Goal: Task Accomplishment & Management: Manage account settings

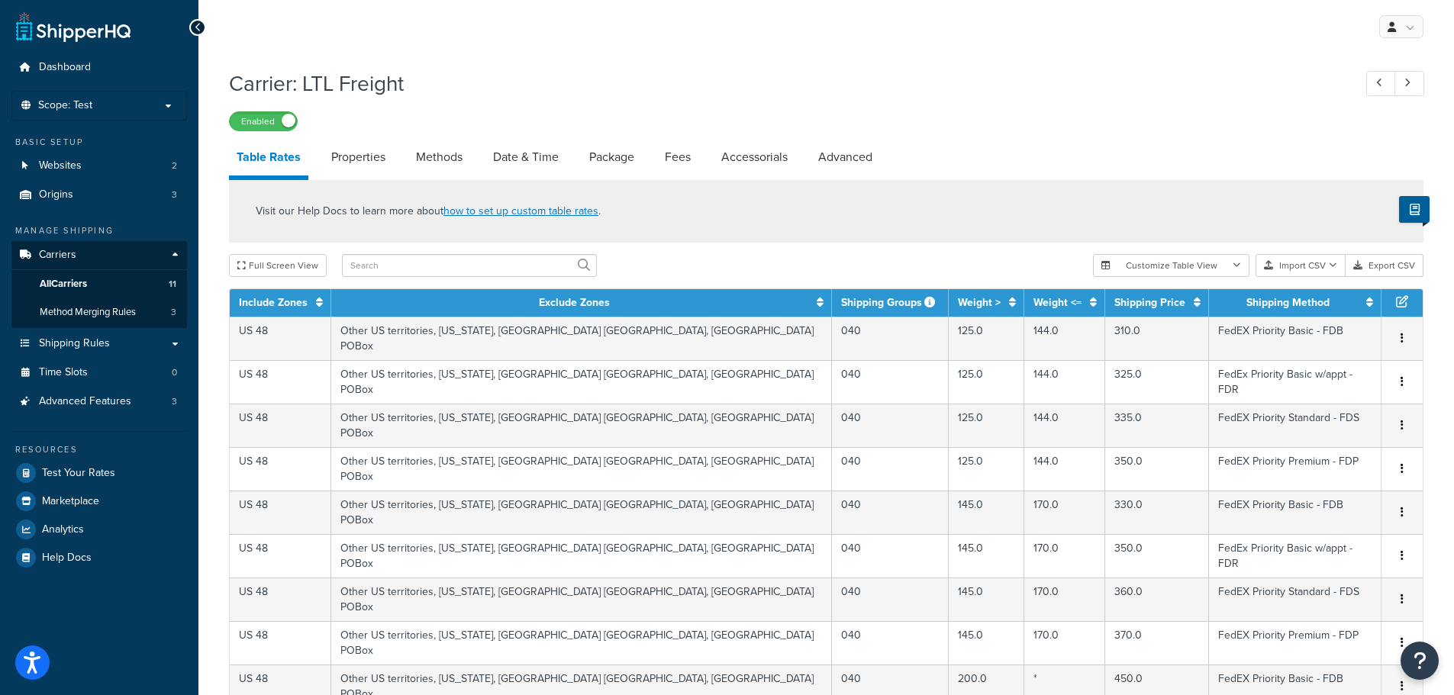
select select "25"
click at [78, 351] on link "Shipping Rules" at bounding box center [99, 344] width 176 height 28
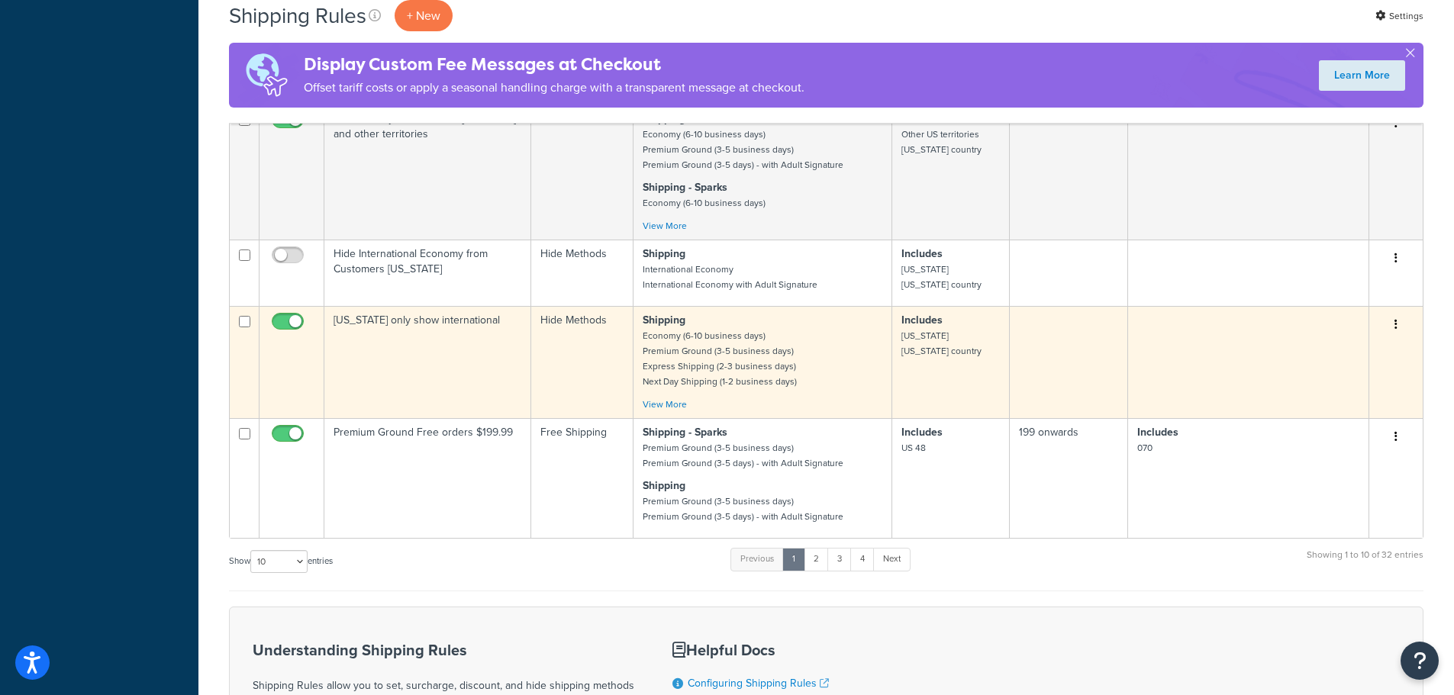
scroll to position [916, 0]
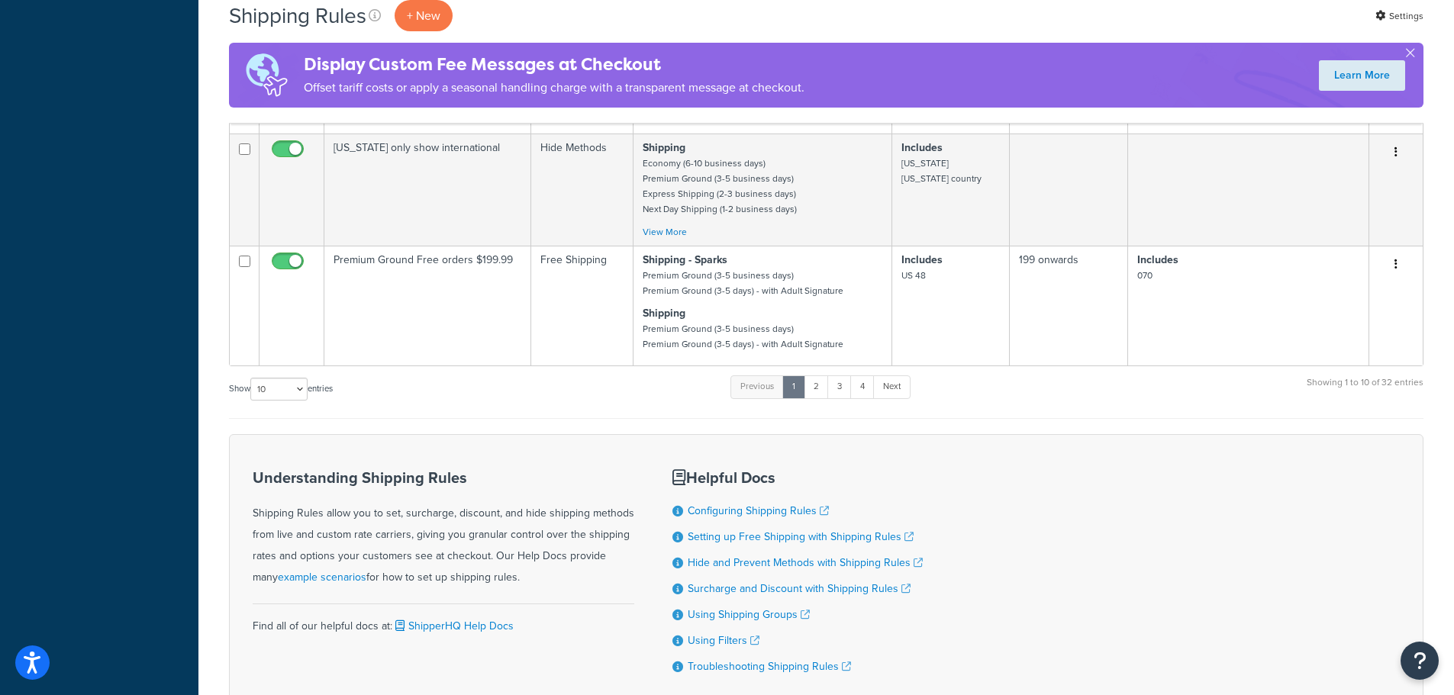
drag, startPoint x: 326, startPoint y: 393, endPoint x: 297, endPoint y: 395, distance: 29.1
click at [317, 393] on label "Show 10 15 25 50 100 1000 entries" at bounding box center [281, 389] width 104 height 23
click at [279, 396] on select "10 15 25 50 100 1000" at bounding box center [278, 389] width 57 height 23
select select "100"
click at [252, 378] on select "10 15 25 50 100 1000" at bounding box center [278, 389] width 57 height 23
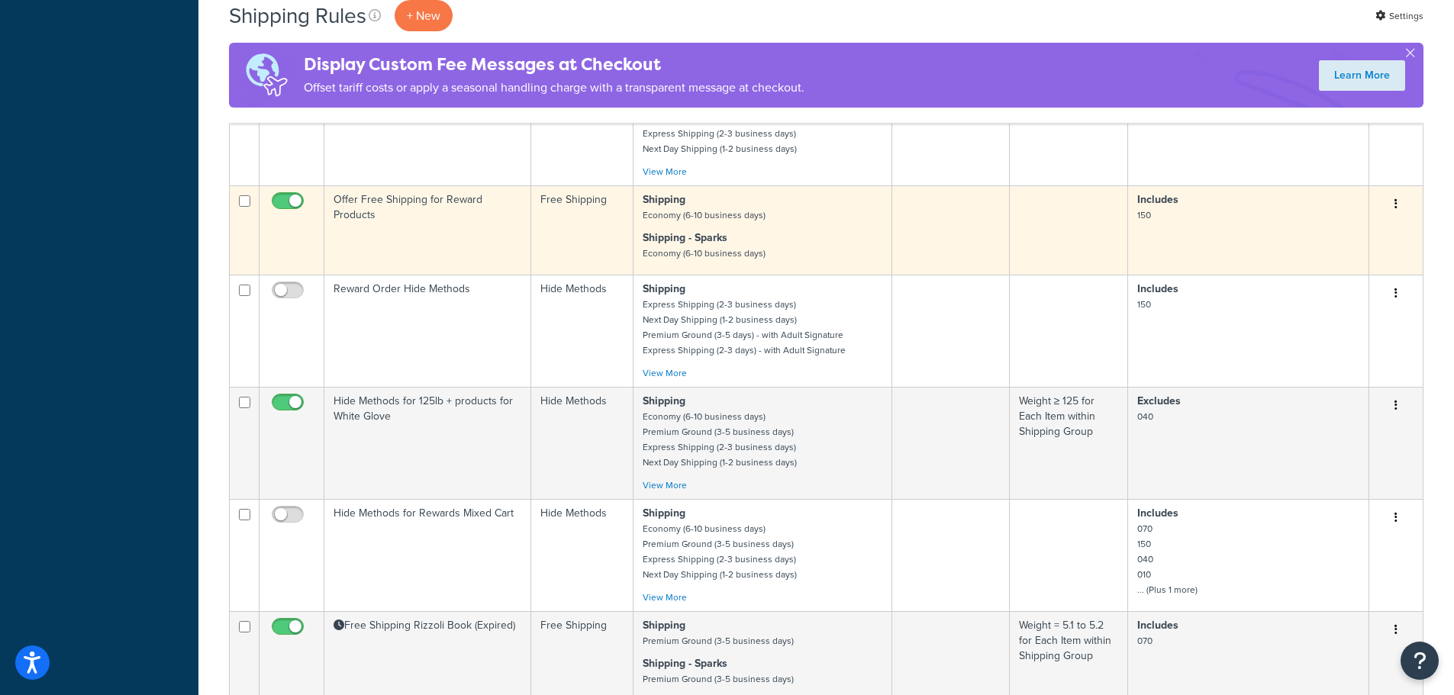
scroll to position [2594, 0]
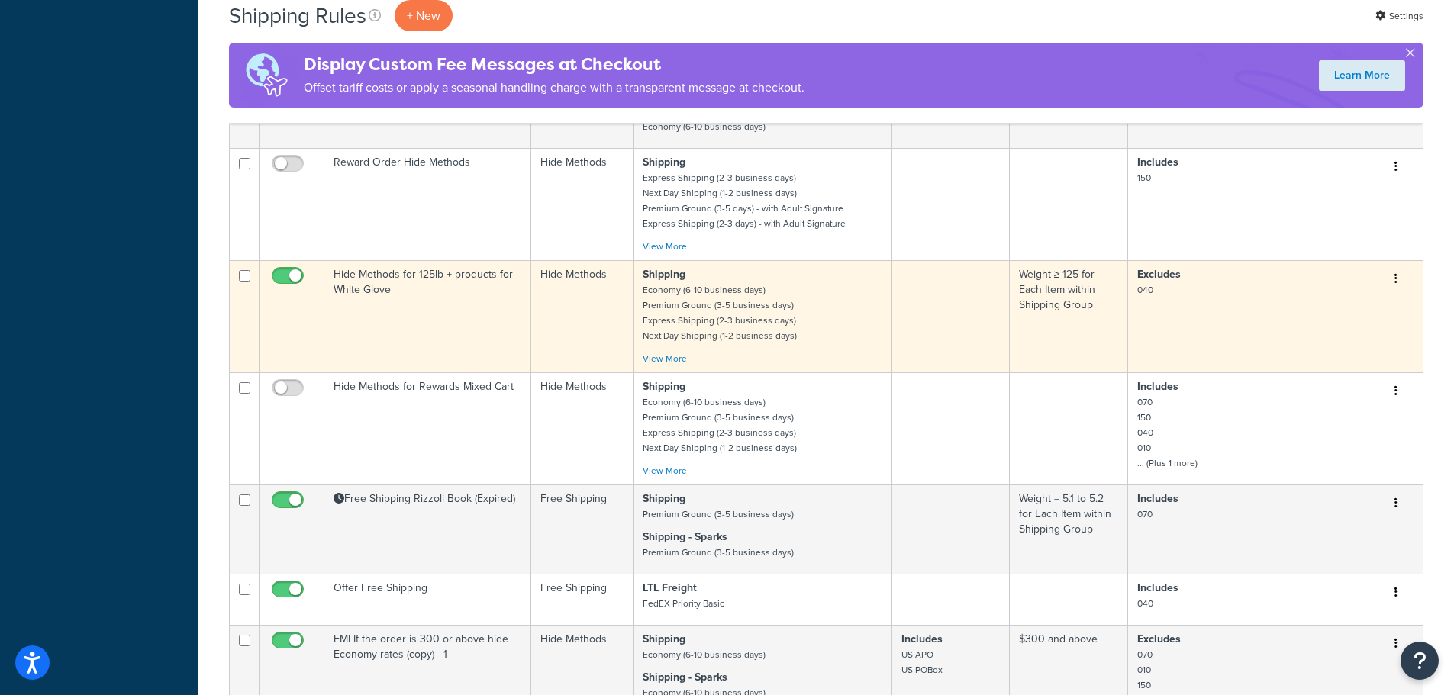
click at [478, 283] on td "Hide Methods for 125lb + products for White Glove" at bounding box center [427, 316] width 207 height 112
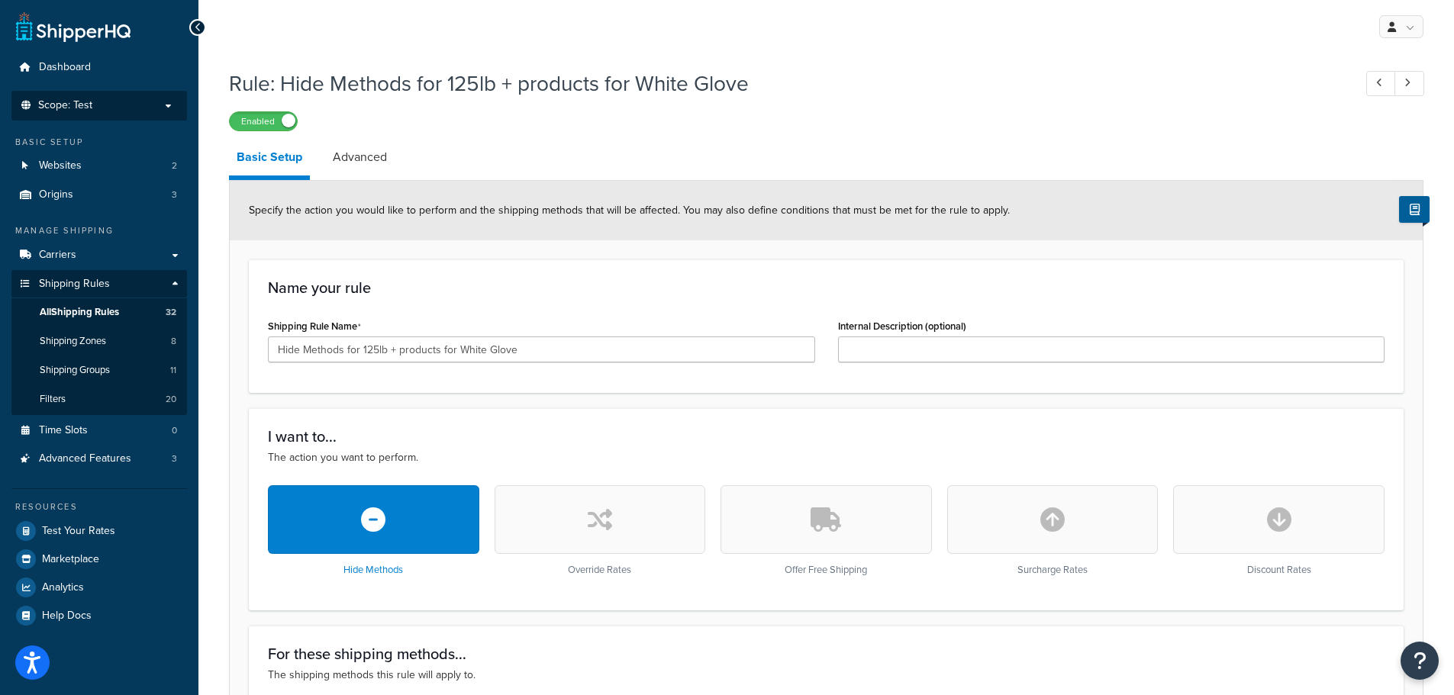
click at [114, 101] on p "Scope: Test" at bounding box center [99, 105] width 162 height 13
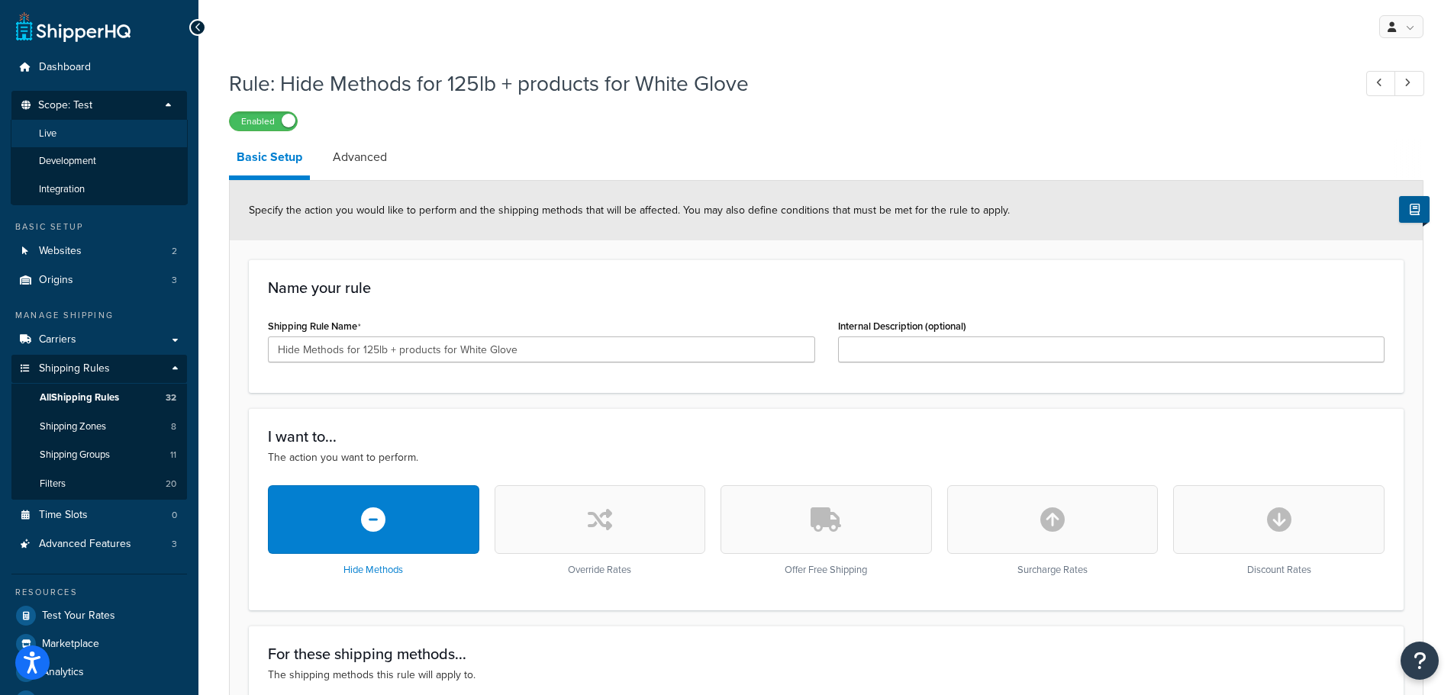
click at [91, 134] on li "Live" at bounding box center [99, 134] width 177 height 28
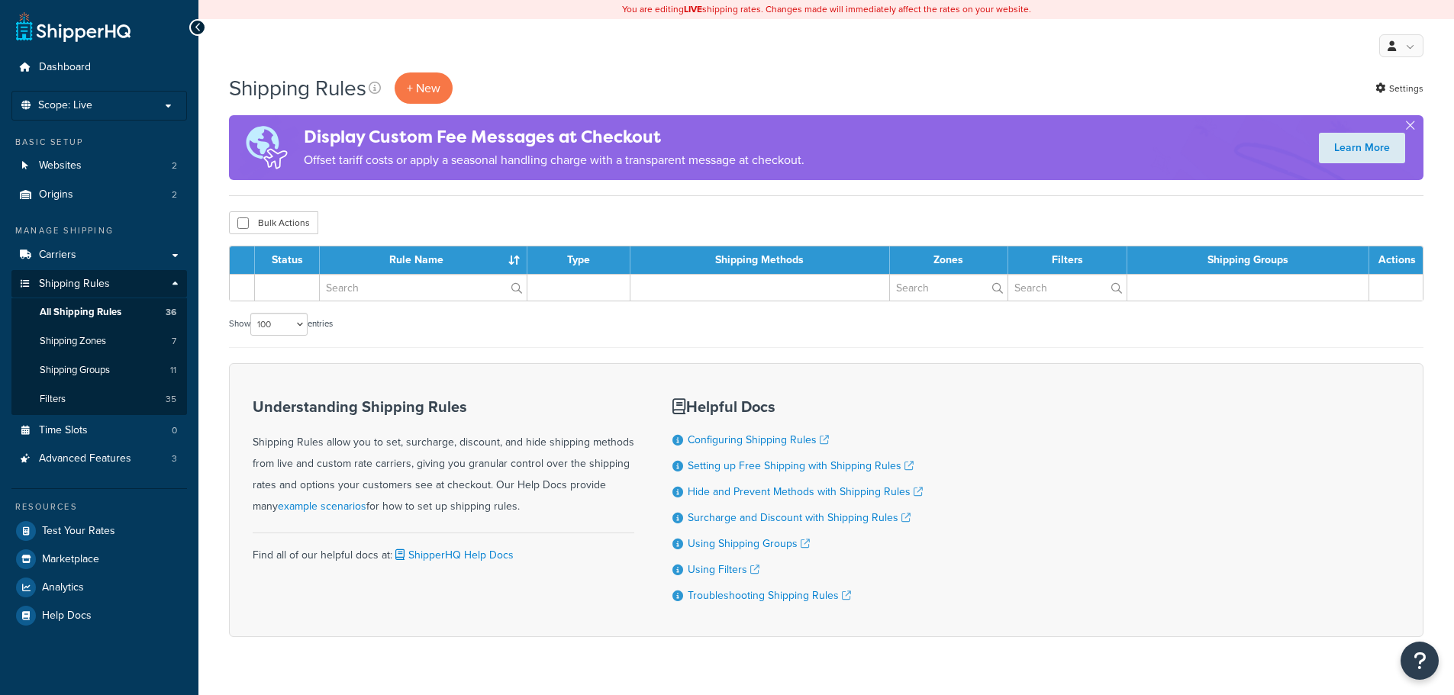
select select "100"
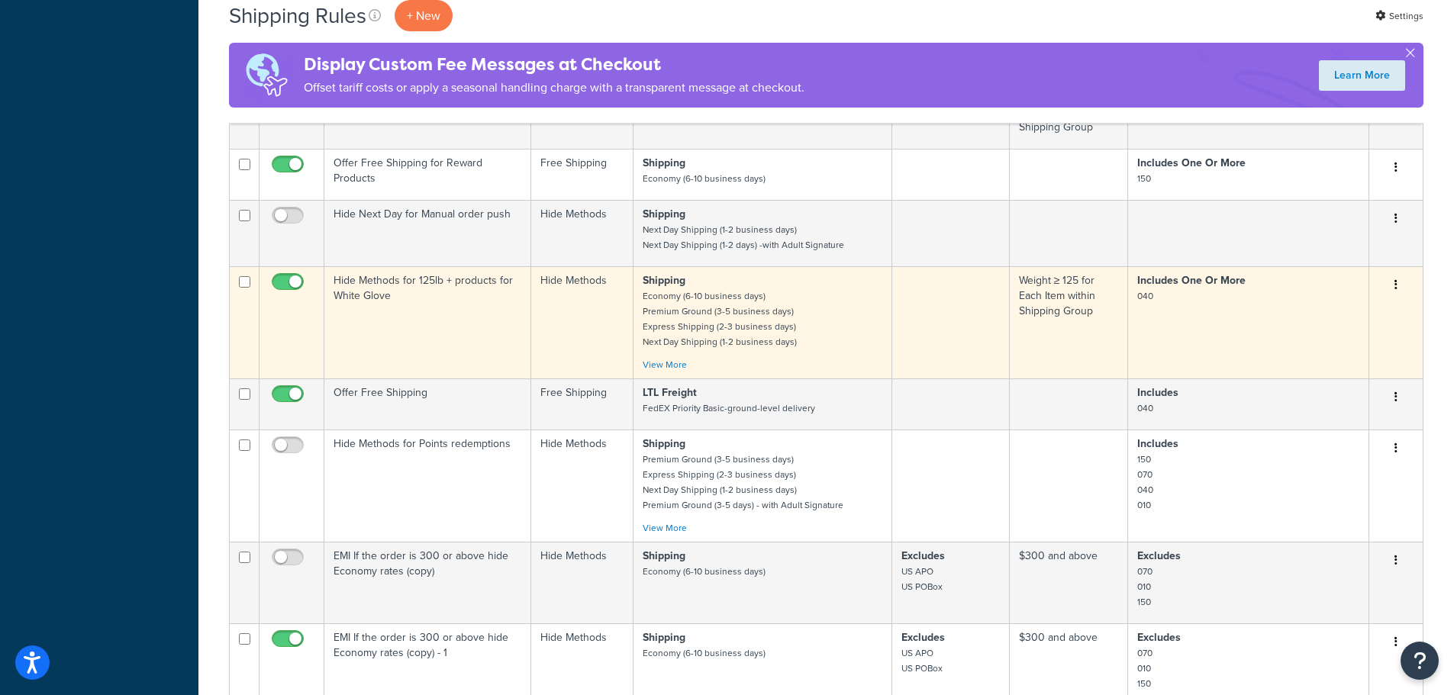
scroll to position [2365, 0]
click at [481, 298] on td "Hide Methods for 125lb + products for White Glove" at bounding box center [427, 321] width 207 height 112
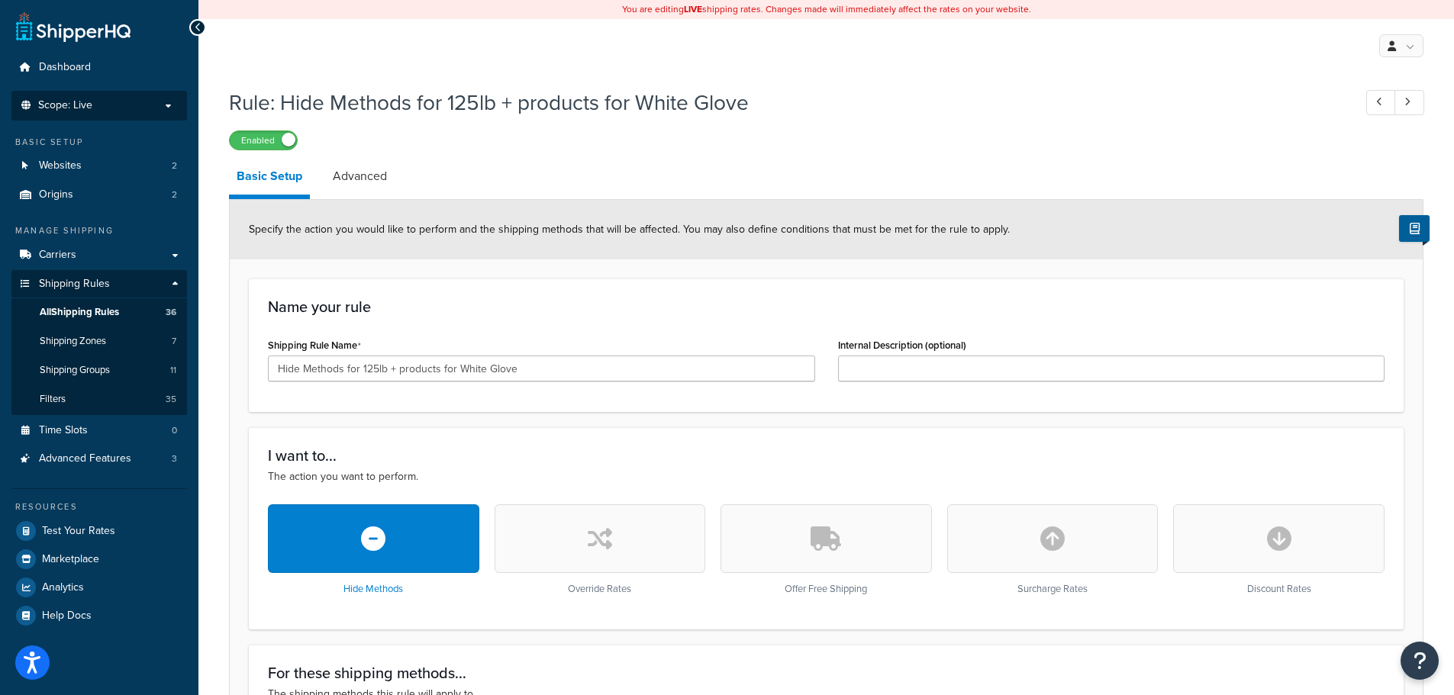
click at [134, 111] on p "Scope: Live" at bounding box center [99, 105] width 162 height 13
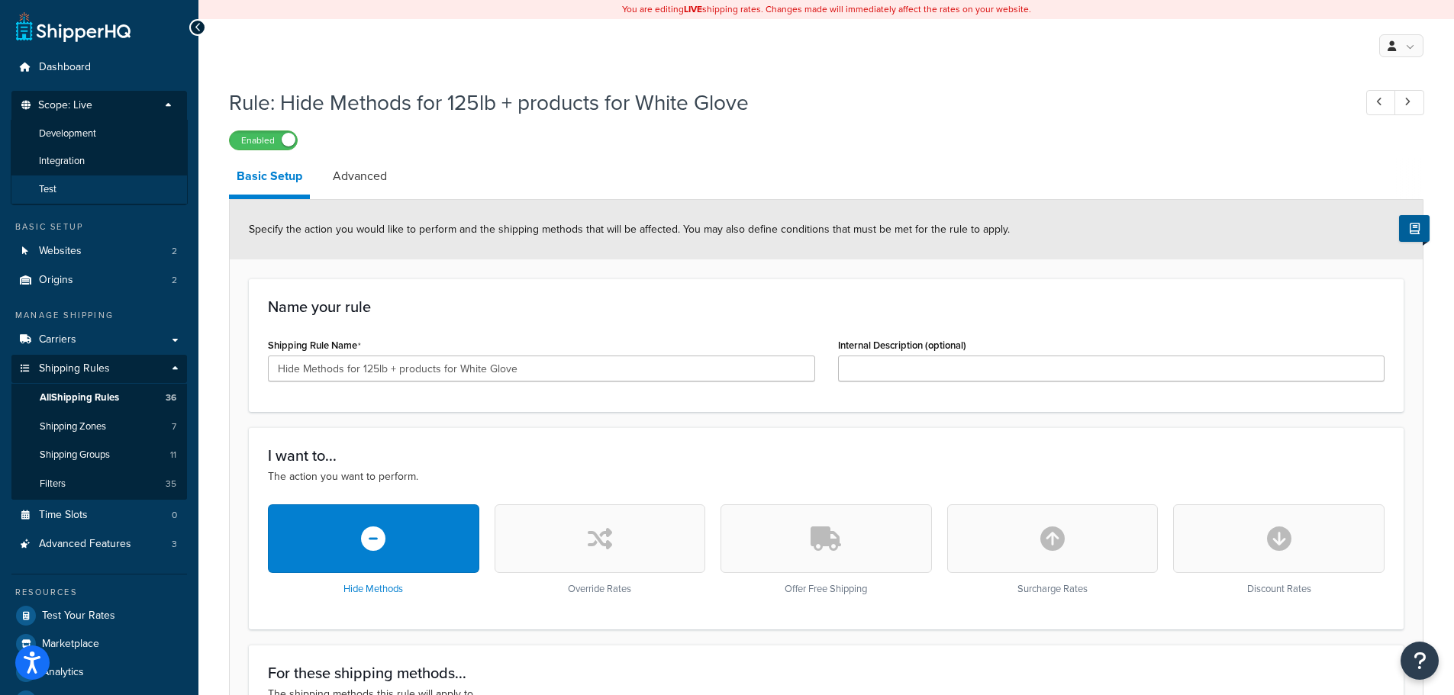
click at [118, 183] on li "Test" at bounding box center [99, 190] width 177 height 28
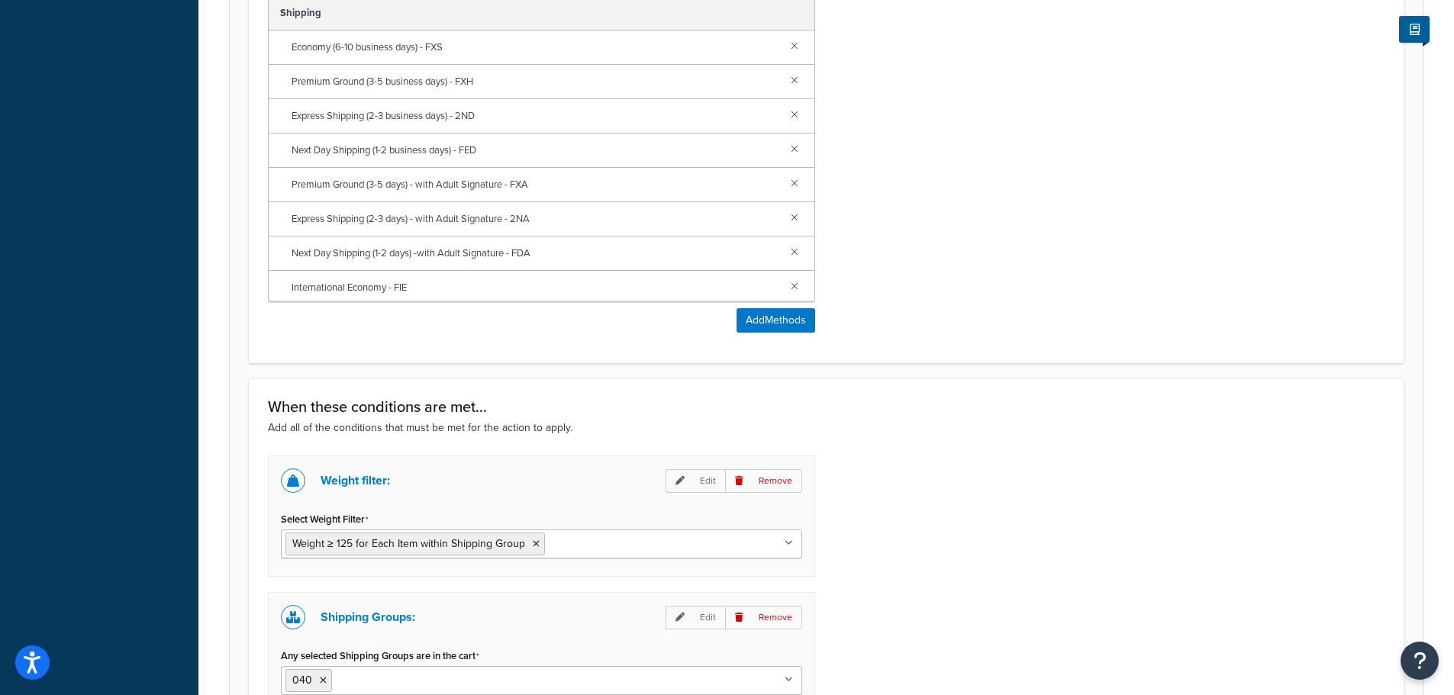
scroll to position [24, 0]
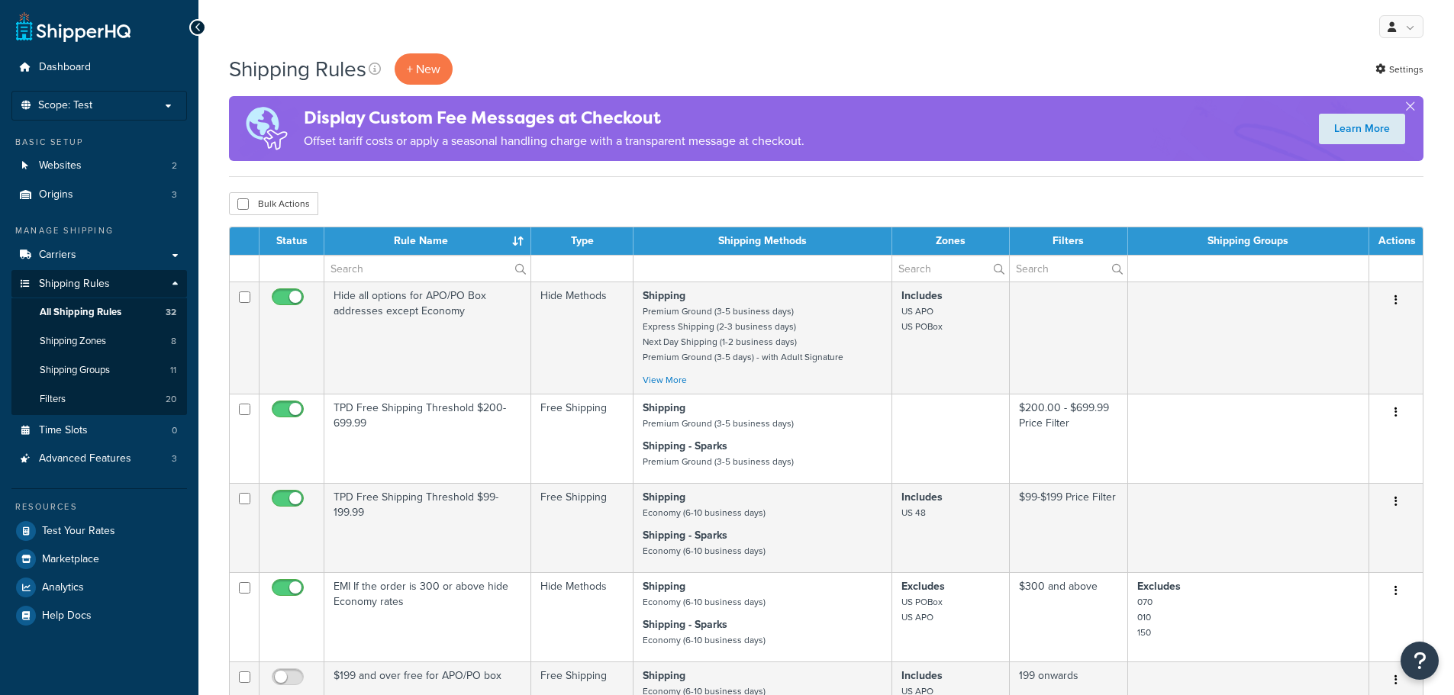
select select "100"
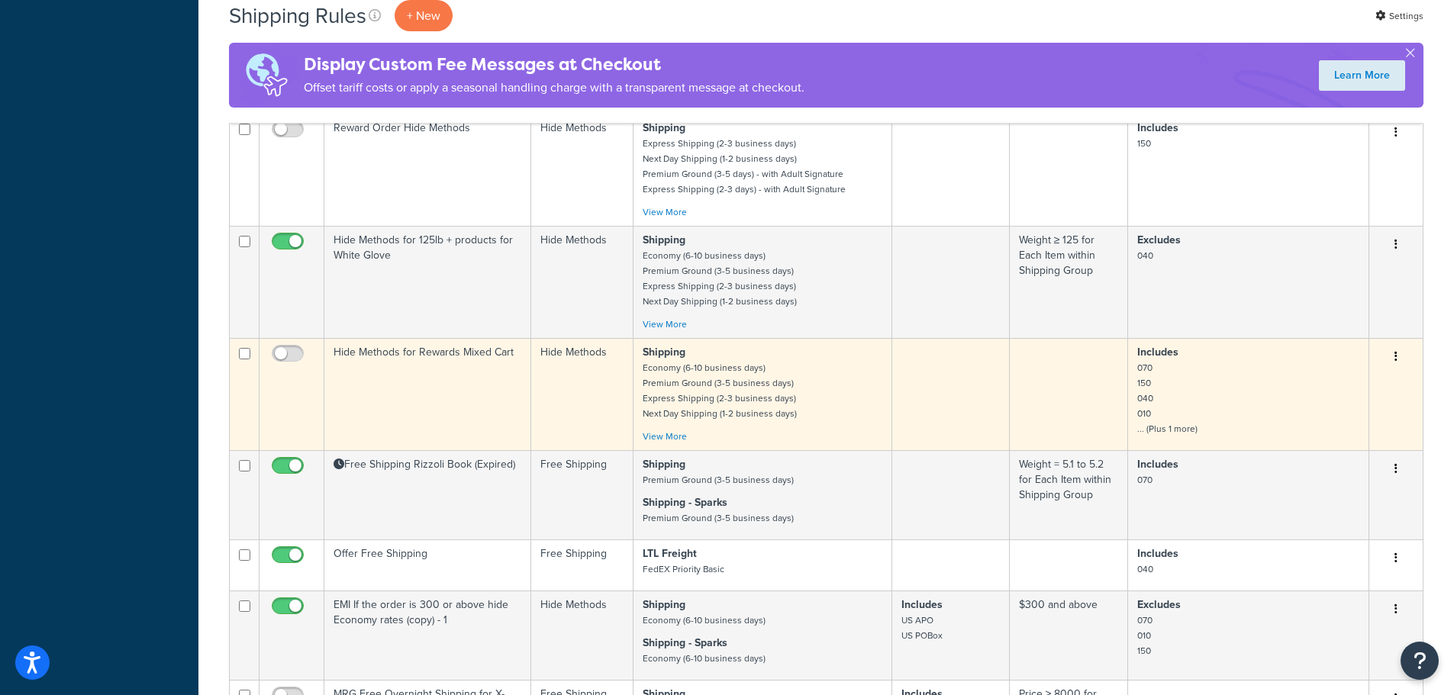
scroll to position [2609, 0]
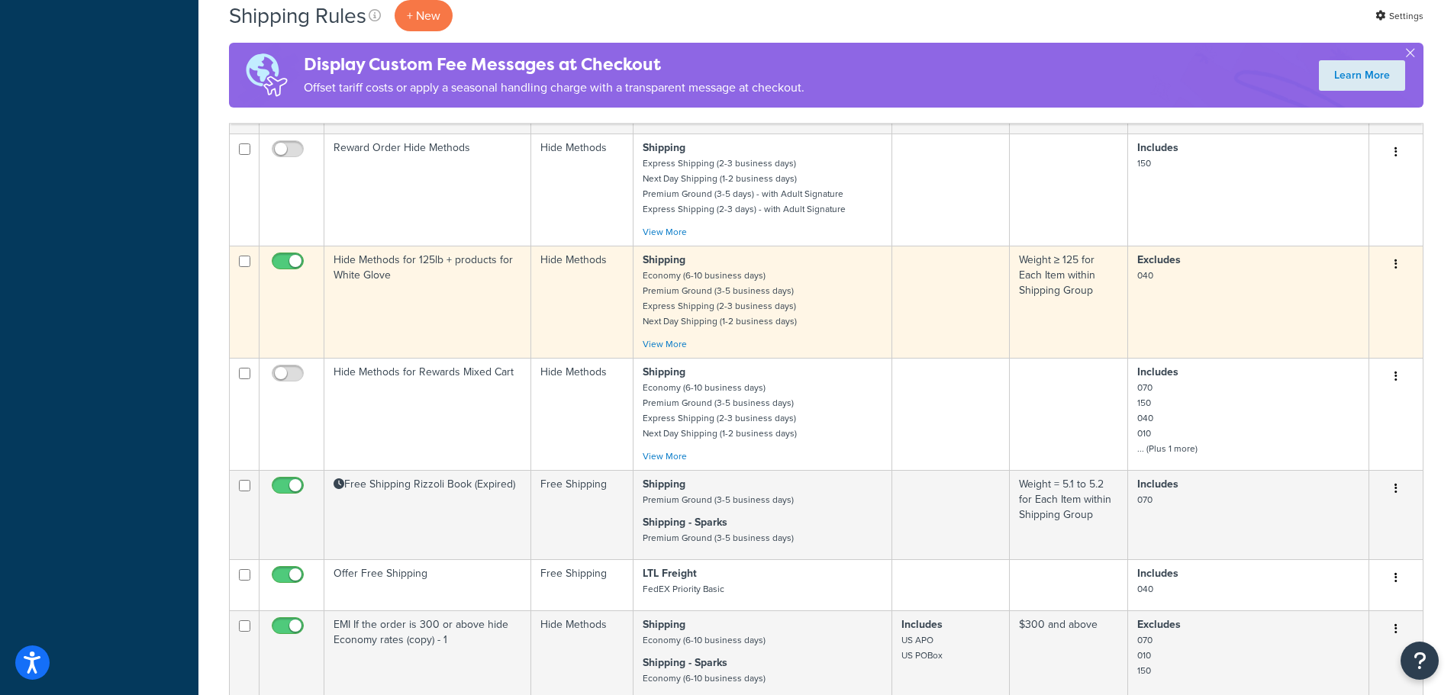
click at [450, 301] on td "Hide Methods for 125lb + products for White Glove" at bounding box center [427, 302] width 207 height 112
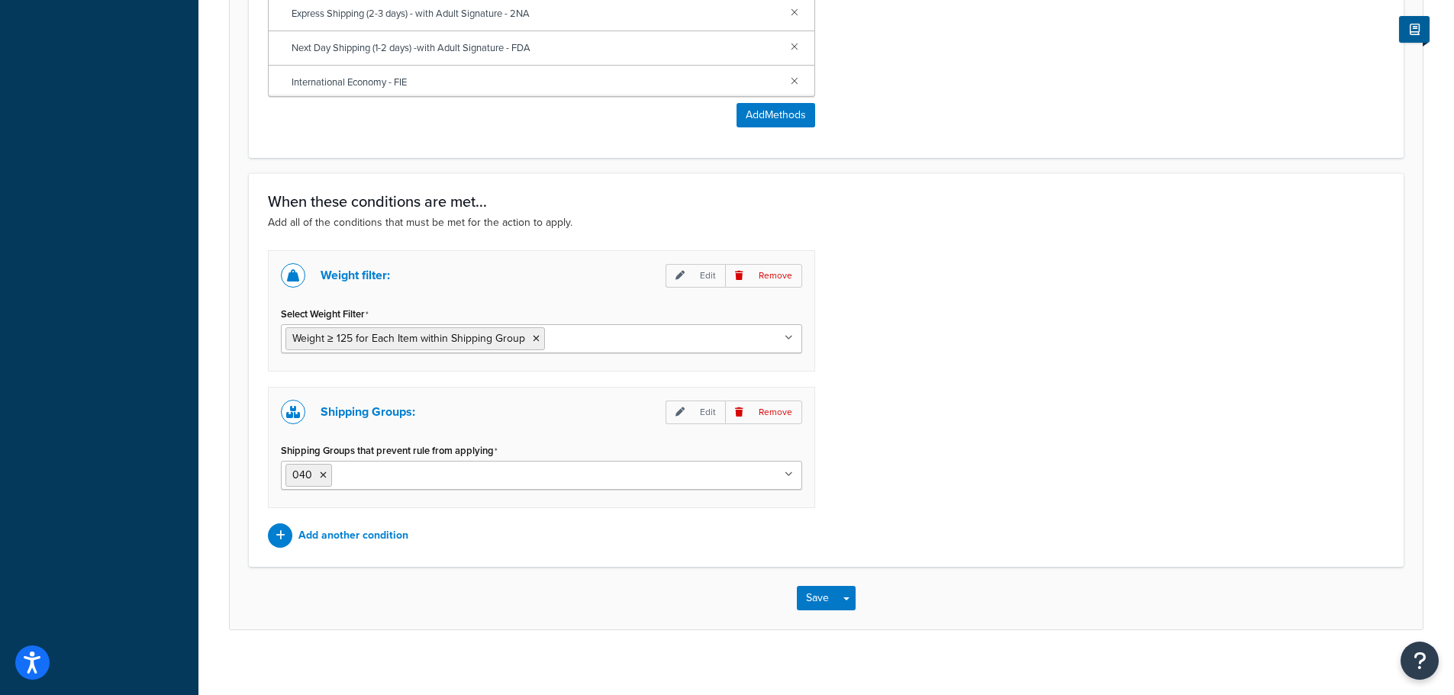
scroll to position [980, 0]
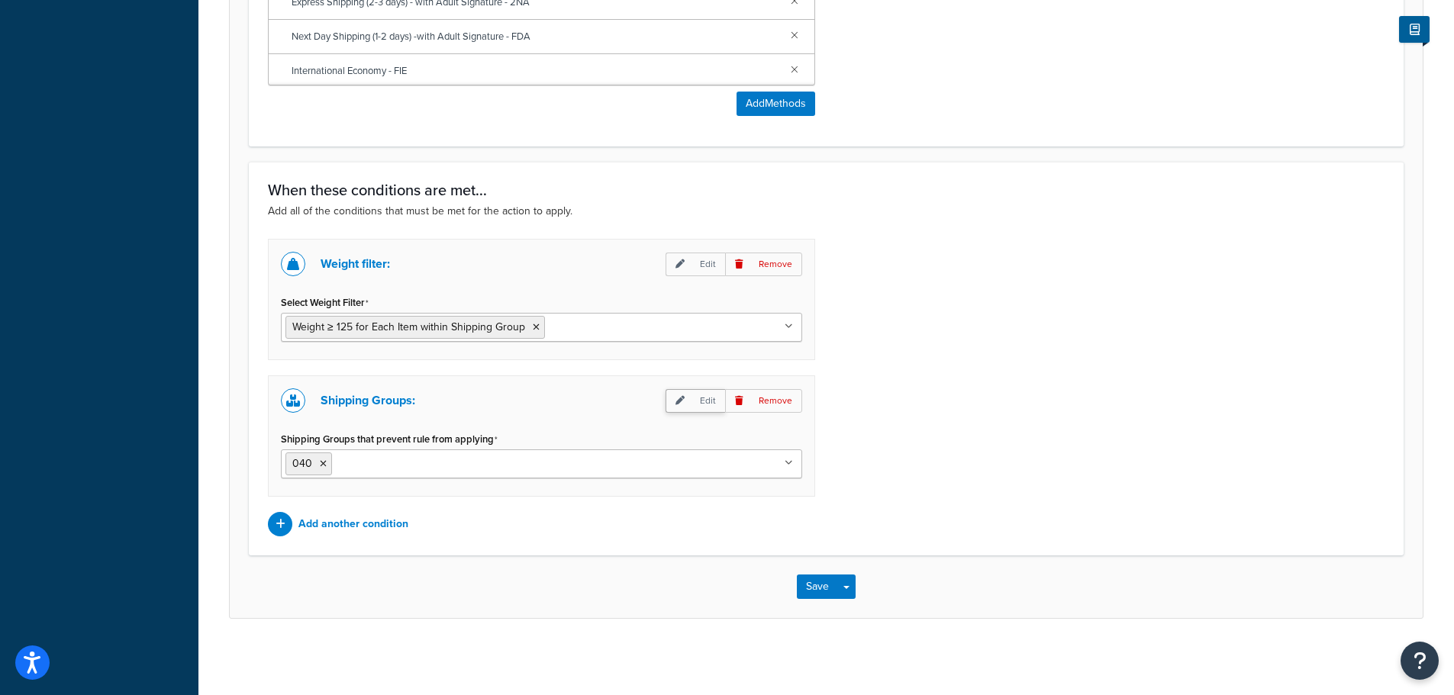
click at [693, 400] on p "Edit" at bounding box center [695, 401] width 60 height 24
select select "any"
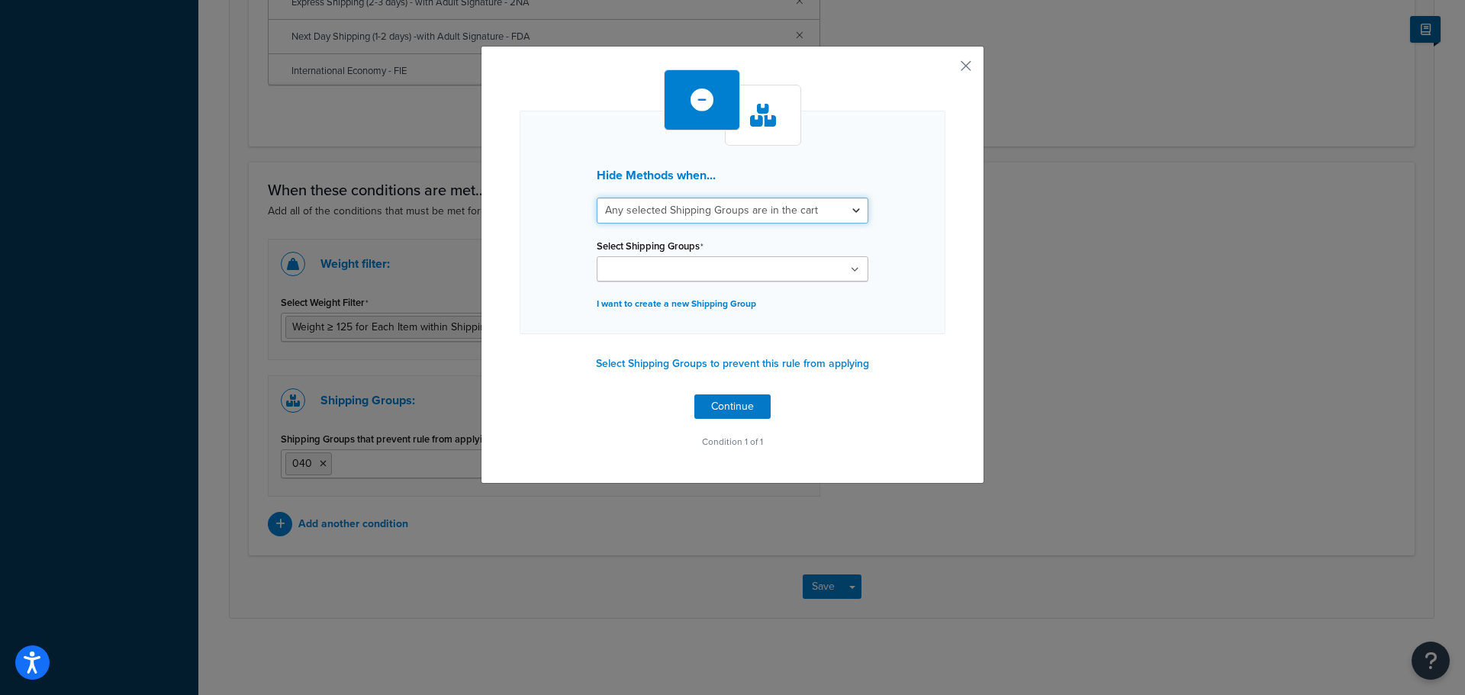
click at [720, 204] on select "All selected Shipping Groups are in the cart Any selected Shipping Groups are i…" at bounding box center [733, 211] width 272 height 26
click at [731, 204] on select "All selected Shipping Groups are in the cart Any selected Shipping Groups are i…" at bounding box center [733, 211] width 272 height 26
click at [723, 220] on select "All selected Shipping Groups are in the cart Any selected Shipping Groups are i…" at bounding box center [733, 211] width 272 height 26
click at [945, 69] on button "button" at bounding box center [944, 71] width 4 height 4
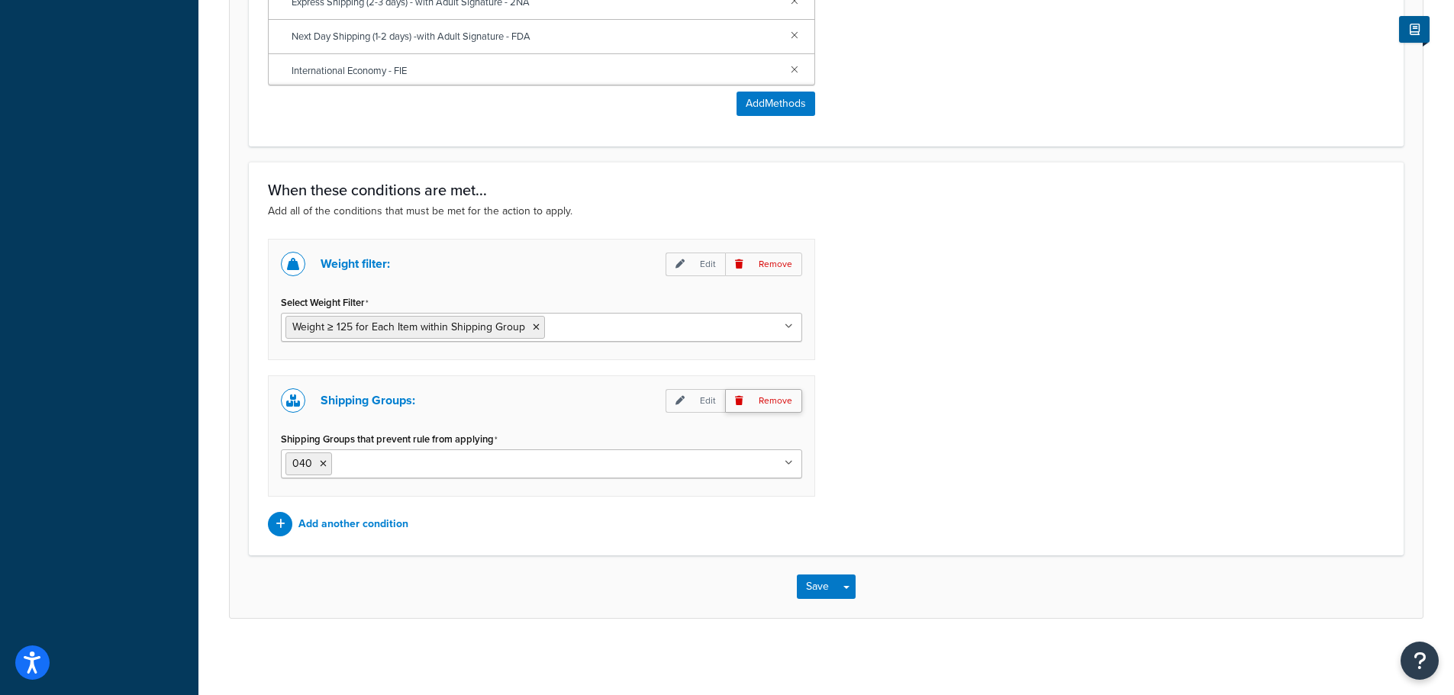
click at [773, 401] on p "Remove" at bounding box center [763, 401] width 77 height 24
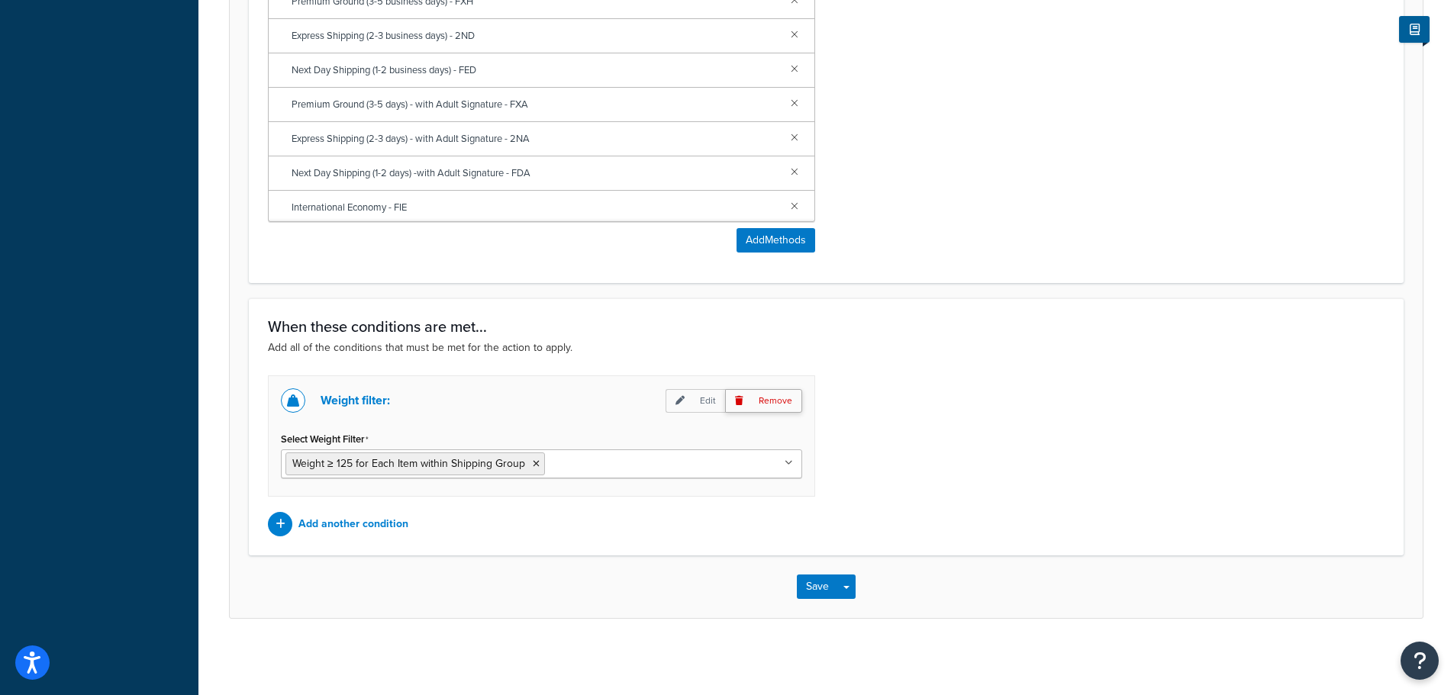
scroll to position [843, 0]
click at [341, 527] on p "Add another condition" at bounding box center [353, 524] width 110 height 21
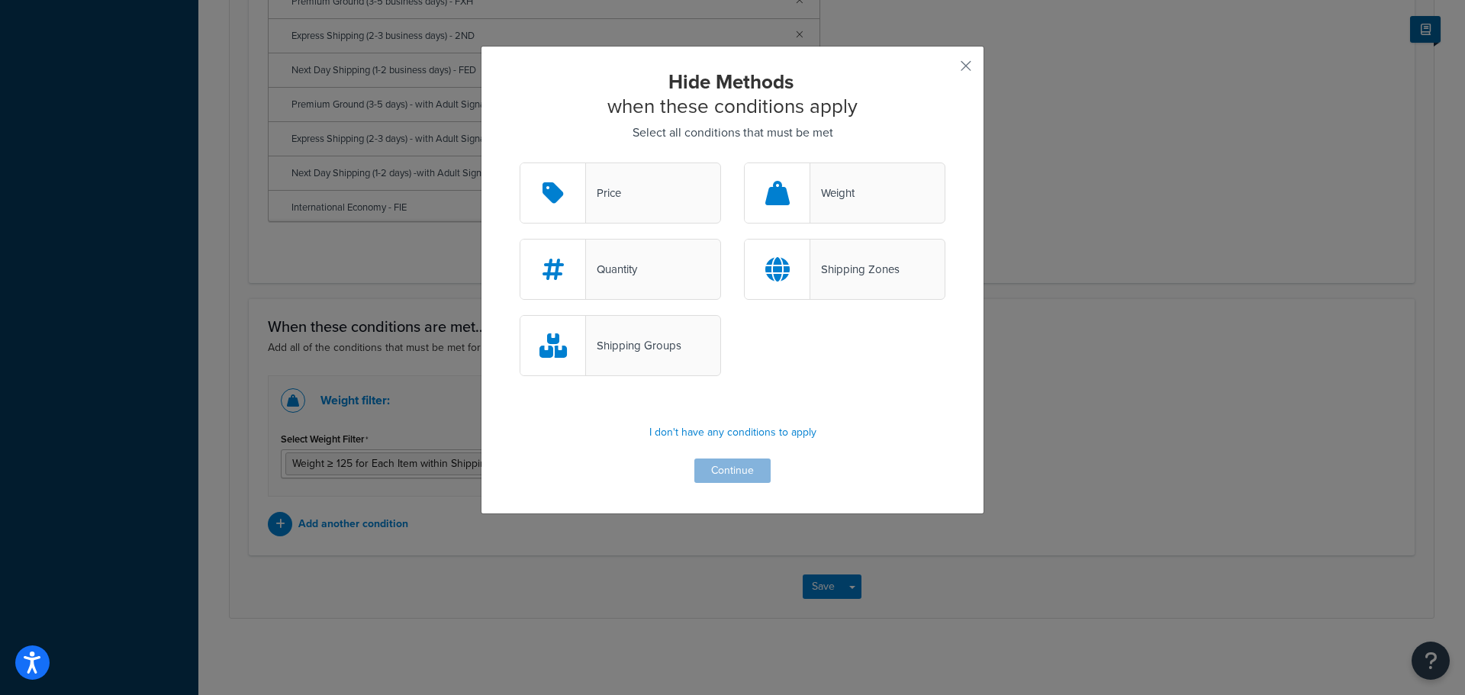
click at [599, 357] on div "Shipping Groups" at bounding box center [620, 345] width 201 height 61
click at [0, 0] on input "Shipping Groups" at bounding box center [0, 0] width 0 height 0
click at [713, 475] on button "Continue" at bounding box center [732, 471] width 76 height 24
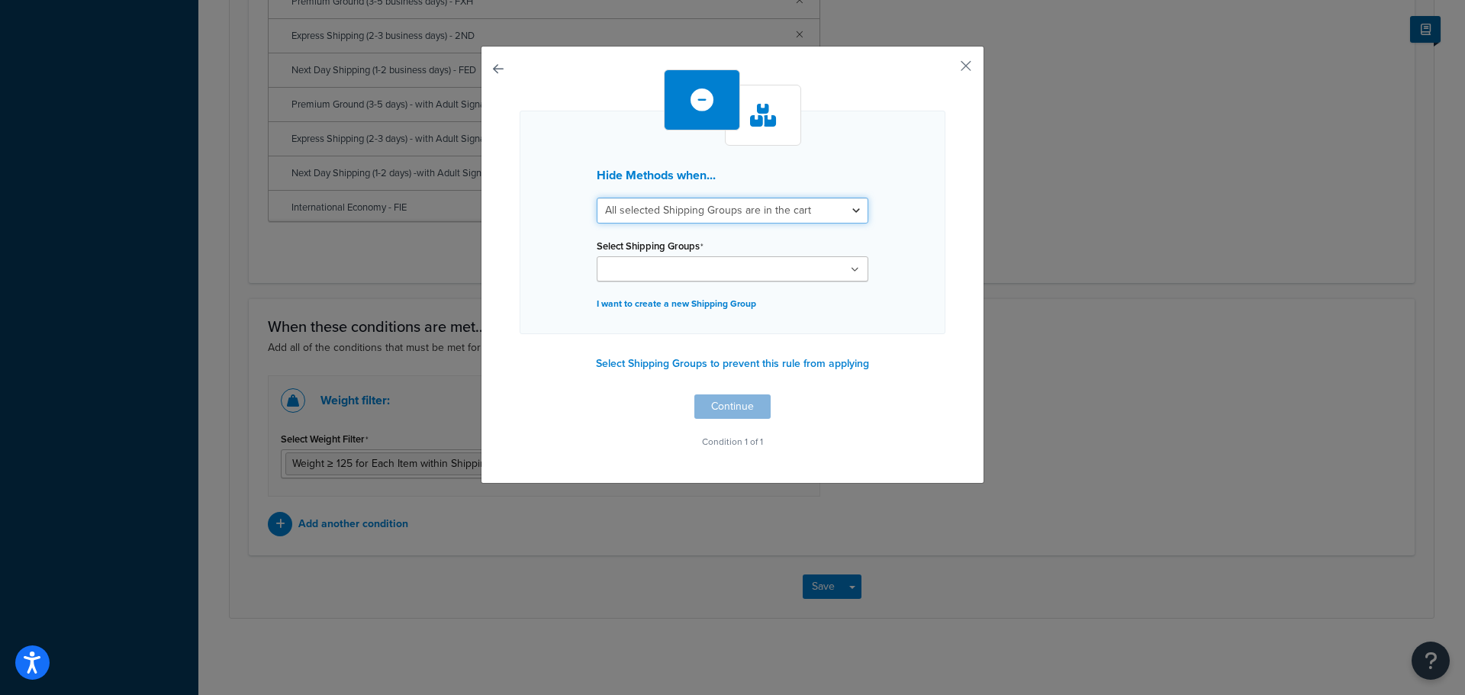
click at [832, 210] on select "All selected Shipping Groups are in the cart Any selected Shipping Groups are i…" at bounding box center [733, 211] width 272 height 26
click at [817, 172] on h3 "Hide Methods when..." at bounding box center [733, 176] width 272 height 14
click at [724, 254] on div "Select Shipping Groups 070 040 010 090 Free 010 070 fathers day Gifts Fathers D…" at bounding box center [733, 258] width 272 height 47
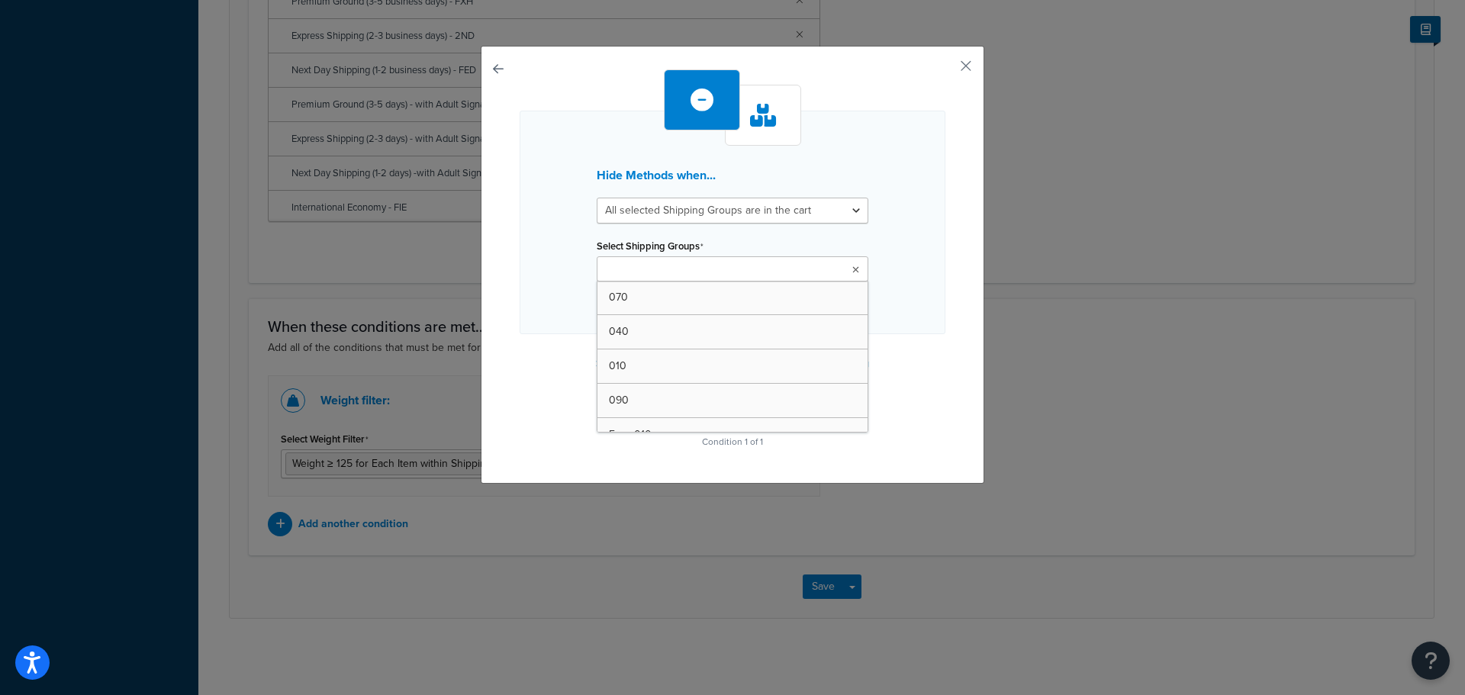
click at [726, 268] on ul at bounding box center [733, 268] width 272 height 25
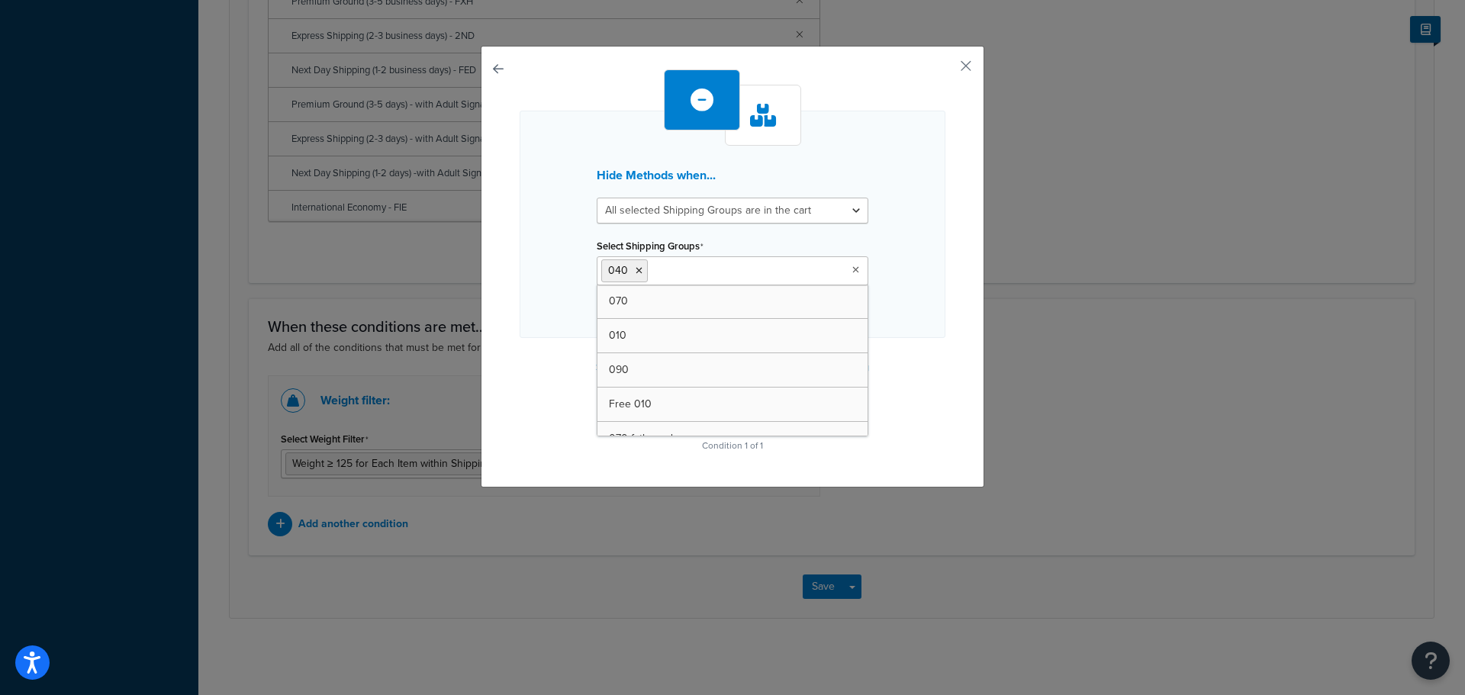
click at [880, 225] on div "Hide Methods when... All selected Shipping Groups are in the cart Any selected …" at bounding box center [733, 224] width 426 height 227
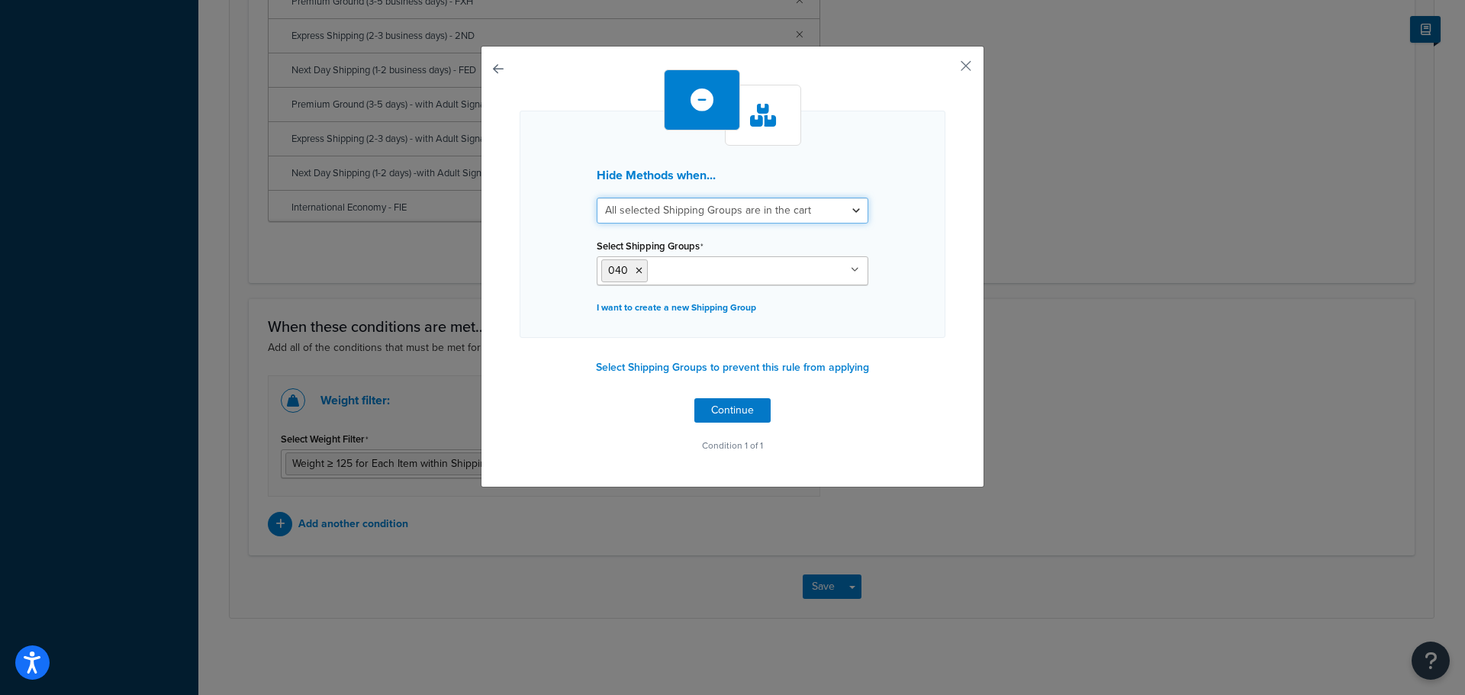
click at [827, 214] on select "All selected Shipping Groups are in the cart Any selected Shipping Groups are i…" at bounding box center [733, 211] width 272 height 26
select select "any"
click at [597, 198] on select "All selected Shipping Groups are in the cart Any selected Shipping Groups are i…" at bounding box center [733, 211] width 272 height 26
click at [736, 416] on button "Continue" at bounding box center [732, 410] width 76 height 24
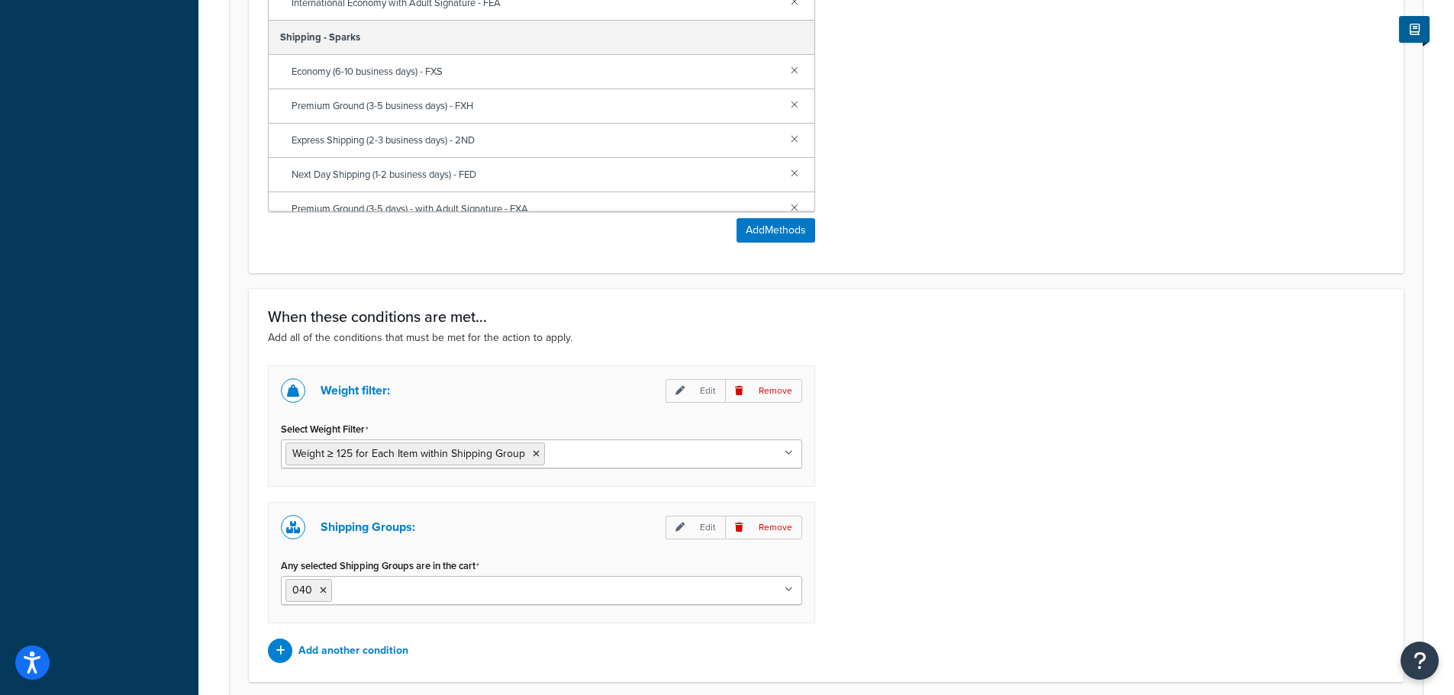
scroll to position [980, 0]
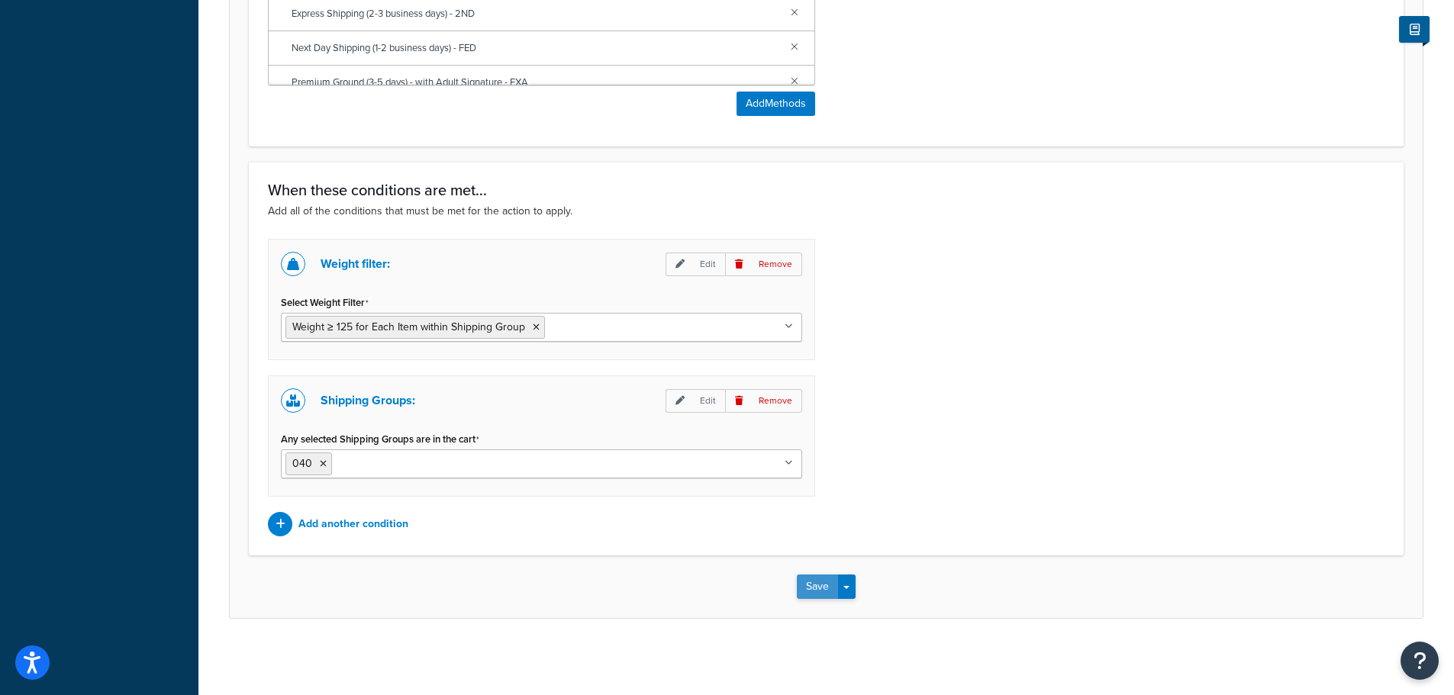
click at [813, 583] on button "Save" at bounding box center [817, 587] width 41 height 24
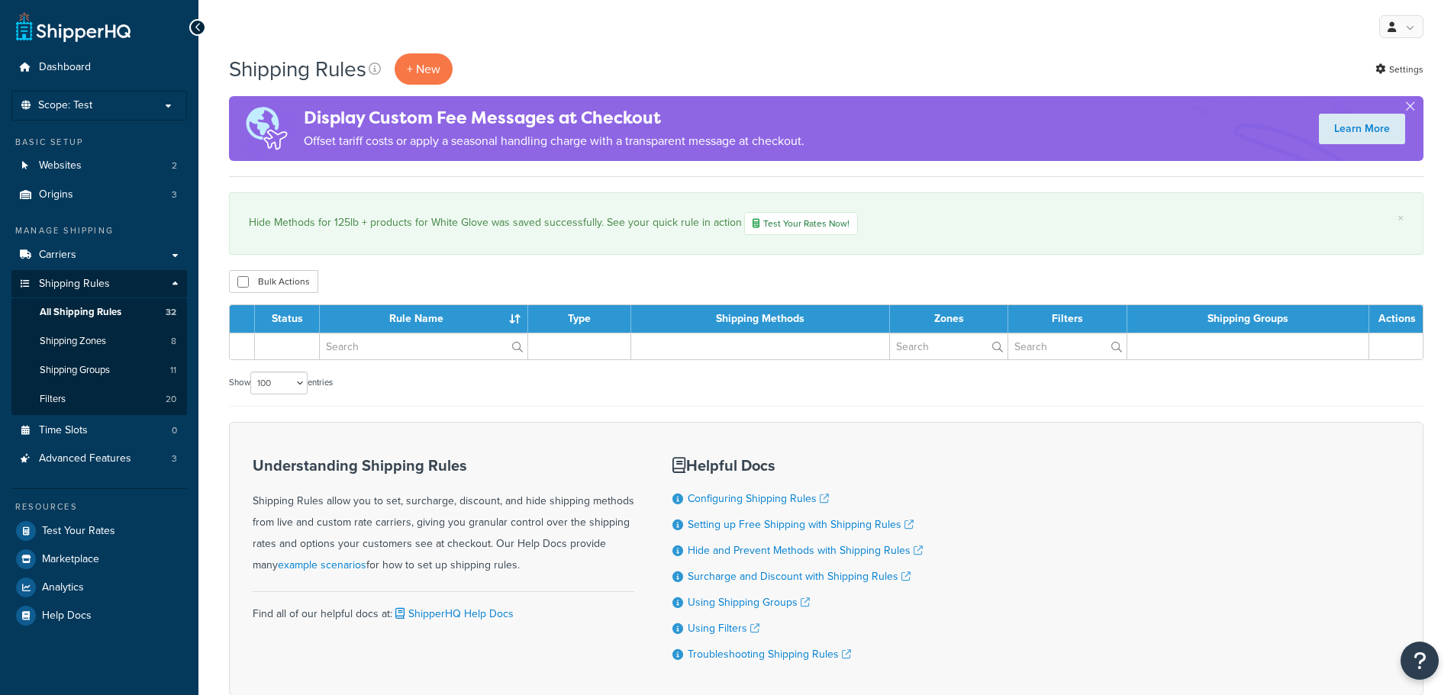
select select "100"
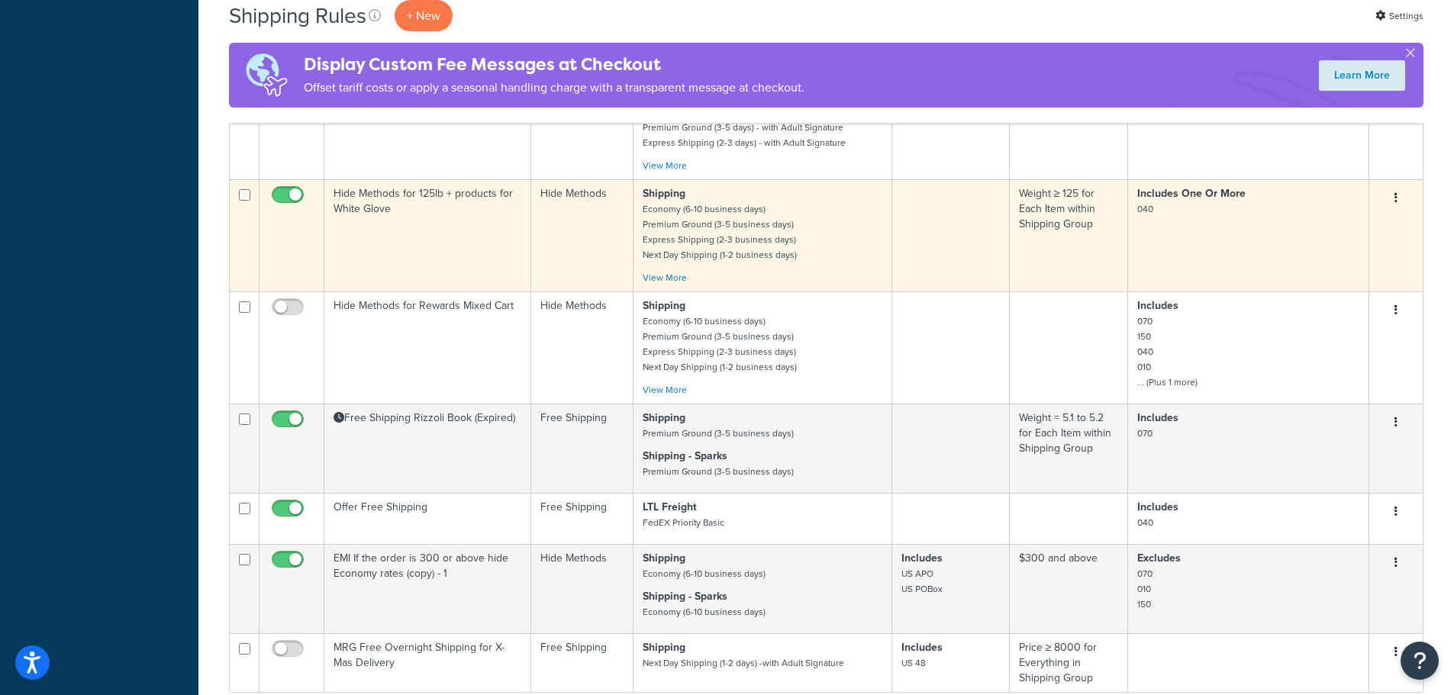
scroll to position [2671, 0]
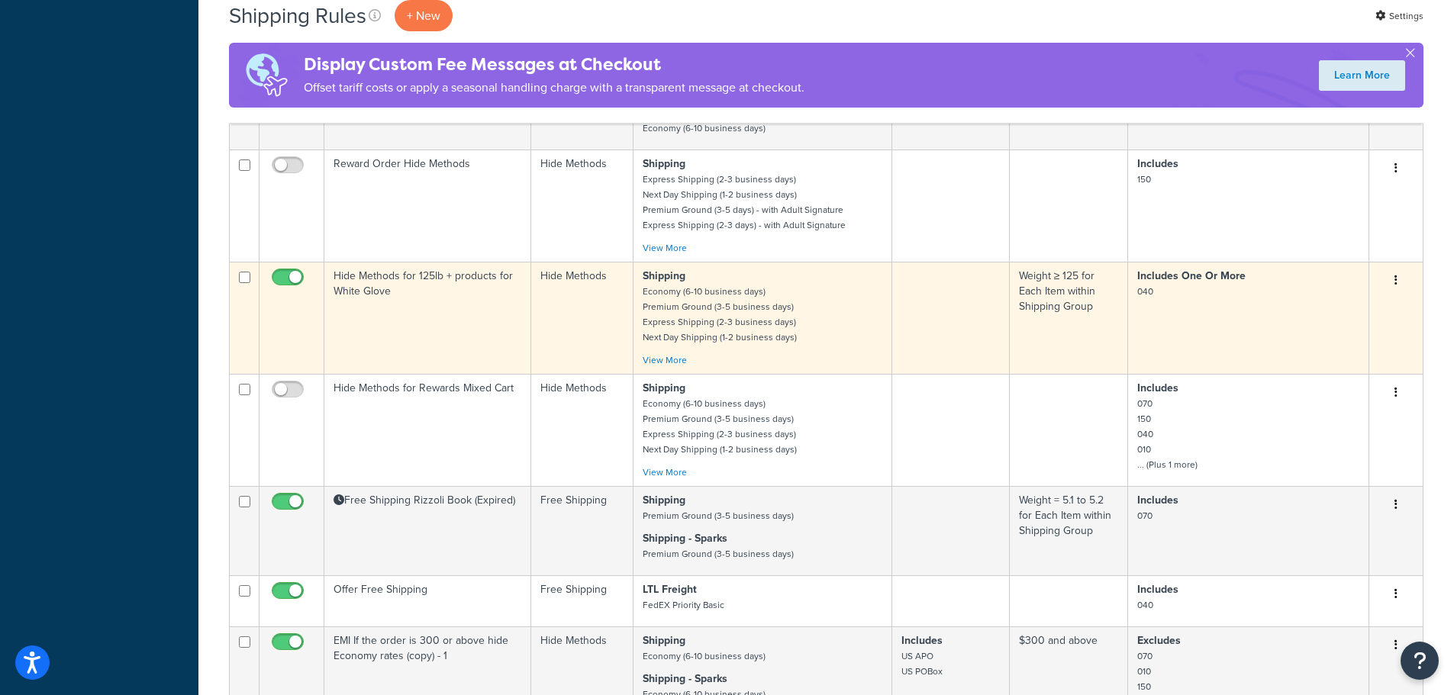
click at [462, 285] on td "Hide Methods for 125lb + products for White Glove" at bounding box center [427, 318] width 207 height 112
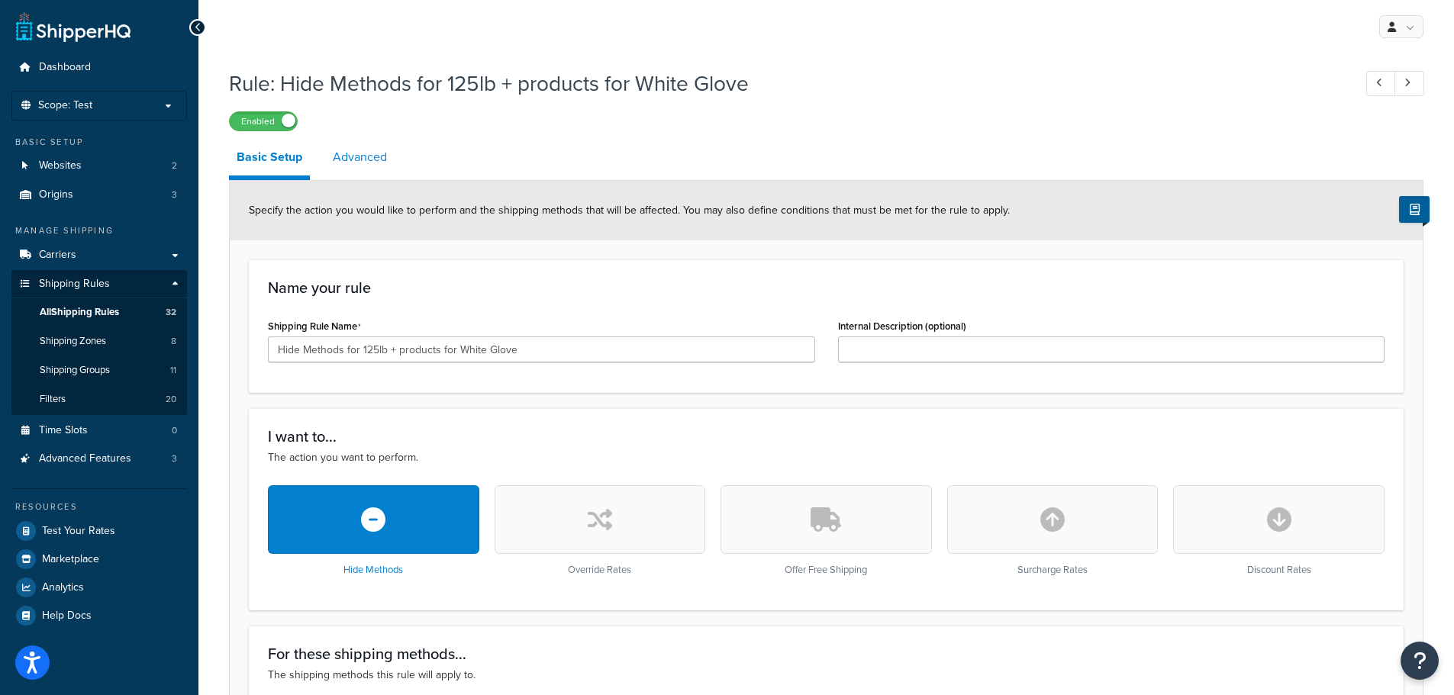
click at [388, 153] on link "Advanced" at bounding box center [359, 157] width 69 height 37
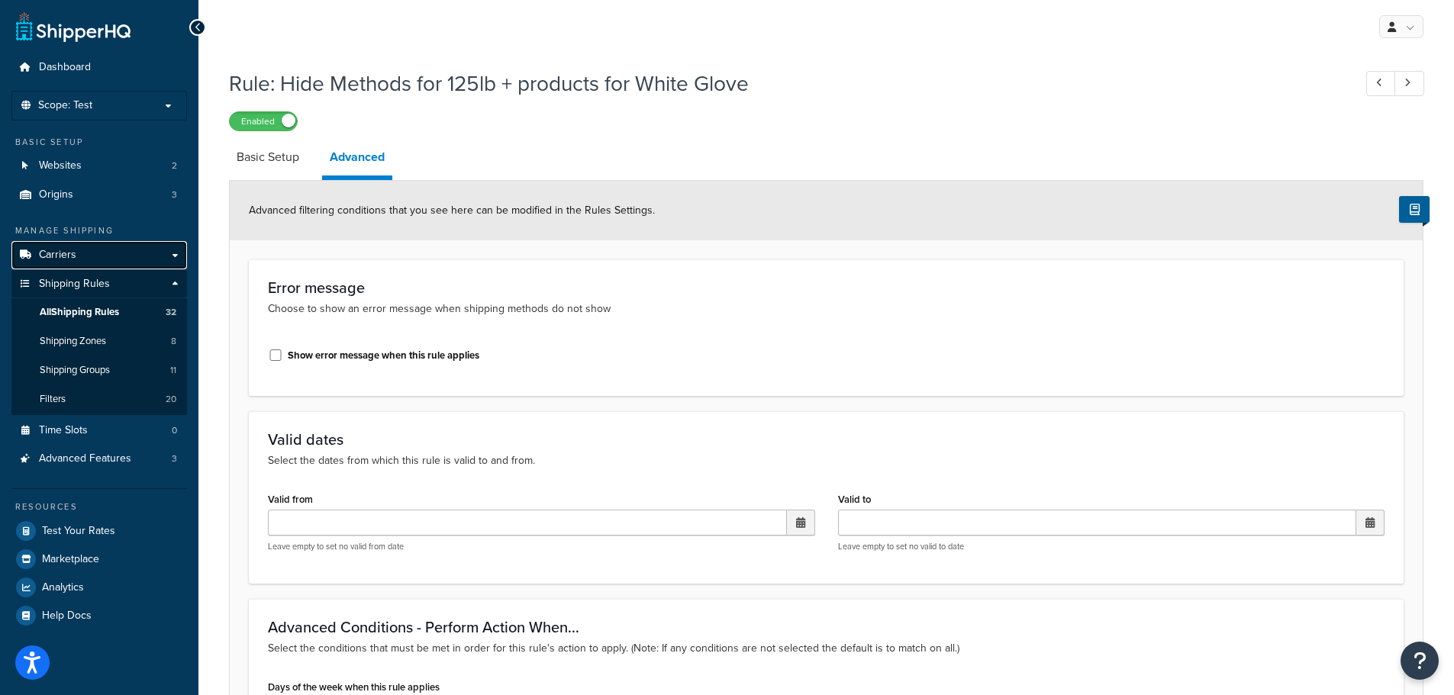
click at [98, 266] on link "Carriers" at bounding box center [99, 255] width 176 height 28
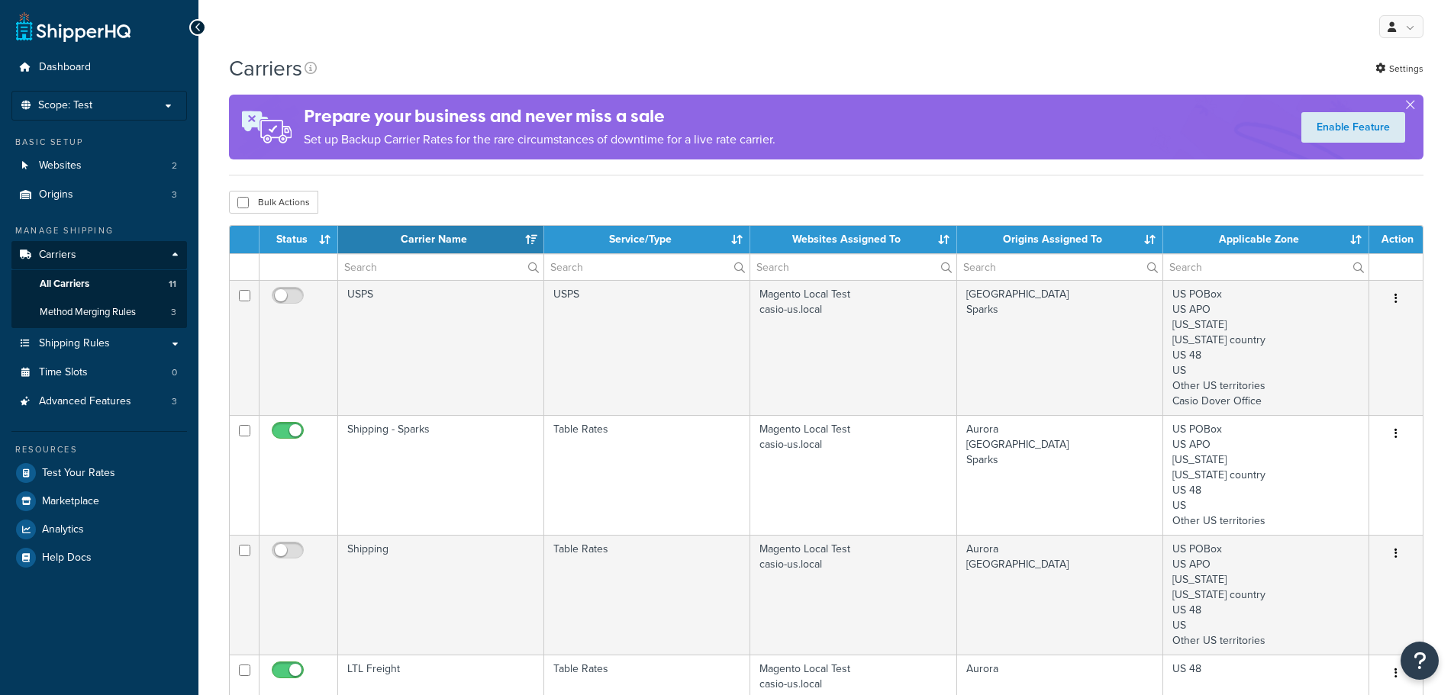
select select "15"
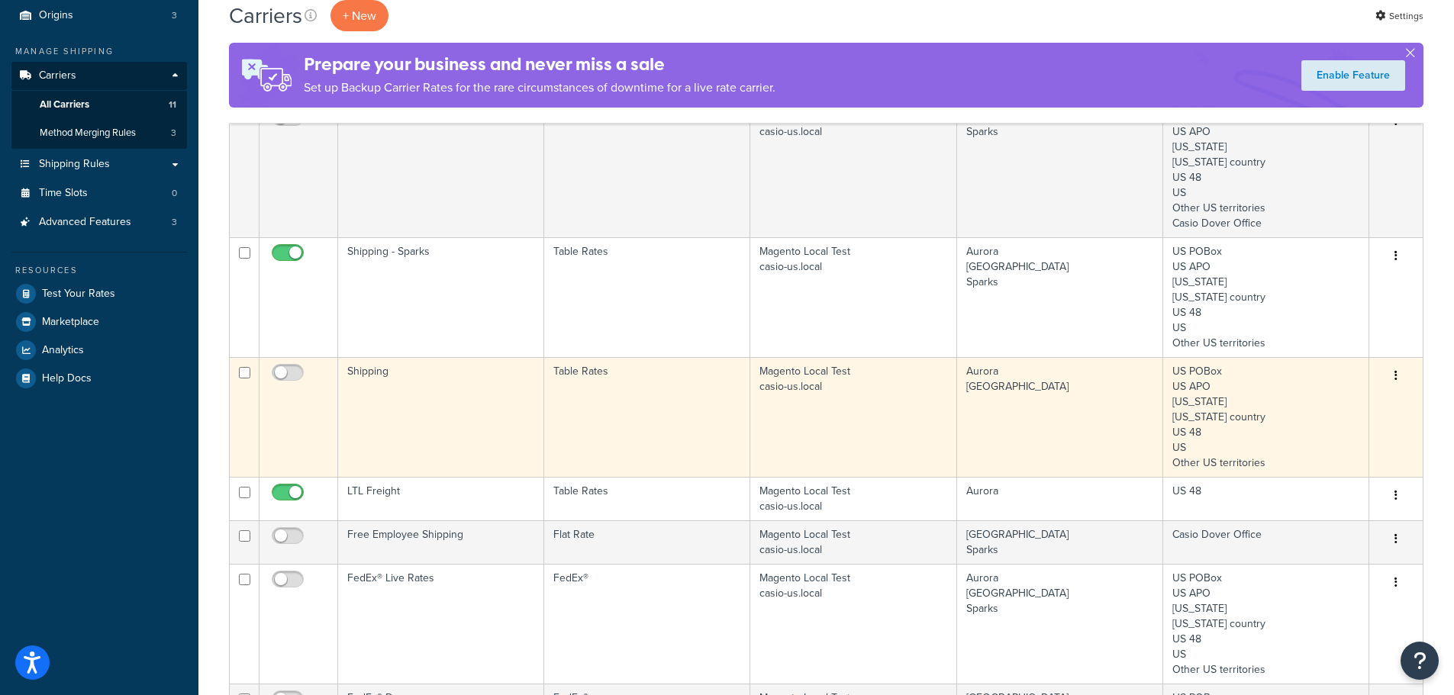
scroll to position [153, 0]
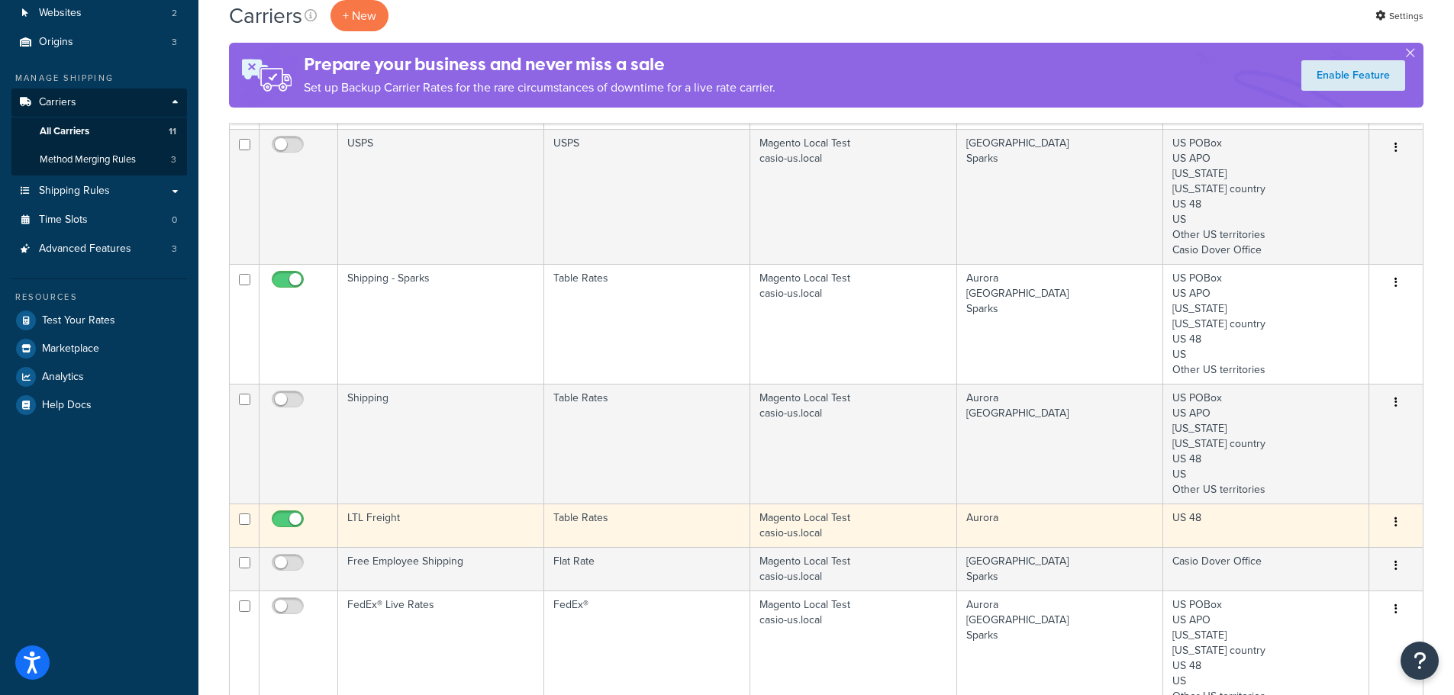
click at [864, 525] on td "Magento Local Test casio-us.local" at bounding box center [853, 525] width 206 height 43
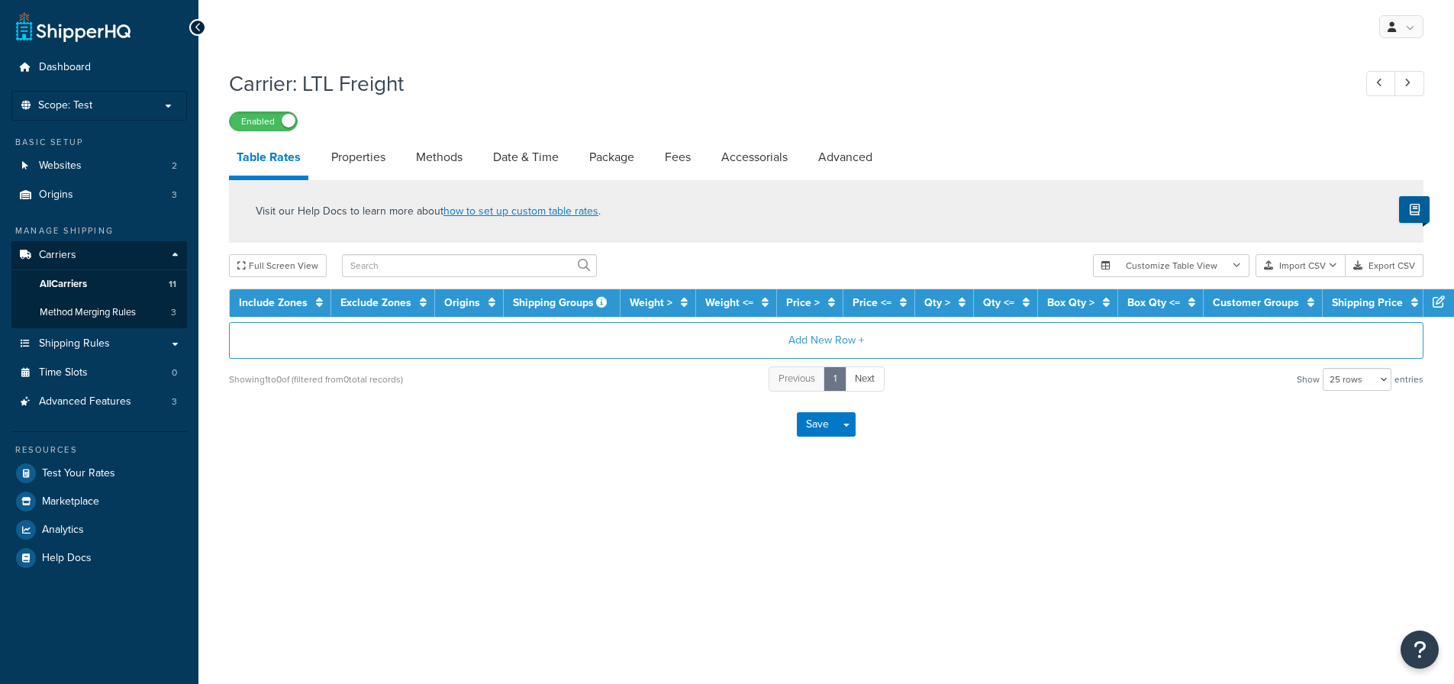
select select "25"
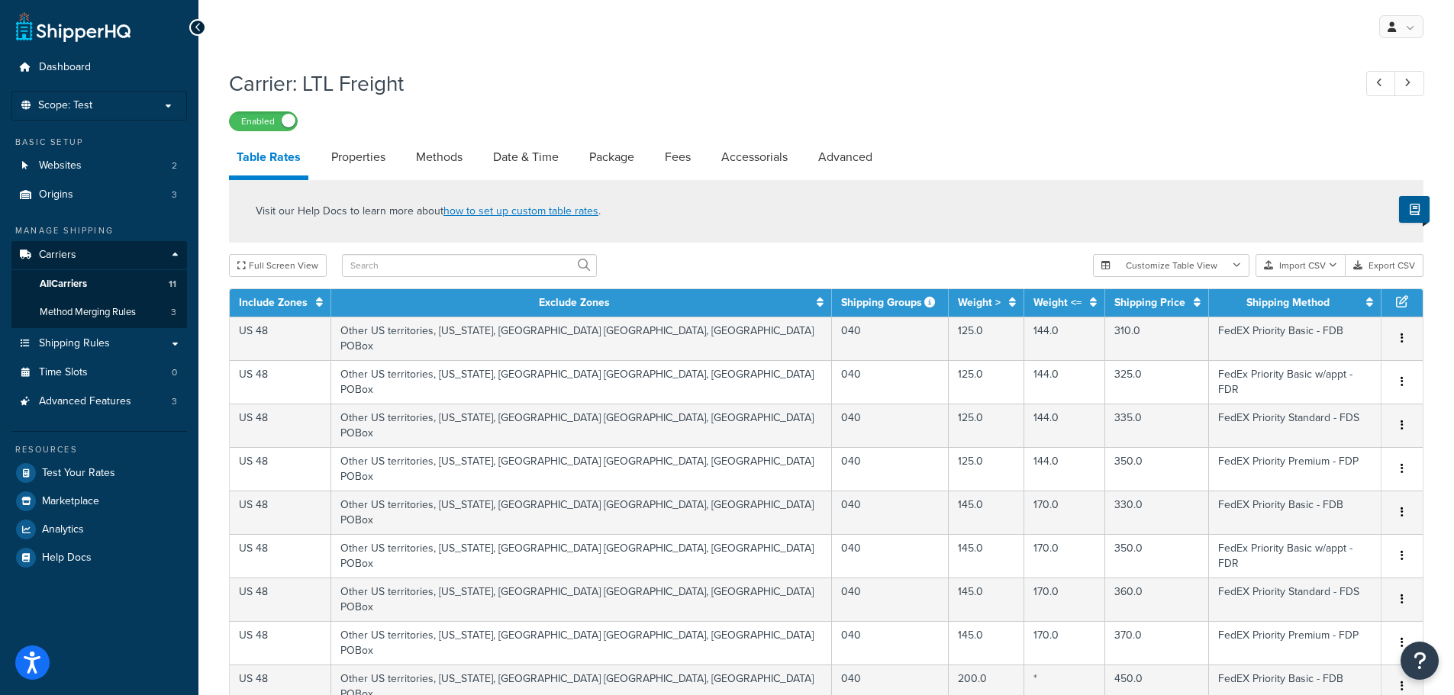
click at [1173, 115] on div "Enabled" at bounding box center [826, 120] width 1194 height 21
click at [453, 155] on link "Methods" at bounding box center [439, 157] width 62 height 37
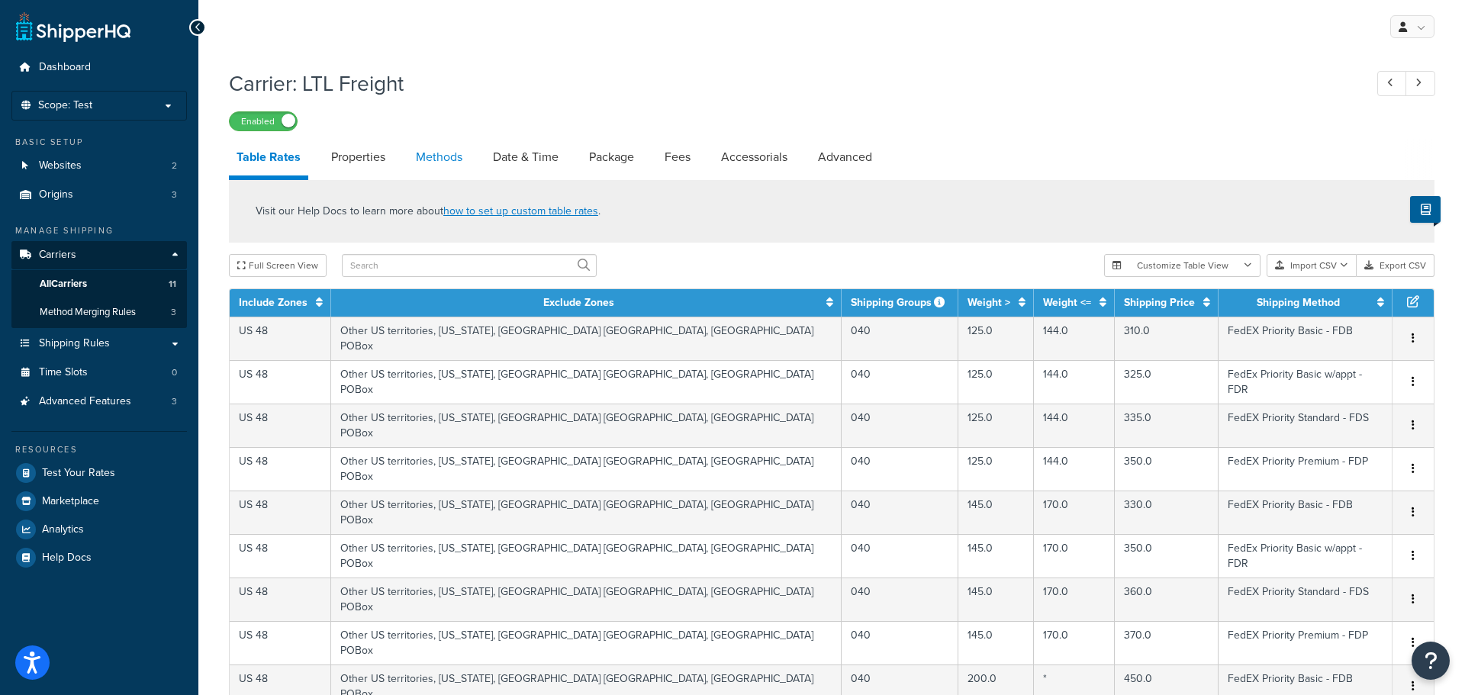
select select "25"
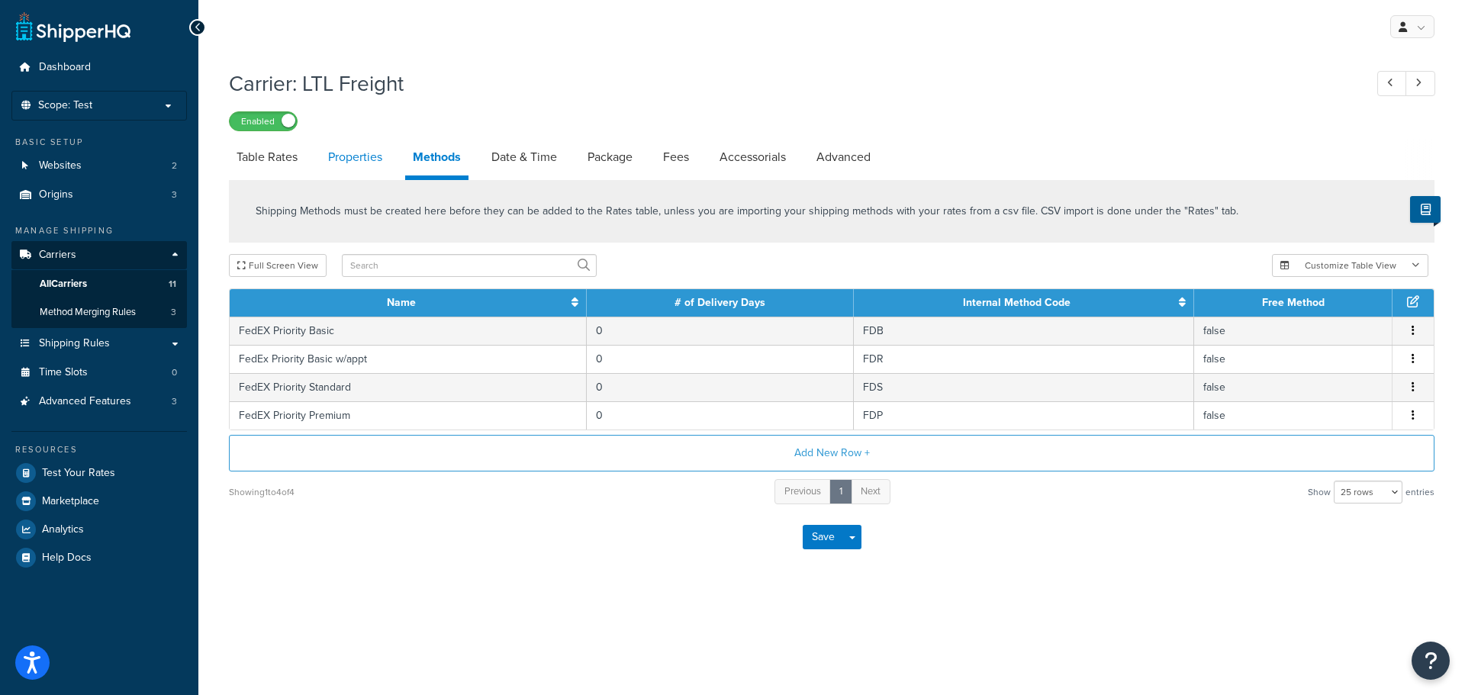
click at [379, 166] on link "Properties" at bounding box center [354, 157] width 69 height 37
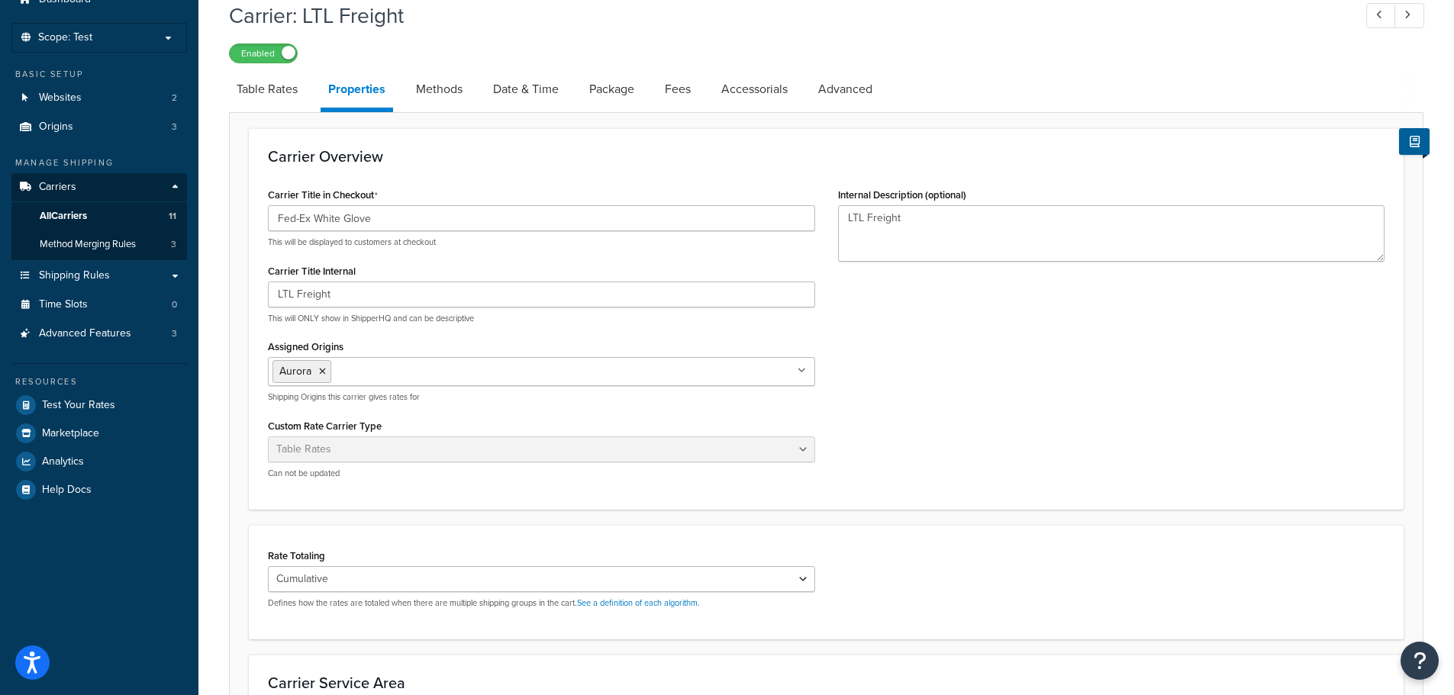
scroll to position [76, 0]
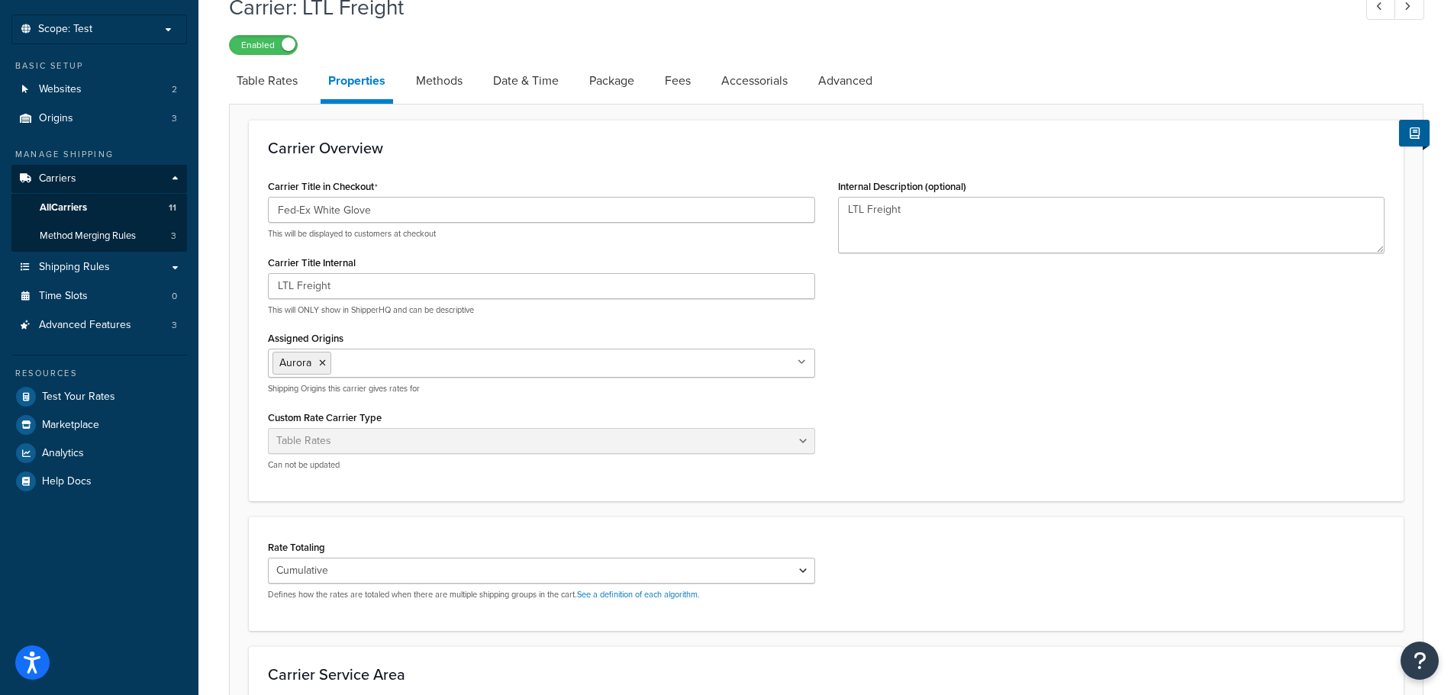
click at [539, 342] on div "Assigned Origins Aurora All Origins Dover Sparks Shipping Origins this carrier …" at bounding box center [541, 360] width 547 height 67
click at [539, 359] on ul "Aurora" at bounding box center [541, 363] width 547 height 29
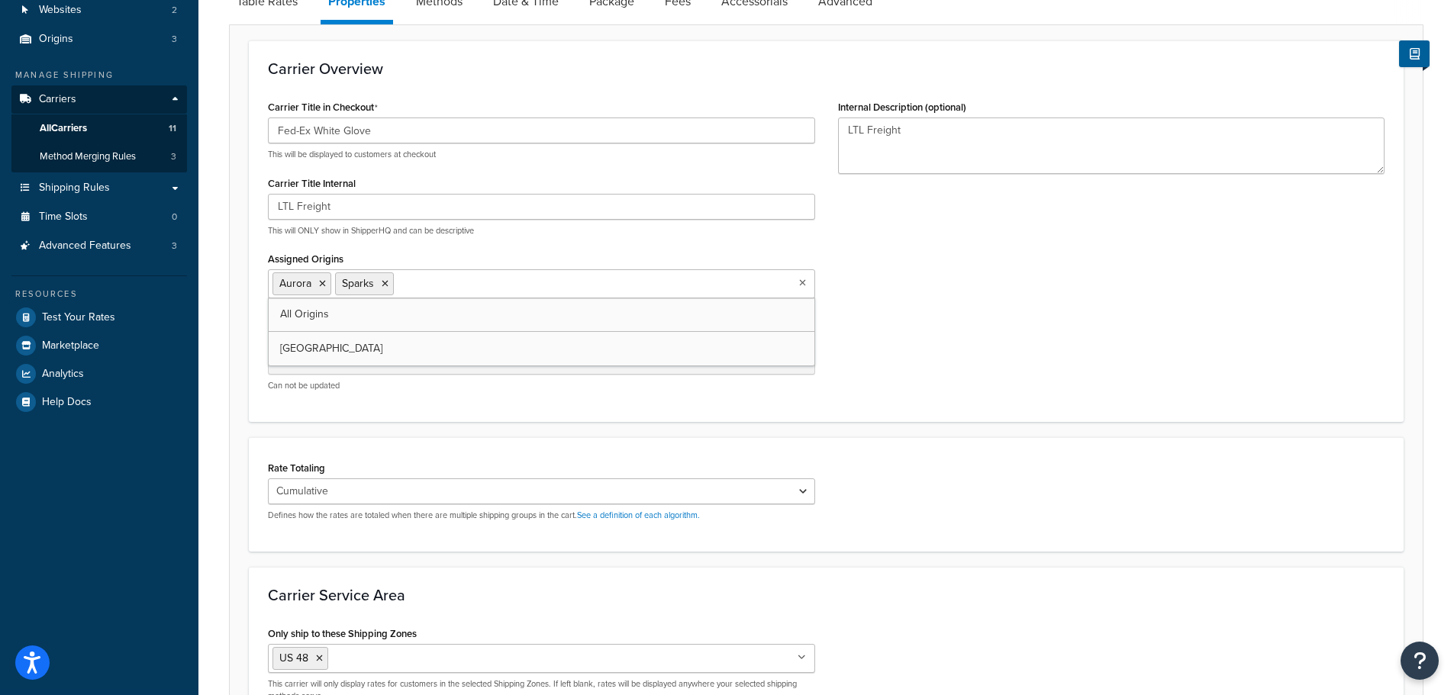
scroll to position [333, 0]
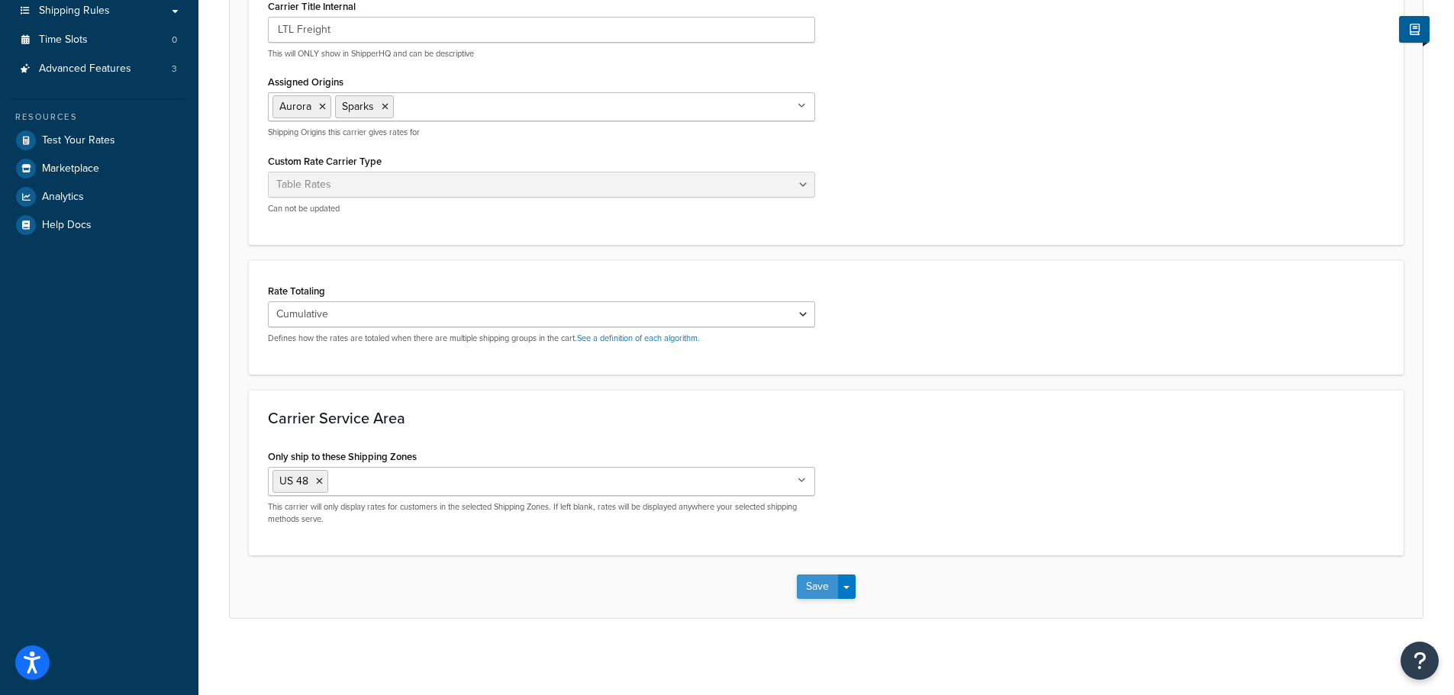
drag, startPoint x: 797, startPoint y: 585, endPoint x: 810, endPoint y: 587, distance: 13.2
click at [802, 586] on div "Save Save Dropdown Save and Edit" at bounding box center [826, 587] width 1193 height 63
click at [810, 587] on button "Save" at bounding box center [817, 587] width 41 height 24
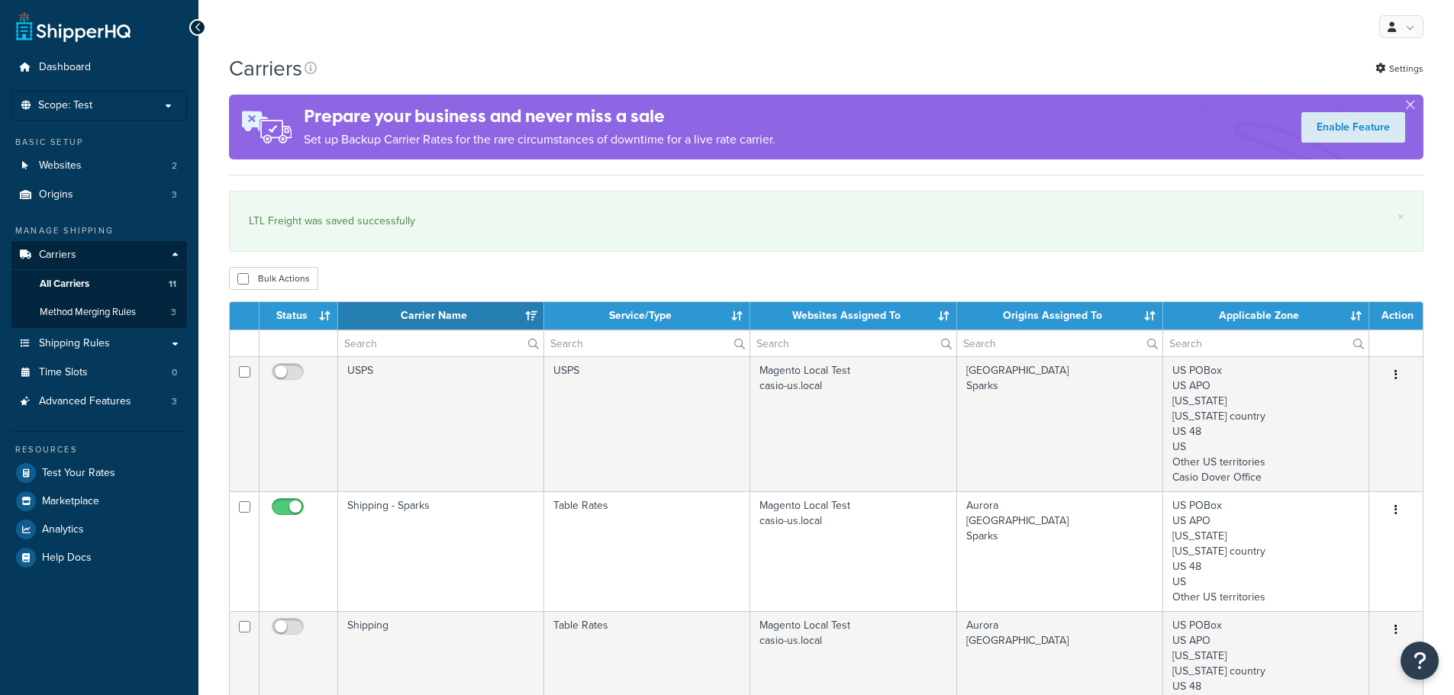
select select "15"
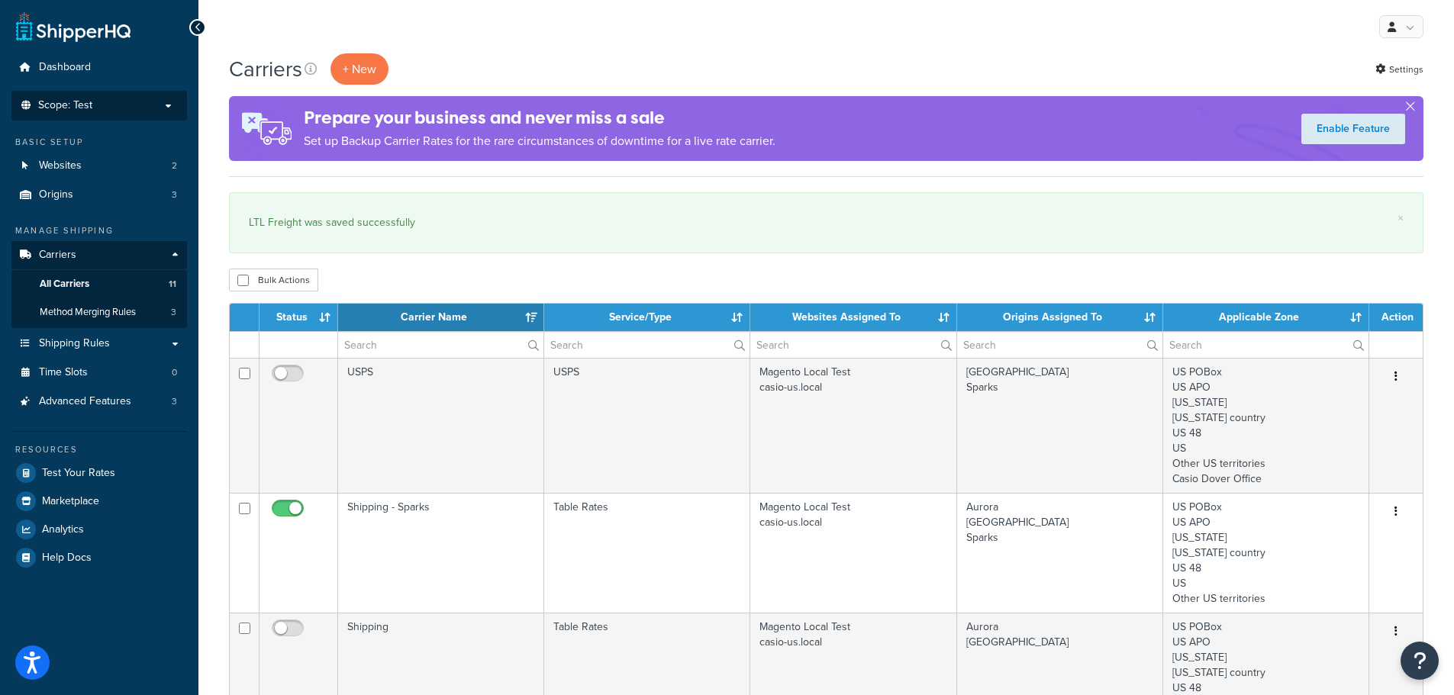
click at [120, 101] on p "Scope: Test" at bounding box center [99, 105] width 162 height 13
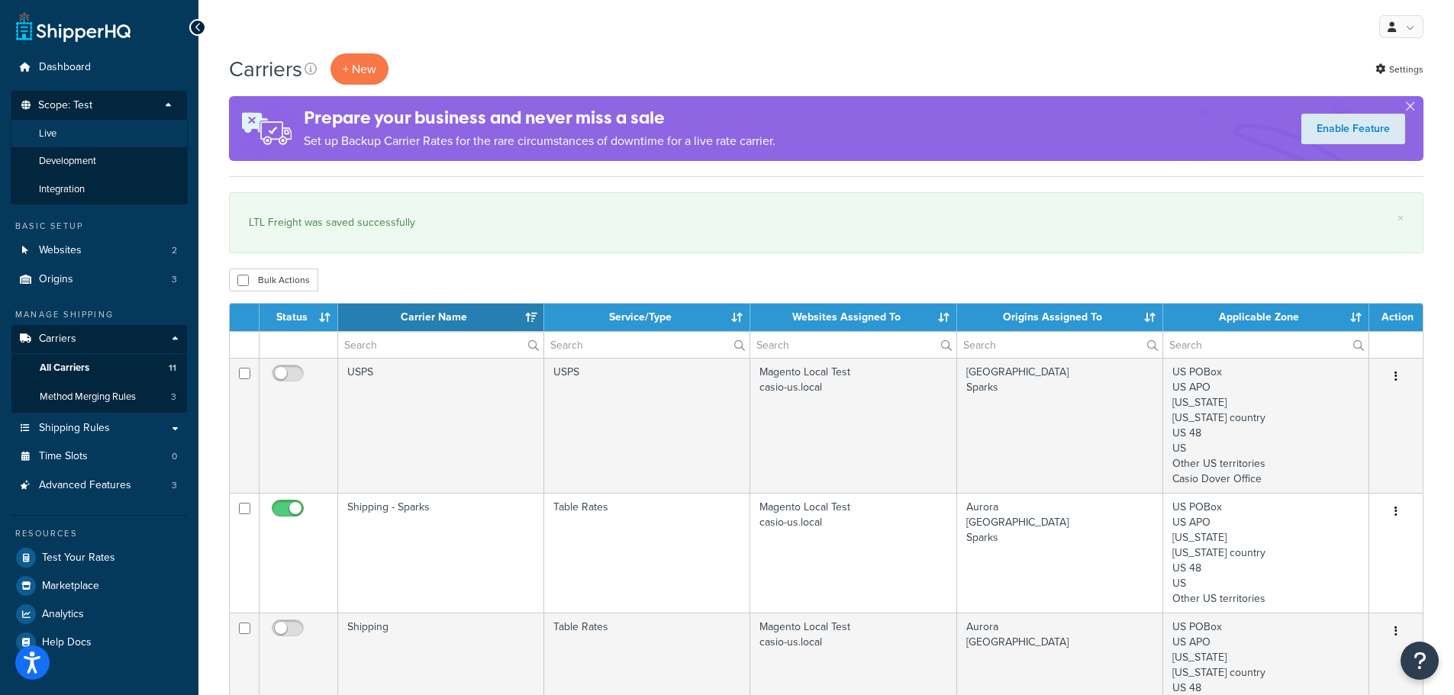
click at [118, 126] on li "Live" at bounding box center [99, 134] width 177 height 28
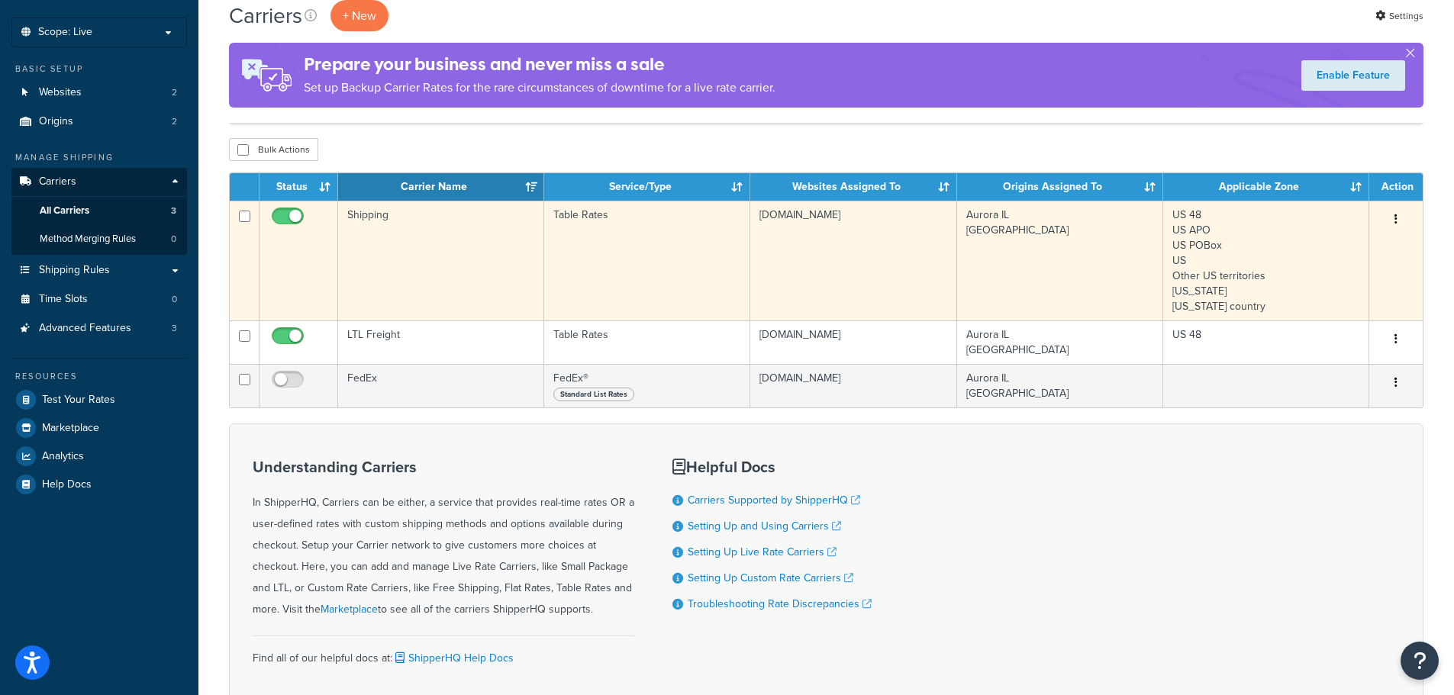
scroll to position [47, 0]
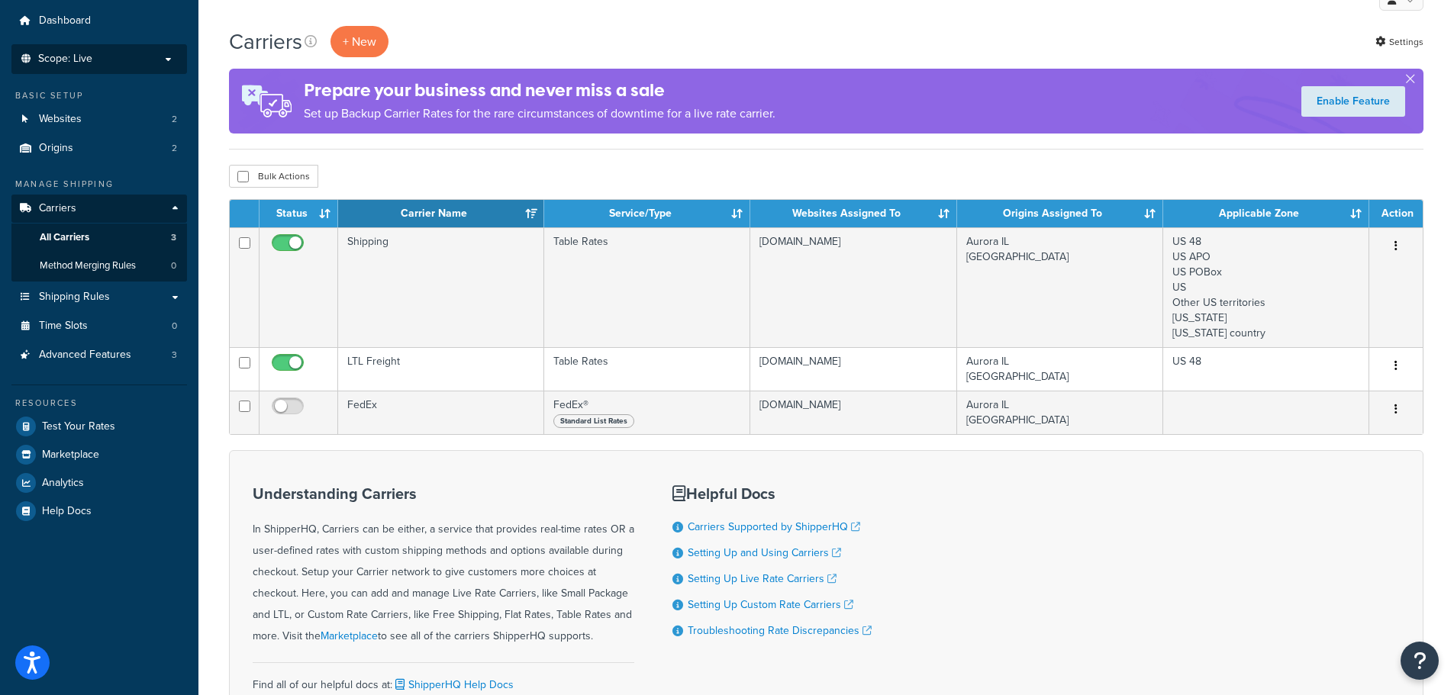
click at [114, 64] on p "Scope: Live" at bounding box center [99, 59] width 162 height 13
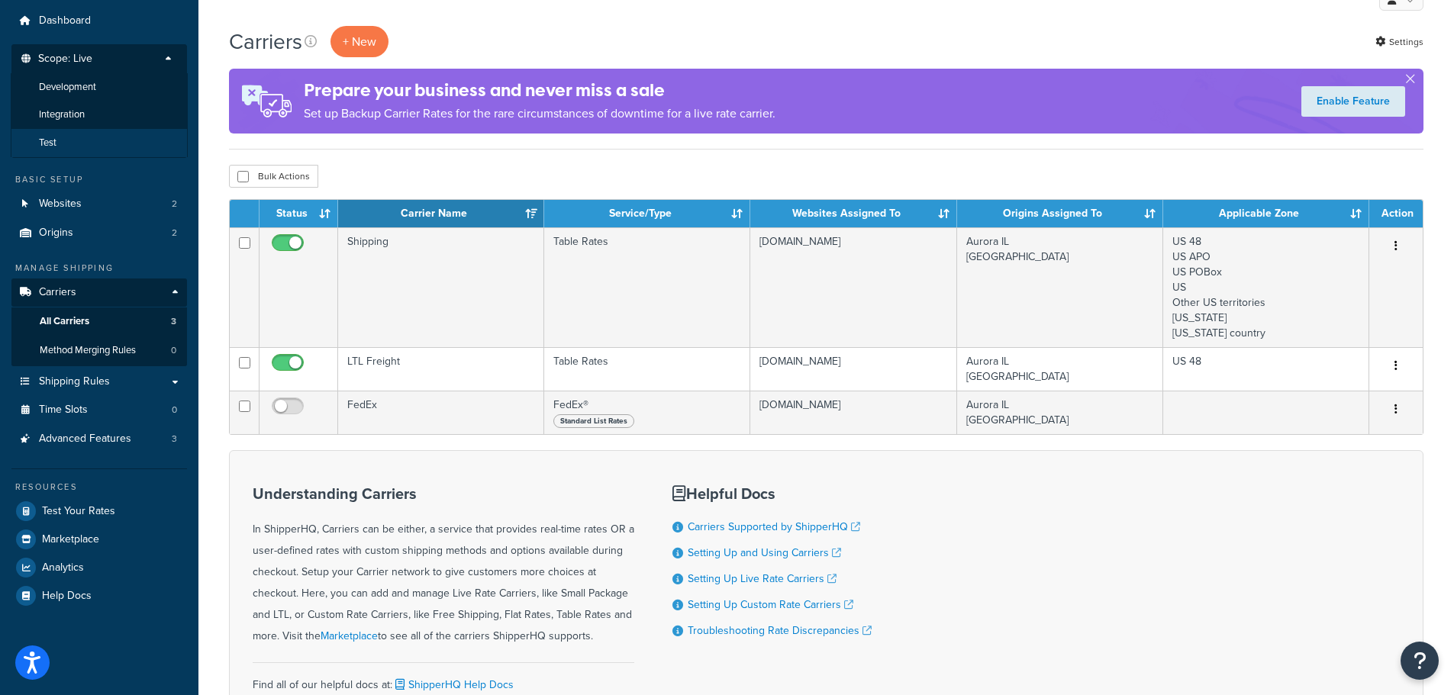
click at [97, 139] on li "Test" at bounding box center [99, 143] width 177 height 28
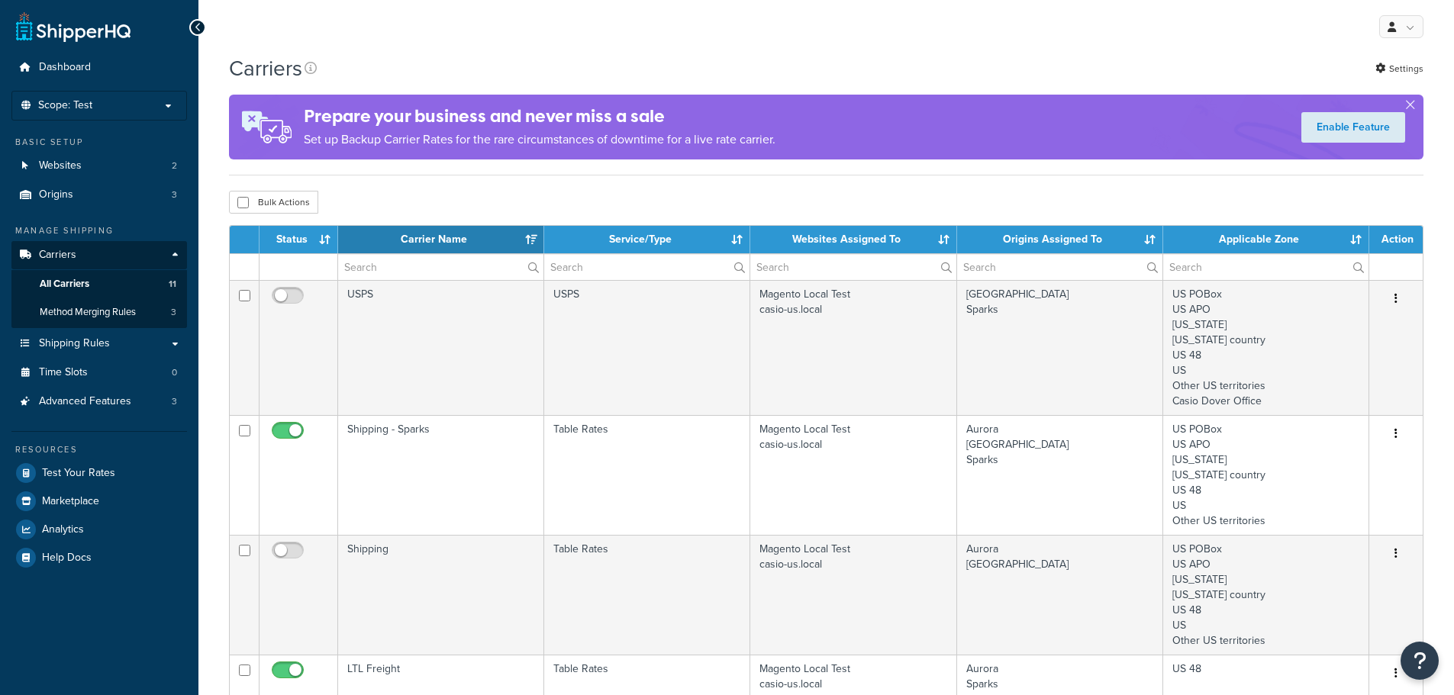
select select "15"
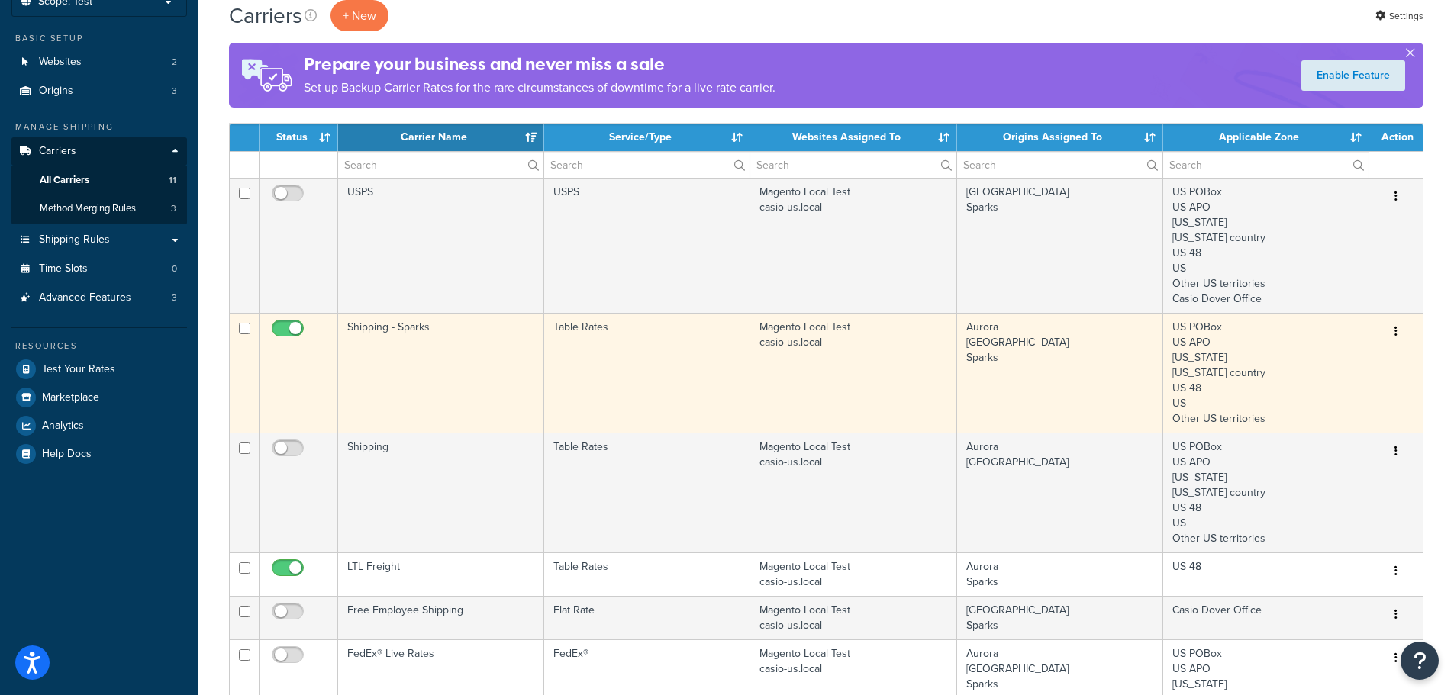
scroll to position [199, 0]
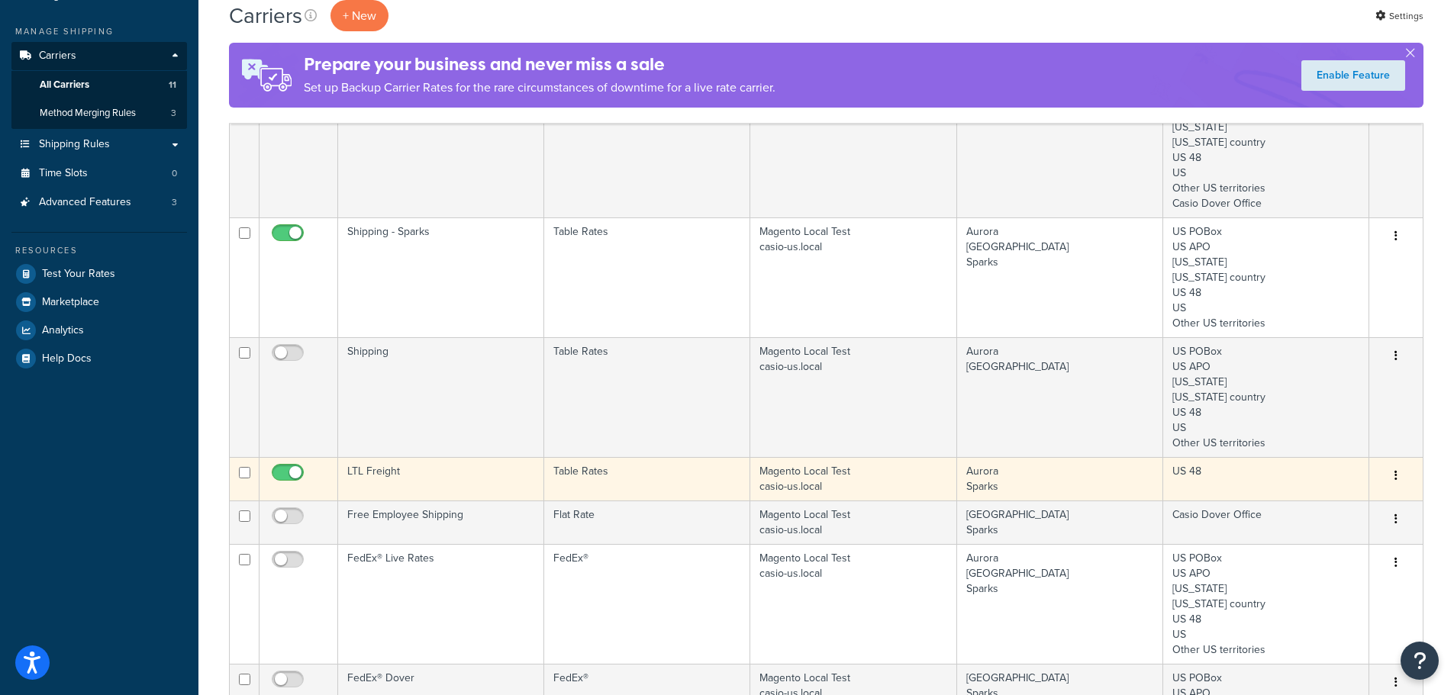
click at [646, 479] on td "Table Rates" at bounding box center [647, 478] width 206 height 43
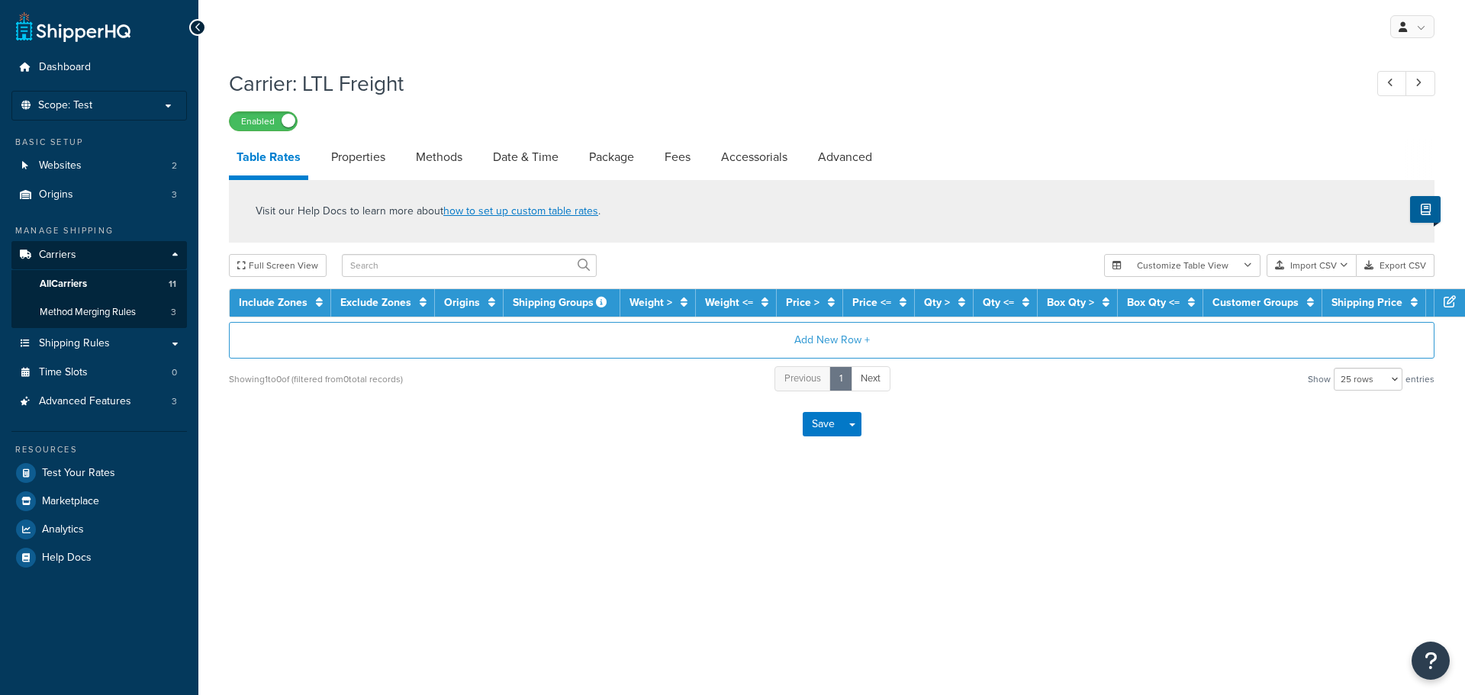
select select "25"
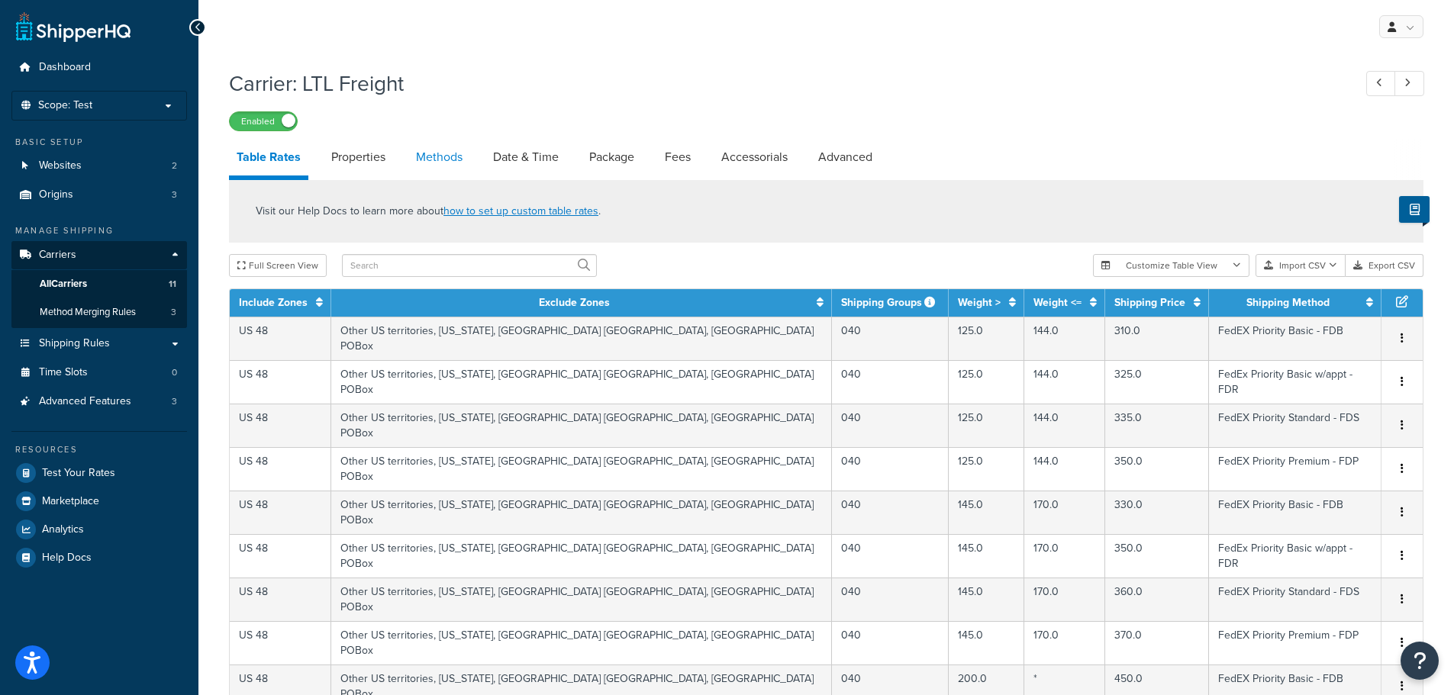
click at [438, 157] on link "Methods" at bounding box center [439, 157] width 62 height 37
select select "25"
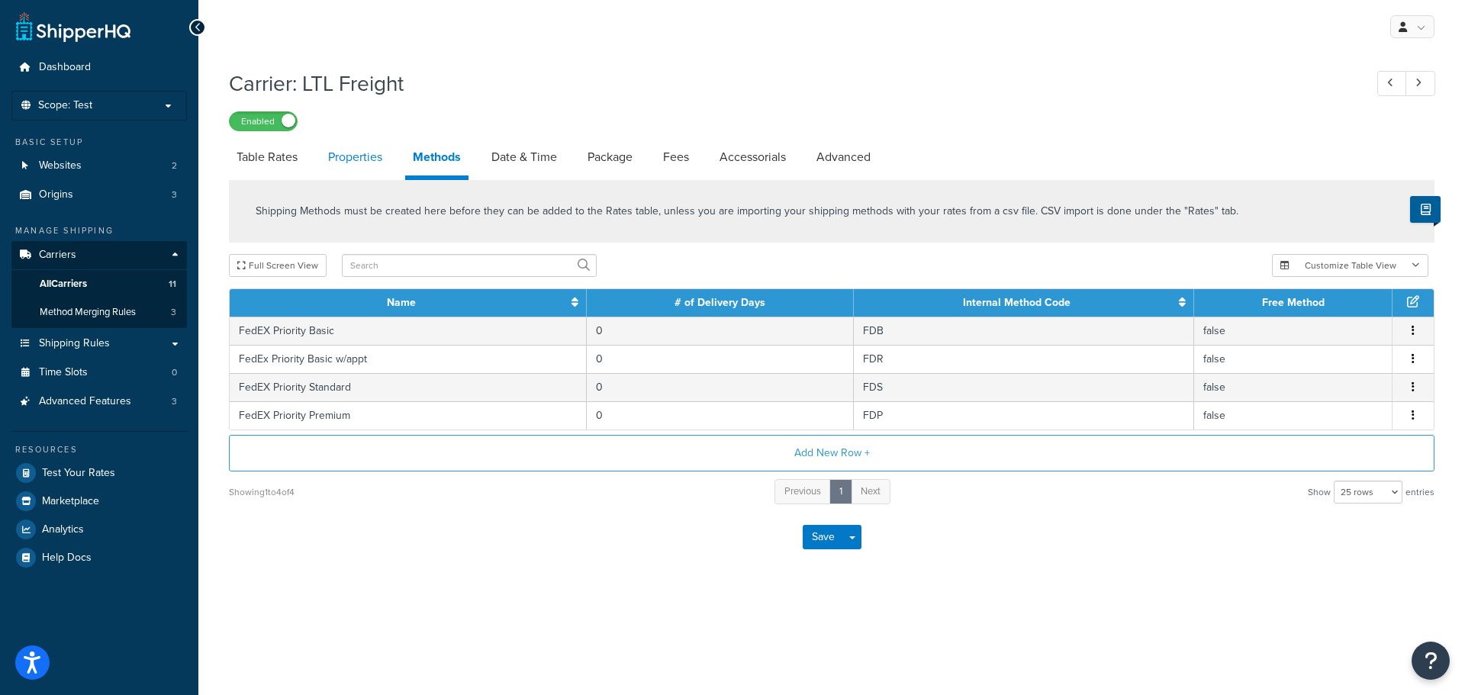
click at [362, 161] on link "Properties" at bounding box center [354, 157] width 69 height 37
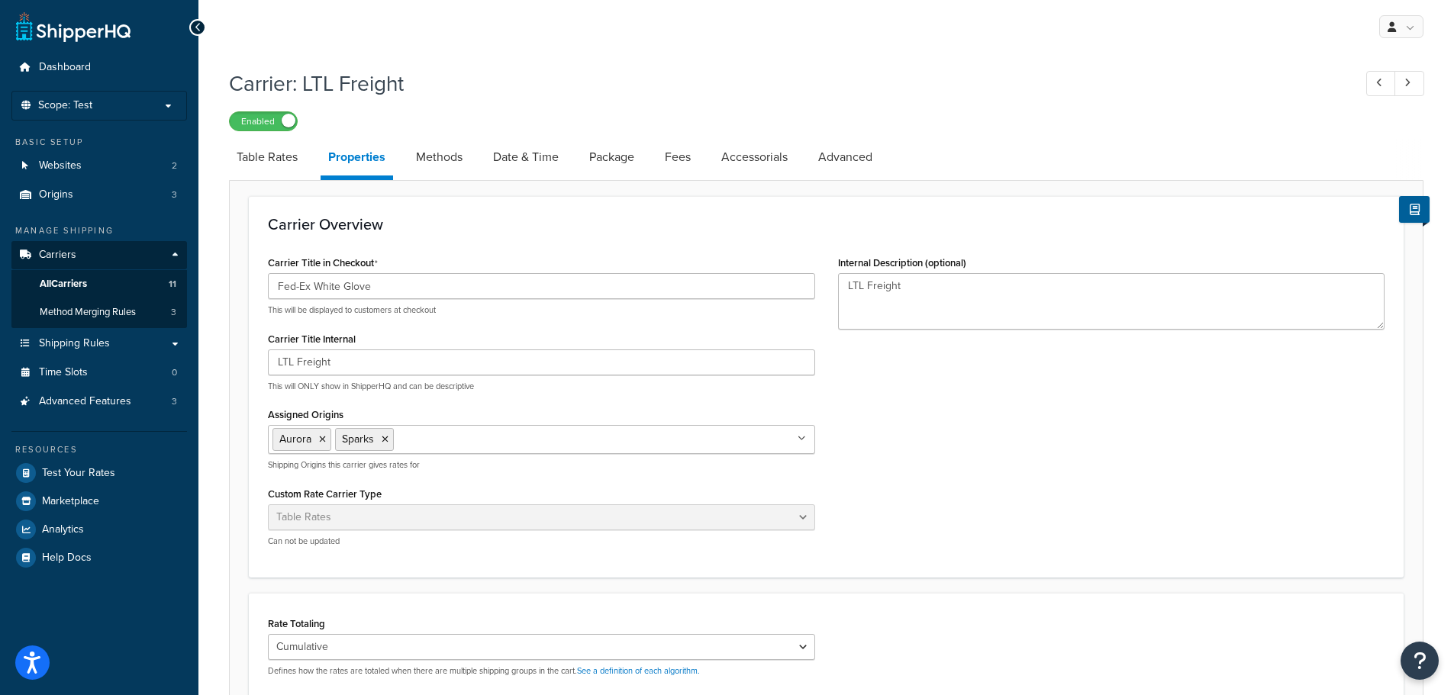
click at [547, 444] on ul "Aurora Sparks" at bounding box center [541, 439] width 547 height 29
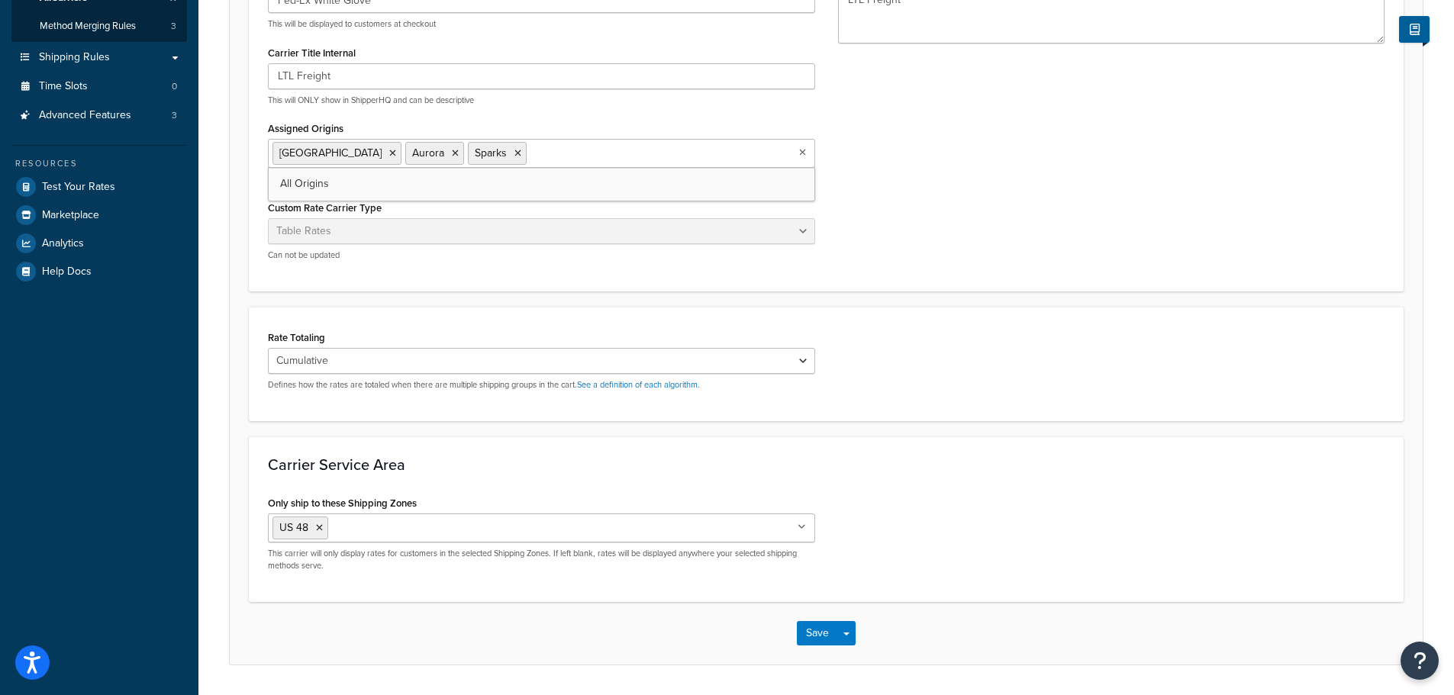
scroll to position [305, 0]
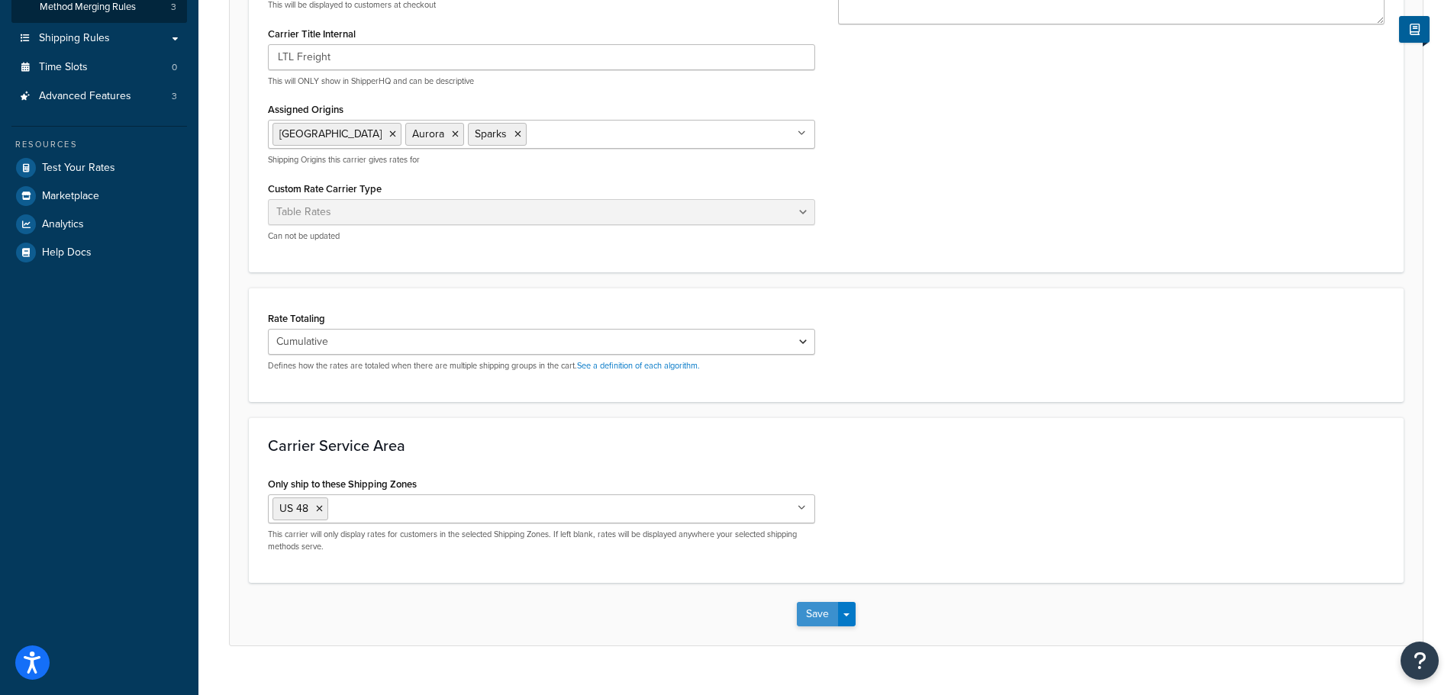
click at [818, 622] on button "Save" at bounding box center [817, 614] width 41 height 24
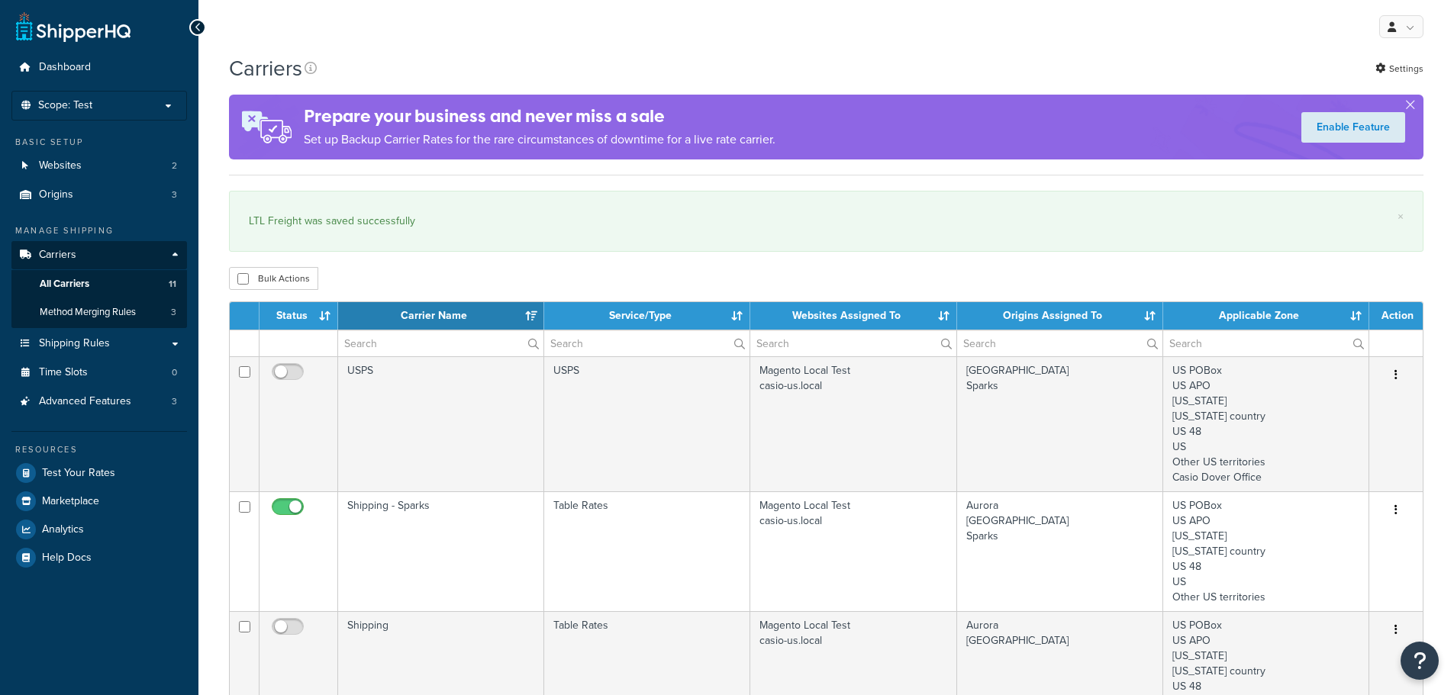
select select "15"
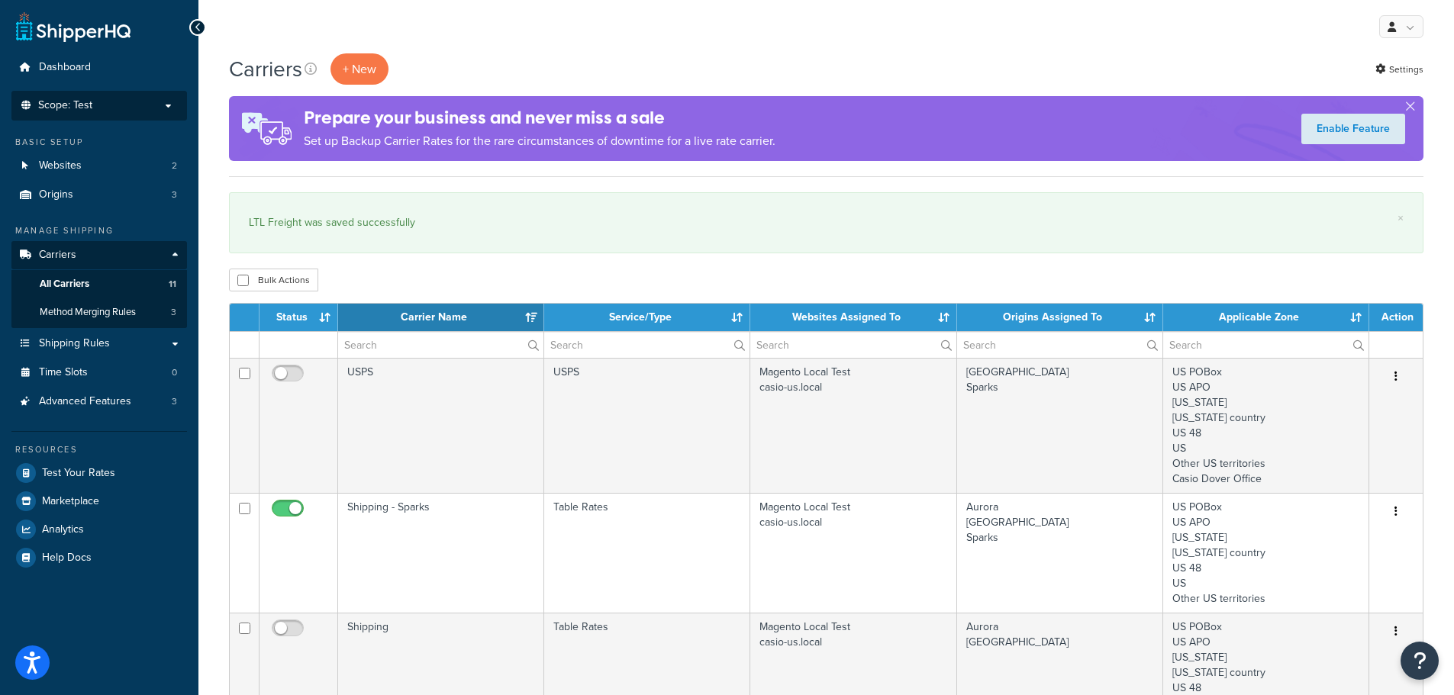
click at [136, 103] on p "Scope: Test" at bounding box center [99, 105] width 162 height 13
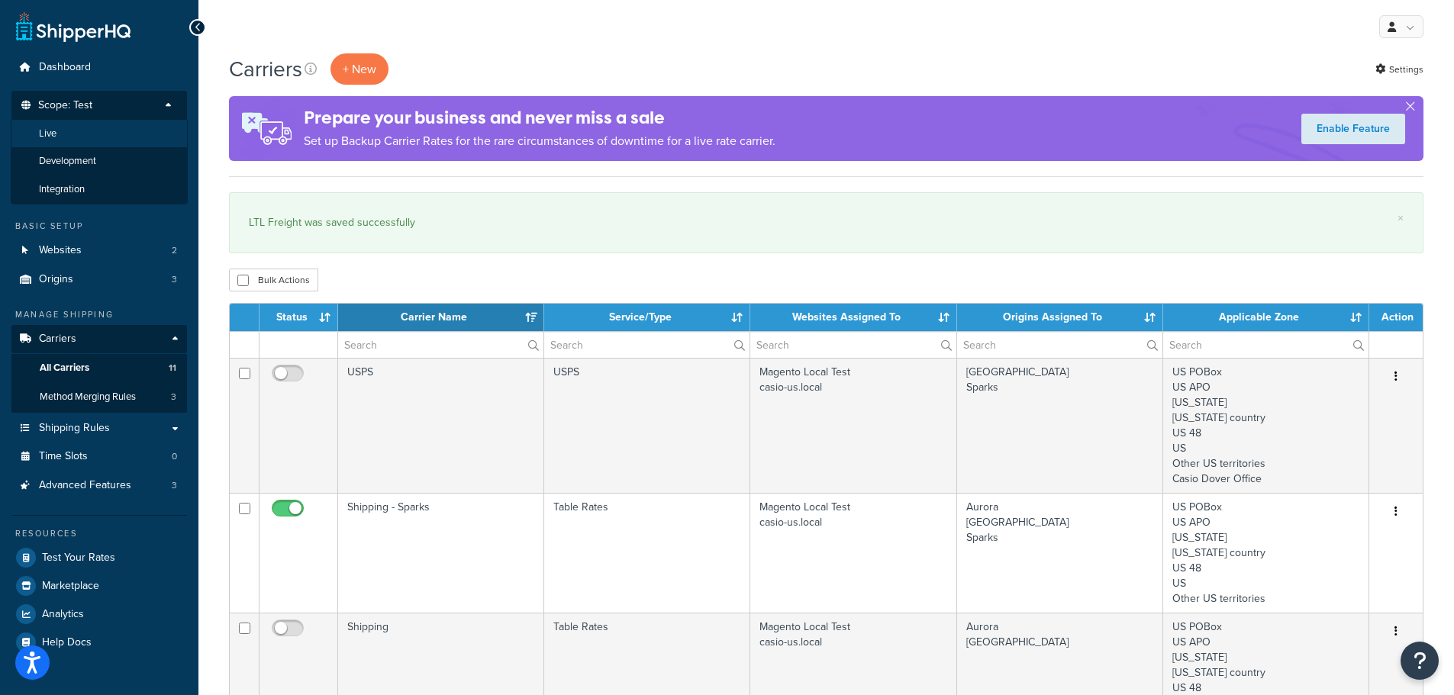
click at [130, 133] on li "Live" at bounding box center [99, 134] width 177 height 28
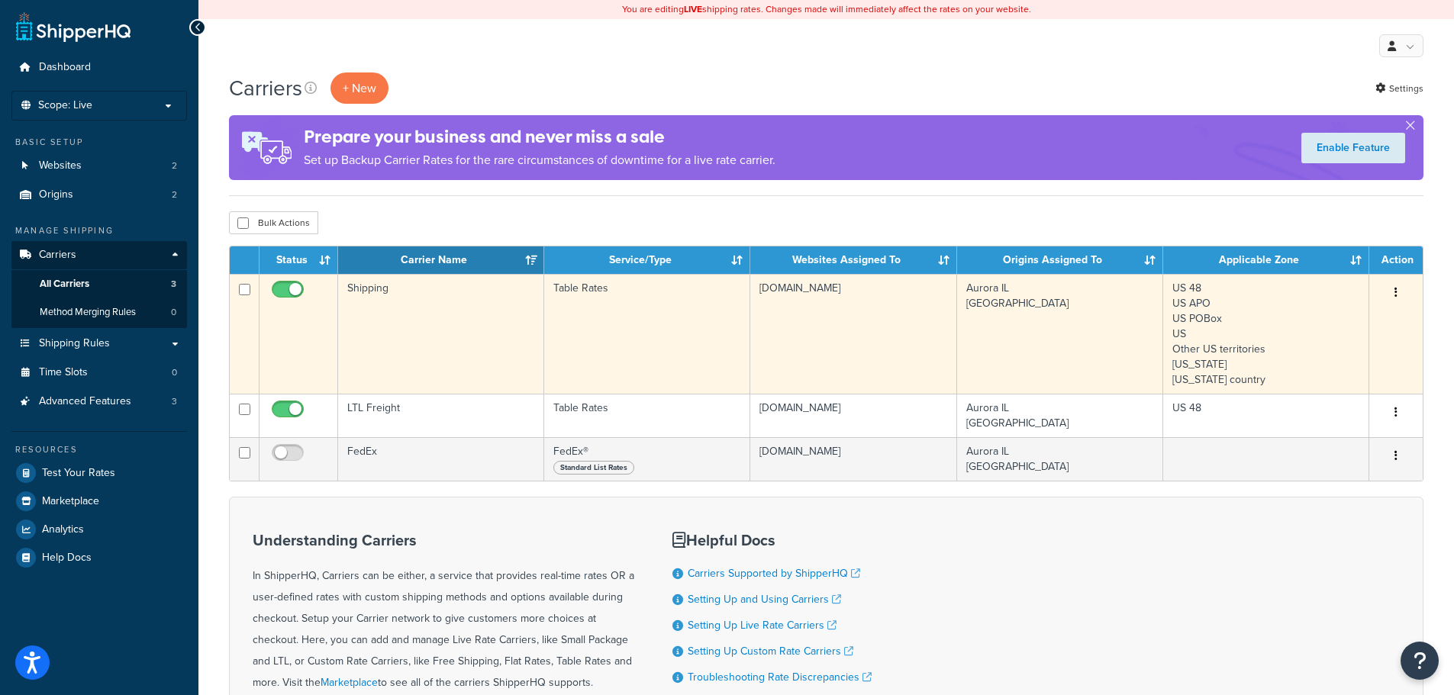
click at [558, 291] on td "Table Rates" at bounding box center [647, 334] width 206 height 120
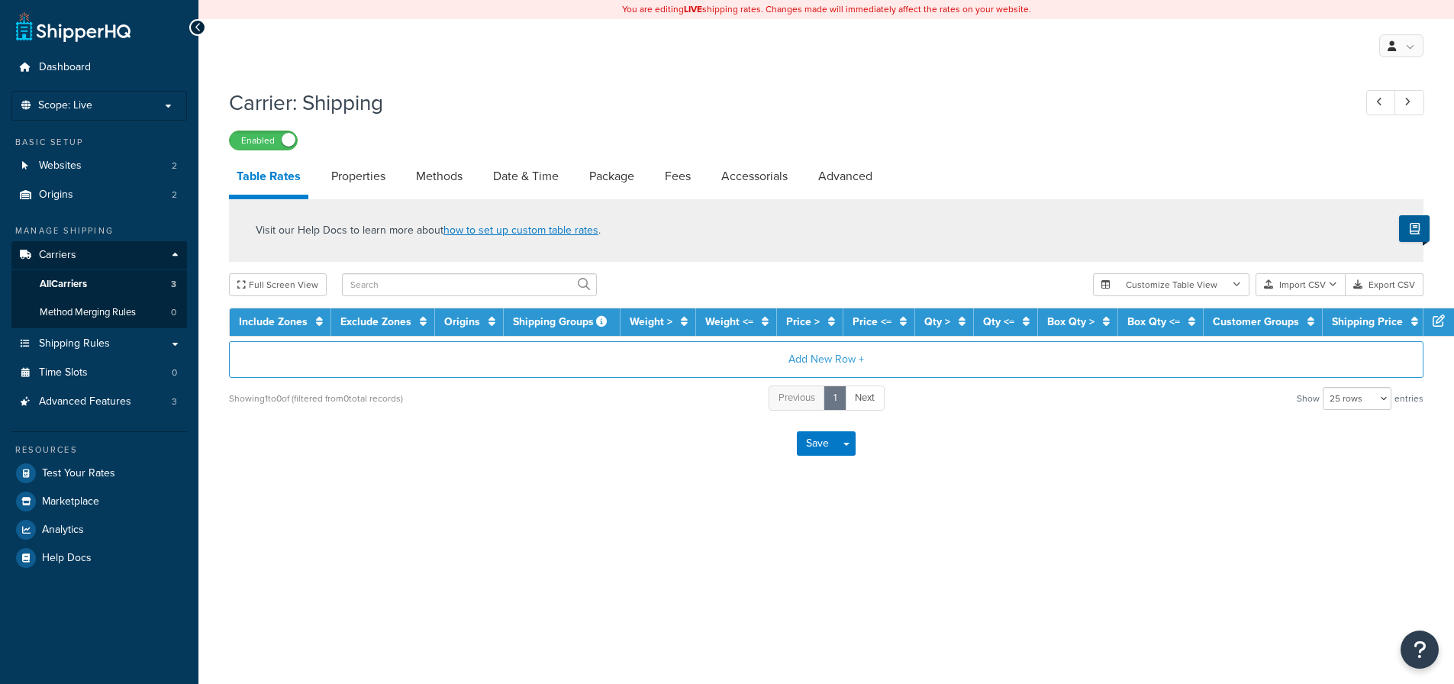
select select "25"
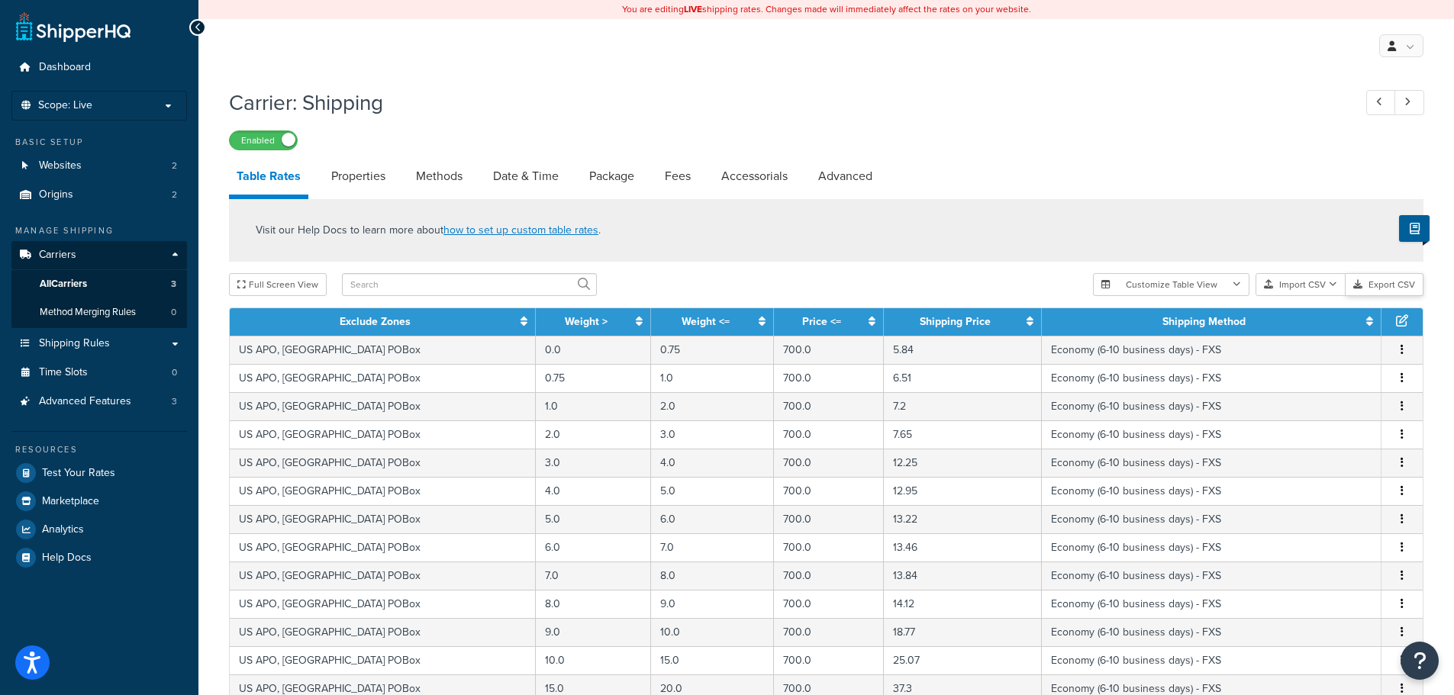
click at [1386, 285] on button "Export CSV" at bounding box center [1384, 284] width 78 height 23
click at [119, 195] on link "Origins 2" at bounding box center [99, 195] width 176 height 28
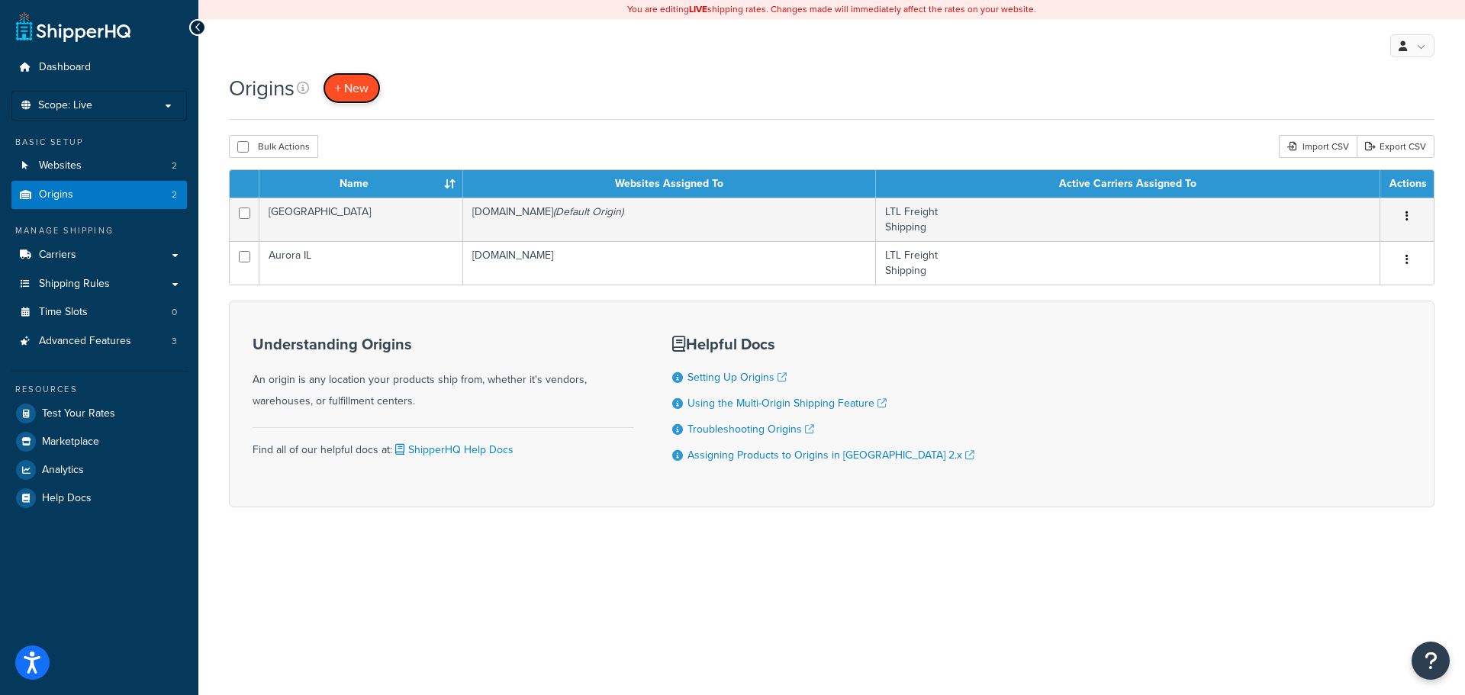
click at [369, 87] on span "+ New" at bounding box center [352, 88] width 34 height 18
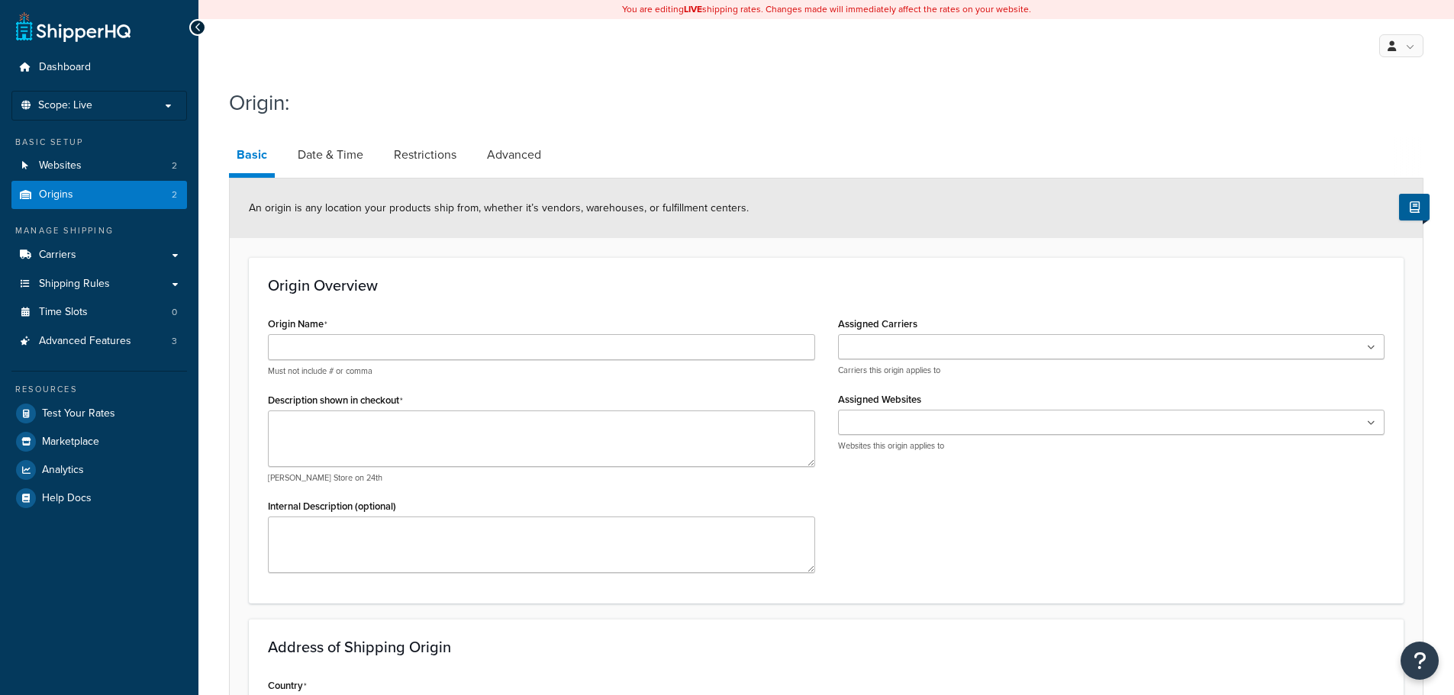
click at [472, 361] on div "Must not include # or comma" at bounding box center [541, 355] width 547 height 43
click at [470, 346] on input "Origin Name" at bounding box center [541, 347] width 547 height 26
type input "Sparks"
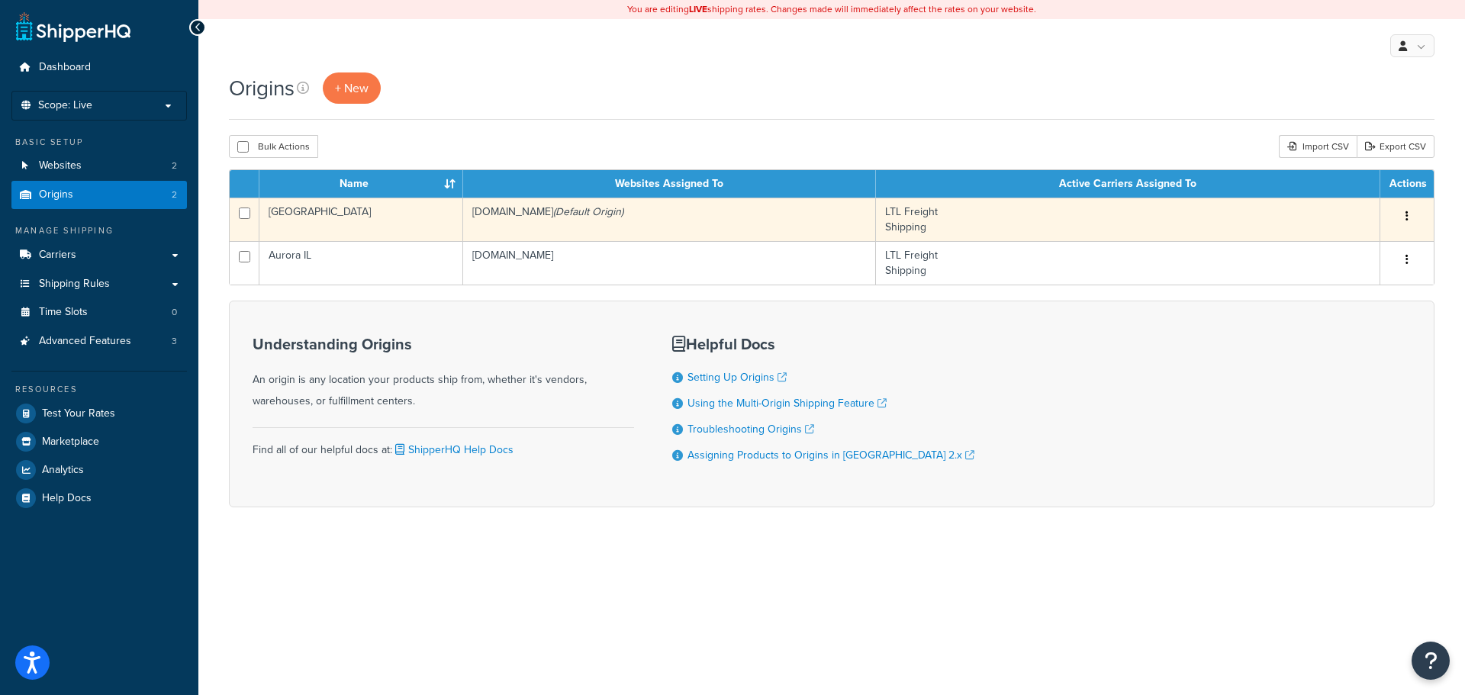
click at [350, 218] on td "[GEOGRAPHIC_DATA]" at bounding box center [361, 219] width 204 height 43
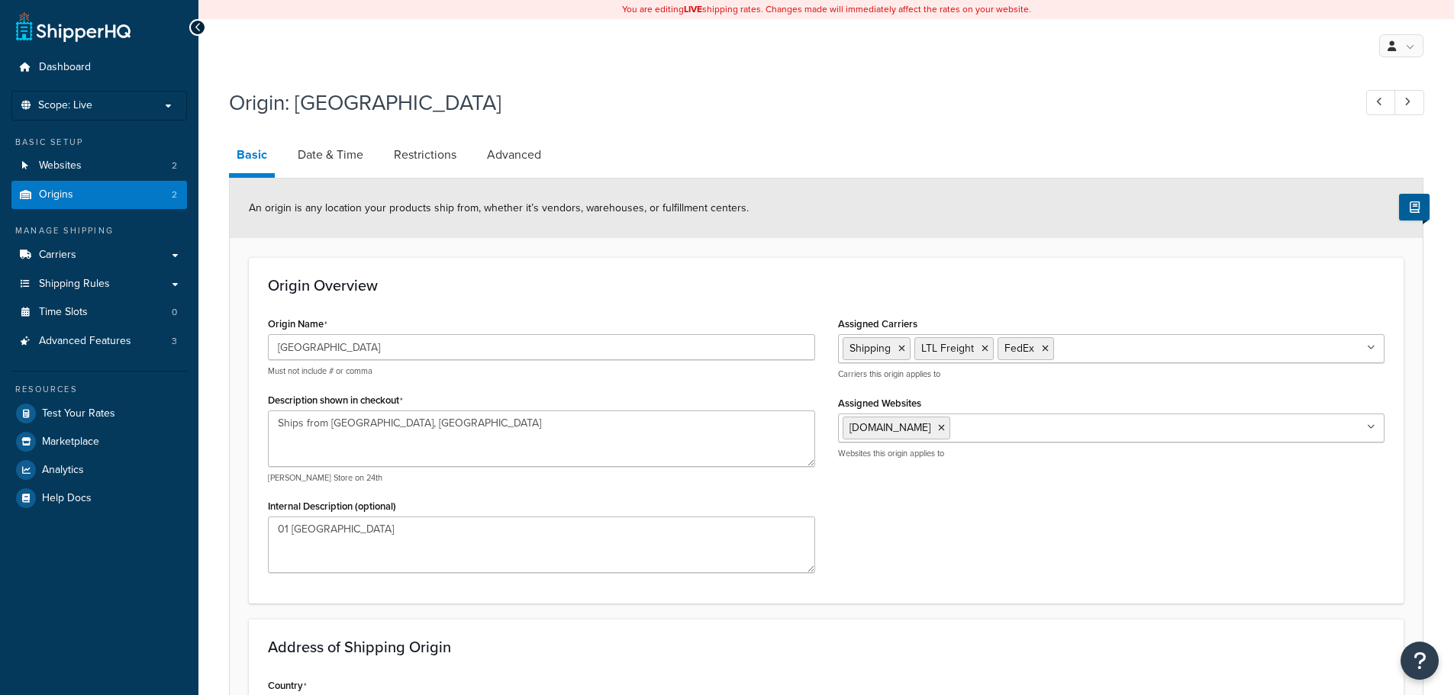
select select "30"
click at [81, 193] on link "Origins 2" at bounding box center [99, 195] width 176 height 28
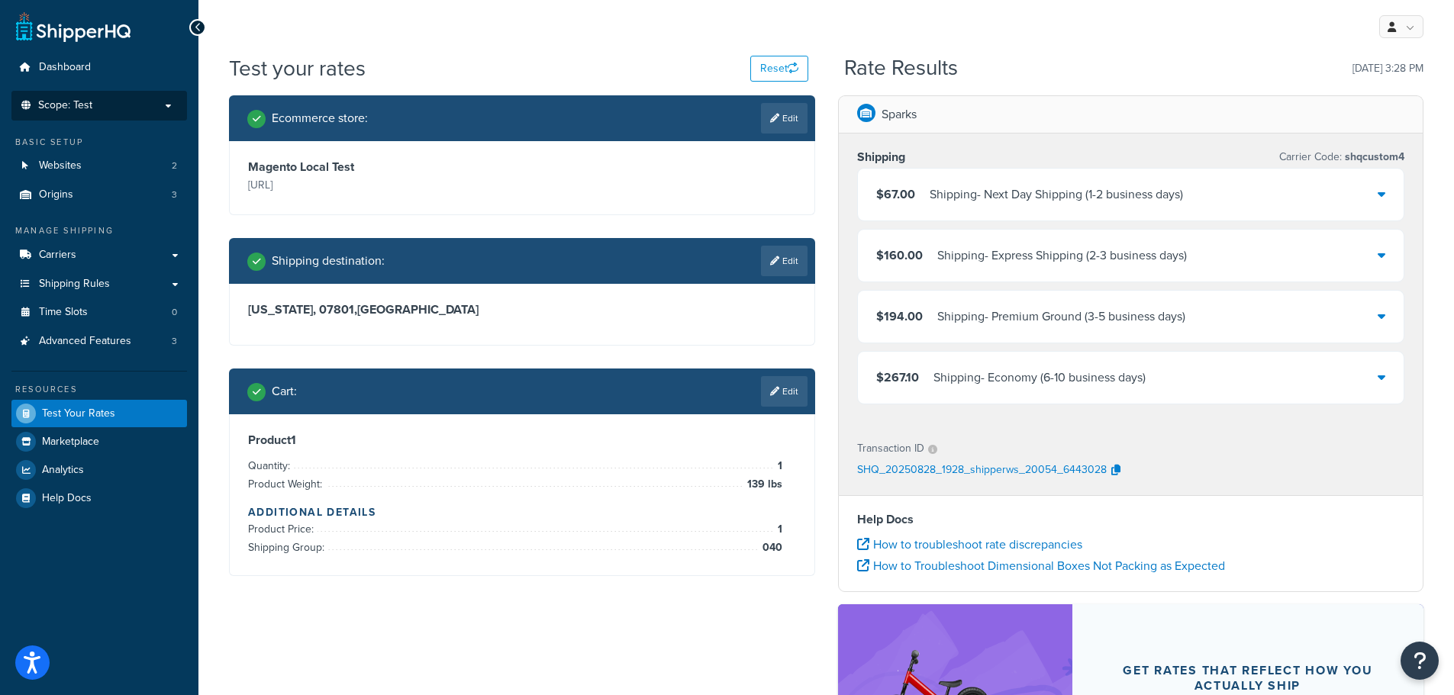
click at [140, 101] on p "Scope: Test" at bounding box center [99, 105] width 162 height 13
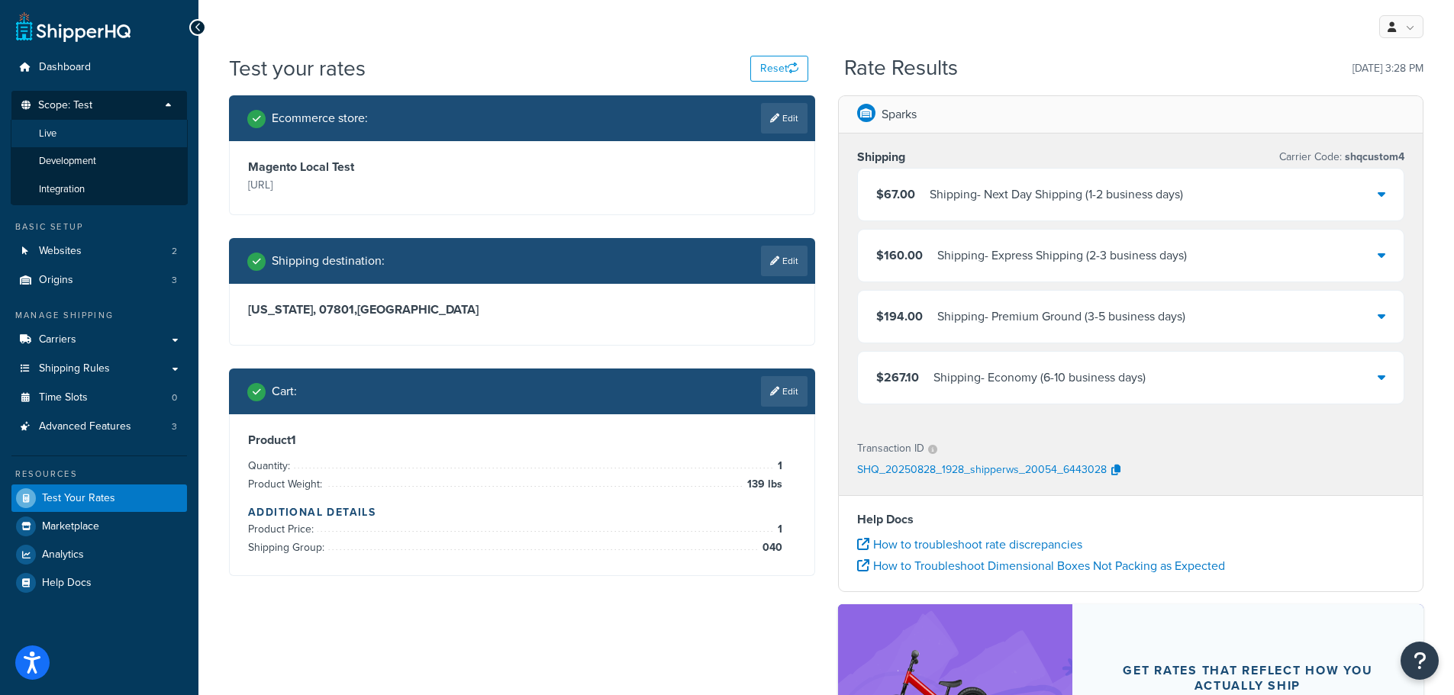
click at [124, 129] on li "Live" at bounding box center [99, 134] width 177 height 28
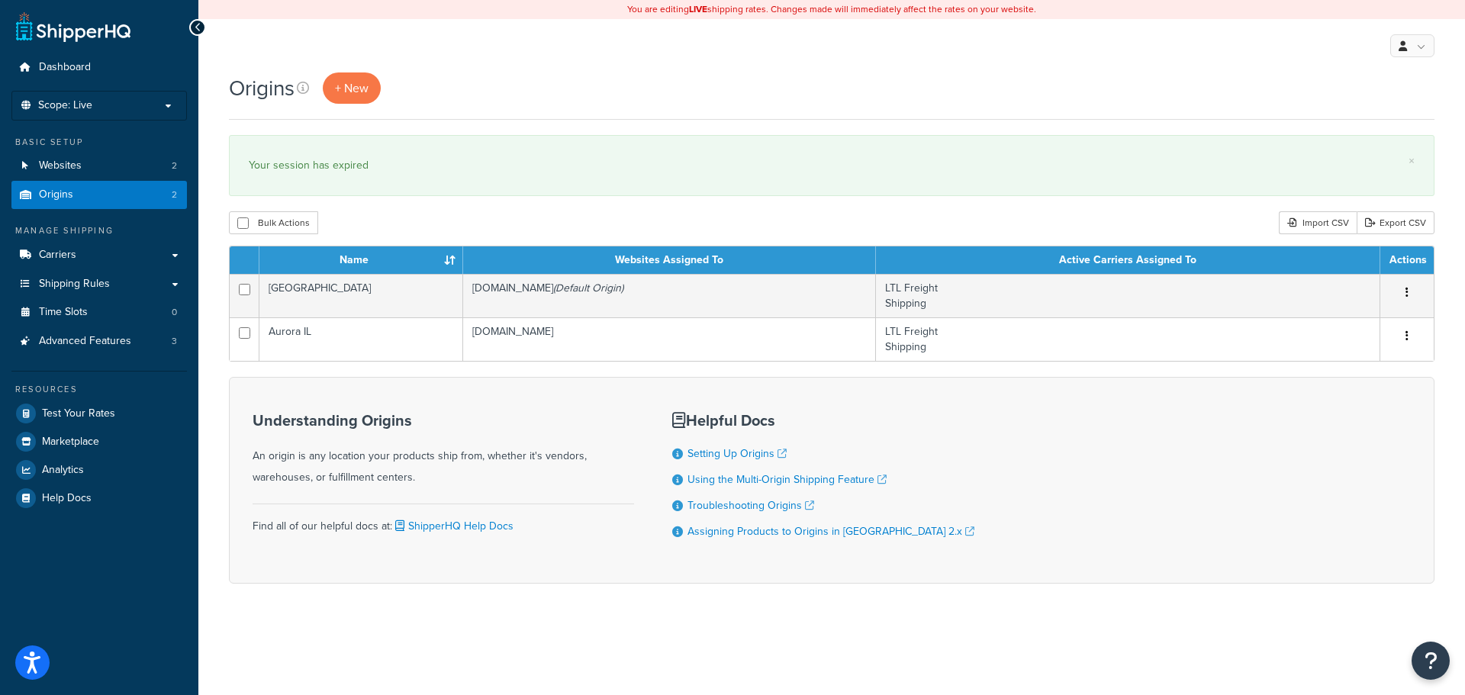
click at [512, 103] on div "Origins + New" at bounding box center [832, 87] width 1206 height 31
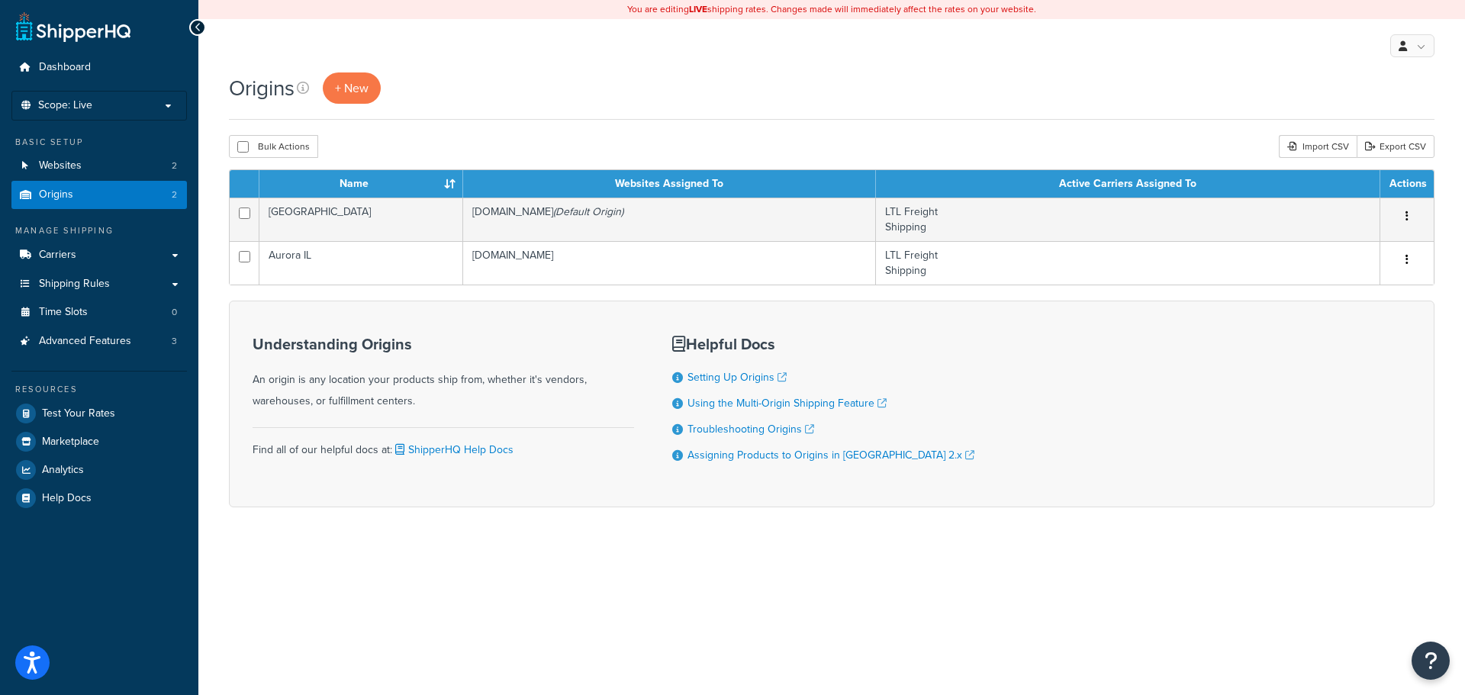
click at [338, 67] on div "My Profile Billing Global Settings Contact Us Logout" at bounding box center [831, 45] width 1267 height 53
click at [356, 102] on link "+ New" at bounding box center [352, 87] width 58 height 31
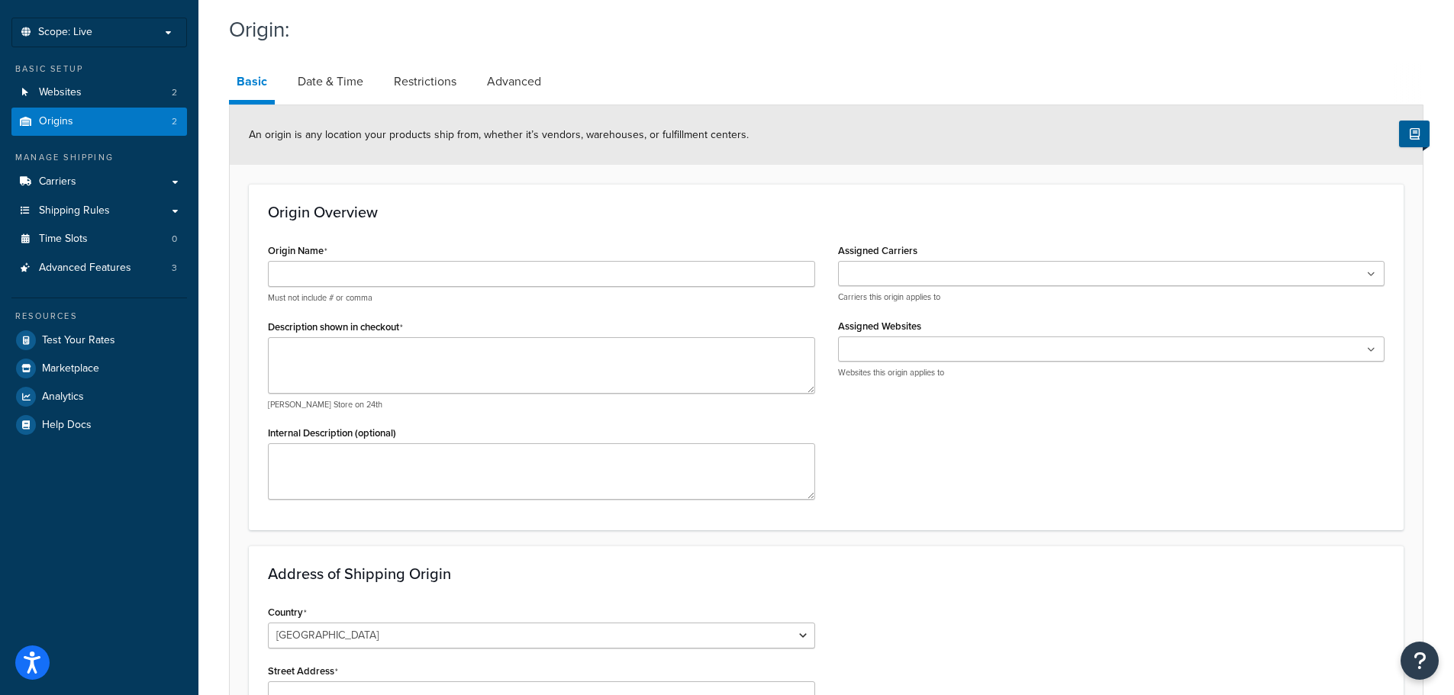
scroll to position [153, 0]
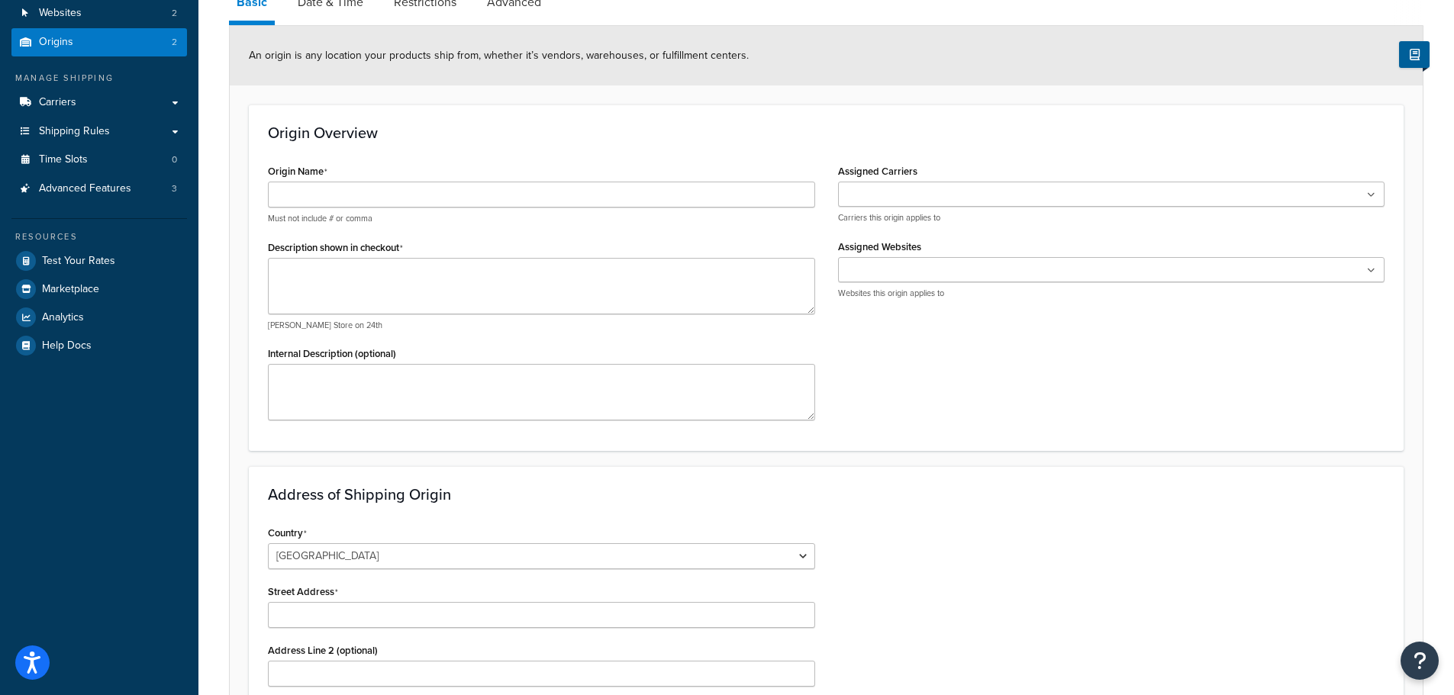
drag, startPoint x: 482, startPoint y: 181, endPoint x: 481, endPoint y: 192, distance: 10.8
click at [482, 183] on div "Origin Name Must not include # or comma" at bounding box center [541, 192] width 547 height 64
click at [478, 195] on input "Origin Name" at bounding box center [541, 195] width 547 height 26
type input "Sparks"
drag, startPoint x: 375, startPoint y: 284, endPoint x: 383, endPoint y: 291, distance: 10.8
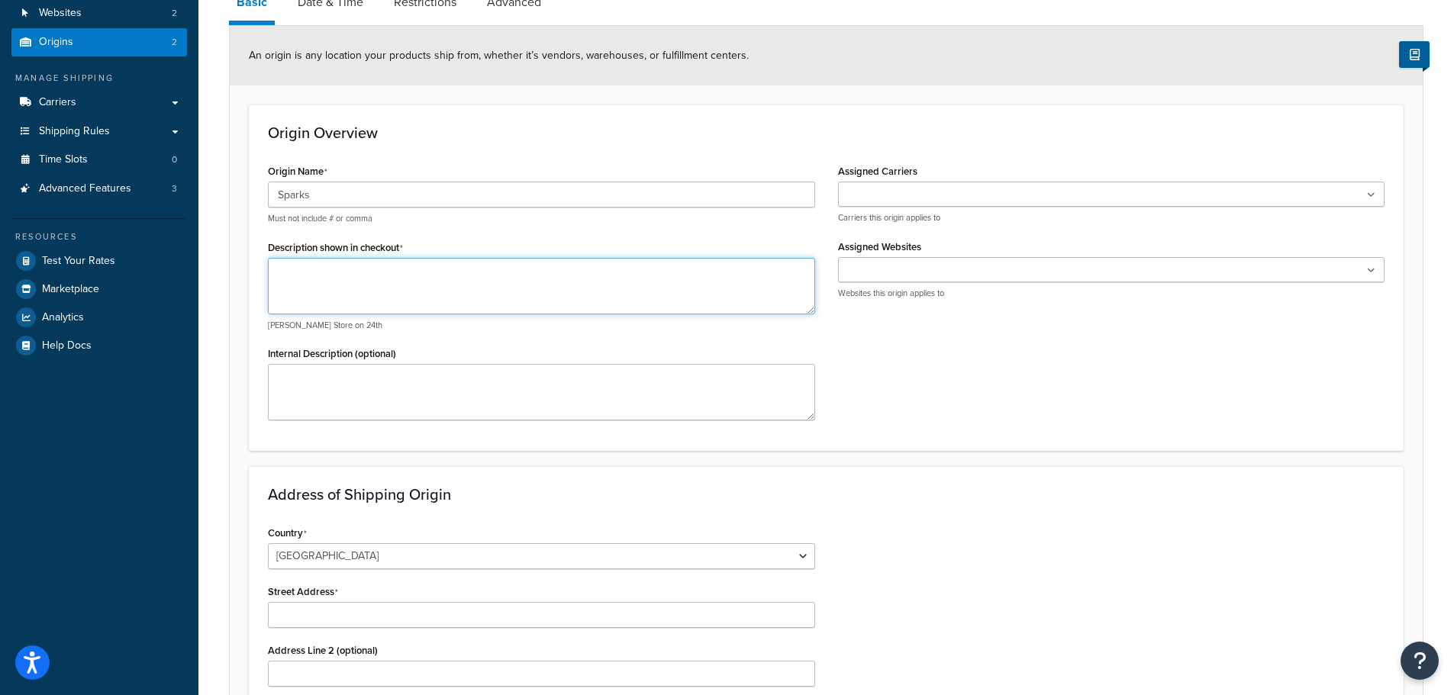
click at [382, 289] on textarea "Description shown in checkout" at bounding box center [541, 286] width 547 height 56
type textarea "Ships from Sparks, NV"
click at [926, 192] on input "Assigned Carriers" at bounding box center [909, 195] width 135 height 17
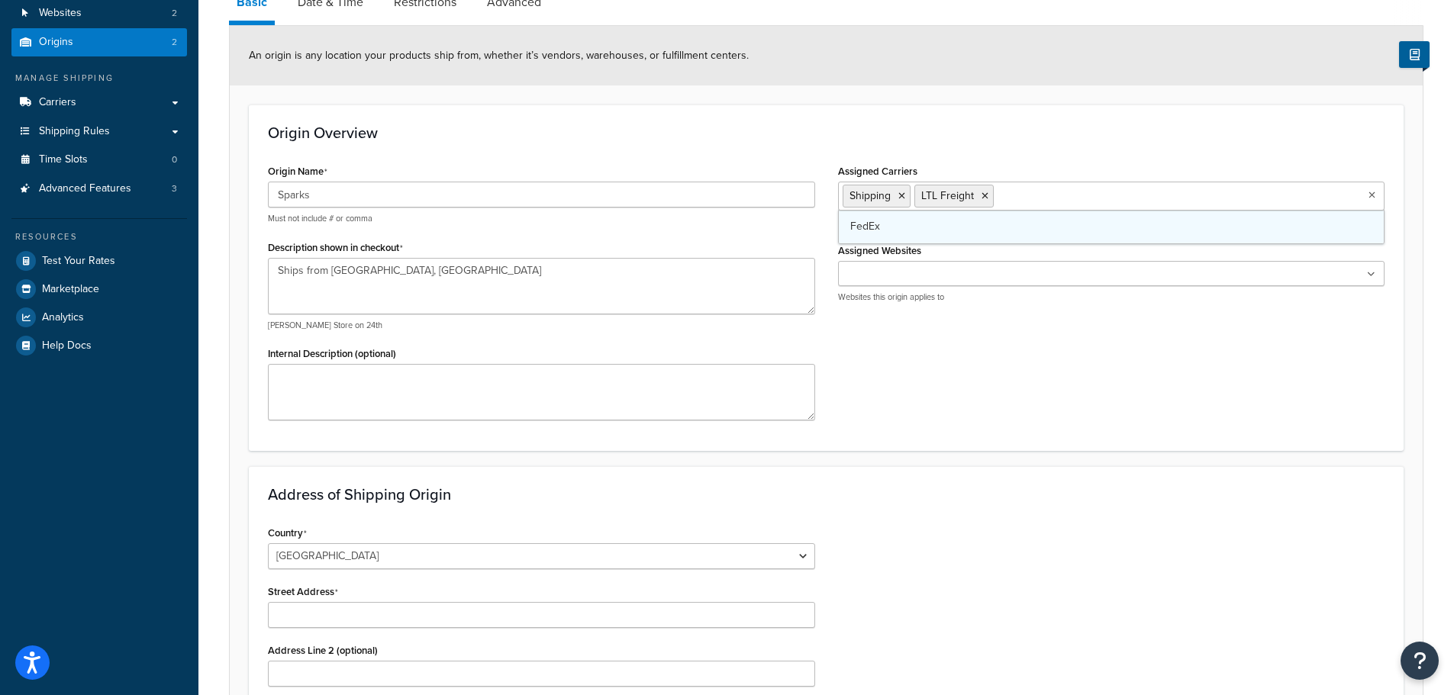
drag, startPoint x: 907, startPoint y: 221, endPoint x: 904, endPoint y: 240, distance: 20.1
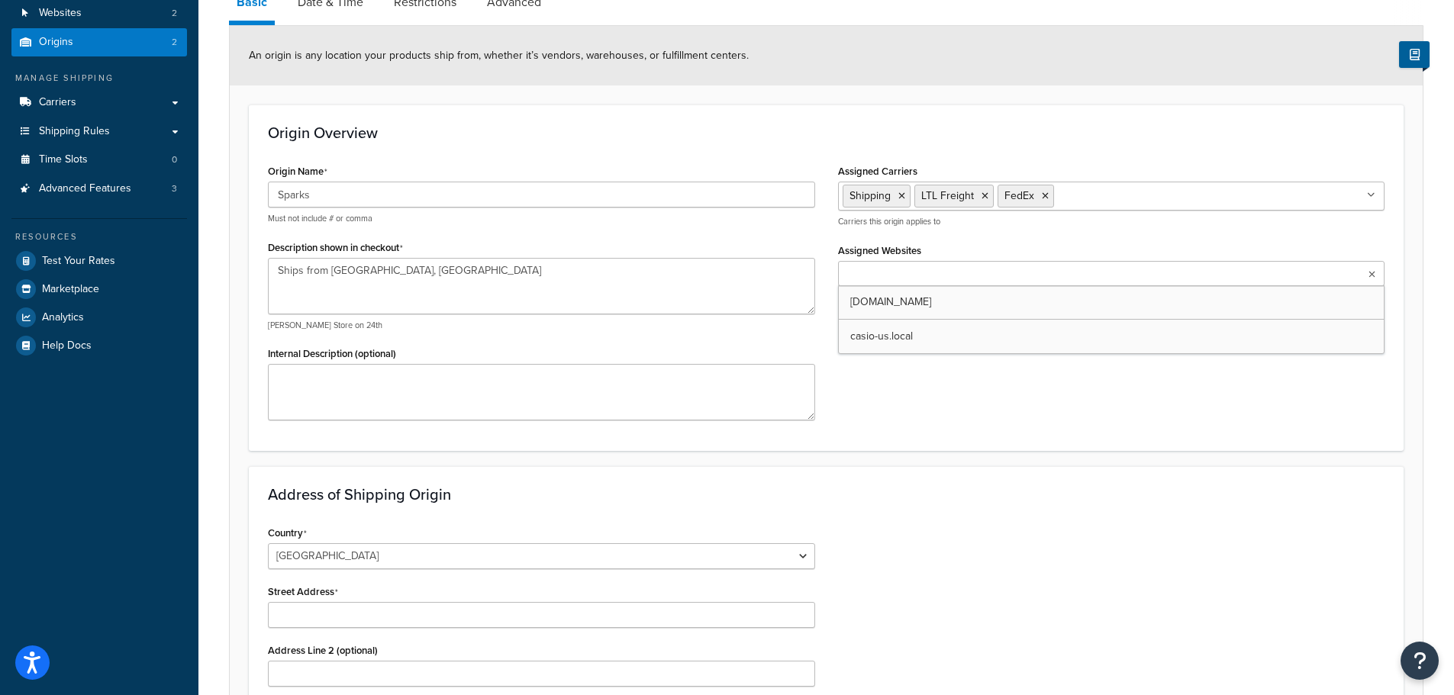
click at [1158, 268] on ul at bounding box center [1111, 273] width 547 height 25
click at [1045, 391] on div "Origin Name Sparks Must not include # or comma Description shown in checkout Sh…" at bounding box center [825, 296] width 1139 height 272
click at [353, 390] on textarea "Internal Description (optional)" at bounding box center [541, 392] width 547 height 56
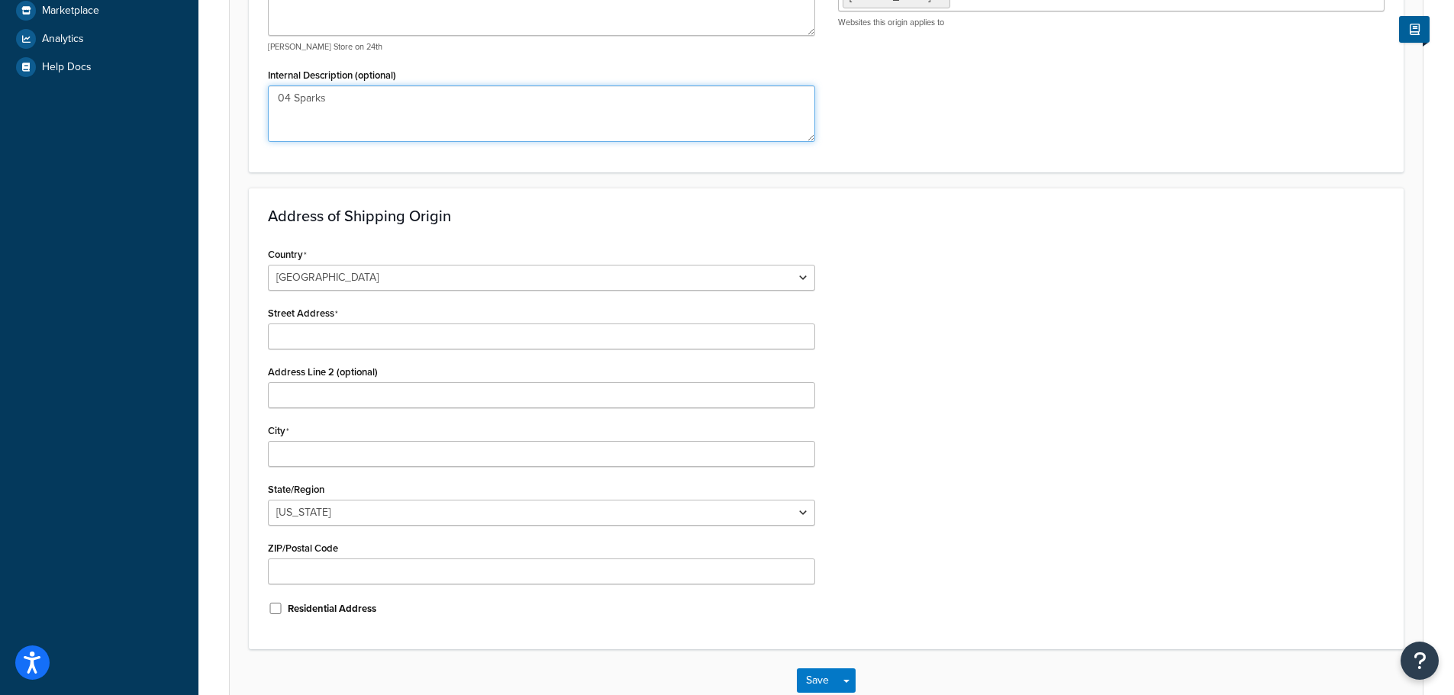
scroll to position [458, 0]
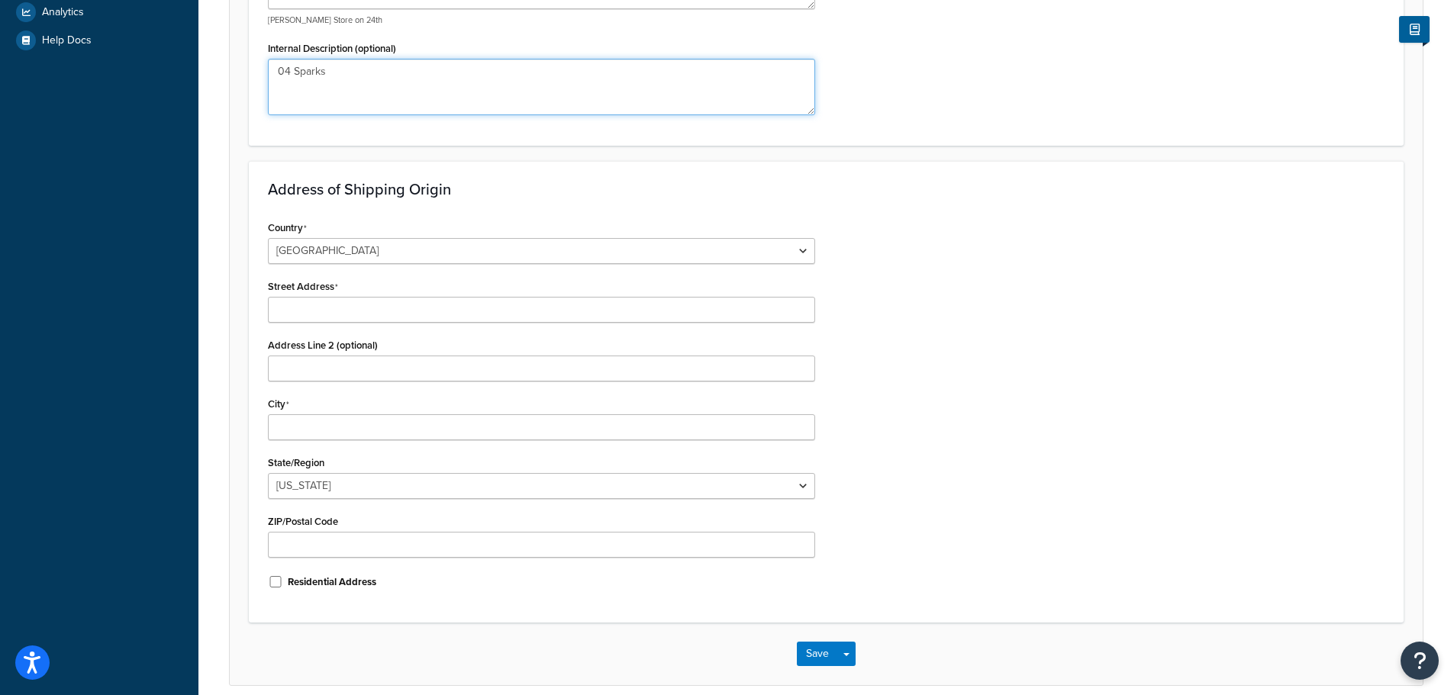
type textarea "04 Sparks"
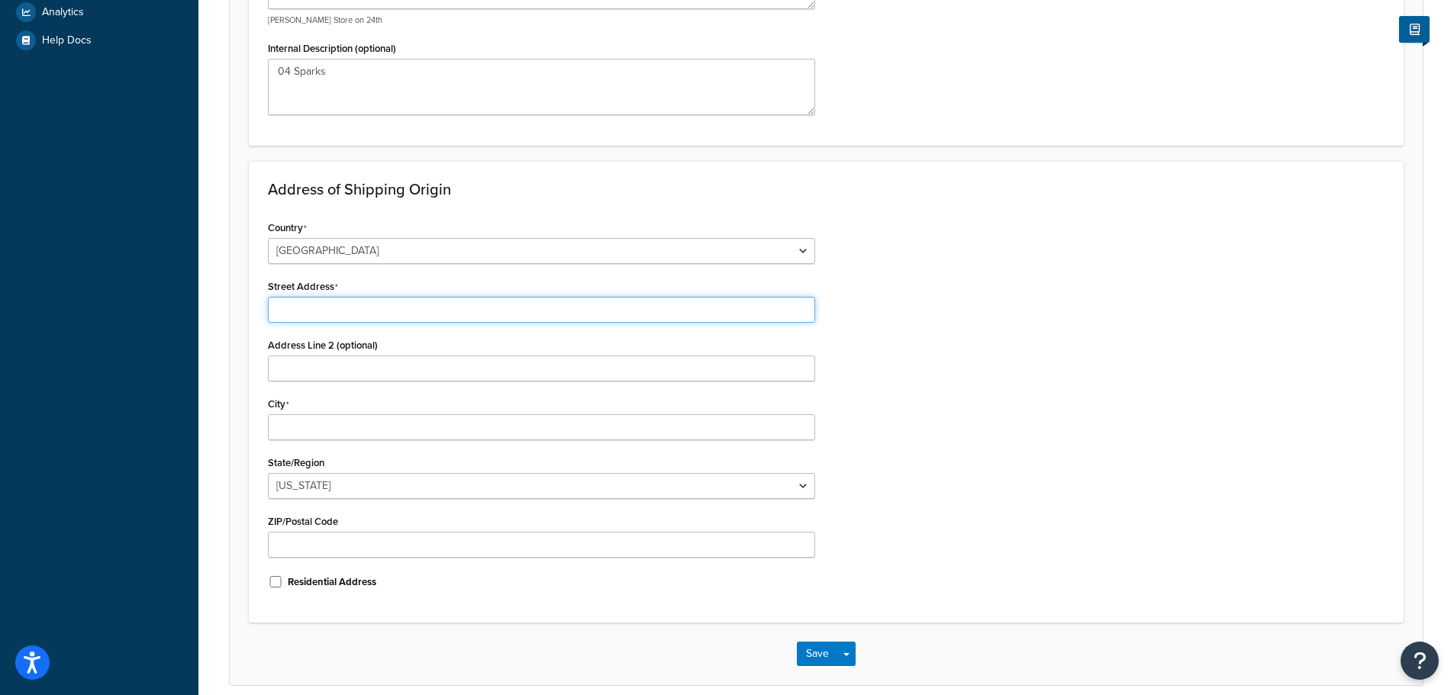
click at [340, 303] on input "Street Address" at bounding box center [541, 310] width 547 height 26
paste input "[STREET_ADDRESS]"
type input "[STREET_ADDRESS]"
click at [304, 356] on div "Address Line 2 (optional)" at bounding box center [541, 357] width 547 height 47
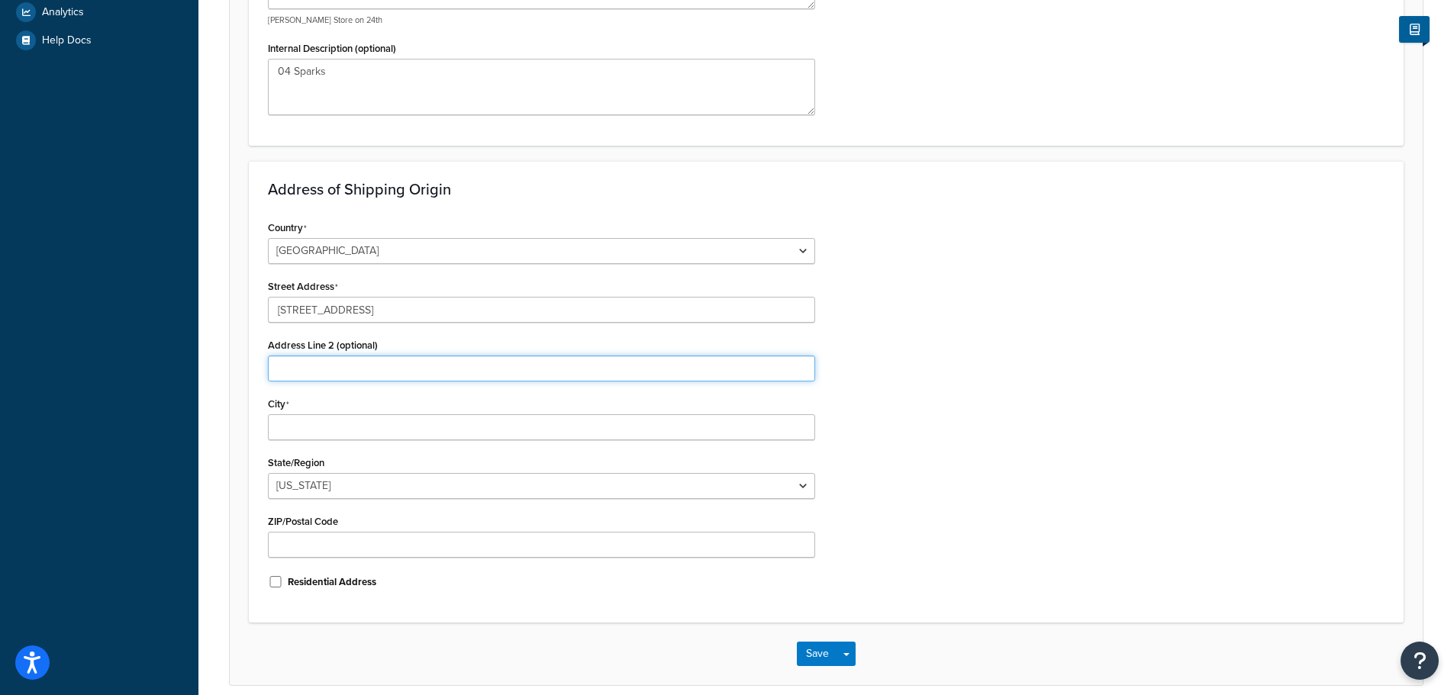
click at [313, 375] on input "Address Line 2 (optional)" at bounding box center [541, 369] width 547 height 26
type input "Suite 110"
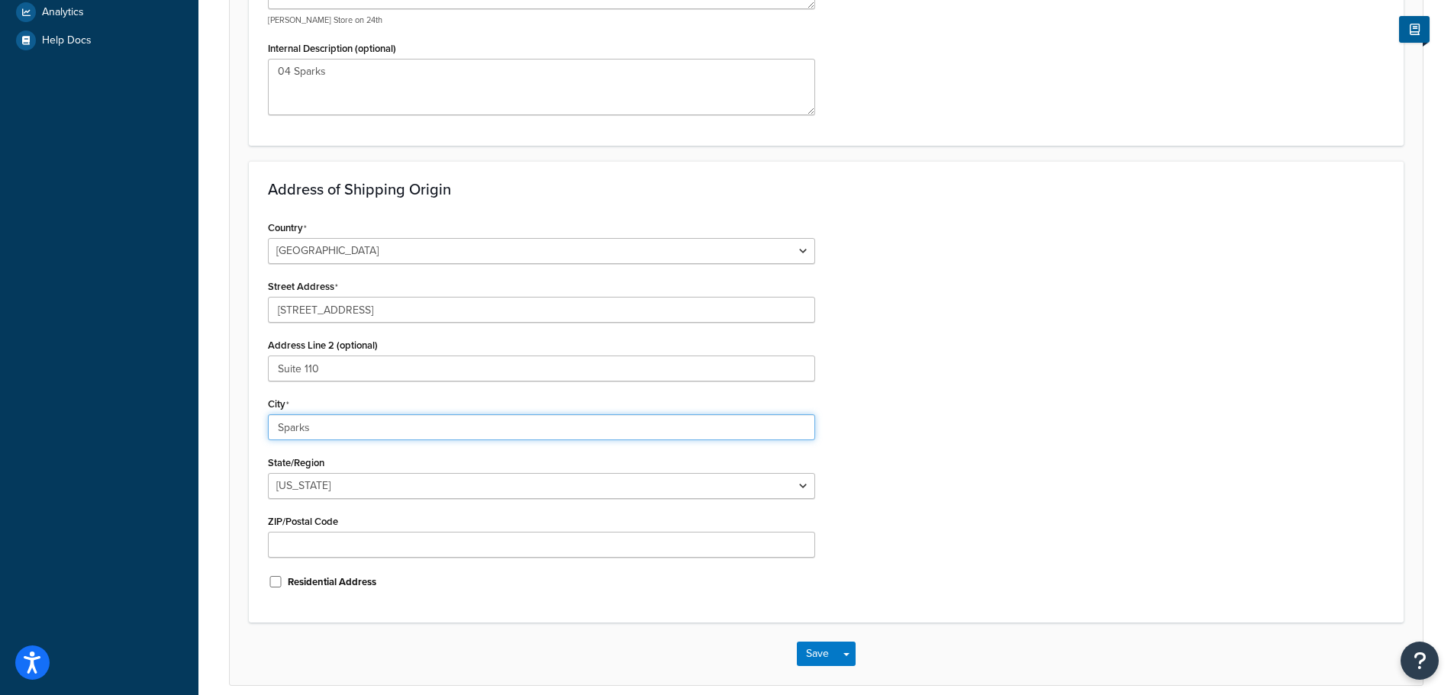
type input "Sparks"
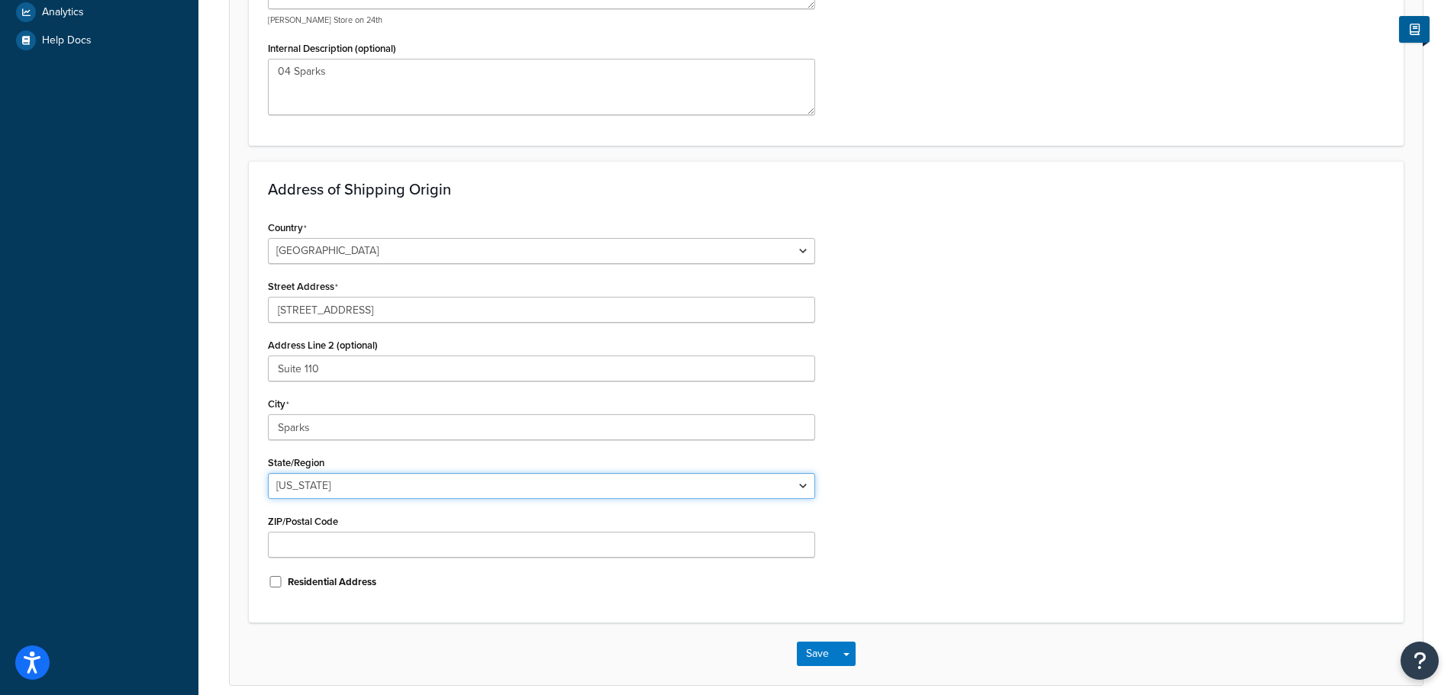
select select "28"
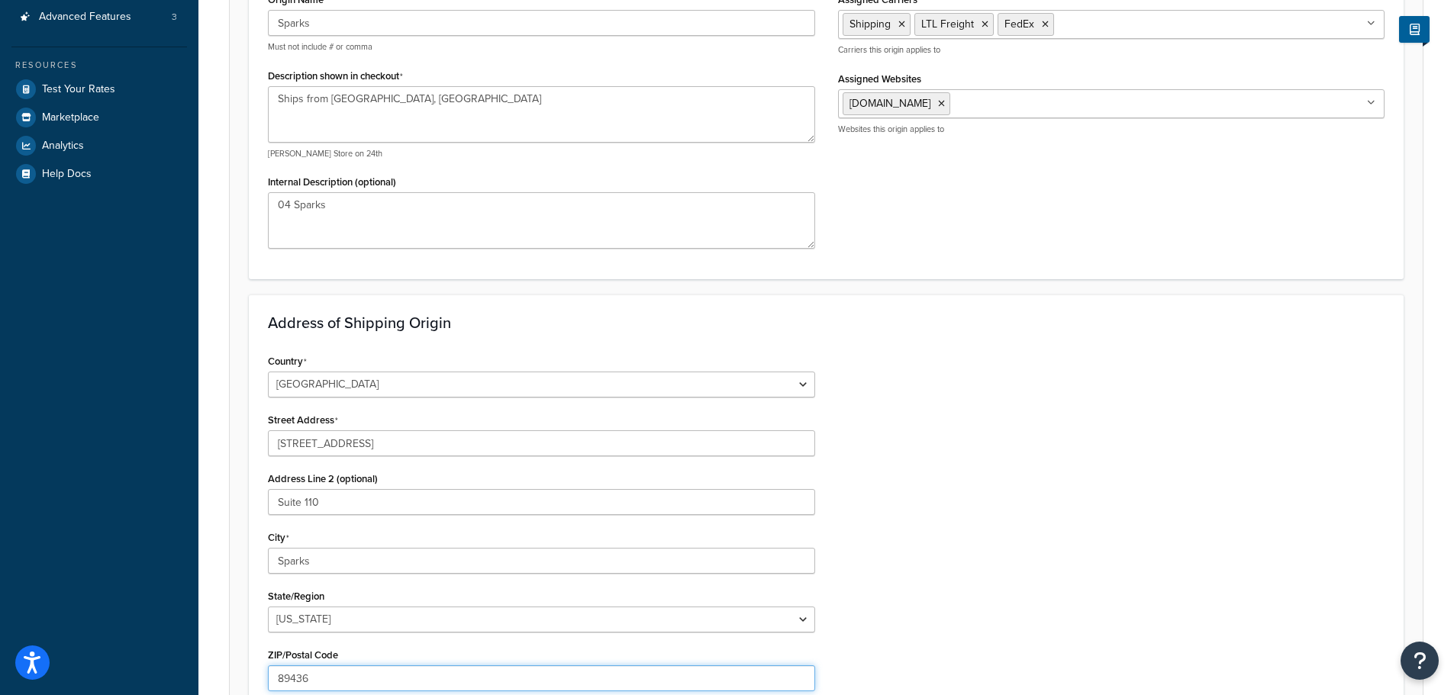
scroll to position [0, 0]
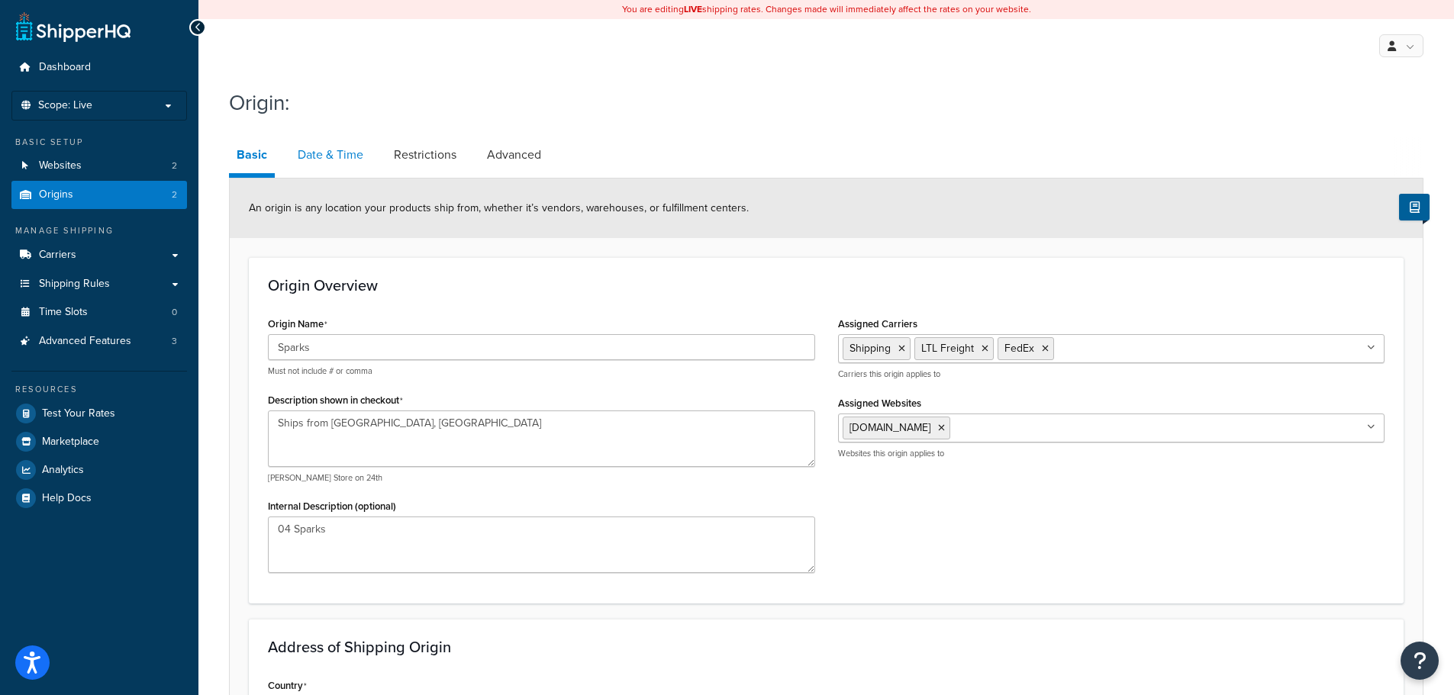
type input "89436"
click at [336, 155] on link "Date & Time" at bounding box center [330, 155] width 81 height 37
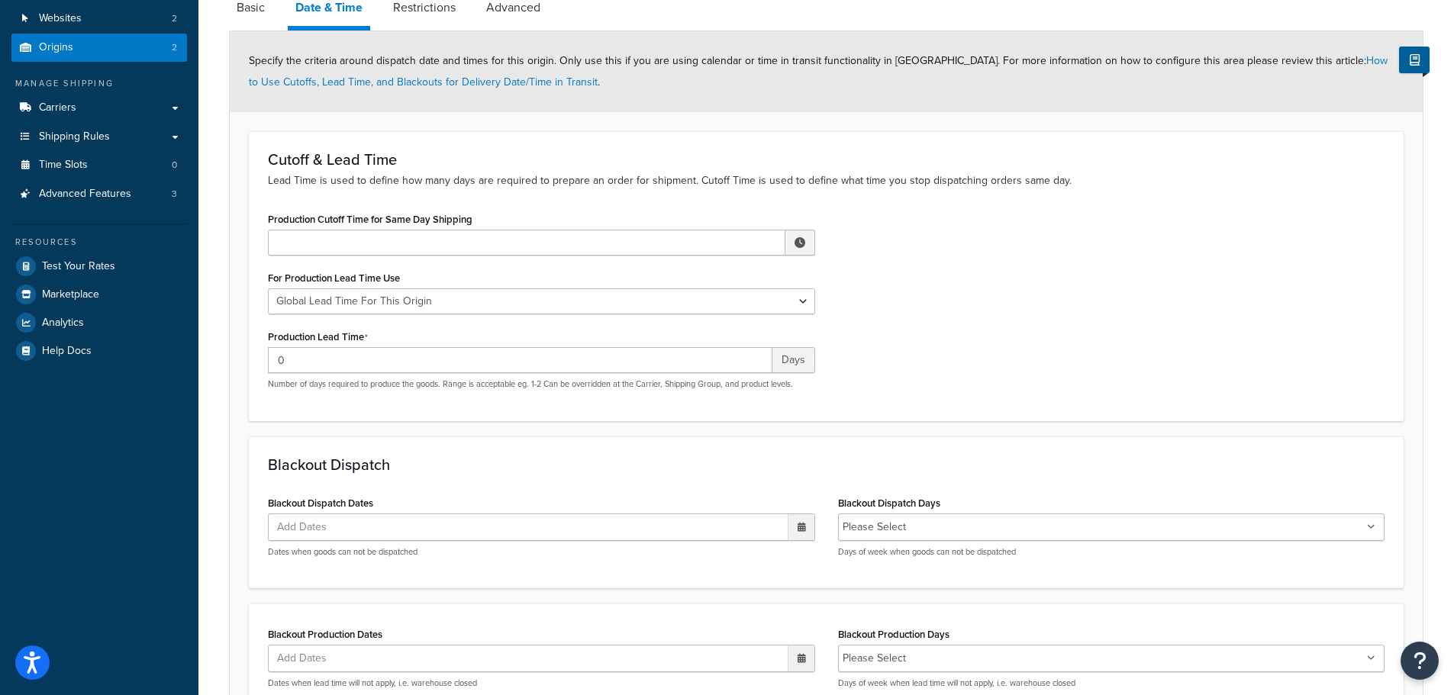
scroll to position [311, 0]
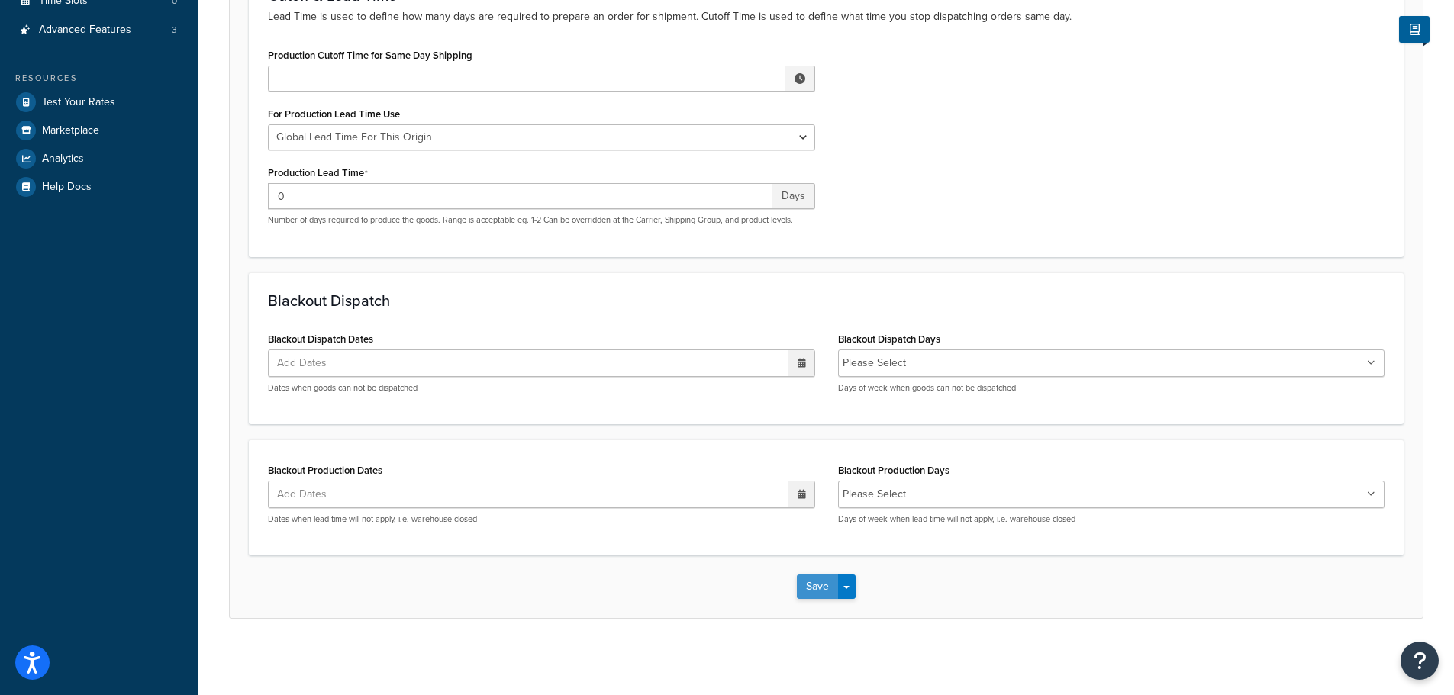
click at [805, 588] on button "Save" at bounding box center [817, 587] width 41 height 24
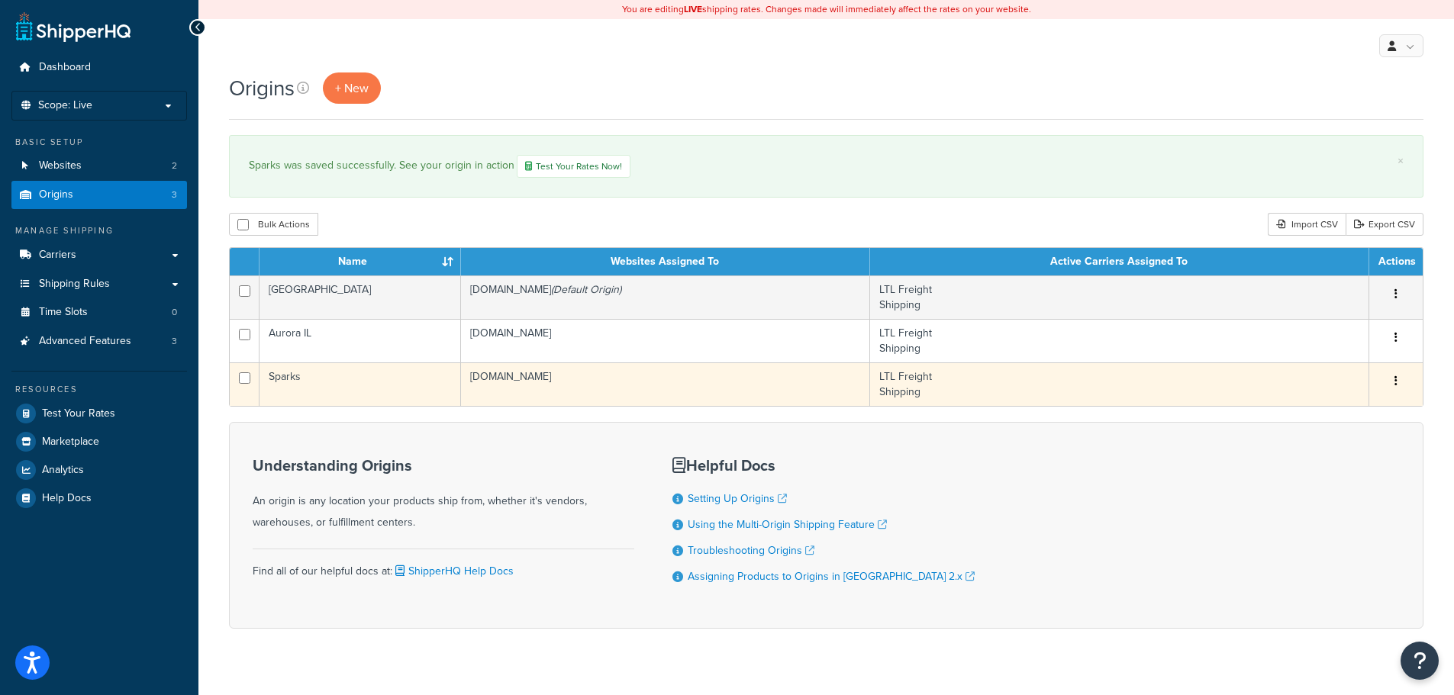
click at [282, 379] on td "Sparks" at bounding box center [359, 383] width 201 height 43
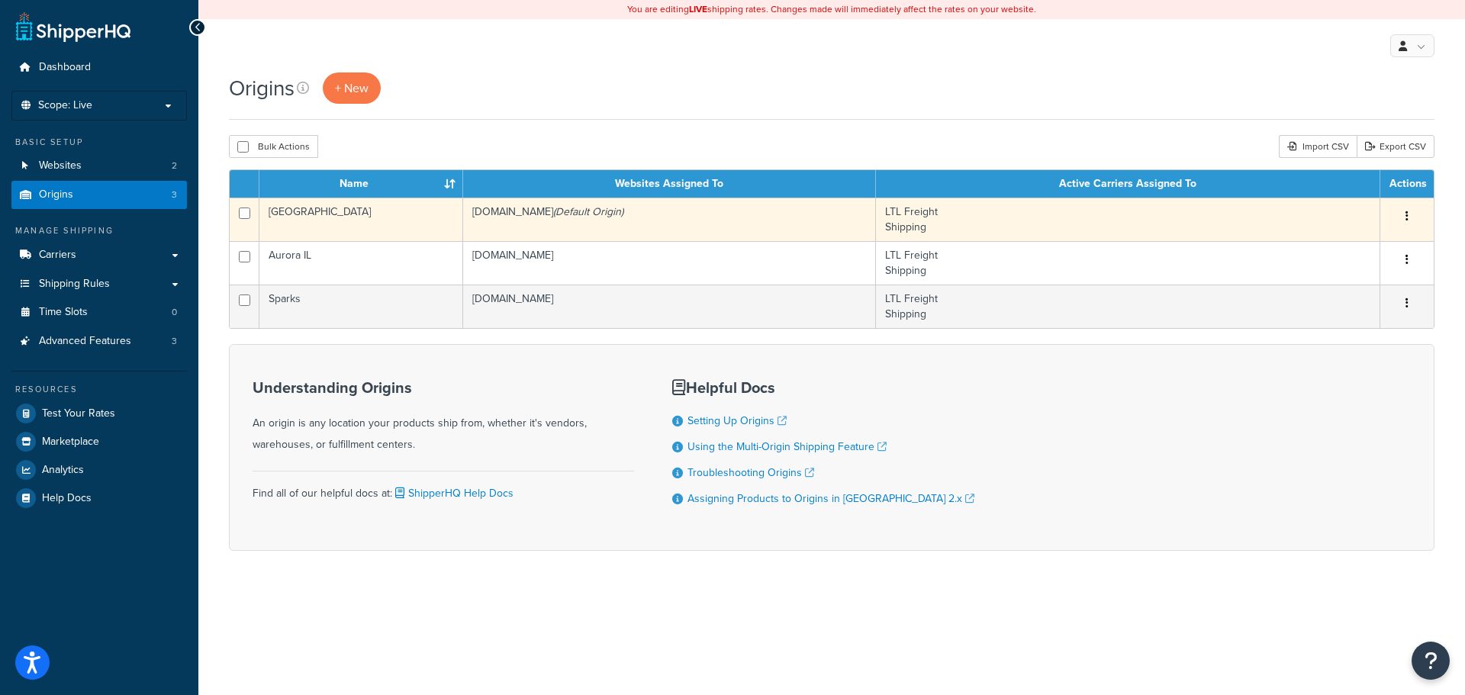
click at [305, 214] on td "[GEOGRAPHIC_DATA]" at bounding box center [361, 219] width 204 height 43
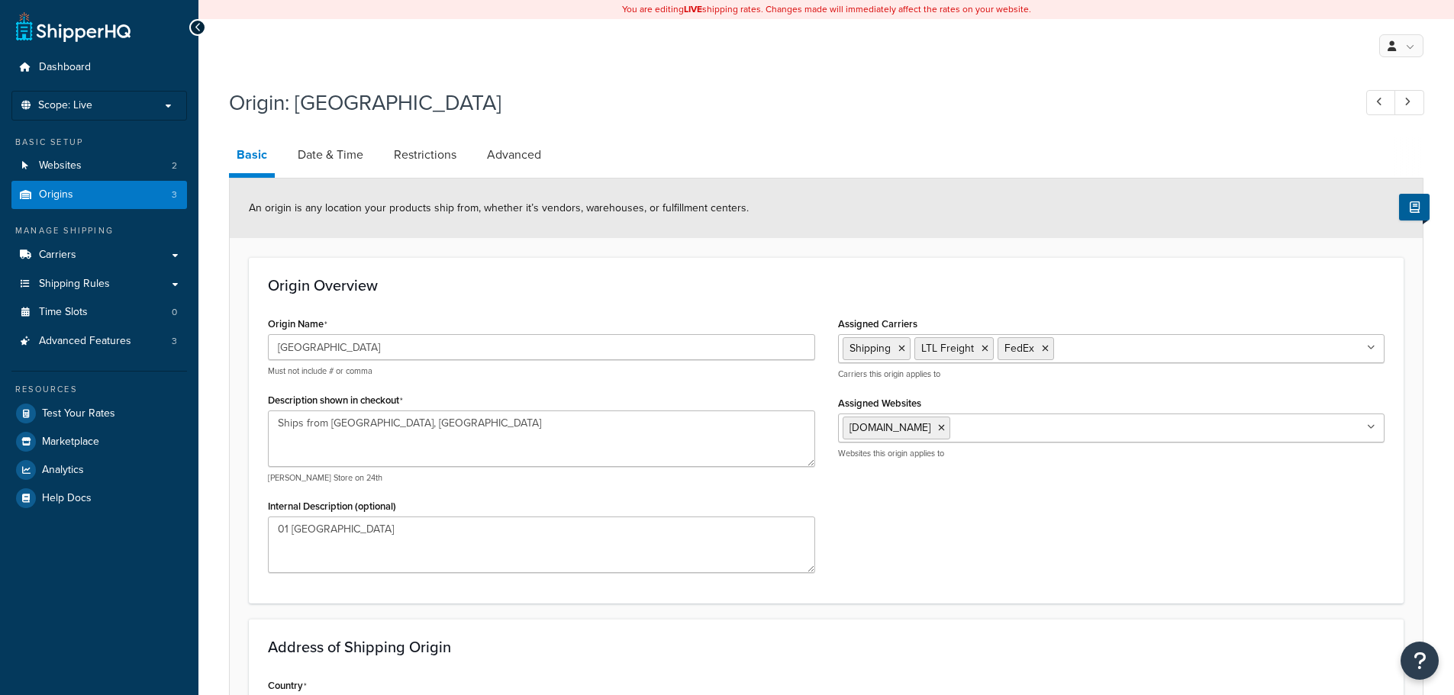
select select "30"
click at [340, 158] on link "Date & Time" at bounding box center [330, 155] width 81 height 37
select select "PER_SHIPPING_METHOD_TYPE"
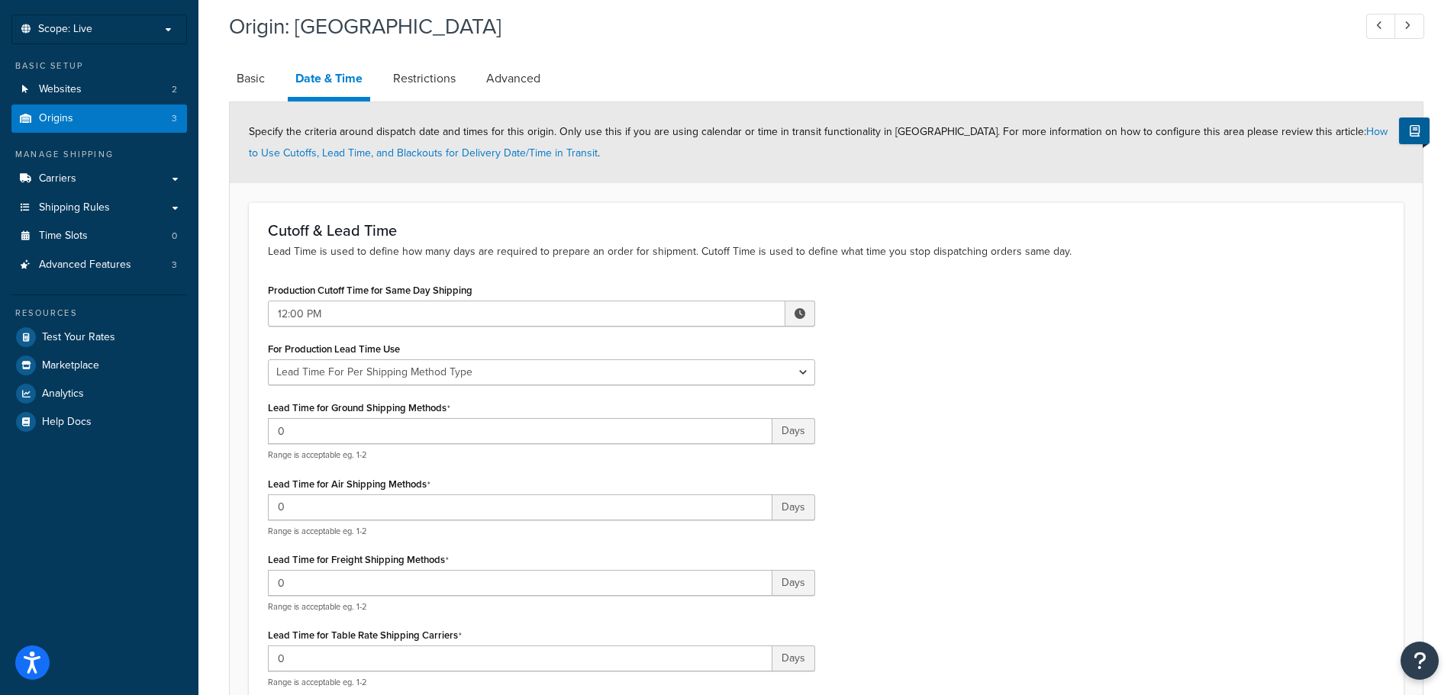
scroll to position [63, 0]
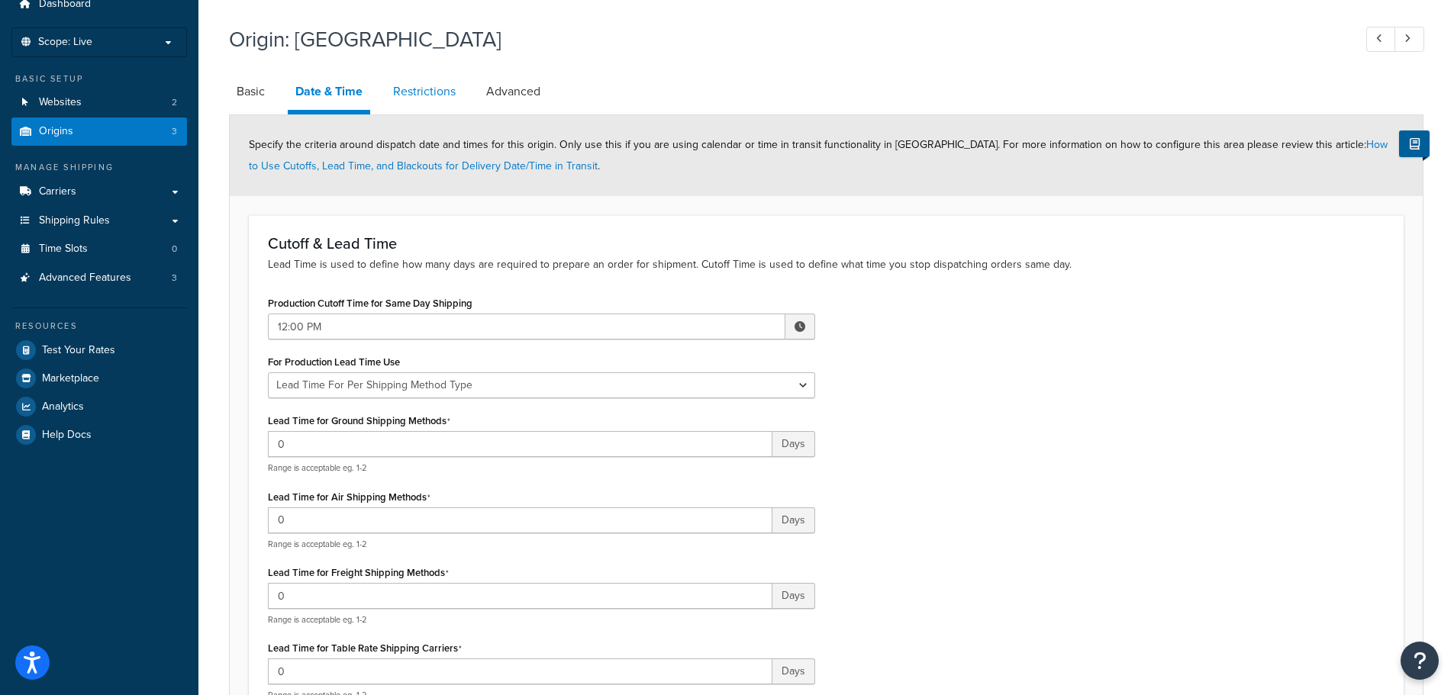
click at [420, 77] on link "Restrictions" at bounding box center [424, 91] width 78 height 37
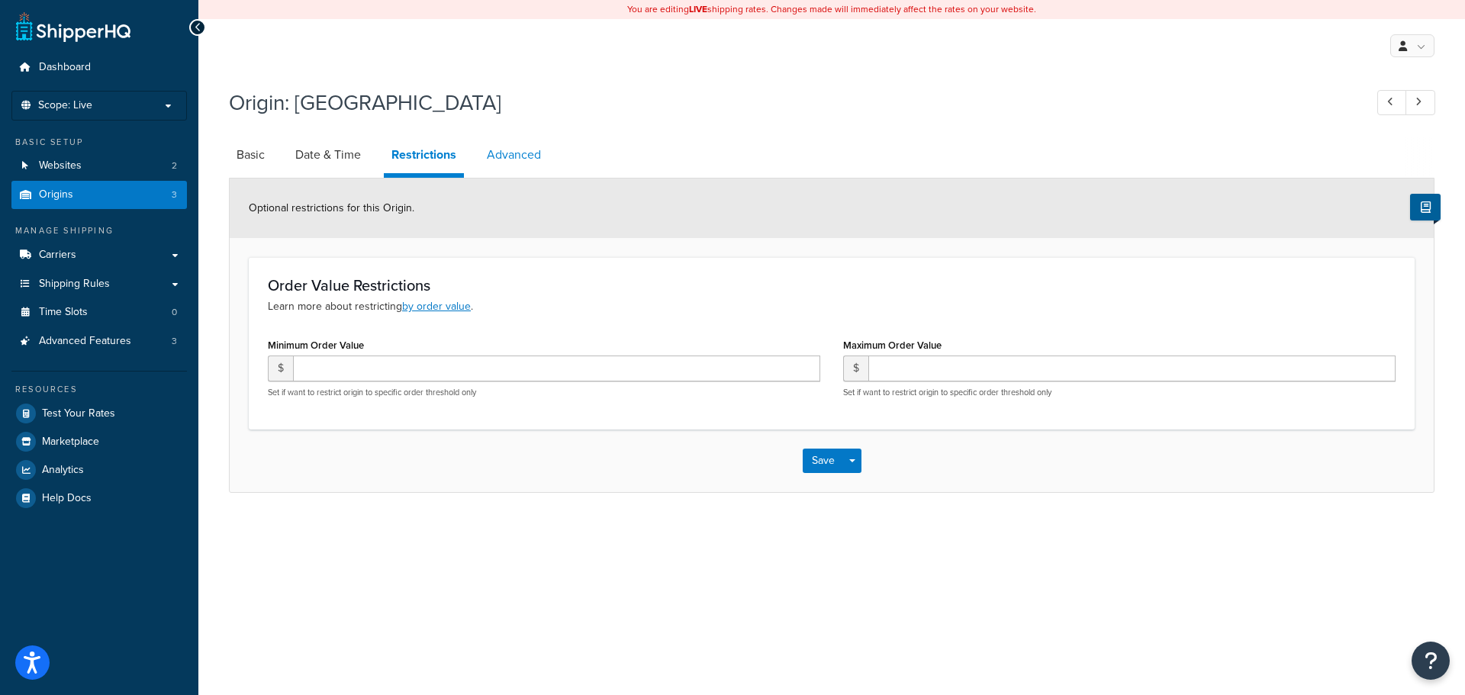
click at [516, 158] on link "Advanced" at bounding box center [513, 155] width 69 height 37
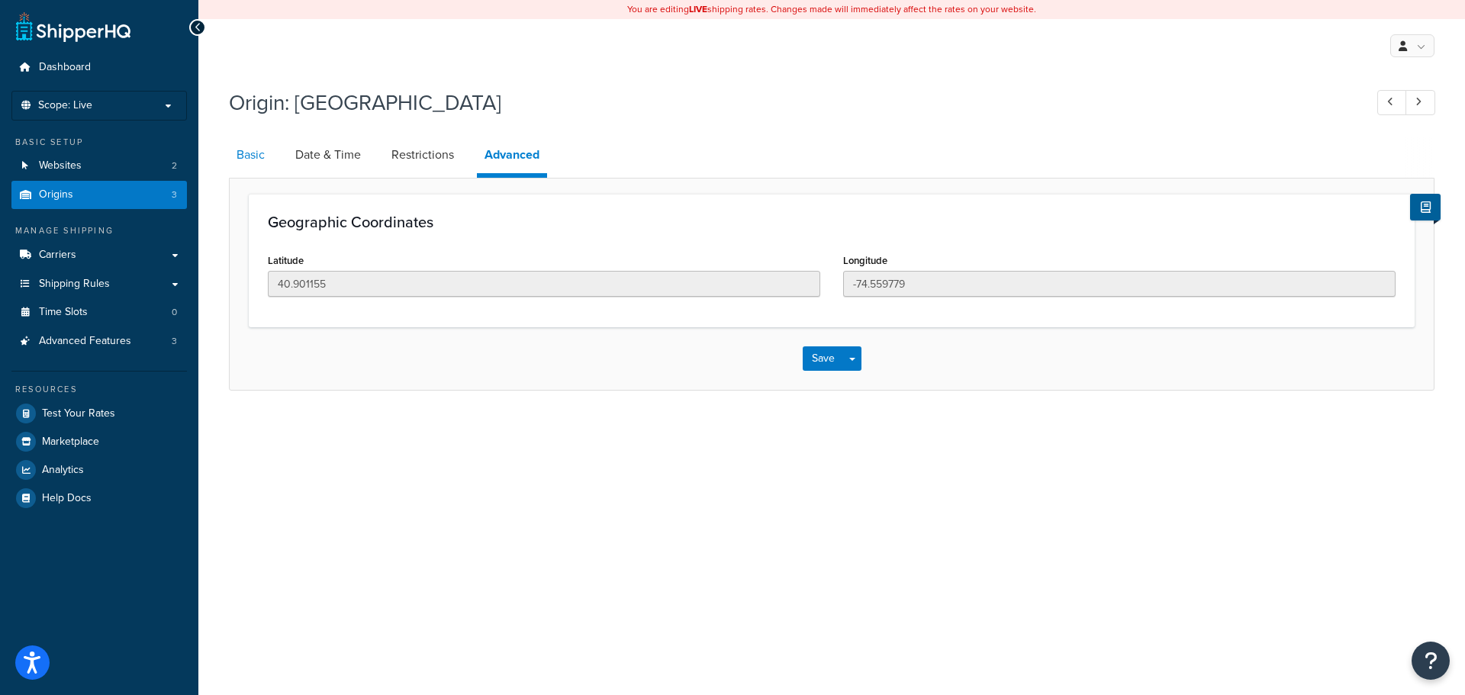
click at [250, 159] on link "Basic" at bounding box center [250, 155] width 43 height 37
select select "30"
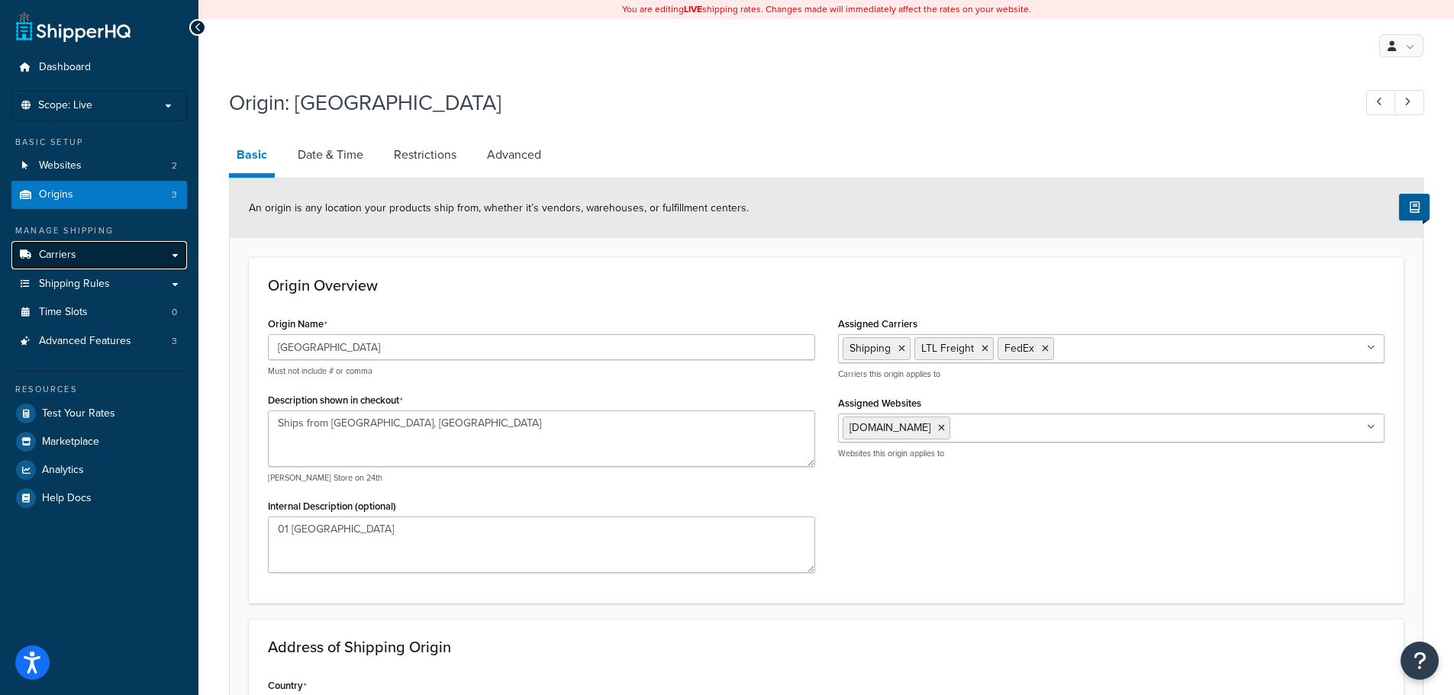
click at [93, 253] on link "Carriers" at bounding box center [99, 255] width 176 height 28
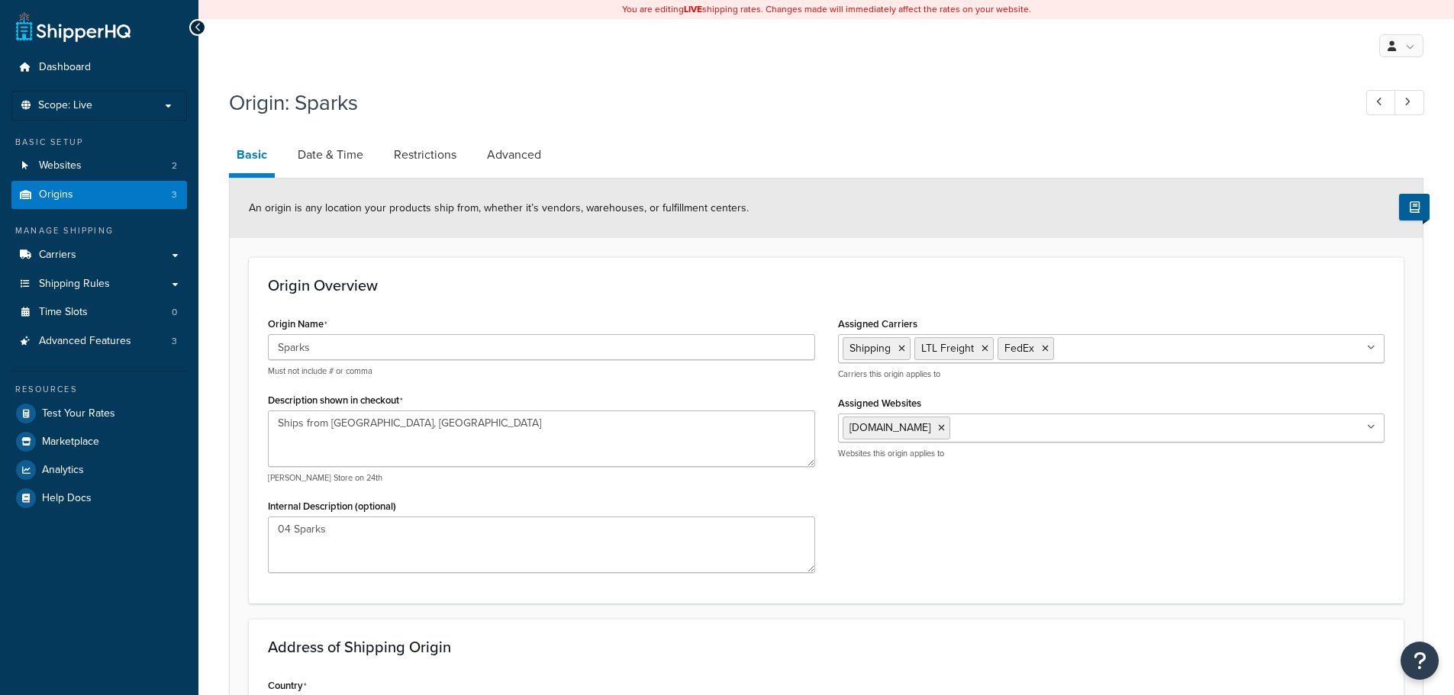
select select "28"
click at [330, 156] on link "Date & Time" at bounding box center [330, 155] width 81 height 37
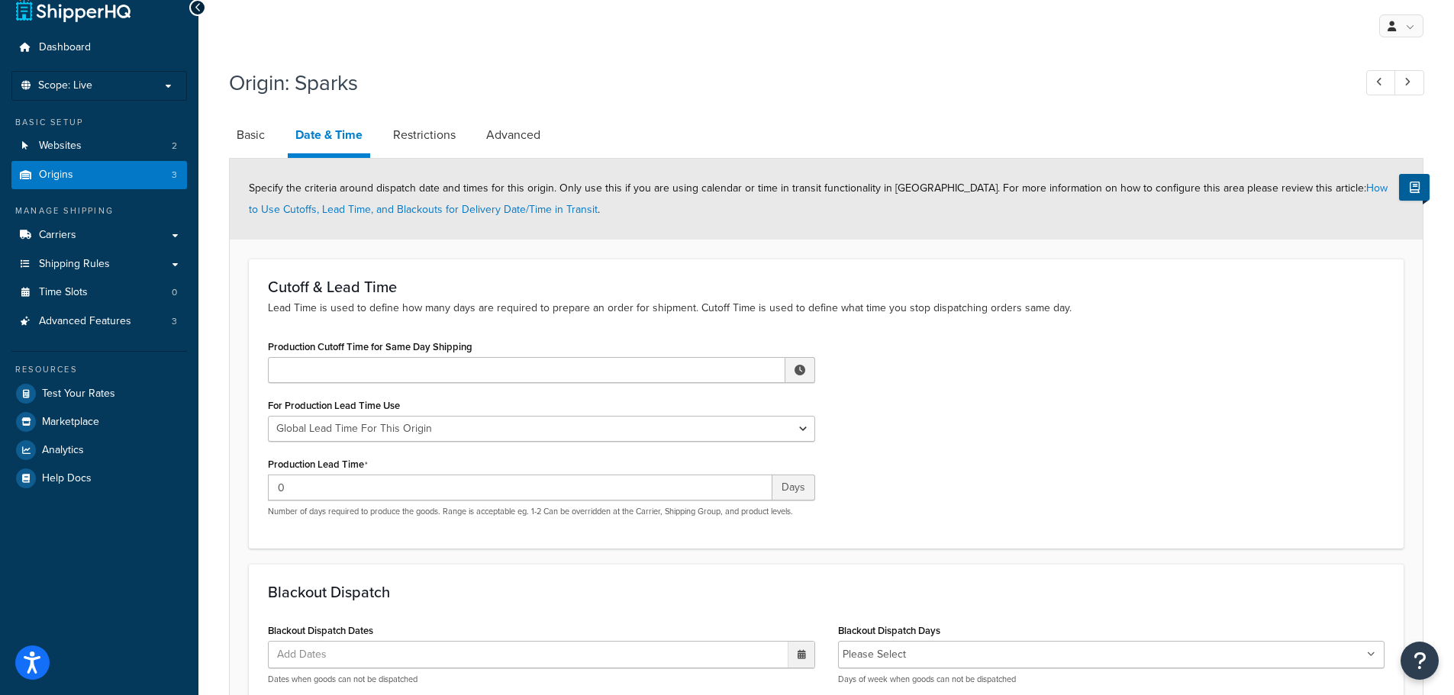
scroll to position [76, 0]
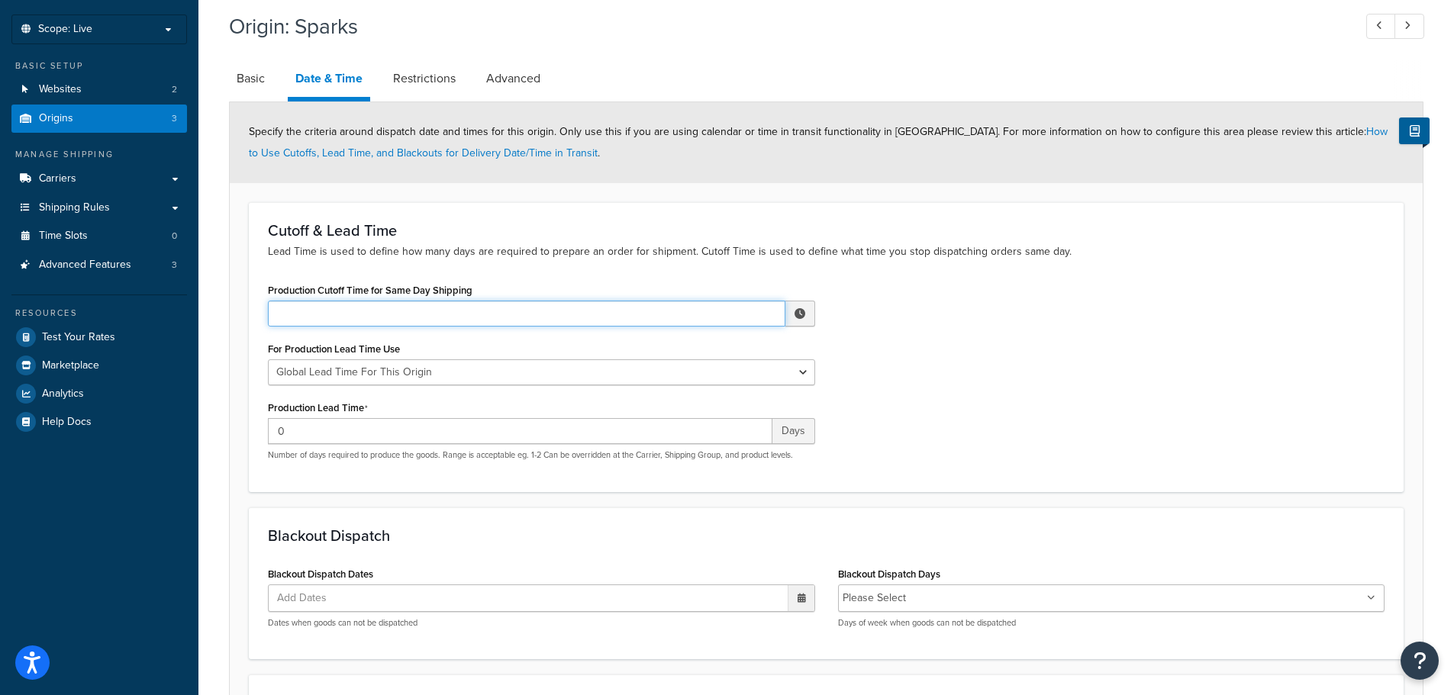
click at [453, 317] on input "Production Cutoff Time for Same Day Shipping" at bounding box center [526, 314] width 517 height 26
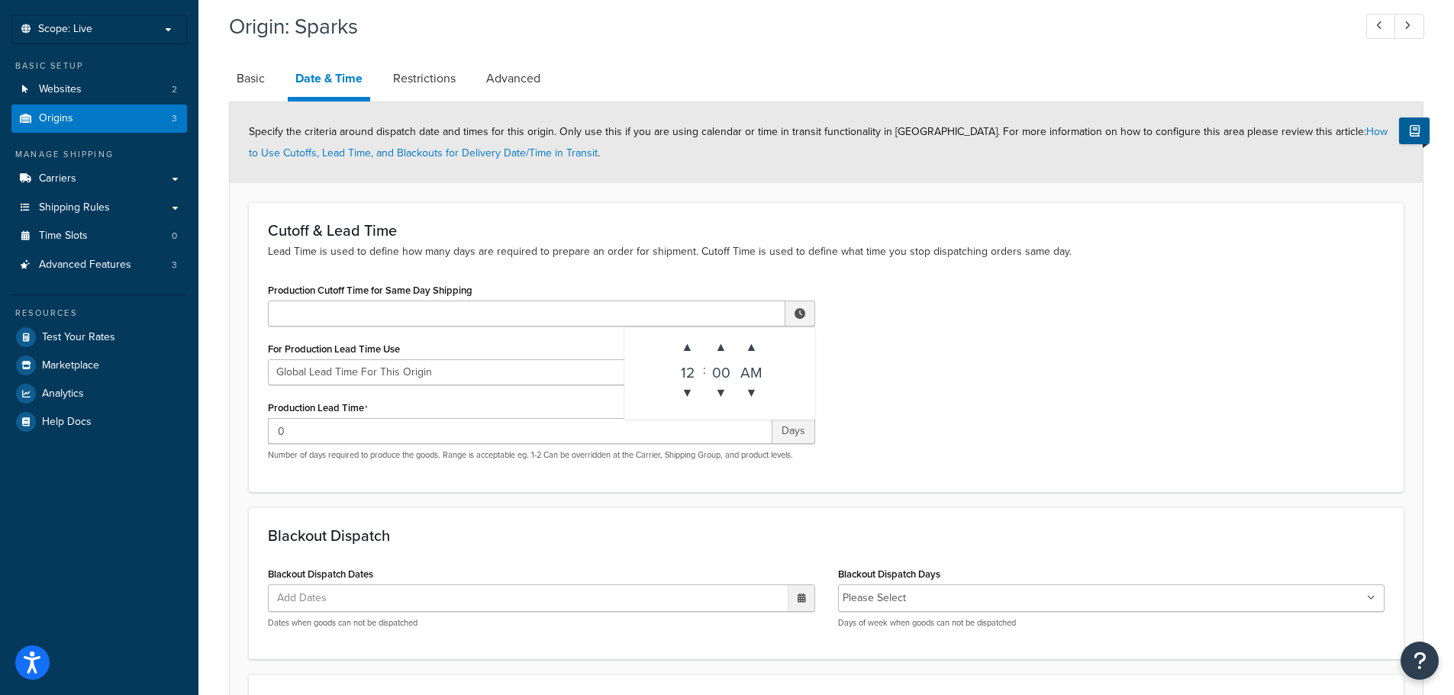
drag, startPoint x: 748, startPoint y: 347, endPoint x: 769, endPoint y: 346, distance: 21.4
click at [749, 347] on span "▲" at bounding box center [751, 347] width 31 height 31
type input "12:00 PM"
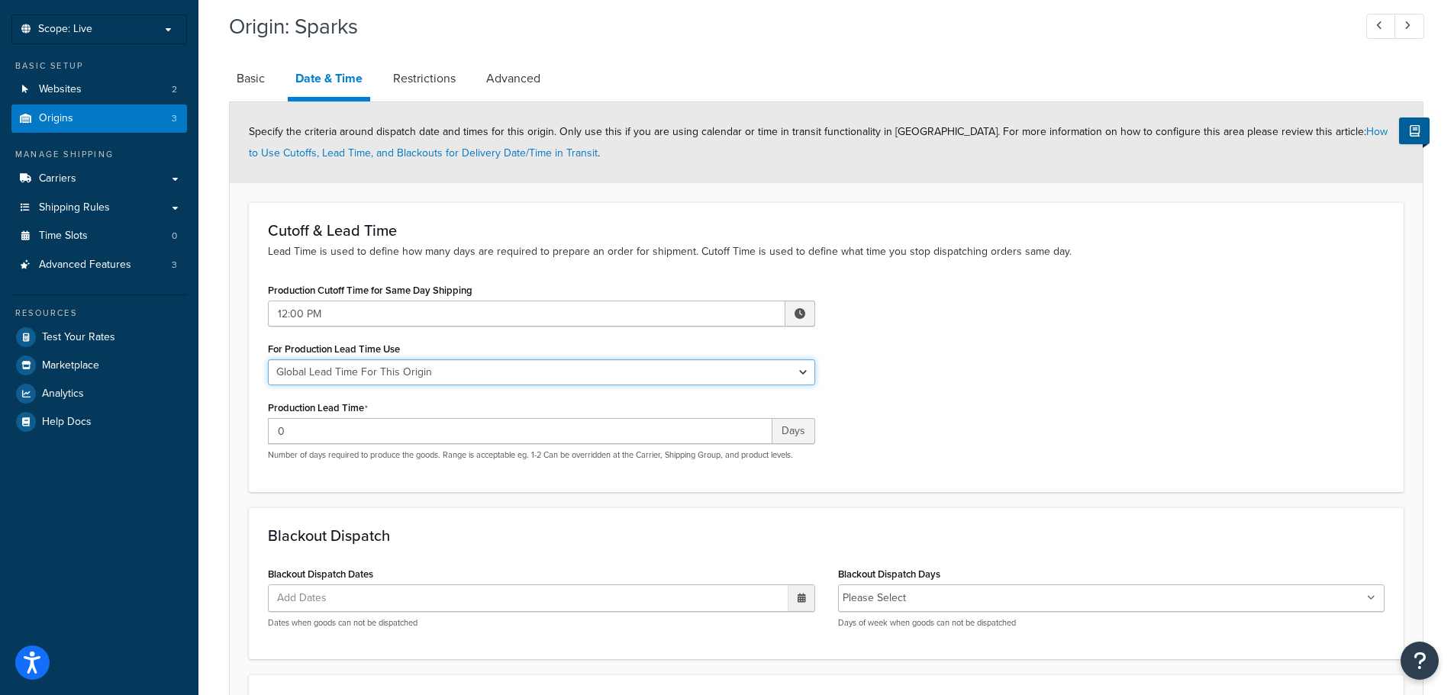
click at [445, 364] on select "Global Lead Time For This Origin Lead Time For Per Shipping Method Type" at bounding box center [541, 372] width 547 height 26
select select "PER_SHIPPING_METHOD_TYPE"
click at [268, 359] on select "Global Lead Time For This Origin Lead Time For Per Shipping Method Type" at bounding box center [541, 372] width 547 height 26
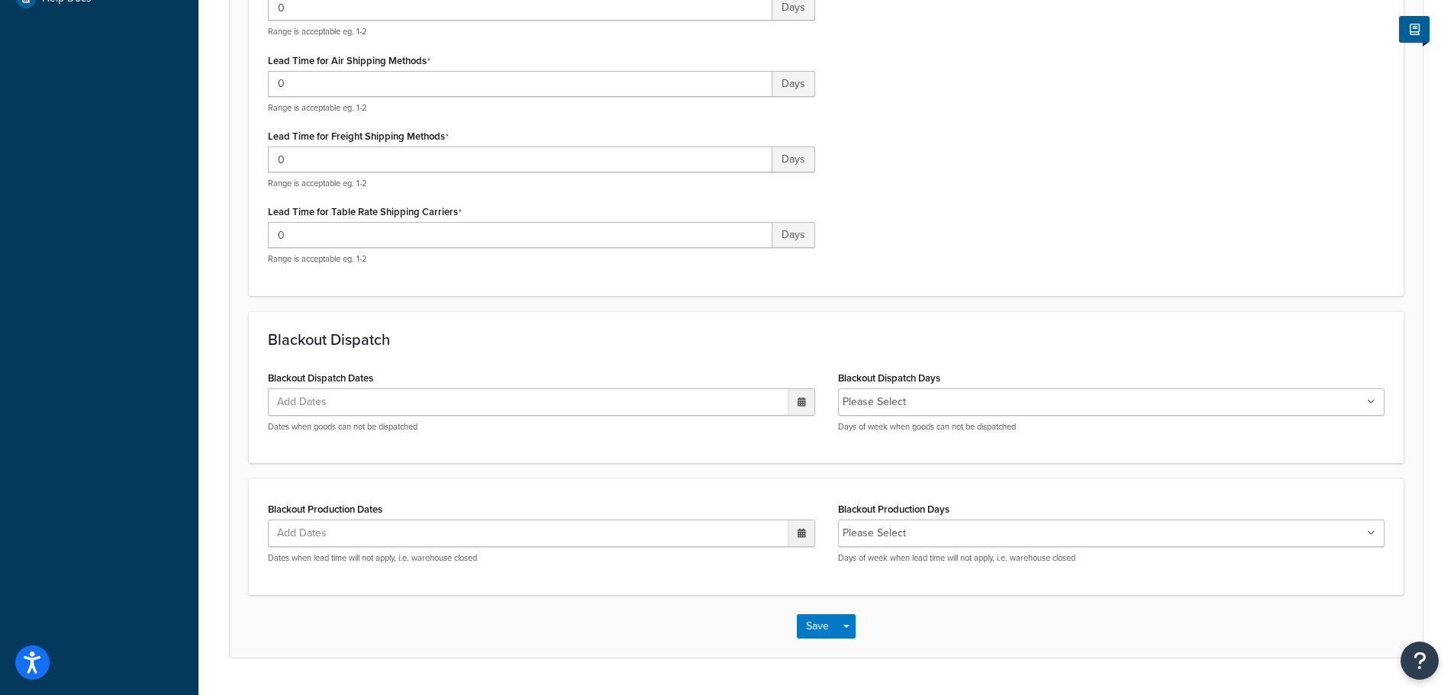
scroll to position [539, 0]
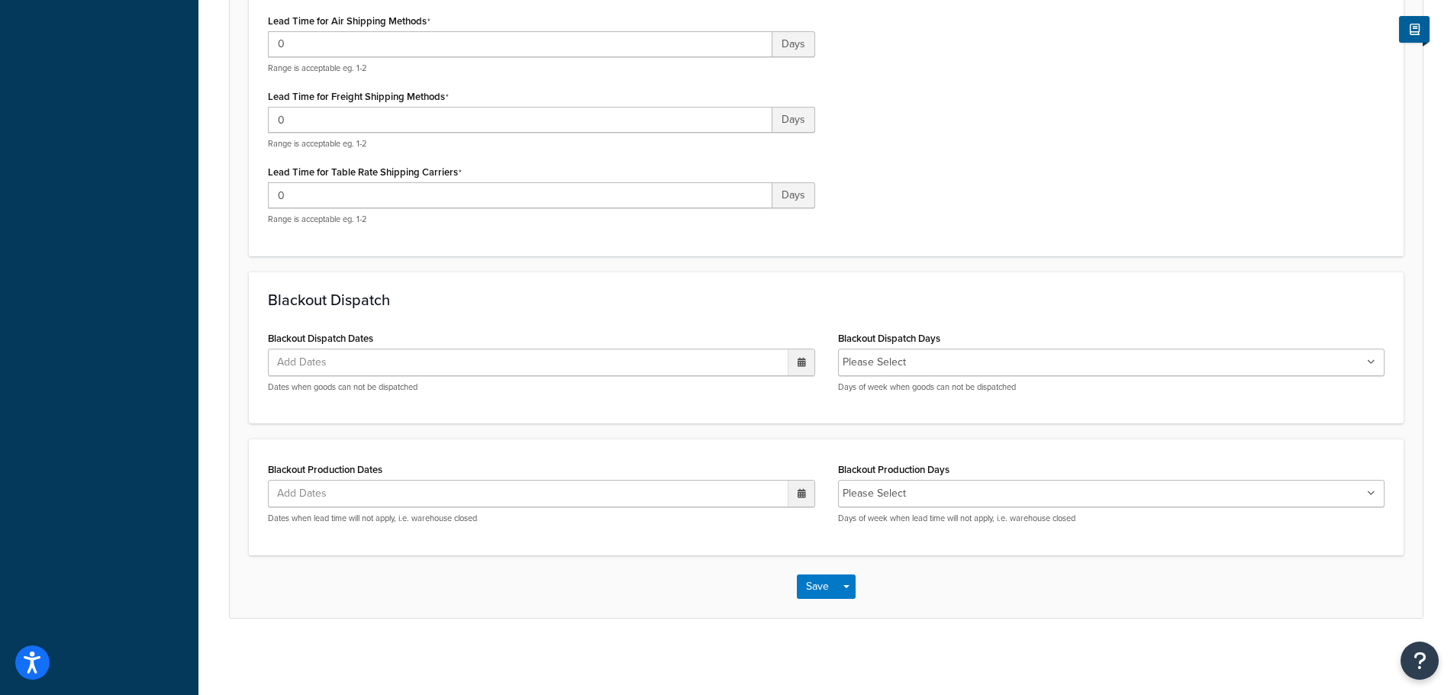
click at [800, 363] on icon at bounding box center [801, 362] width 8 height 9
click at [800, 389] on span "›" at bounding box center [797, 392] width 24 height 21
click at [662, 437] on td "1" at bounding box center [667, 438] width 26 height 23
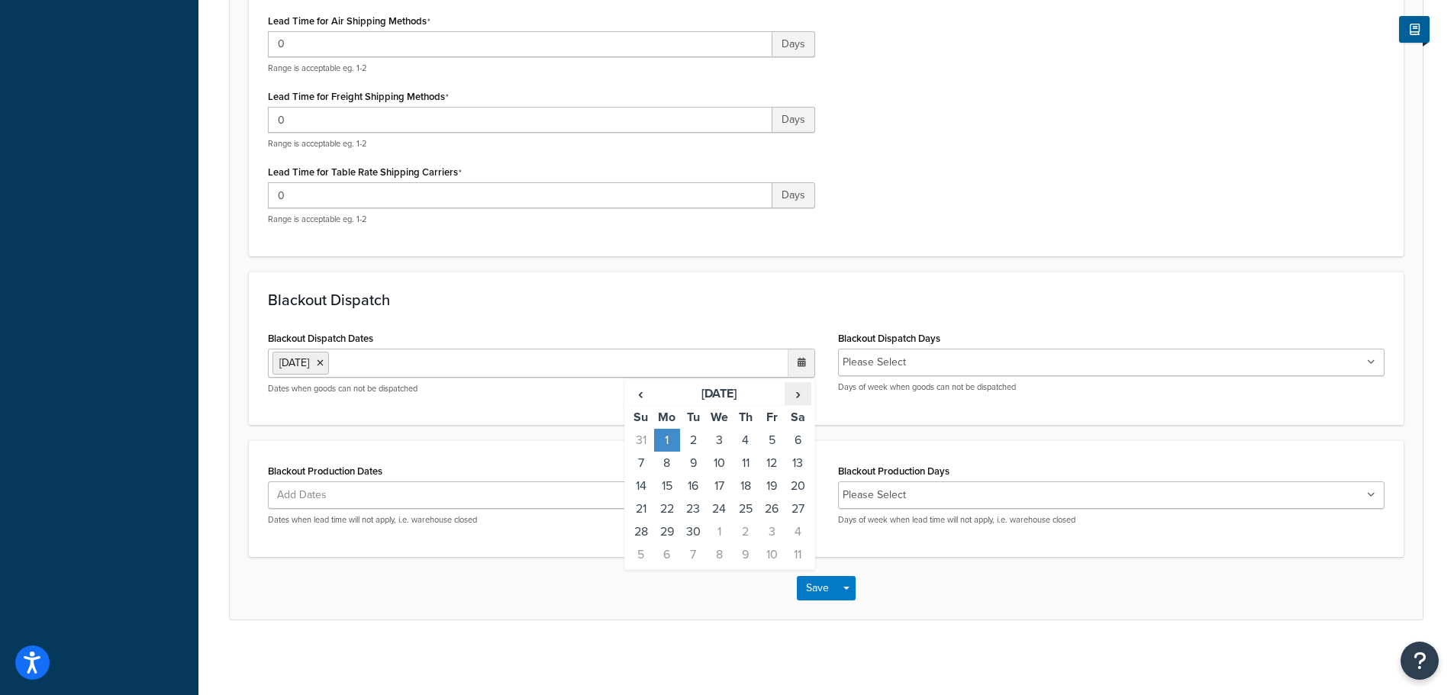
click at [798, 394] on span "›" at bounding box center [797, 393] width 24 height 21
click at [662, 481] on td "13" at bounding box center [667, 486] width 26 height 23
click at [799, 397] on span "›" at bounding box center [797, 393] width 24 height 21
click at [748, 531] on td "27" at bounding box center [746, 531] width 26 height 23
click at [767, 527] on td "28" at bounding box center [771, 531] width 26 height 23
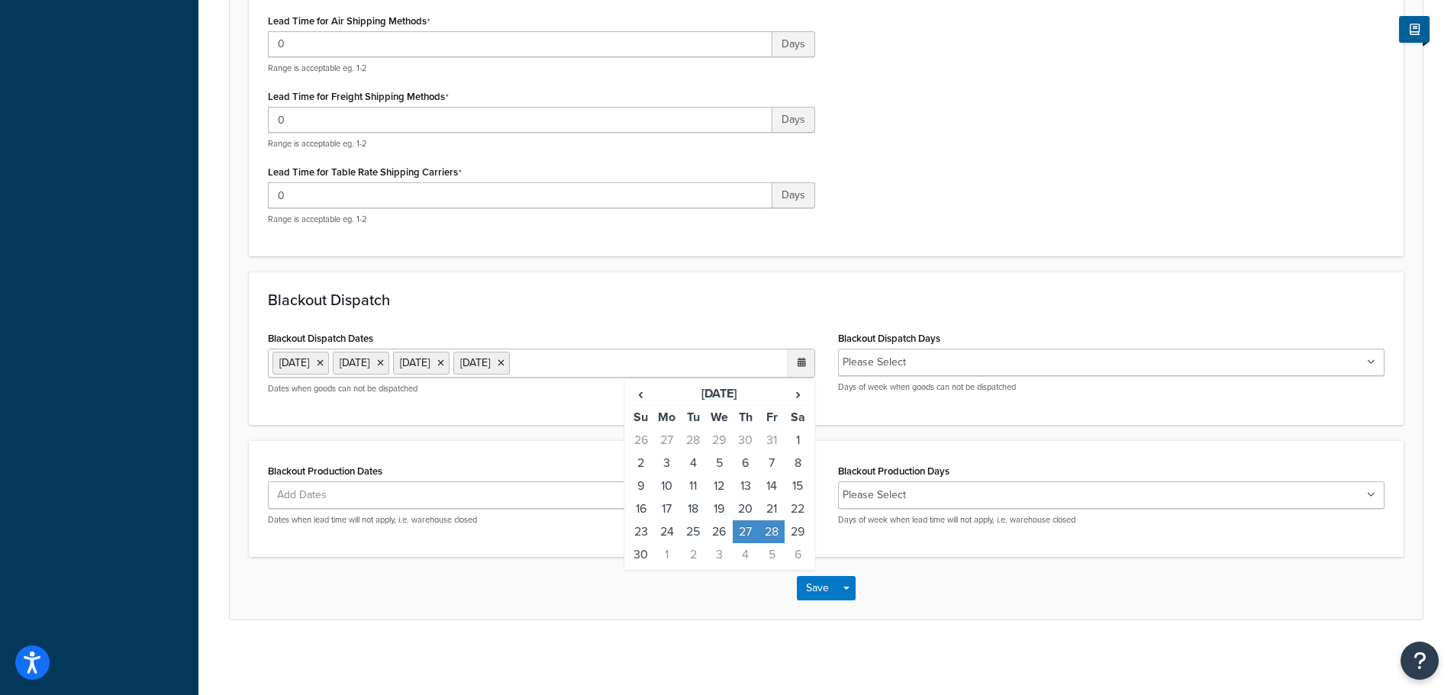
drag, startPoint x: 801, startPoint y: 388, endPoint x: 803, endPoint y: 406, distance: 17.6
click at [803, 389] on span "›" at bounding box center [797, 393] width 24 height 21
click at [721, 507] on td "24" at bounding box center [719, 509] width 26 height 23
click at [739, 508] on td "25" at bounding box center [746, 509] width 26 height 23
click at [720, 543] on td "31" at bounding box center [719, 531] width 26 height 23
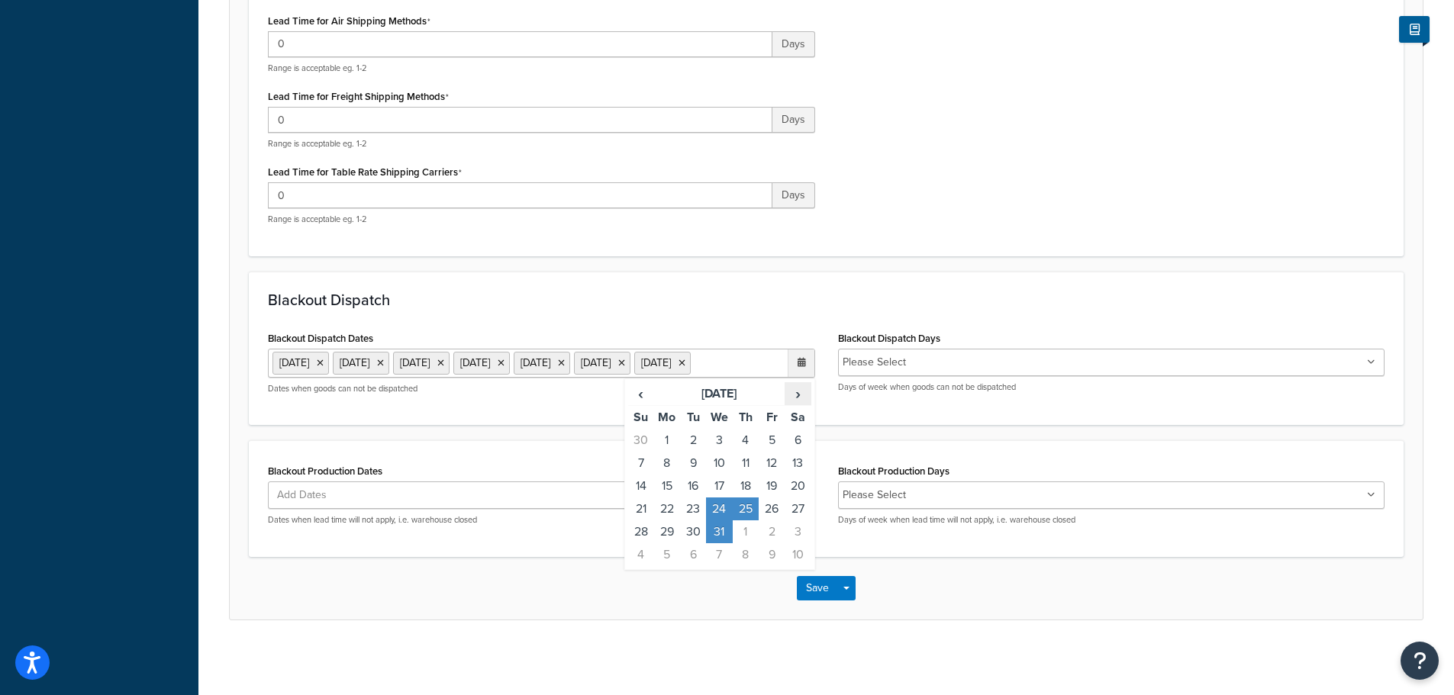
click at [796, 404] on span "›" at bounding box center [797, 393] width 24 height 21
click at [745, 452] on td "1" at bounding box center [746, 440] width 26 height 23
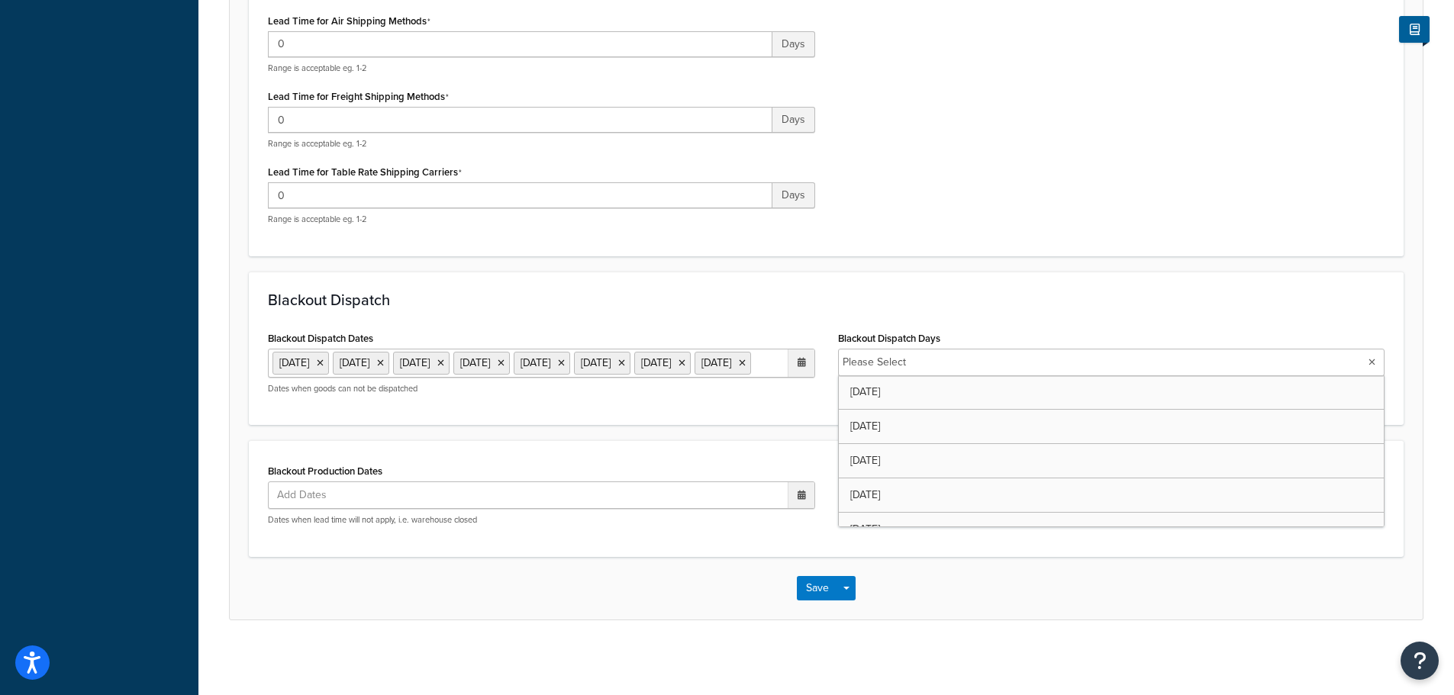
click at [954, 358] on input "Blackout Dispatch Days" at bounding box center [977, 362] width 135 height 17
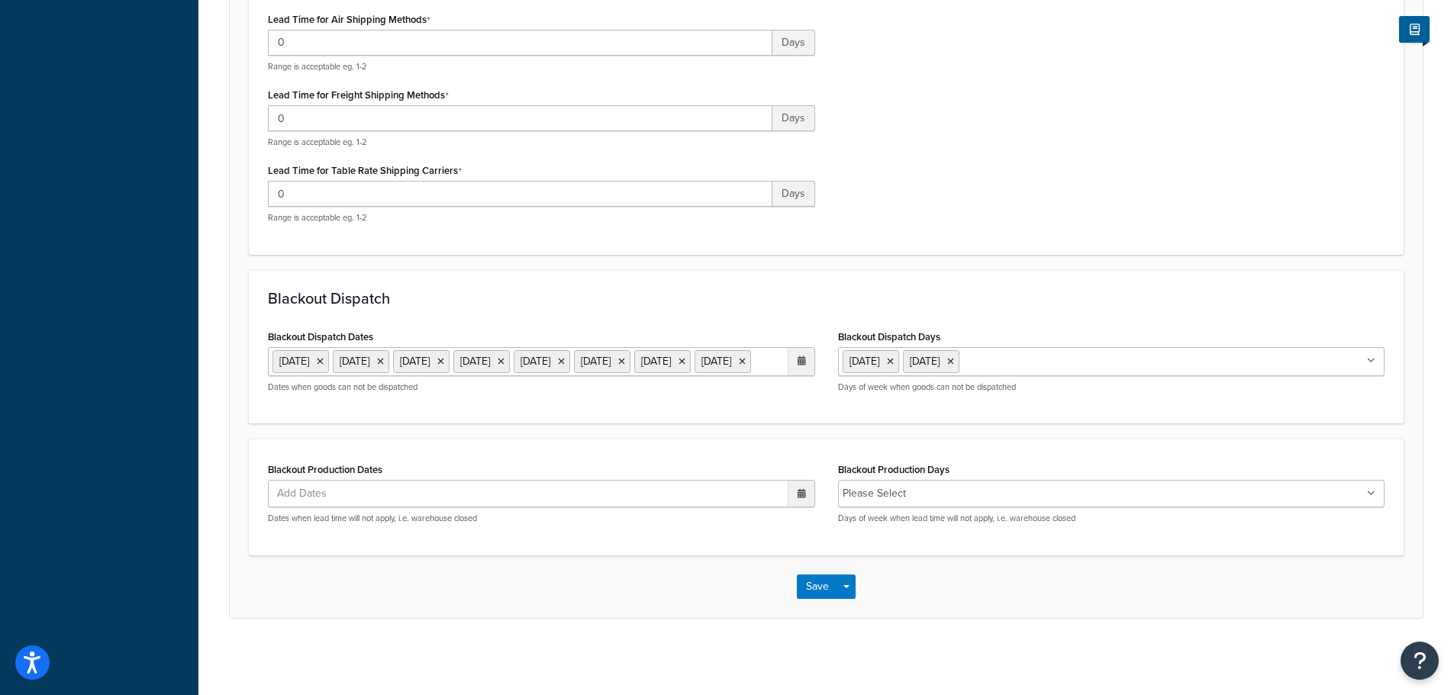
drag, startPoint x: 594, startPoint y: 362, endPoint x: 270, endPoint y: 330, distance: 325.1
click at [270, 347] on ul "1 Sep 2025 13 Oct 2025 27 Nov 2025 28 Nov 2025 24 Dec 2025 25 Dec 2025 31 Dec 2…" at bounding box center [541, 361] width 547 height 29
click at [543, 504] on ul "Add Dates" at bounding box center [541, 493] width 547 height 27
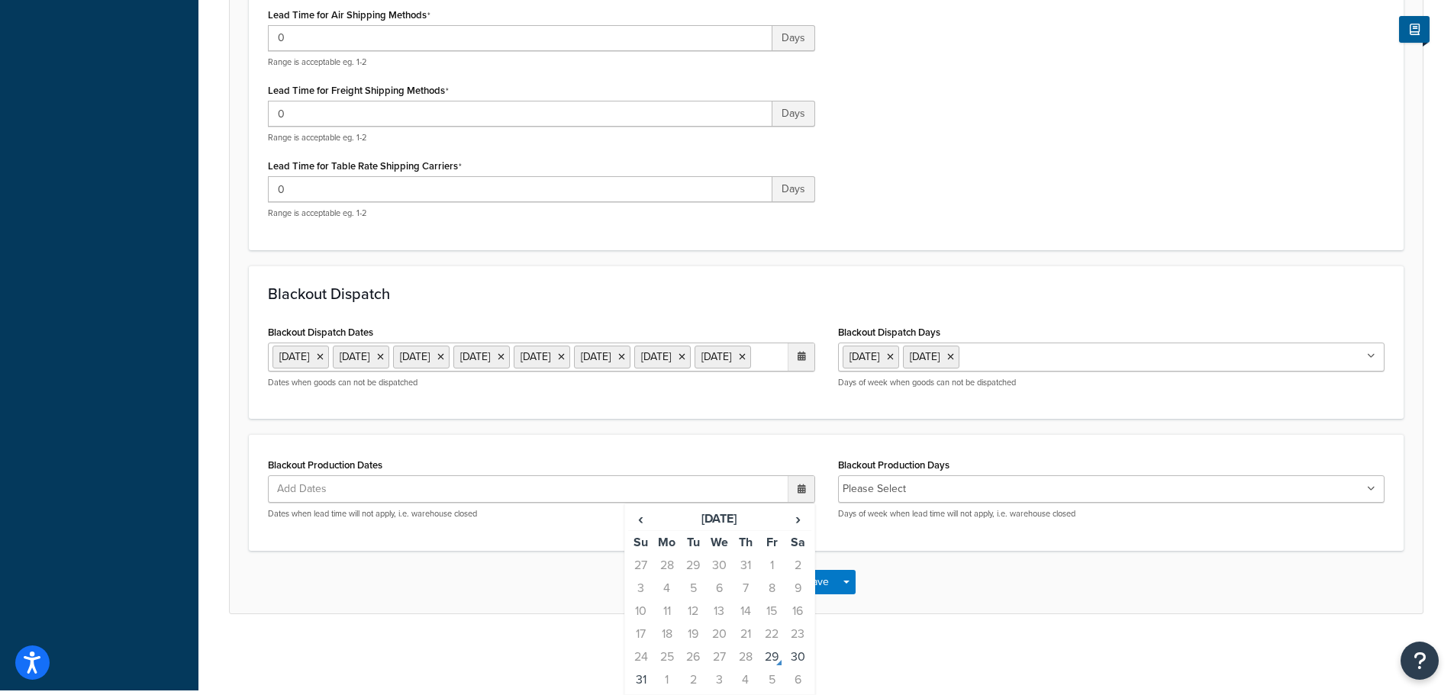
scroll to position [573, 0]
click at [799, 515] on span "›" at bounding box center [797, 518] width 24 height 21
click at [667, 562] on td "1" at bounding box center [667, 565] width 26 height 23
click at [794, 520] on span "›" at bounding box center [797, 518] width 24 height 21
click at [670, 611] on td "13" at bounding box center [667, 611] width 26 height 23
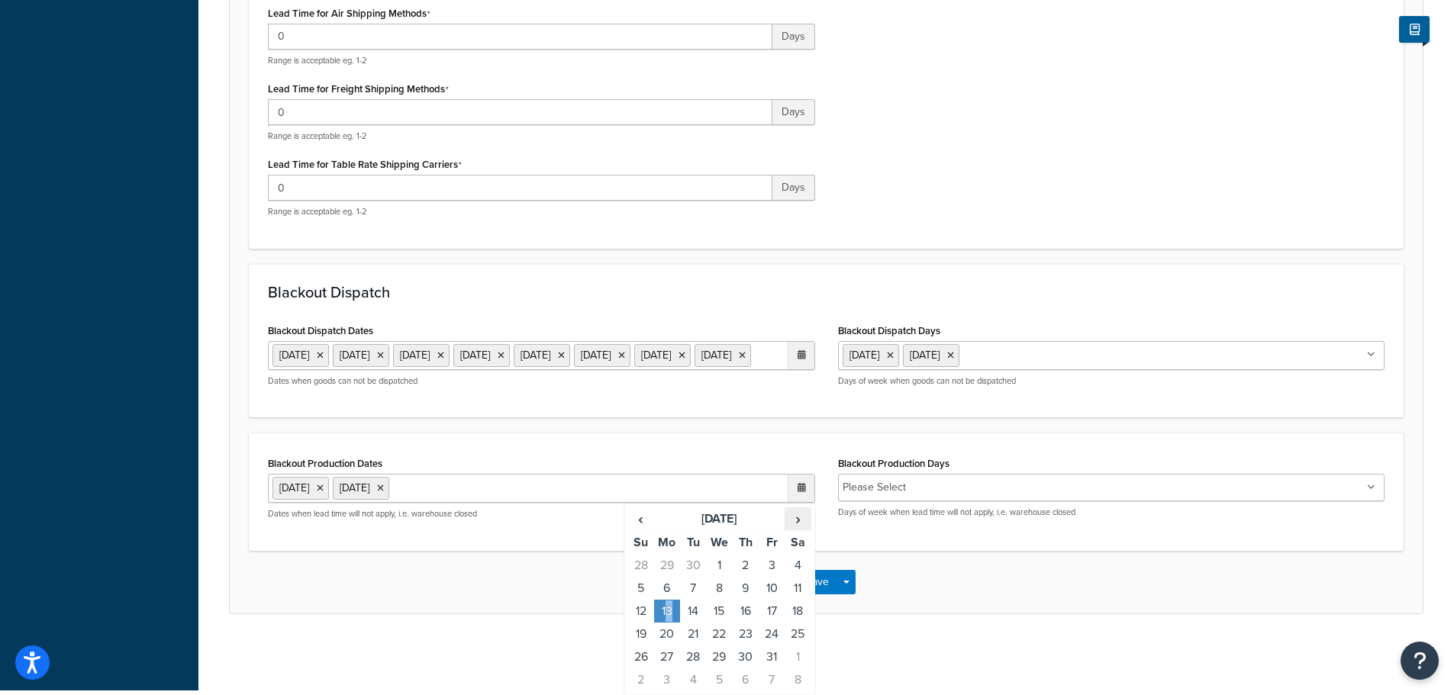
click at [794, 526] on span "›" at bounding box center [797, 518] width 24 height 21
click at [741, 655] on td "27" at bounding box center [746, 657] width 26 height 23
click at [773, 657] on td "28" at bounding box center [771, 657] width 26 height 23
click at [793, 523] on span "›" at bounding box center [797, 518] width 24 height 21
click at [717, 632] on td "24" at bounding box center [719, 634] width 26 height 23
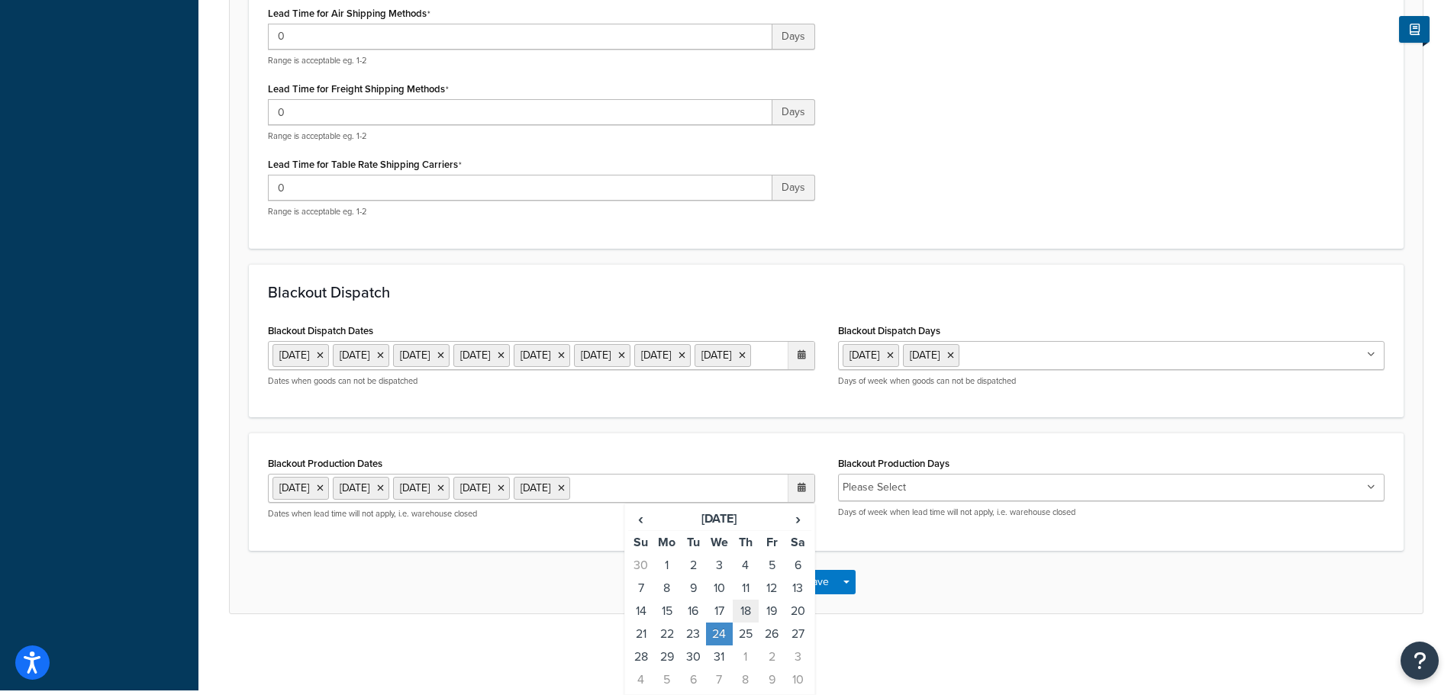
click at [747, 635] on td "25" at bounding box center [746, 634] width 26 height 23
click at [717, 668] on td "31" at bounding box center [719, 657] width 26 height 23
click at [794, 530] on span "›" at bounding box center [797, 518] width 24 height 21
click at [746, 577] on td "1" at bounding box center [746, 565] width 26 height 23
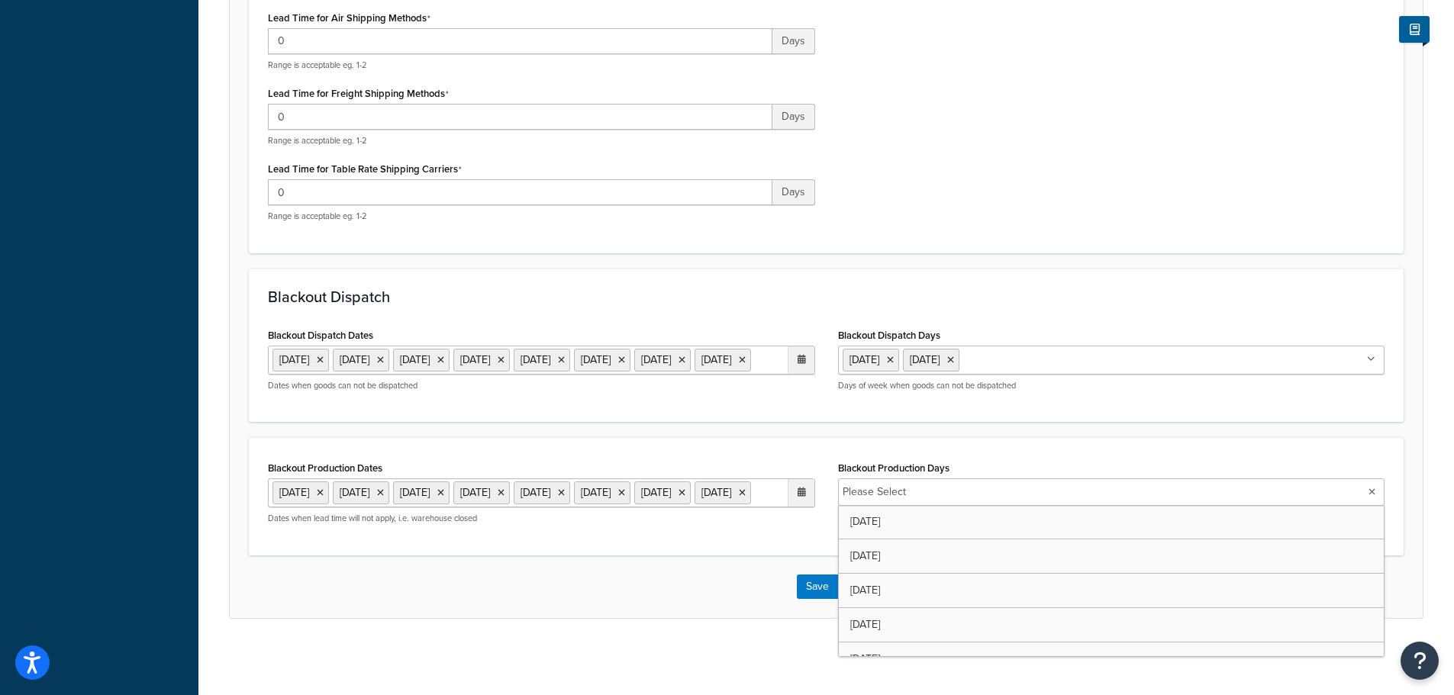
click at [1144, 493] on ul "Please Select" at bounding box center [1111, 491] width 547 height 27
click at [794, 426] on form "Specify the criteria around dispatch date and times for this origin. Only use t…" at bounding box center [826, 126] width 1193 height 981
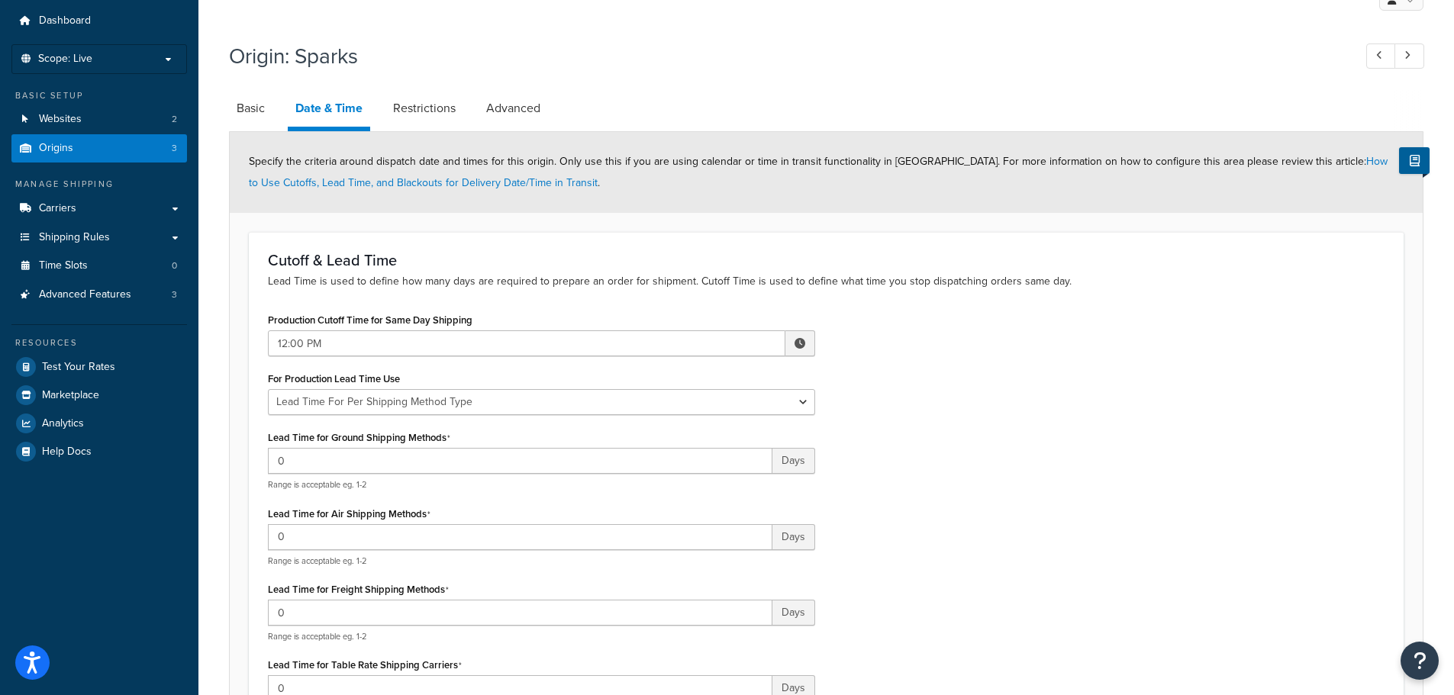
scroll to position [39, 0]
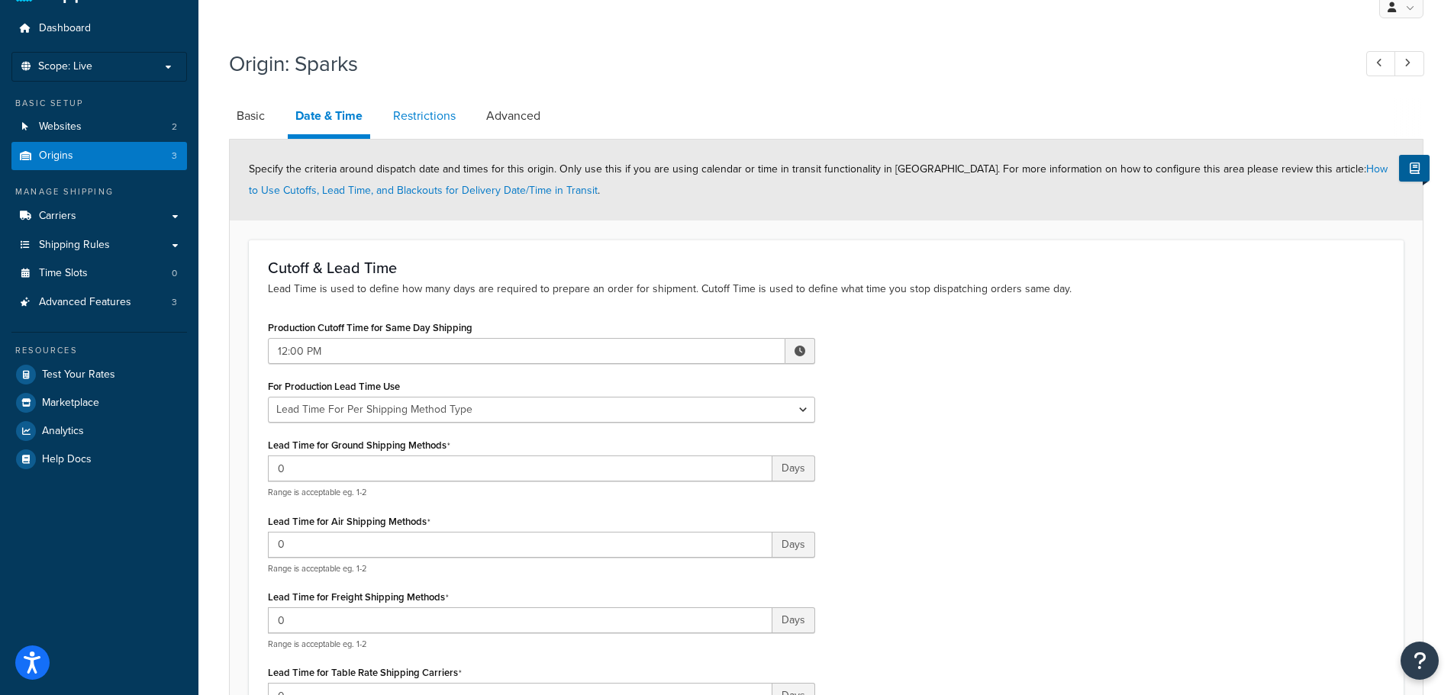
click at [420, 121] on link "Restrictions" at bounding box center [424, 116] width 78 height 37
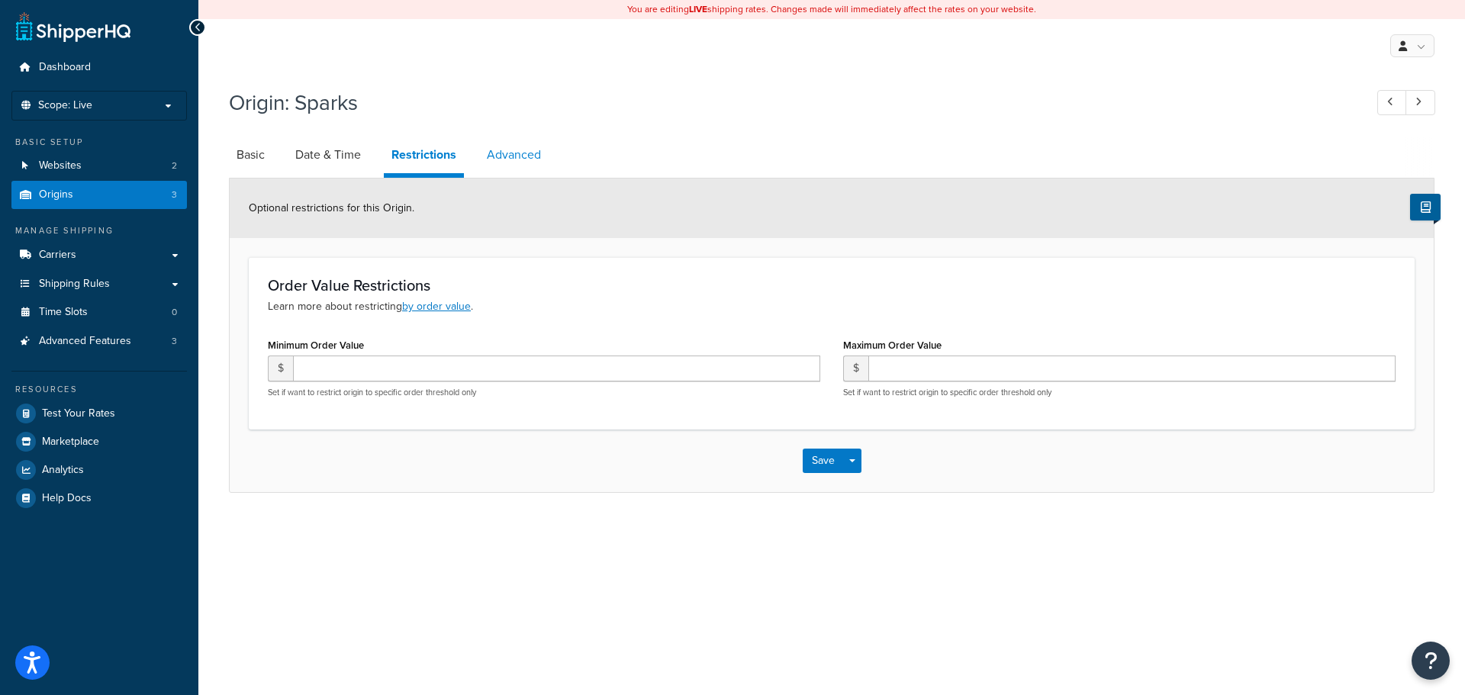
click at [533, 150] on link "Advanced" at bounding box center [513, 155] width 69 height 37
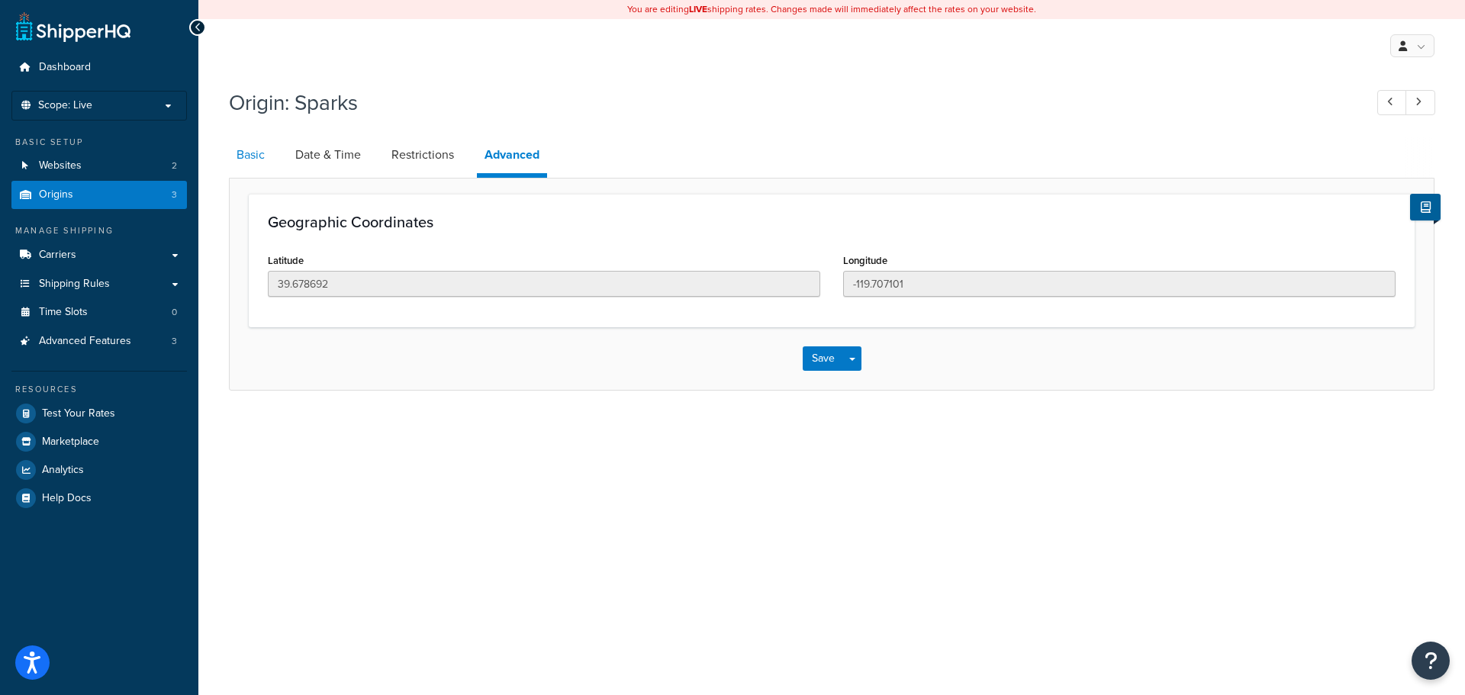
drag, startPoint x: 251, startPoint y: 162, endPoint x: 274, endPoint y: 172, distance: 25.3
click at [252, 162] on link "Basic" at bounding box center [250, 155] width 43 height 37
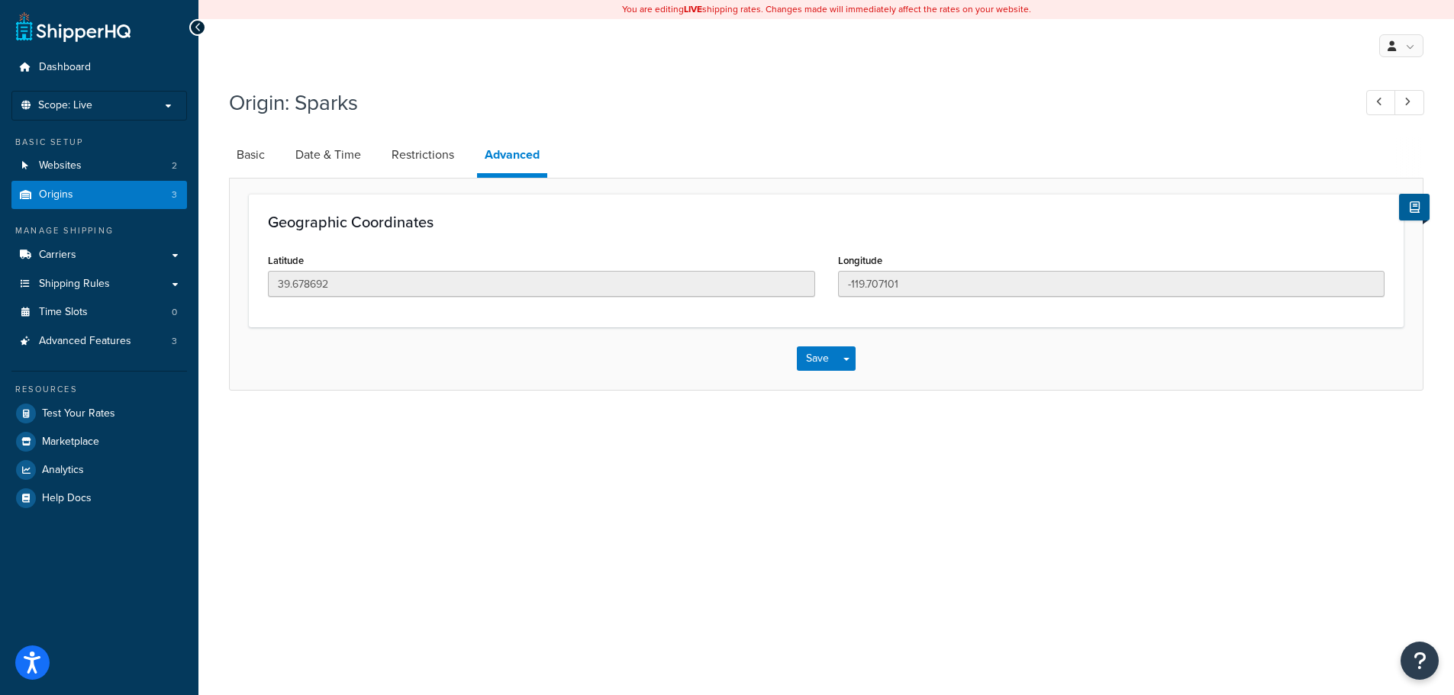
select select "28"
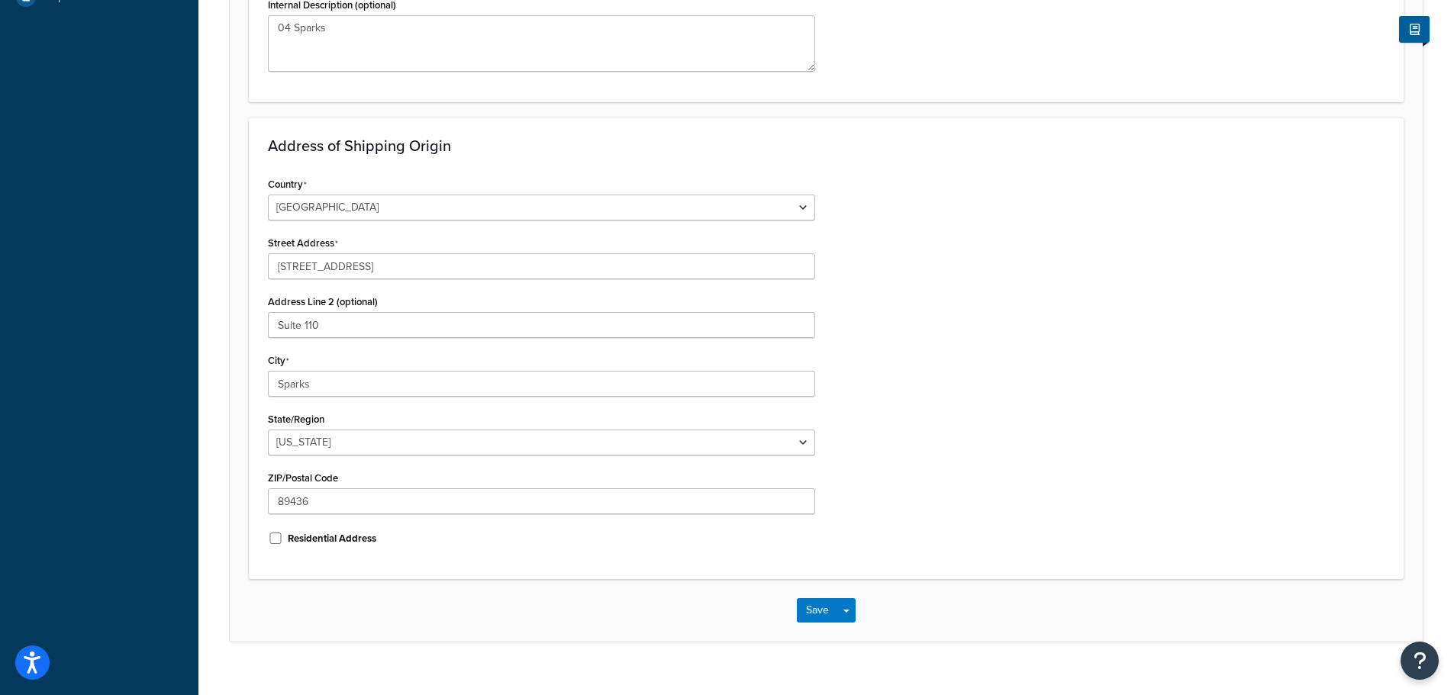
scroll to position [525, 0]
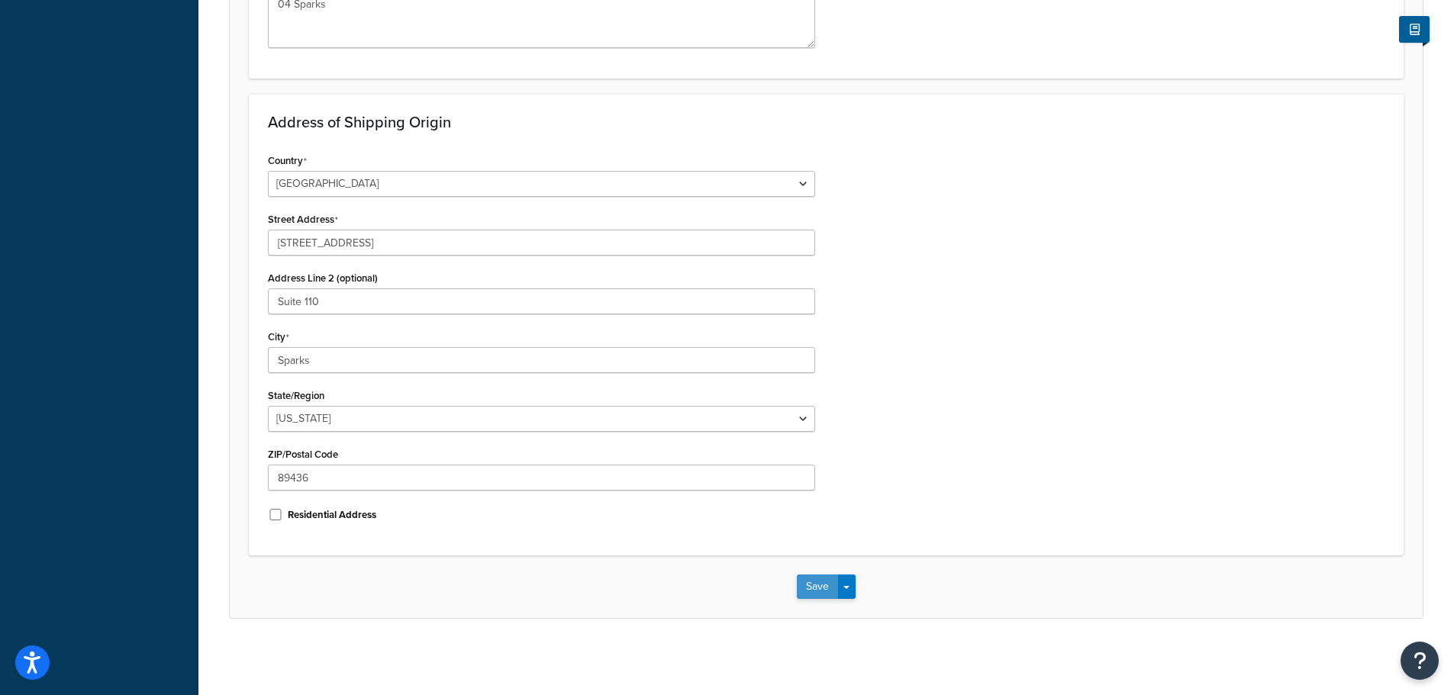
click at [812, 581] on button "Save" at bounding box center [817, 587] width 41 height 24
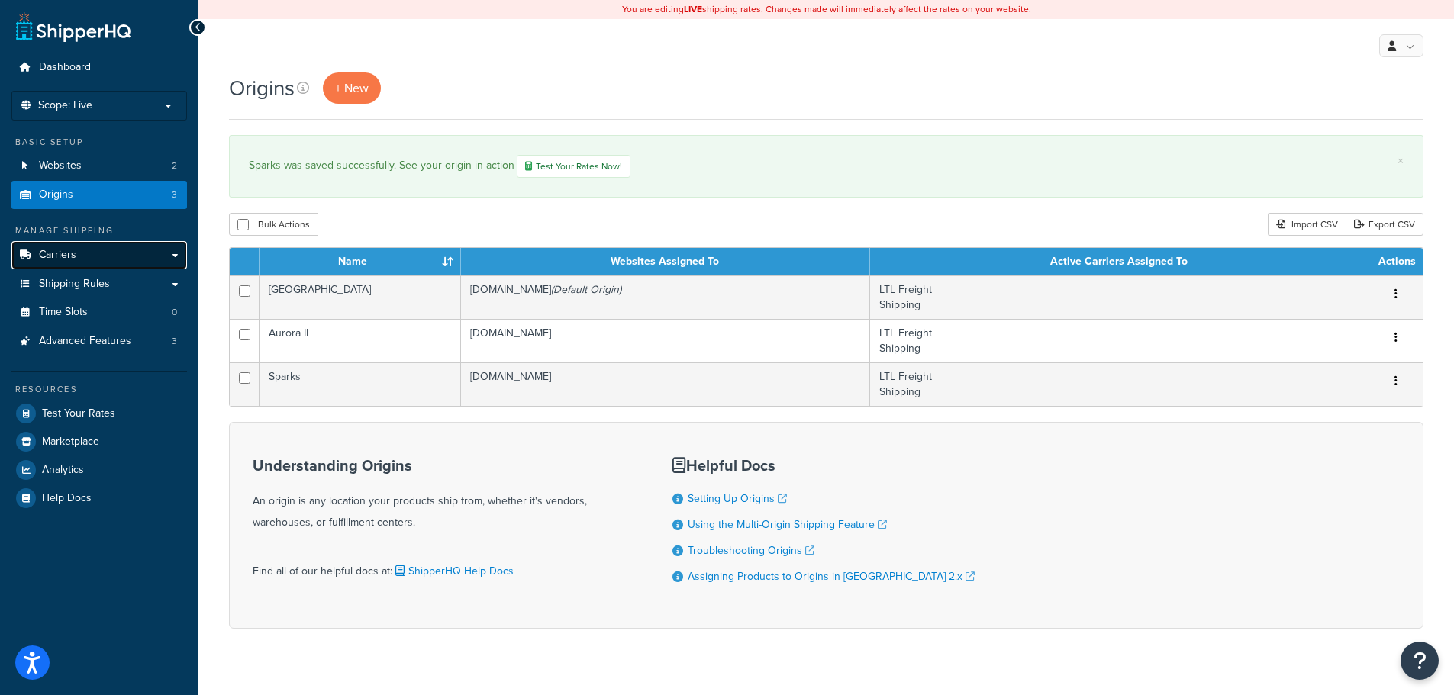
click at [136, 252] on link "Carriers" at bounding box center [99, 255] width 176 height 28
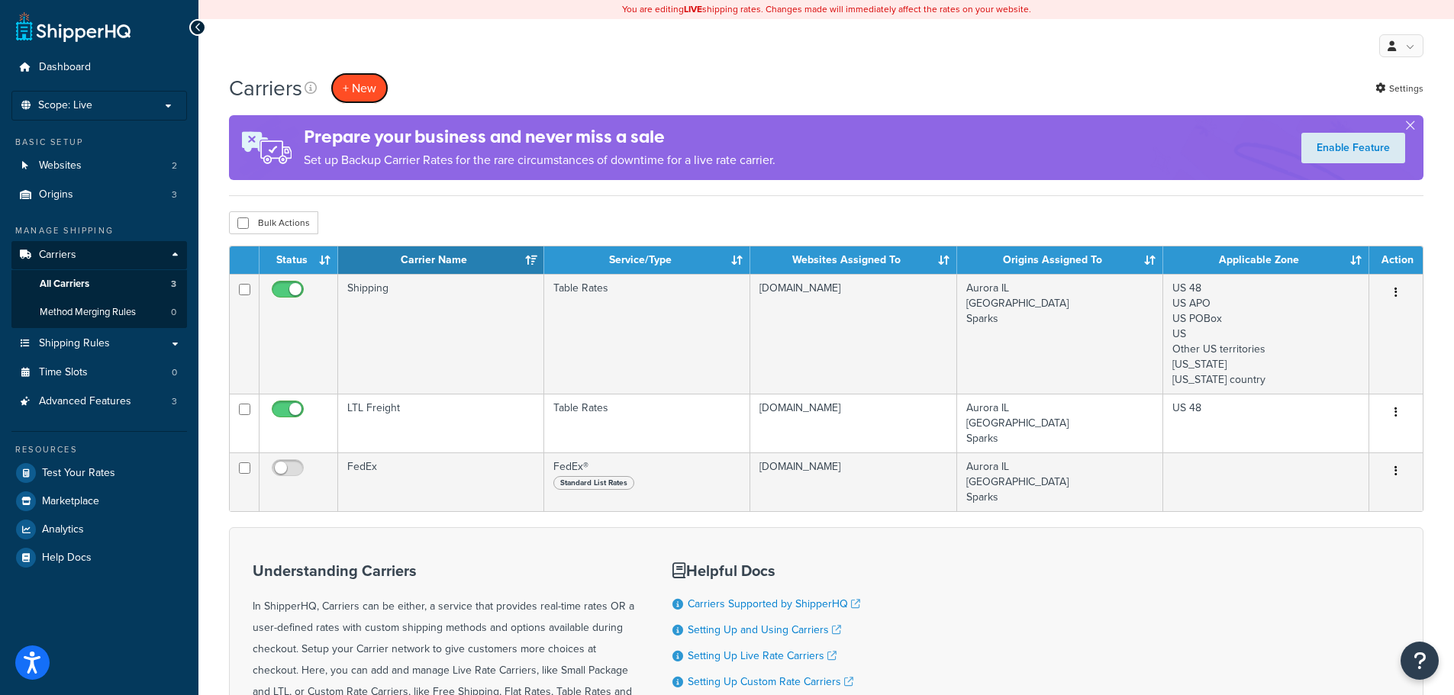
drag, startPoint x: 365, startPoint y: 88, endPoint x: 557, endPoint y: 69, distance: 193.2
click at [556, 69] on div "You are editing LIVE shipping rates. Changes made will immediately affect the r…" at bounding box center [825, 455] width 1255 height 911
click at [601, 76] on div "Carriers + New Settings" at bounding box center [826, 87] width 1194 height 31
click at [352, 69] on div "My Profile Billing Global Settings Contact Us Logout" at bounding box center [825, 45] width 1255 height 53
click at [343, 82] on button "+ New" at bounding box center [359, 87] width 58 height 31
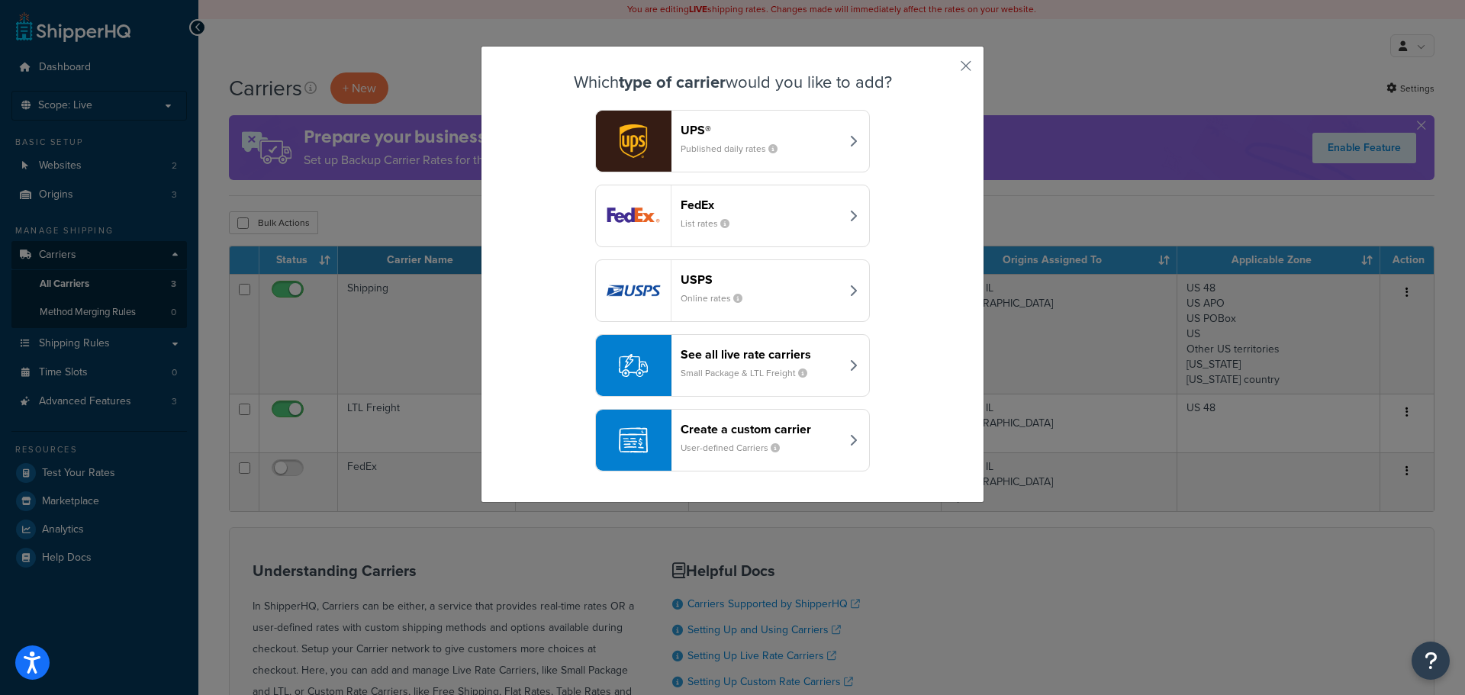
click at [826, 444] on div "Create a custom carrier User-defined Carriers" at bounding box center [760, 440] width 159 height 37
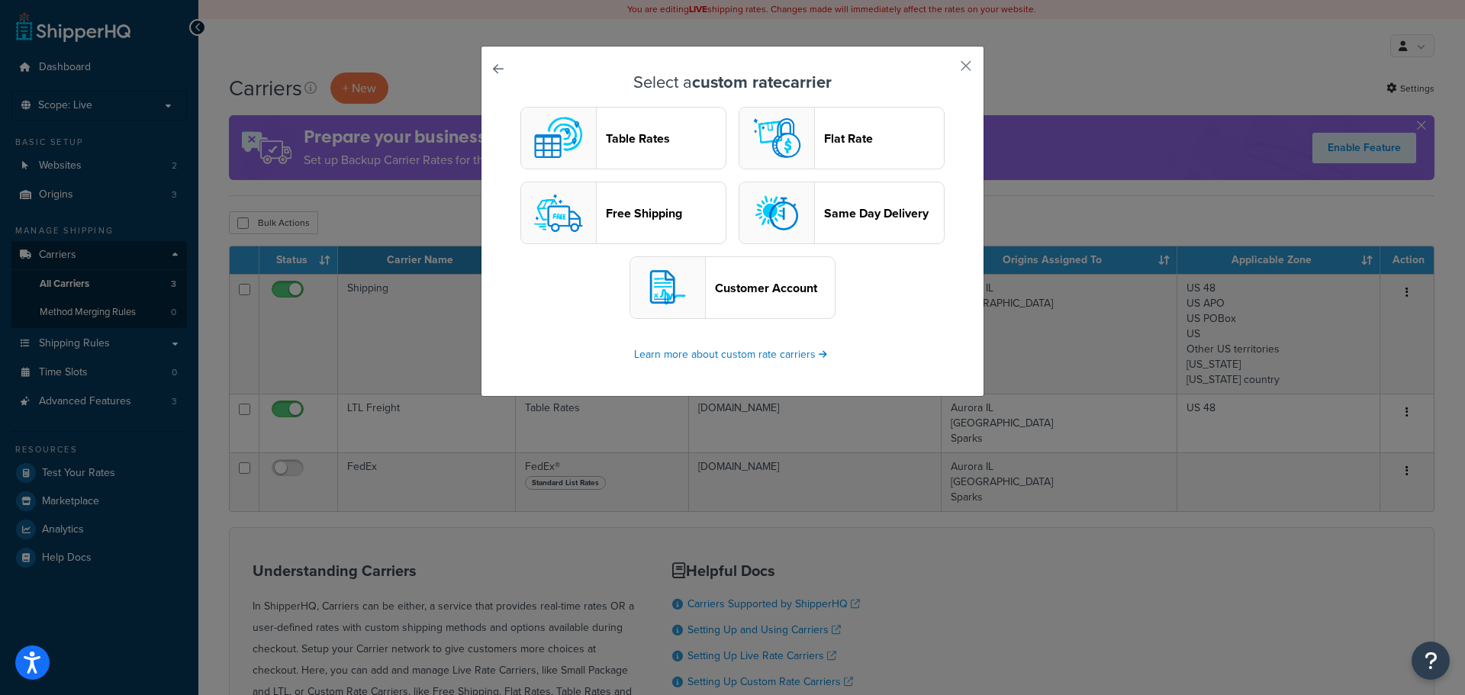
click at [624, 136] on header "Table Rates" at bounding box center [666, 138] width 120 height 14
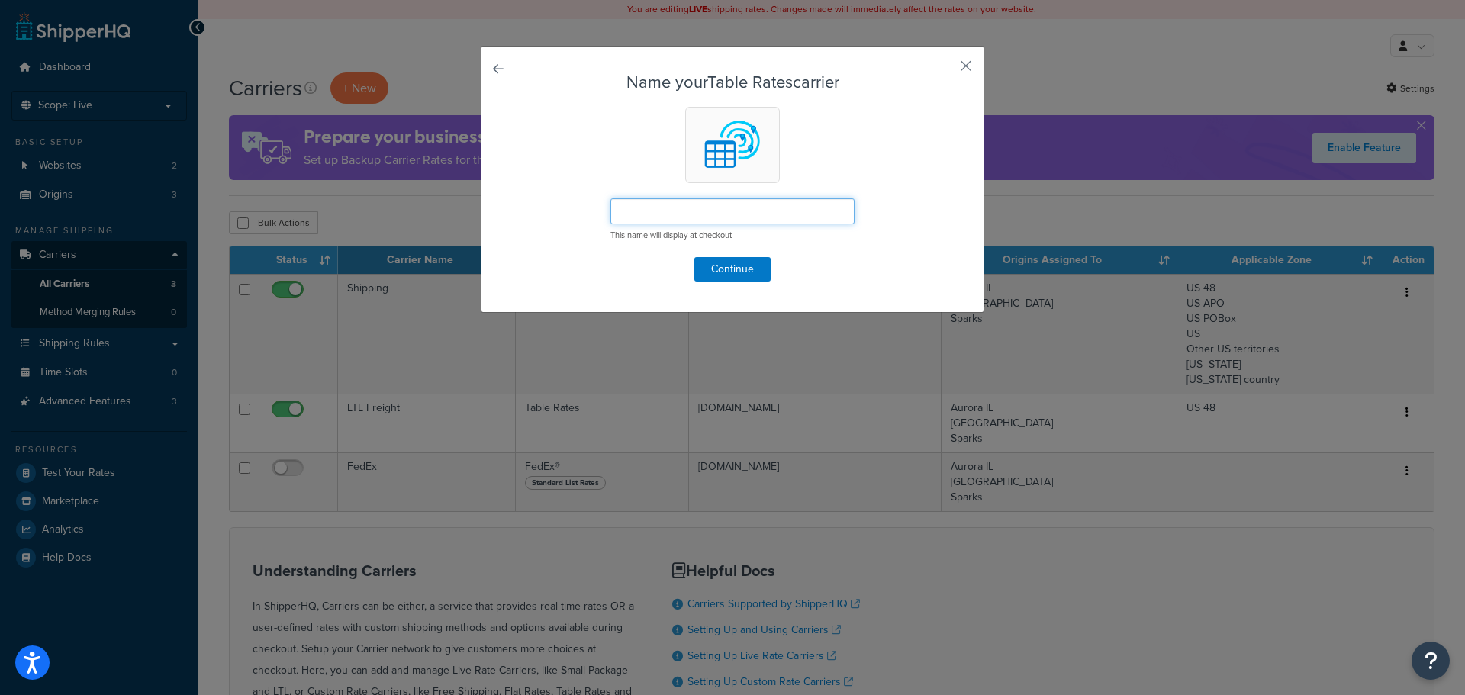
click at [685, 211] on input "text" at bounding box center [732, 211] width 244 height 26
click at [716, 214] on input "Shipping - Sparks" at bounding box center [732, 211] width 244 height 26
drag, startPoint x: 723, startPoint y: 210, endPoint x: 657, endPoint y: 218, distance: 66.9
click at [657, 218] on input "Shipping - Sparks" at bounding box center [732, 211] width 244 height 26
type input "Shipping"
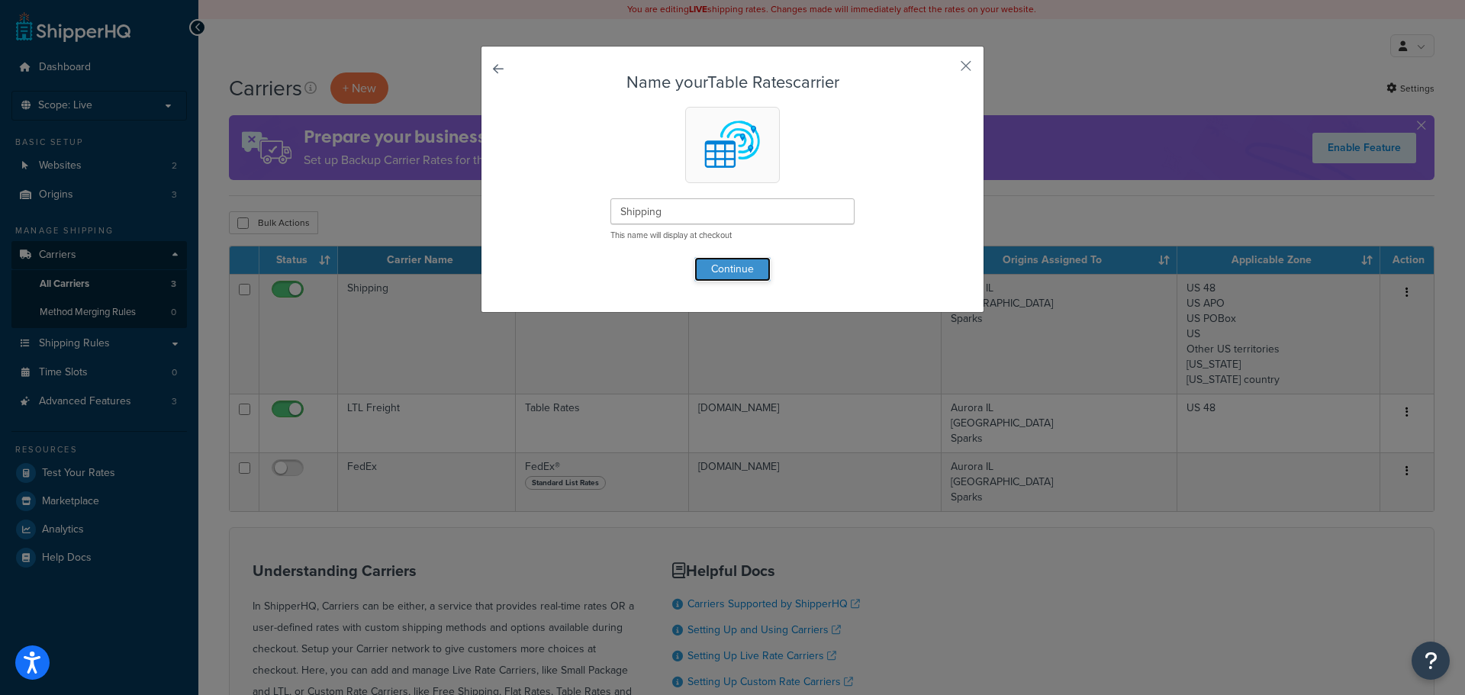
click at [723, 266] on button "Continue" at bounding box center [732, 269] width 76 height 24
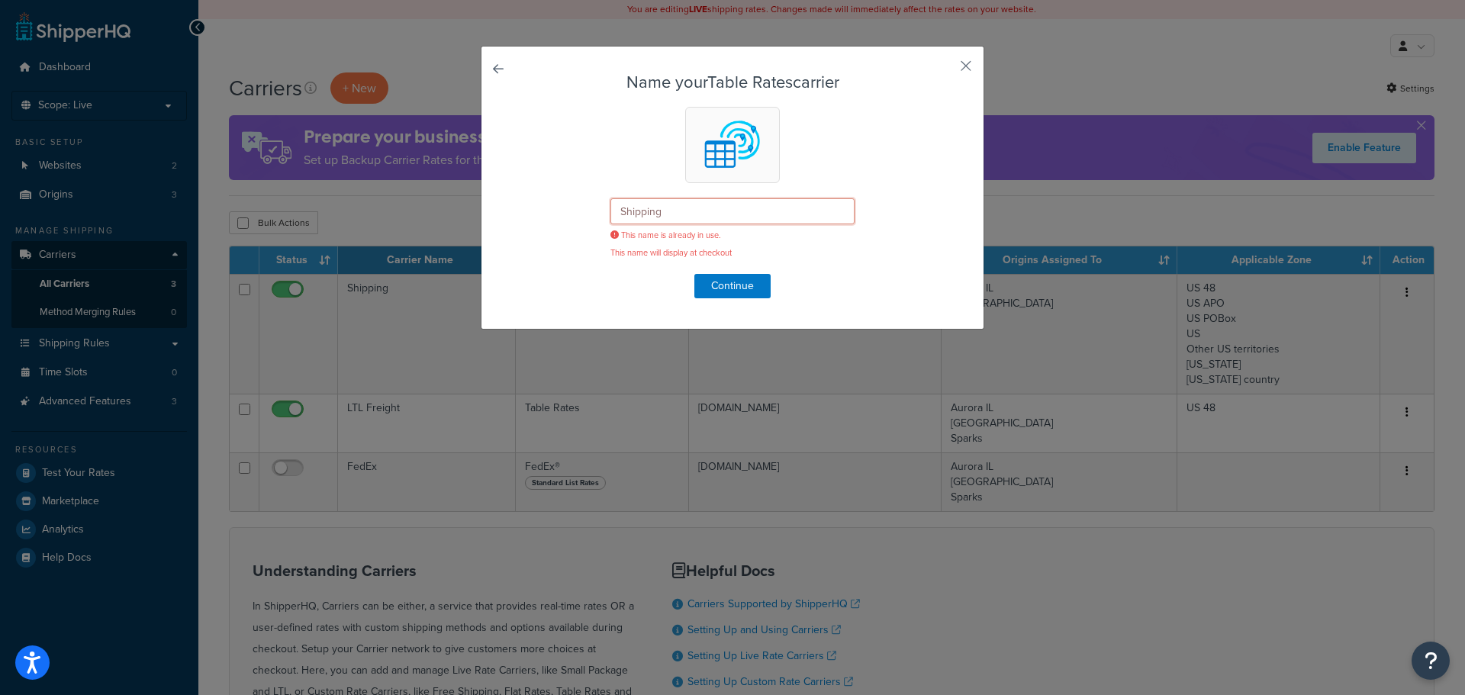
click at [720, 212] on input "Shipping" at bounding box center [732, 211] width 244 height 26
click at [954, 63] on div "Name your Table Rates carrier Shipping This name is already in use. This name w…" at bounding box center [733, 188] width 504 height 284
click at [945, 69] on button "button" at bounding box center [944, 71] width 4 height 4
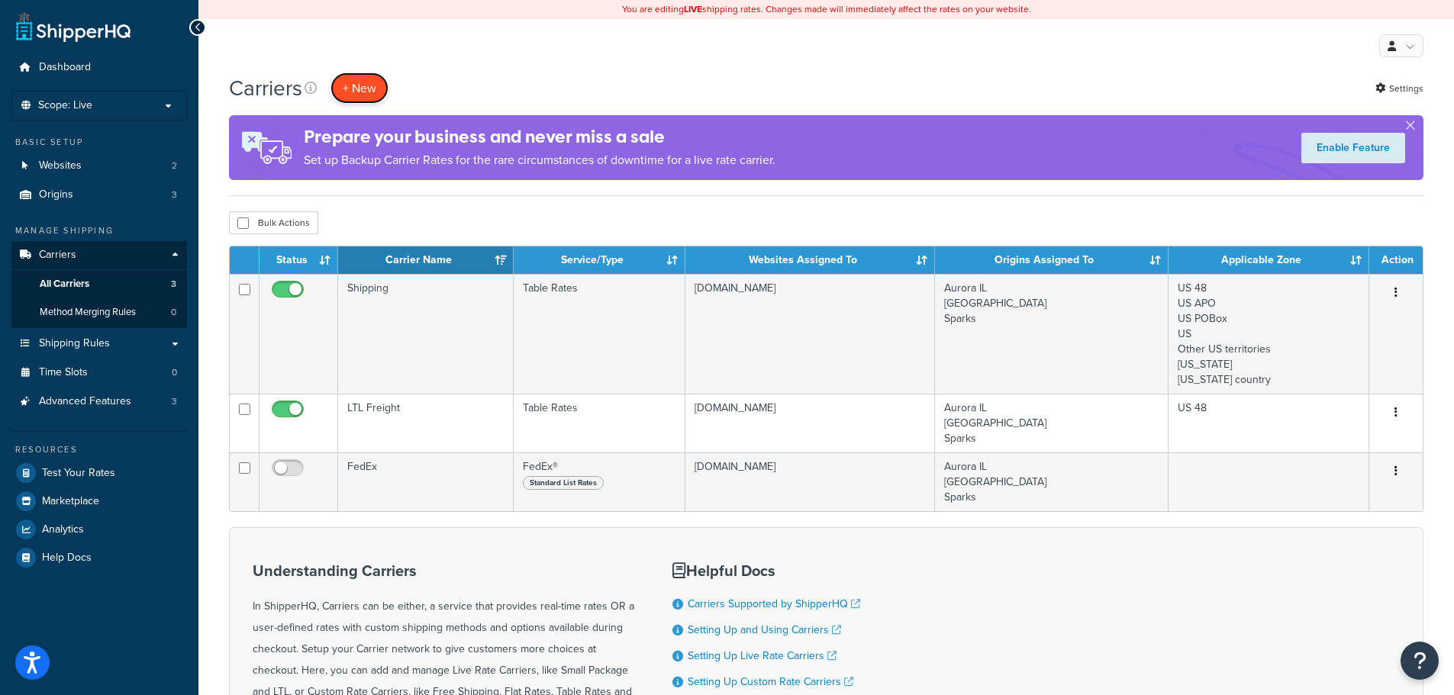
click at [354, 77] on button "+ New" at bounding box center [359, 87] width 58 height 31
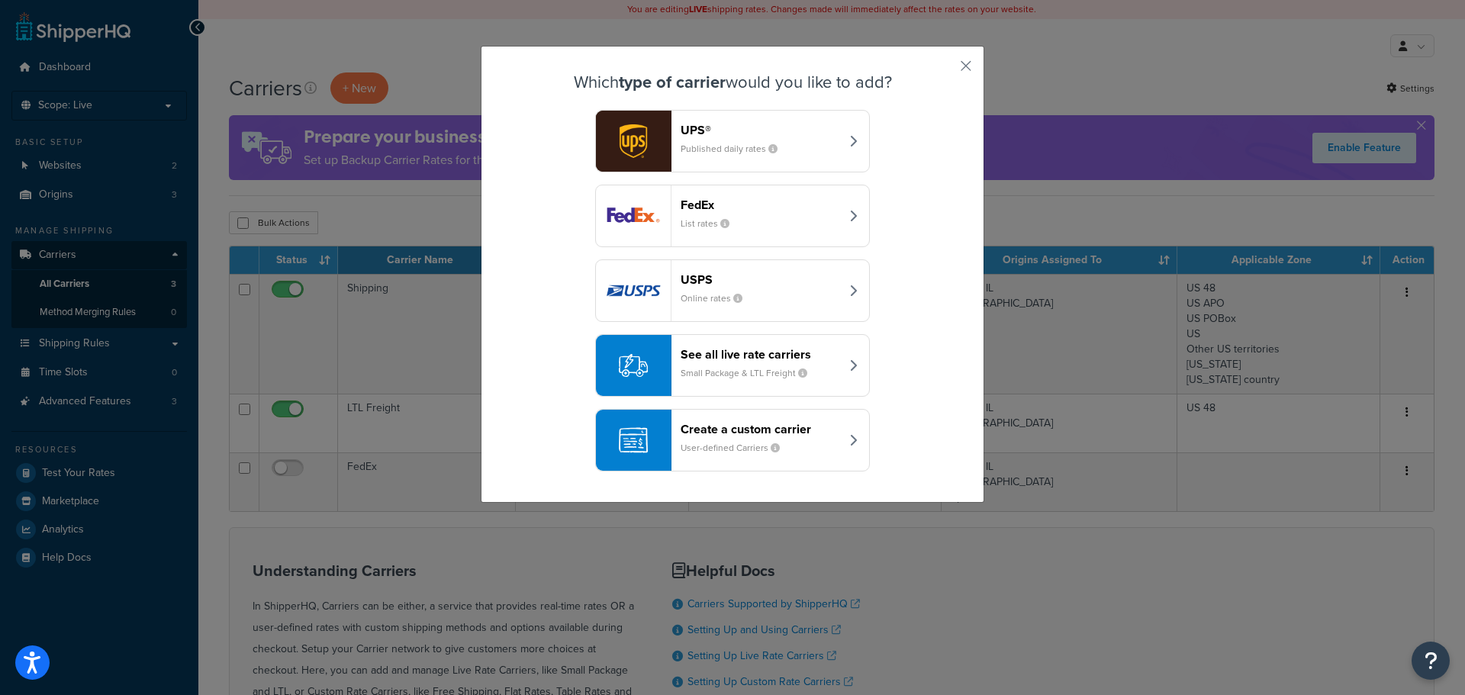
drag, startPoint x: 752, startPoint y: 368, endPoint x: 737, endPoint y: 449, distance: 82.9
click at [893, 352] on div "UPS® Published daily rates FedEx List rates USPS Online rates See all live rate…" at bounding box center [733, 291] width 426 height 362
click at [719, 449] on small "User-defined Carriers" at bounding box center [736, 448] width 111 height 14
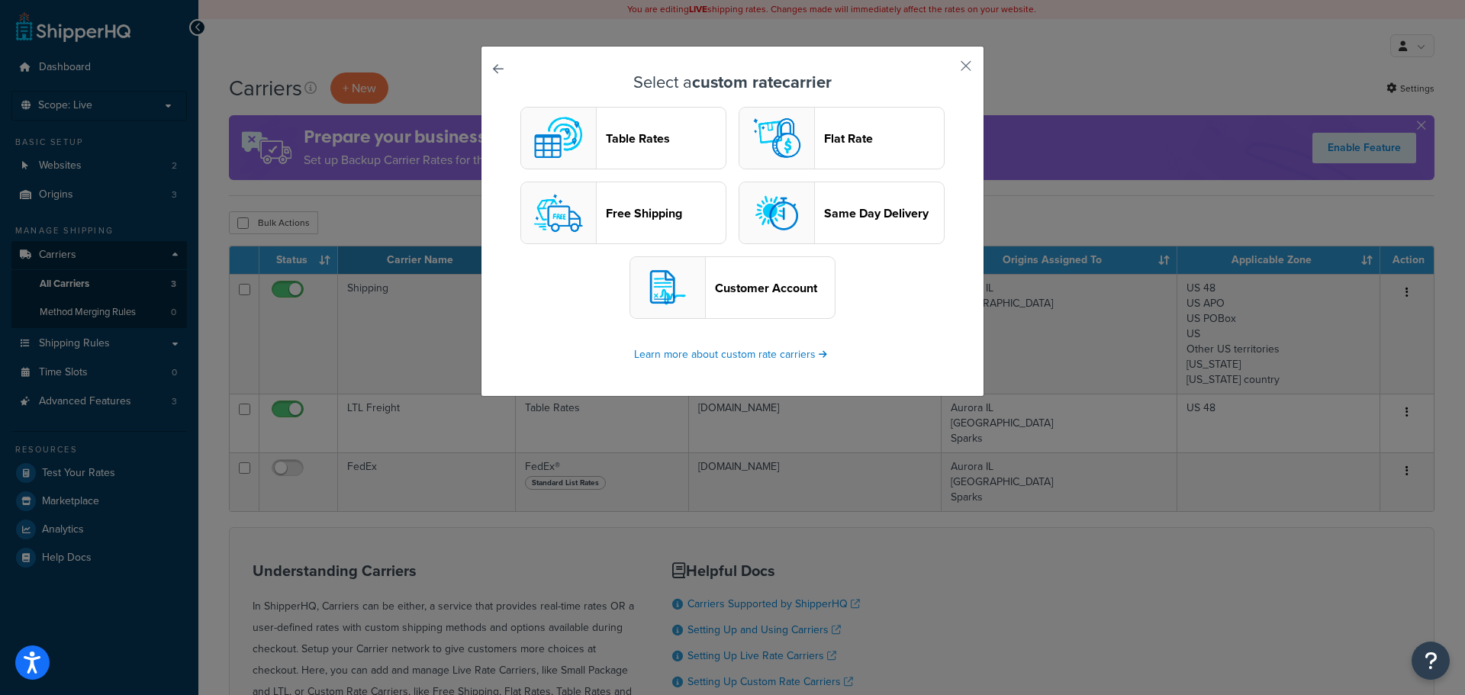
click at [598, 155] on button "Table Rates" at bounding box center [623, 138] width 206 height 63
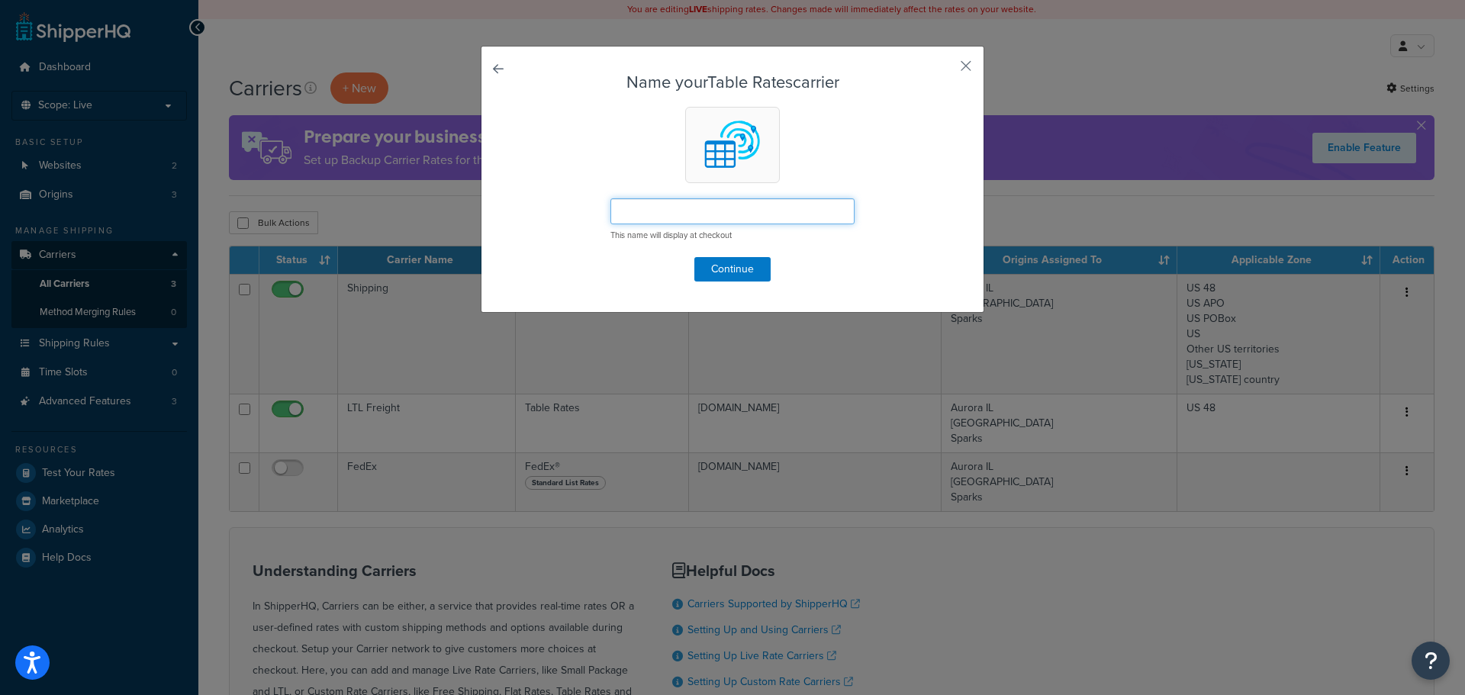
click at [655, 210] on input "text" at bounding box center [732, 211] width 244 height 26
type input "S"
type input "Ships"
click at [753, 272] on button "Continue" at bounding box center [732, 269] width 76 height 24
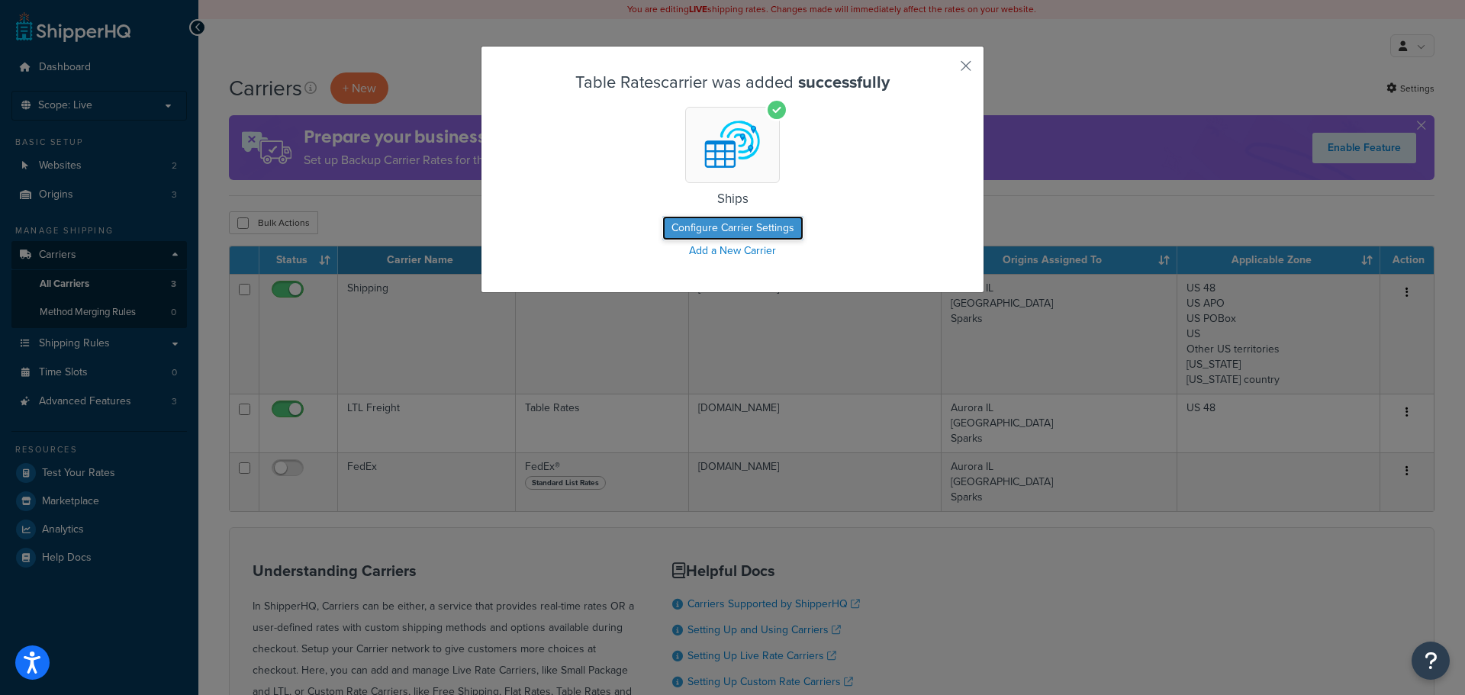
click at [706, 228] on button "Configure Carrier Settings" at bounding box center [732, 228] width 141 height 24
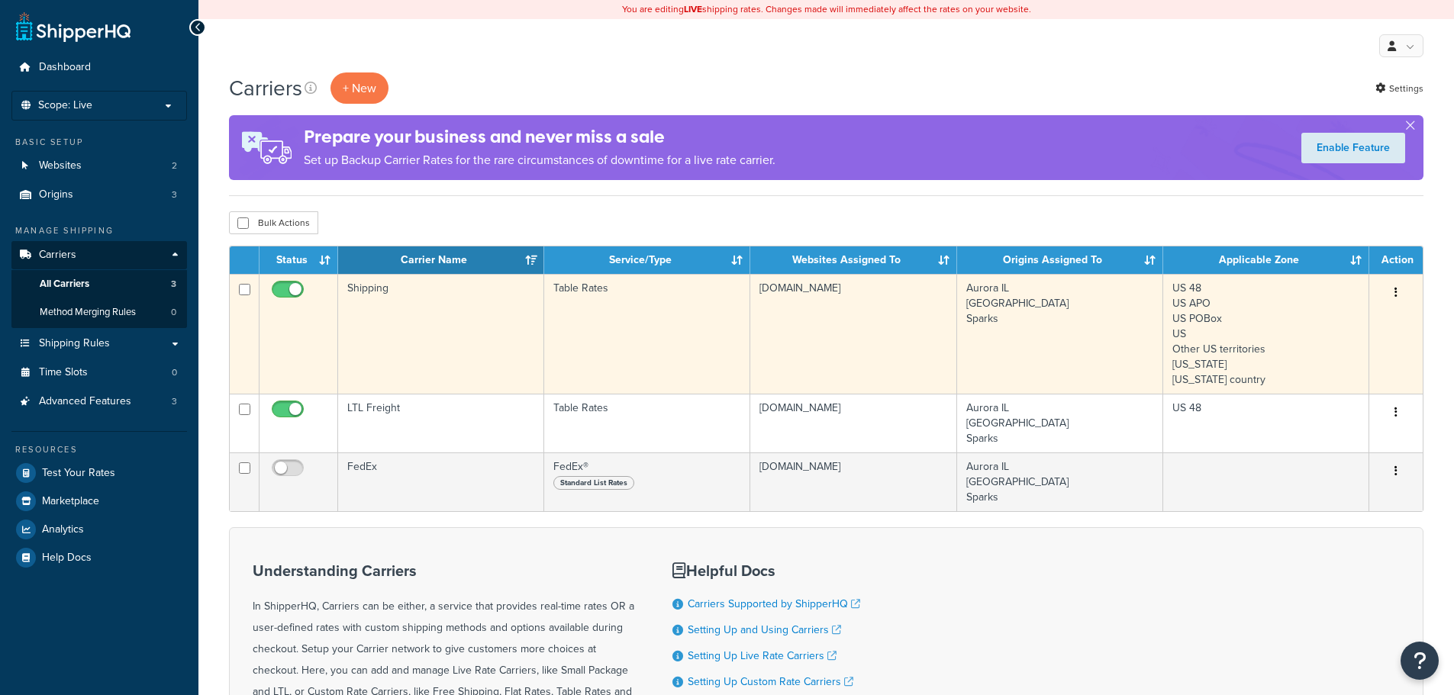
click at [395, 317] on td "Shipping" at bounding box center [441, 334] width 206 height 120
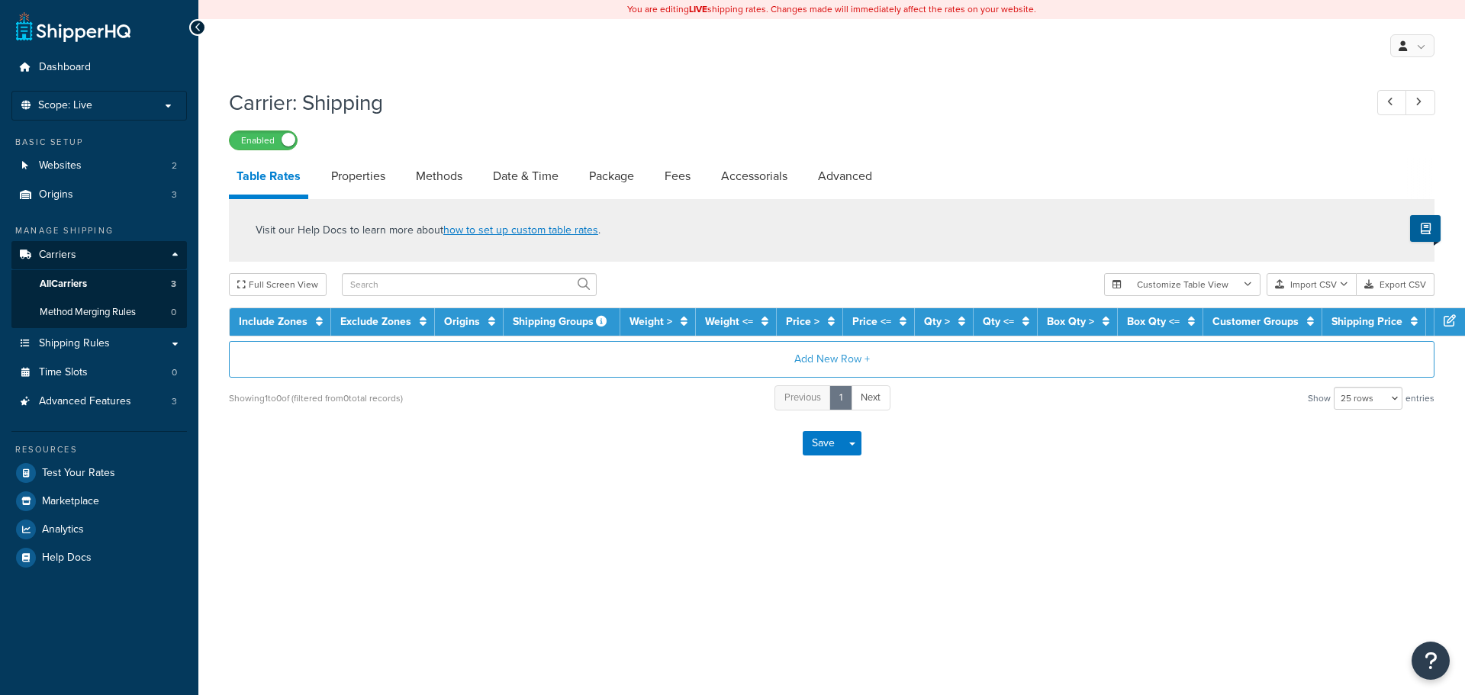
select select "25"
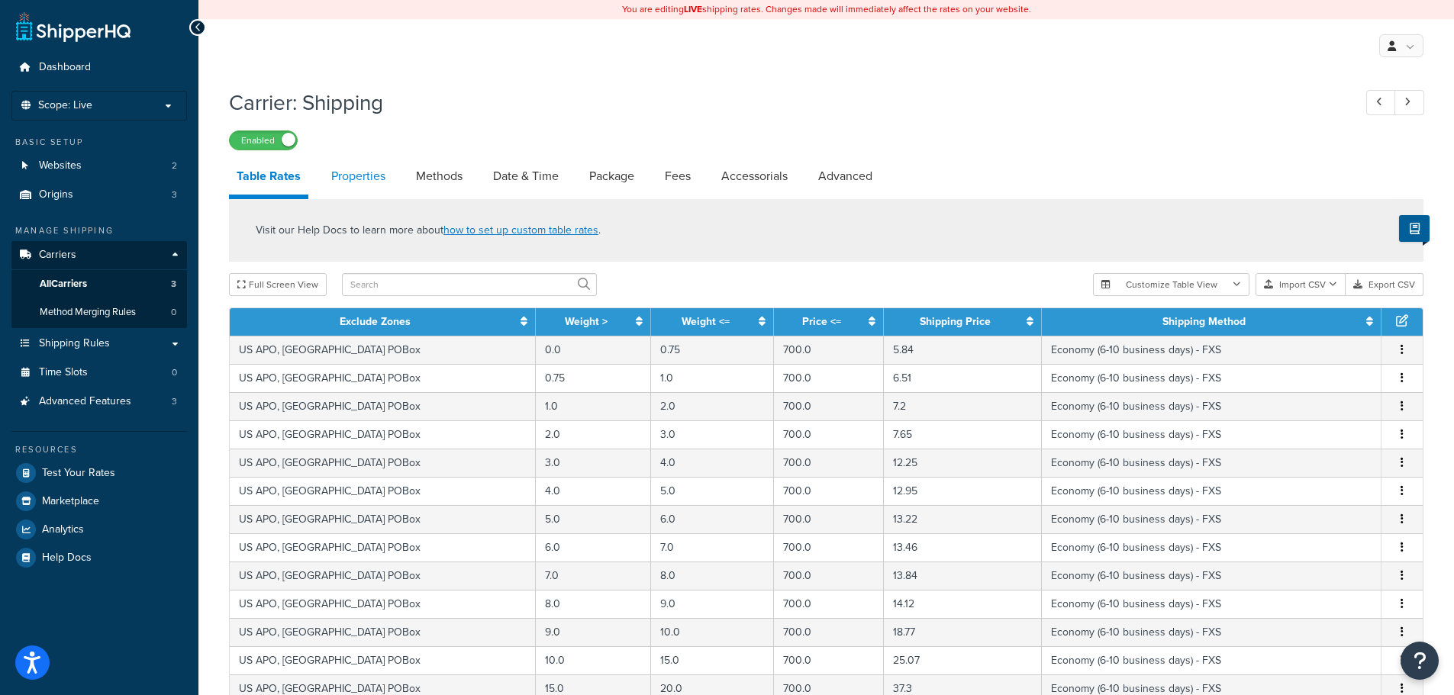
click at [333, 176] on link "Properties" at bounding box center [358, 176] width 69 height 37
select select "HIGHEST"
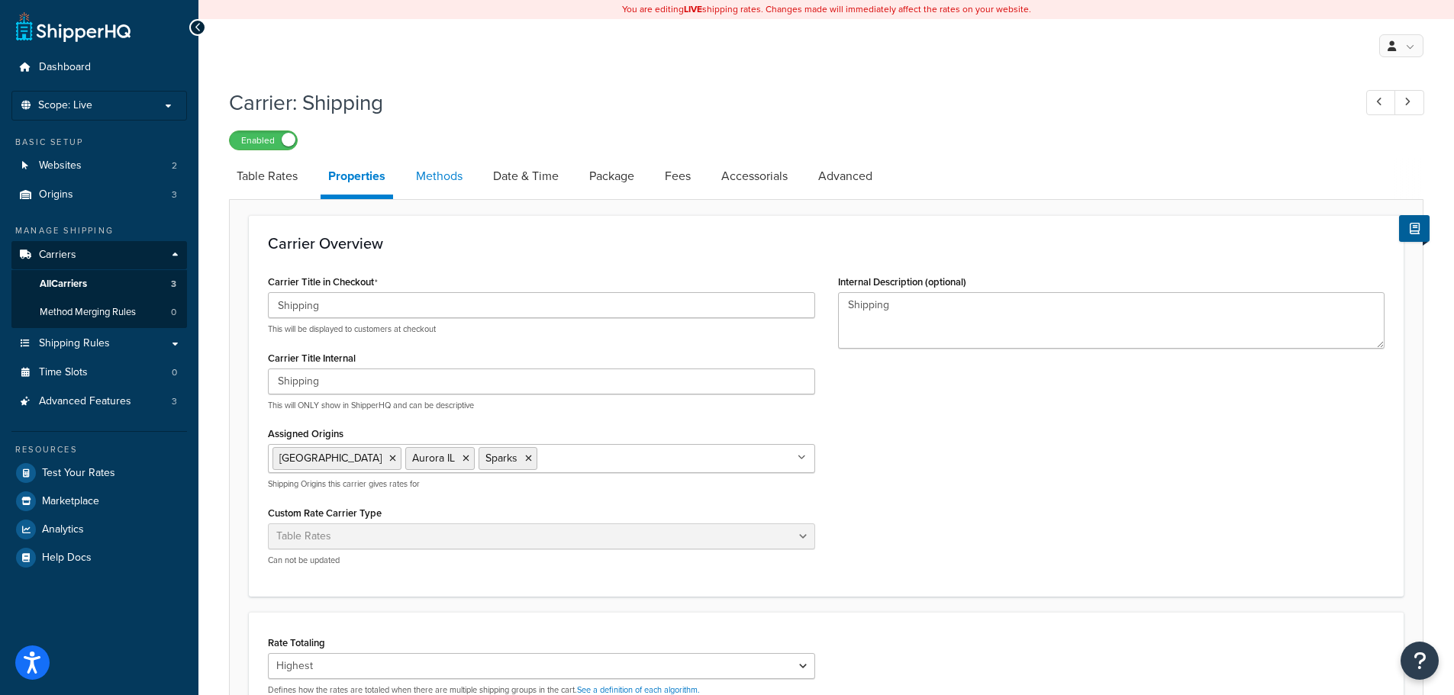
click at [426, 173] on link "Methods" at bounding box center [439, 176] width 62 height 37
select select "25"
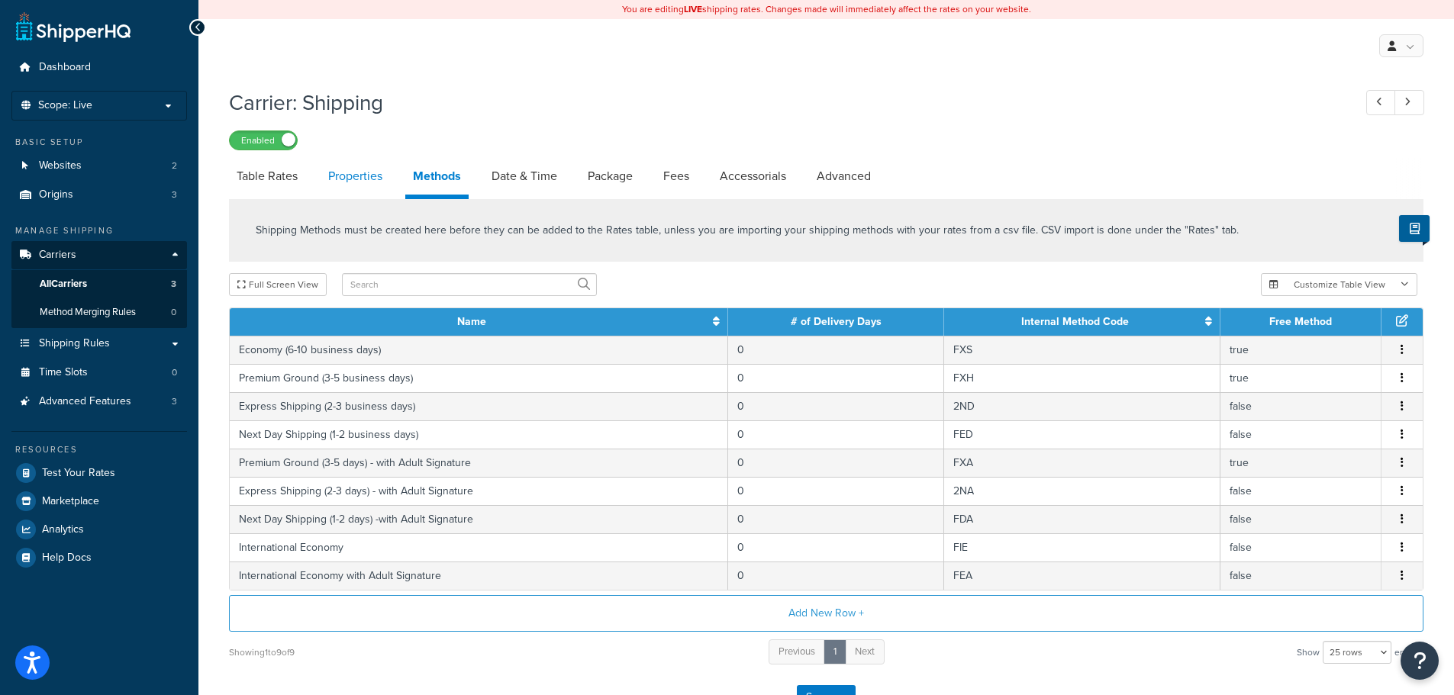
click at [334, 173] on link "Properties" at bounding box center [354, 176] width 69 height 37
select select "HIGHEST"
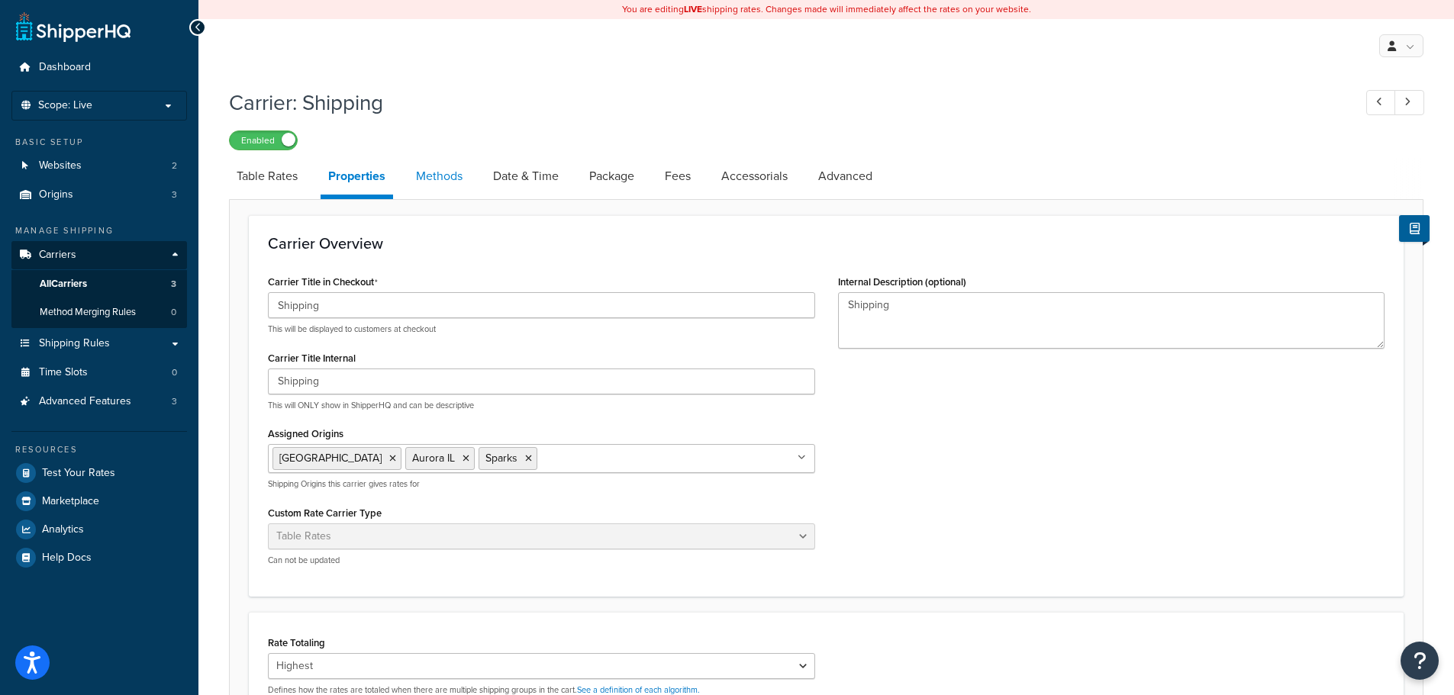
click at [462, 174] on link "Methods" at bounding box center [439, 176] width 62 height 37
select select "25"
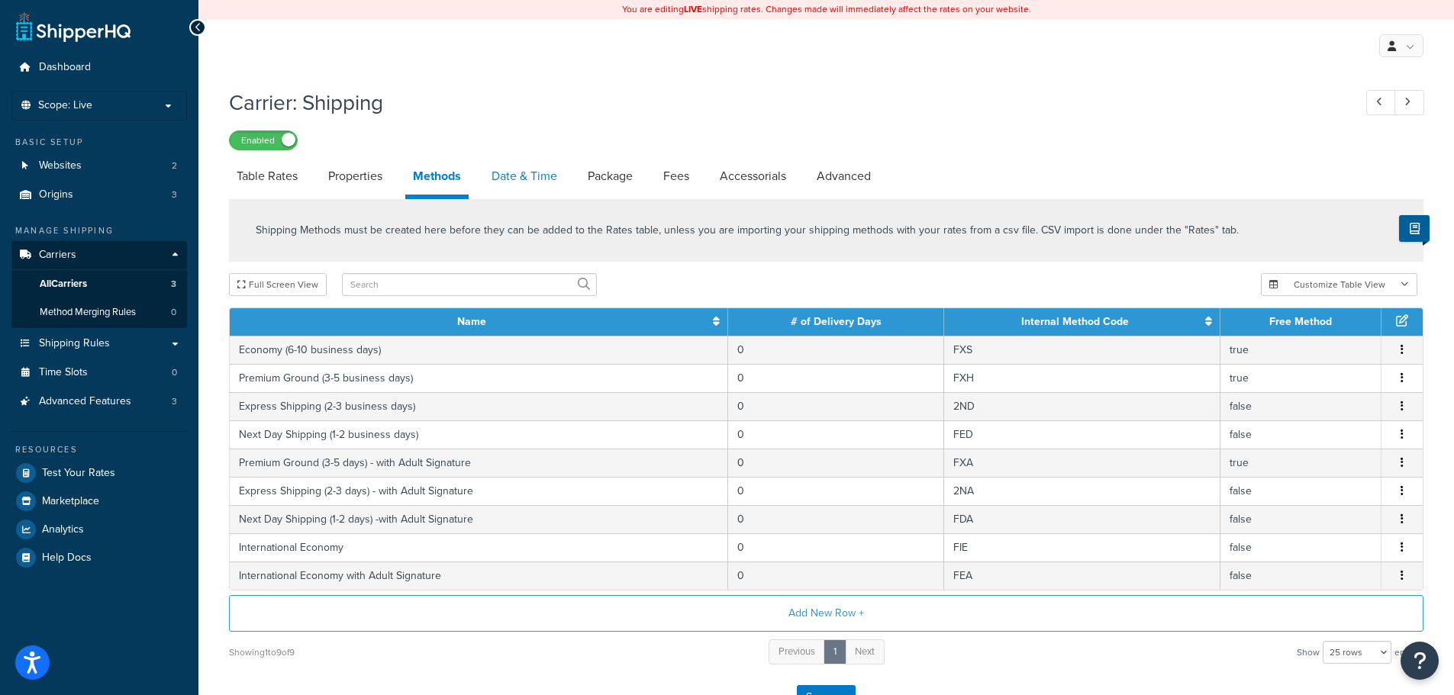
click at [502, 167] on link "Date & Time" at bounding box center [524, 176] width 81 height 37
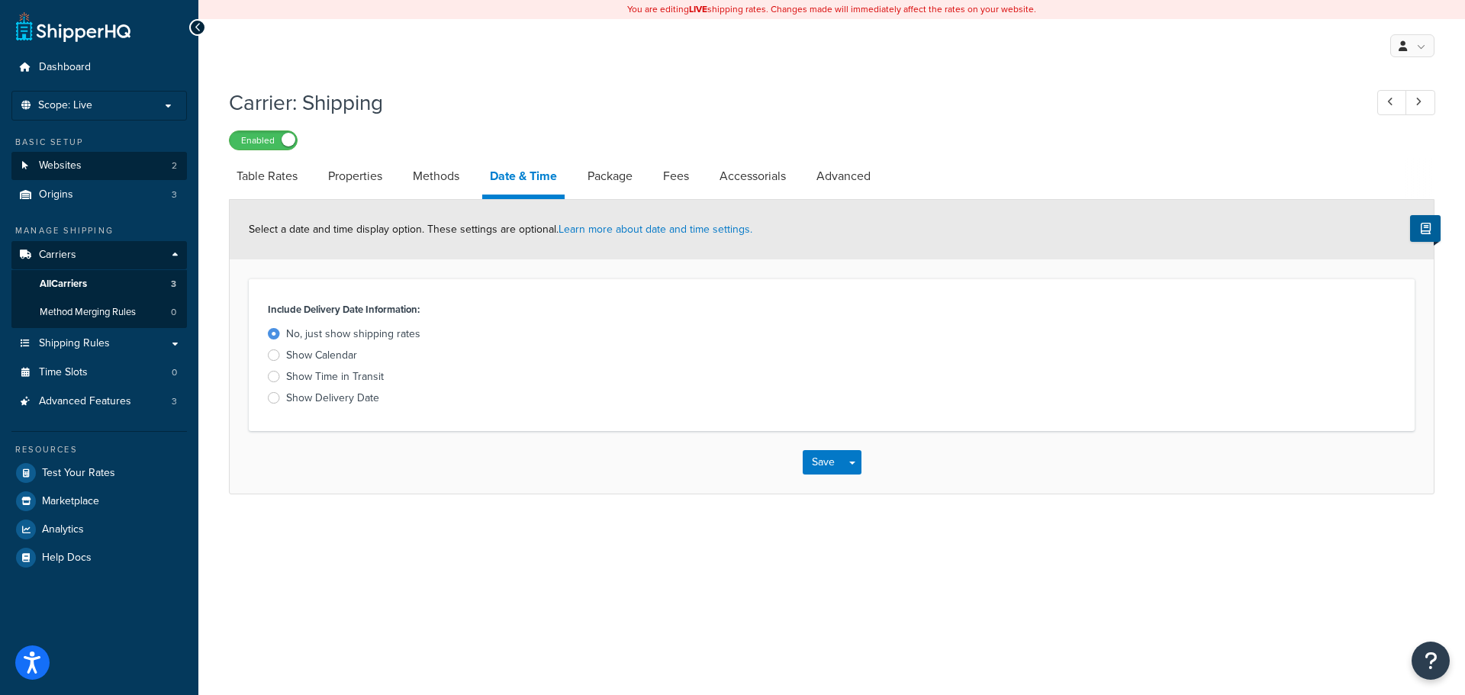
drag, startPoint x: 624, startPoint y: 173, endPoint x: 30, endPoint y: 163, distance: 594.5
click at [626, 174] on link "Package" at bounding box center [610, 176] width 60 height 37
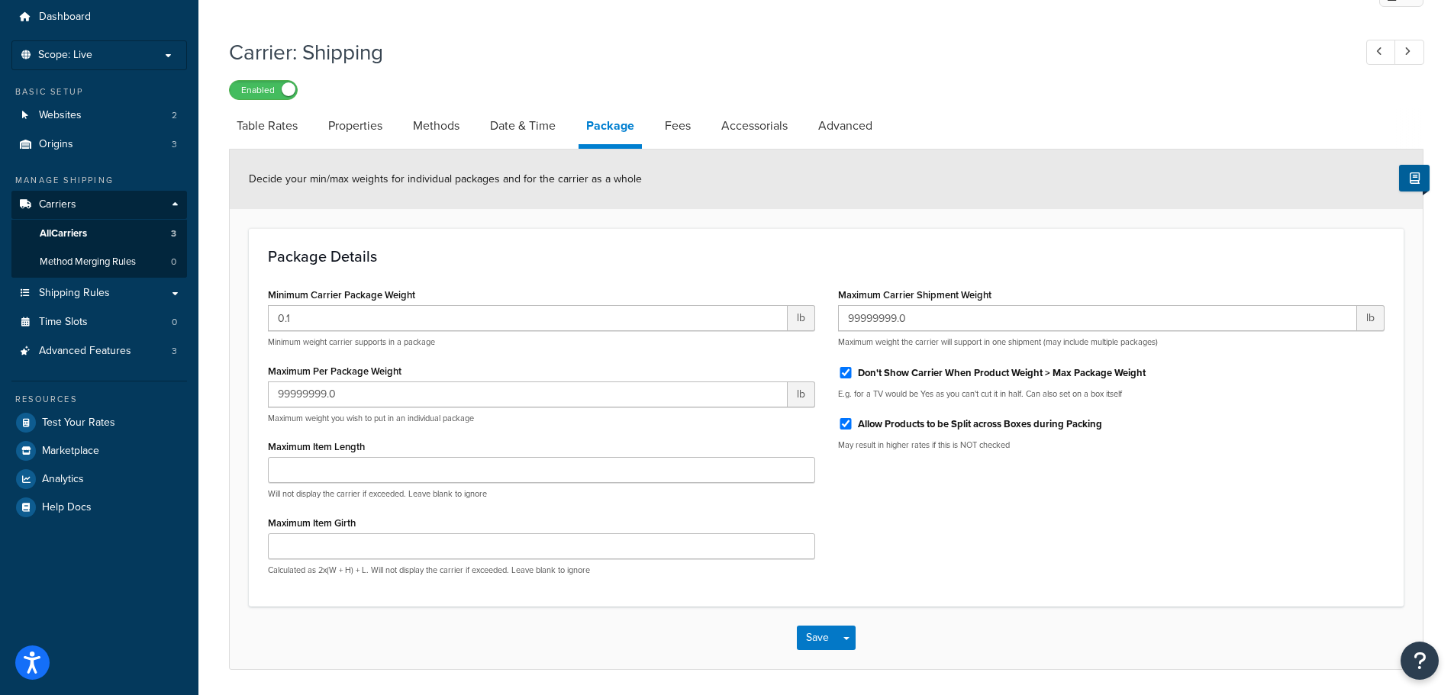
scroll to position [76, 0]
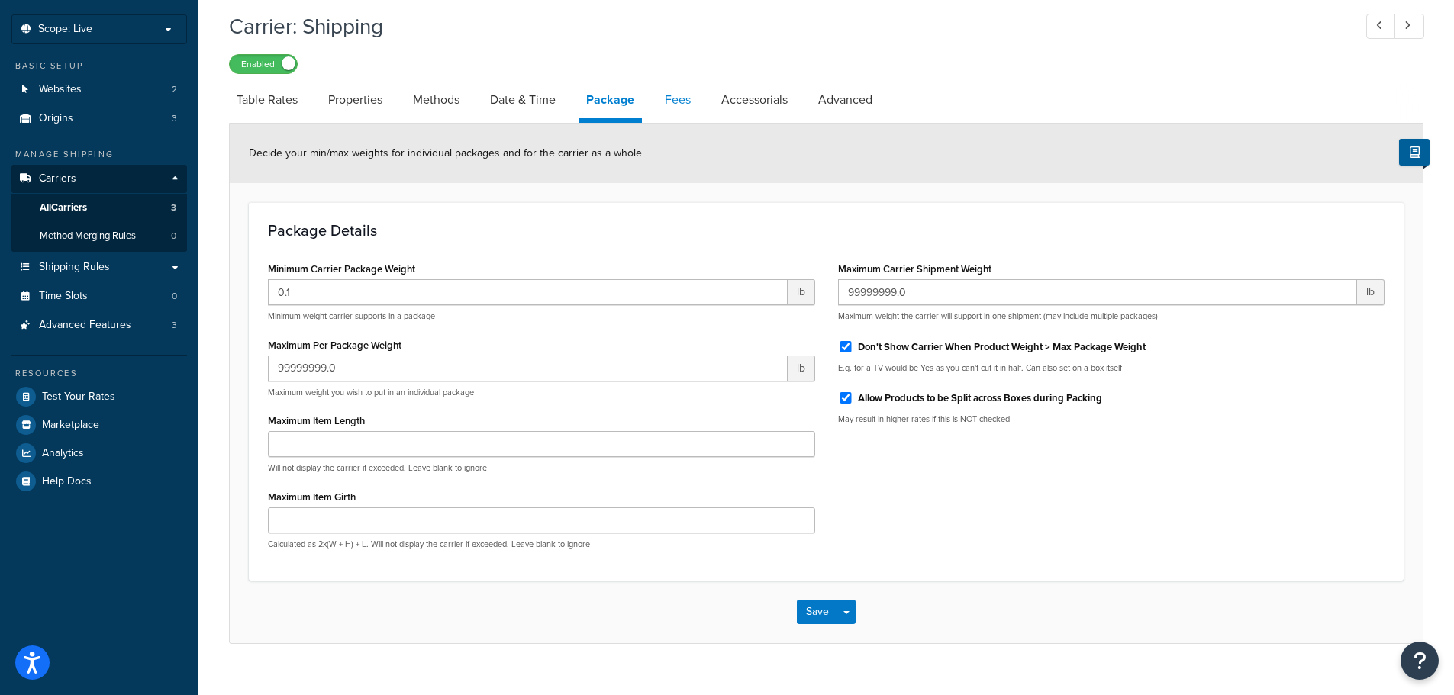
click at [686, 104] on link "Fees" at bounding box center [677, 100] width 41 height 37
select select "AFTER"
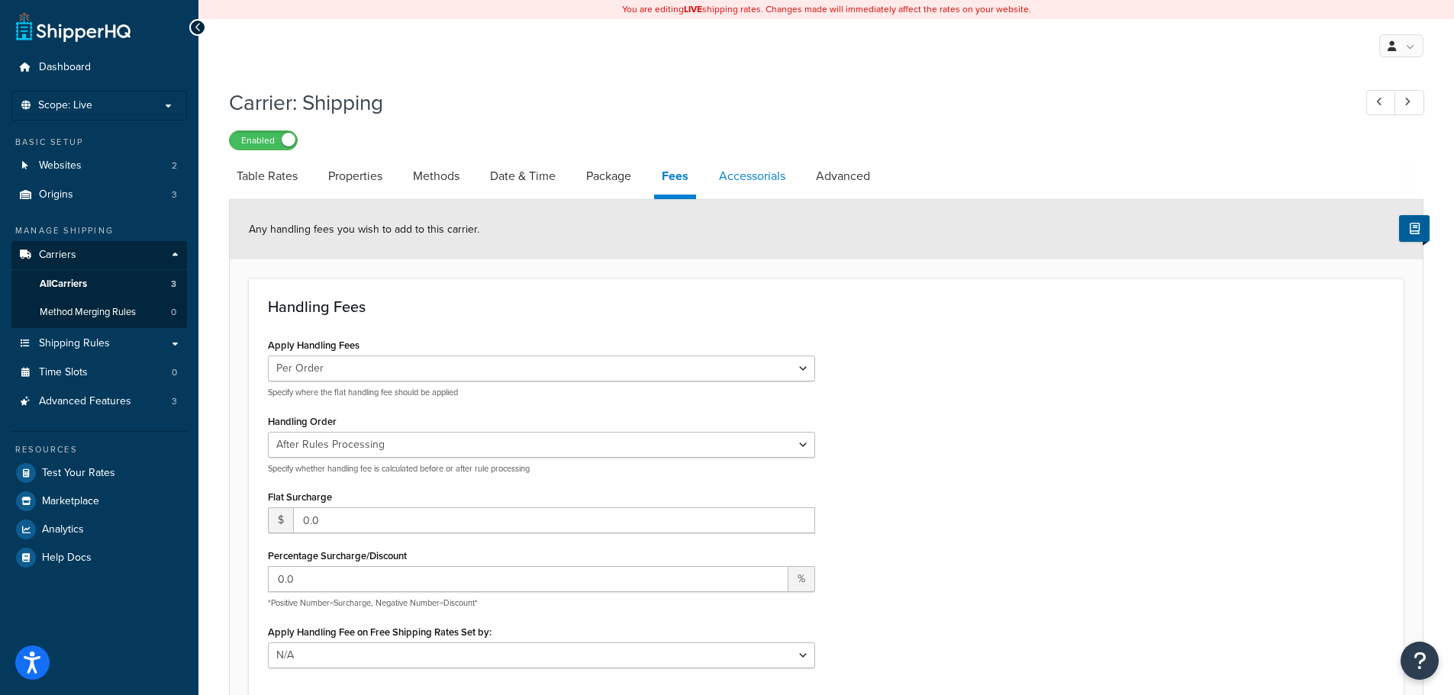
click at [746, 185] on link "Accessorials" at bounding box center [752, 176] width 82 height 37
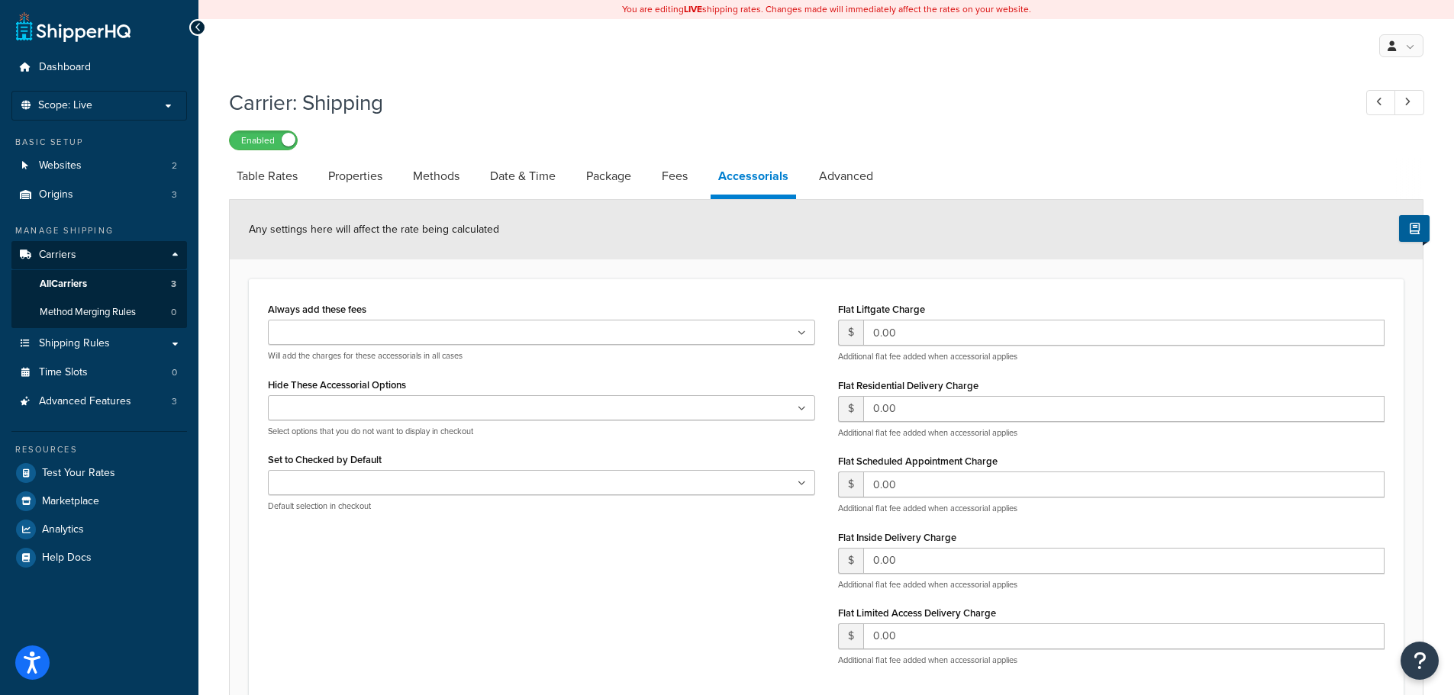
scroll to position [76, 0]
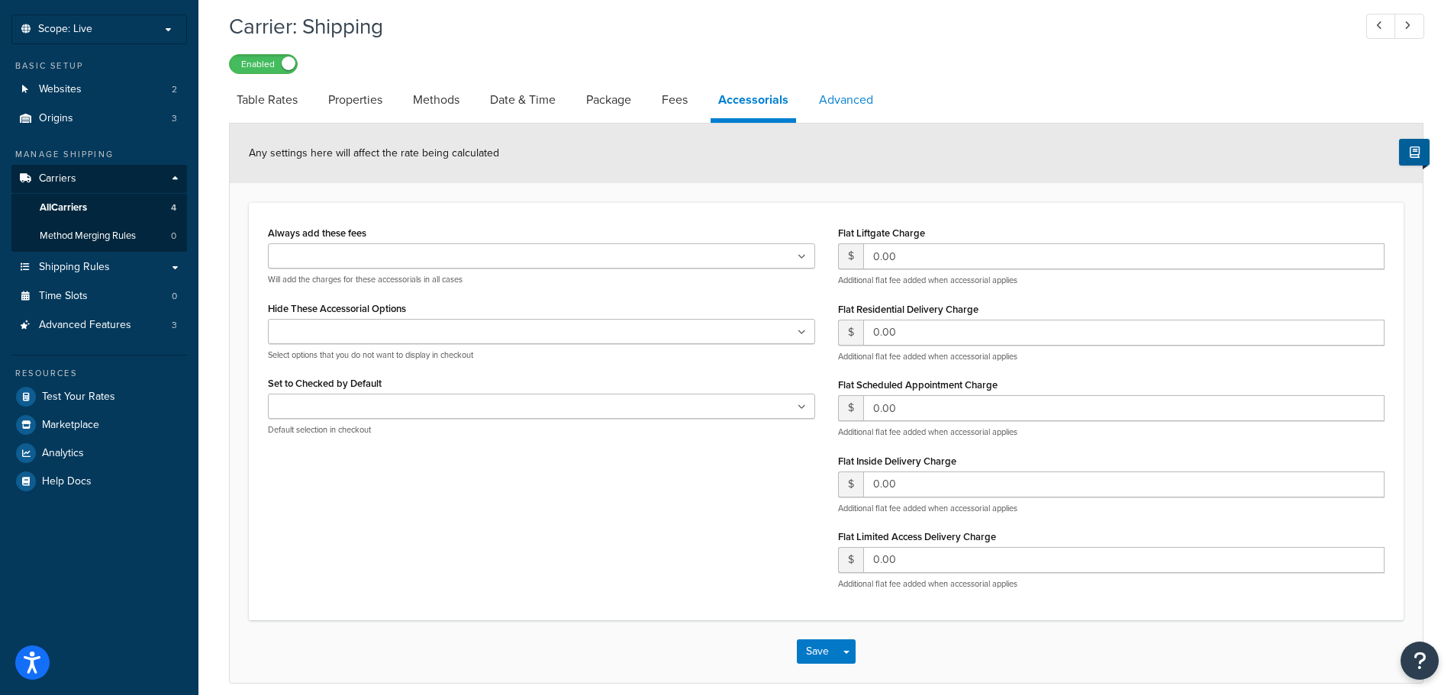
click at [864, 101] on link "Advanced" at bounding box center [845, 100] width 69 height 37
select select "false"
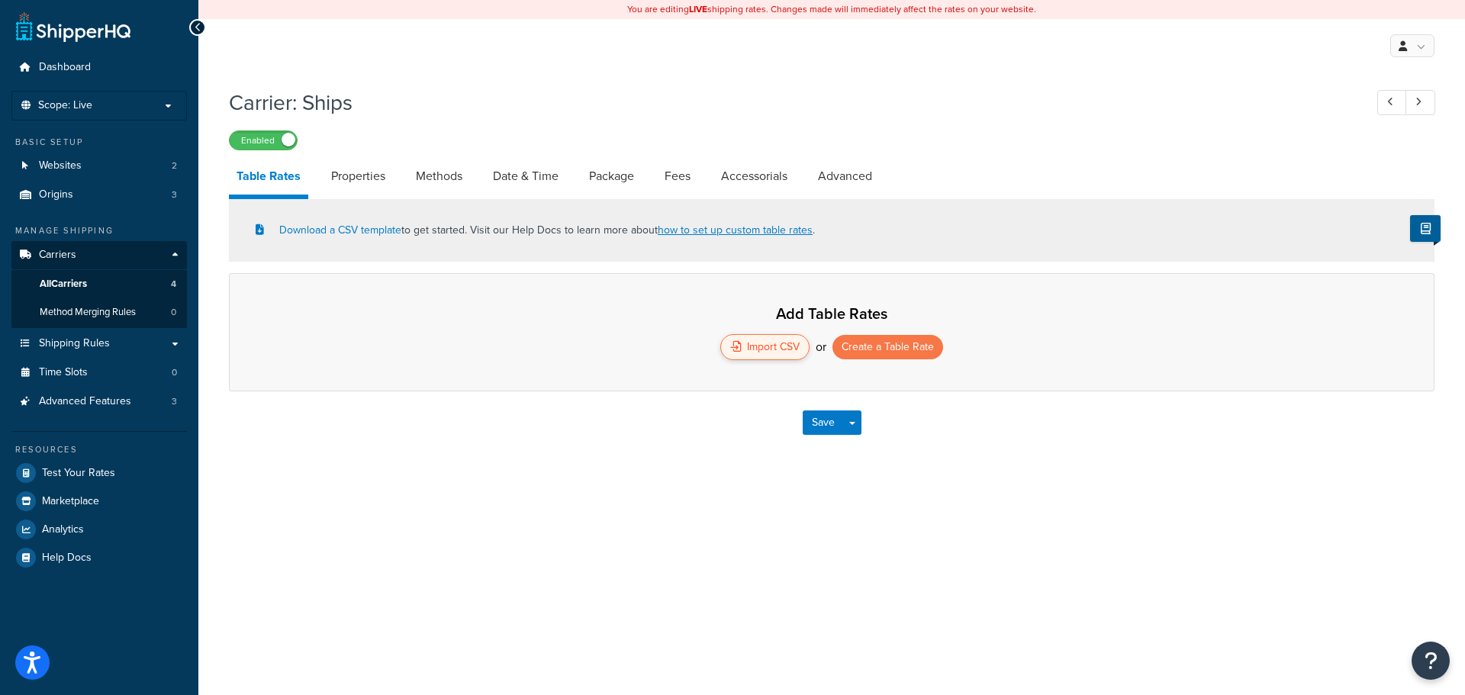
click at [760, 355] on div "Import CSV" at bounding box center [764, 347] width 89 height 26
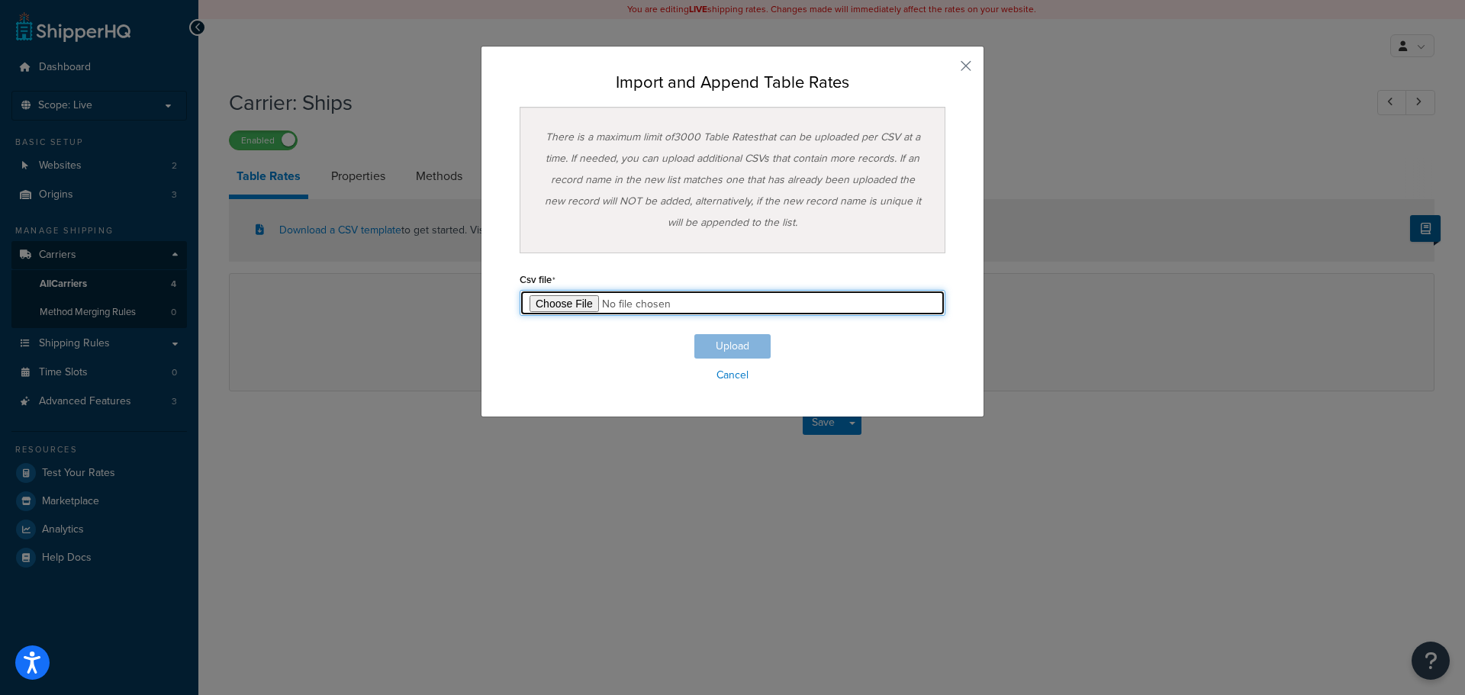
click at [583, 306] on input "file" at bounding box center [733, 303] width 426 height 26
type input "C:\fakepath\2025-08-29 Shipper HQ Live Table Rates_Update.csv"
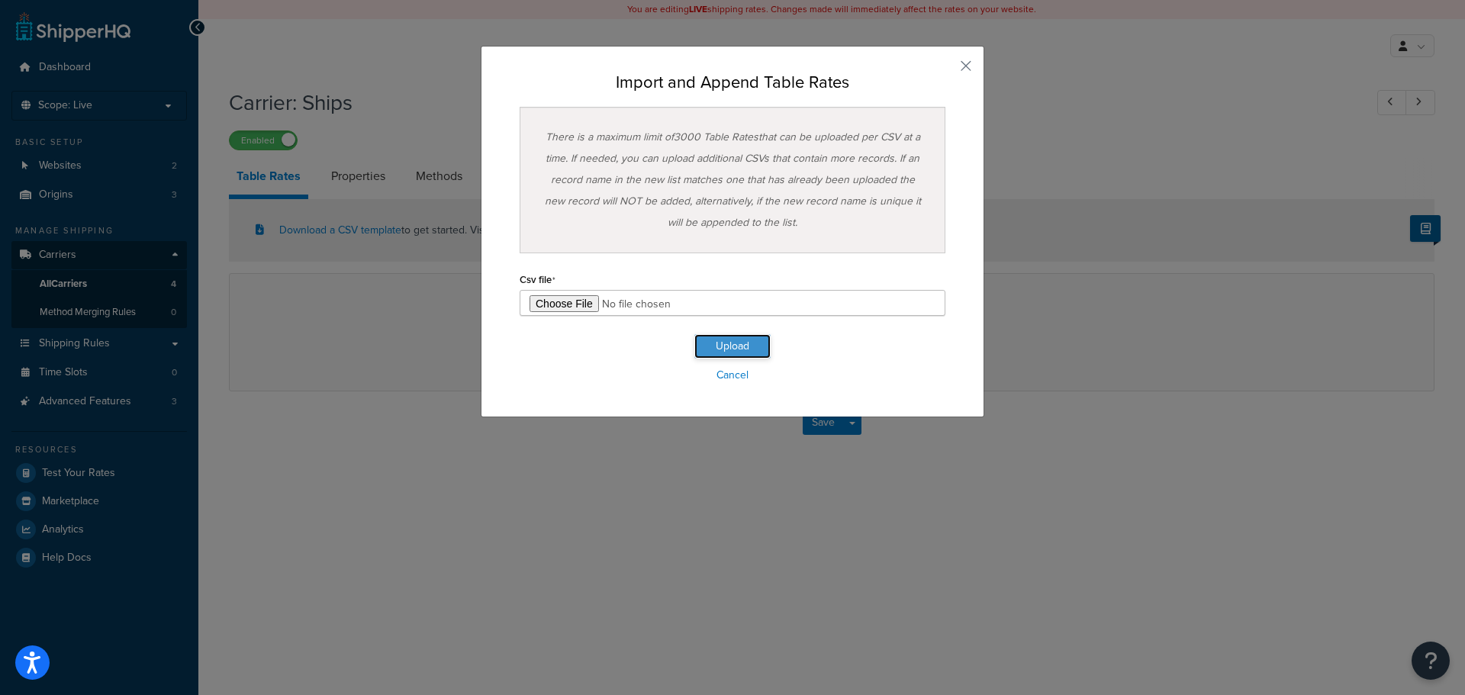
click at [710, 351] on button "Upload" at bounding box center [732, 346] width 76 height 24
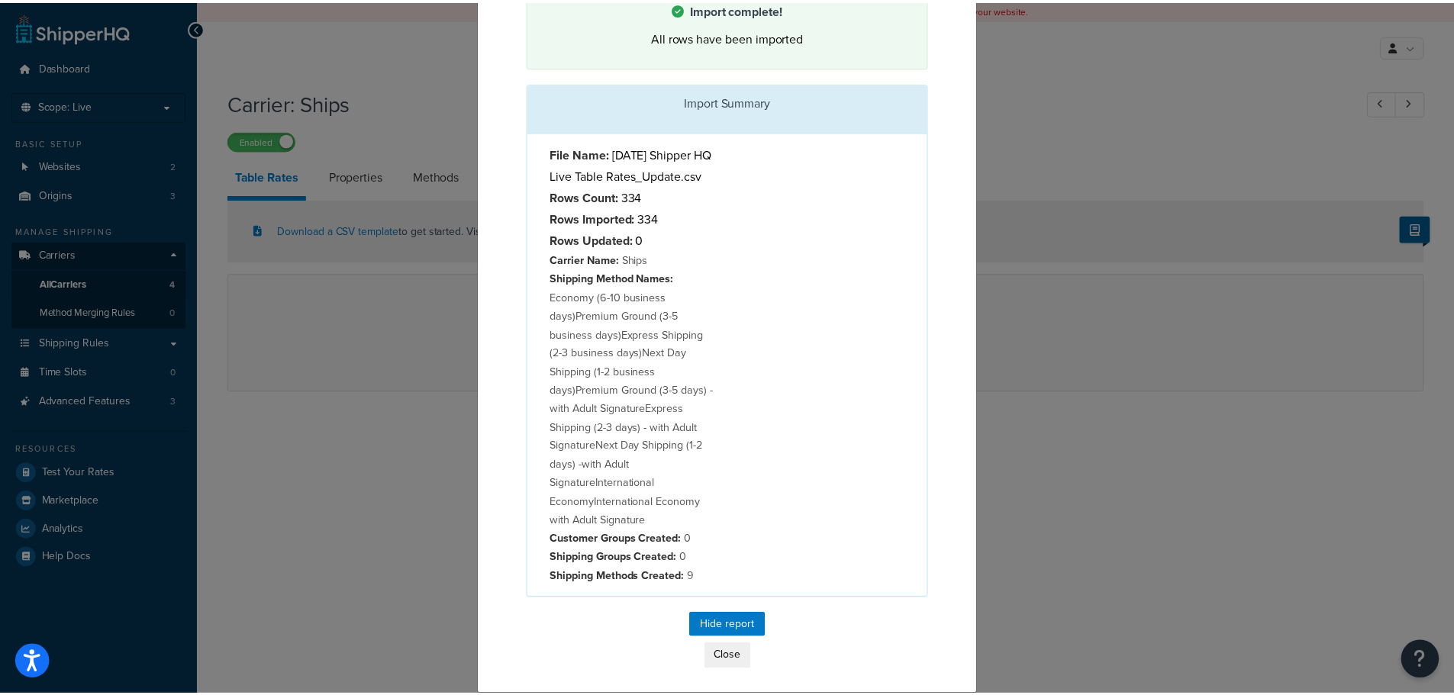
scroll to position [120, 0]
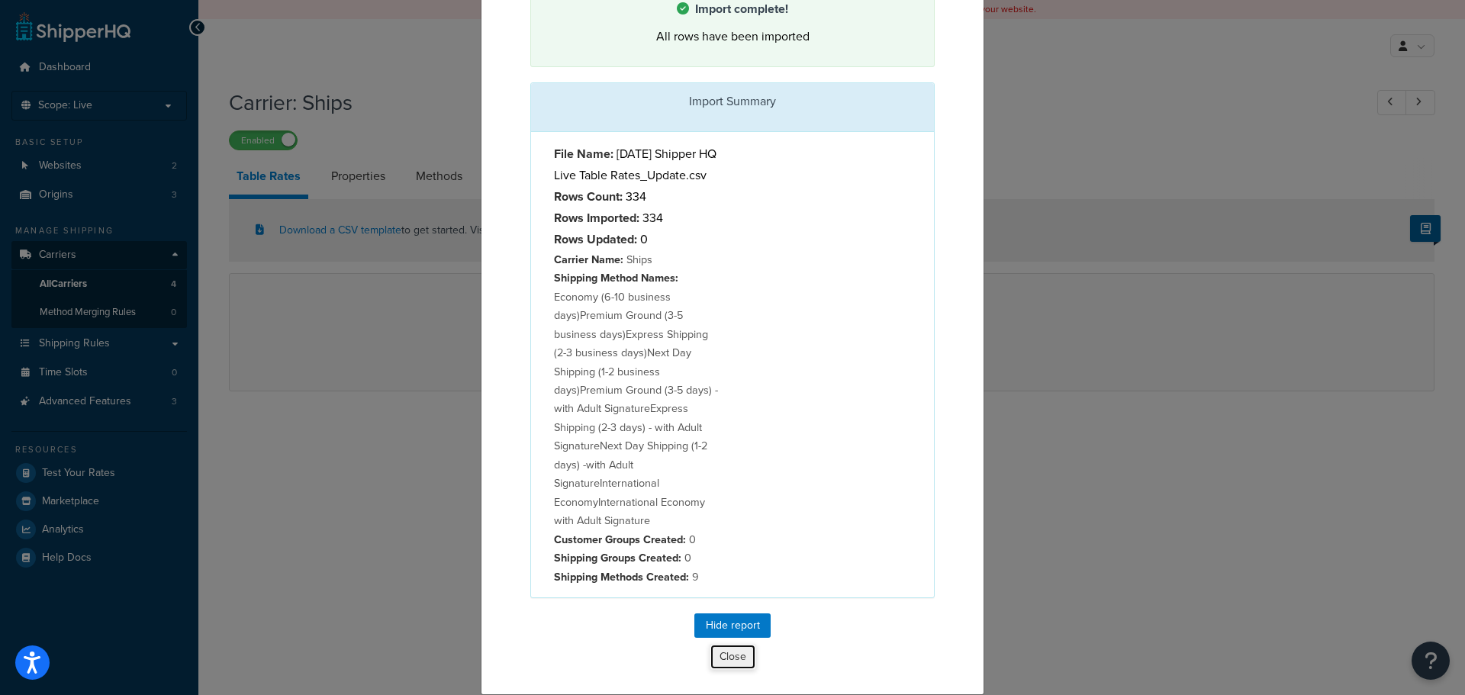
click at [734, 655] on button "Close" at bounding box center [733, 657] width 47 height 26
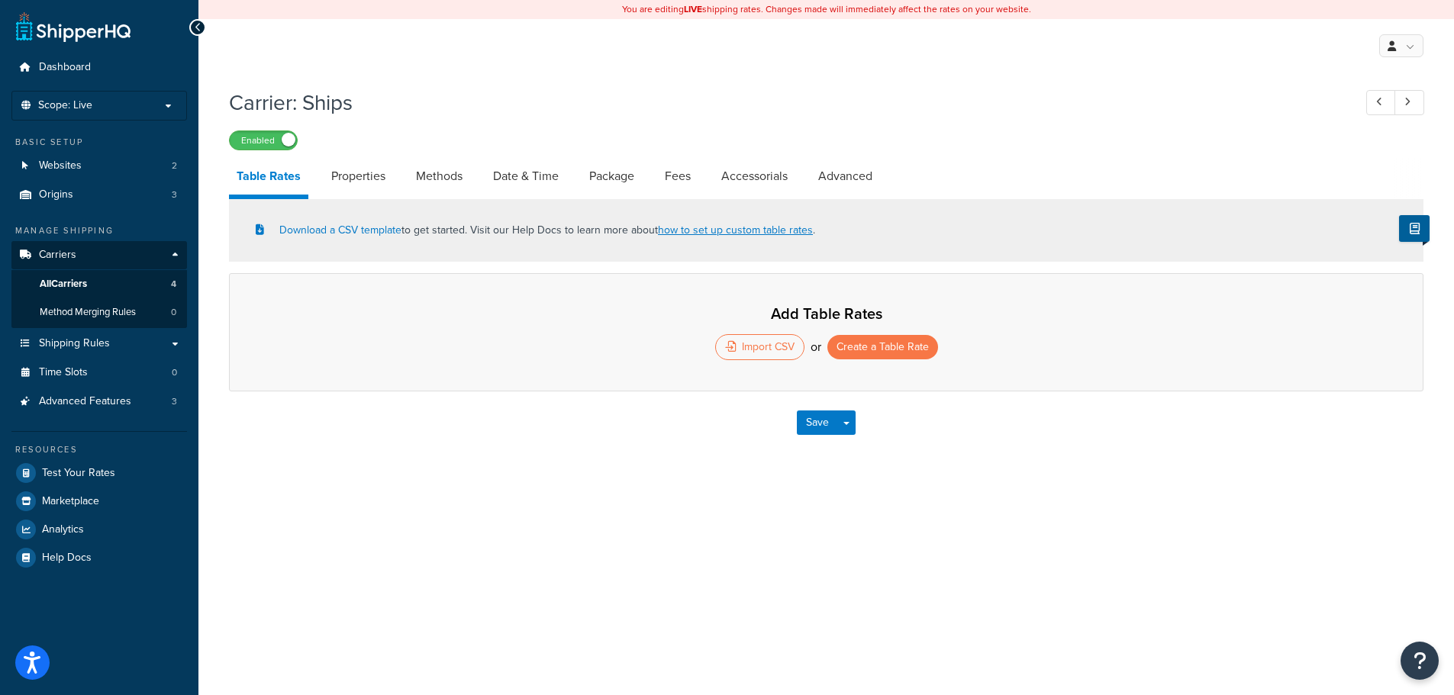
select select "25"
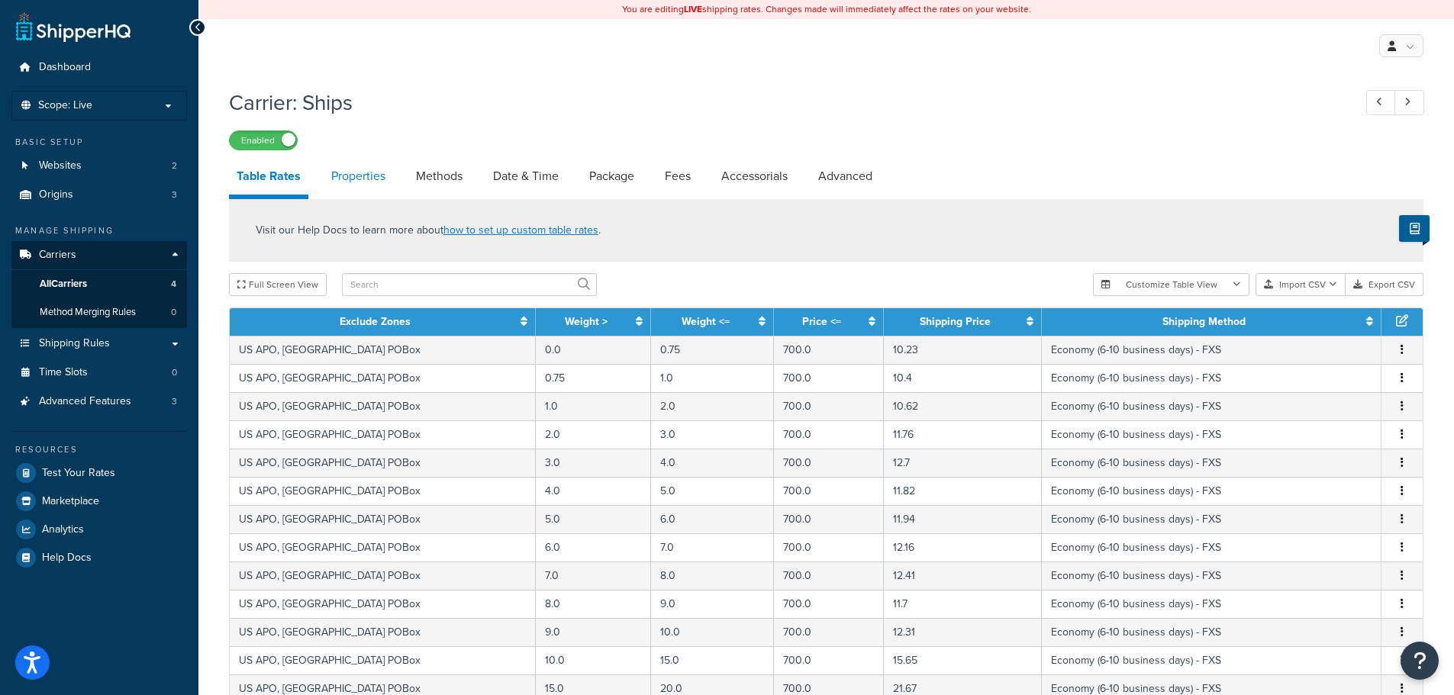
click at [367, 168] on link "Properties" at bounding box center [358, 176] width 69 height 37
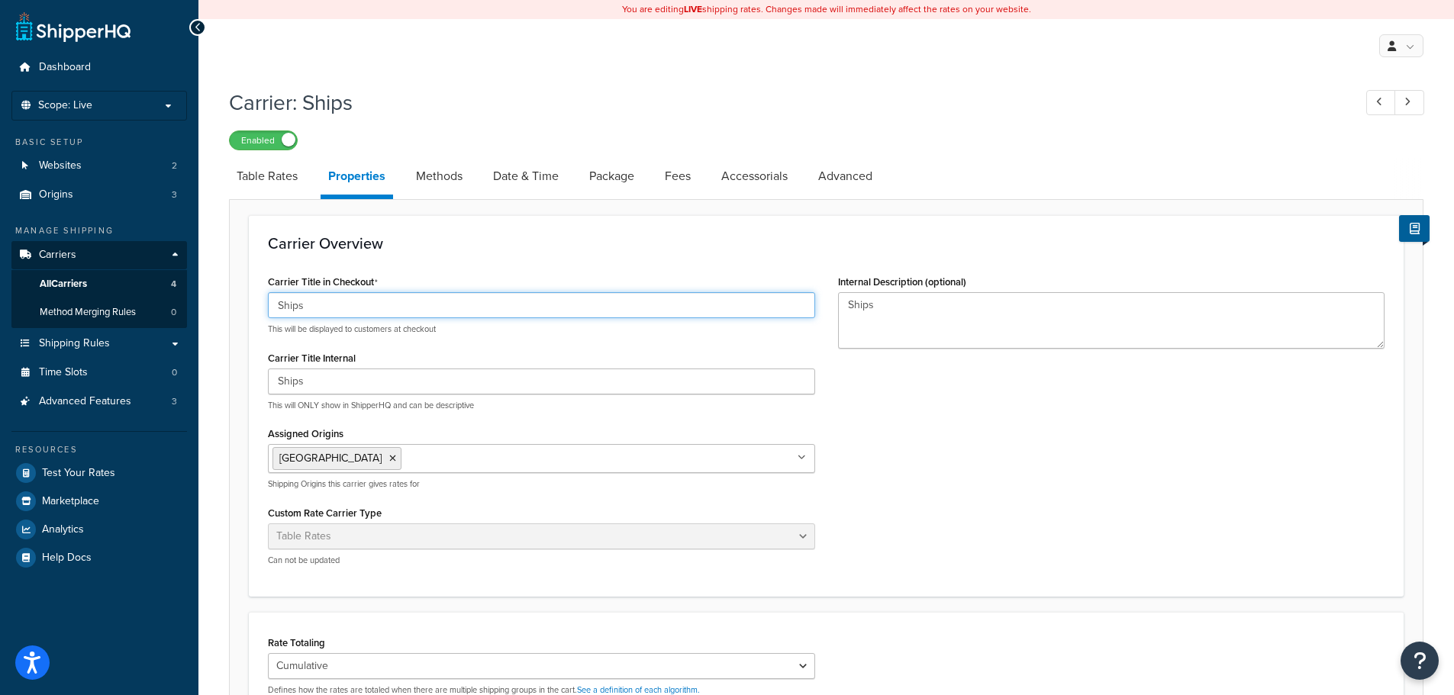
click at [375, 300] on input "Ships" at bounding box center [541, 305] width 547 height 26
drag, startPoint x: 275, startPoint y: 138, endPoint x: 284, endPoint y: 140, distance: 9.3
click at [277, 138] on label "Enabled" at bounding box center [263, 140] width 67 height 18
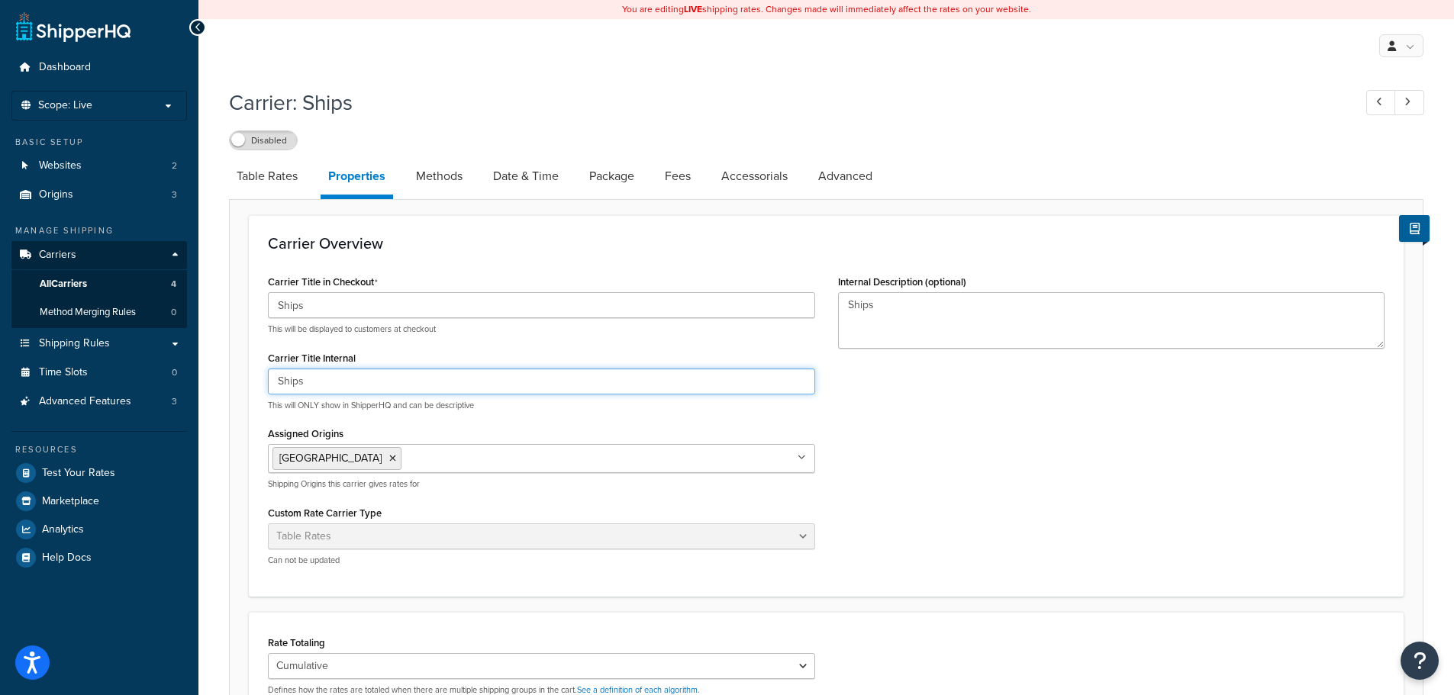
click at [344, 385] on input "Ships" at bounding box center [541, 382] width 547 height 26
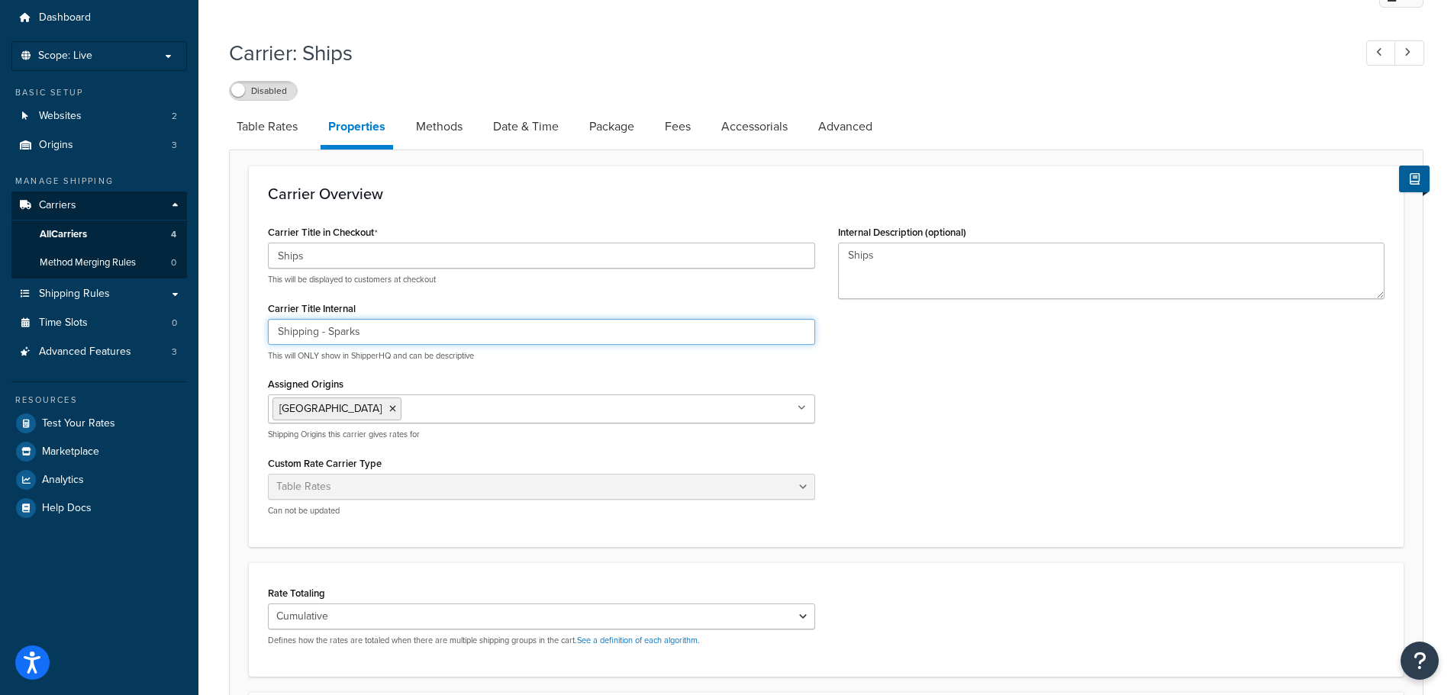
scroll to position [76, 0]
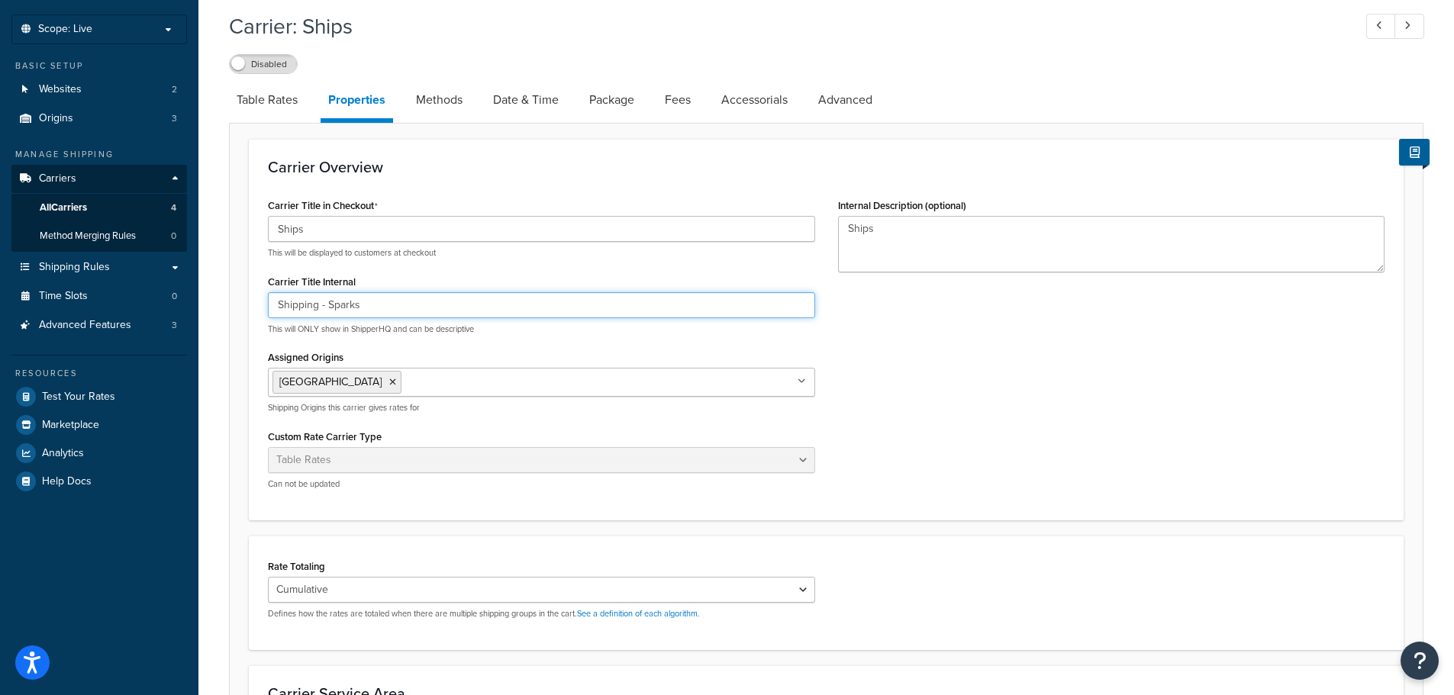
type input "Shipping - Sparks"
click at [398, 372] on ul "Dover" at bounding box center [541, 382] width 547 height 29
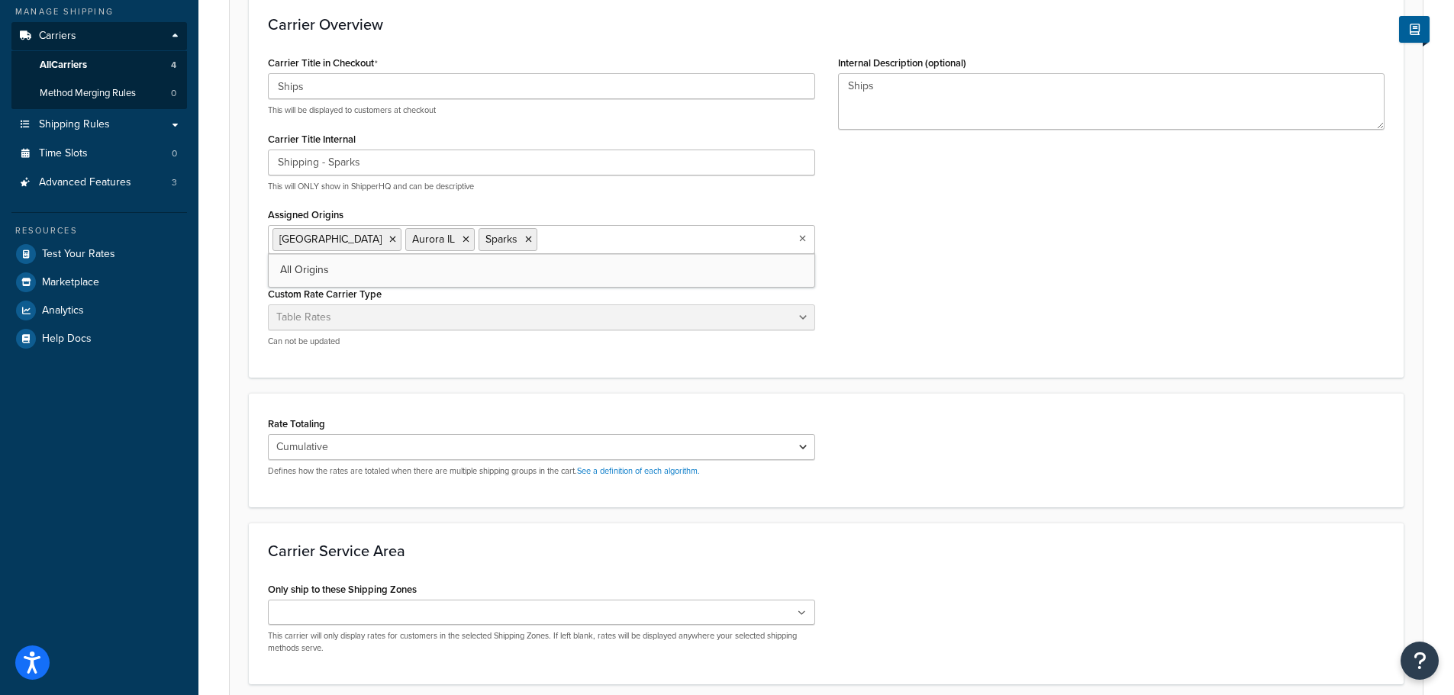
scroll to position [305, 0]
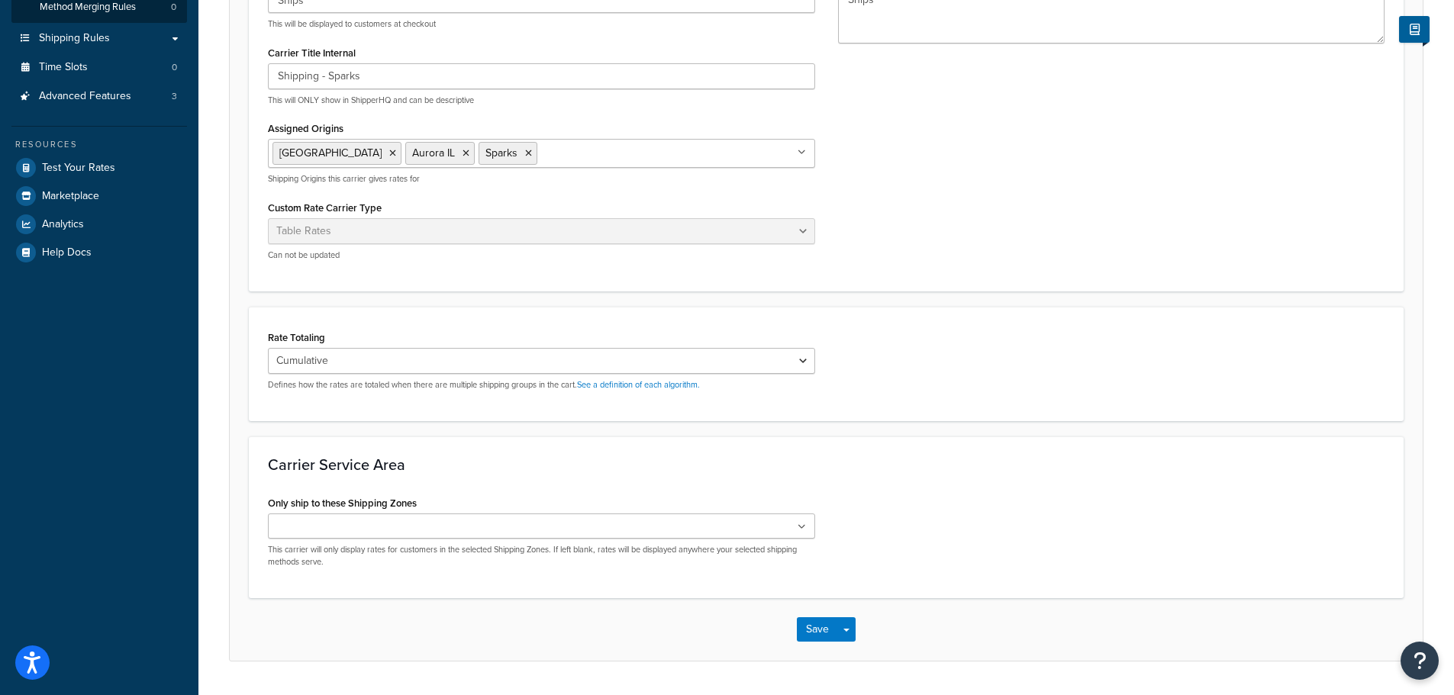
click at [1104, 235] on div "Carrier Title in Checkout Ships This will be displayed to customers at checkout…" at bounding box center [825, 119] width 1139 height 307
click at [617, 367] on select "Cumulative Highest Per Item Per SKU" at bounding box center [541, 361] width 547 height 26
select select "HIGHEST"
click at [268, 348] on select "Cumulative Highest Per Item Per SKU" at bounding box center [541, 361] width 547 height 26
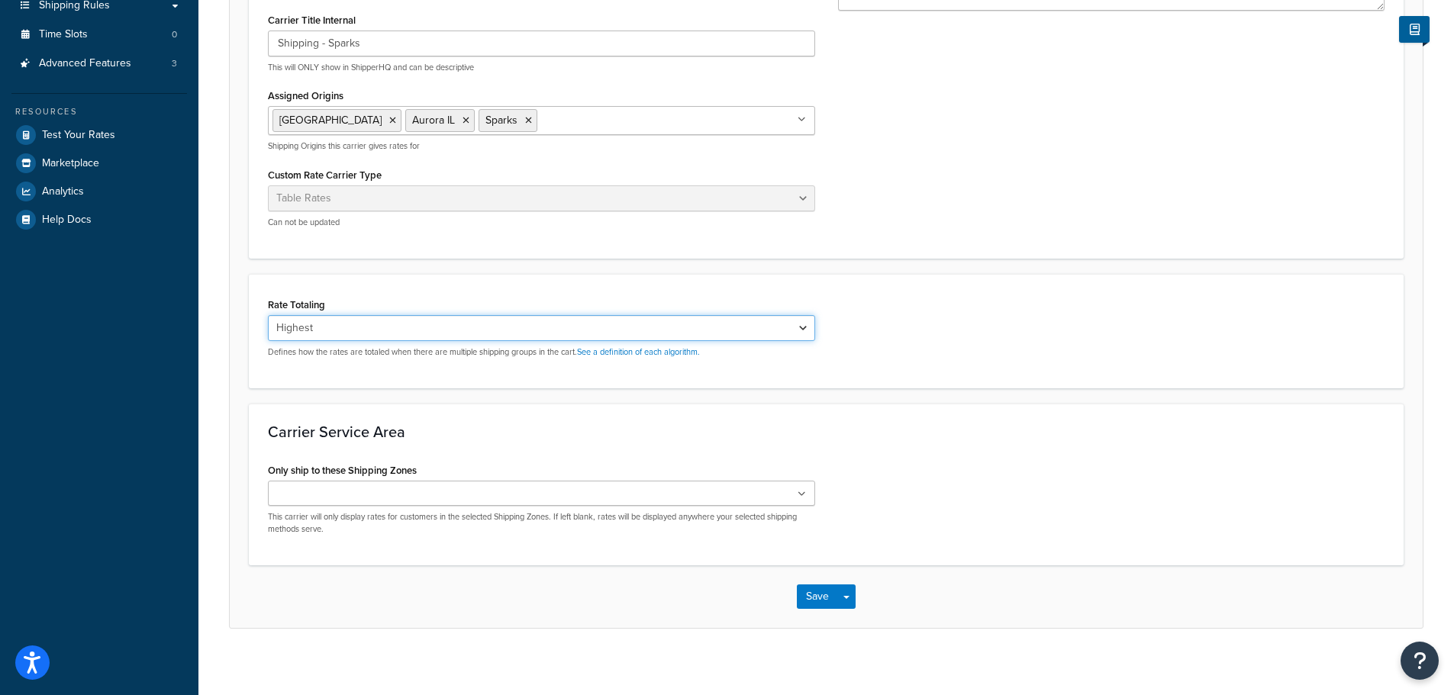
scroll to position [348, 0]
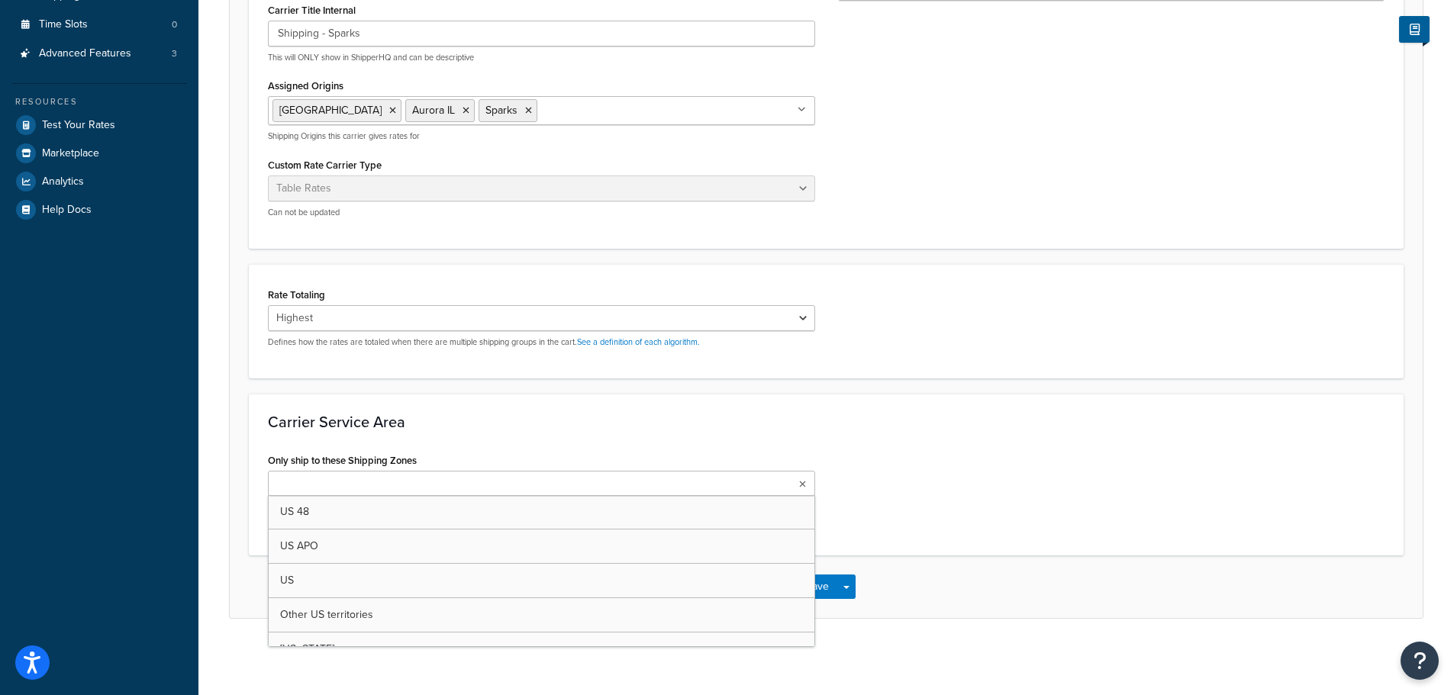
drag, startPoint x: 444, startPoint y: 485, endPoint x: 446, endPoint y: 476, distance: 8.5
click at [446, 483] on ul at bounding box center [541, 483] width 547 height 25
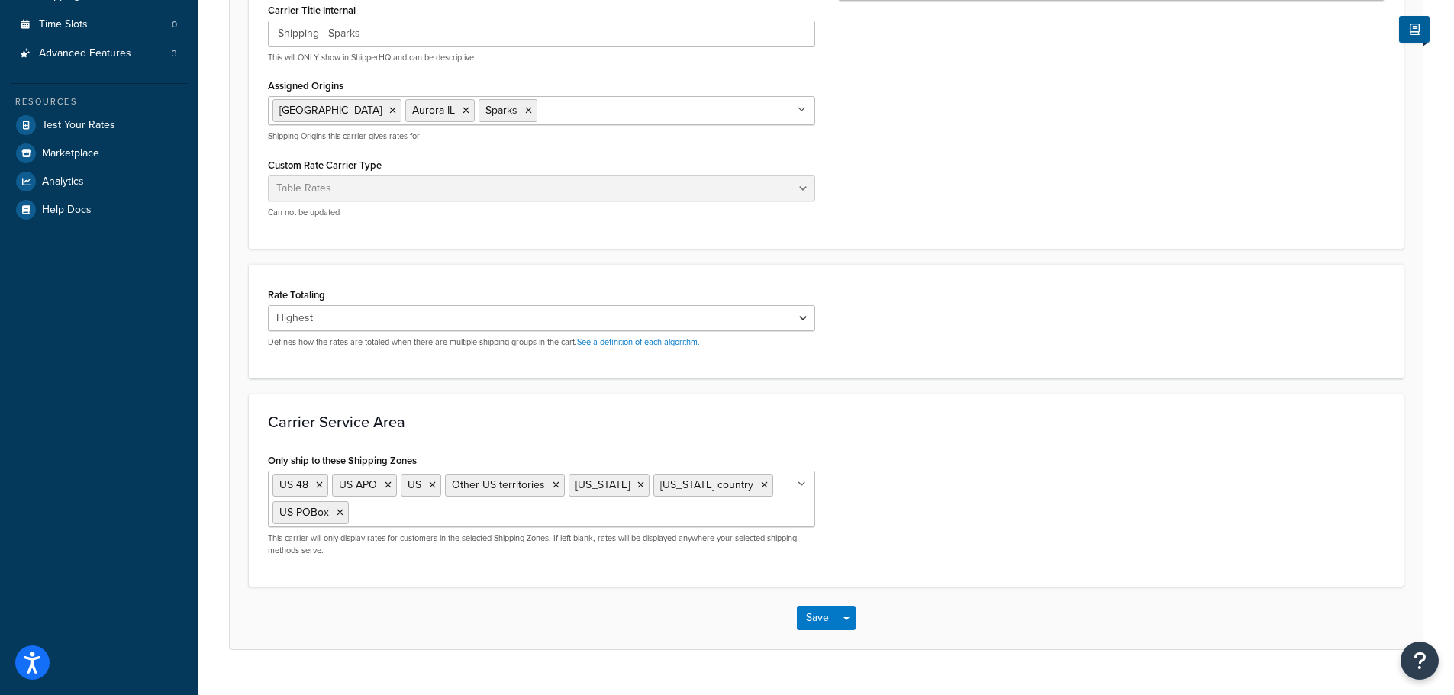
drag, startPoint x: 349, startPoint y: 532, endPoint x: 359, endPoint y: 532, distance: 9.2
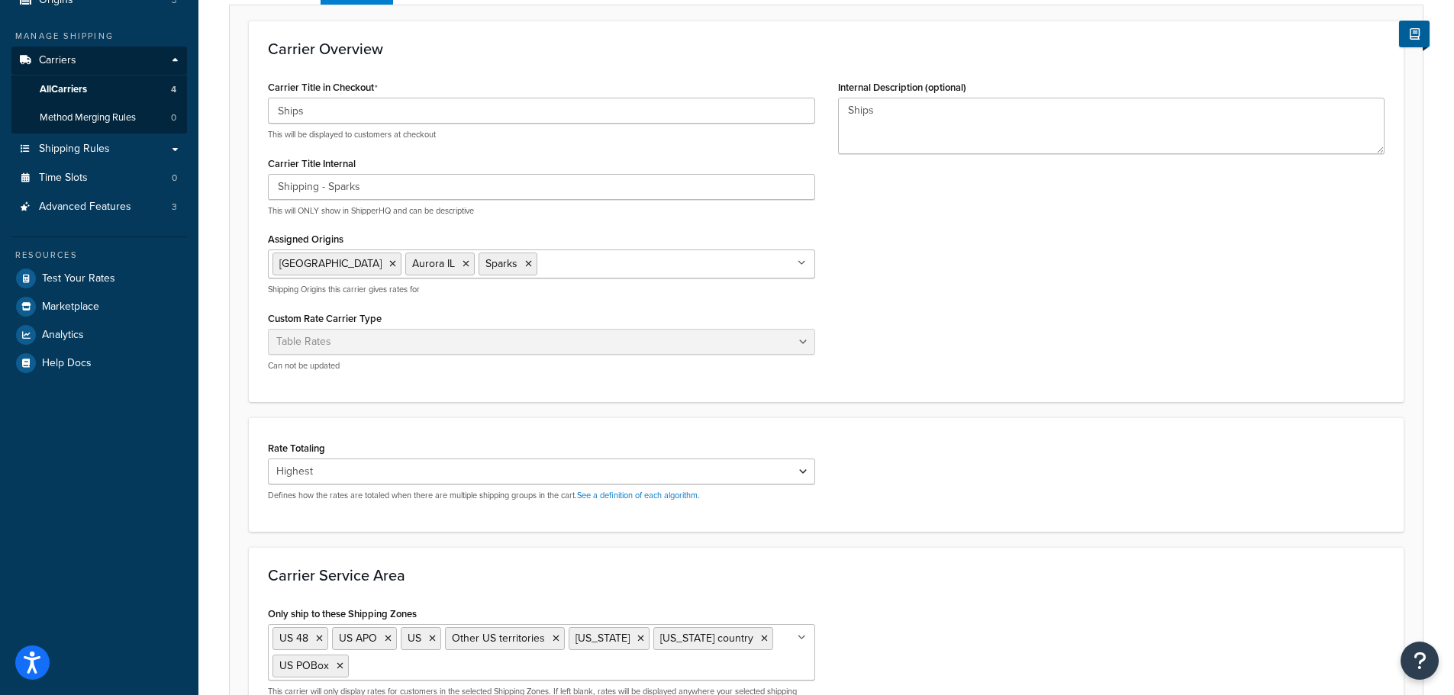
scroll to position [0, 0]
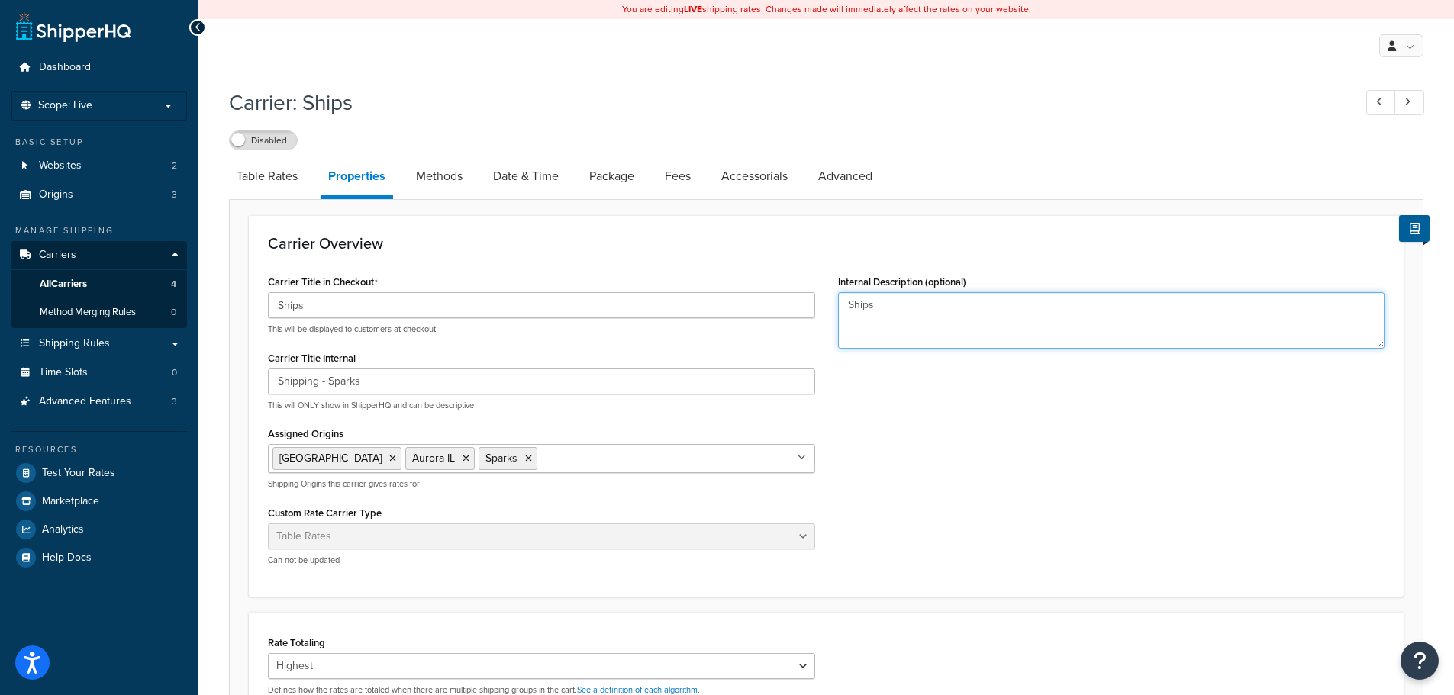
click at [1064, 324] on textarea "Ships" at bounding box center [1111, 320] width 547 height 56
type textarea "Shipping - Sparks"
click at [430, 172] on link "Methods" at bounding box center [439, 176] width 62 height 37
select select "25"
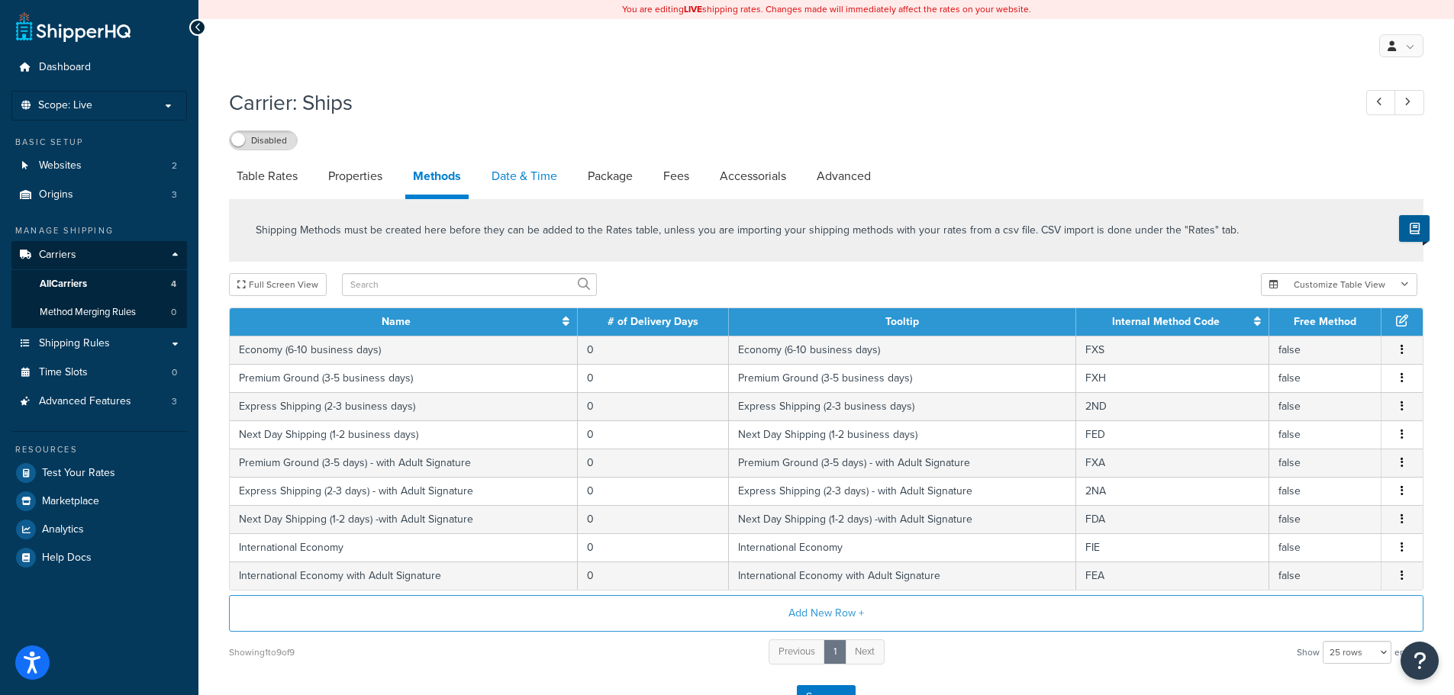
click at [519, 167] on link "Date & Time" at bounding box center [524, 176] width 81 height 37
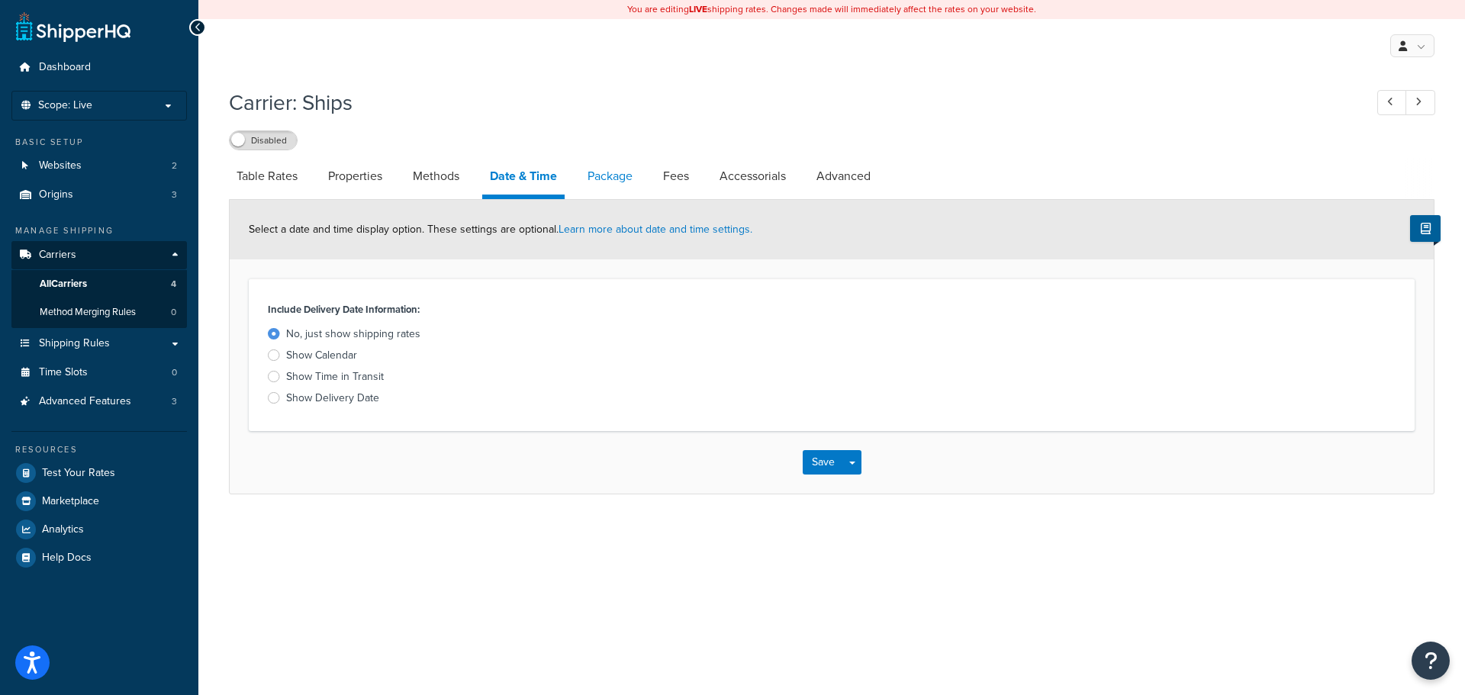
click at [616, 178] on link "Package" at bounding box center [610, 176] width 60 height 37
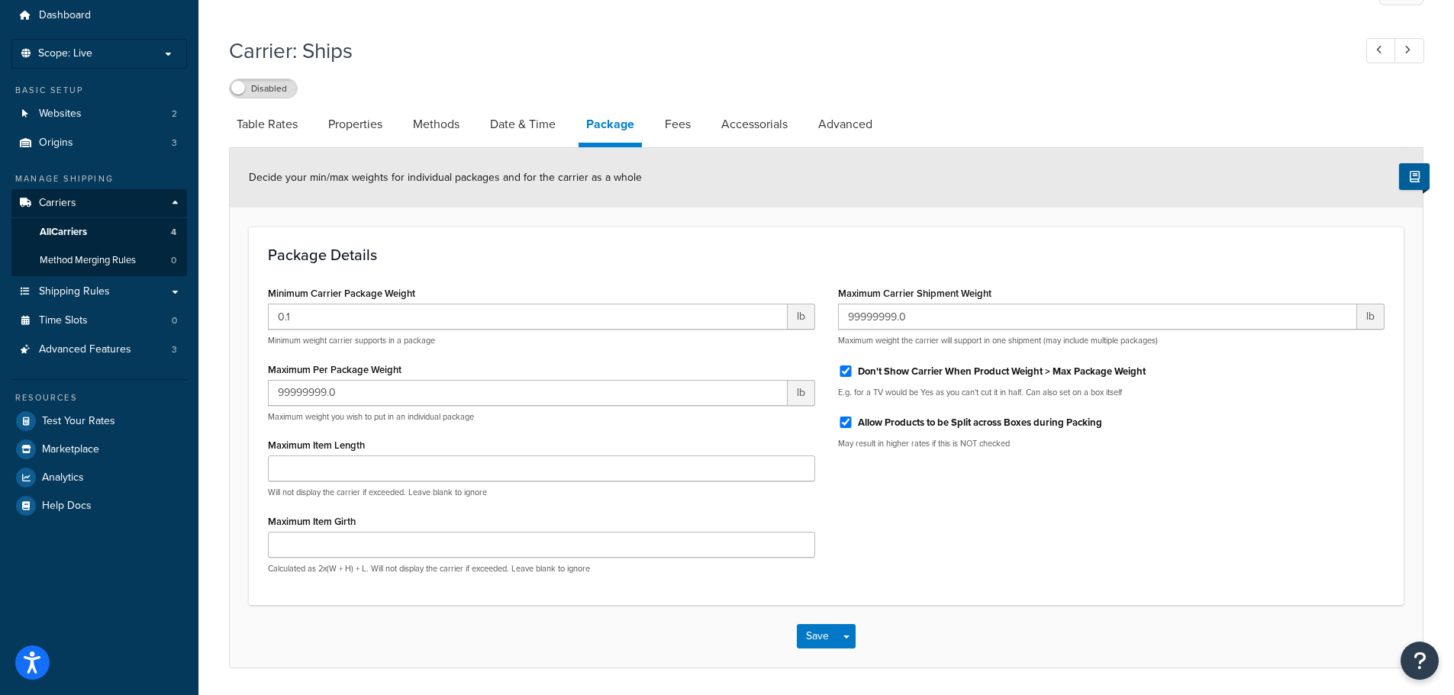
scroll to position [25, 0]
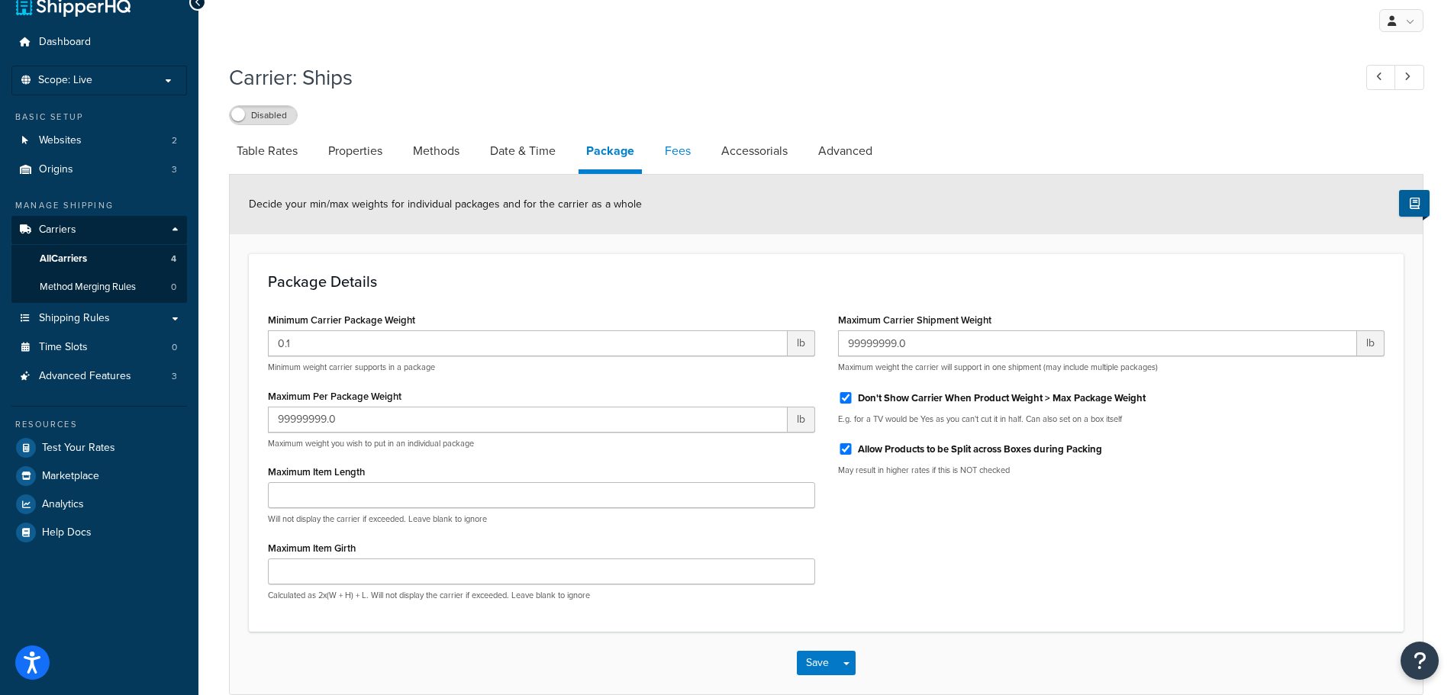
click at [691, 147] on link "Fees" at bounding box center [677, 151] width 41 height 37
select select "AFTER"
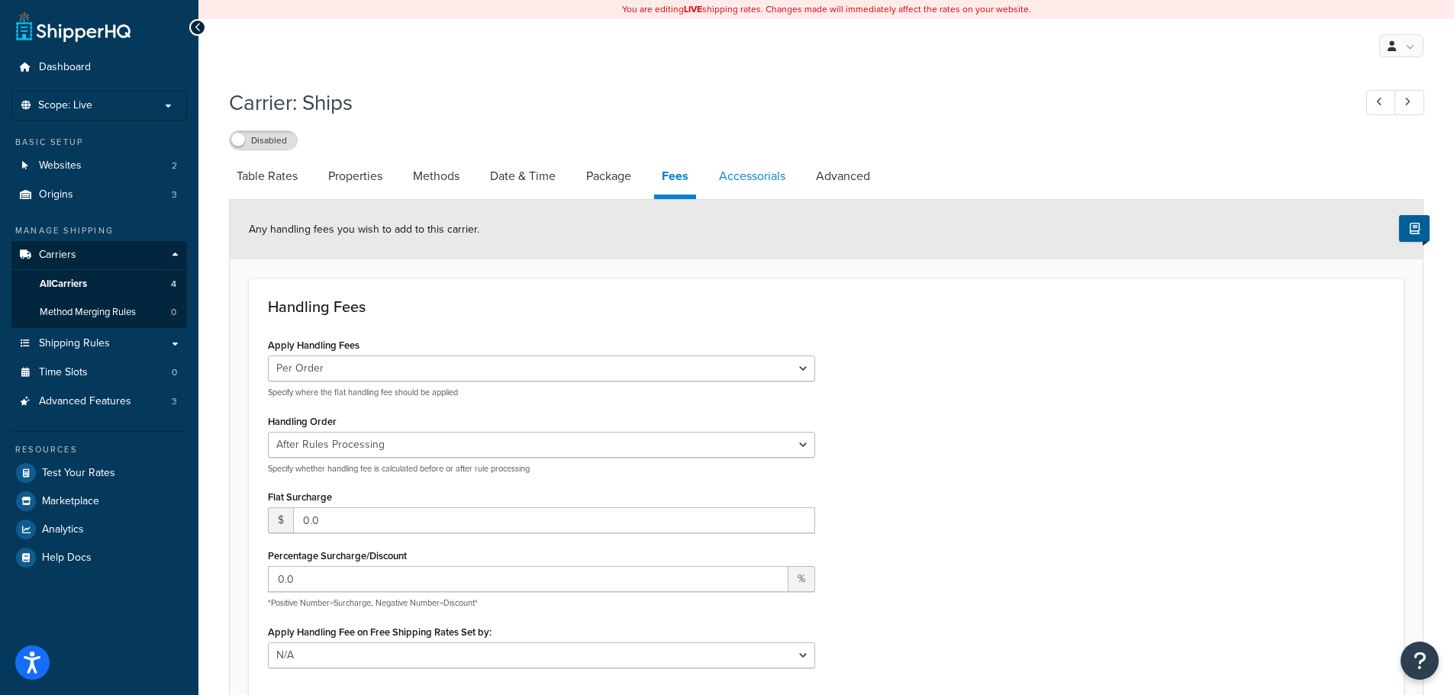
click at [745, 179] on link "Accessorials" at bounding box center [752, 176] width 82 height 37
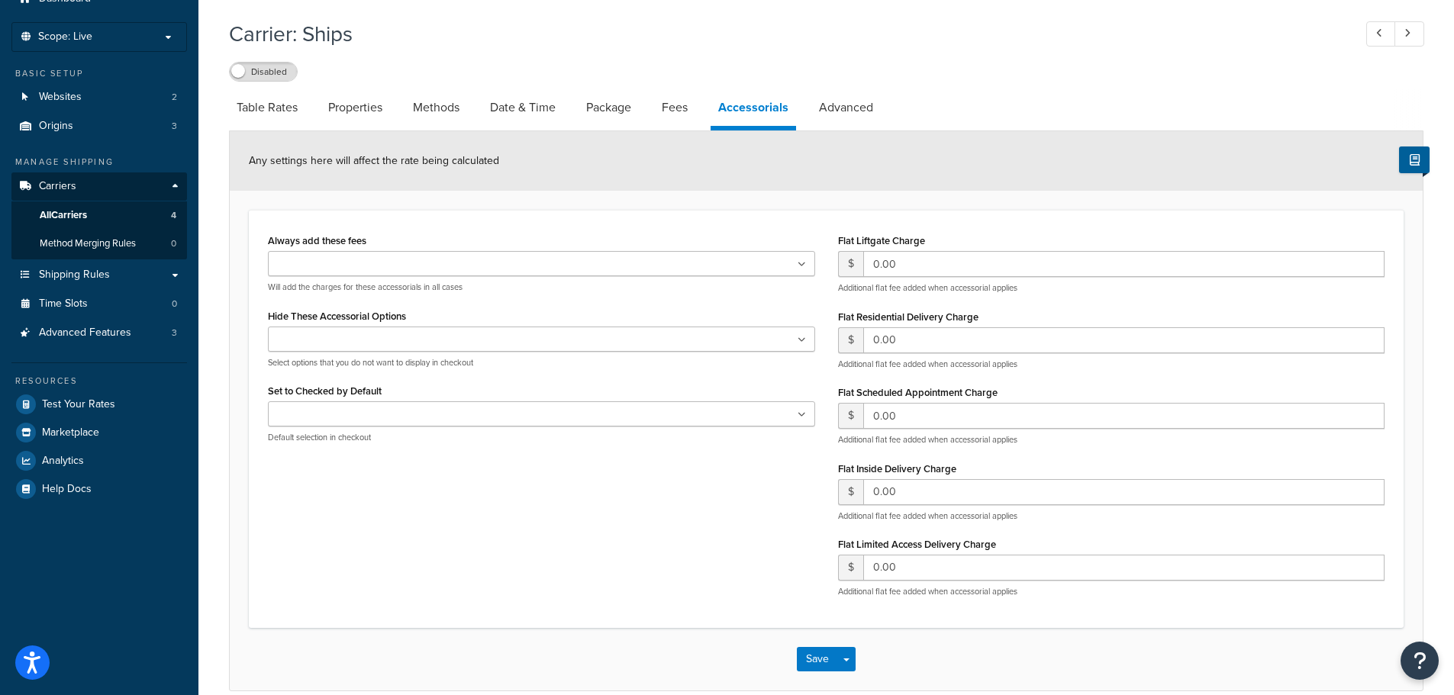
scroll to position [65, 0]
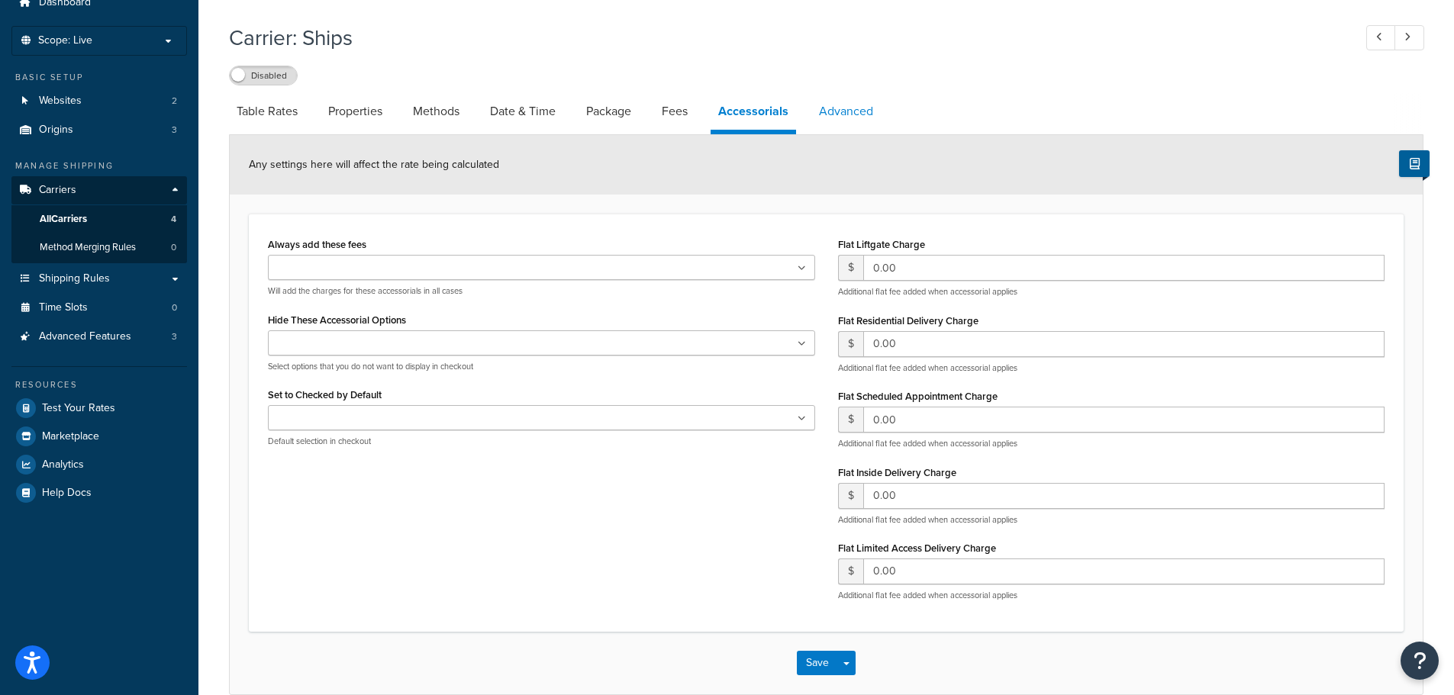
drag, startPoint x: 849, startPoint y: 108, endPoint x: 878, endPoint y: 111, distance: 28.4
click at [851, 110] on link "Advanced" at bounding box center [845, 111] width 69 height 37
select select "false"
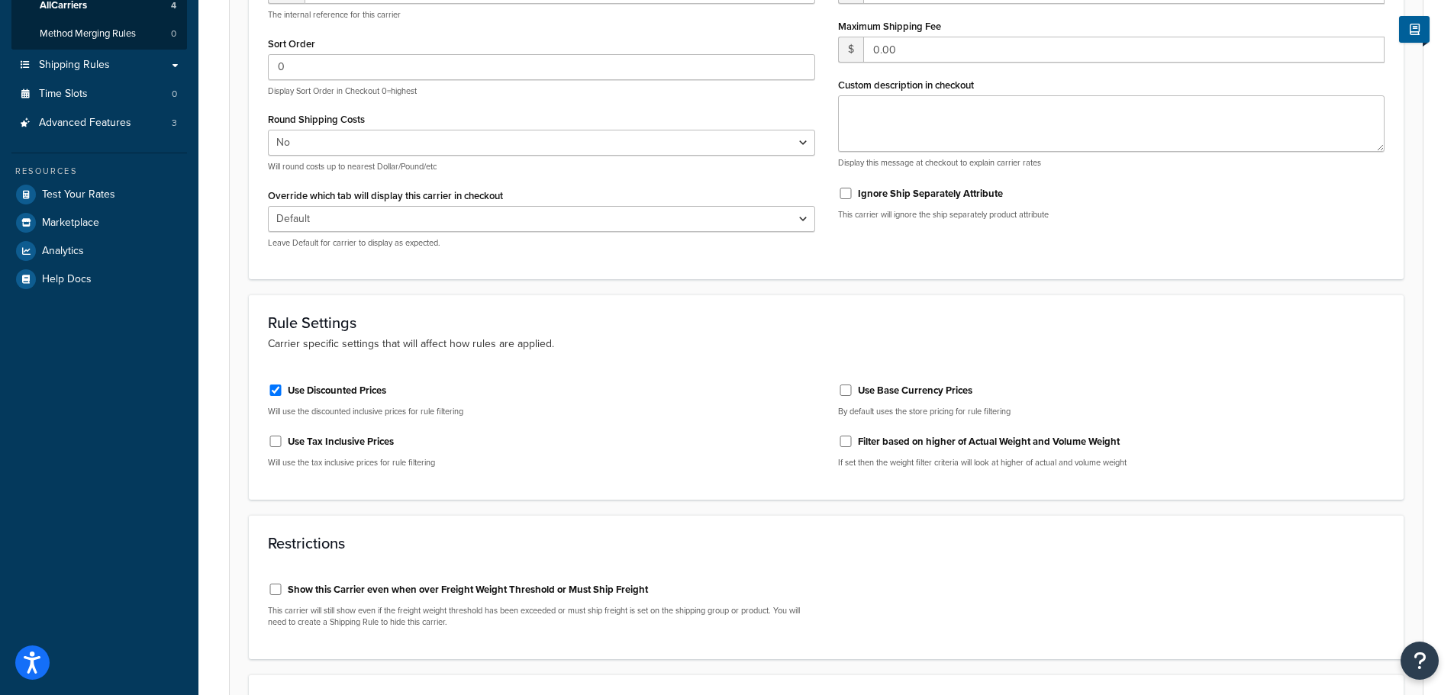
scroll to position [305, 0]
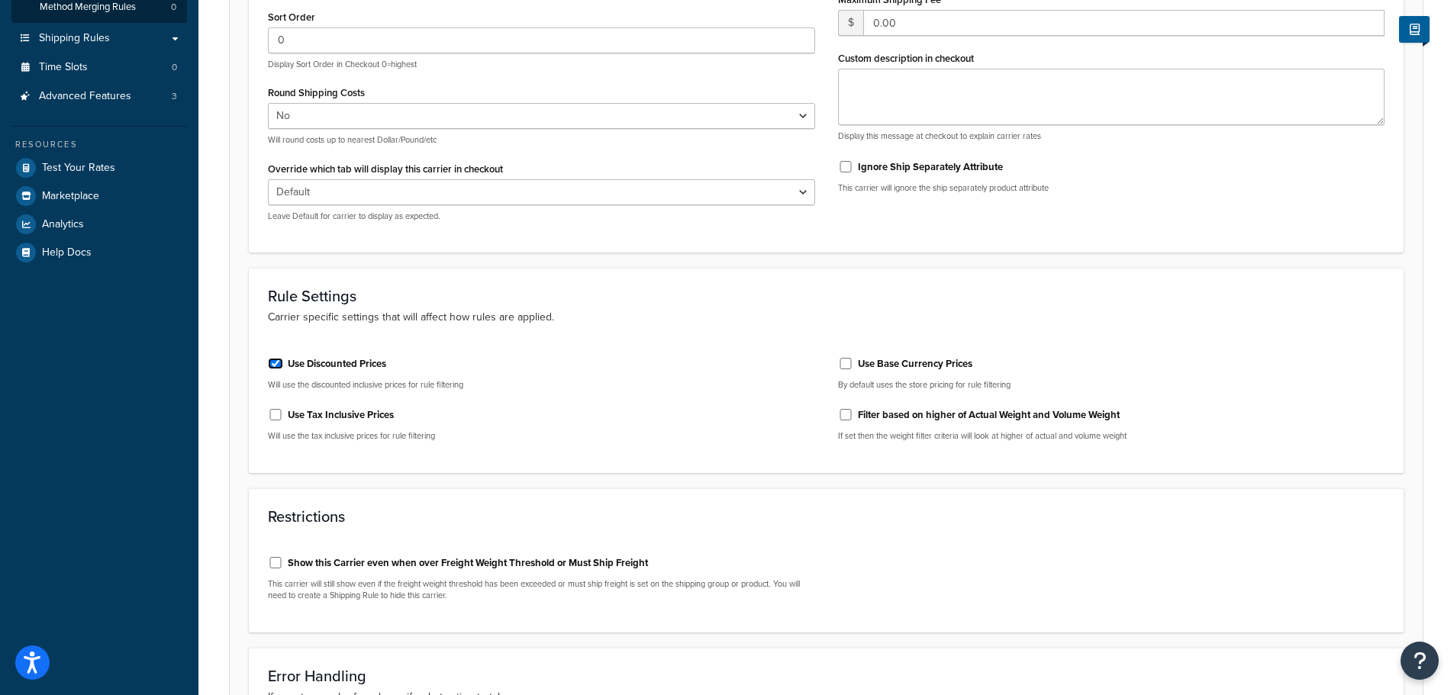
click at [272, 363] on input "Use Discounted Prices" at bounding box center [275, 363] width 15 height 11
checkbox input "false"
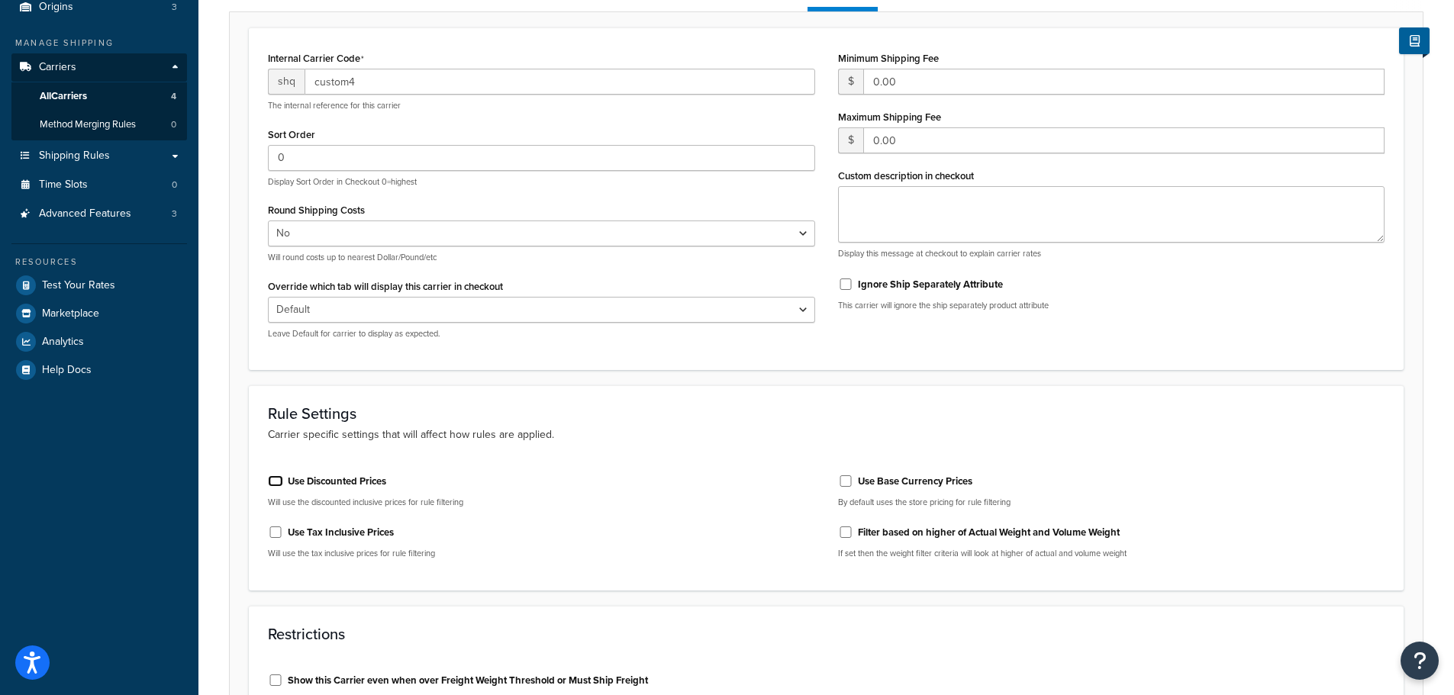
scroll to position [534, 0]
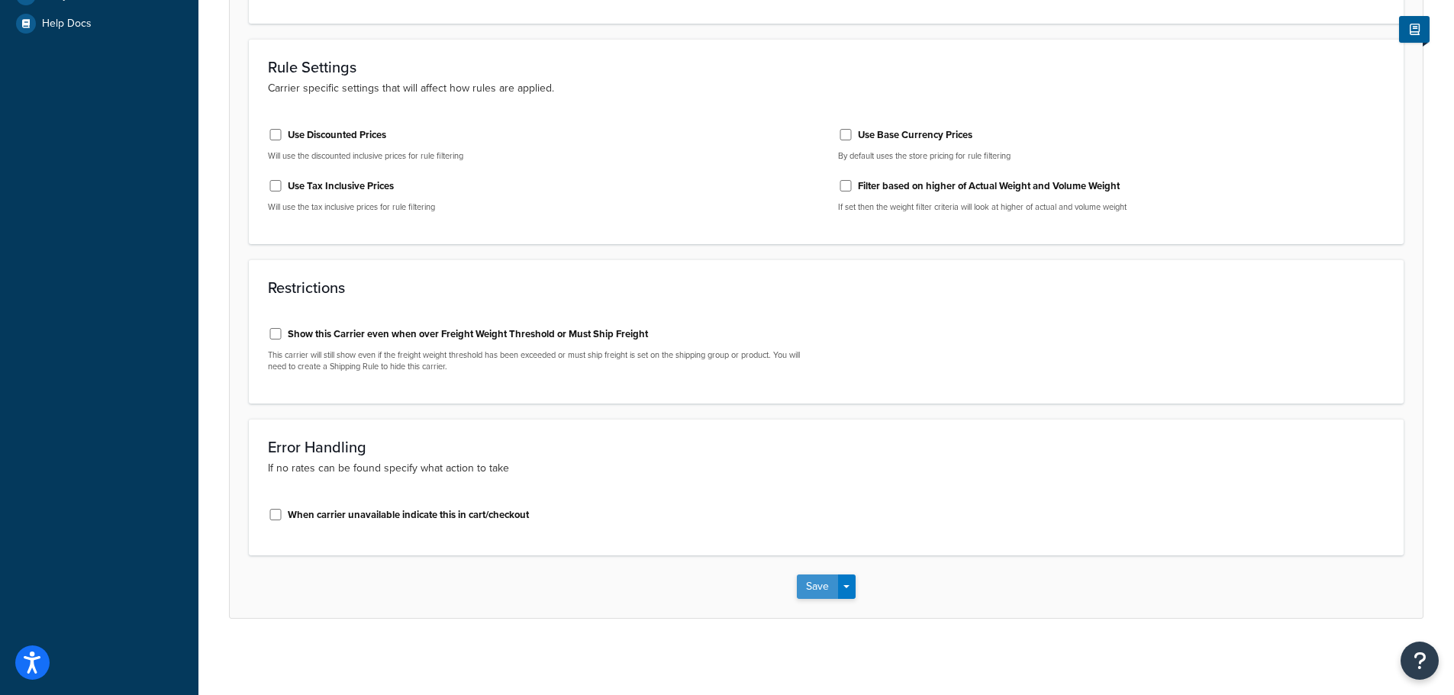
click at [809, 594] on button "Save" at bounding box center [817, 587] width 41 height 24
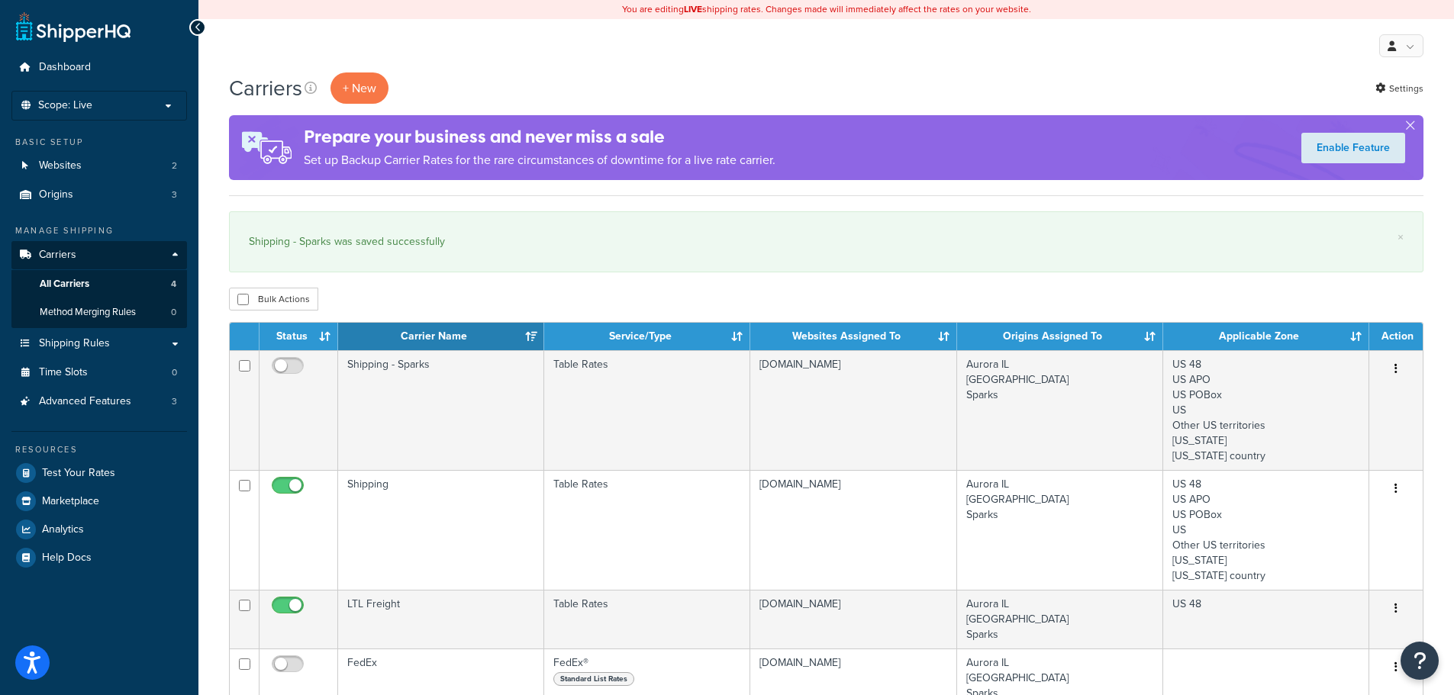
scroll to position [76, 0]
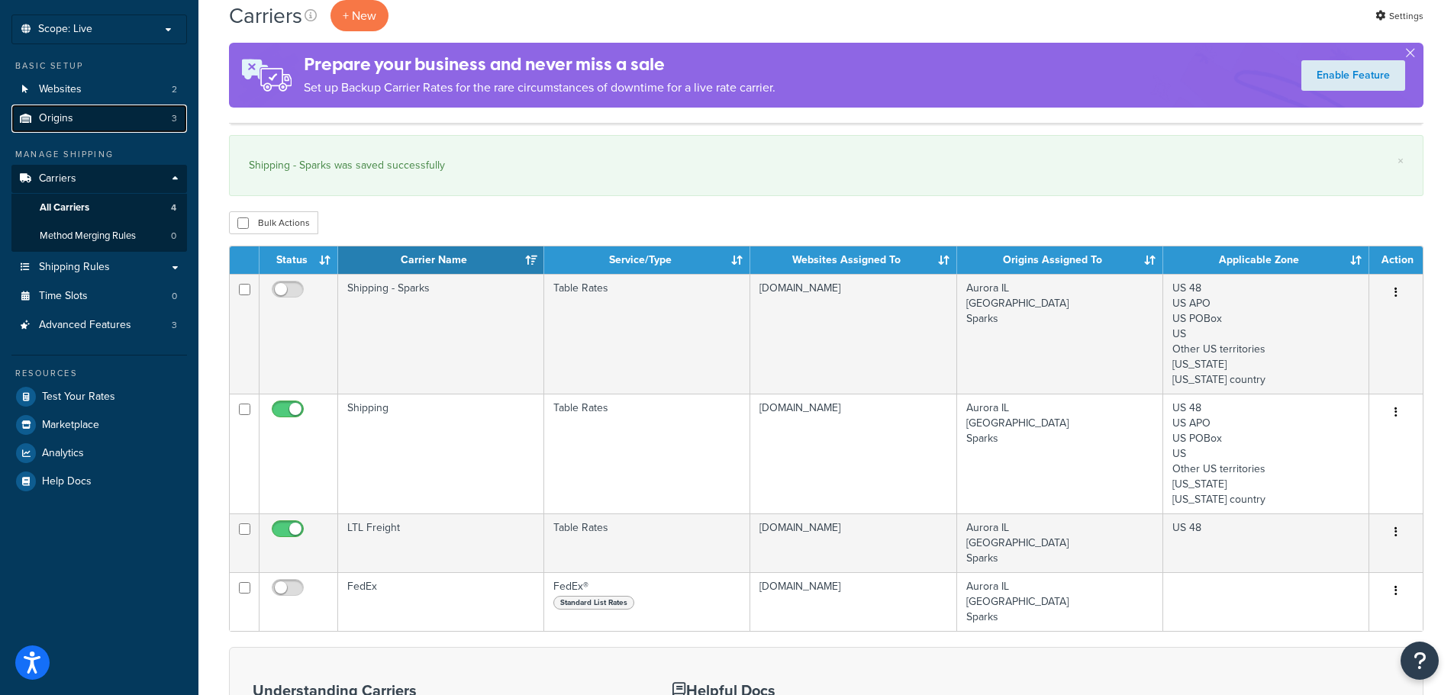
click at [109, 127] on link "Origins 3" at bounding box center [99, 119] width 176 height 28
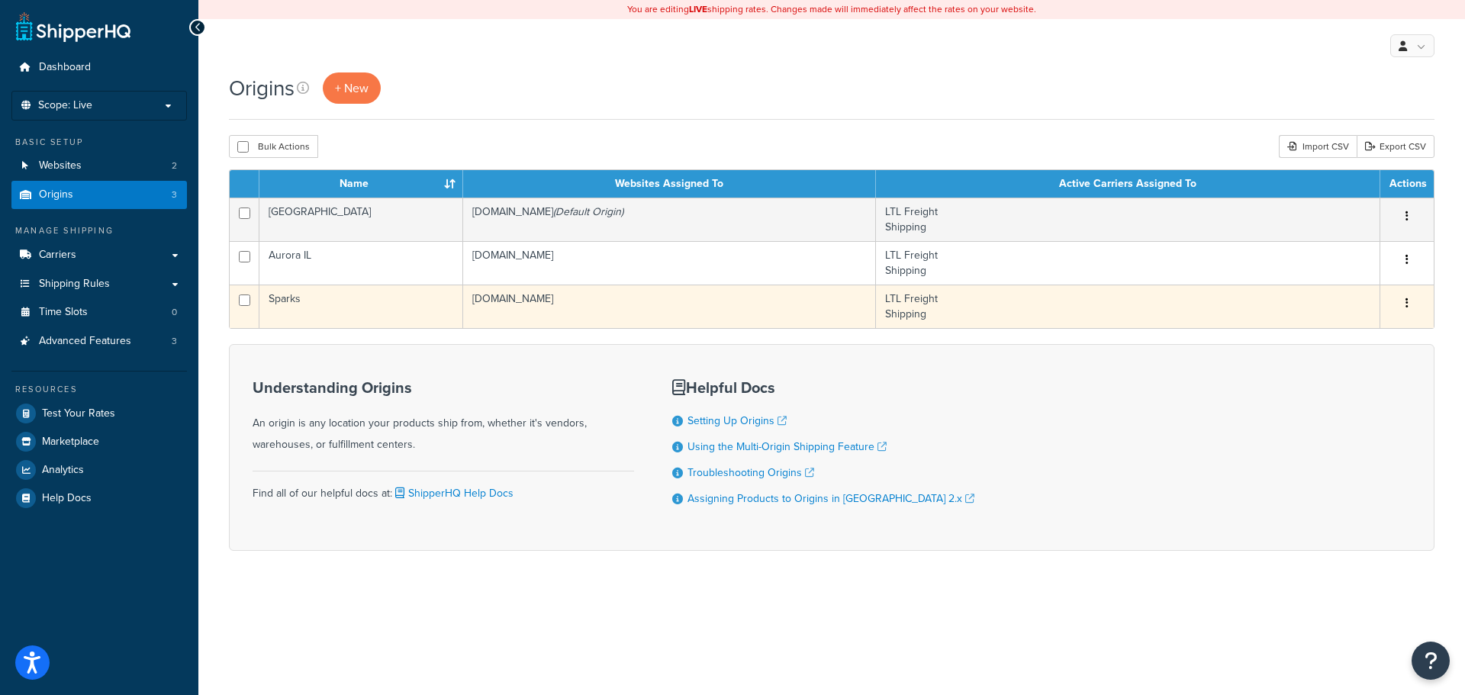
click at [783, 311] on td "[DOMAIN_NAME]" at bounding box center [669, 306] width 413 height 43
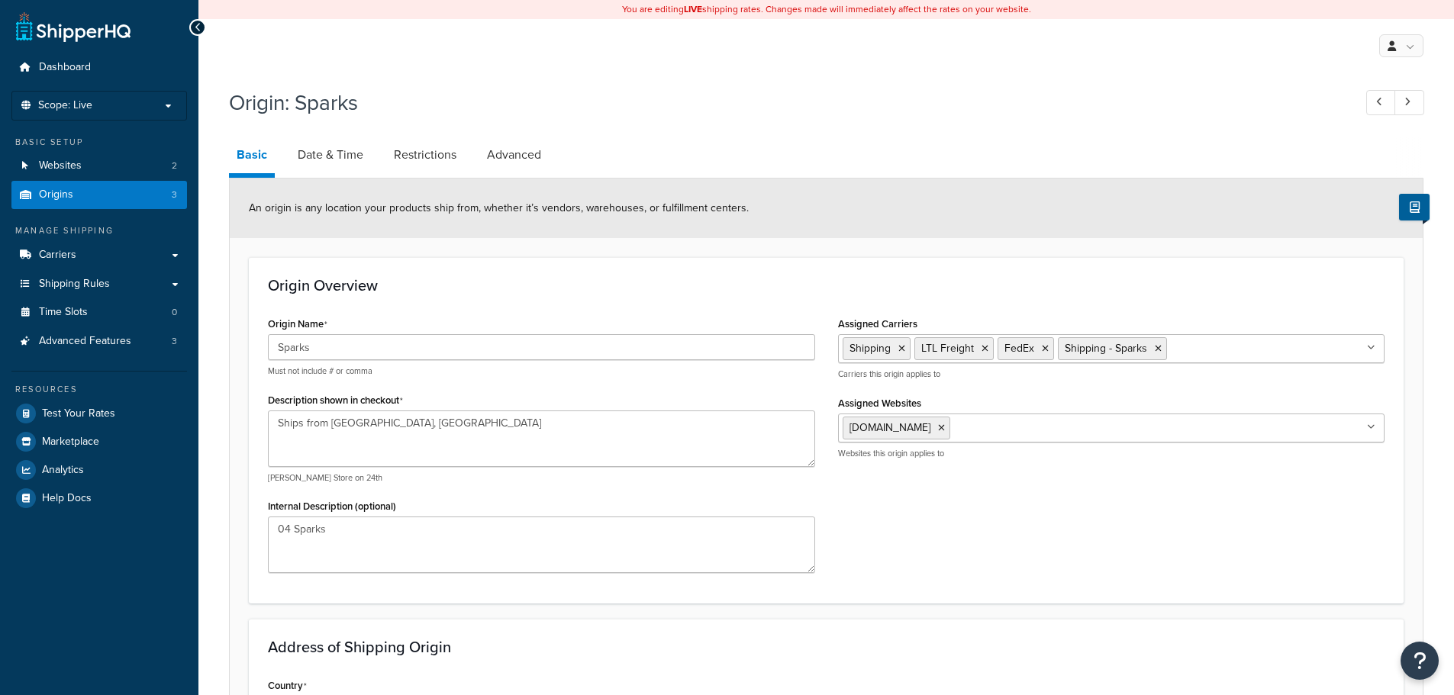
select select "28"
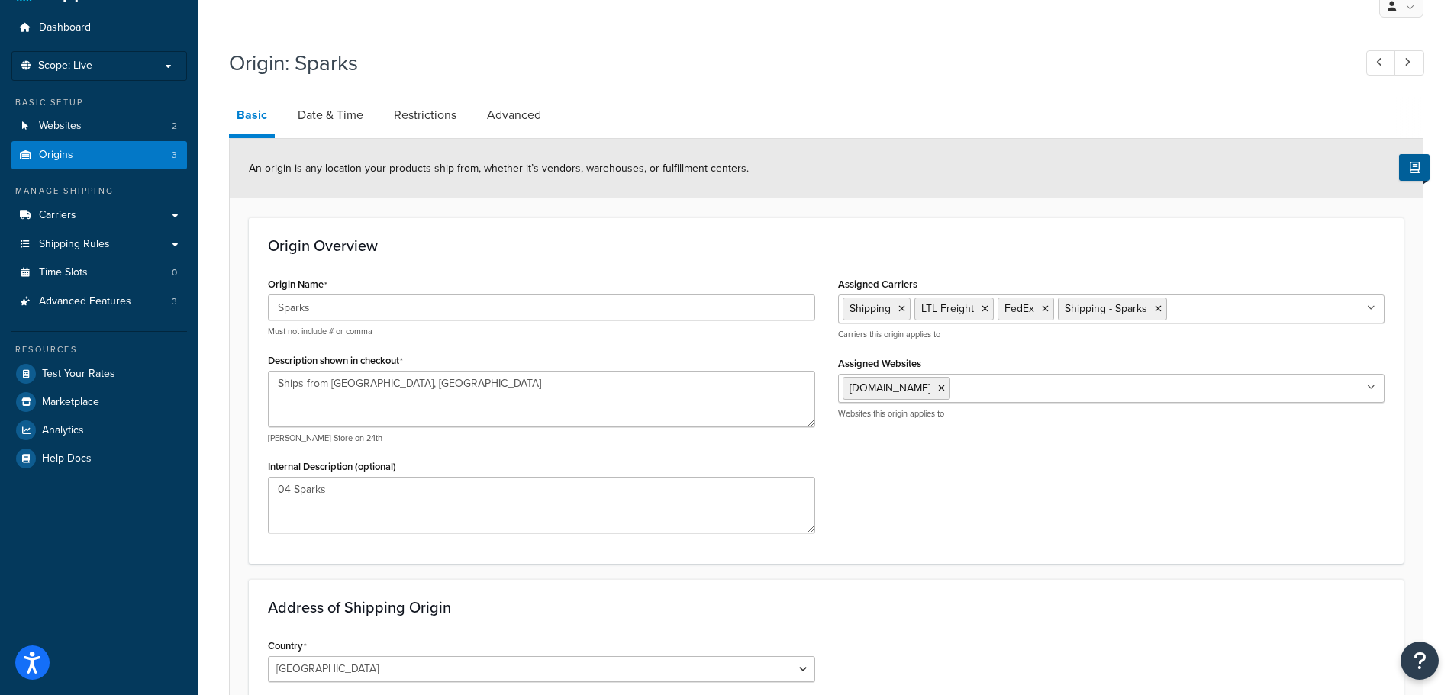
scroll to position [76, 0]
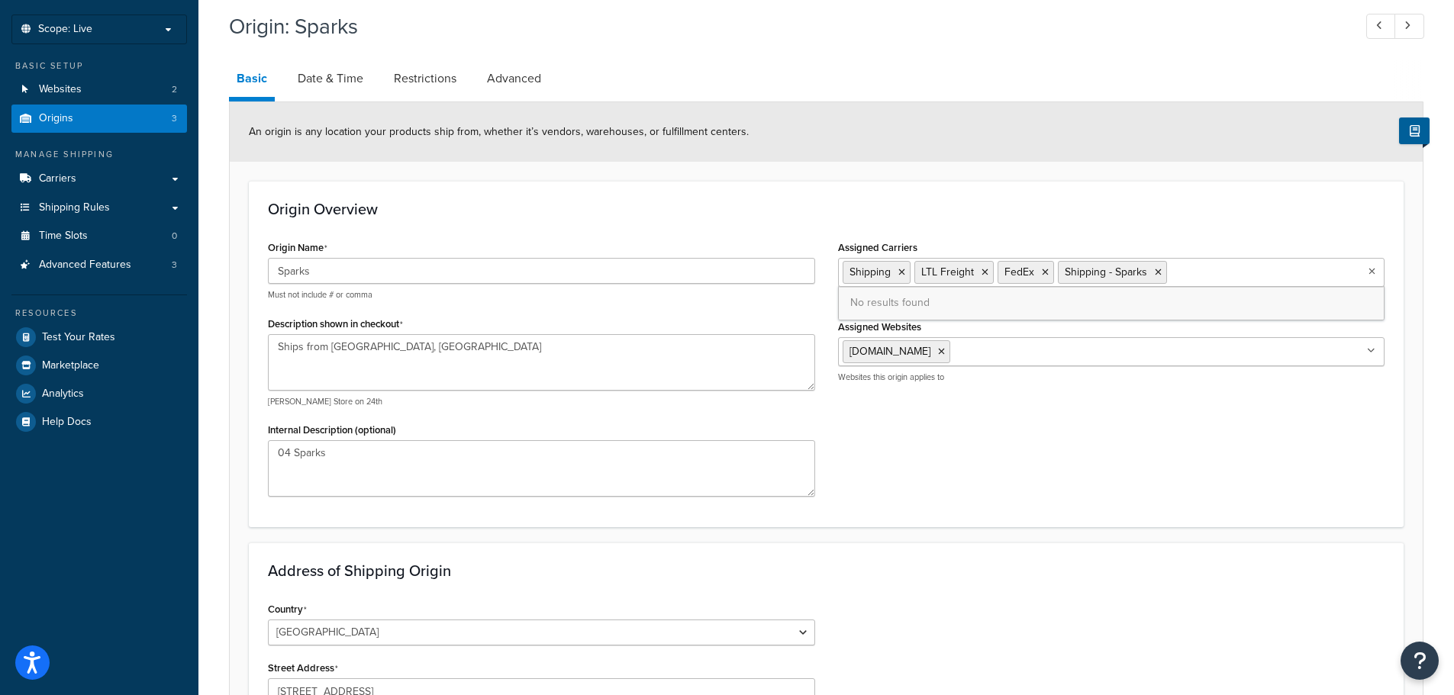
click at [1264, 273] on ul "Shipping LTL Freight FedEx Shipping - Sparks" at bounding box center [1111, 272] width 547 height 29
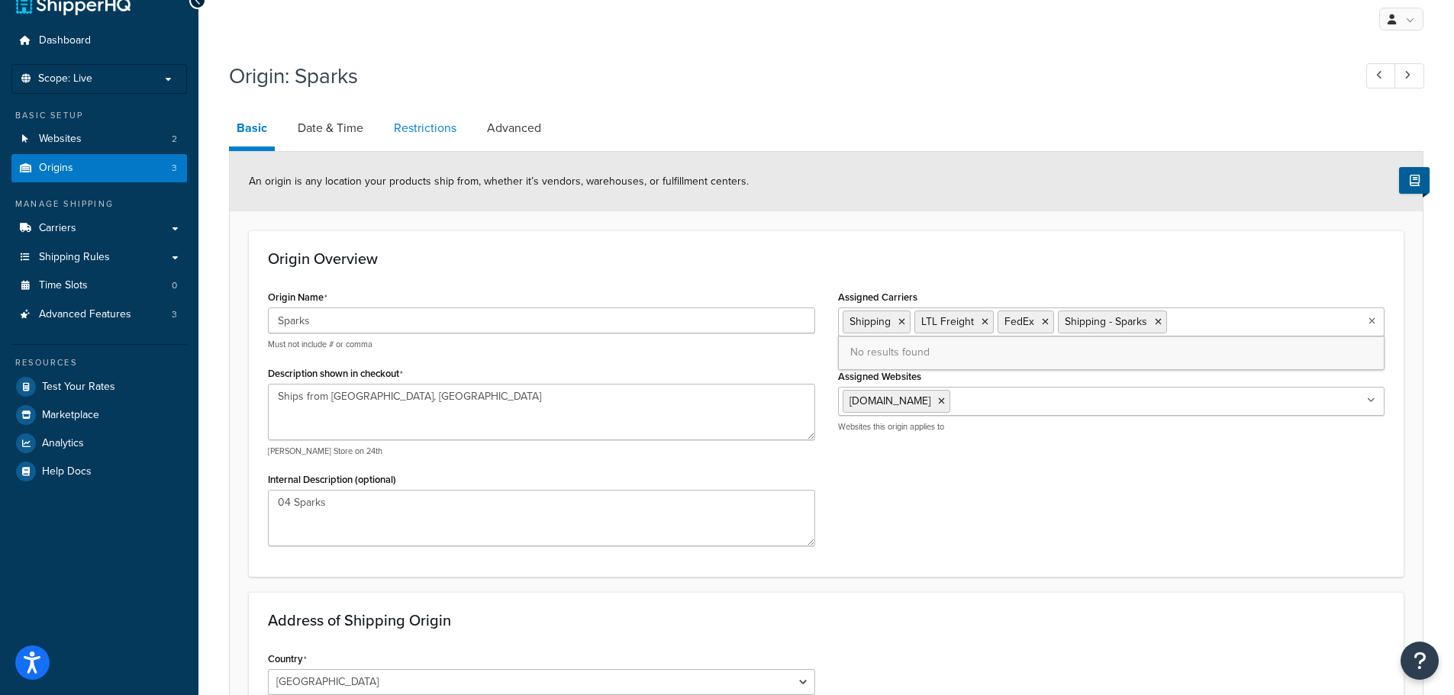
scroll to position [0, 0]
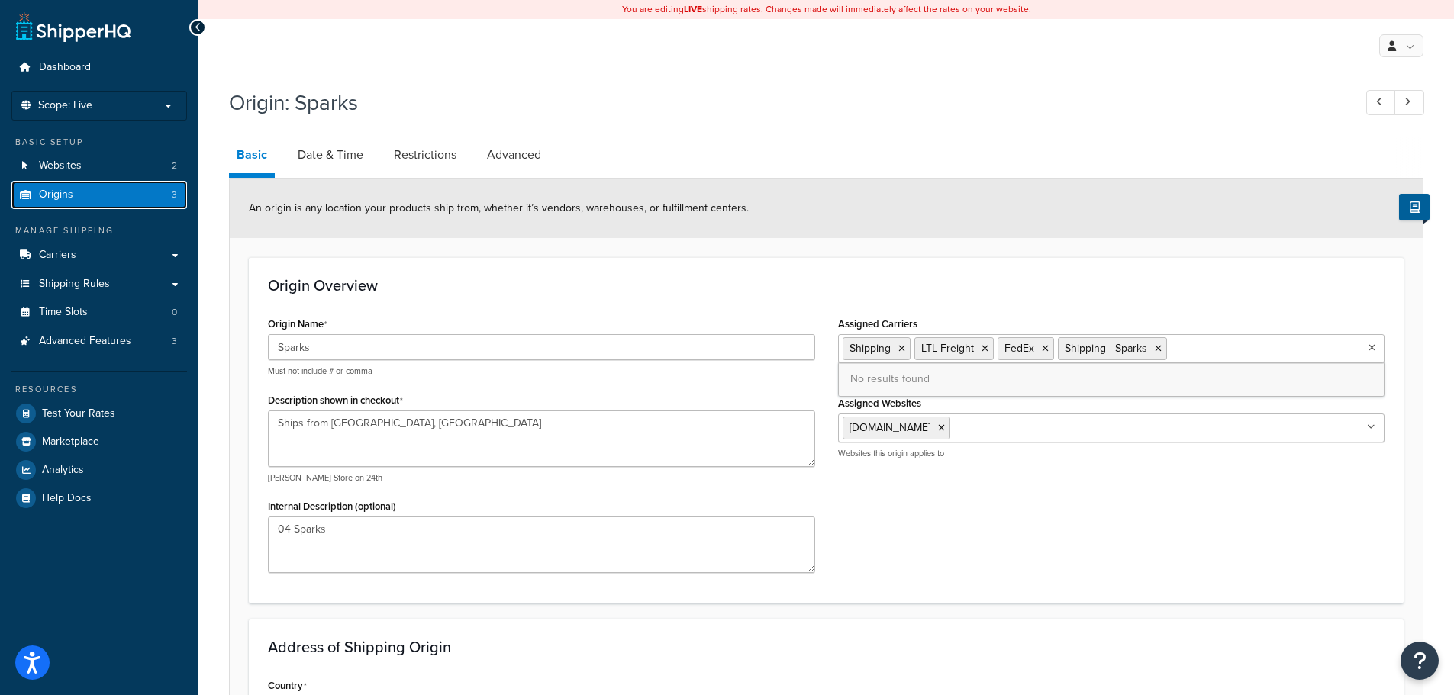
click at [85, 193] on link "Origins 3" at bounding box center [99, 195] width 176 height 28
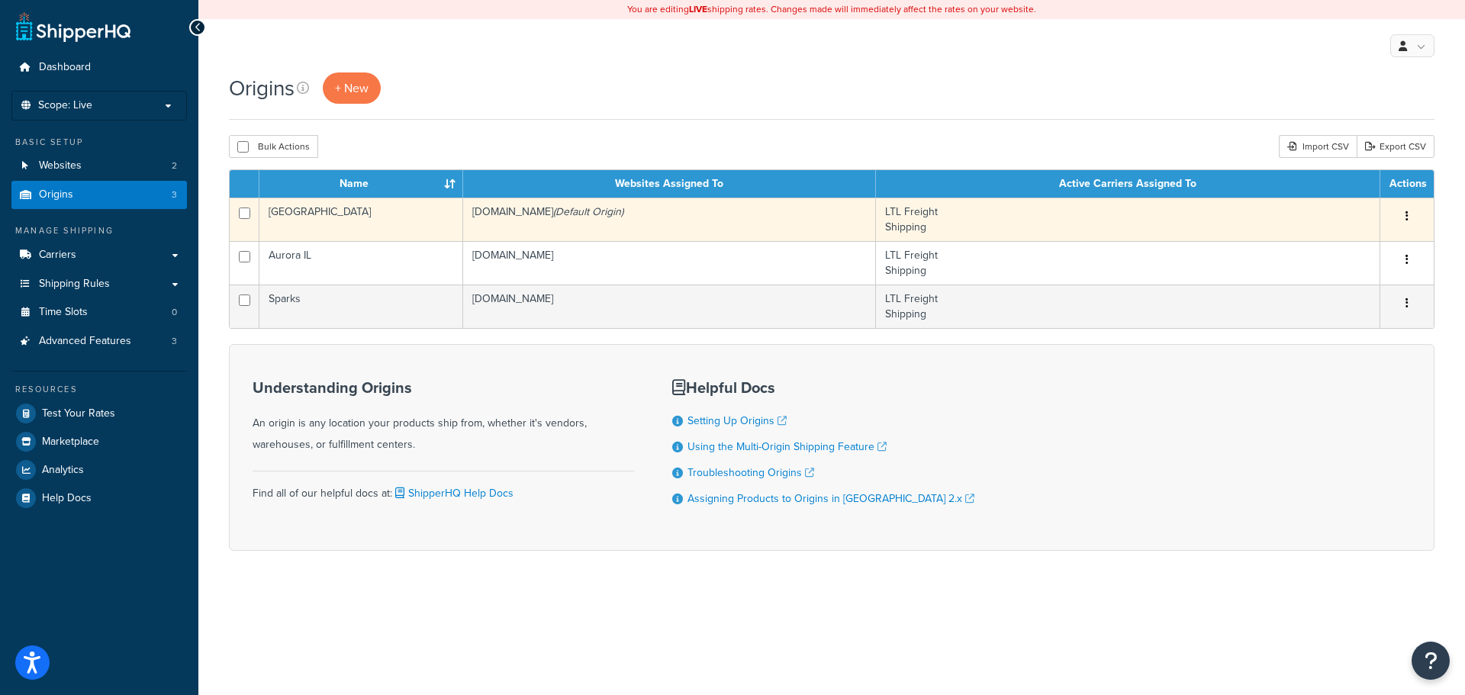
click at [787, 225] on td "casio-gshock-poc-ecom.corp.adobe.com (Default Origin)" at bounding box center [669, 219] width 413 height 43
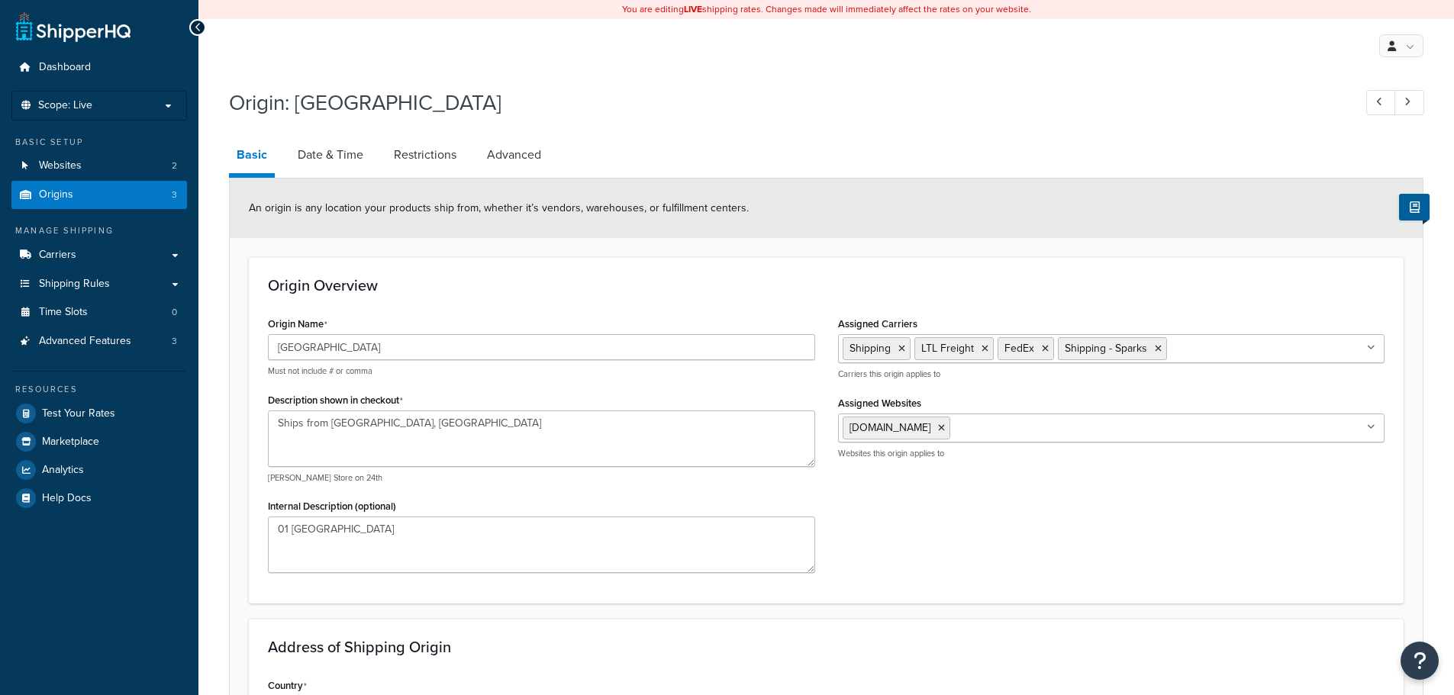
select select "30"
click at [123, 199] on link "Origins 3" at bounding box center [99, 195] width 176 height 28
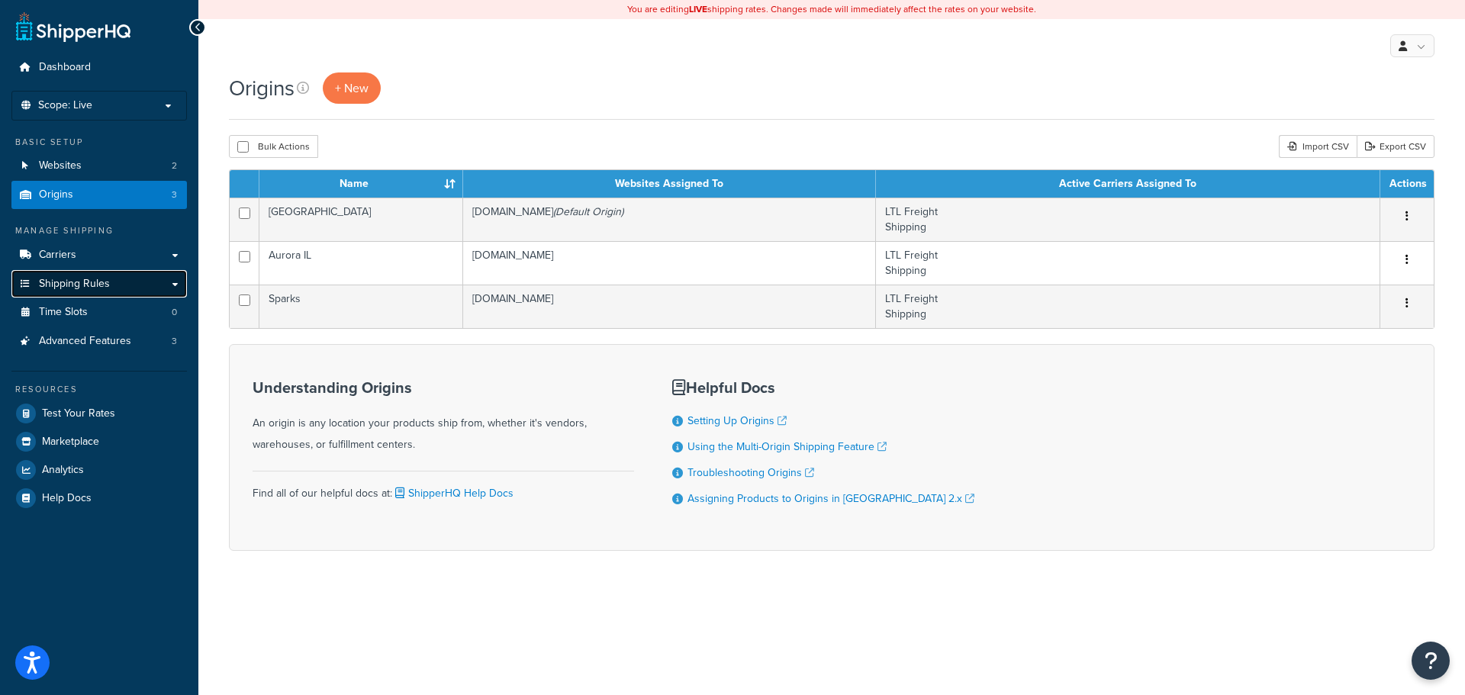
click at [134, 285] on link "Shipping Rules" at bounding box center [99, 284] width 176 height 28
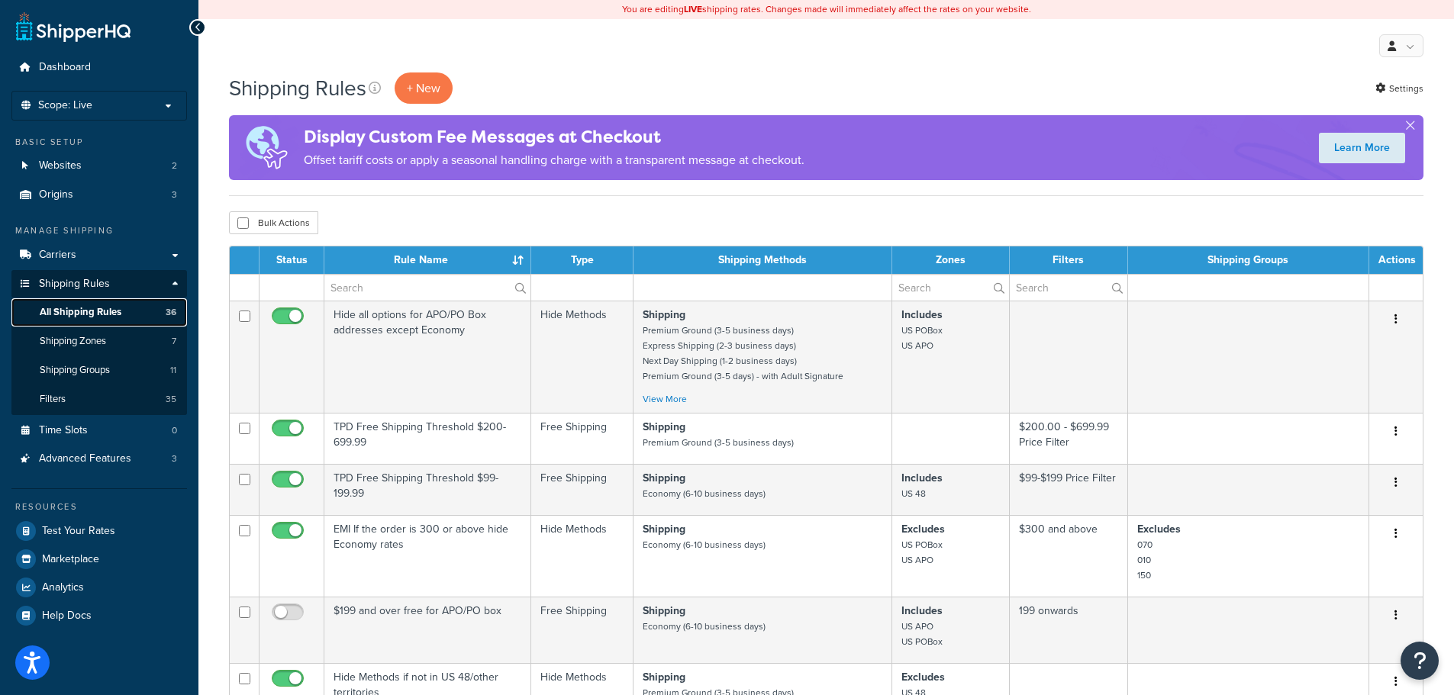
click at [109, 311] on span "All Shipping Rules" at bounding box center [81, 312] width 82 height 13
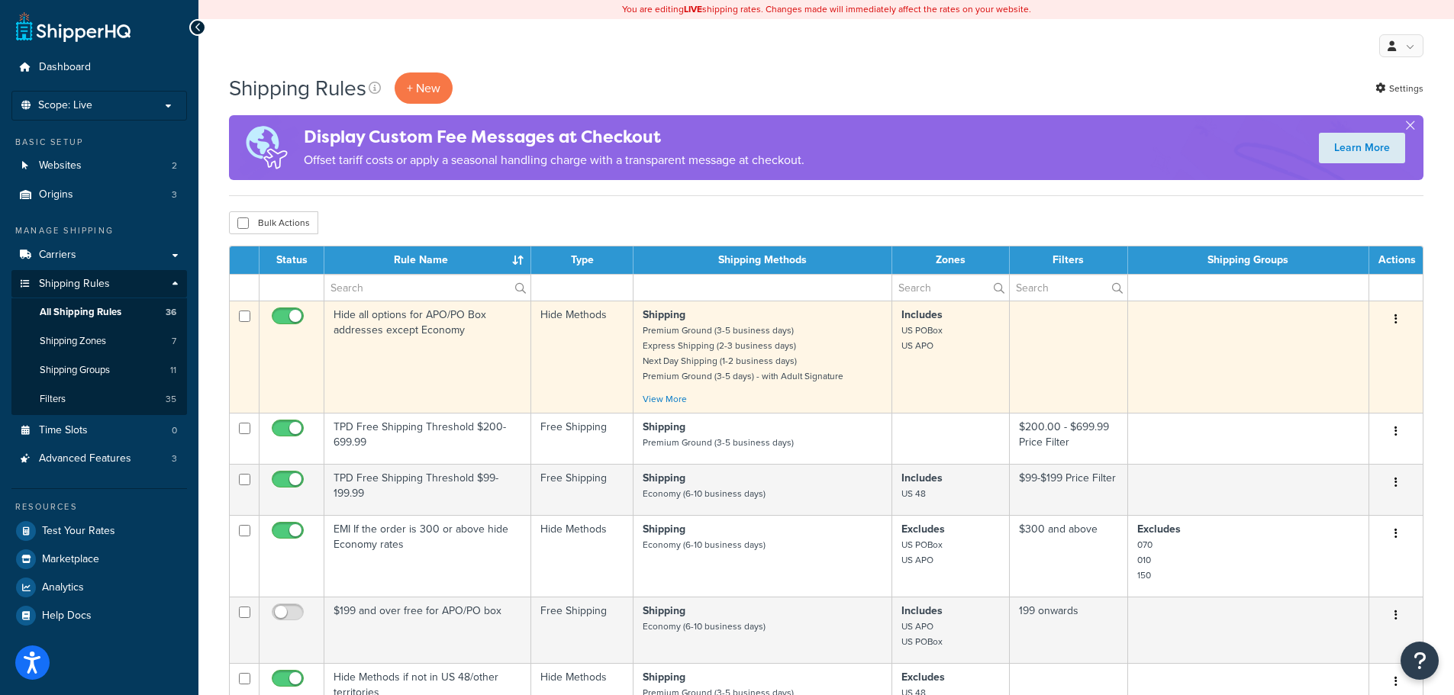
click at [408, 338] on td "Hide all options for APO/PO Box addresses except Economy" at bounding box center [427, 357] width 207 height 112
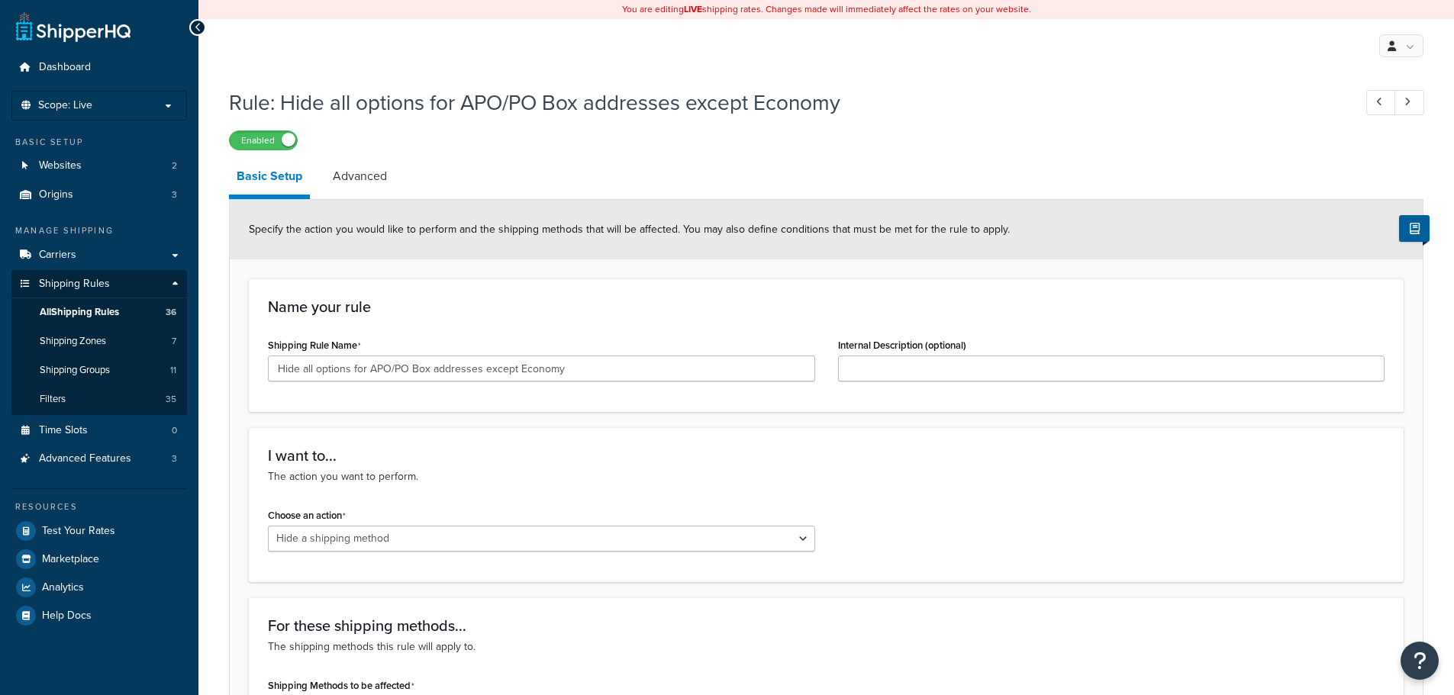
select select "HIDE"
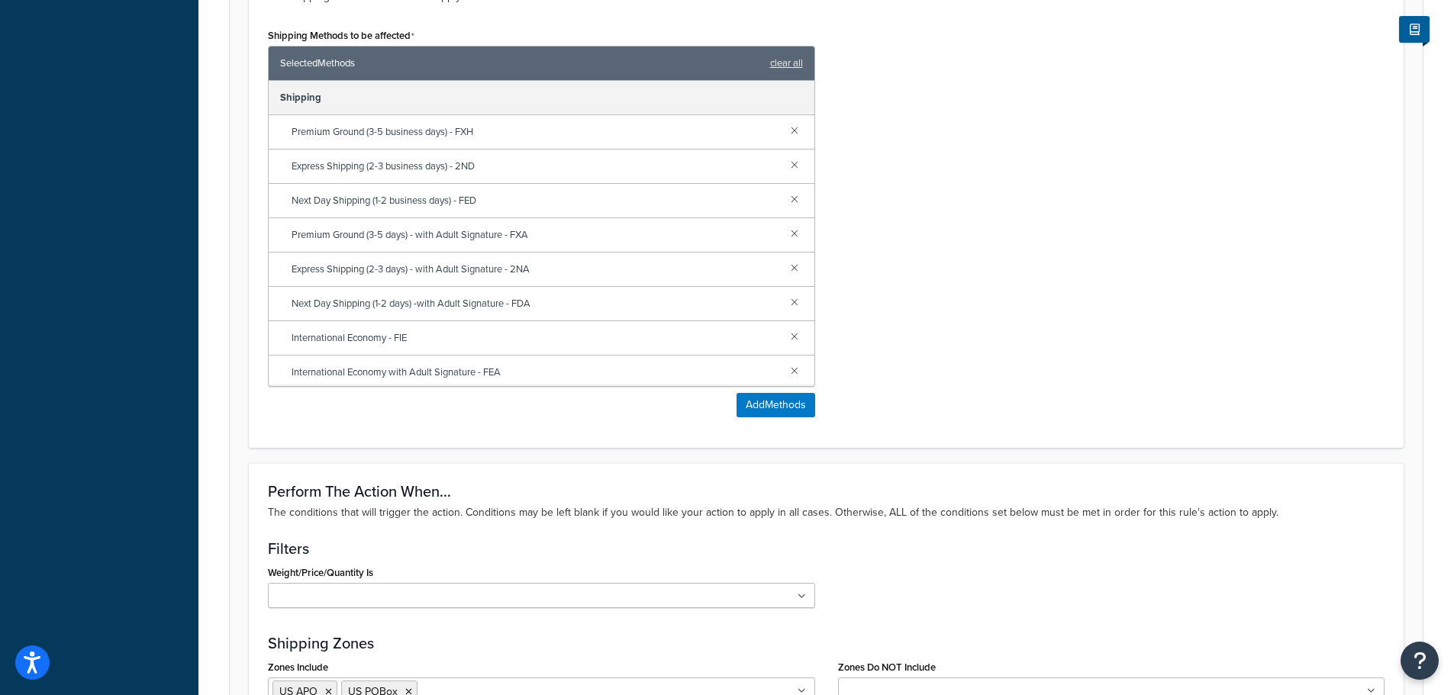
scroll to position [763, 0]
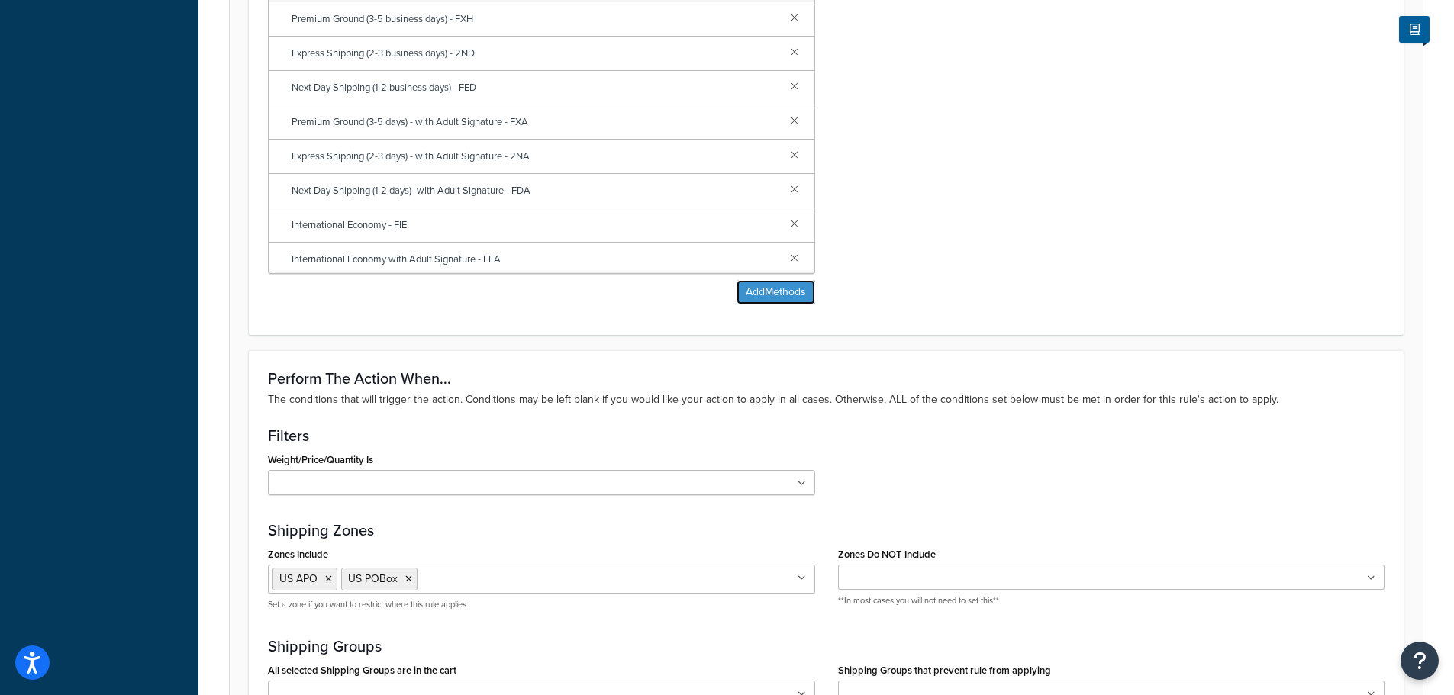
drag, startPoint x: 775, startPoint y: 295, endPoint x: 1006, endPoint y: 214, distance: 244.2
click at [998, 217] on div "Shipping Methods to be affected Selected Methods clear all Shipping Premium Gro…" at bounding box center [825, 113] width 1139 height 404
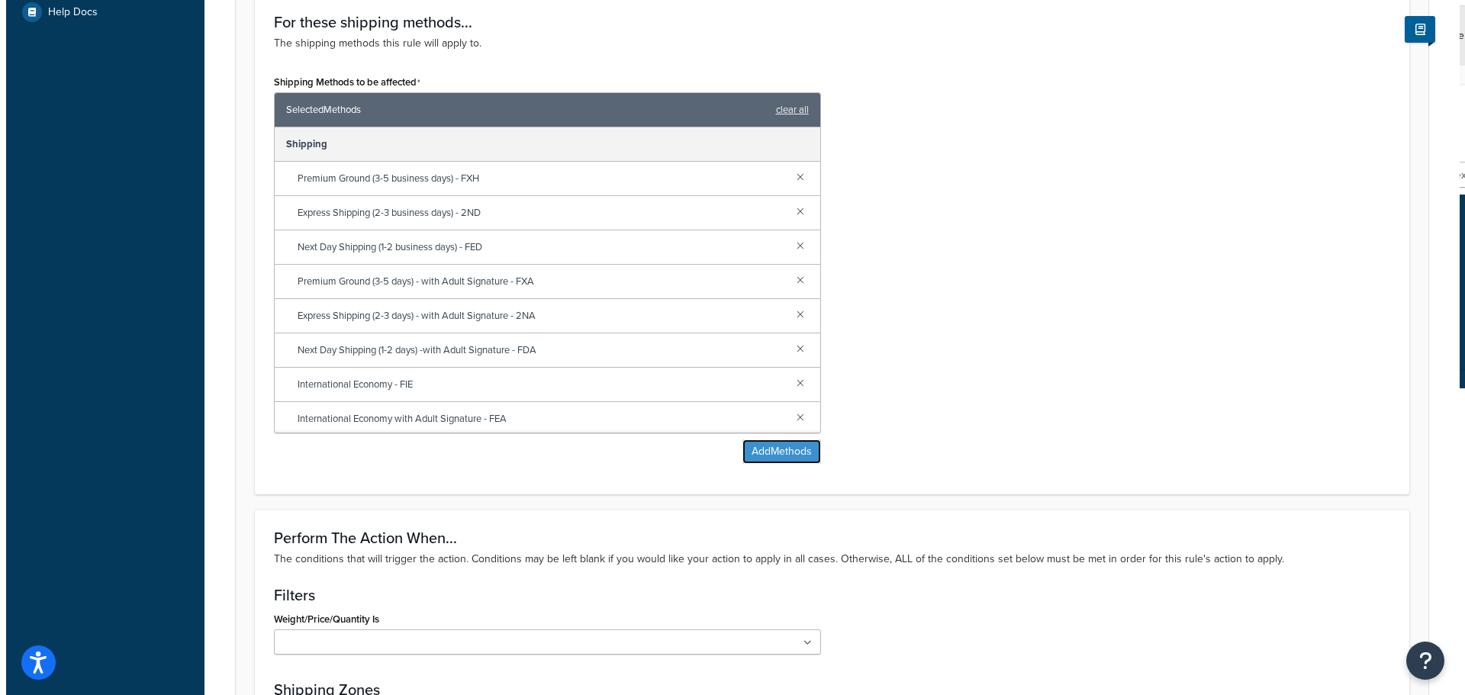
scroll to position [610, 0]
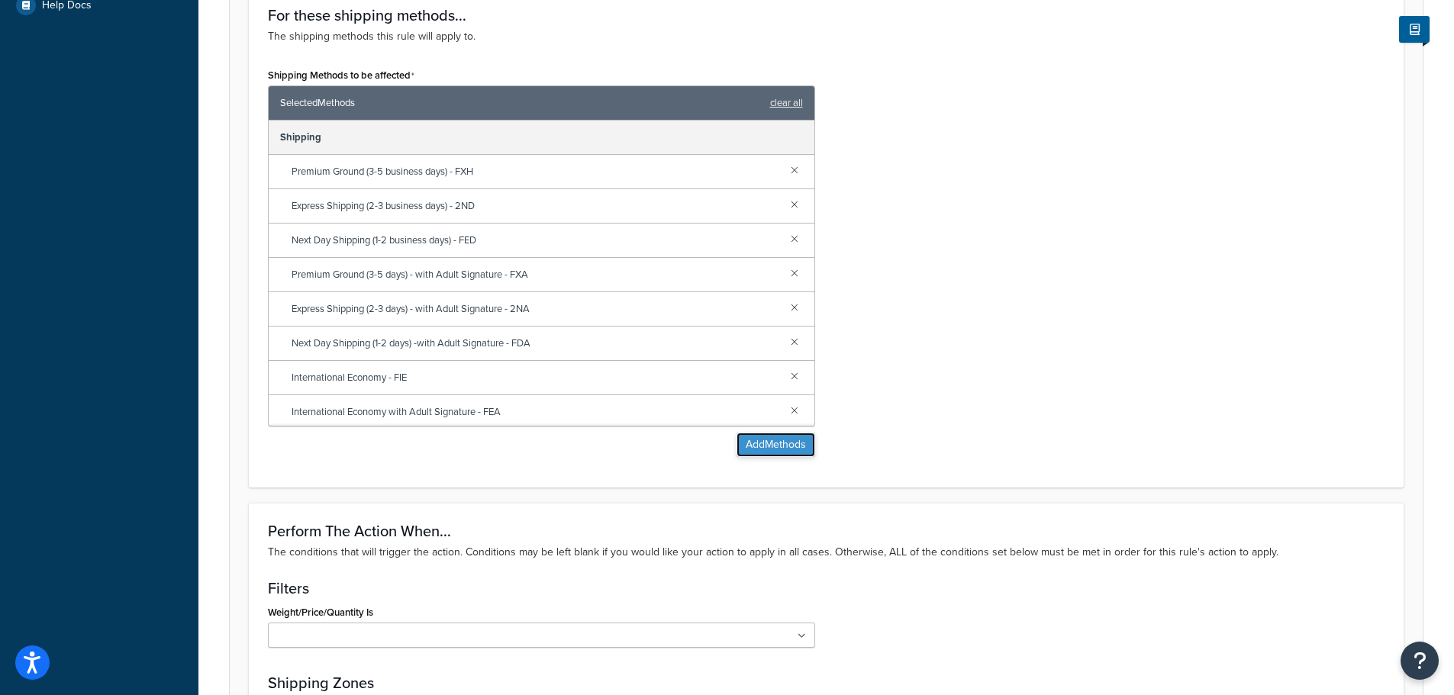
click at [787, 444] on button "Add Methods" at bounding box center [775, 445] width 79 height 24
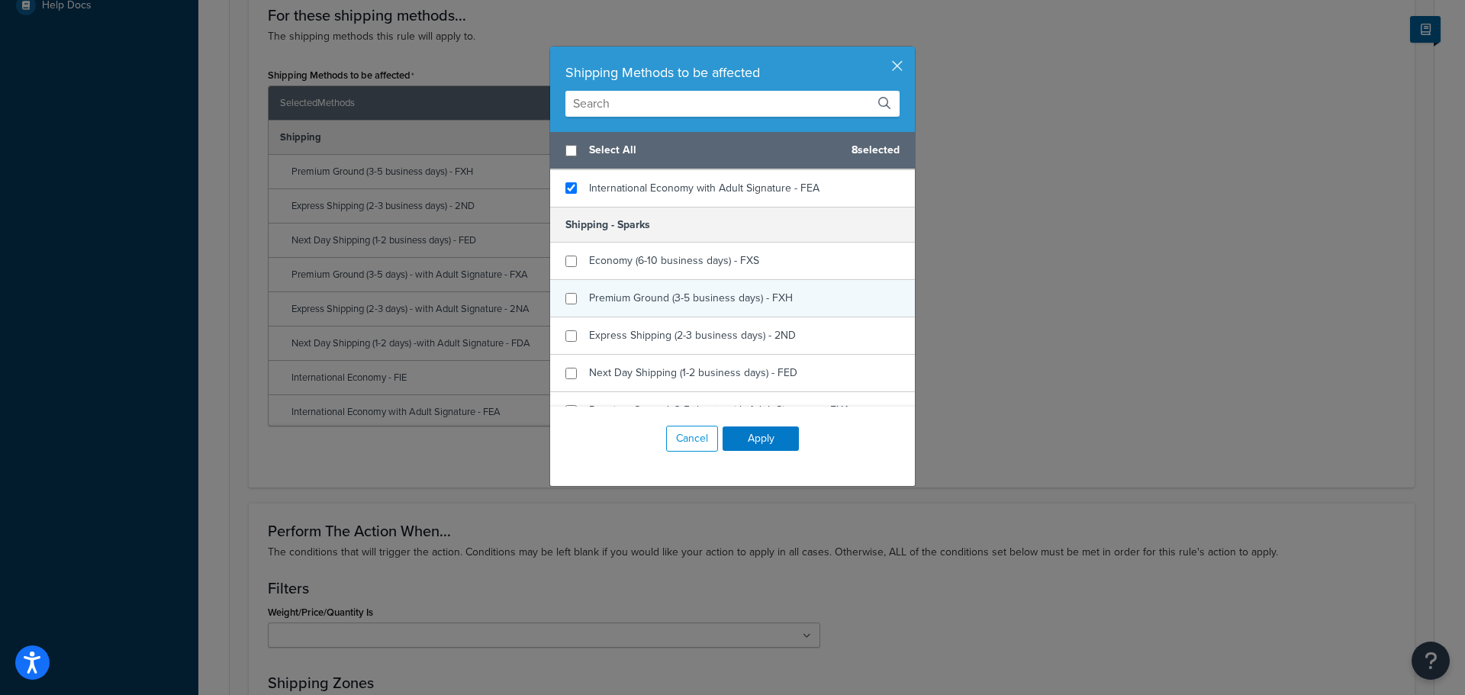
scroll to position [534, 0]
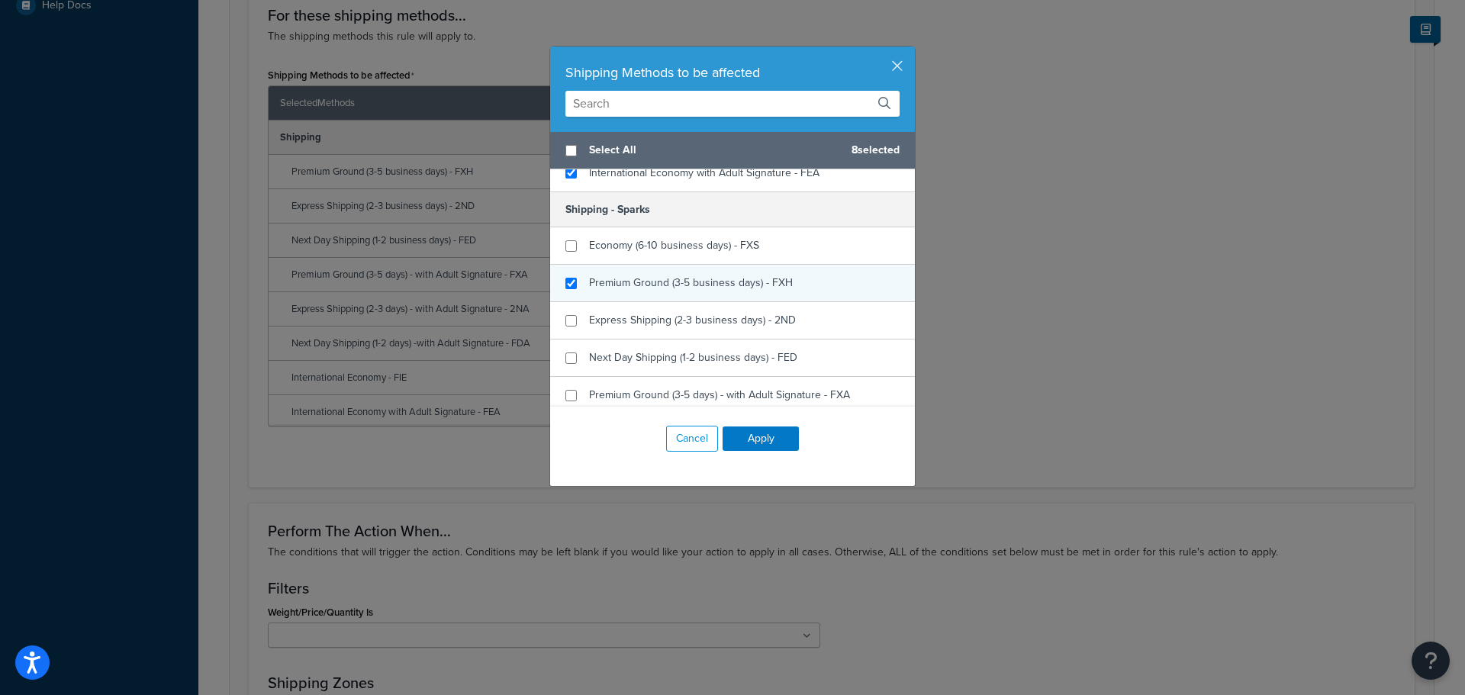
checkbox input "true"
click at [582, 282] on div "Premium Ground (3-5 business days) - FXH" at bounding box center [732, 283] width 365 height 37
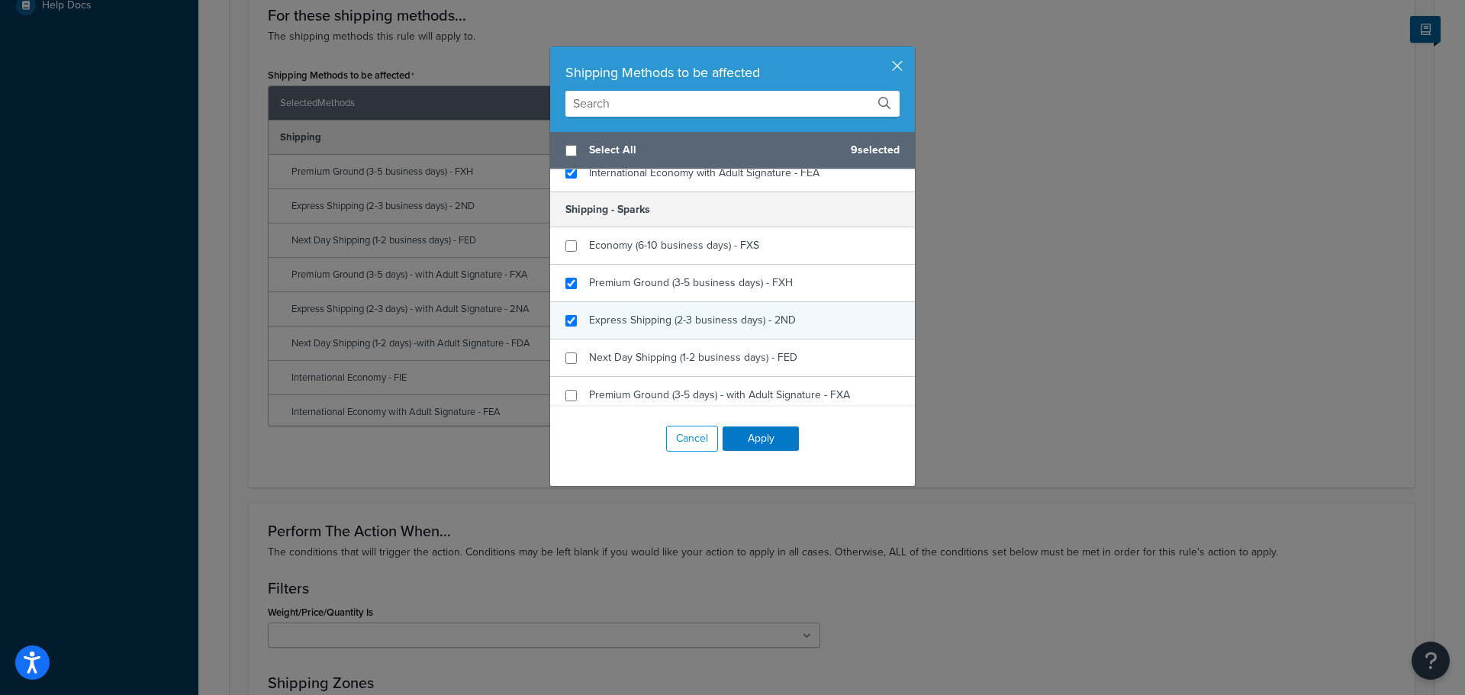
checkbox input "true"
click at [589, 320] on span "Express Shipping (2-3 business days) - 2ND" at bounding box center [692, 320] width 207 height 16
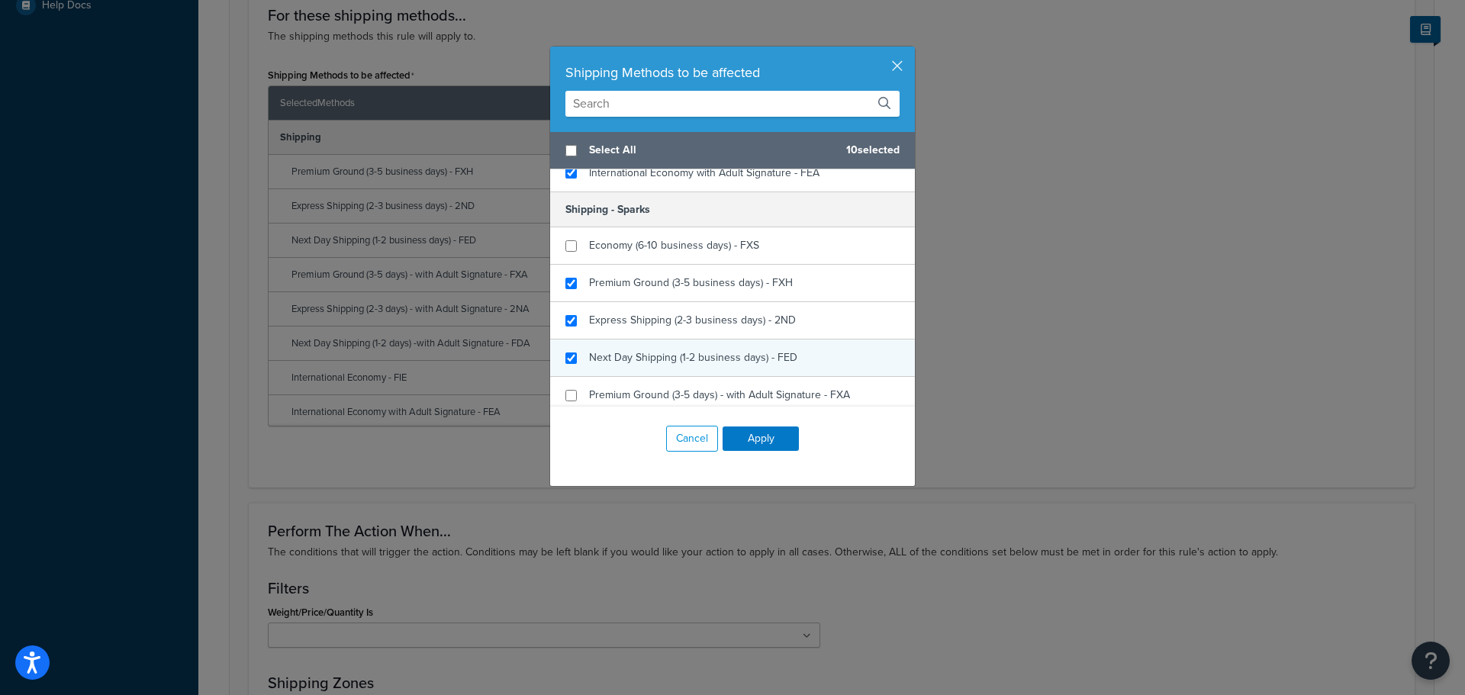
checkbox input "true"
click at [597, 349] on div "Next Day Shipping (1-2 business days) - FED" at bounding box center [693, 357] width 208 height 21
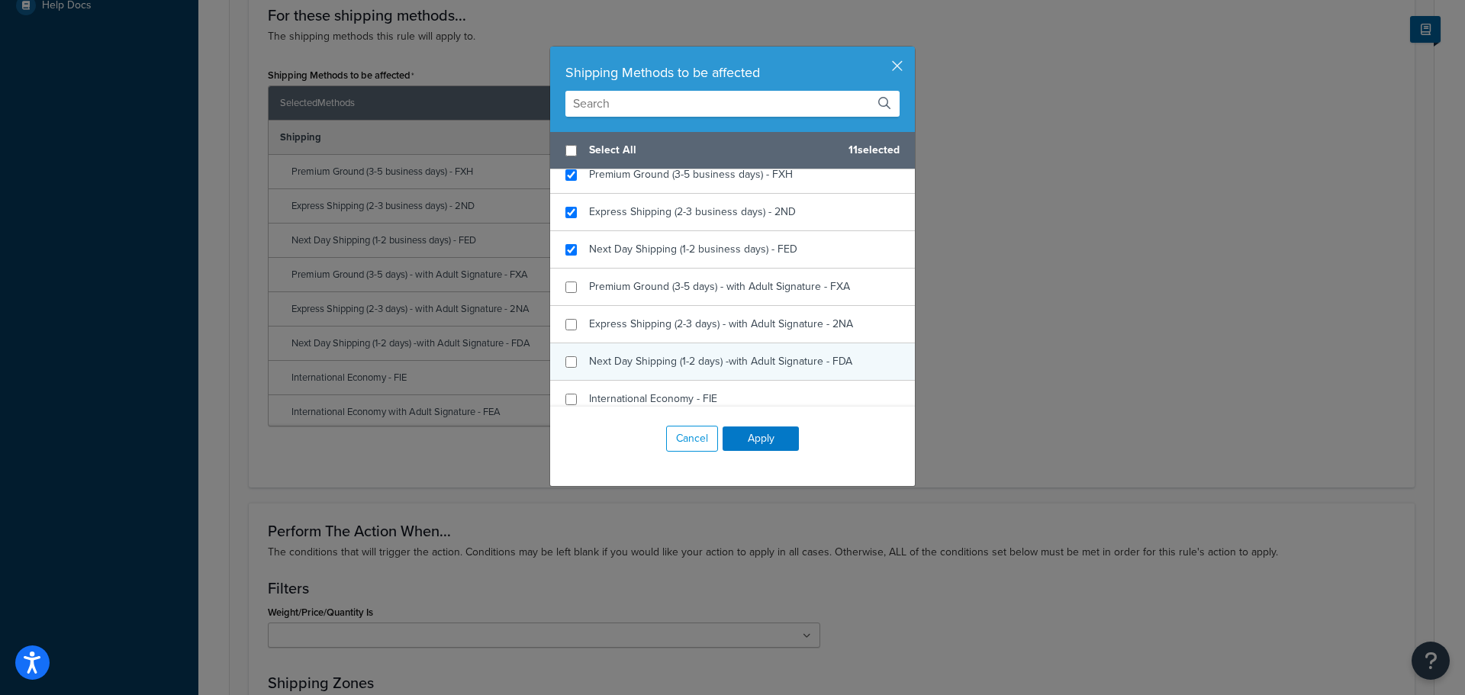
scroll to position [687, 0]
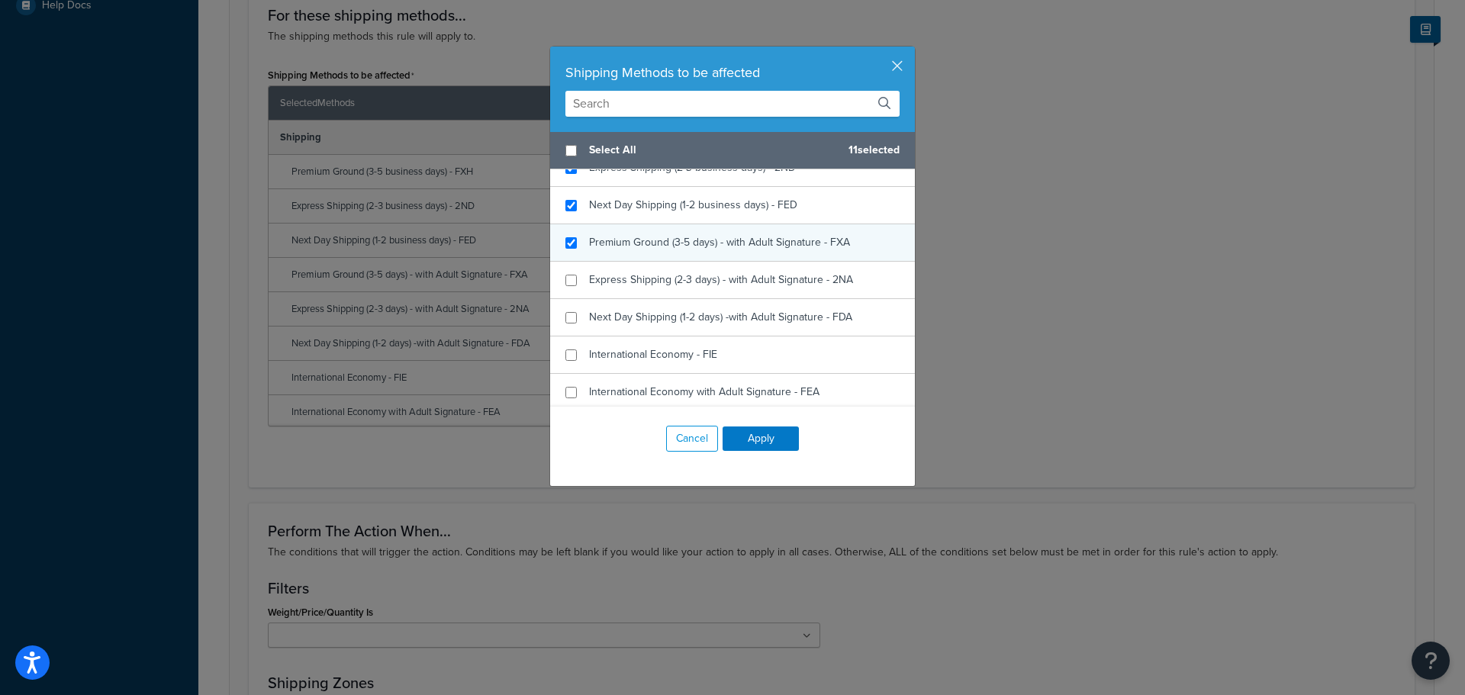
checkbox input "true"
click at [601, 251] on div "Premium Ground (3-5 days) - with Adult Signature - FXA" at bounding box center [719, 242] width 261 height 21
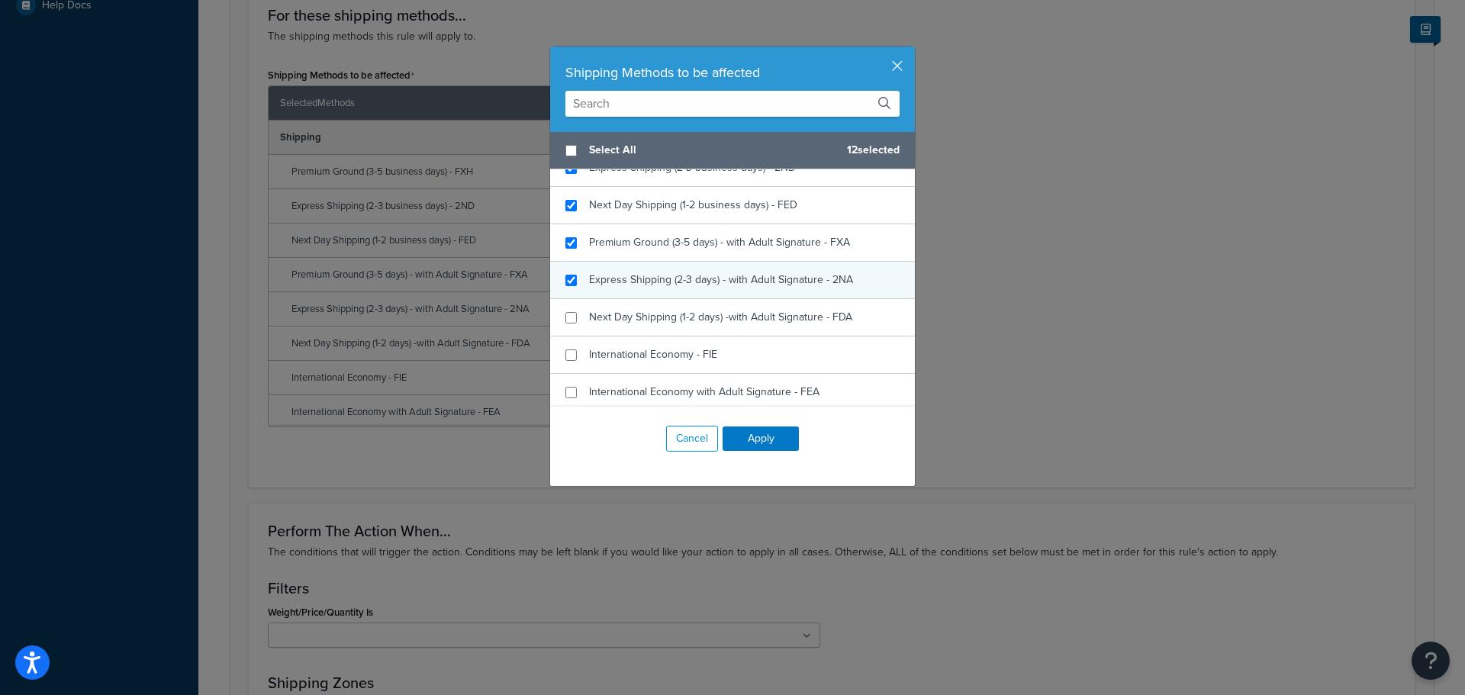
checkbox input "true"
click at [600, 286] on span "Express Shipping (2-3 days) - with Adult Signature - 2NA" at bounding box center [721, 280] width 264 height 16
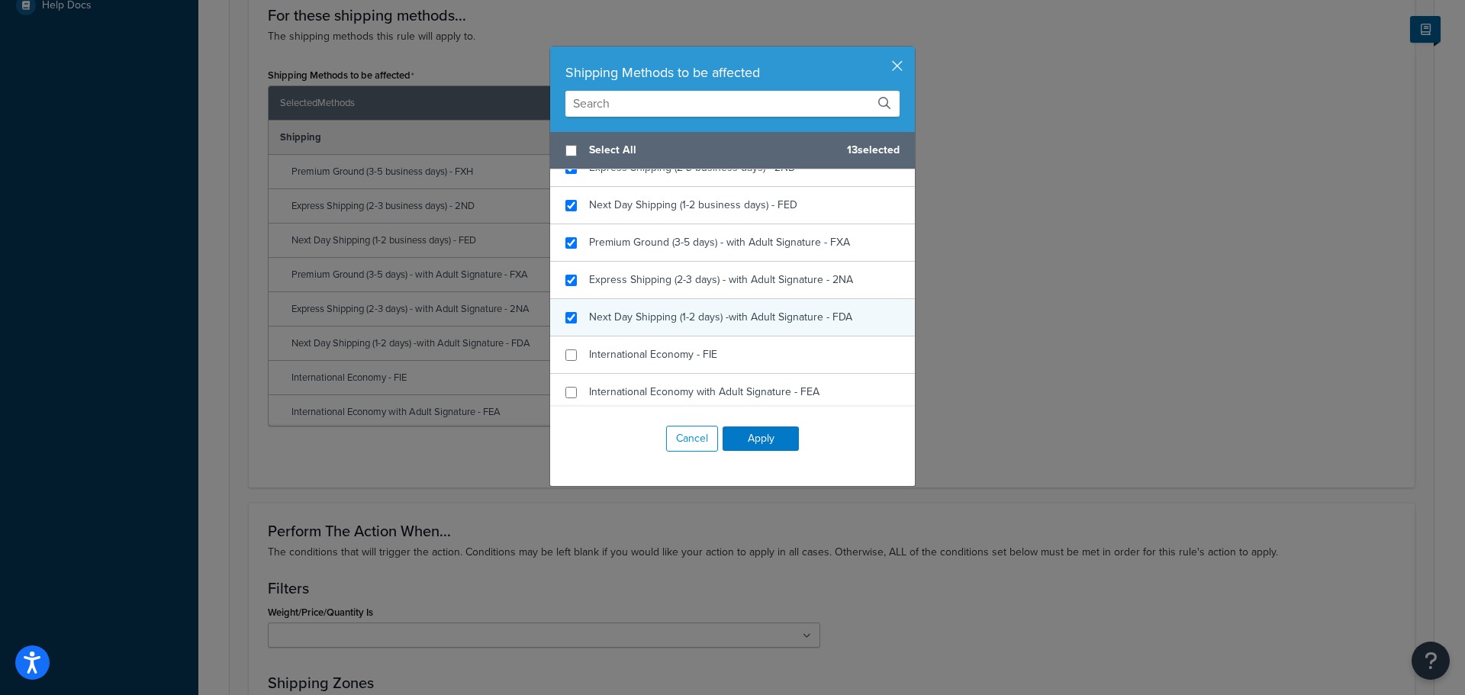
checkbox input "true"
click at [597, 320] on span "Next Day Shipping (1-2 days) -with Adult Signature - FDA" at bounding box center [720, 317] width 263 height 16
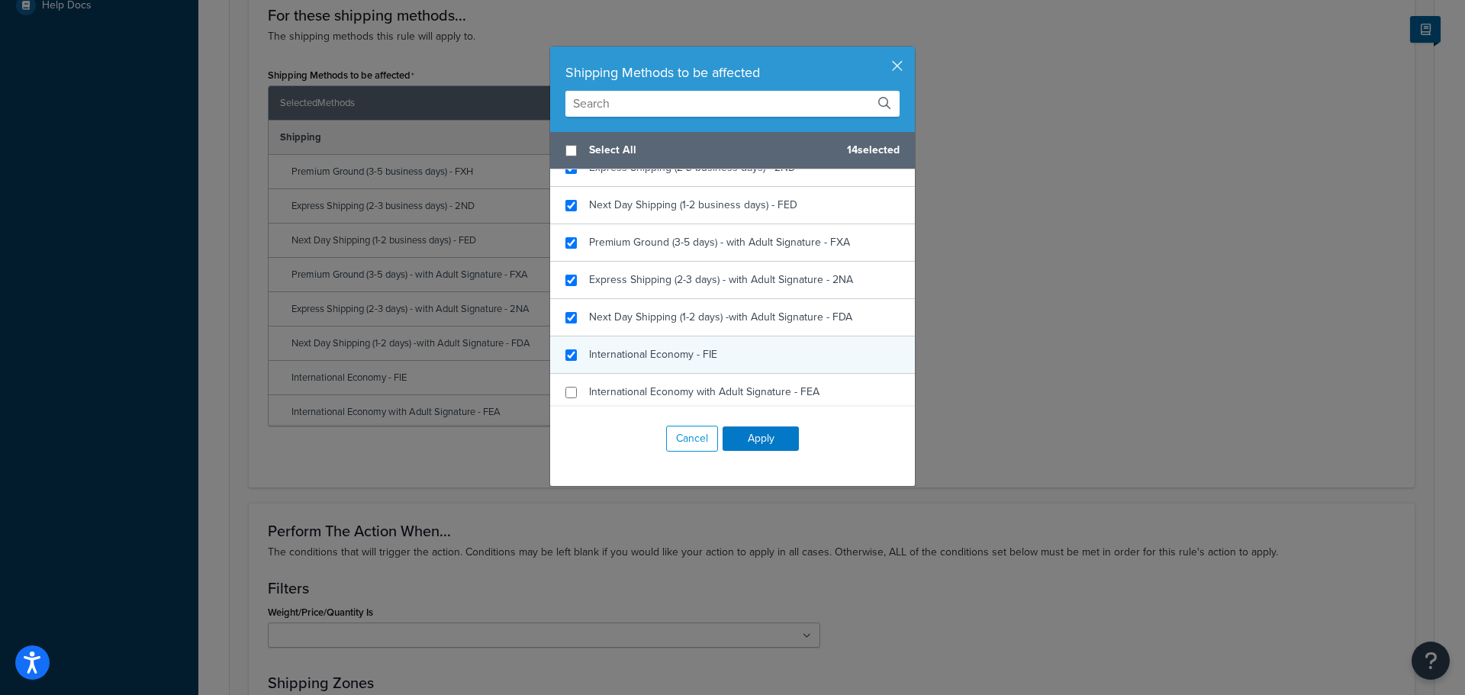
checkbox input "true"
click at [604, 361] on span "International Economy - FIE" at bounding box center [653, 354] width 128 height 16
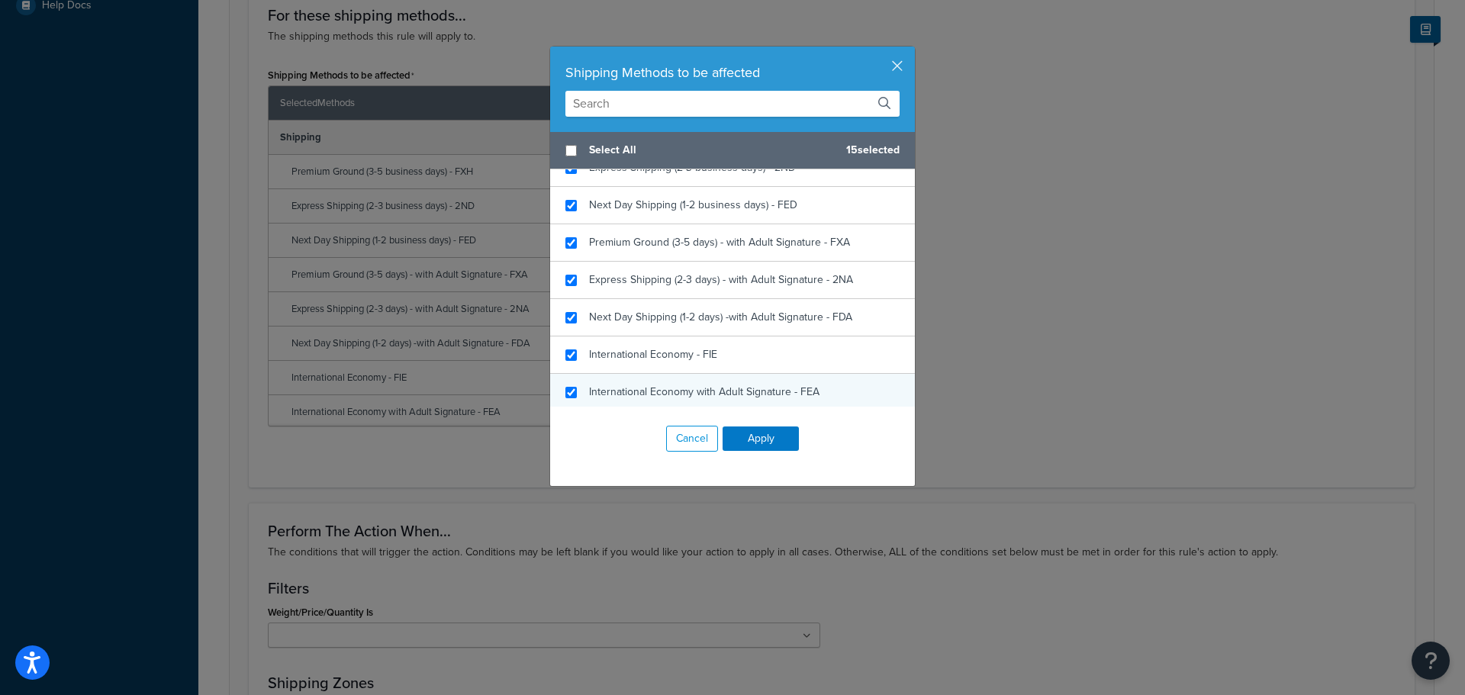
checkbox input "true"
drag, startPoint x: 607, startPoint y: 382, endPoint x: 612, endPoint y: 357, distance: 25.0
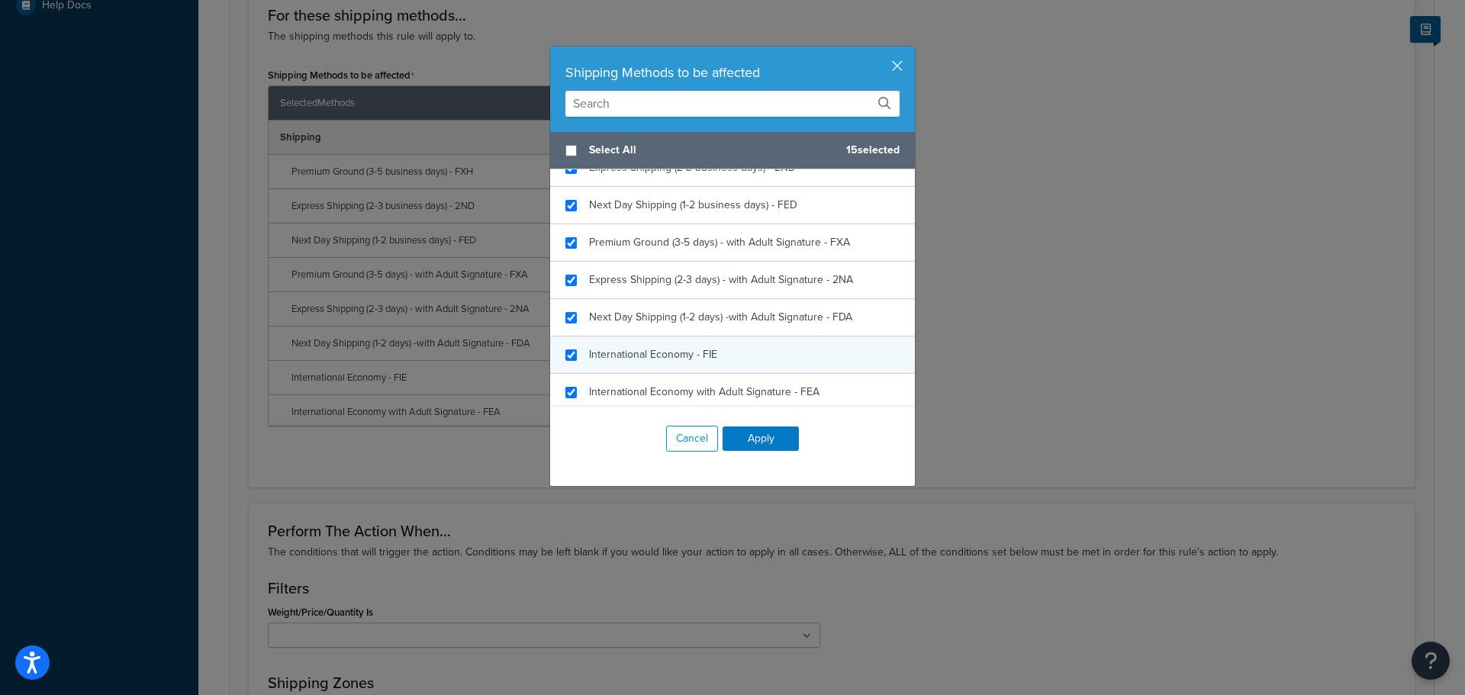
click at [607, 381] on div "International Economy with Adult Signature - FEA" at bounding box center [732, 392] width 365 height 37
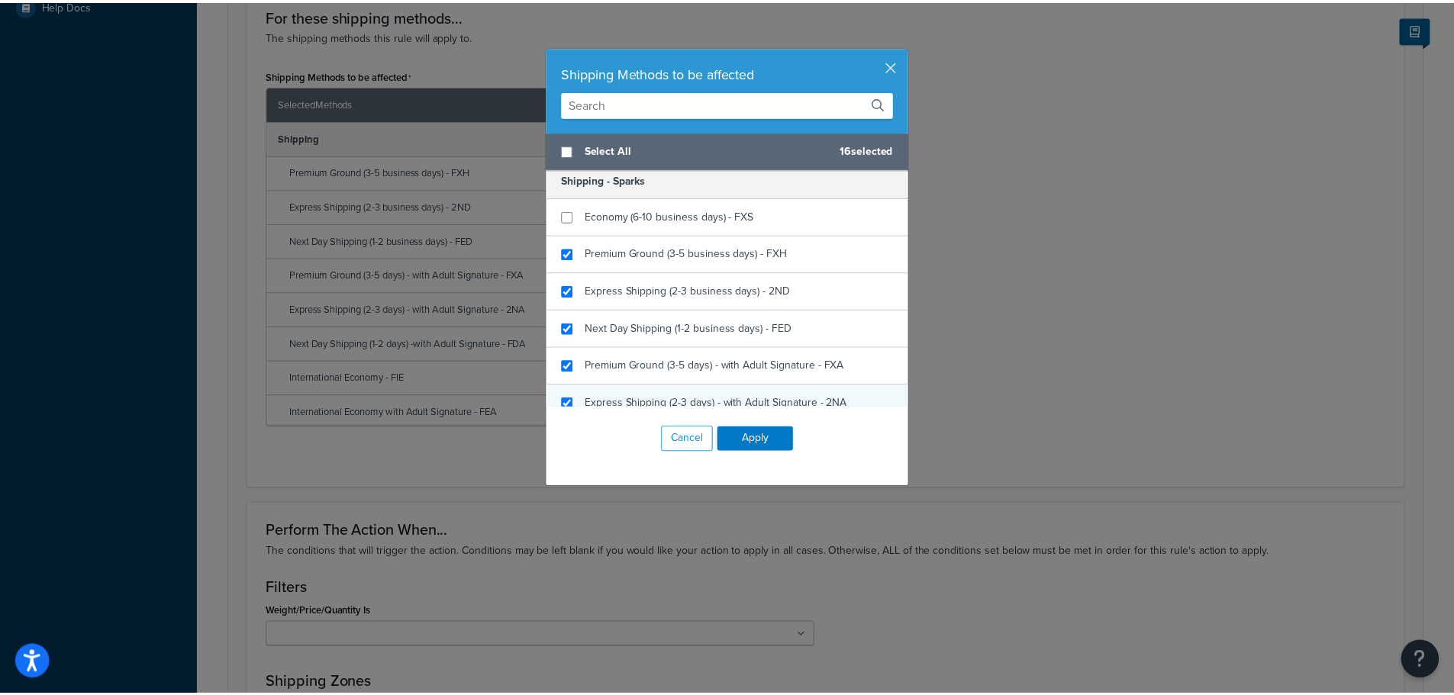
scroll to position [610, 0]
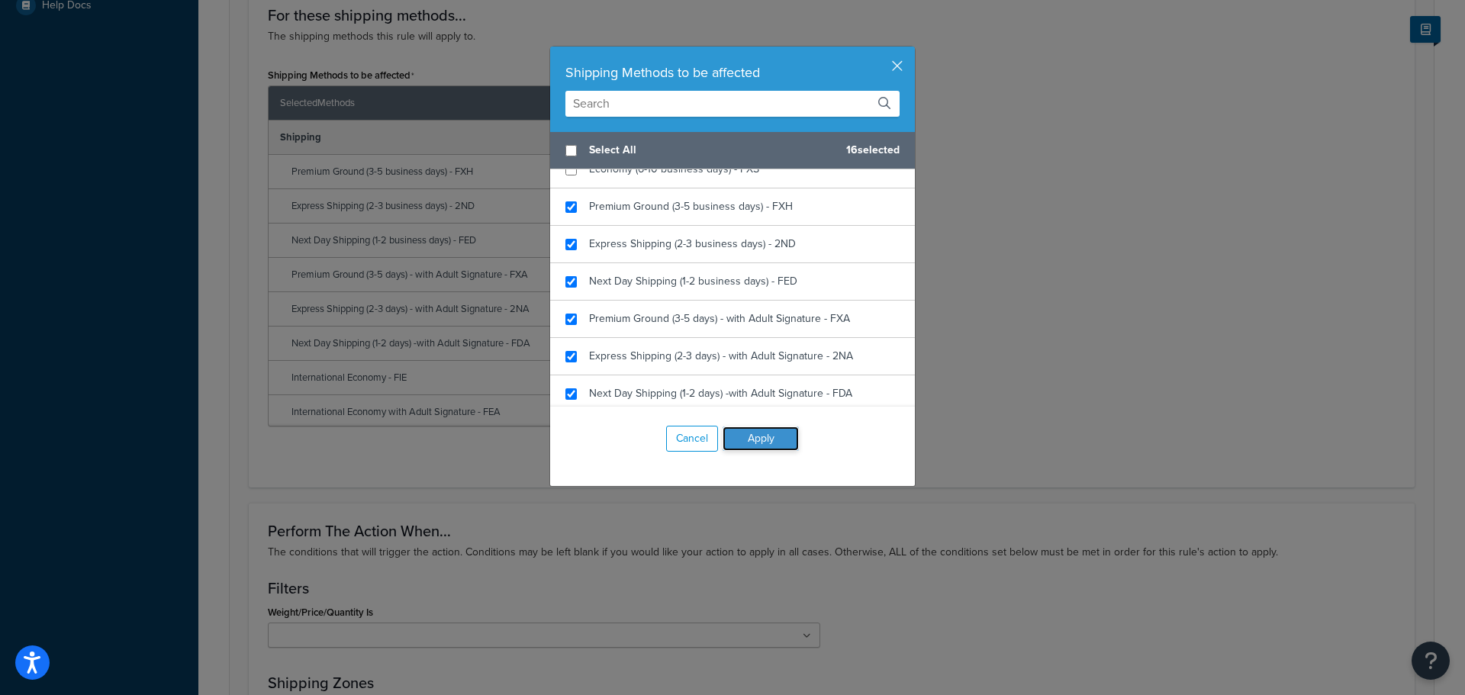
click at [775, 436] on button "Apply" at bounding box center [761, 439] width 76 height 24
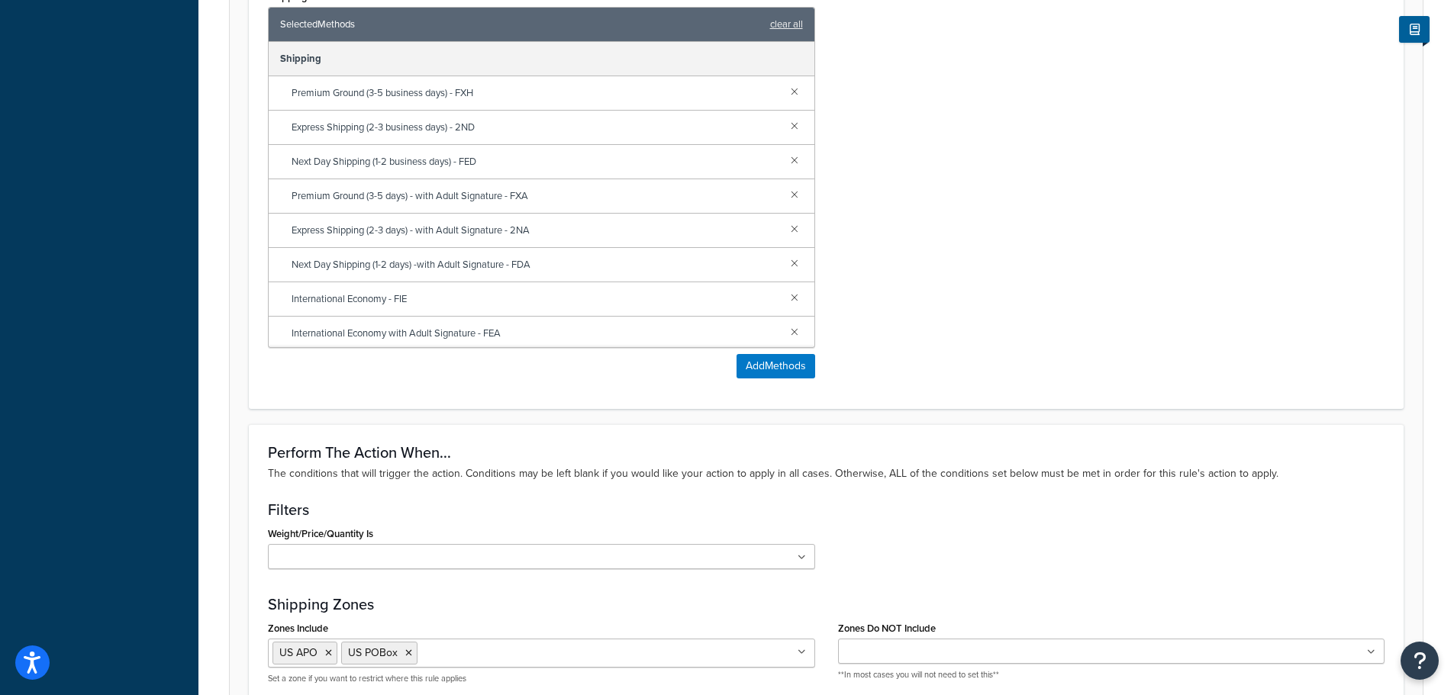
scroll to position [1051, 0]
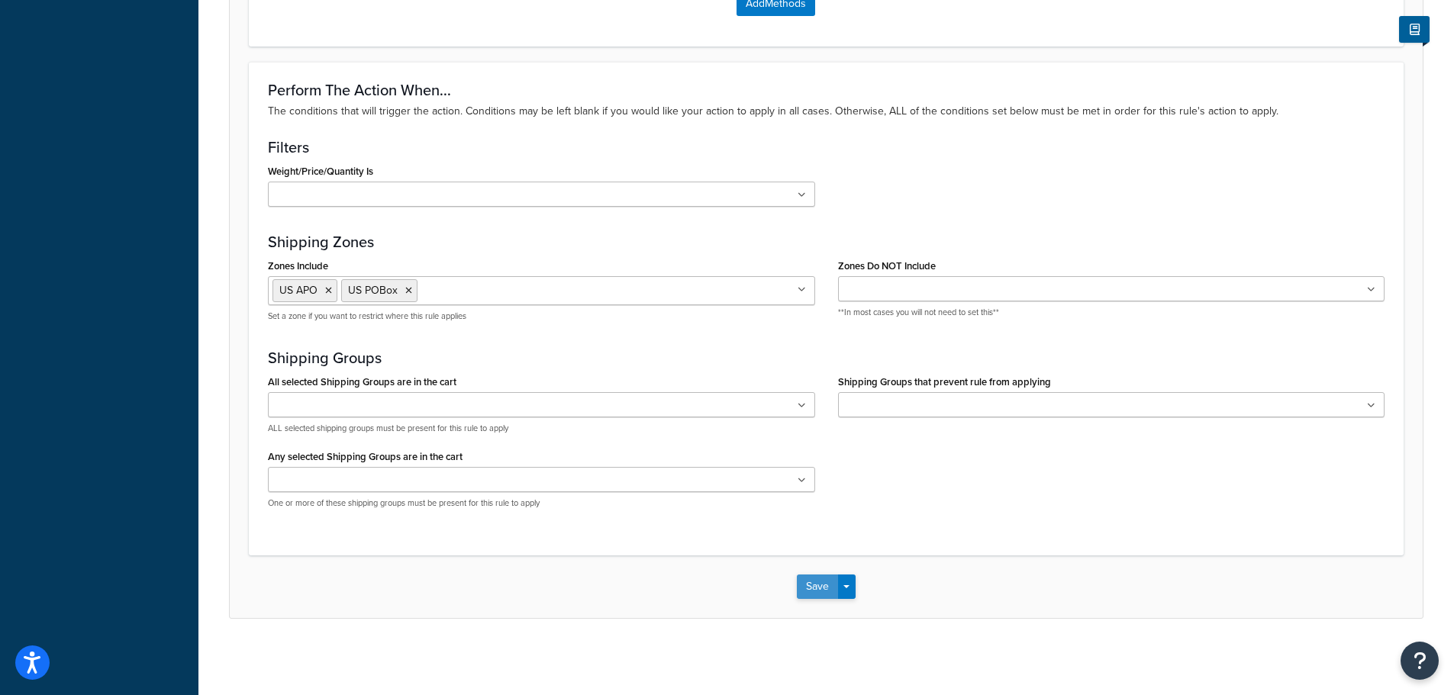
click at [809, 585] on button "Save" at bounding box center [817, 587] width 41 height 24
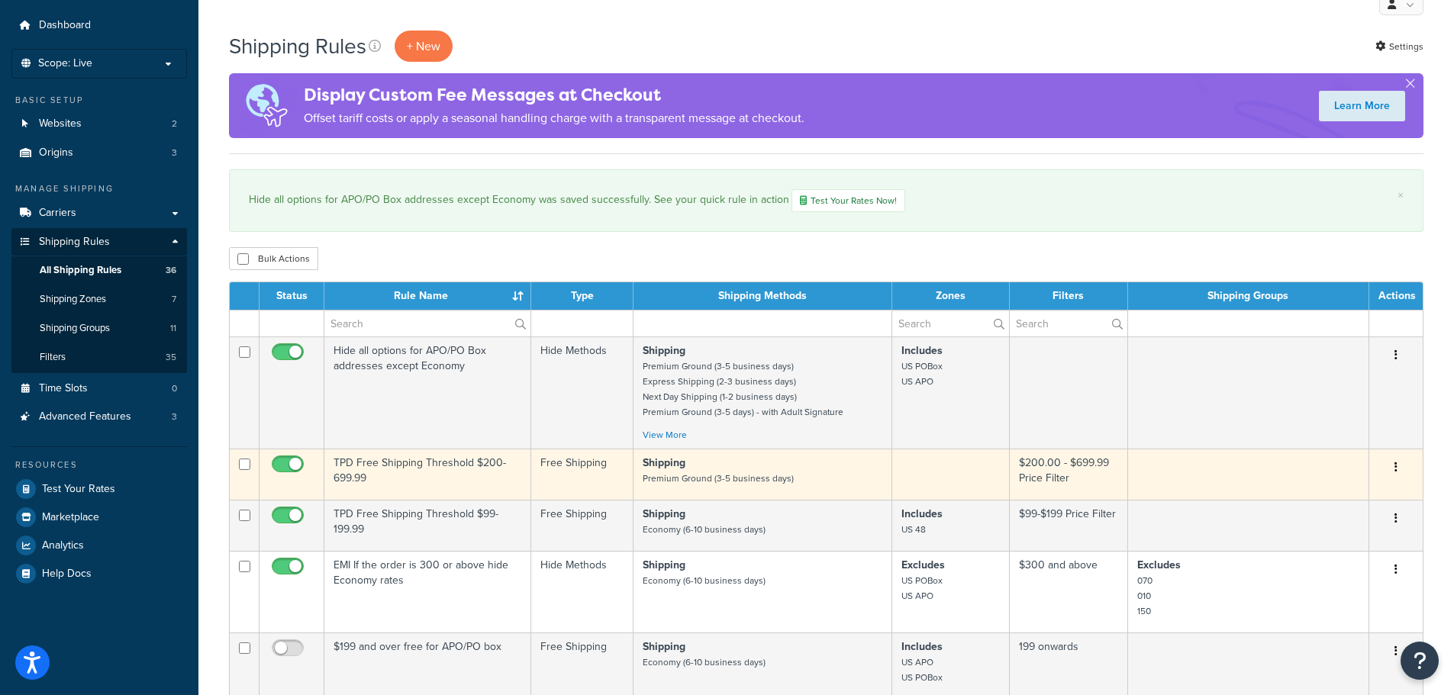
scroll to position [76, 0]
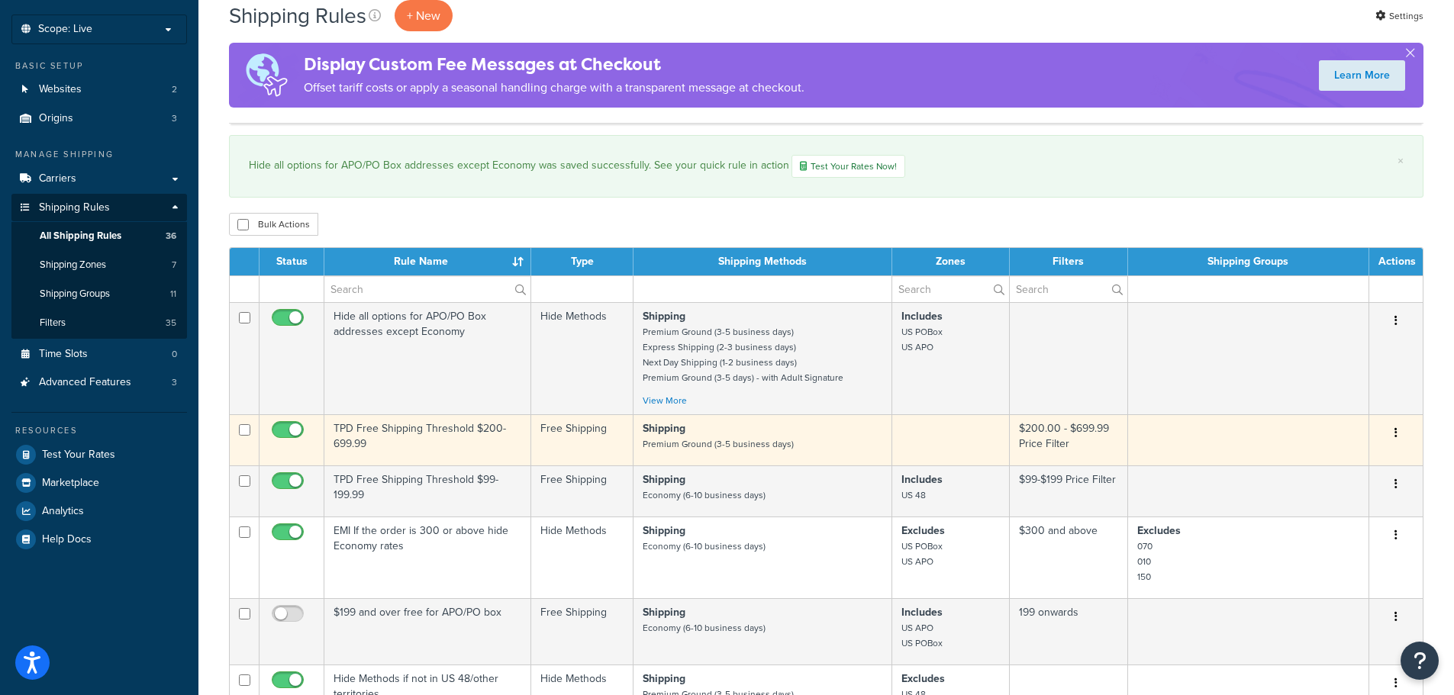
click at [498, 433] on td "TPD Free Shipping Threshold $200-699.99" at bounding box center [427, 439] width 207 height 51
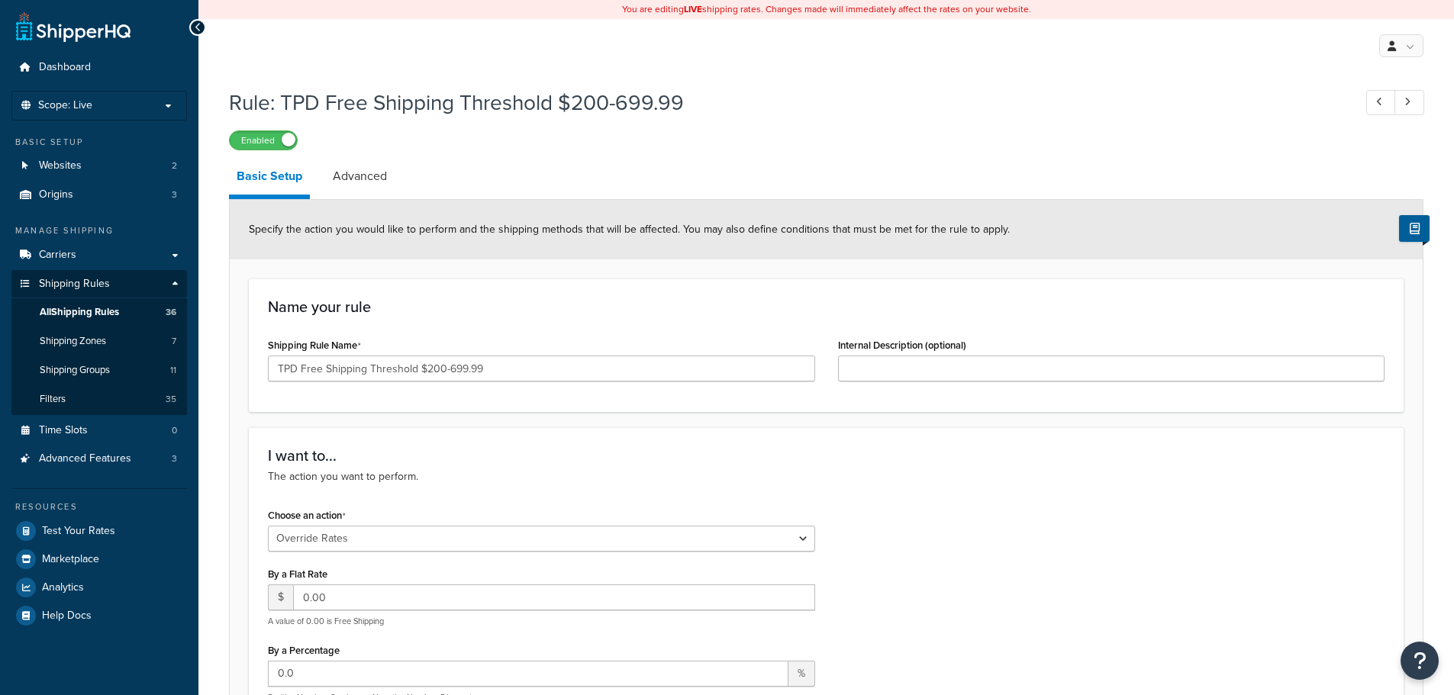
select select "OVERRIDE"
select select "SHIPPING_GROUP"
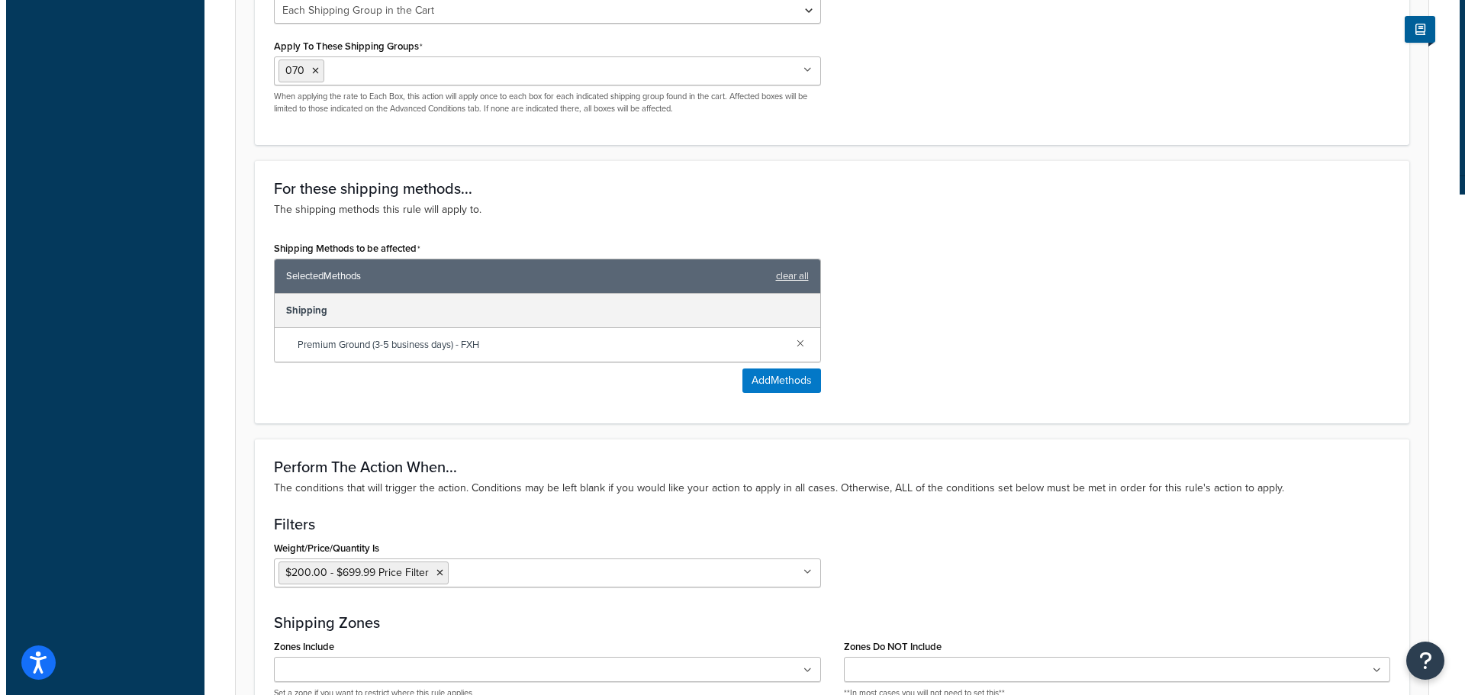
scroll to position [839, 0]
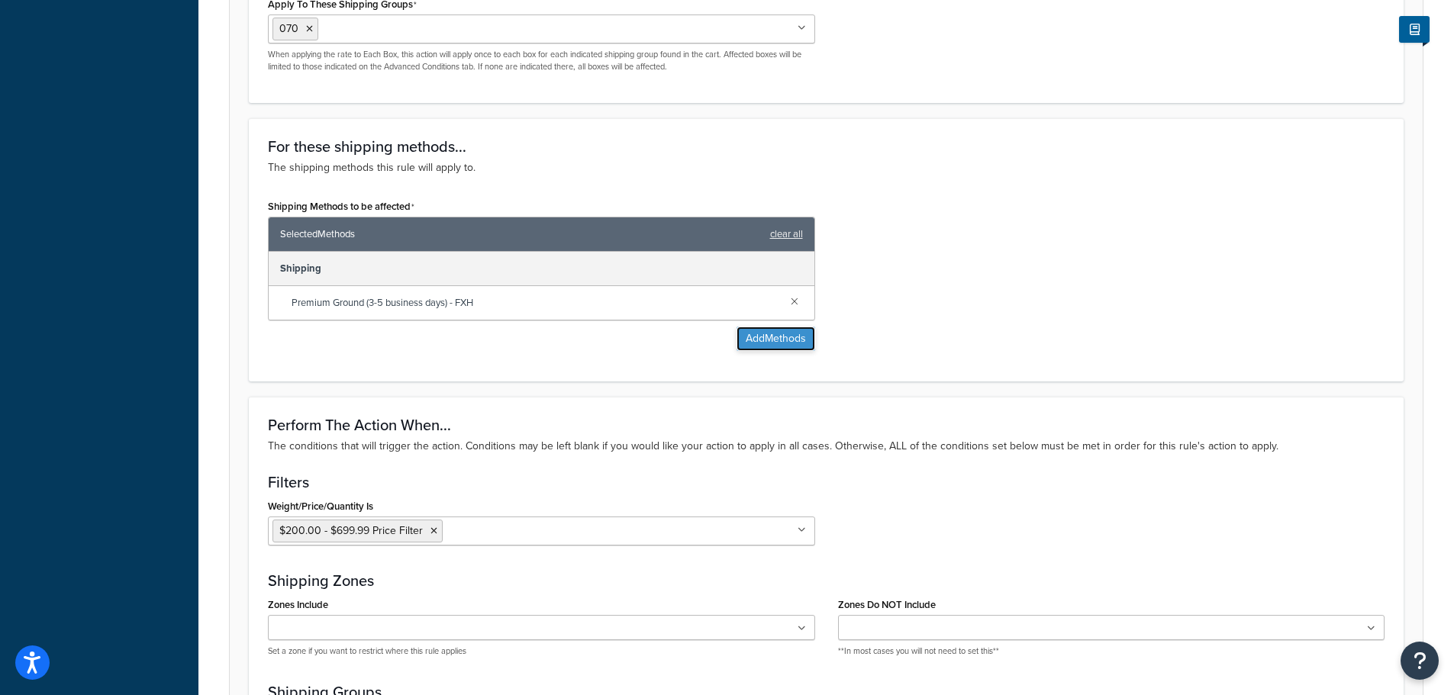
click at [781, 339] on button "Add Methods" at bounding box center [775, 339] width 79 height 24
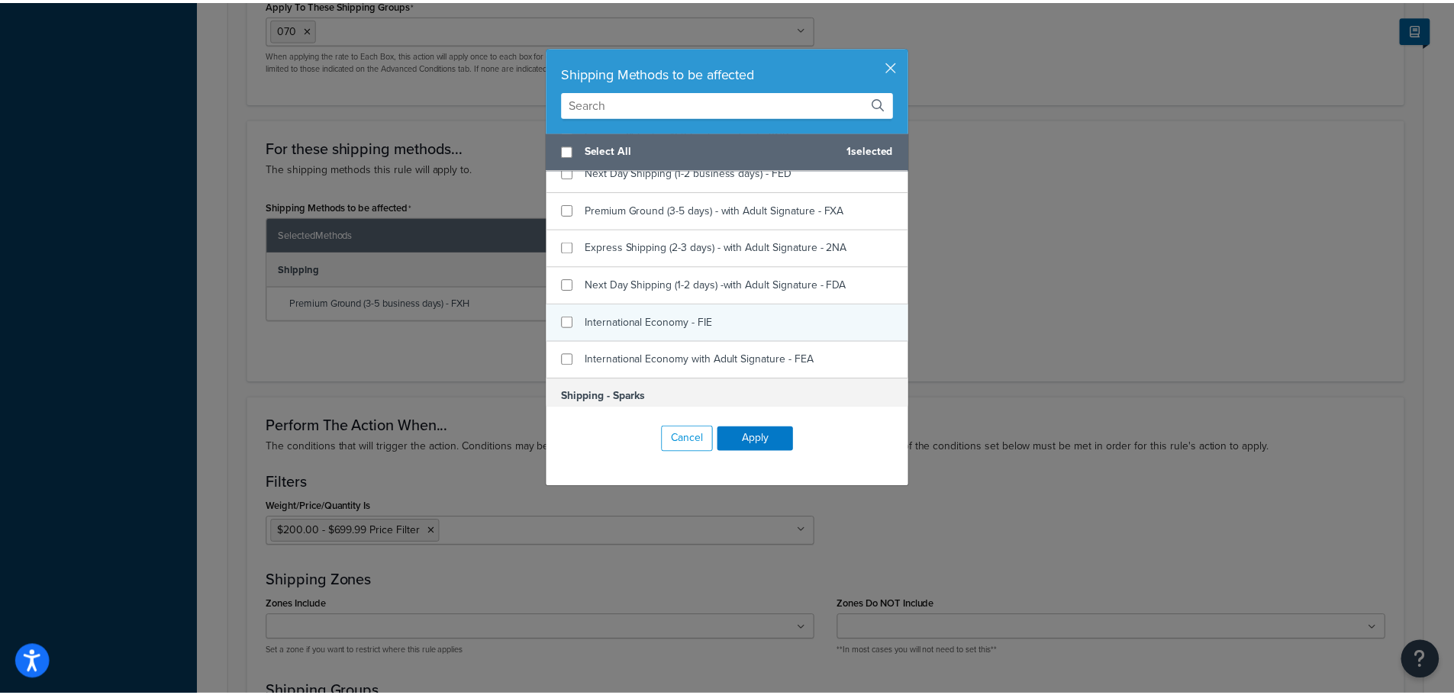
scroll to position [458, 0]
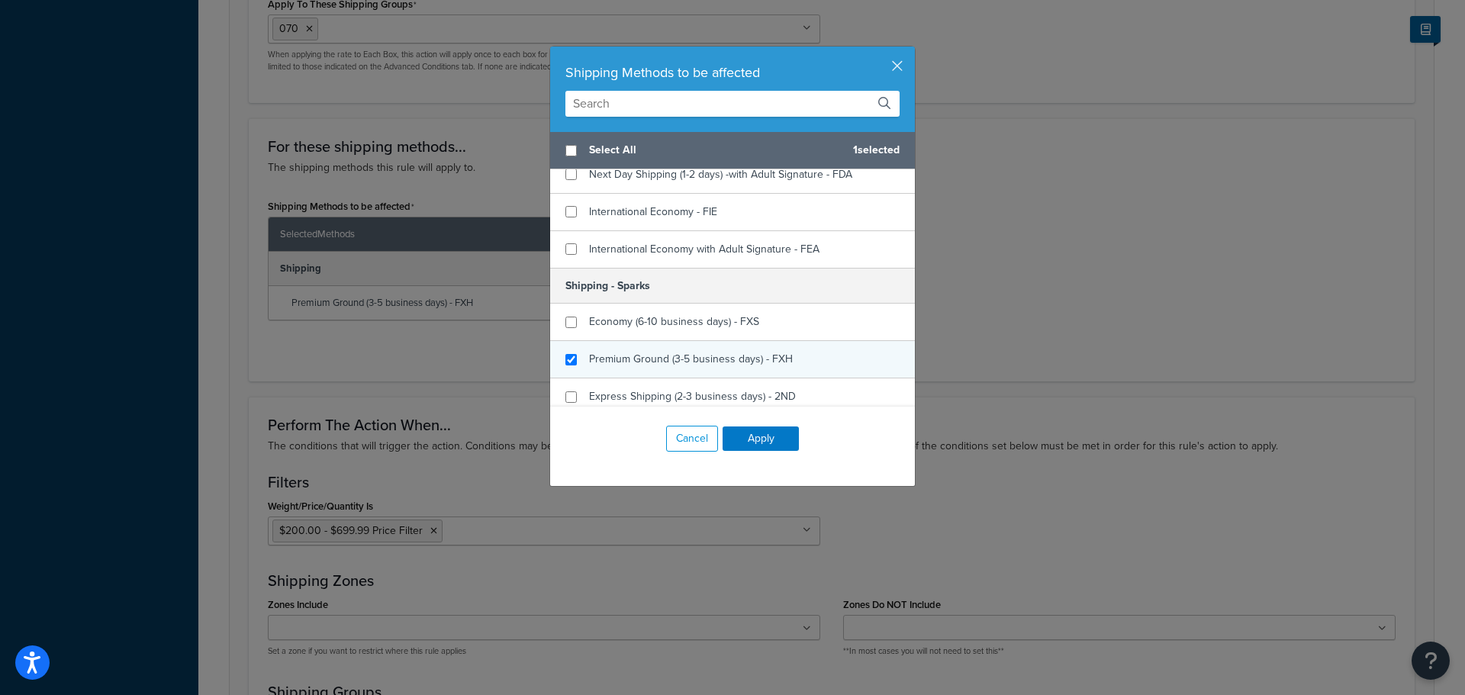
checkbox input "true"
click at [630, 363] on span "Premium Ground (3-5 business days) - FXH" at bounding box center [691, 359] width 204 height 16
click at [765, 444] on button "Apply" at bounding box center [761, 439] width 76 height 24
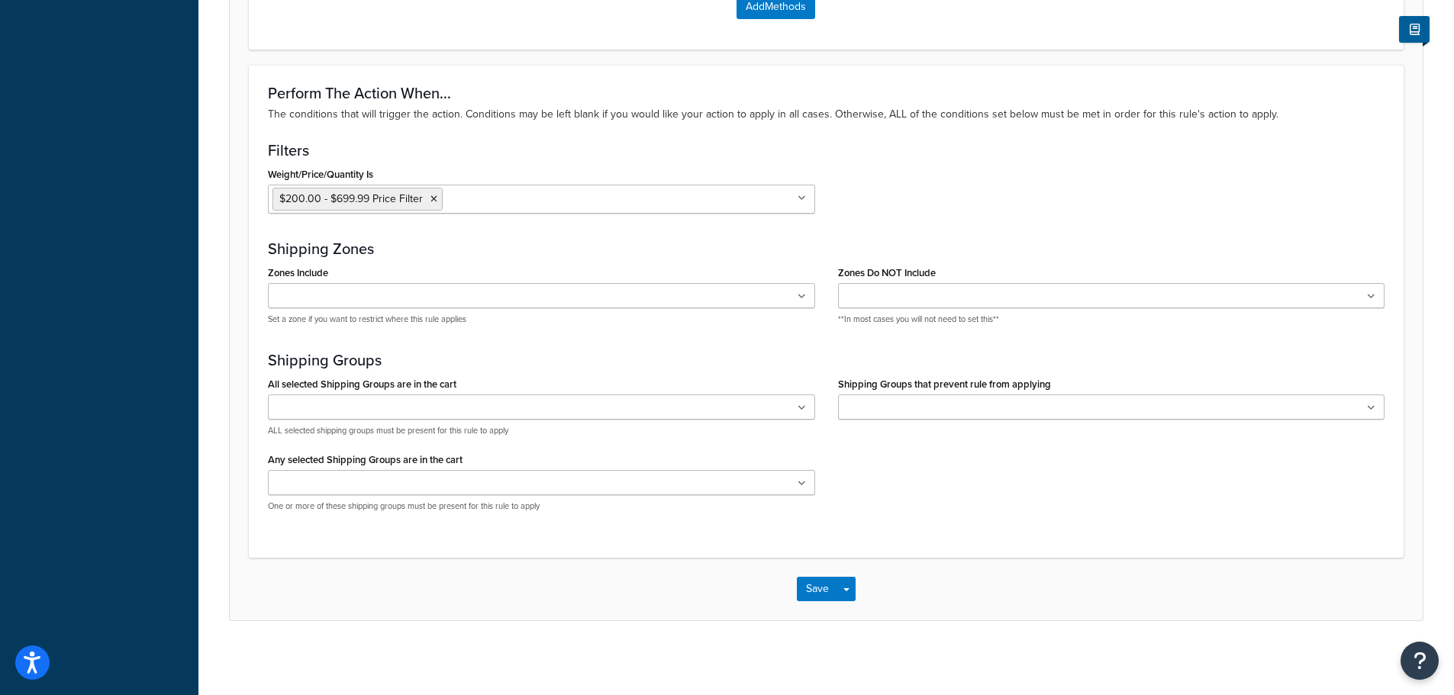
scroll to position [1242, 0]
click at [811, 590] on button "Save" at bounding box center [817, 587] width 41 height 24
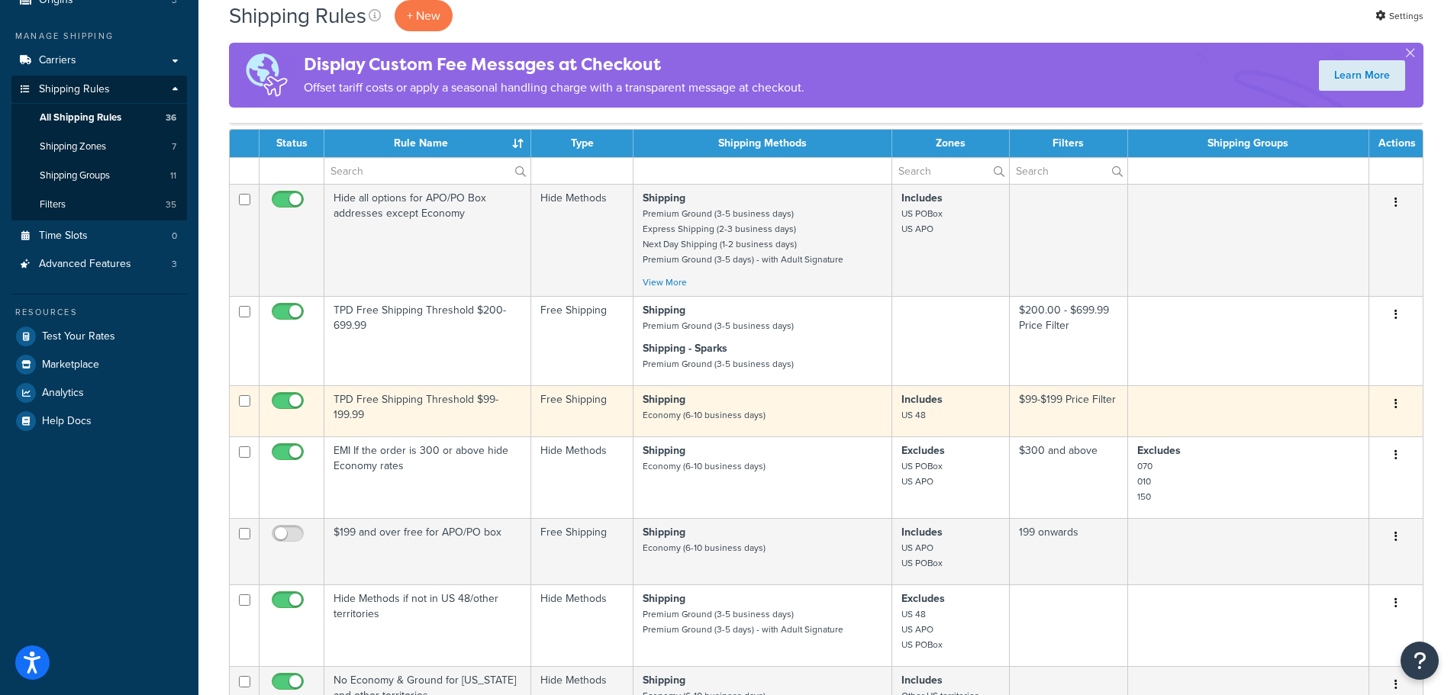
scroll to position [229, 0]
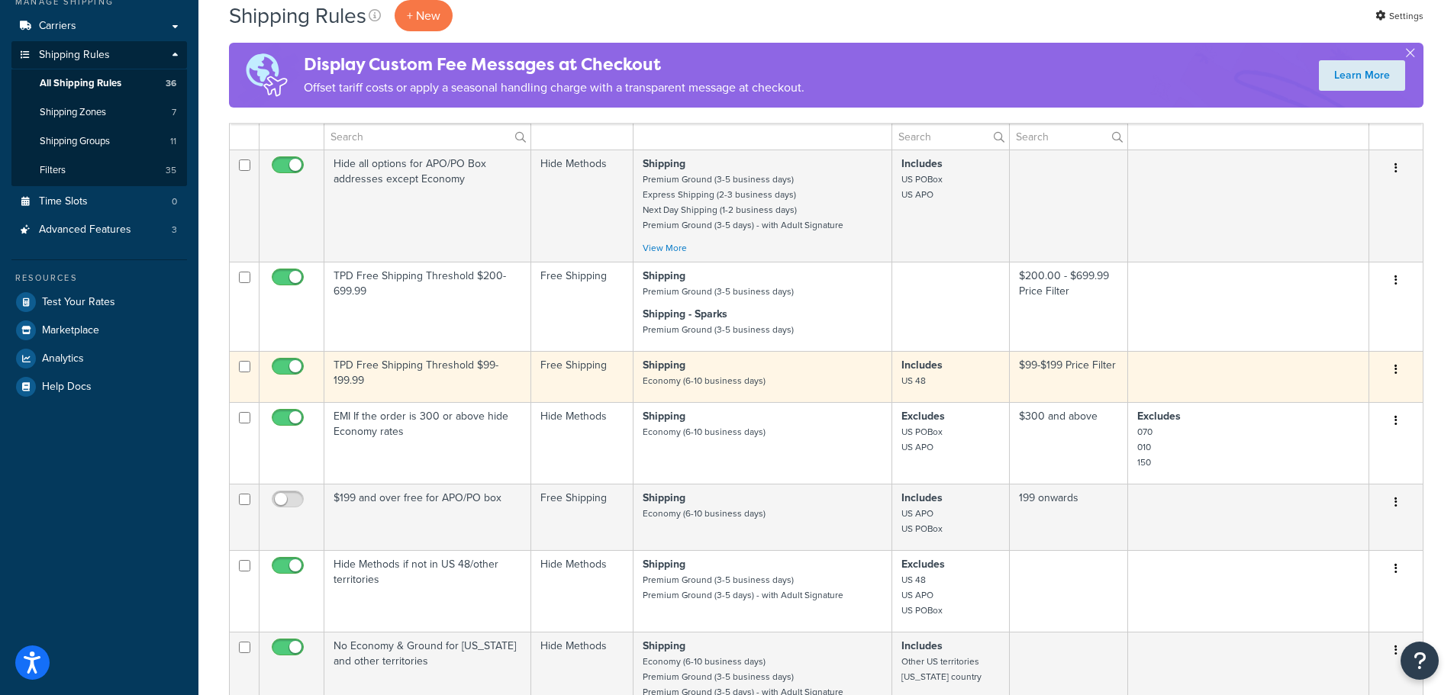
click at [440, 367] on td "TPD Free Shipping Threshold $99-199.99" at bounding box center [427, 376] width 207 height 51
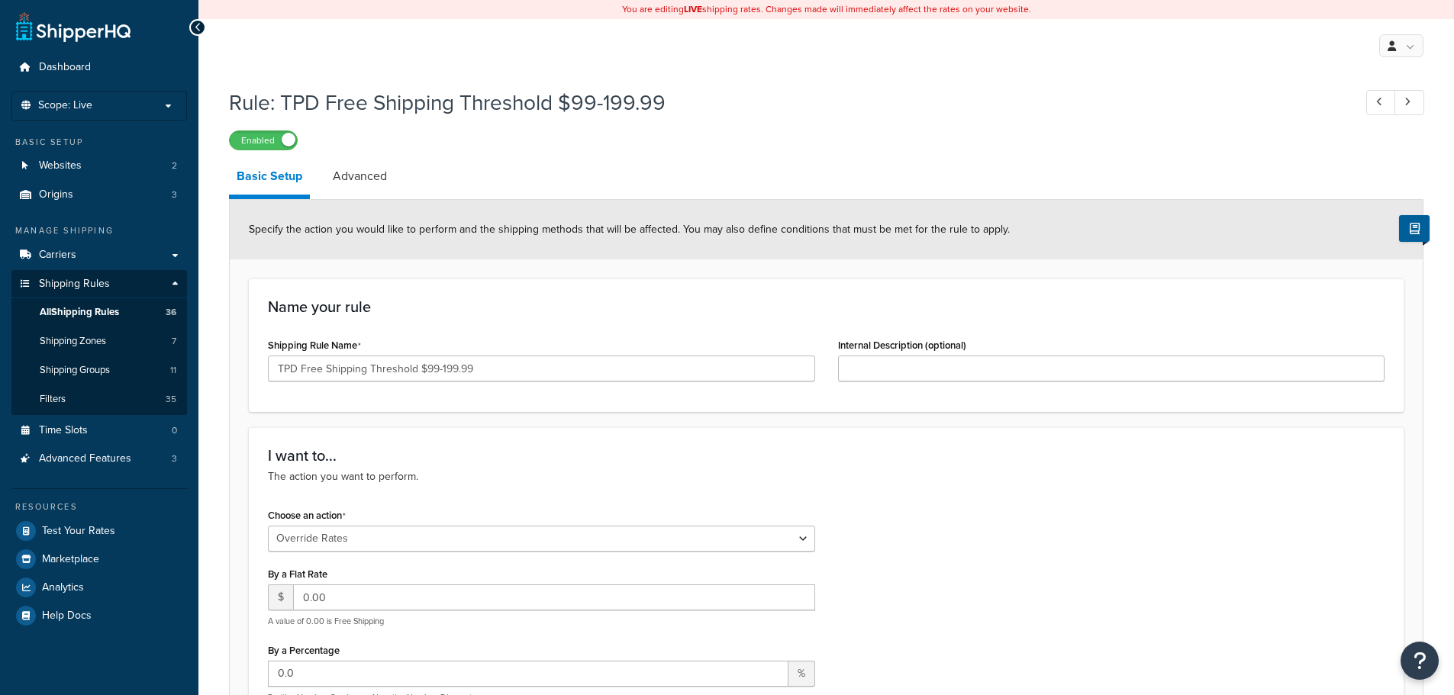
select select "OVERRIDE"
select select "SHIPPING_GROUP"
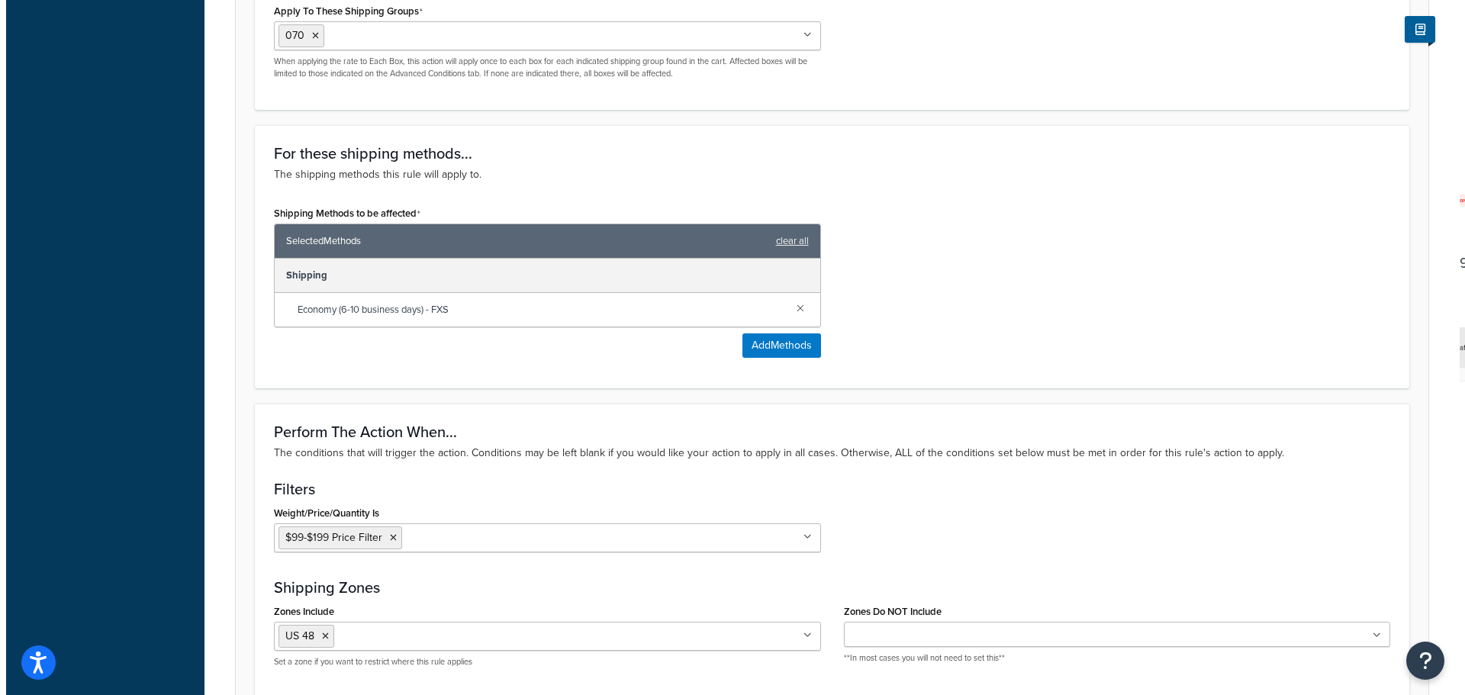
scroll to position [839, 0]
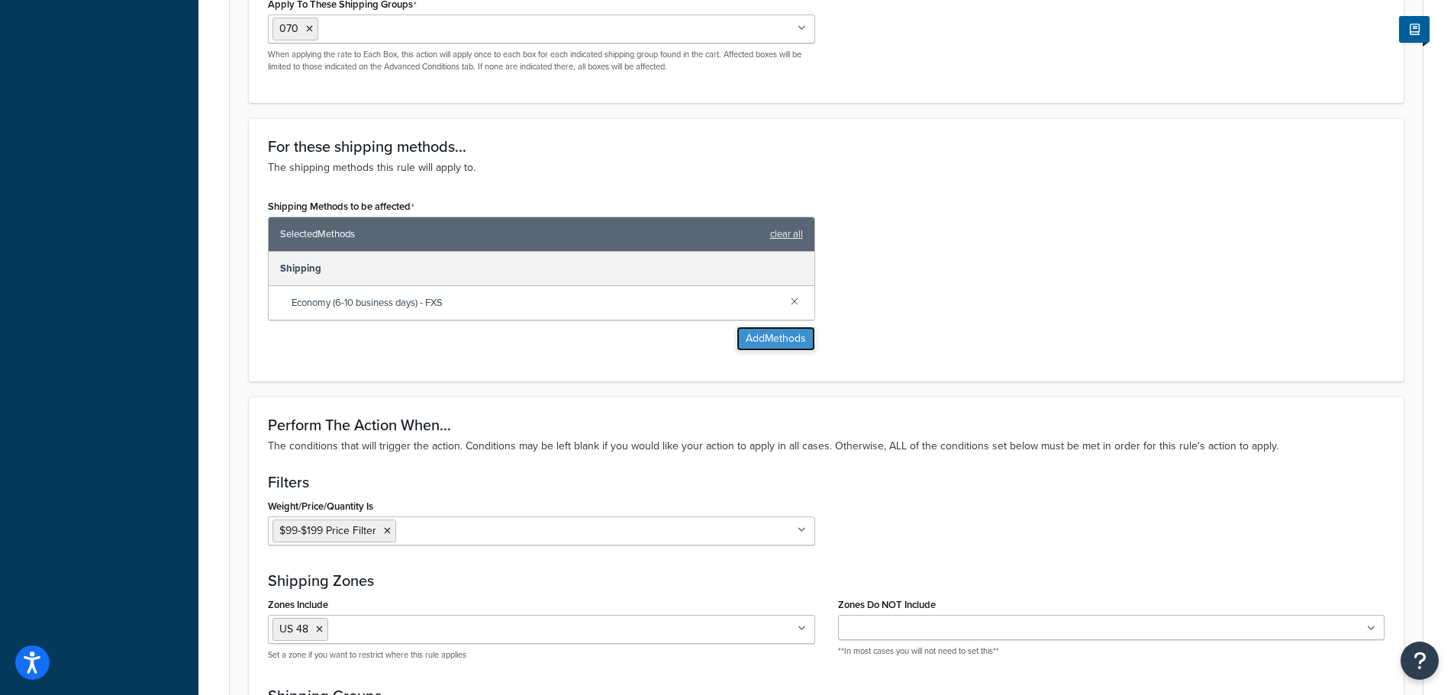
click at [770, 333] on button "Add Methods" at bounding box center [775, 339] width 79 height 24
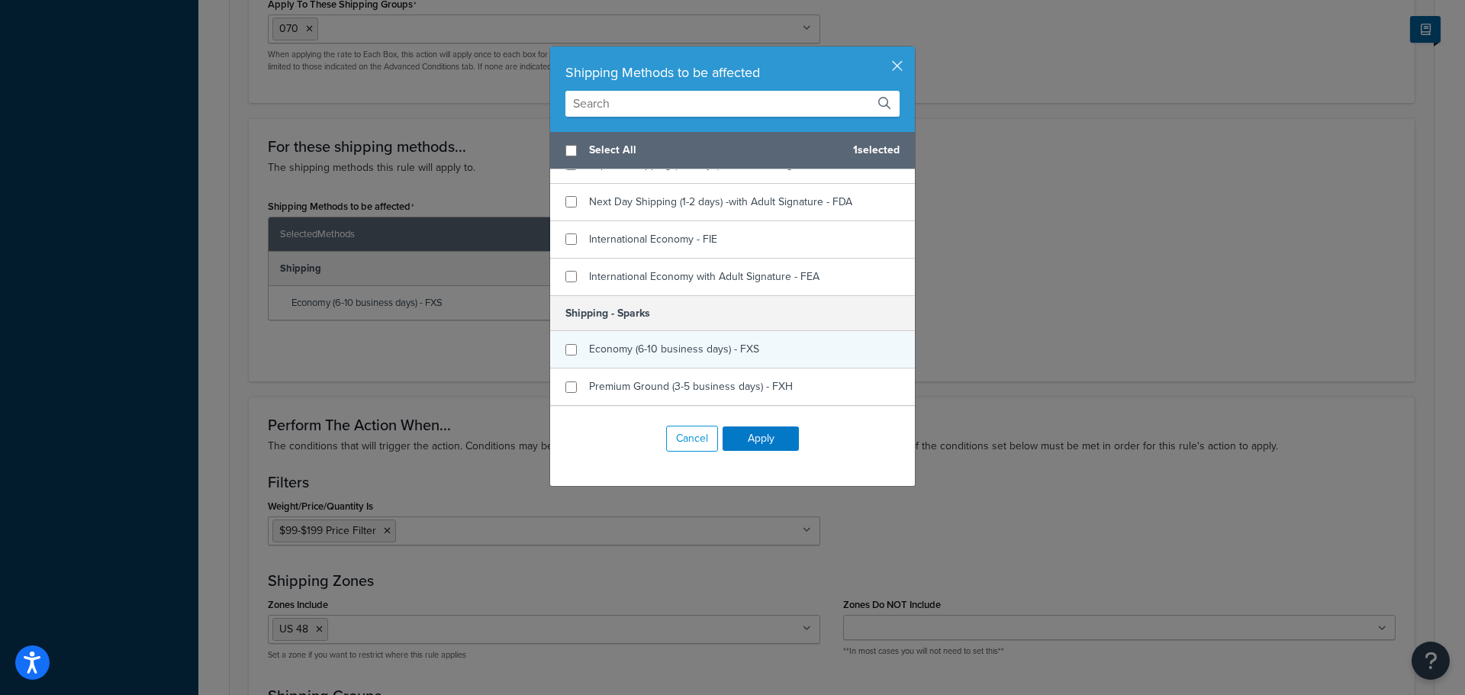
scroll to position [458, 0]
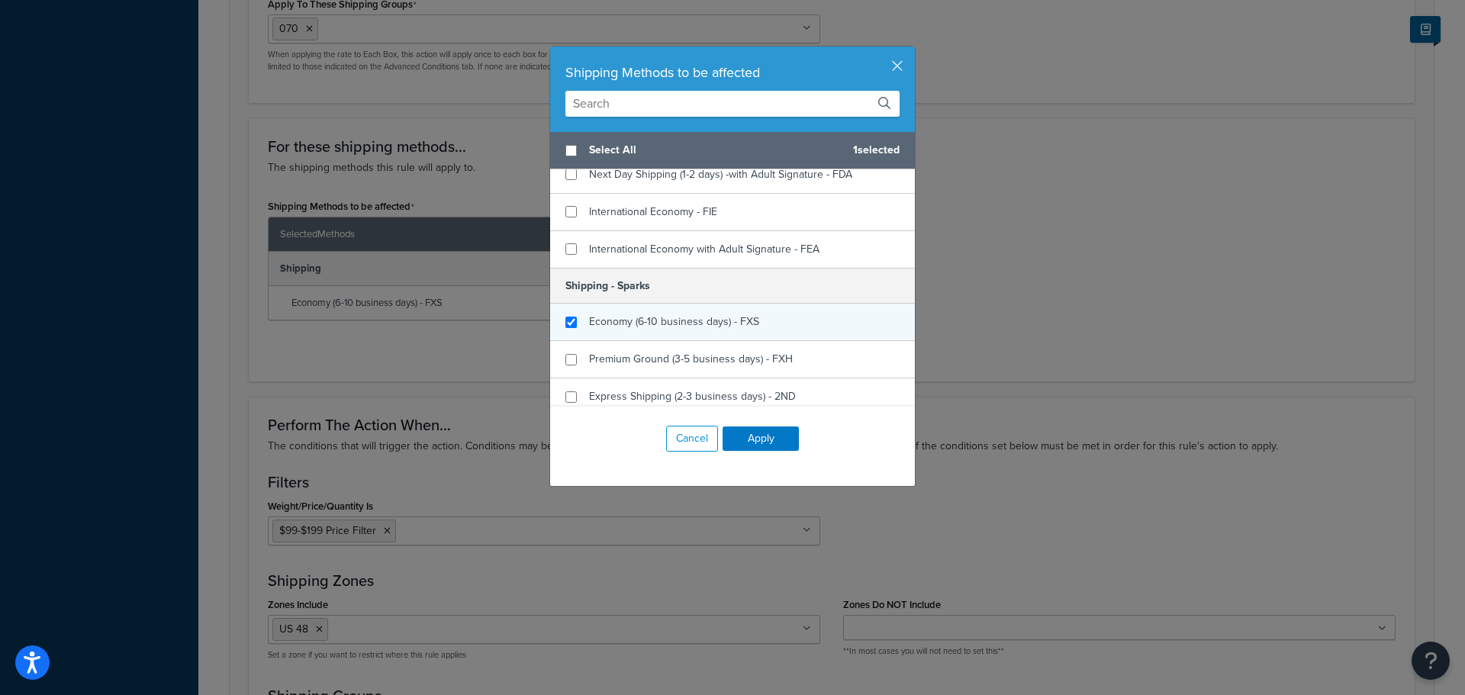
checkbox input "true"
click at [590, 320] on span "Economy (6-10 business days) - FXS" at bounding box center [674, 322] width 170 height 16
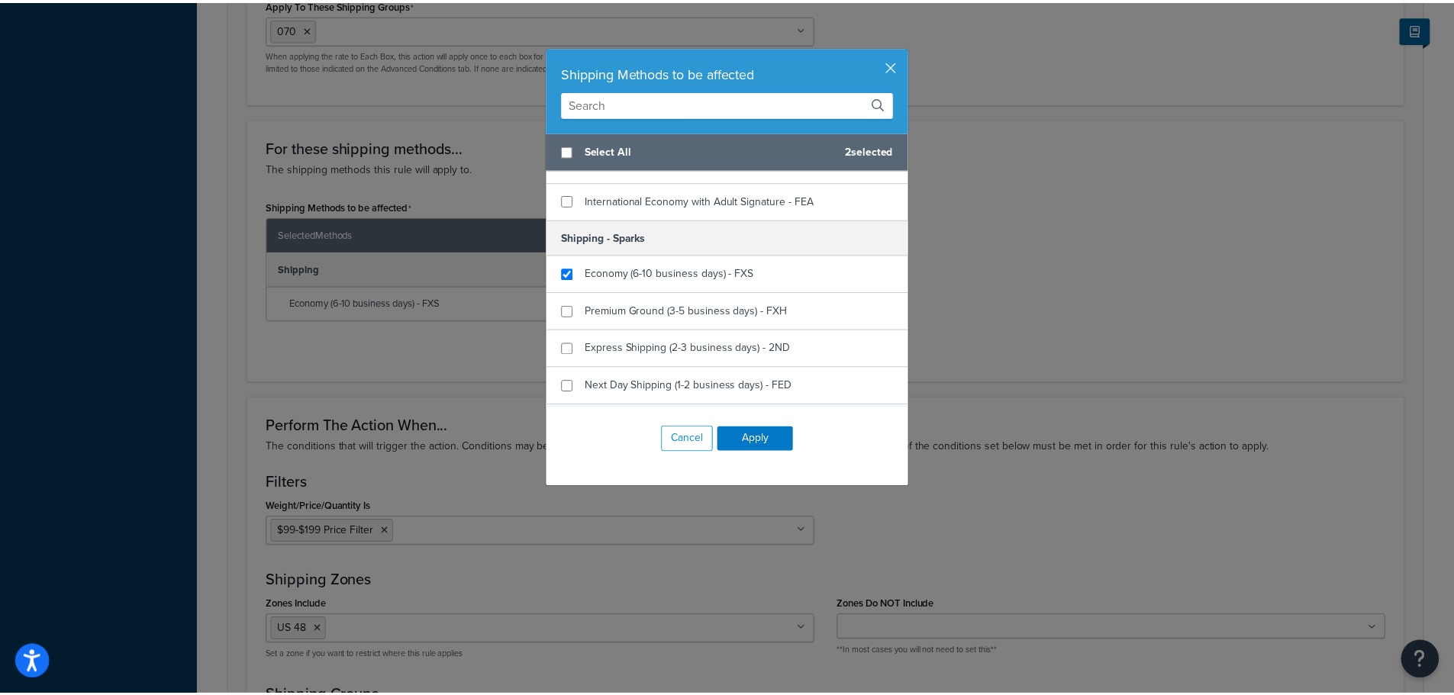
scroll to position [534, 0]
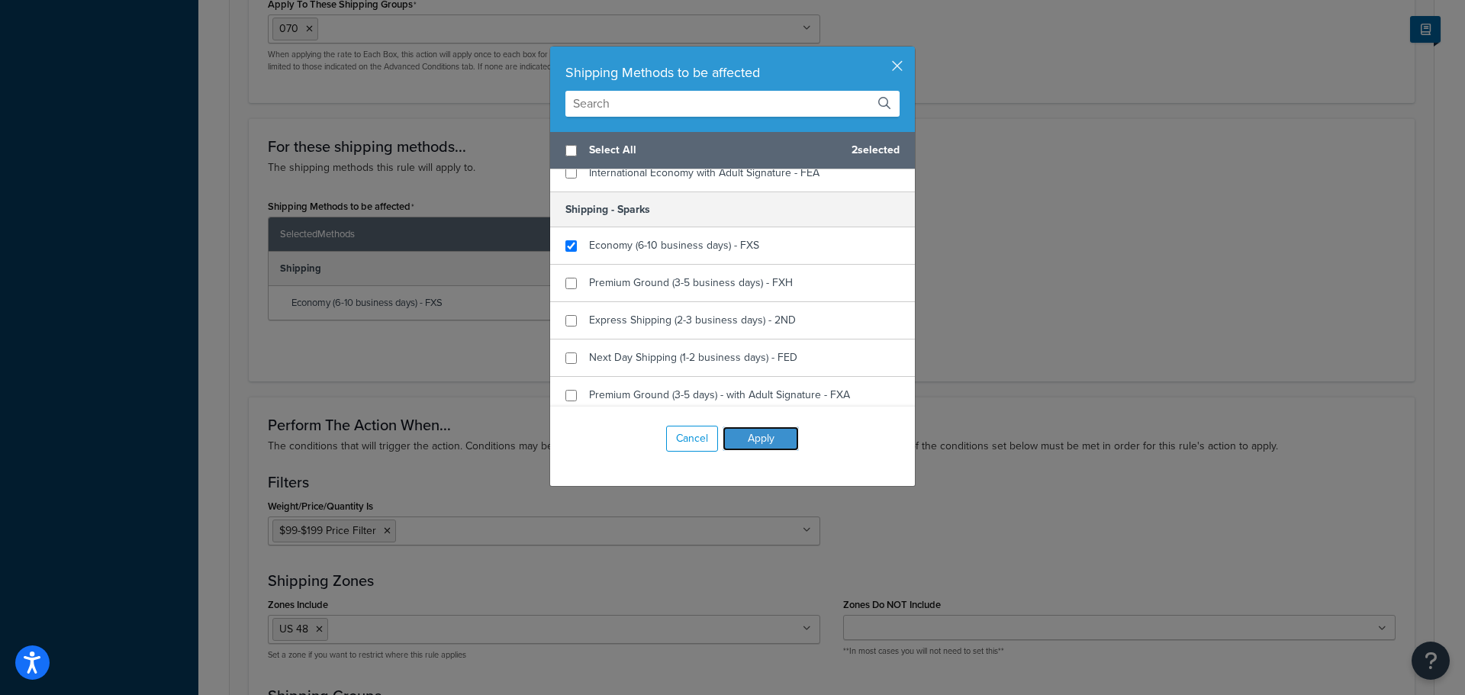
click at [765, 448] on button "Apply" at bounding box center [761, 439] width 76 height 24
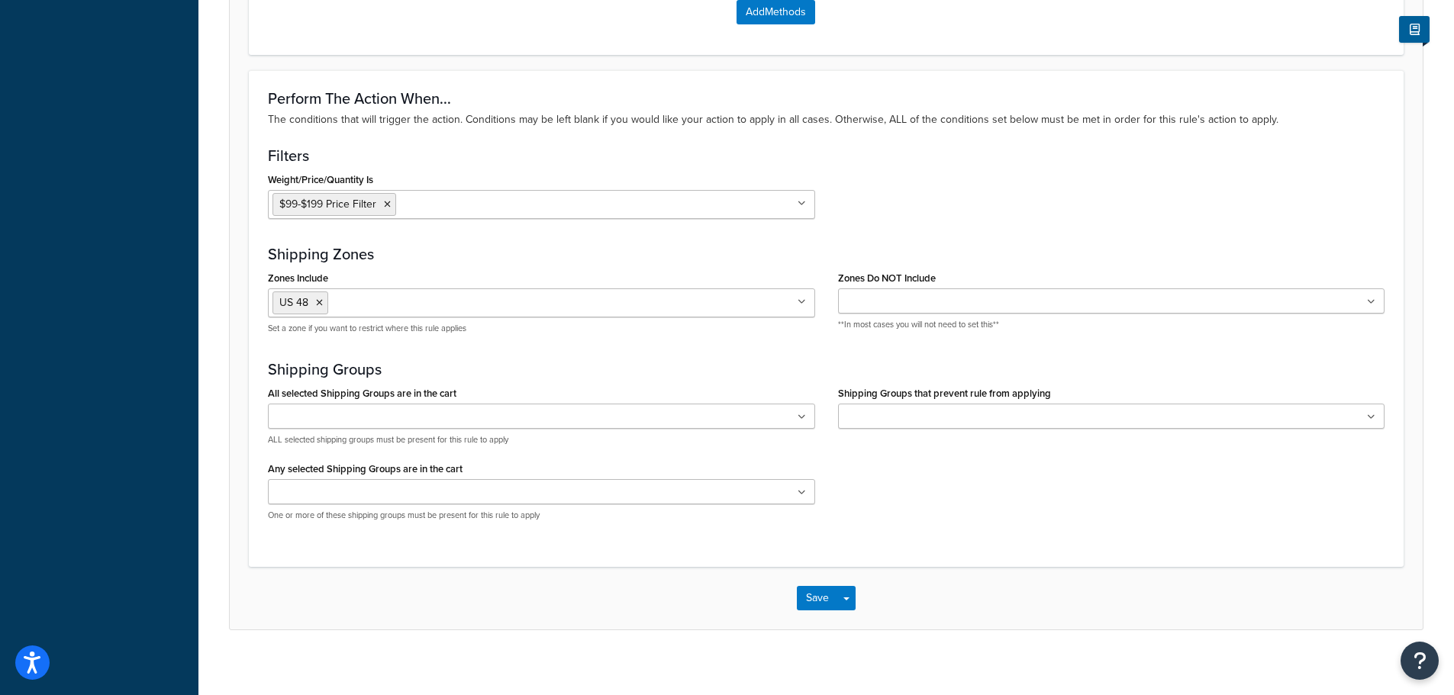
scroll to position [1246, 0]
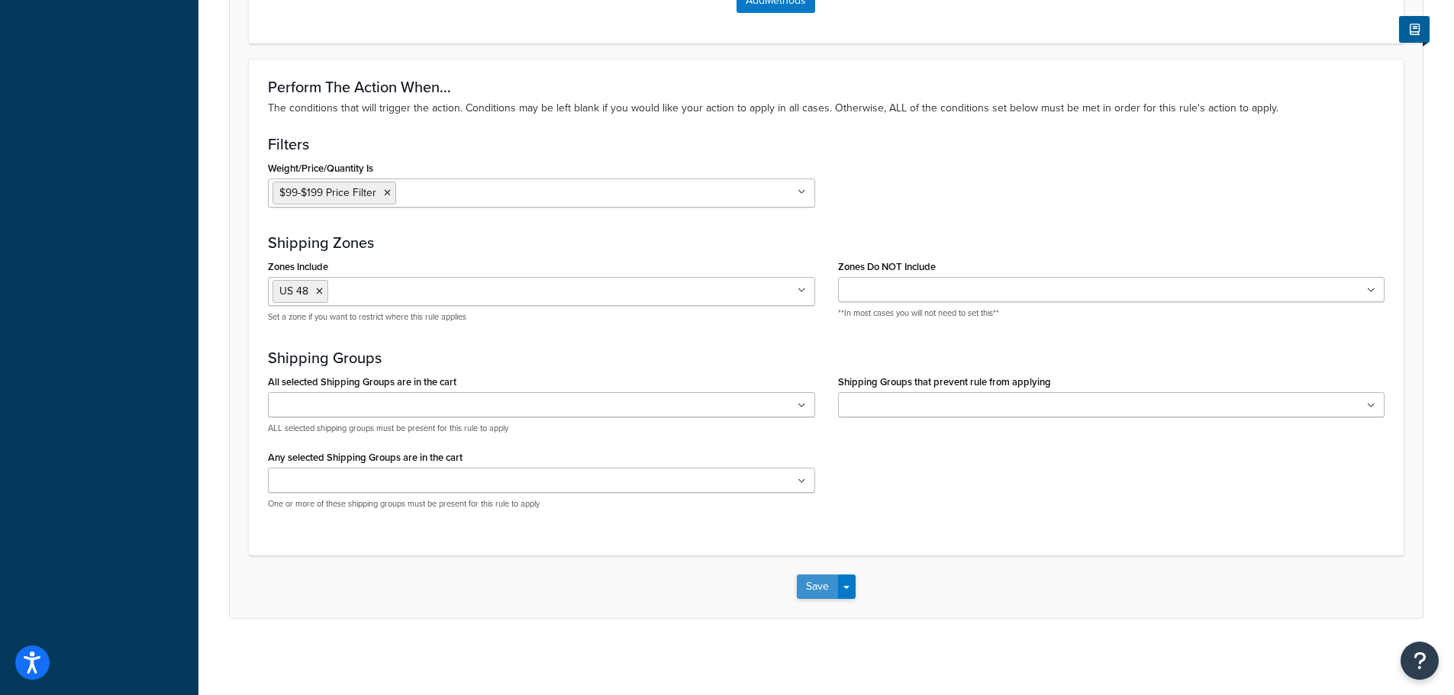
click at [820, 591] on button "Save" at bounding box center [817, 587] width 41 height 24
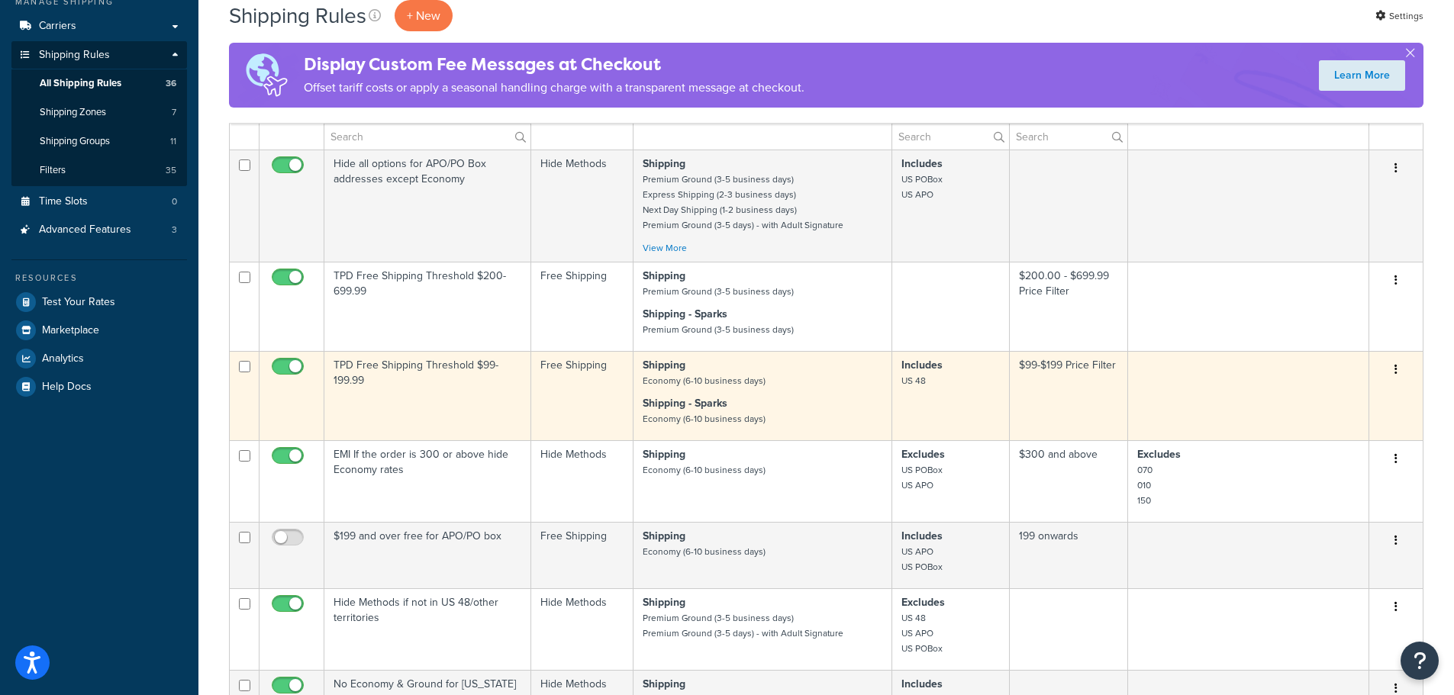
scroll to position [305, 0]
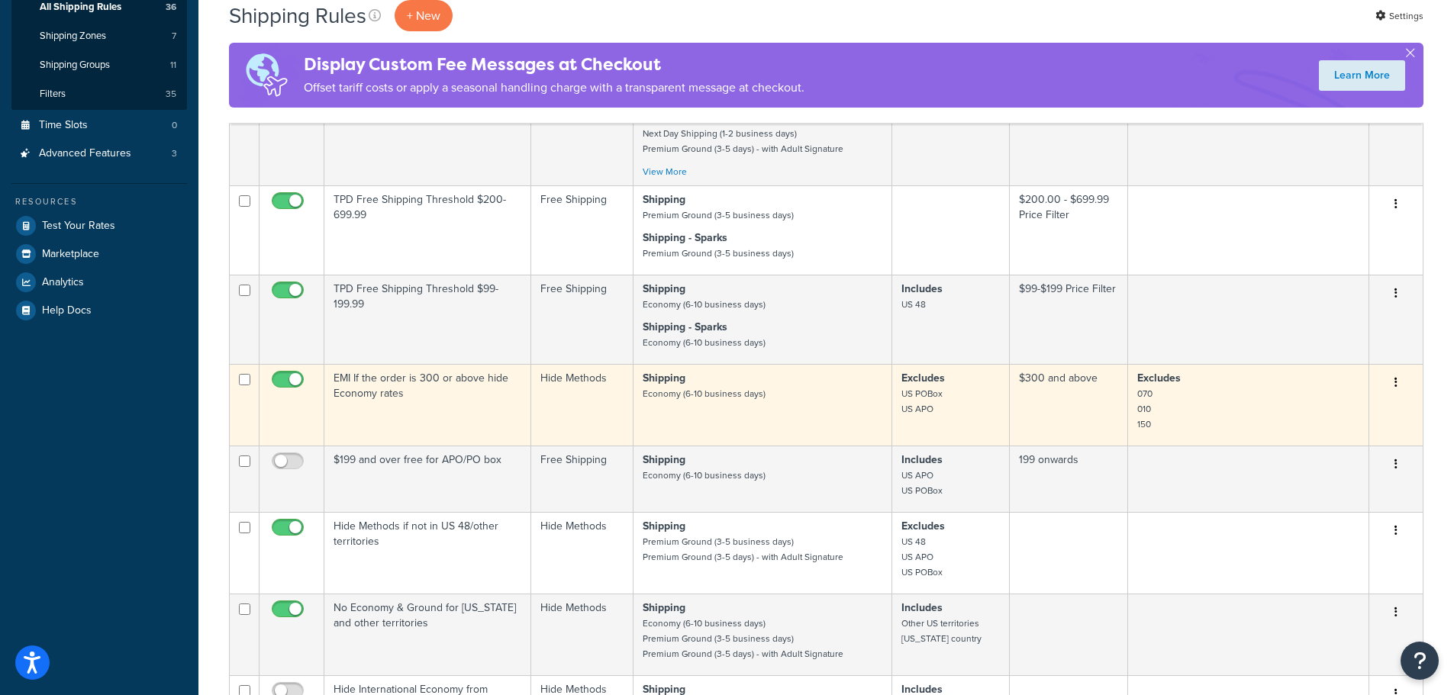
click at [465, 389] on td "EMI If the order is 300 or above hide Economy rates" at bounding box center [427, 405] width 207 height 82
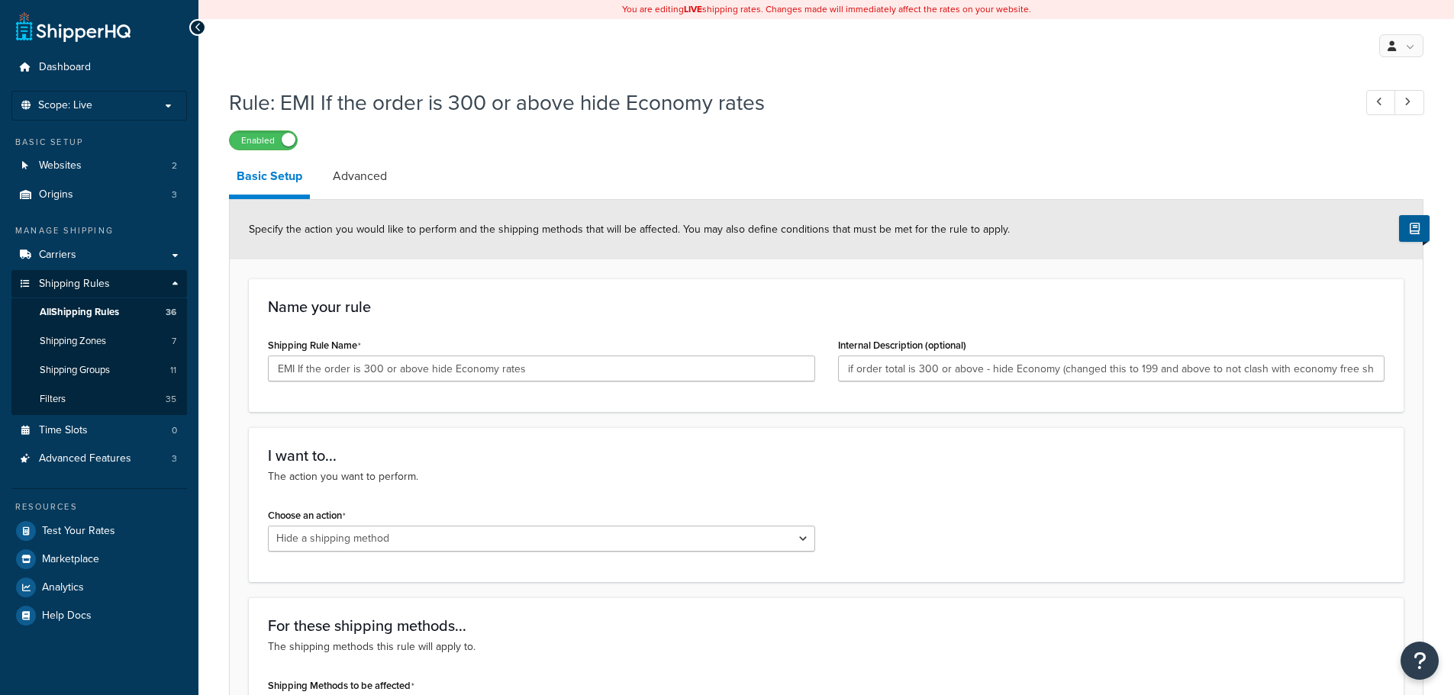
select select "HIDE"
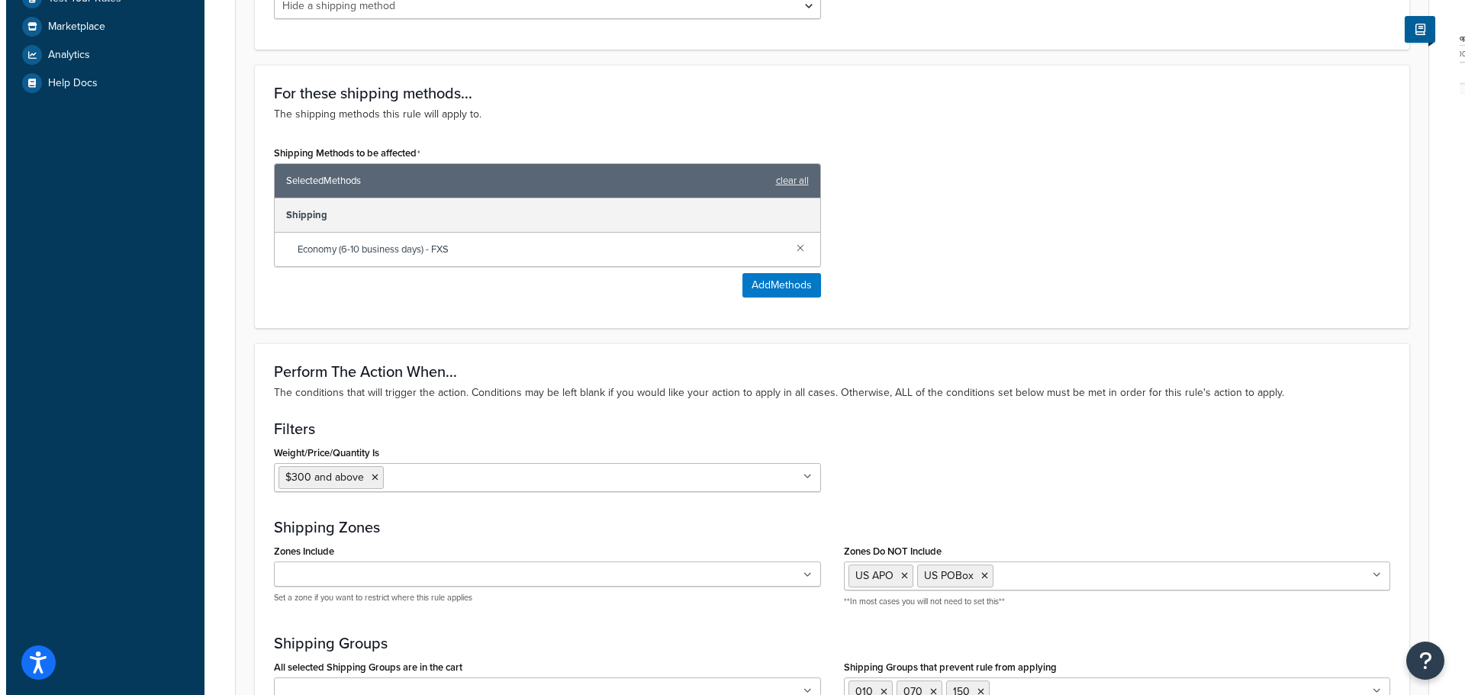
scroll to position [534, 0]
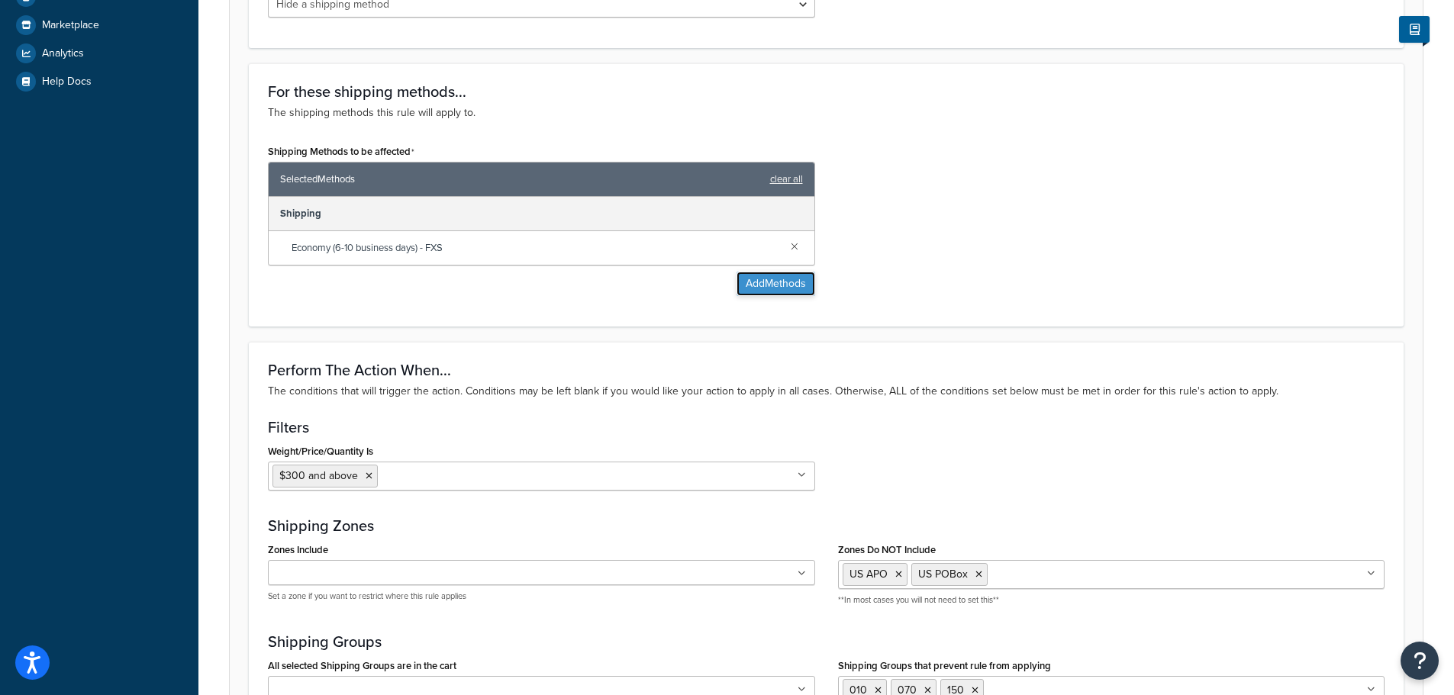
click at [764, 291] on button "Add Methods" at bounding box center [775, 284] width 79 height 24
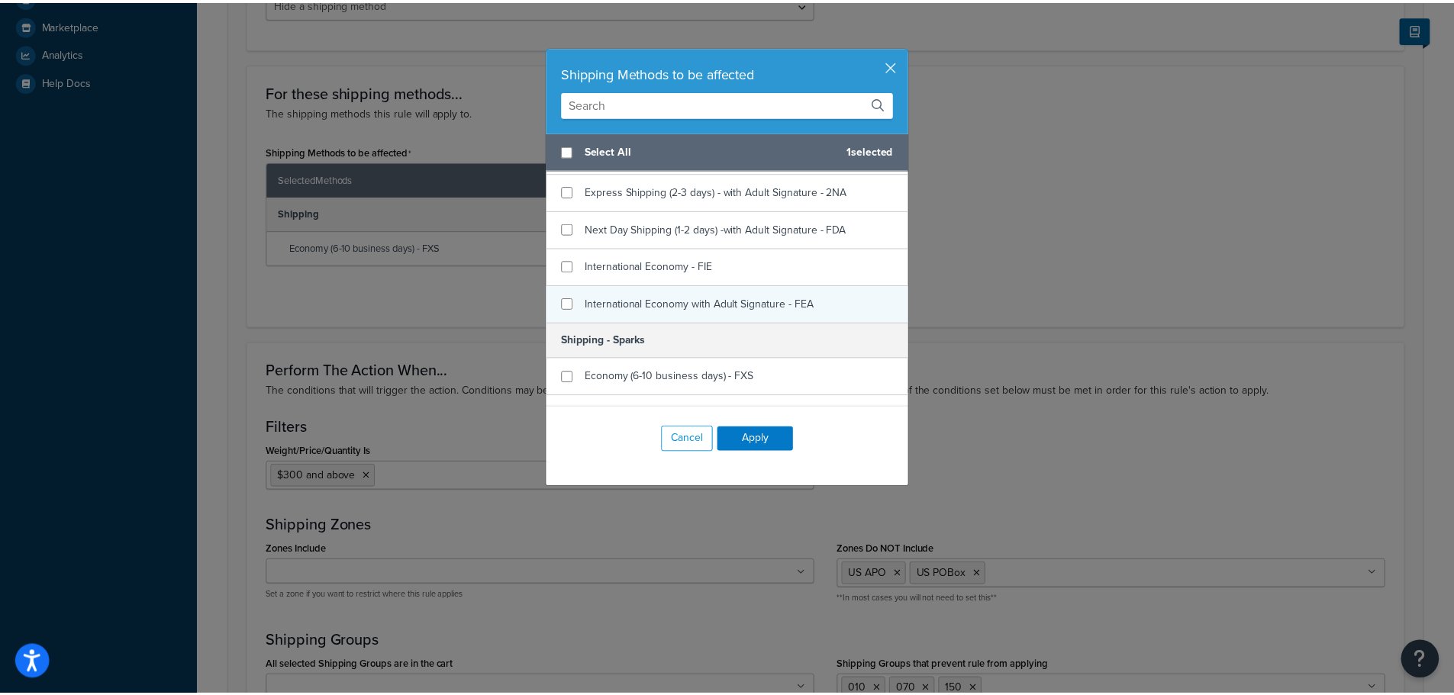
scroll to position [458, 0]
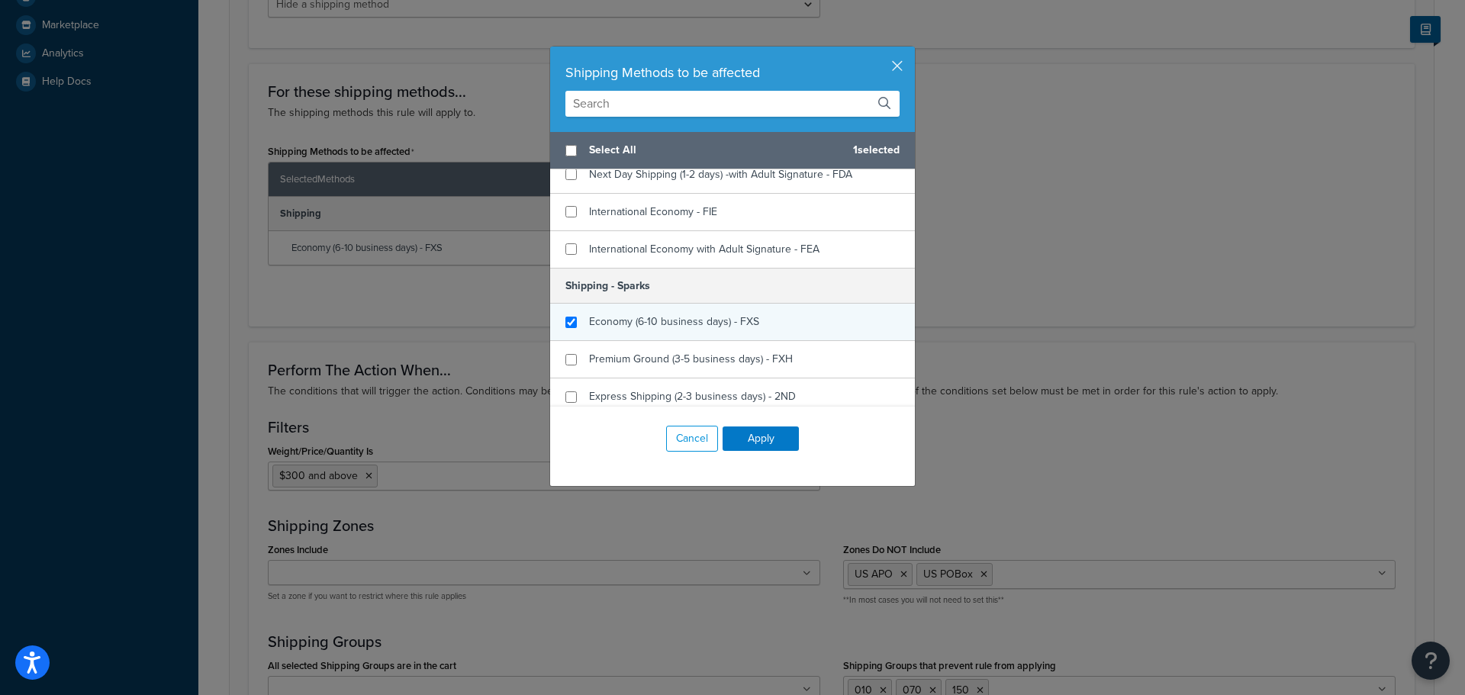
checkbox input "true"
click at [654, 313] on div "Economy (6-10 business days) - FXS" at bounding box center [674, 321] width 170 height 21
click at [746, 442] on button "Apply" at bounding box center [761, 439] width 76 height 24
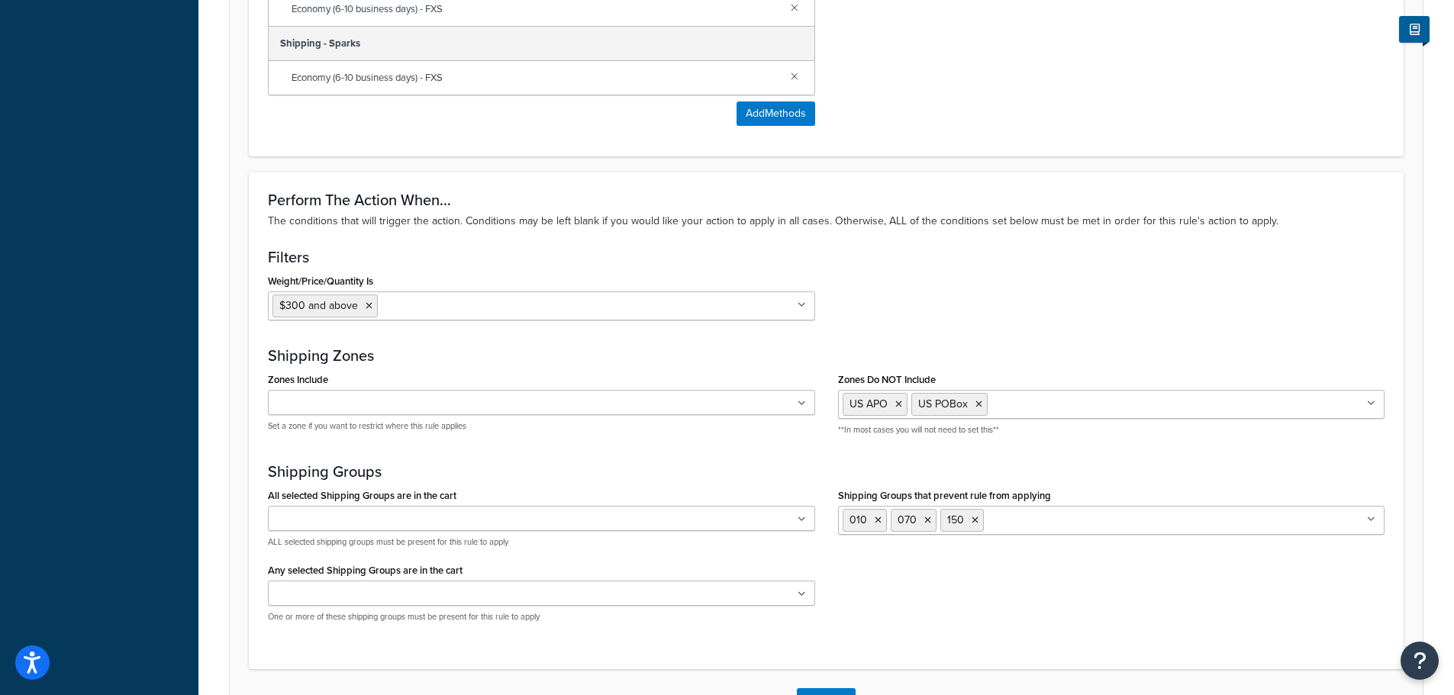
scroll to position [887, 0]
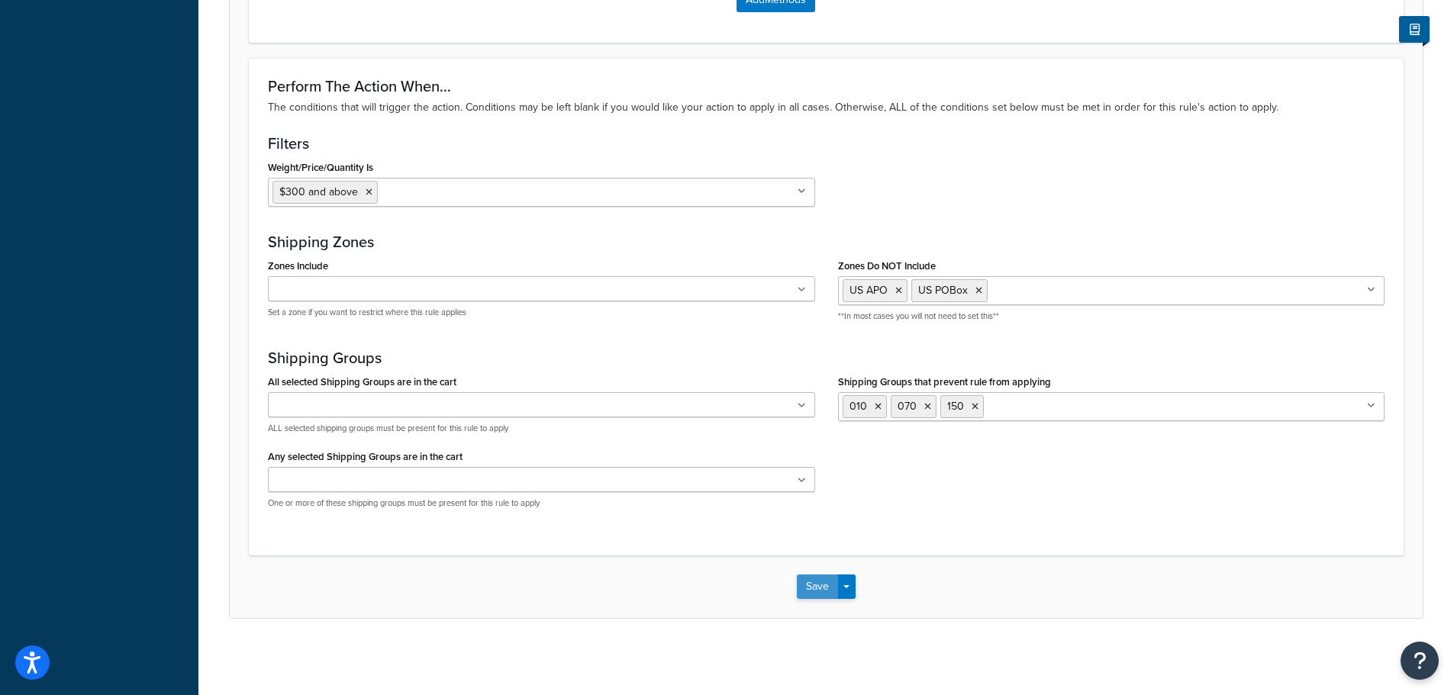
click at [821, 590] on button "Save" at bounding box center [817, 587] width 41 height 24
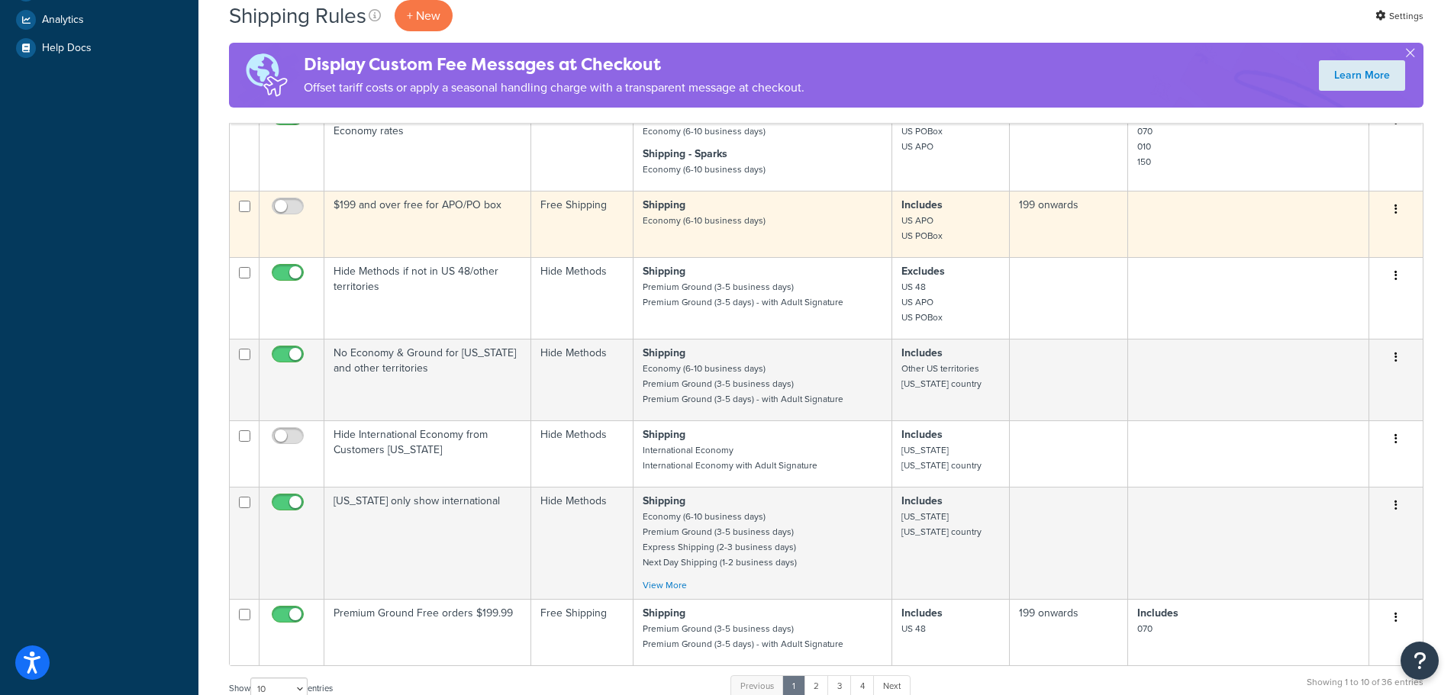
scroll to position [569, 0]
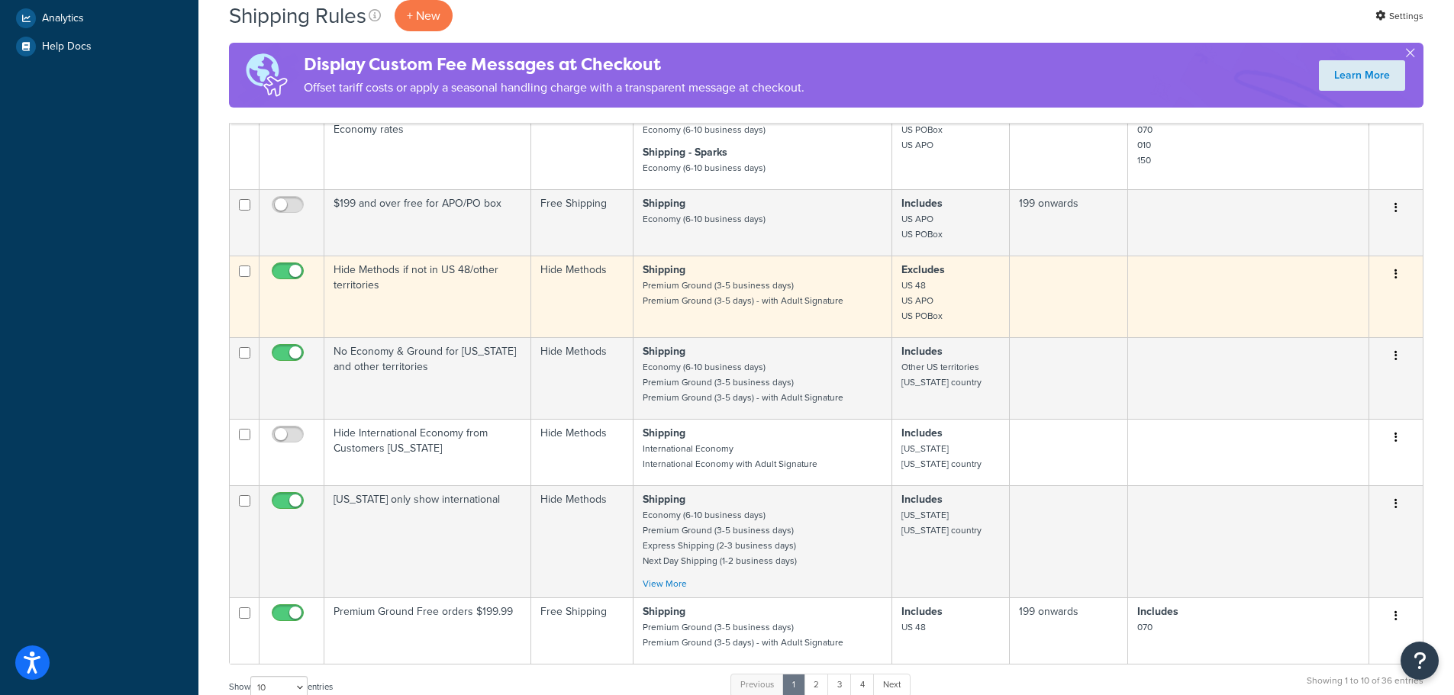
click at [472, 285] on td "Hide Methods if not in US 48/other territories" at bounding box center [427, 297] width 207 height 82
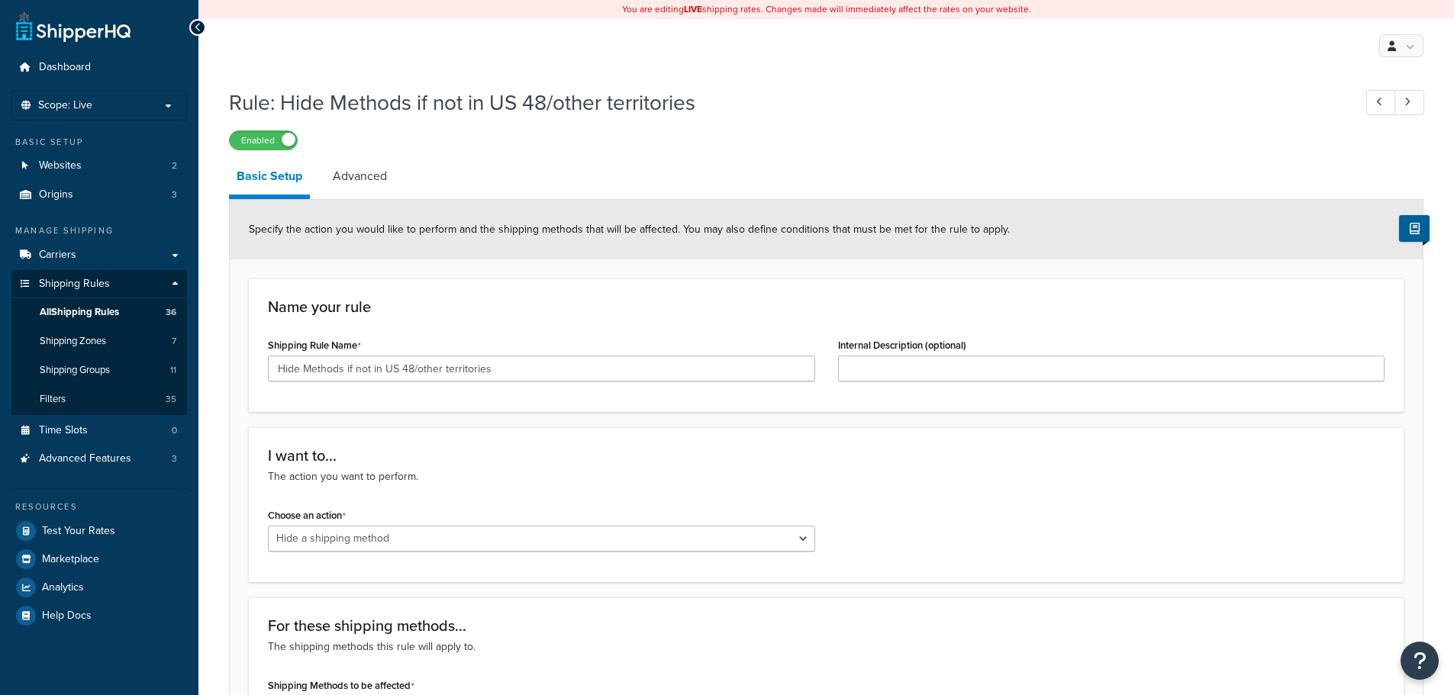
select select "HIDE"
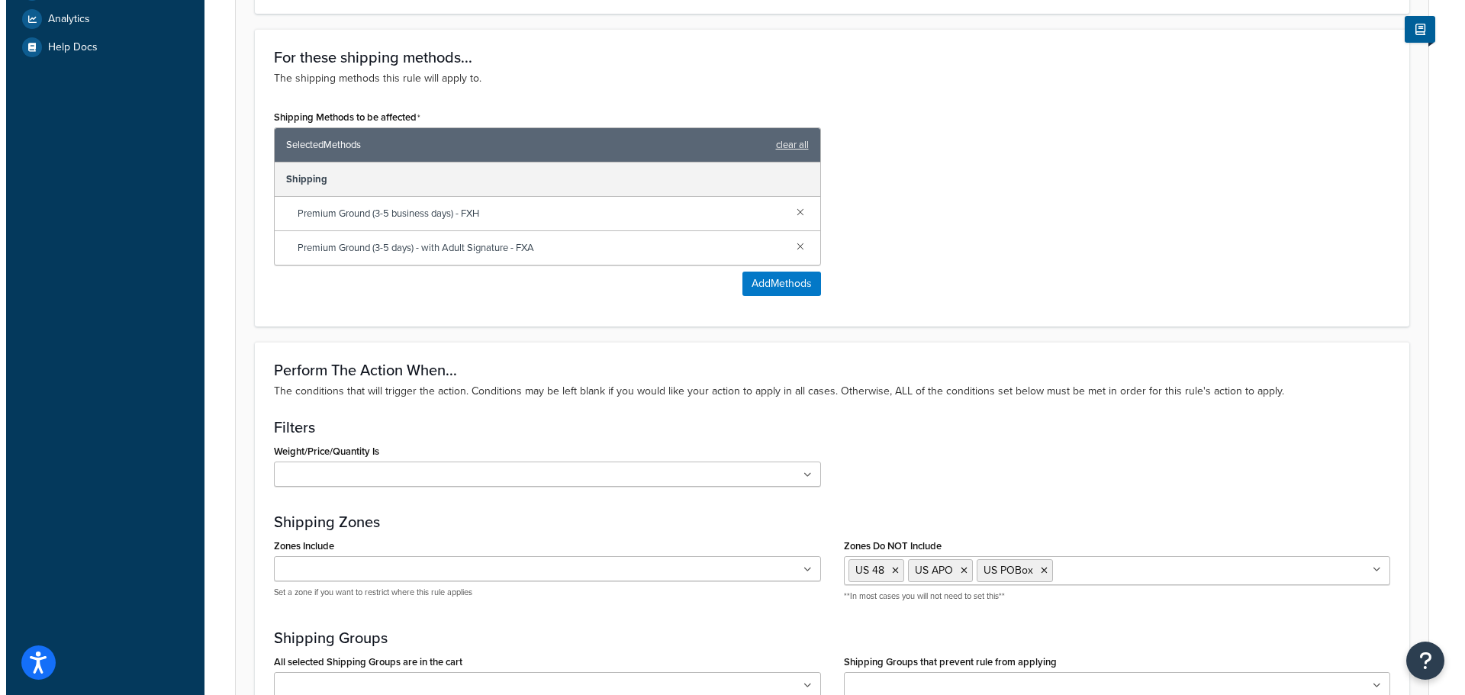
scroll to position [610, 0]
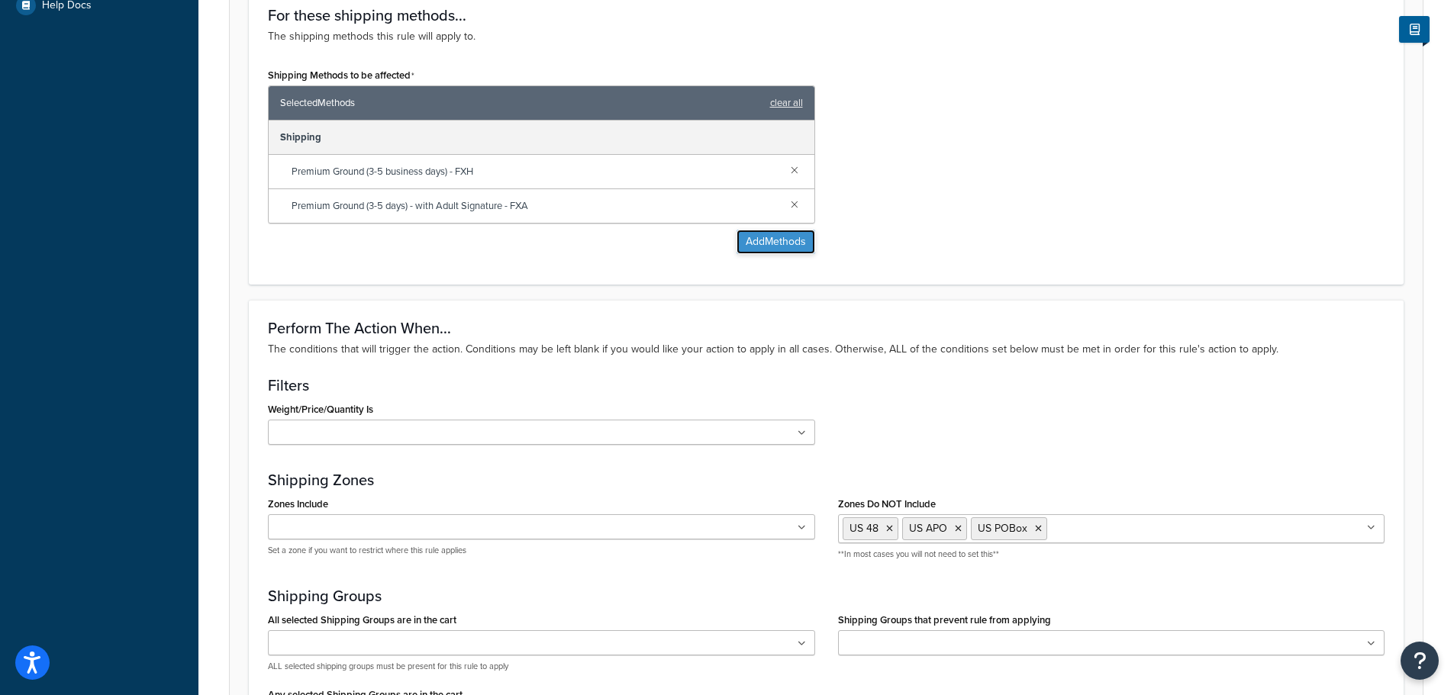
click at [783, 237] on button "Add Methods" at bounding box center [775, 242] width 79 height 24
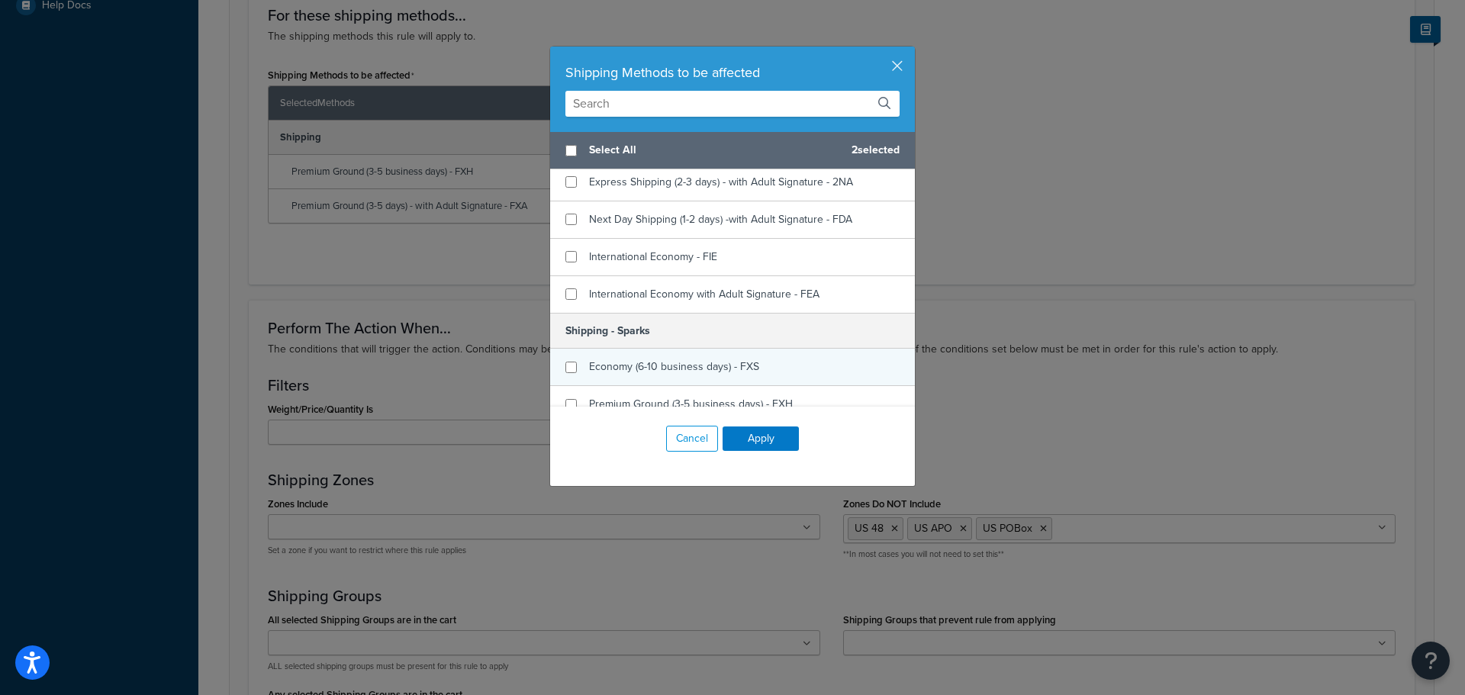
scroll to position [458, 0]
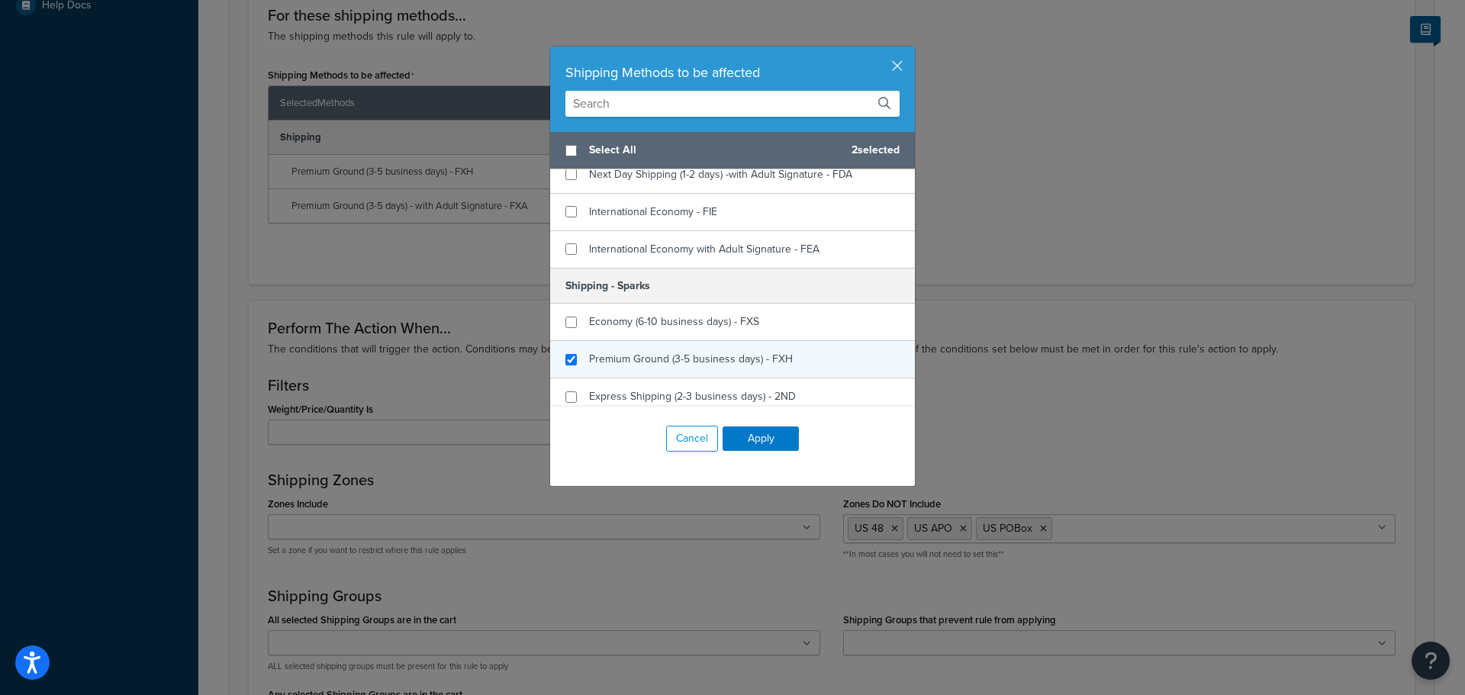
checkbox input "true"
click at [620, 361] on span "Premium Ground (3-5 business days) - FXH" at bounding box center [691, 359] width 204 height 16
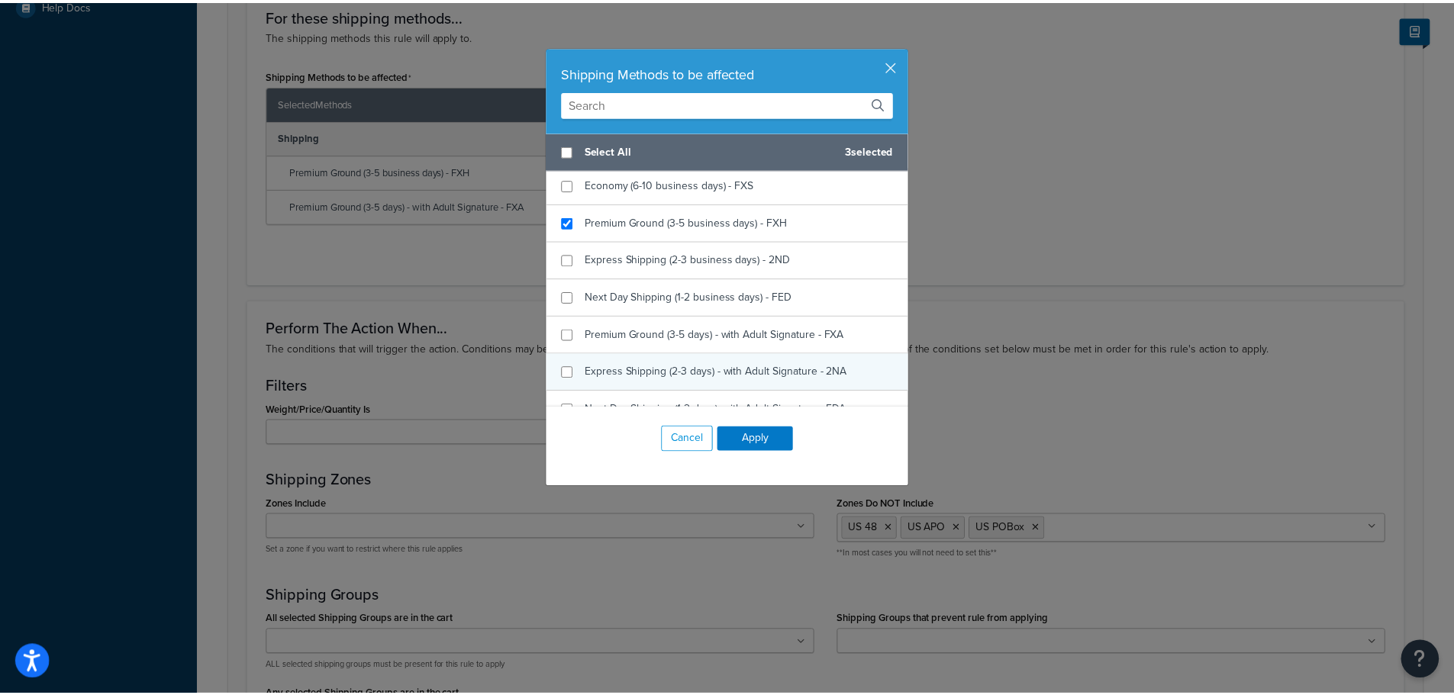
scroll to position [610, 0]
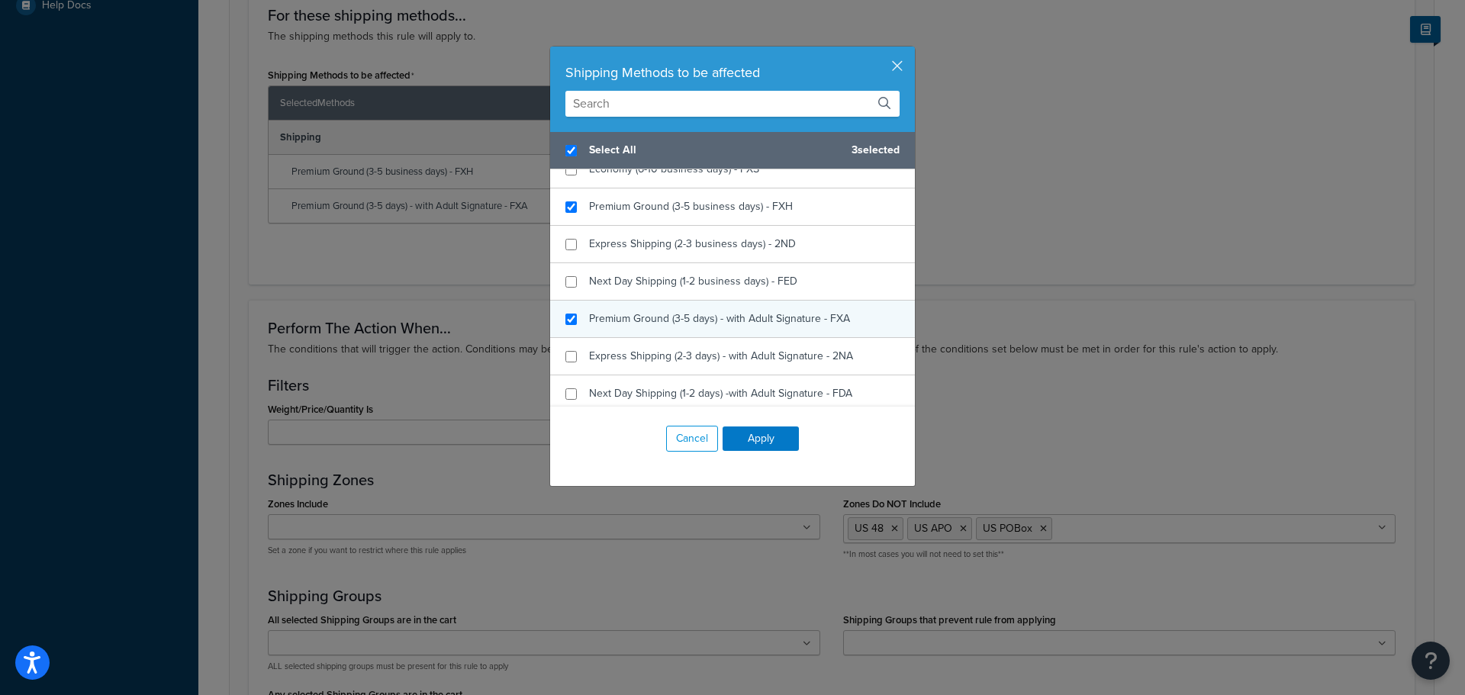
checkbox input "true"
click at [630, 324] on span "Premium Ground (3-5 days) - with Adult Signature - FXA" at bounding box center [719, 319] width 261 height 16
click at [755, 443] on button "Apply" at bounding box center [761, 439] width 76 height 24
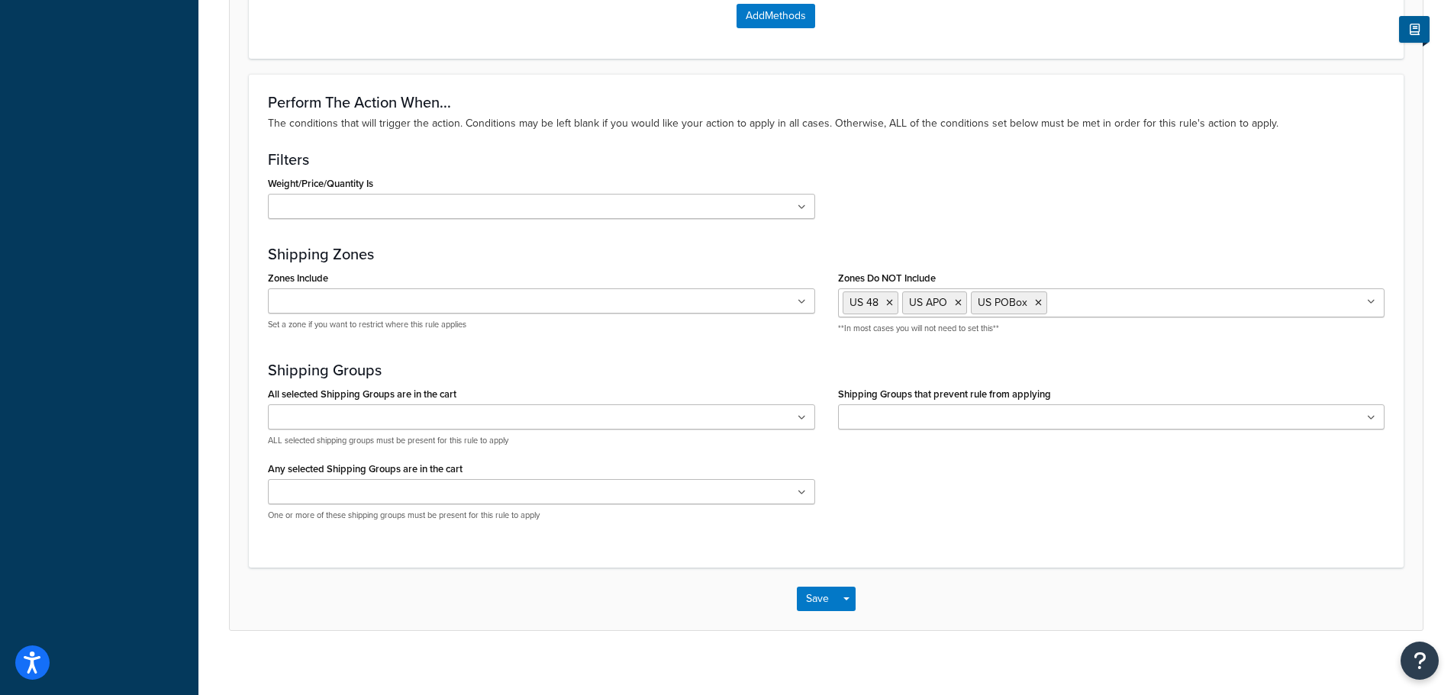
scroll to position [952, 0]
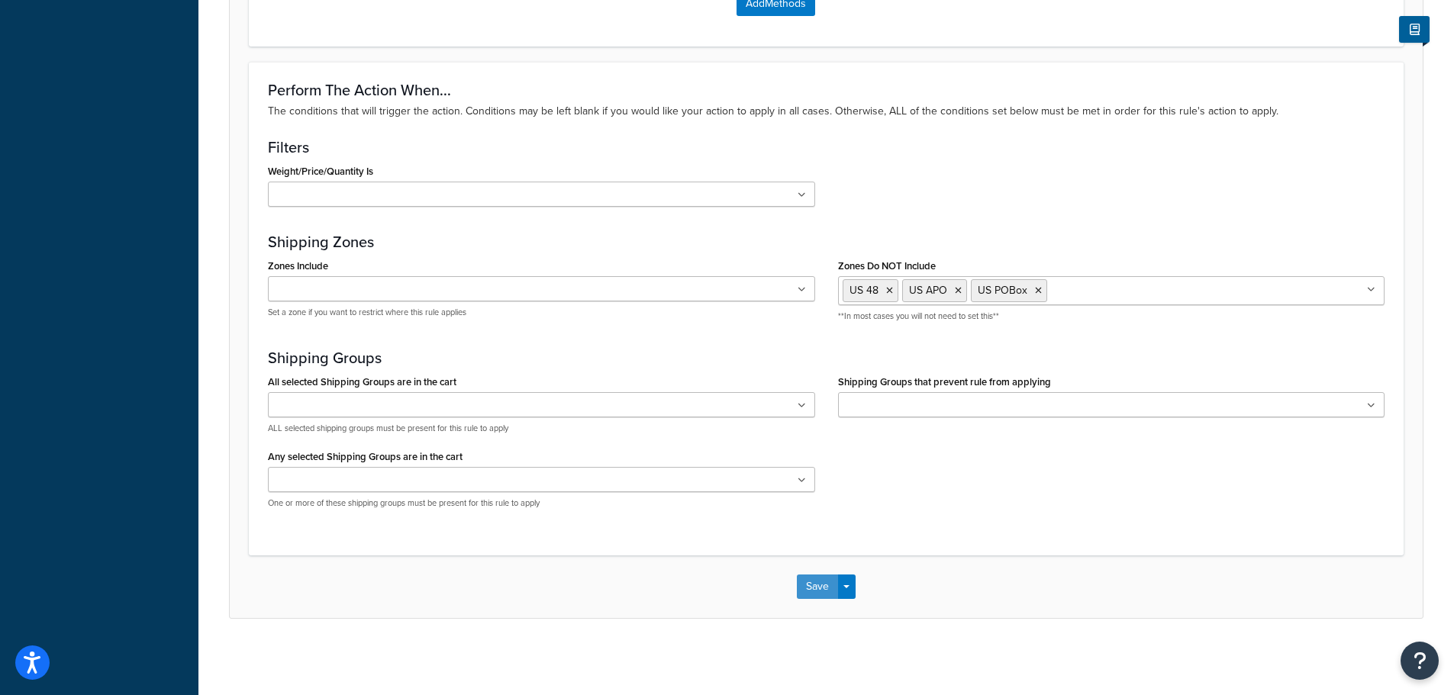
click at [816, 584] on button "Save" at bounding box center [817, 587] width 41 height 24
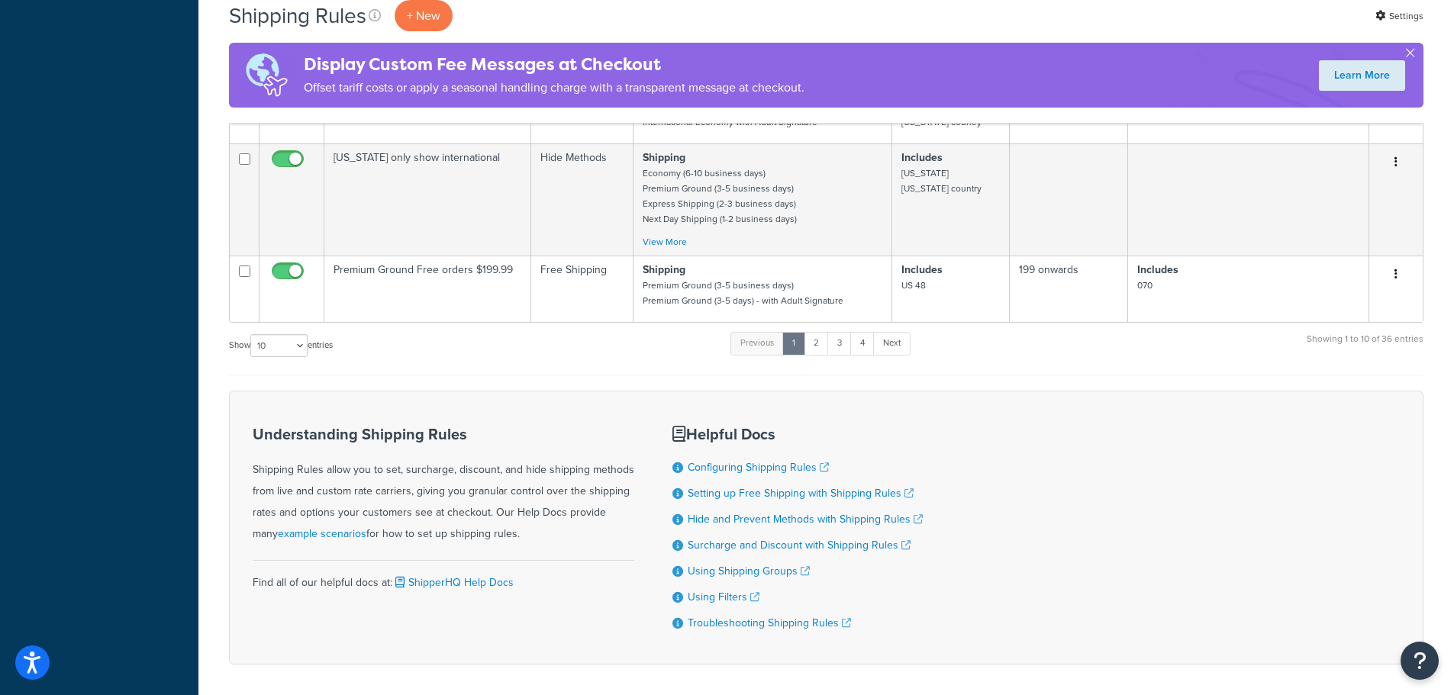
scroll to position [951, 0]
click at [282, 336] on select "10 15 25 50 100 1000" at bounding box center [278, 344] width 57 height 23
select select "100"
click at [252, 333] on select "10 15 25 50 100 1000" at bounding box center [278, 344] width 57 height 23
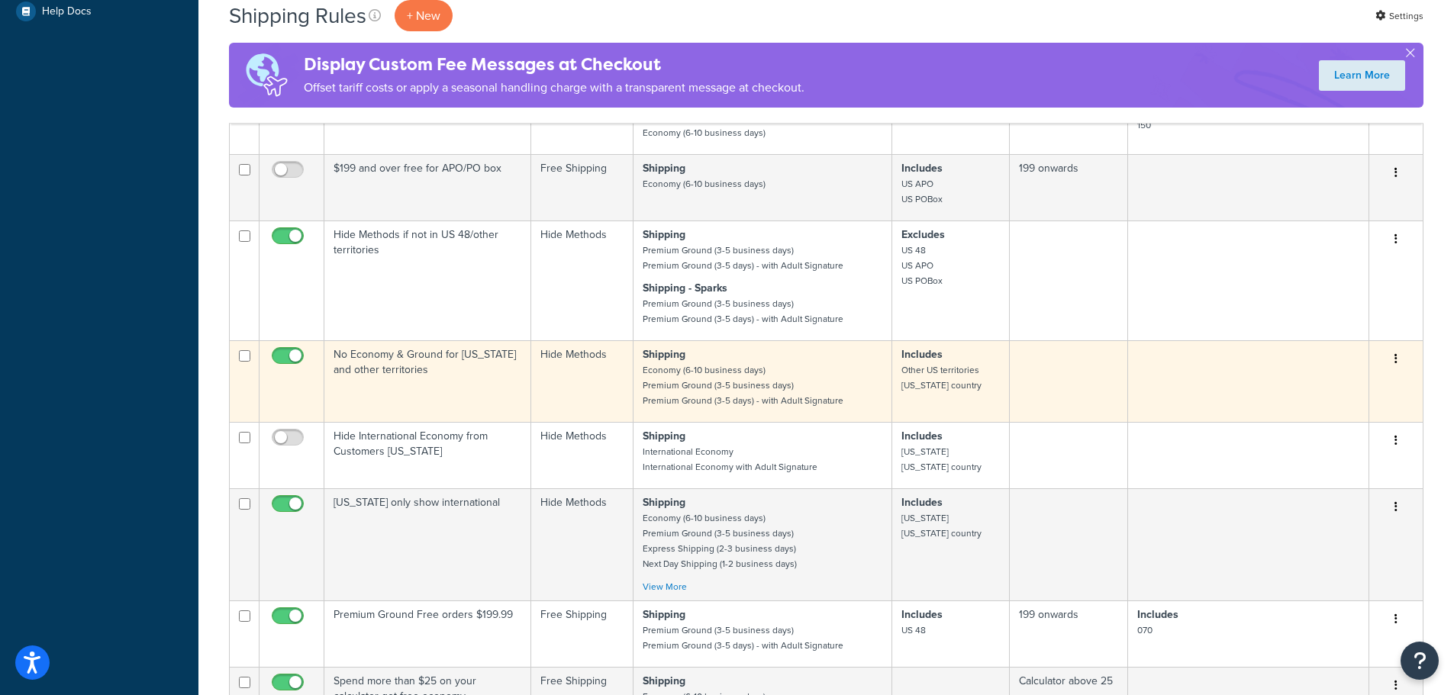
scroll to position [610, 0]
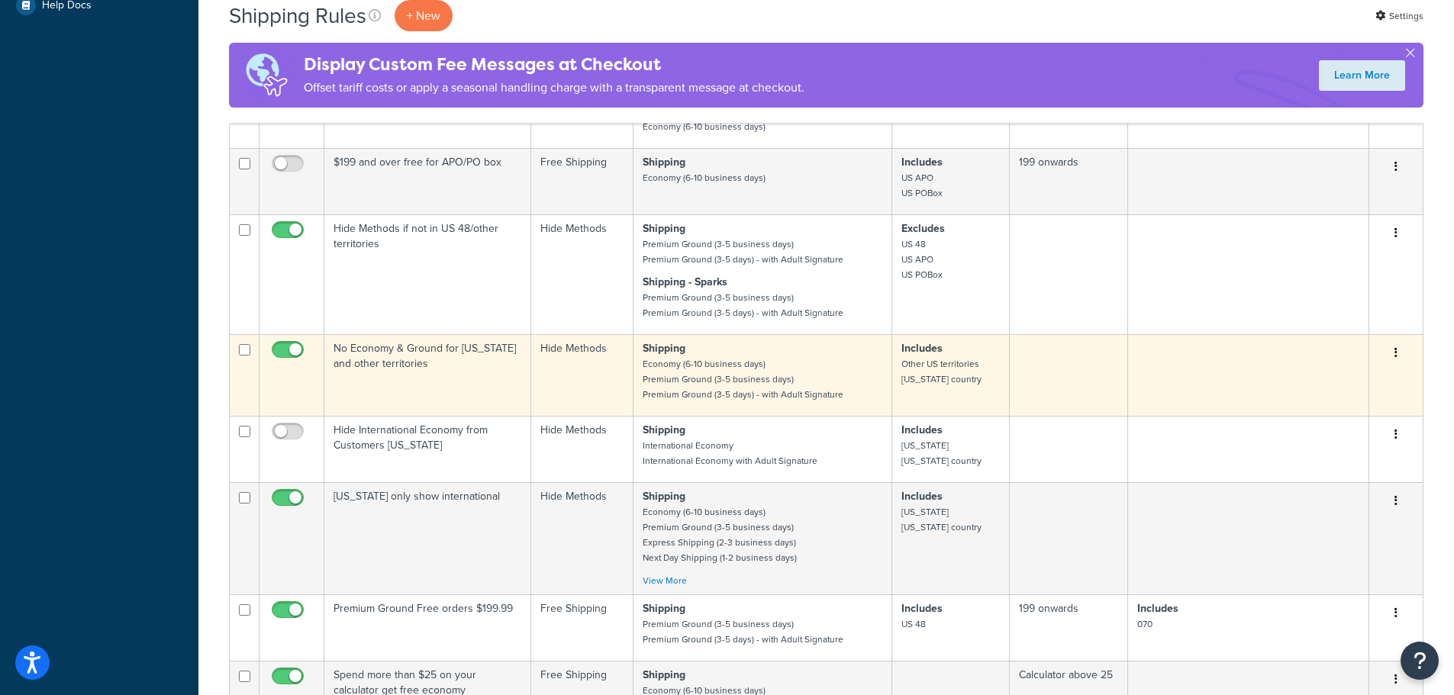
click at [450, 371] on td "No Economy & Ground for [US_STATE] and other territories" at bounding box center [427, 375] width 207 height 82
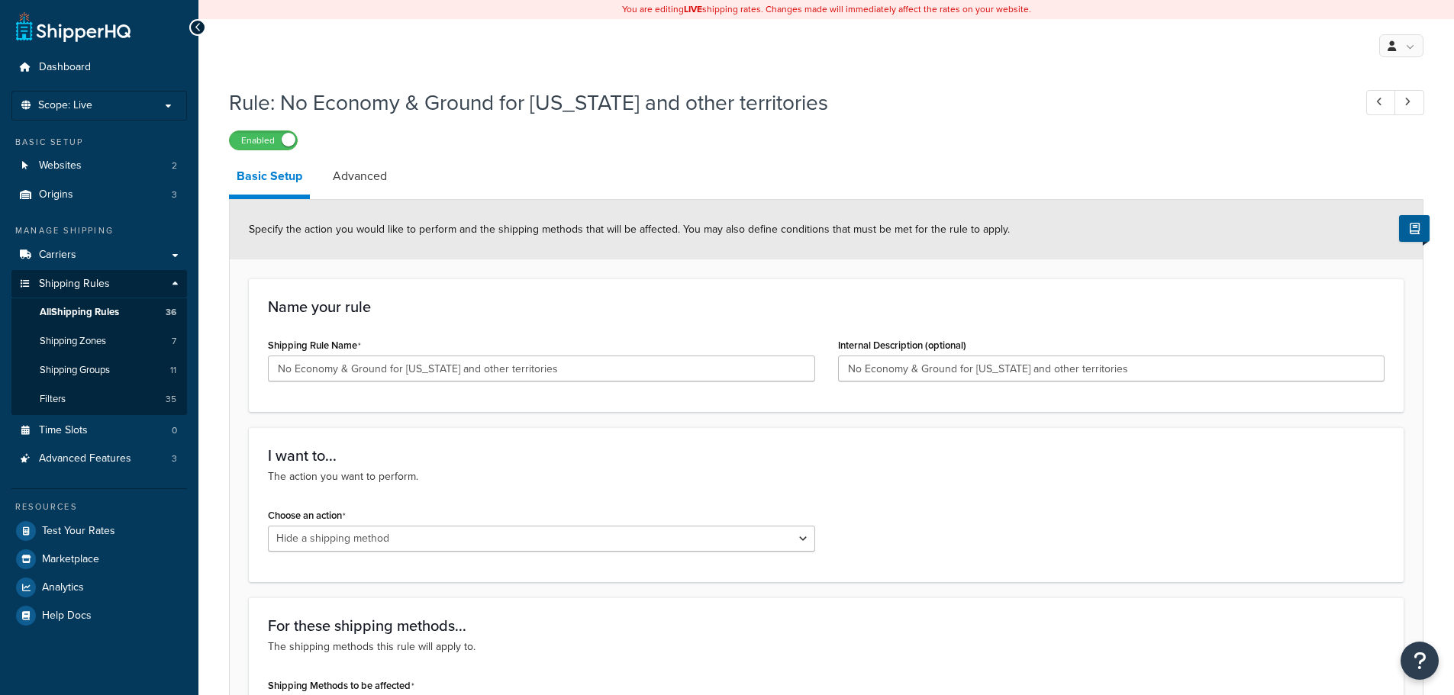
select select "HIDE"
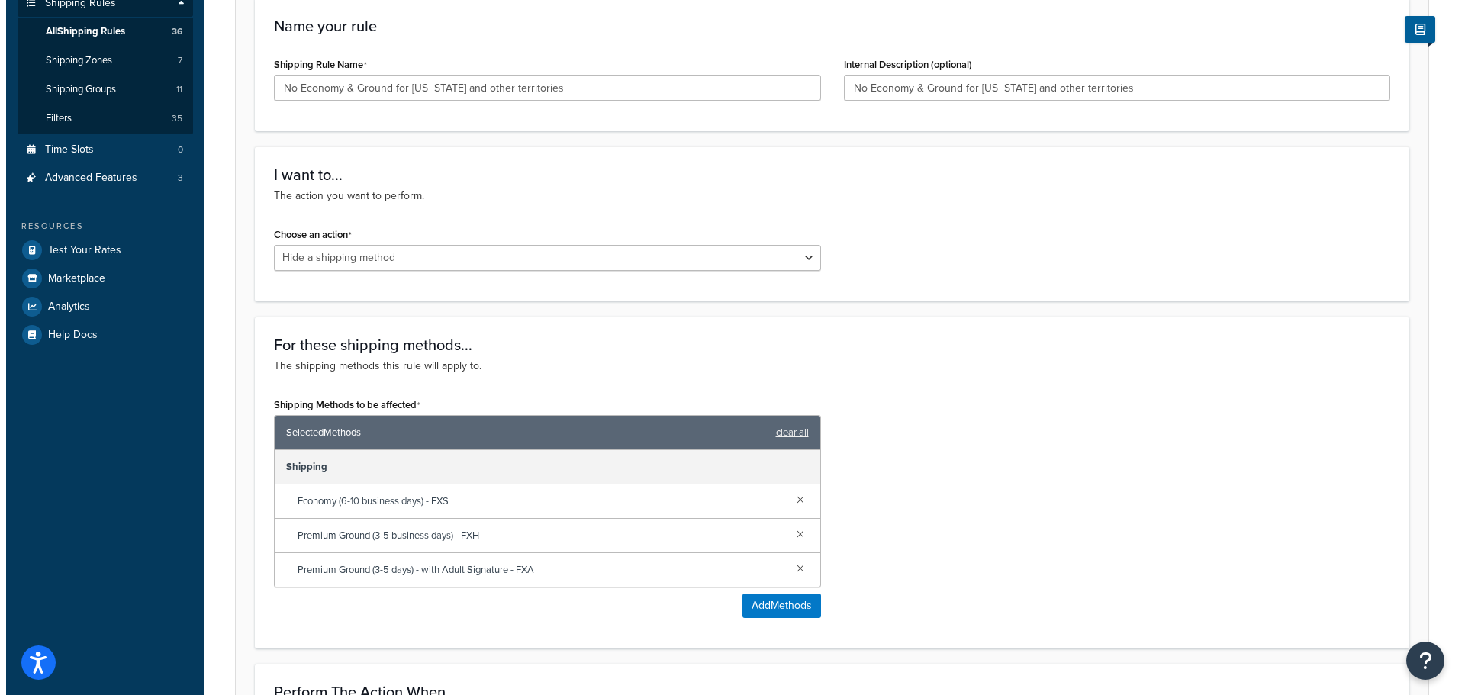
scroll to position [458, 0]
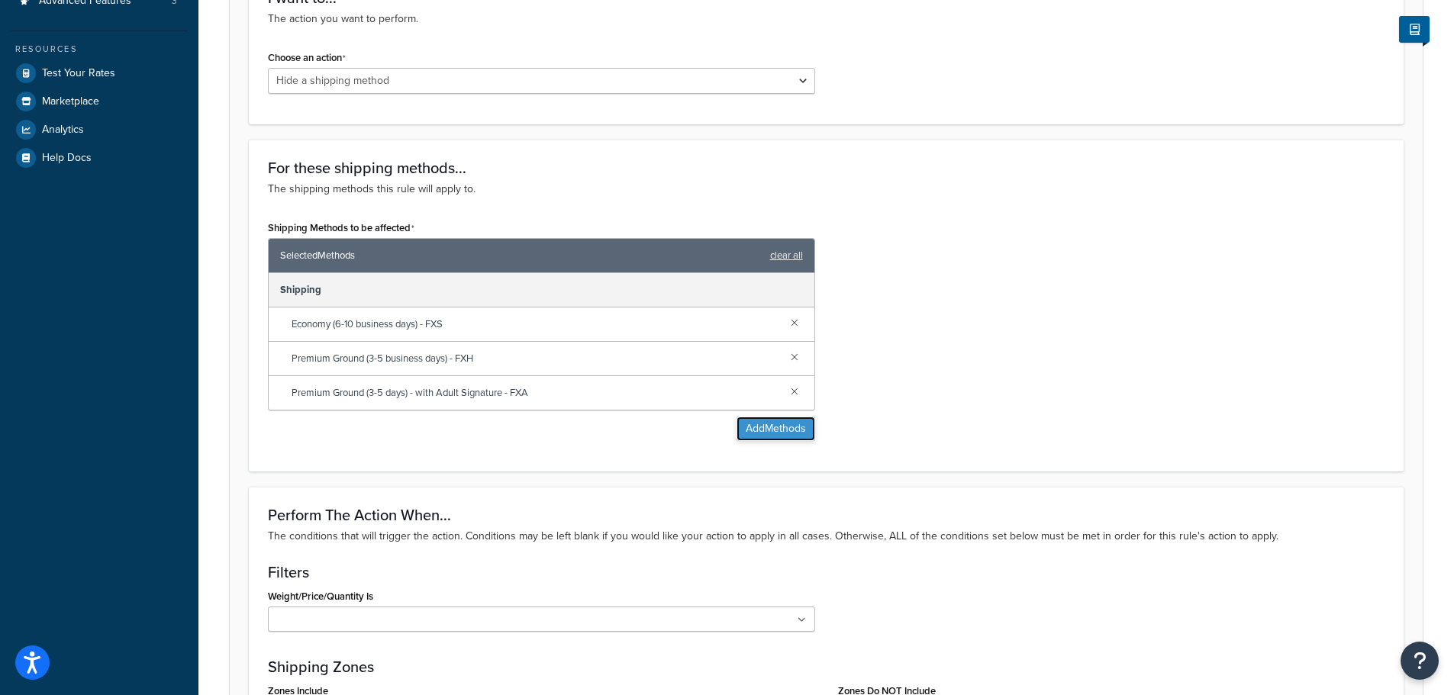
click at [792, 430] on button "Add Methods" at bounding box center [775, 429] width 79 height 24
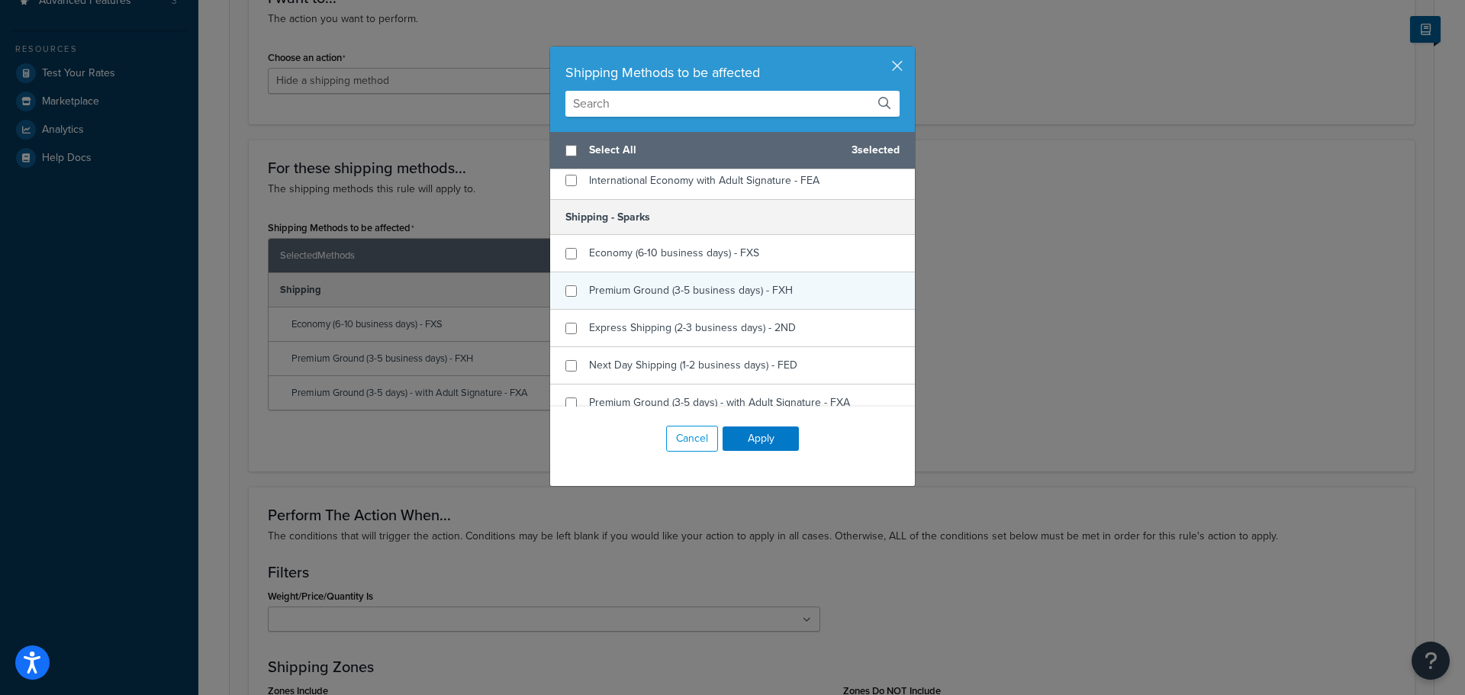
scroll to position [534, 0]
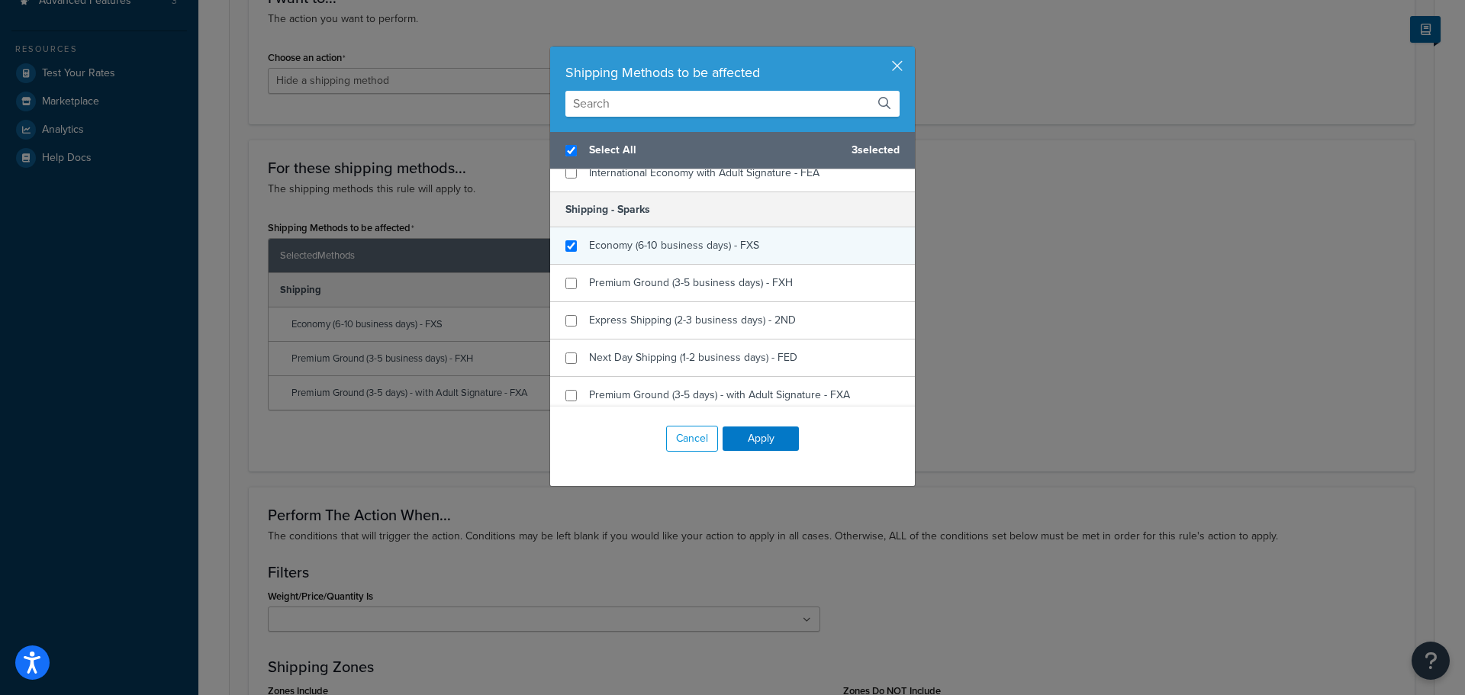
checkbox input "true"
click at [633, 249] on span "Economy (6-10 business days) - FXS" at bounding box center [674, 245] width 170 height 16
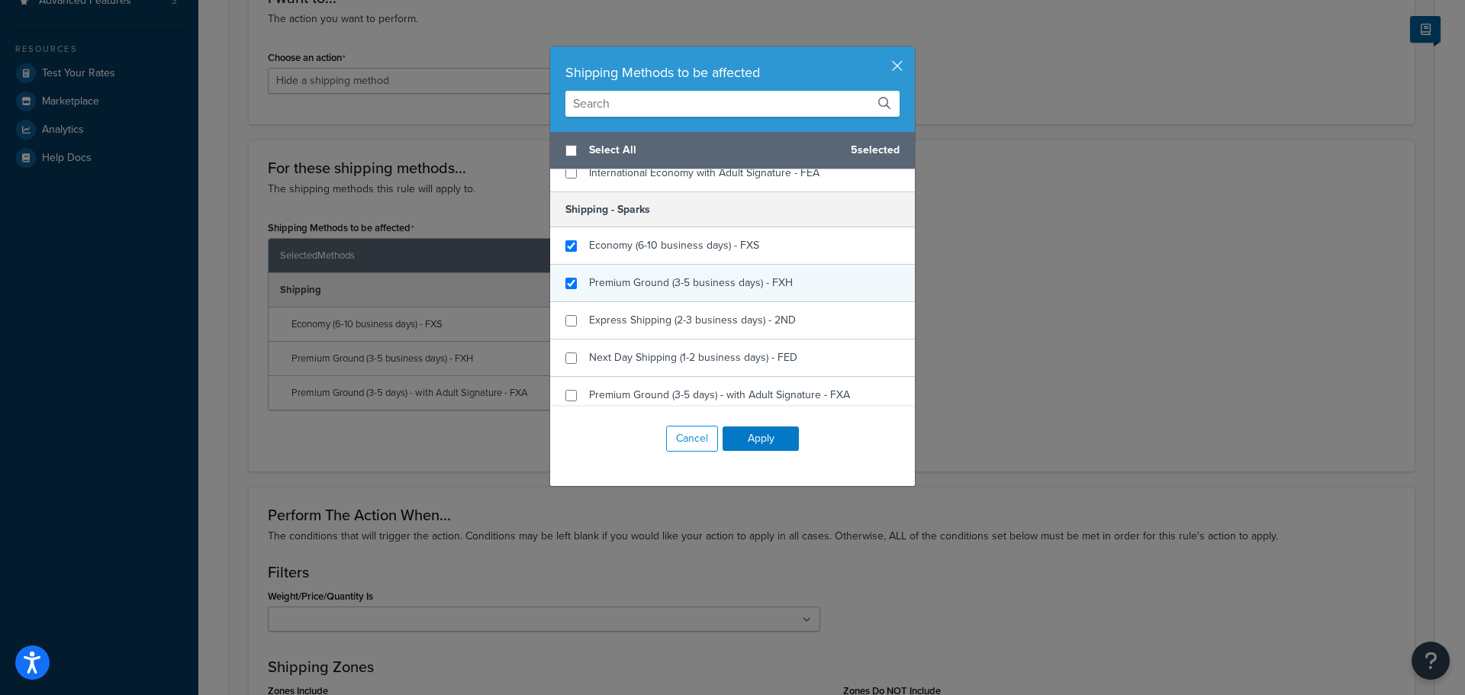
checkbox input "false"
checkbox input "true"
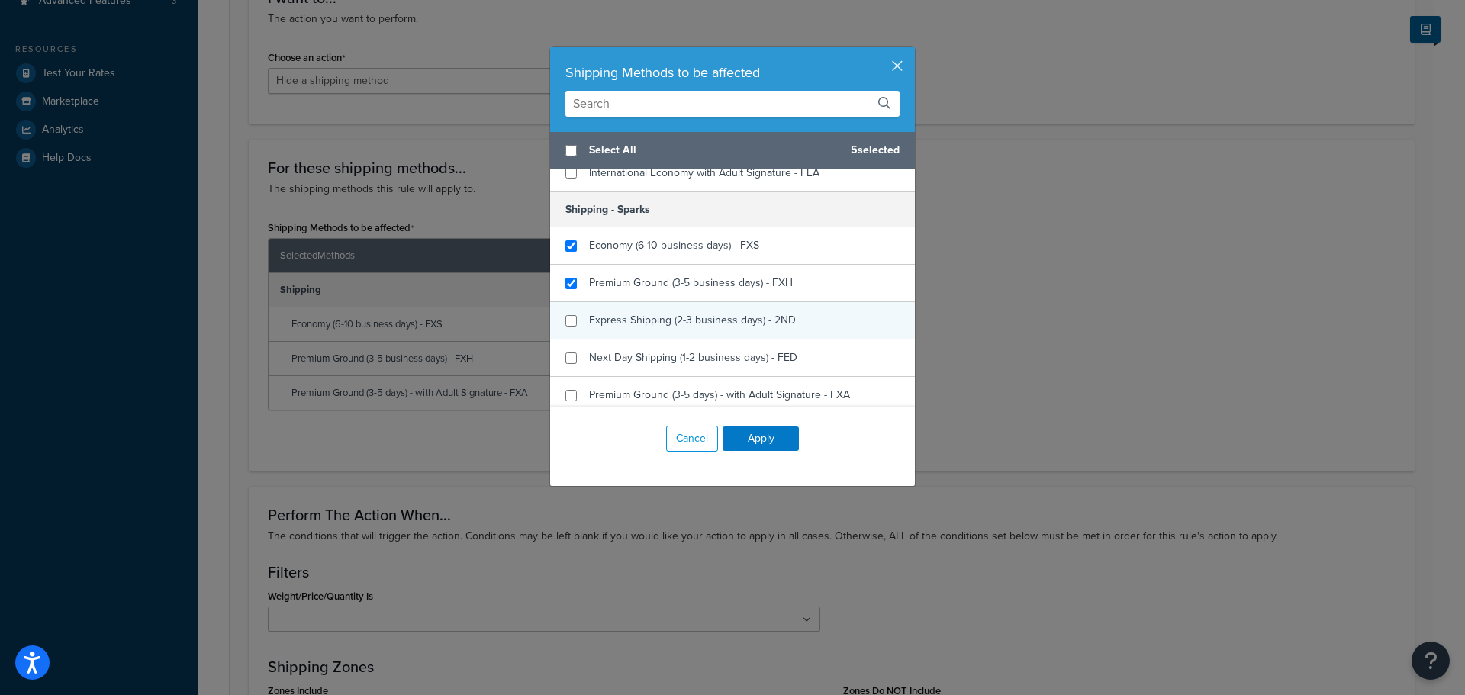
drag, startPoint x: 619, startPoint y: 286, endPoint x: 617, endPoint y: 310, distance: 23.7
click at [619, 287] on span "Premium Ground (3-5 business days) - FXH" at bounding box center [691, 283] width 204 height 16
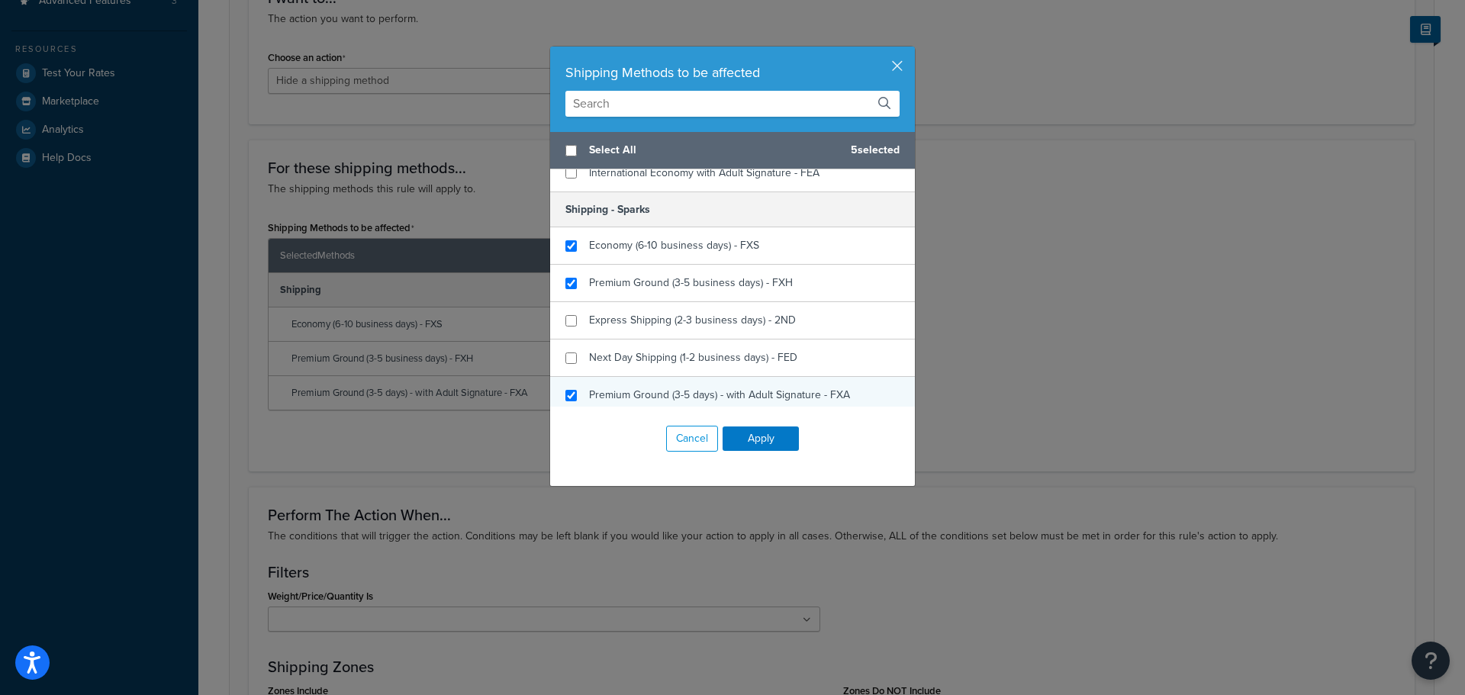
checkbox input "true"
click at [614, 388] on span "Premium Ground (3-5 days) - with Adult Signature - FXA" at bounding box center [719, 395] width 261 height 16
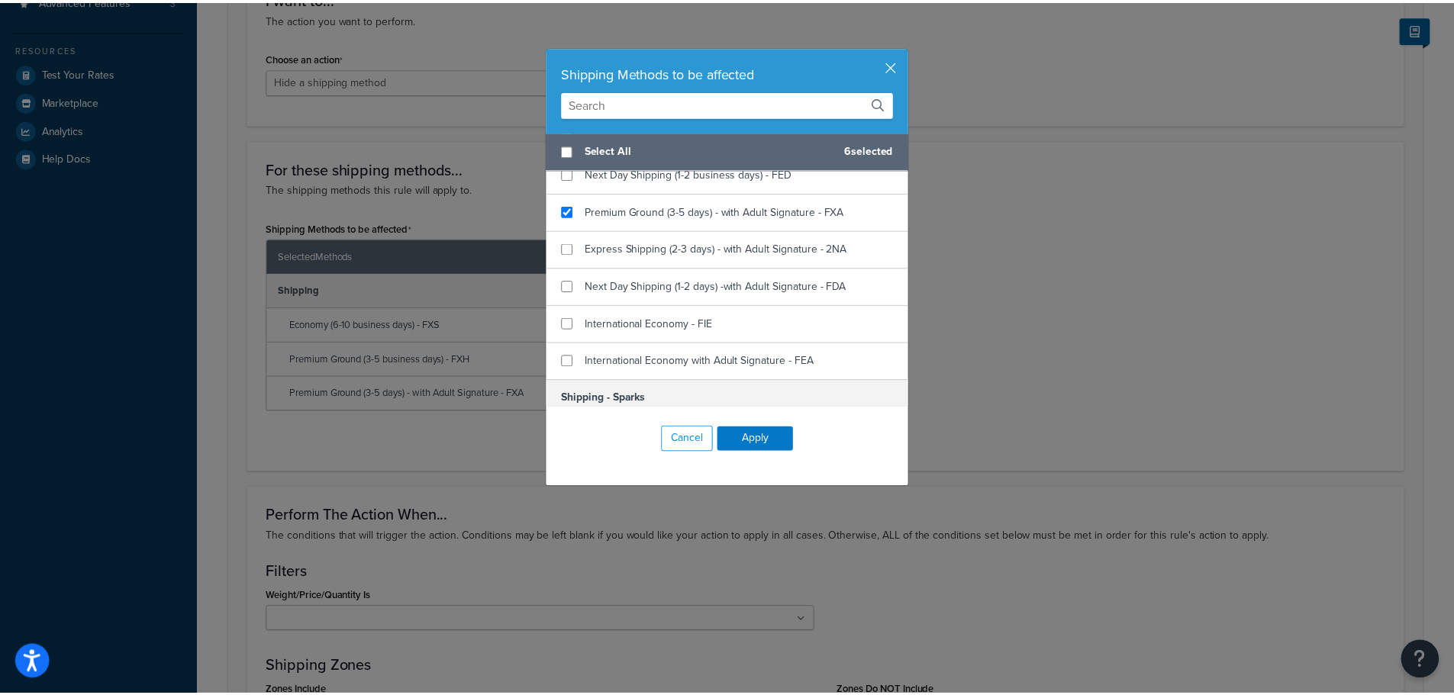
scroll to position [382, 0]
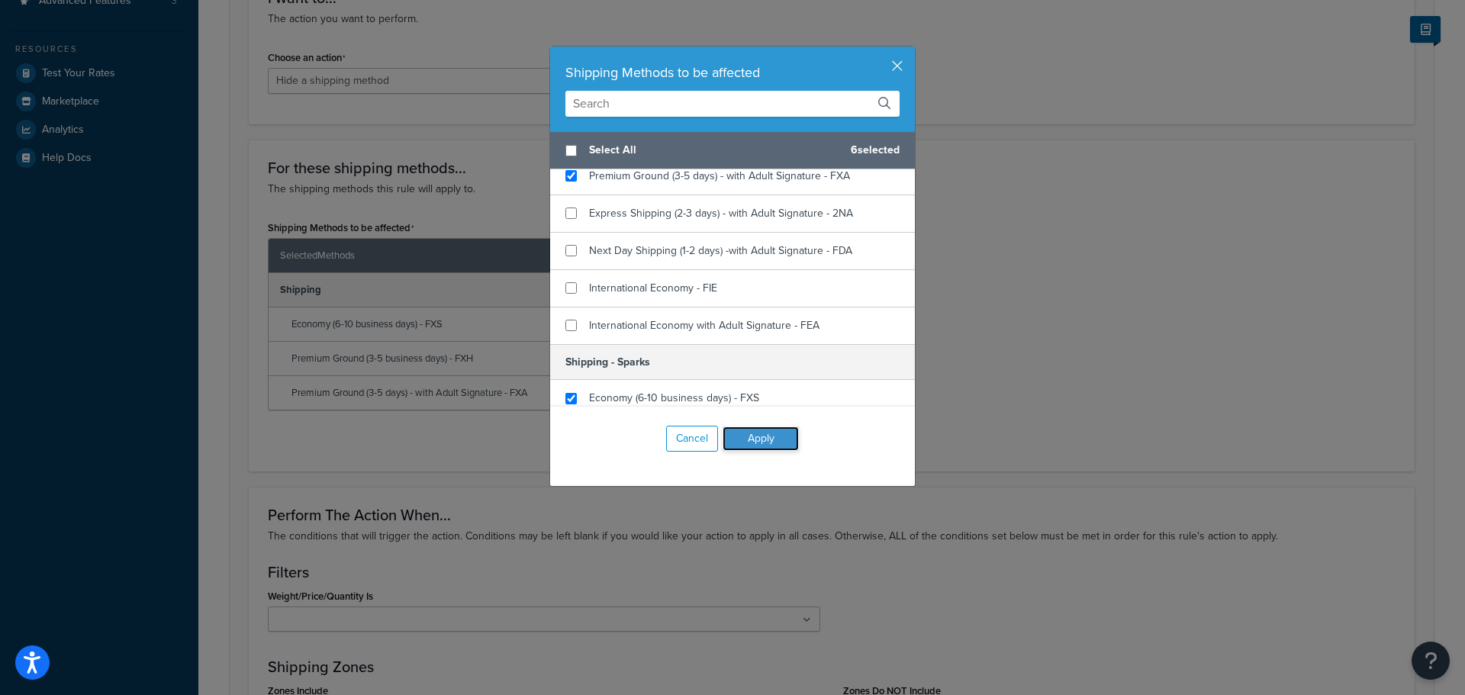
click at [768, 433] on button "Apply" at bounding box center [761, 439] width 76 height 24
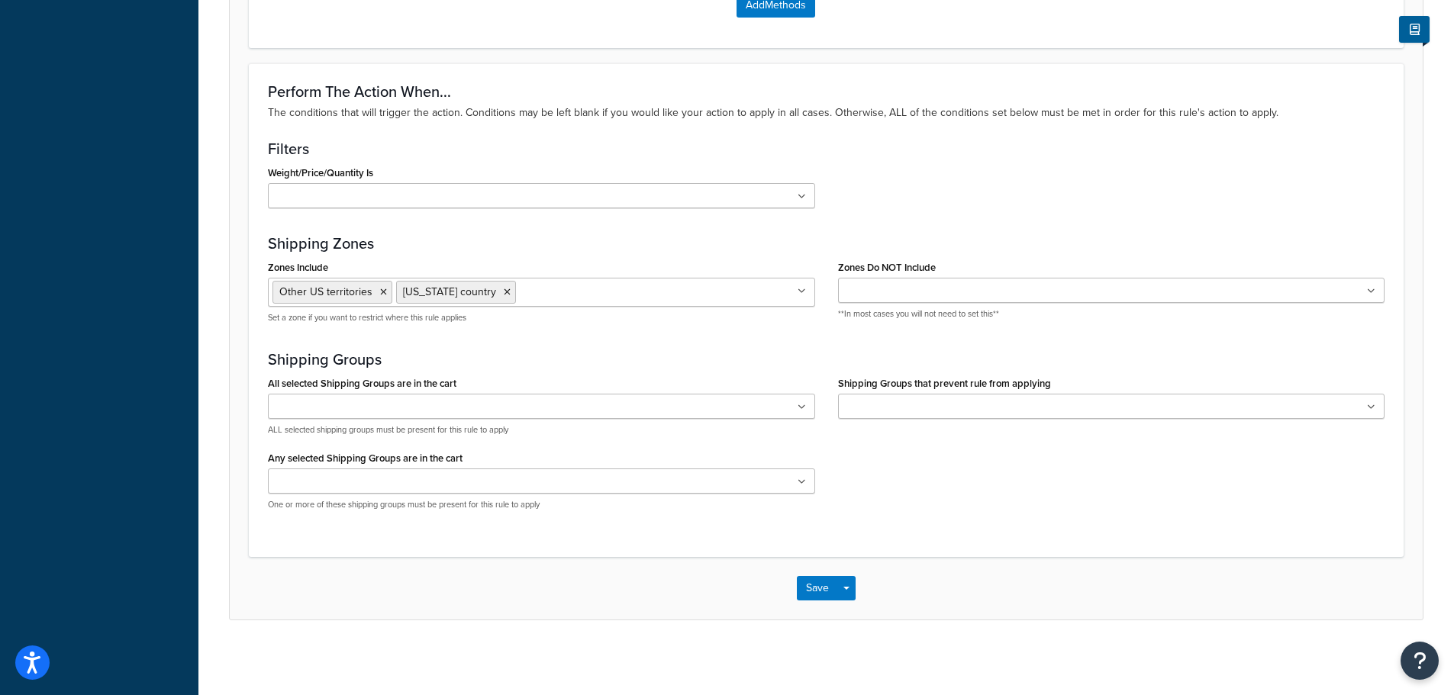
scroll to position [1020, 0]
click at [815, 586] on button "Save" at bounding box center [817, 587] width 41 height 24
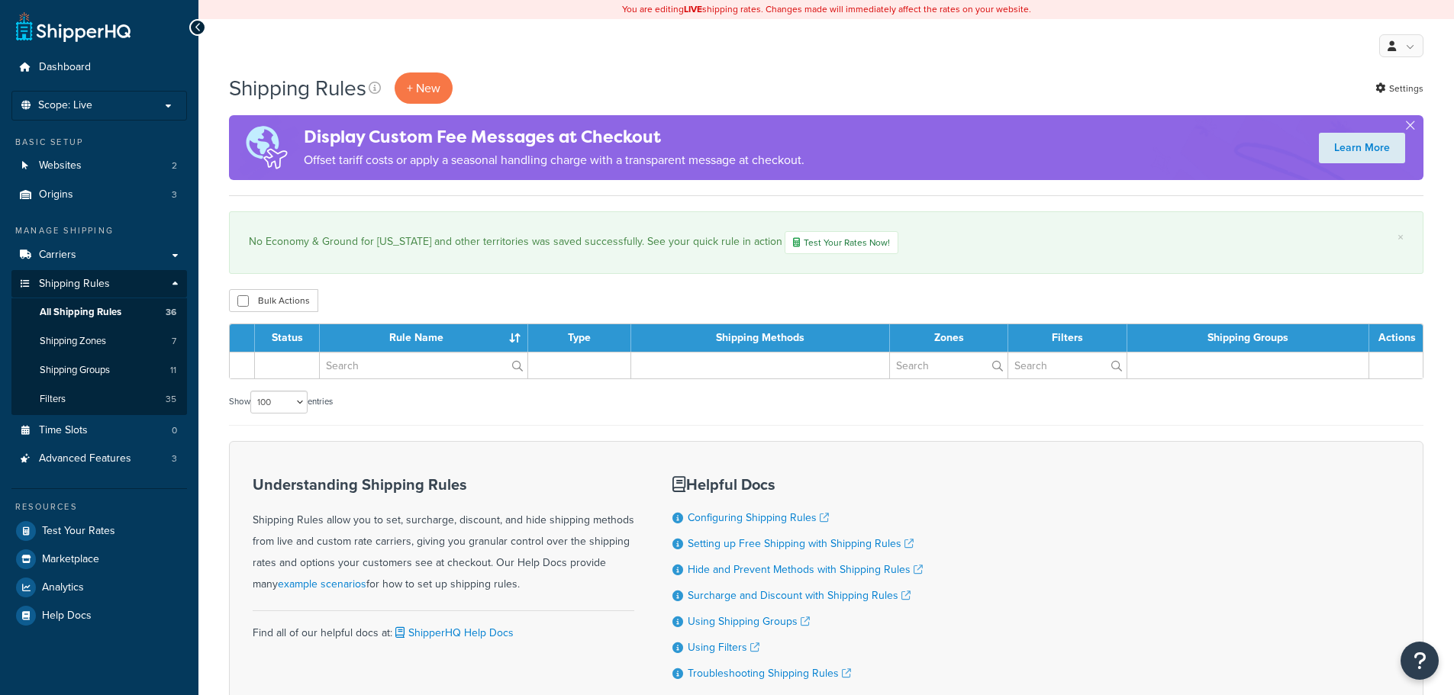
select select "100"
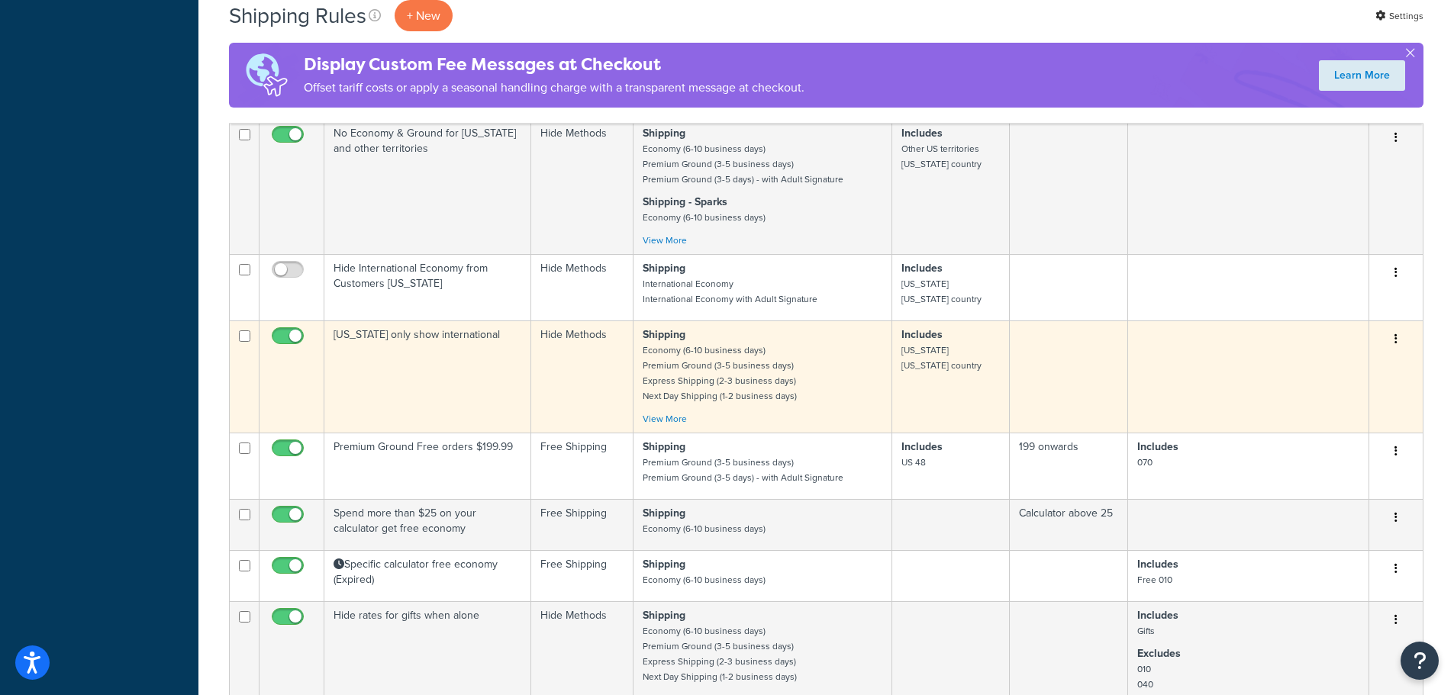
scroll to position [839, 0]
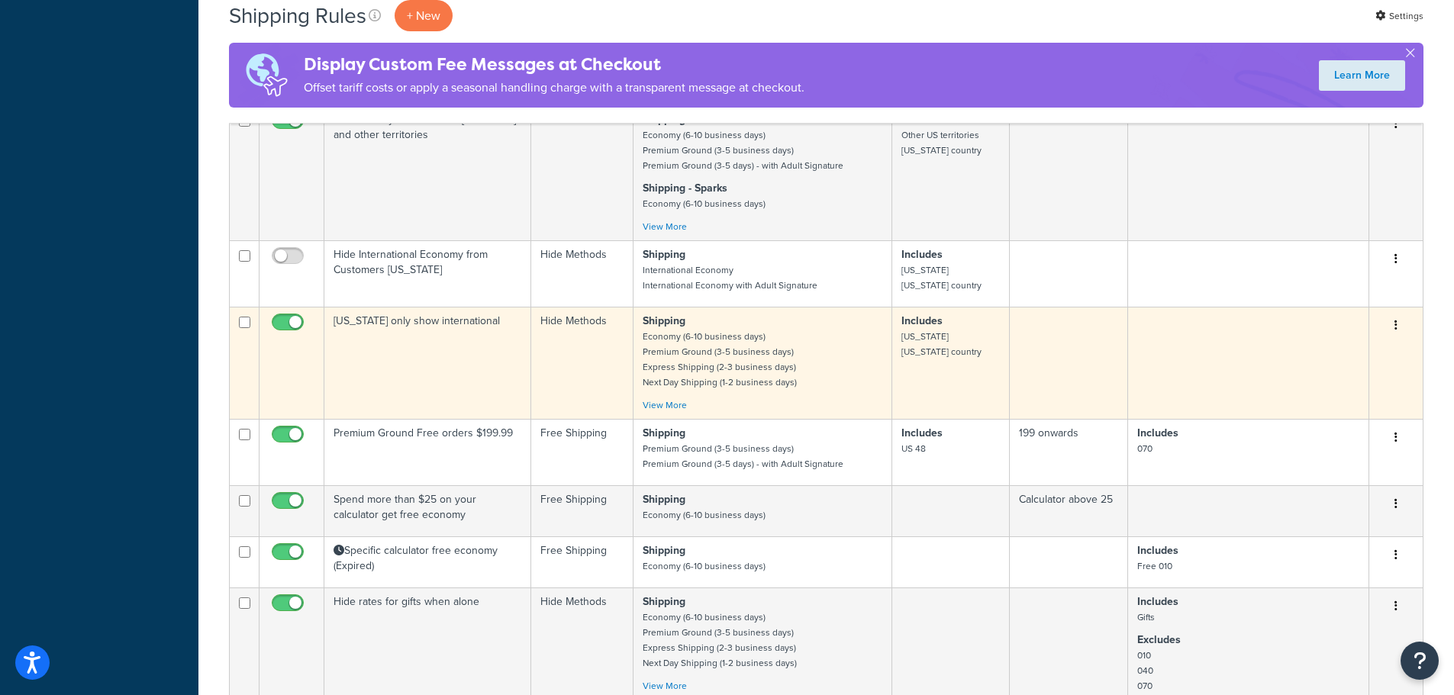
click at [464, 343] on td "[US_STATE] only show international" at bounding box center [427, 363] width 207 height 112
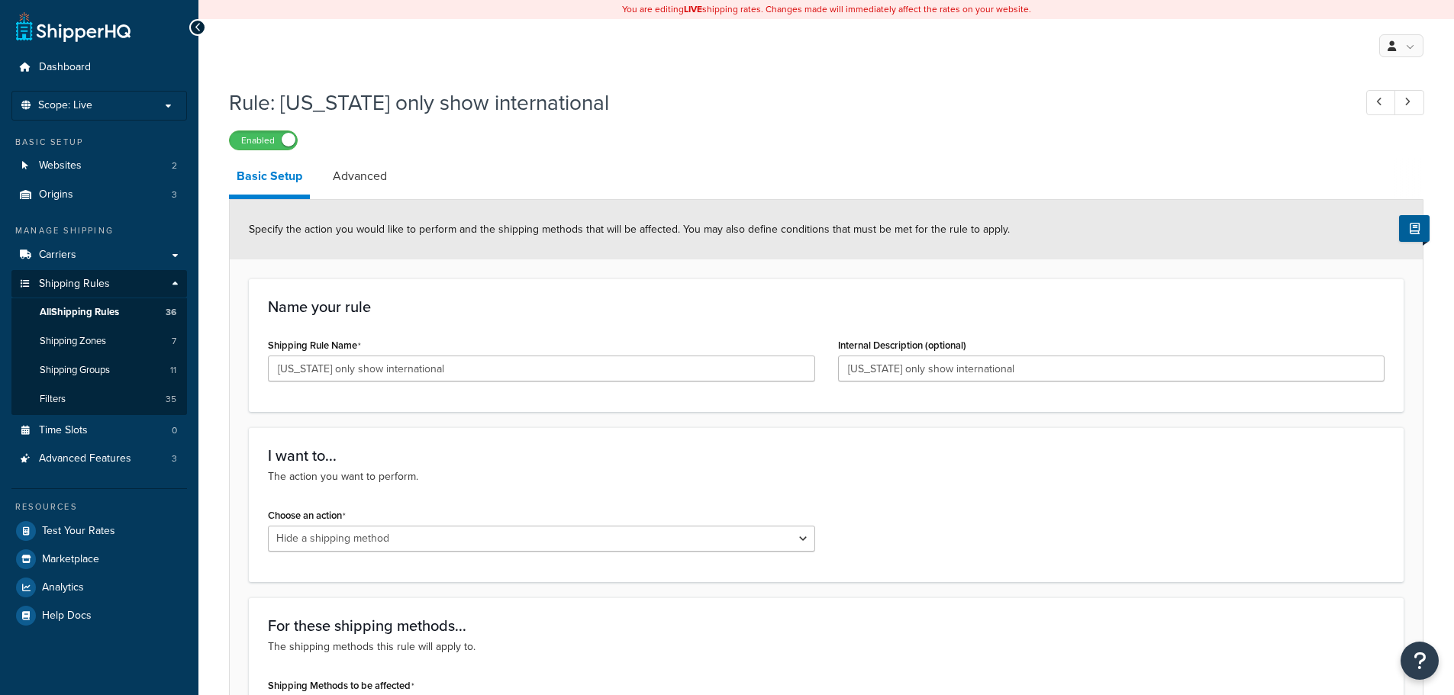
select select "HIDE"
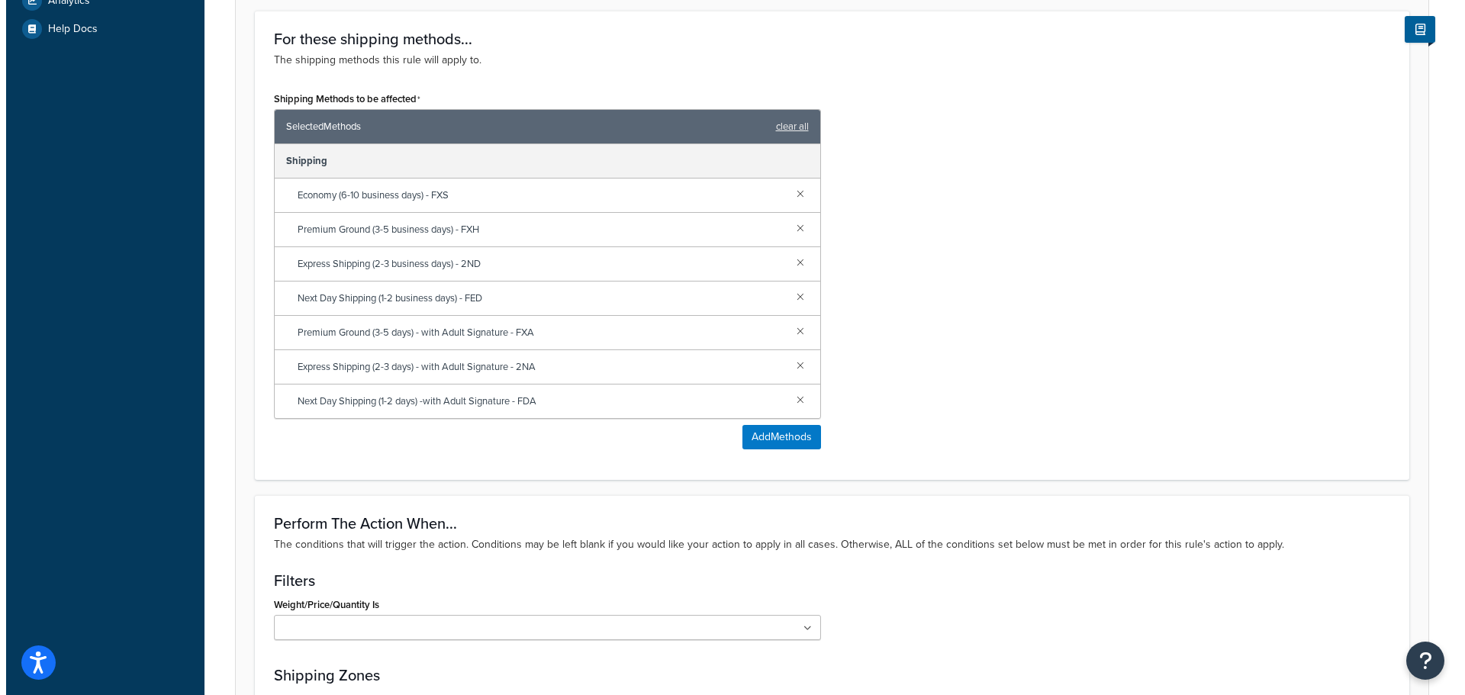
scroll to position [610, 0]
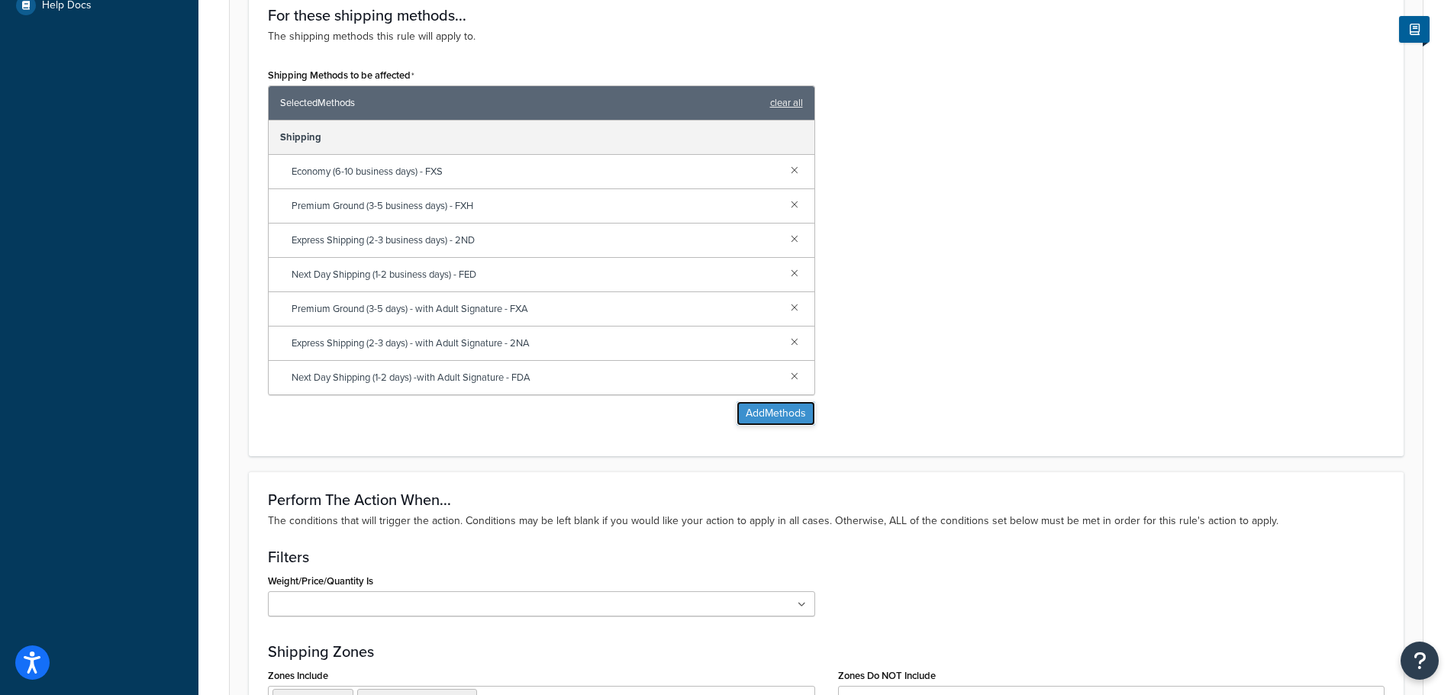
click at [786, 410] on button "Add Methods" at bounding box center [775, 413] width 79 height 24
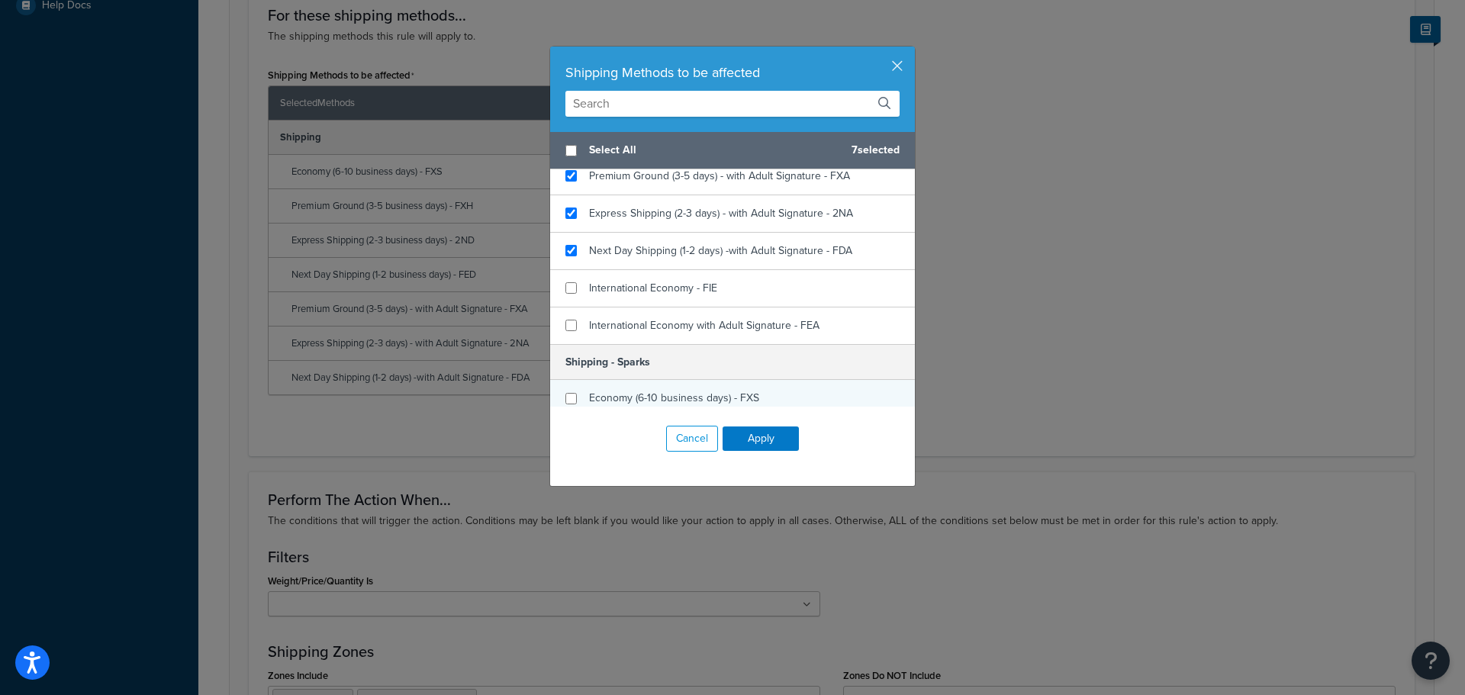
scroll to position [458, 0]
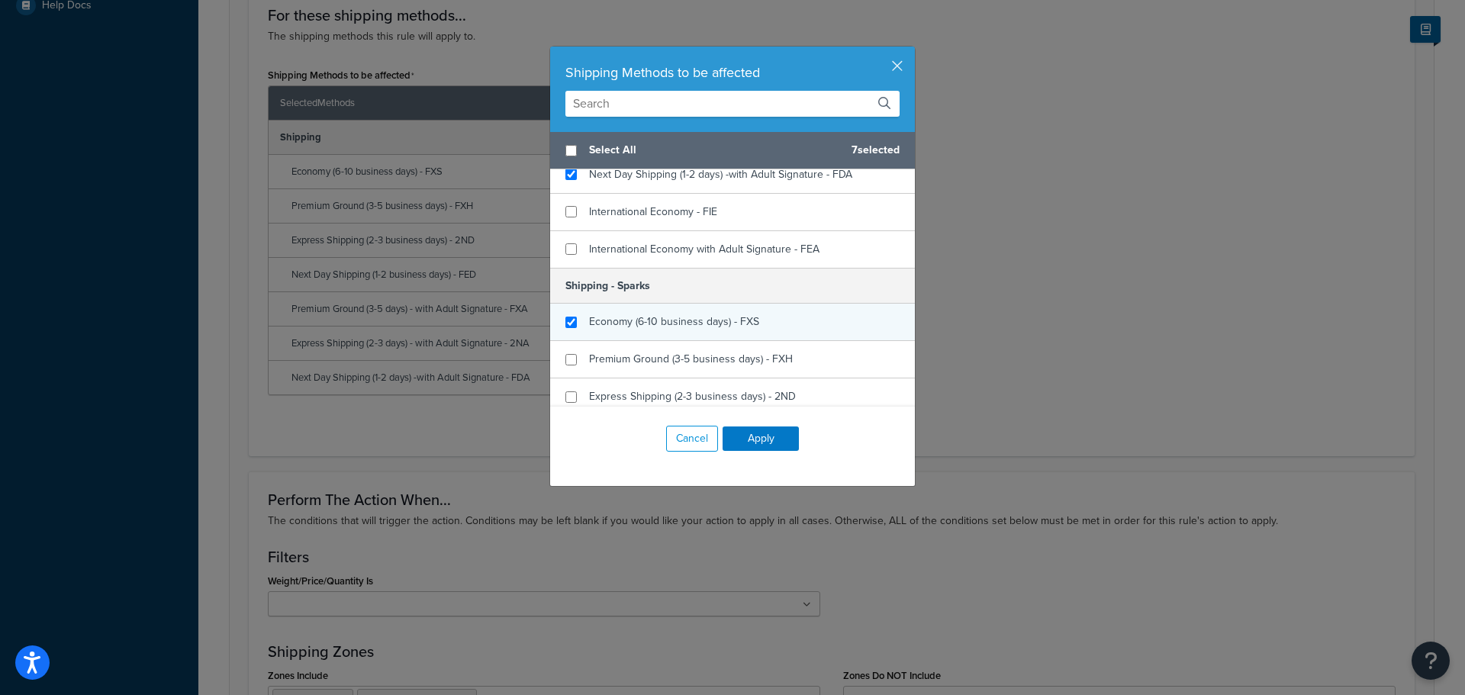
checkbox input "true"
drag, startPoint x: 601, startPoint y: 325, endPoint x: 604, endPoint y: 338, distance: 13.5
click at [602, 327] on span "Economy (6-10 business days) - FXS" at bounding box center [674, 322] width 170 height 16
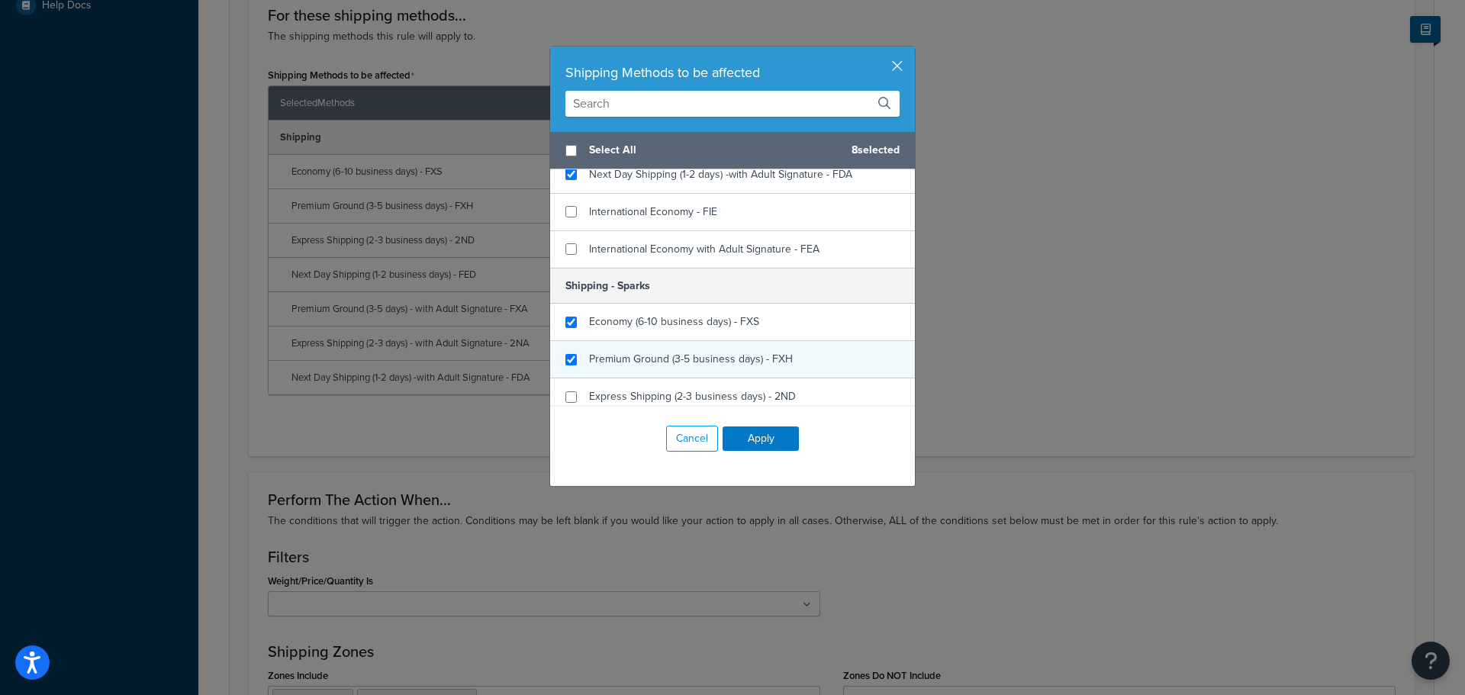
checkbox input "true"
drag, startPoint x: 605, startPoint y: 355, endPoint x: 609, endPoint y: 371, distance: 16.5
click at [606, 356] on span "Premium Ground (3-5 business days) - FXH" at bounding box center [691, 359] width 204 height 16
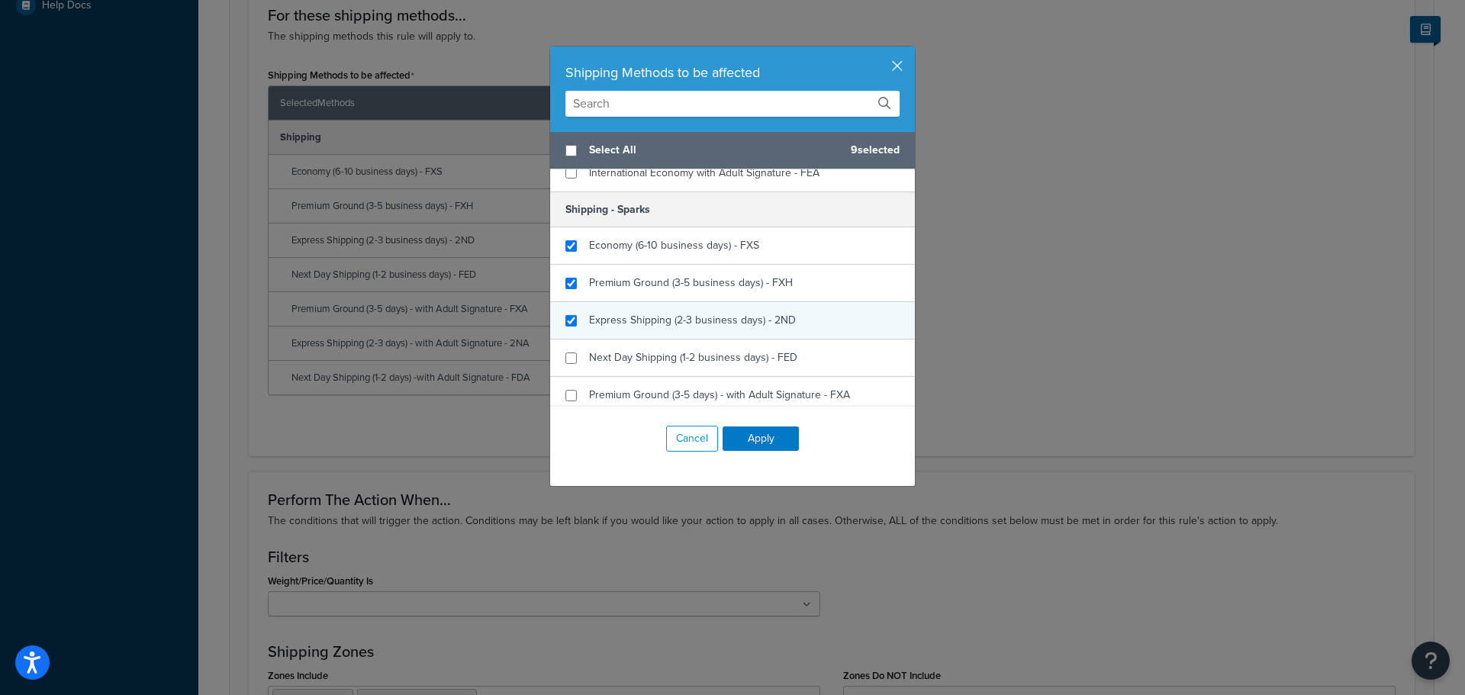
checkbox input "true"
click at [593, 304] on div "Express Shipping (2-3 business days) - 2ND" at bounding box center [732, 320] width 365 height 37
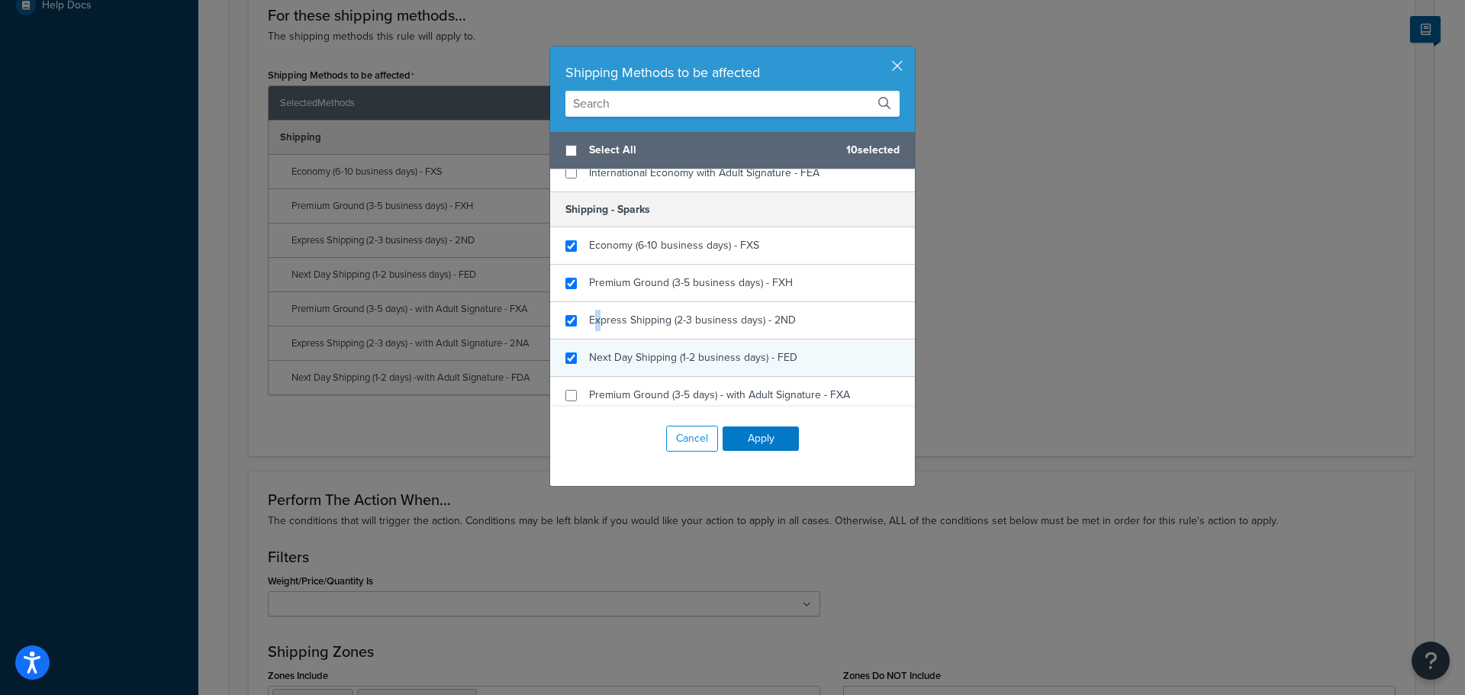
checkbox input "true"
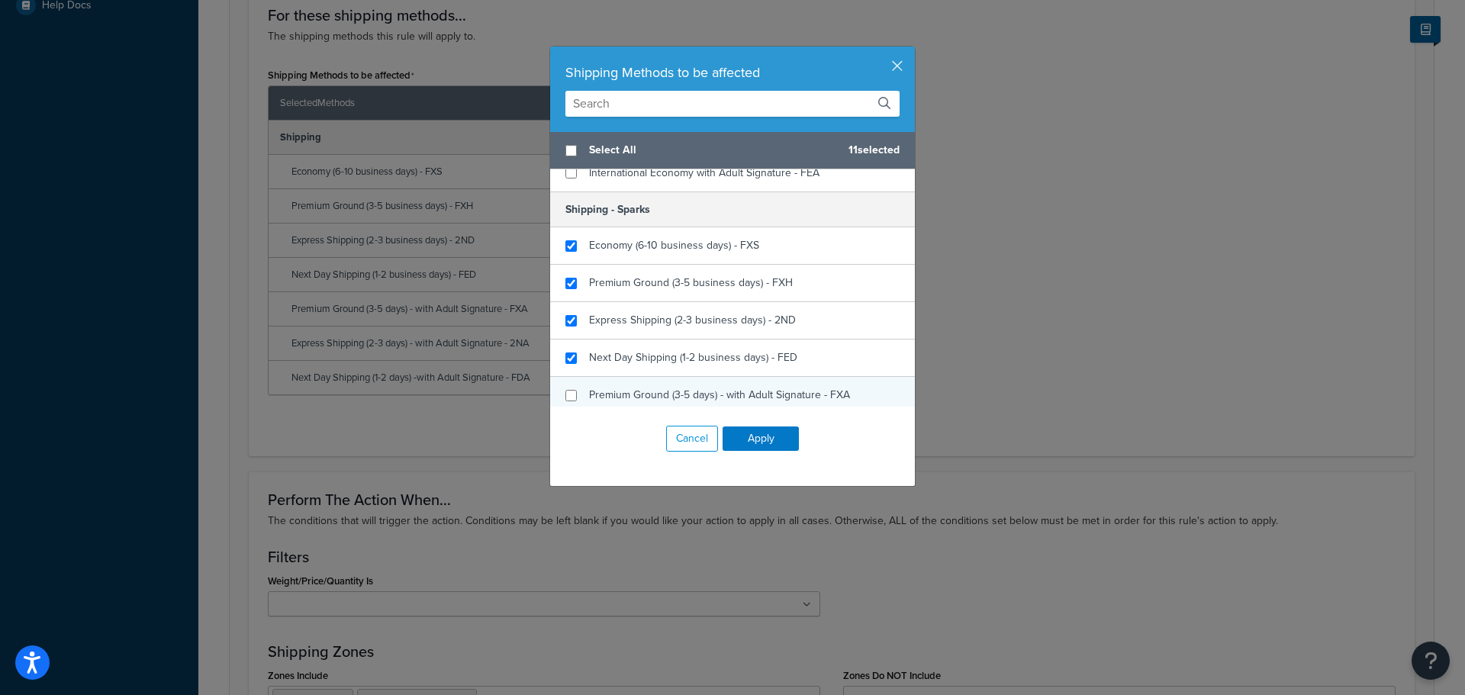
drag, startPoint x: 607, startPoint y: 356, endPoint x: 609, endPoint y: 379, distance: 22.9
click at [607, 357] on span "Next Day Shipping (1-2 business days) - FED" at bounding box center [693, 357] width 208 height 16
checkbox input "true"
click at [608, 390] on span "Premium Ground (3-5 days) - with Adult Signature - FXA" at bounding box center [719, 395] width 261 height 16
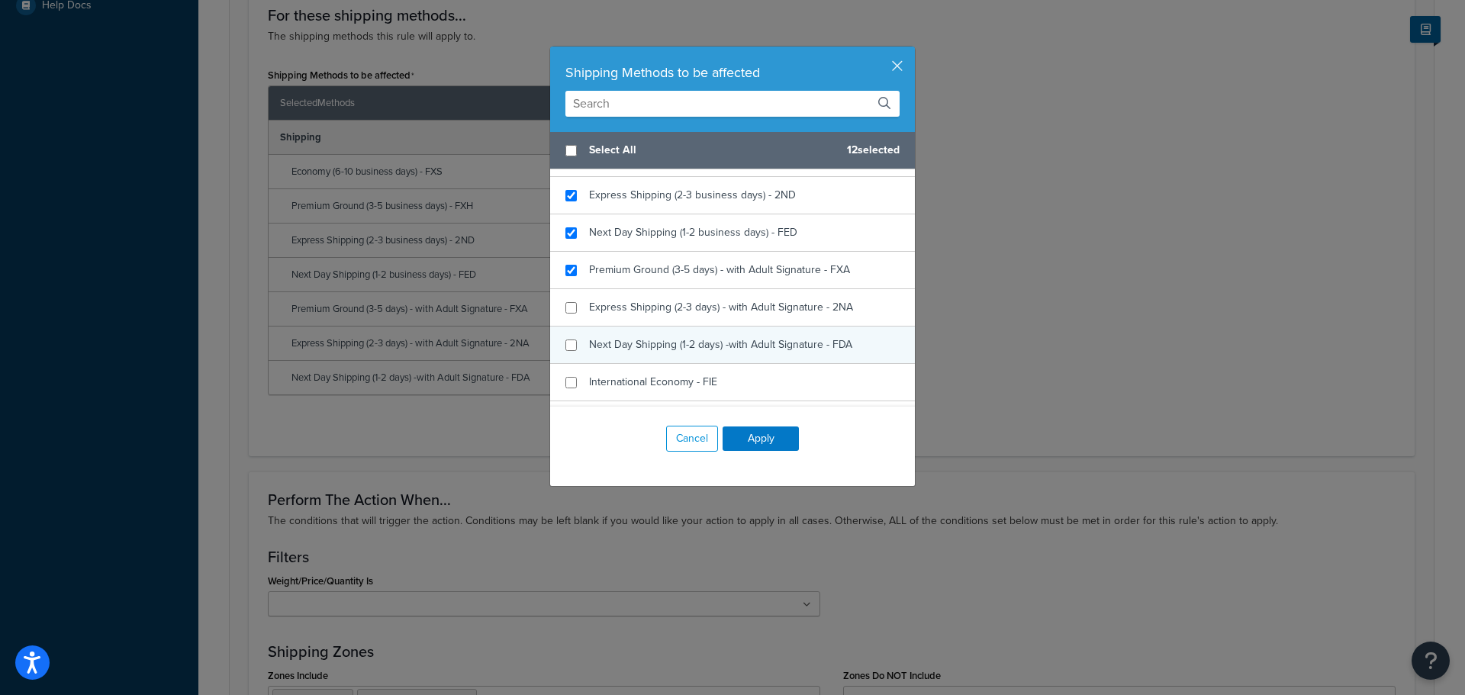
scroll to position [687, 0]
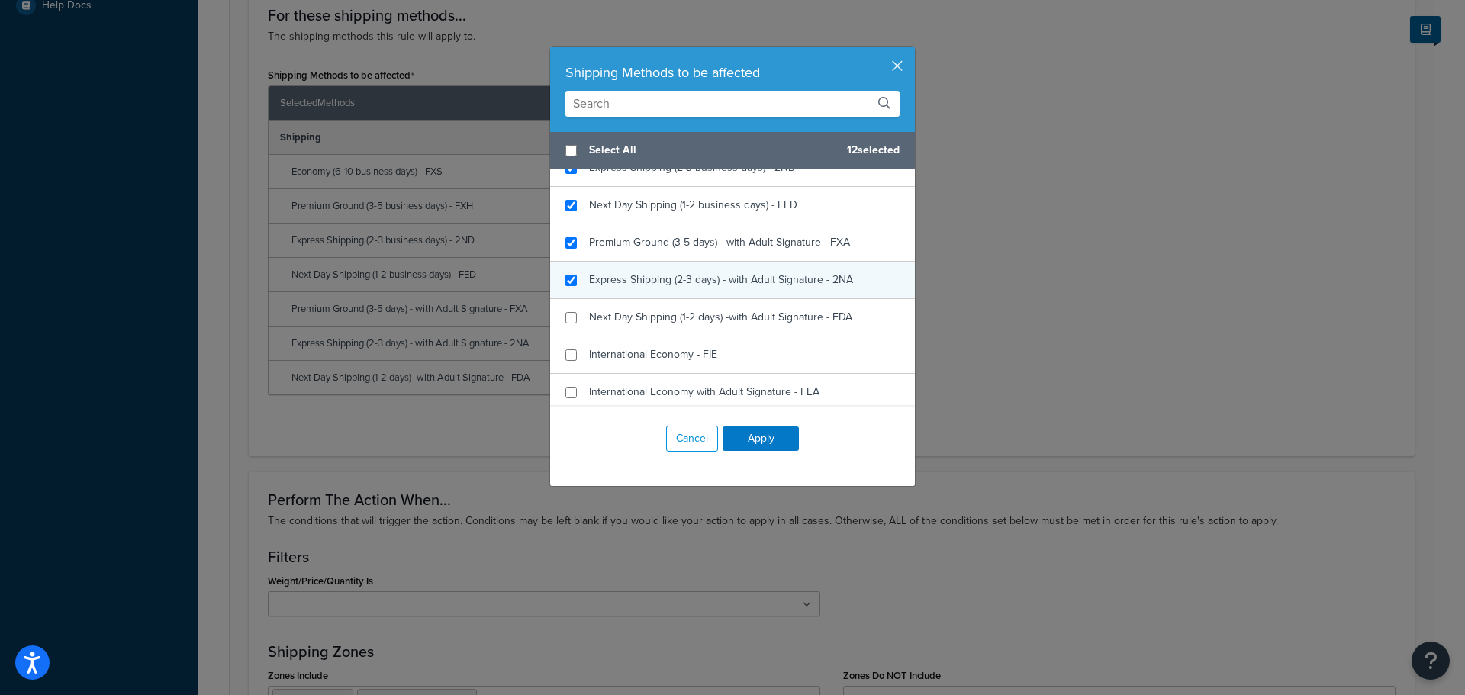
checkbox input "true"
click at [617, 282] on span "Express Shipping (2-3 days) - with Adult Signature - 2NA" at bounding box center [721, 280] width 264 height 16
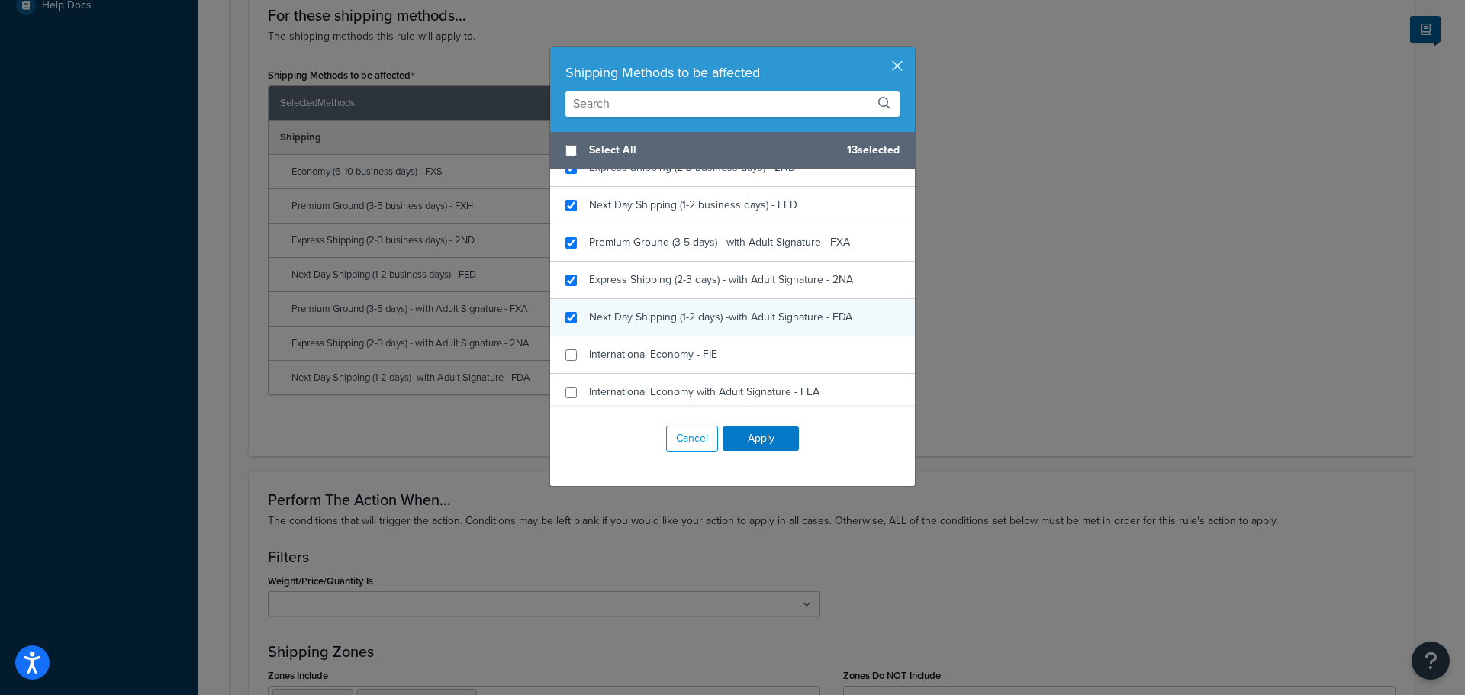
checkbox input "true"
drag, startPoint x: 618, startPoint y: 314, endPoint x: 629, endPoint y: 320, distance: 12.7
click at [620, 315] on span "Next Day Shipping (1-2 days) -with Adult Signature - FDA" at bounding box center [720, 317] width 263 height 16
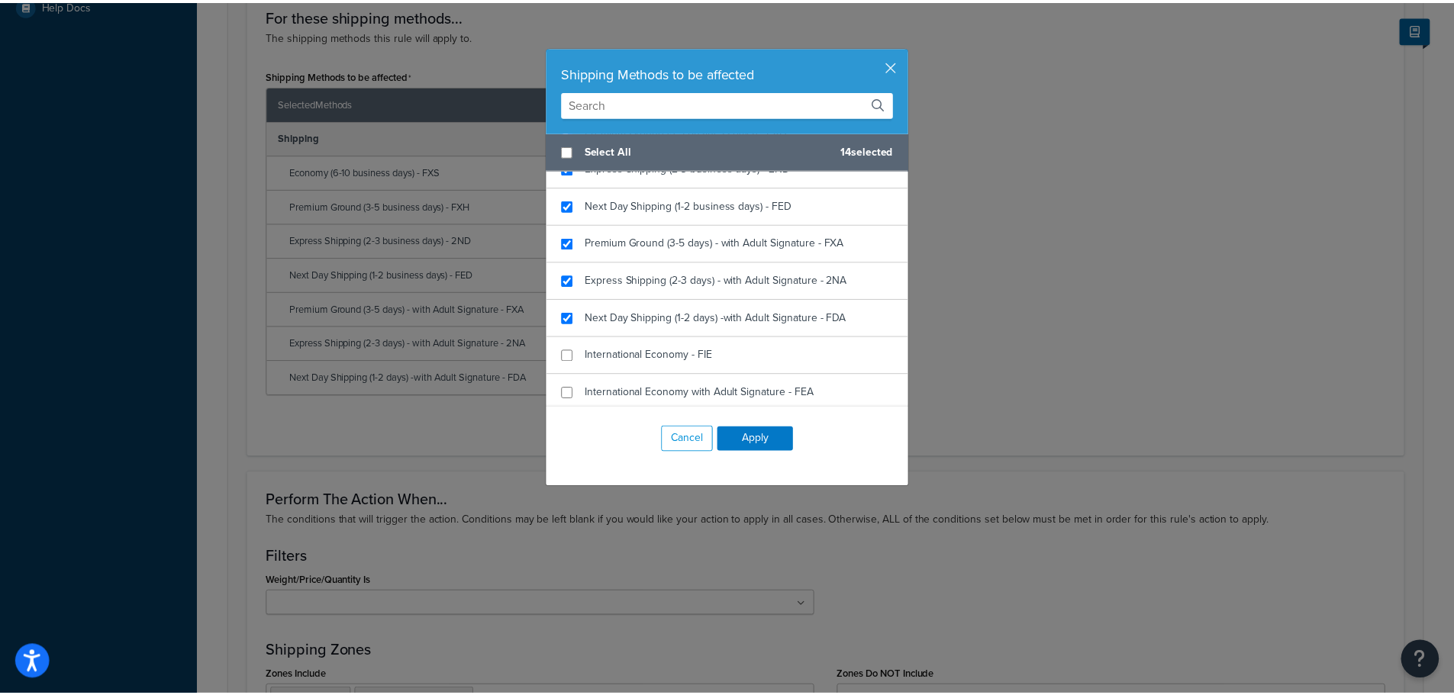
scroll to position [763, 0]
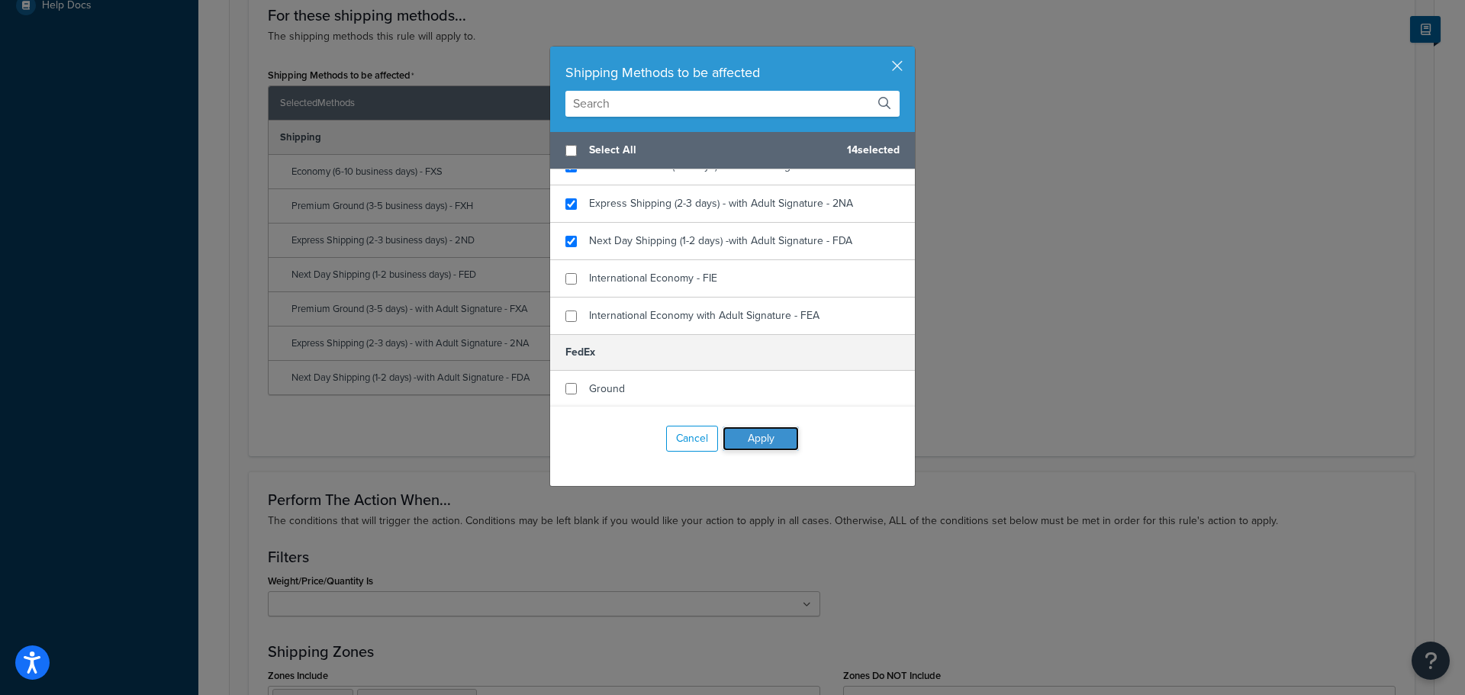
click at [761, 440] on button "Apply" at bounding box center [761, 439] width 76 height 24
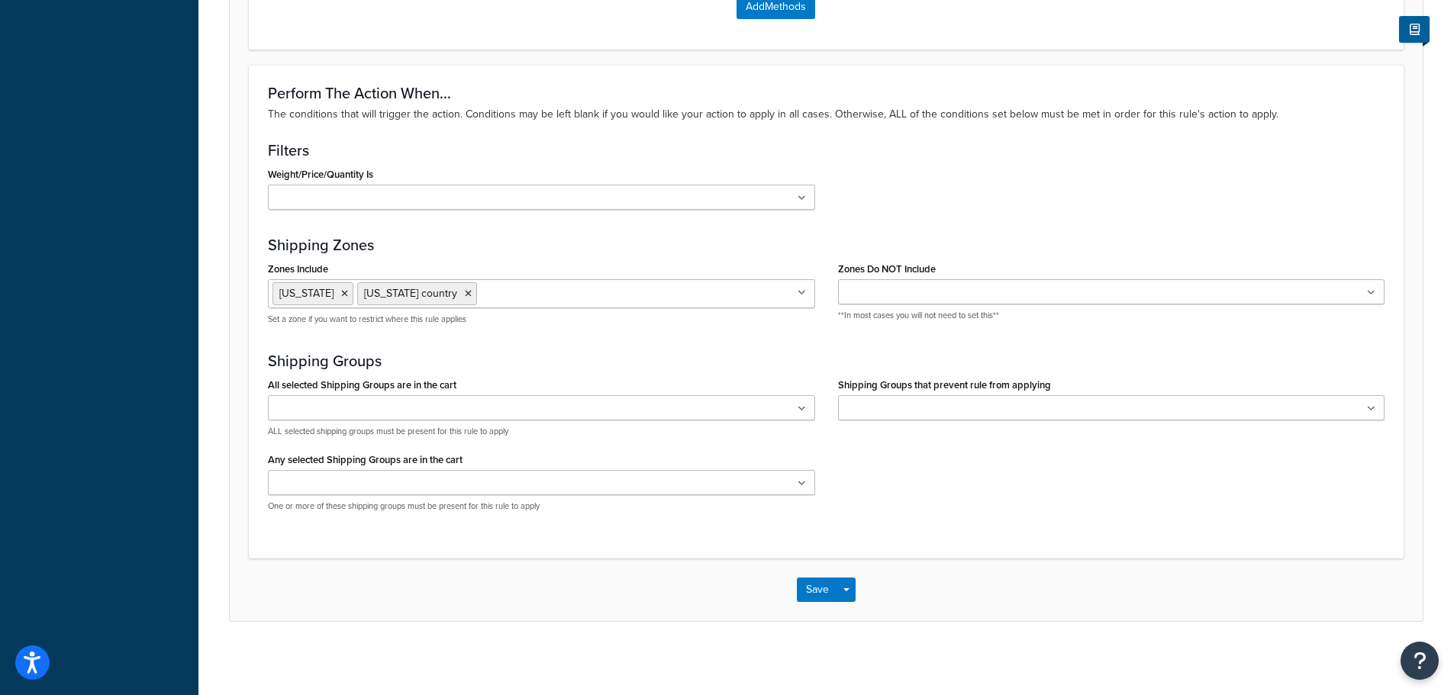
scroll to position [1051, 0]
click at [828, 591] on button "Save" at bounding box center [817, 587] width 41 height 24
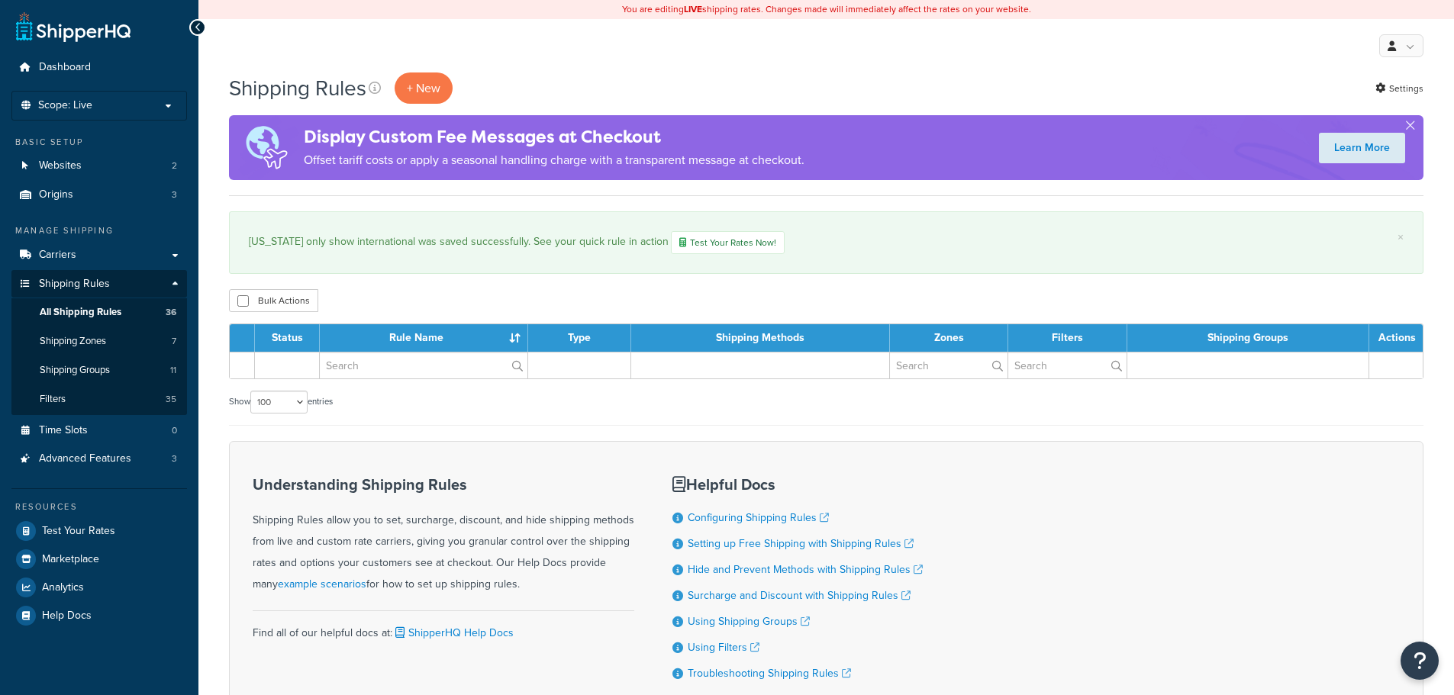
select select "100"
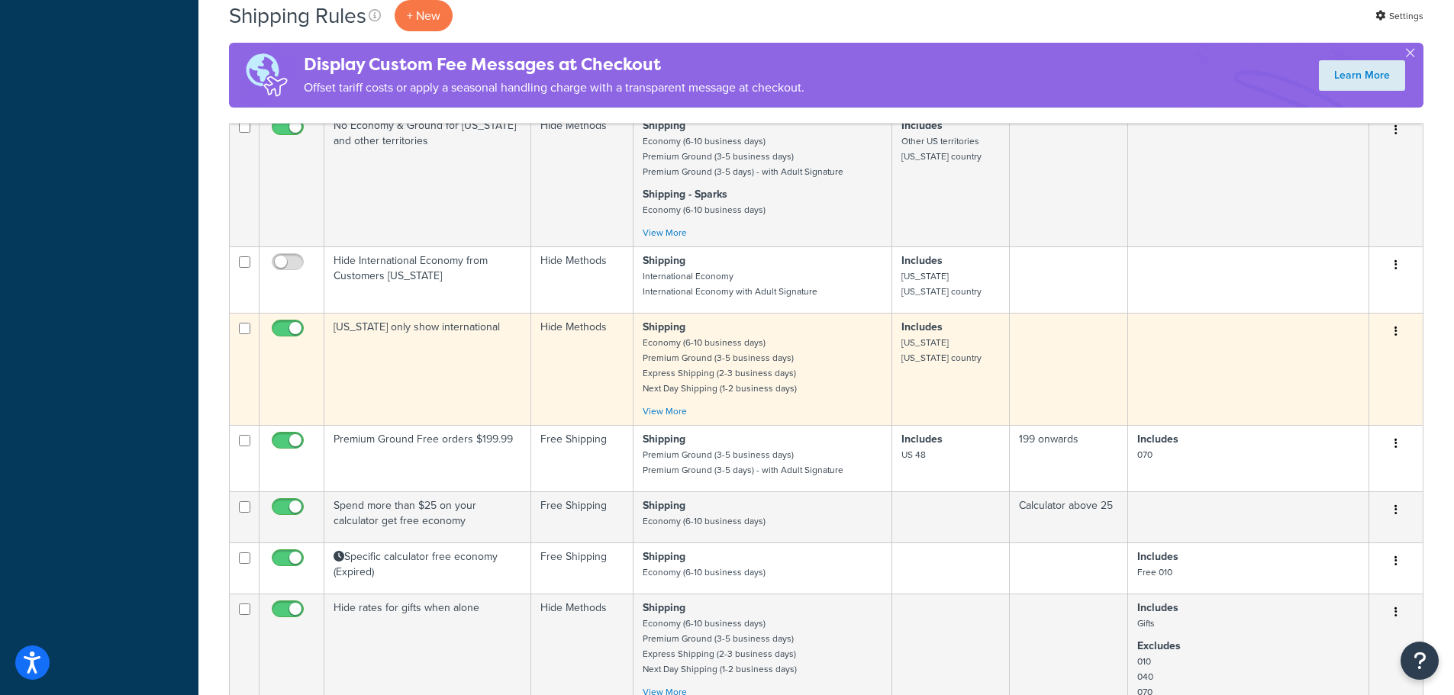
scroll to position [839, 0]
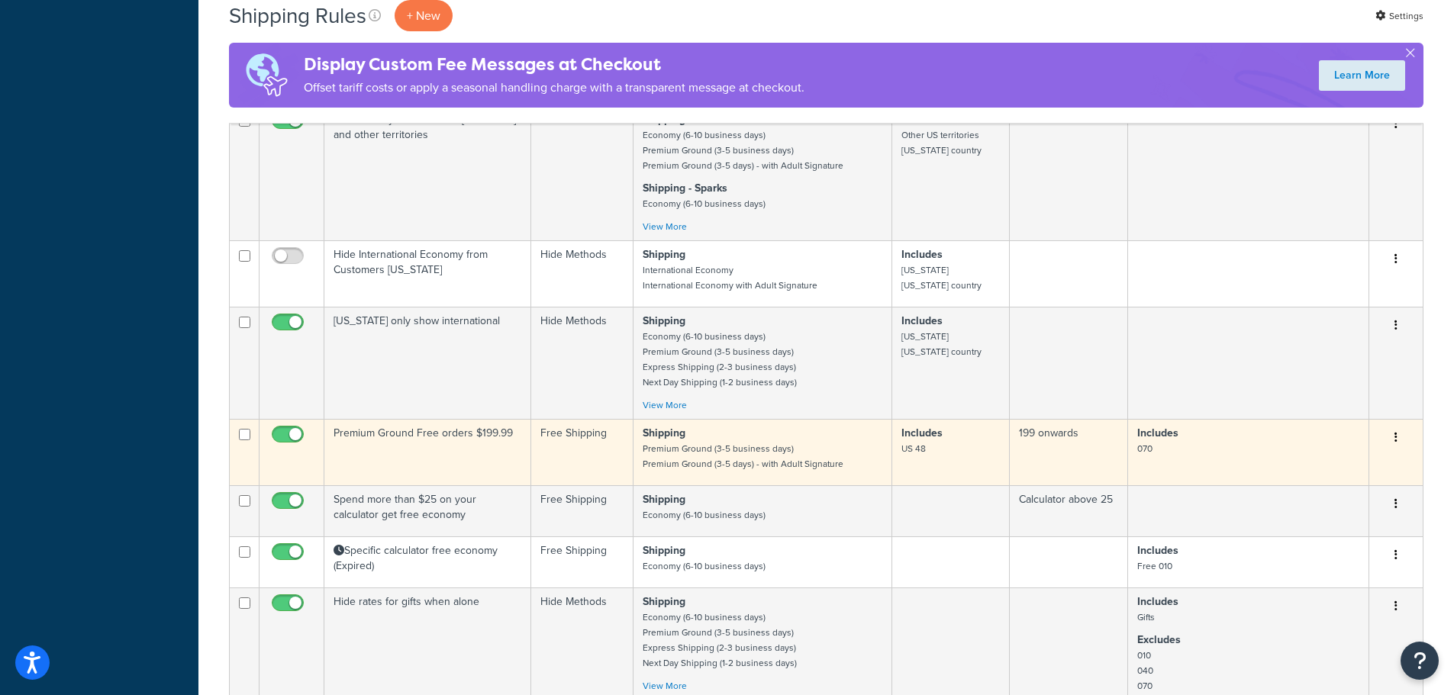
click at [449, 446] on td "Premium Ground Free orders $199.99" at bounding box center [427, 452] width 207 height 66
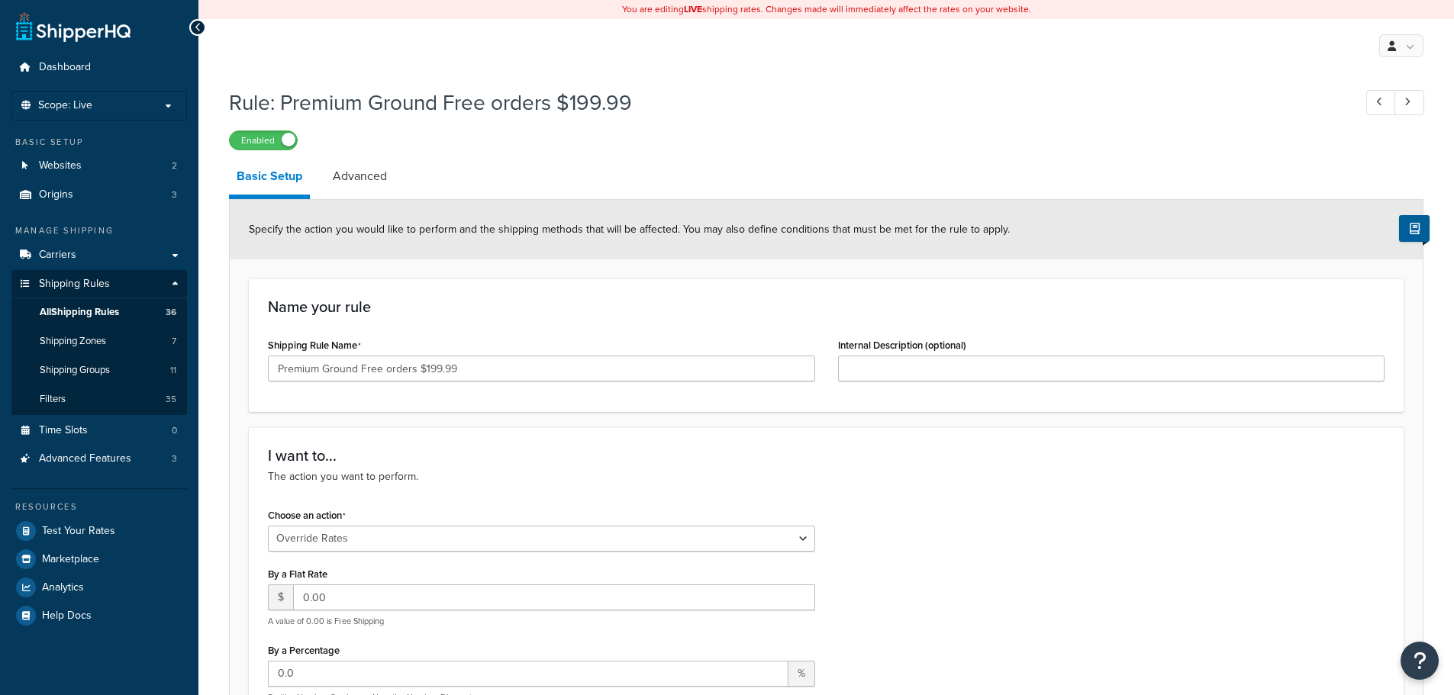
select select "OVERRIDE"
select select "SHIPPING_GROUP"
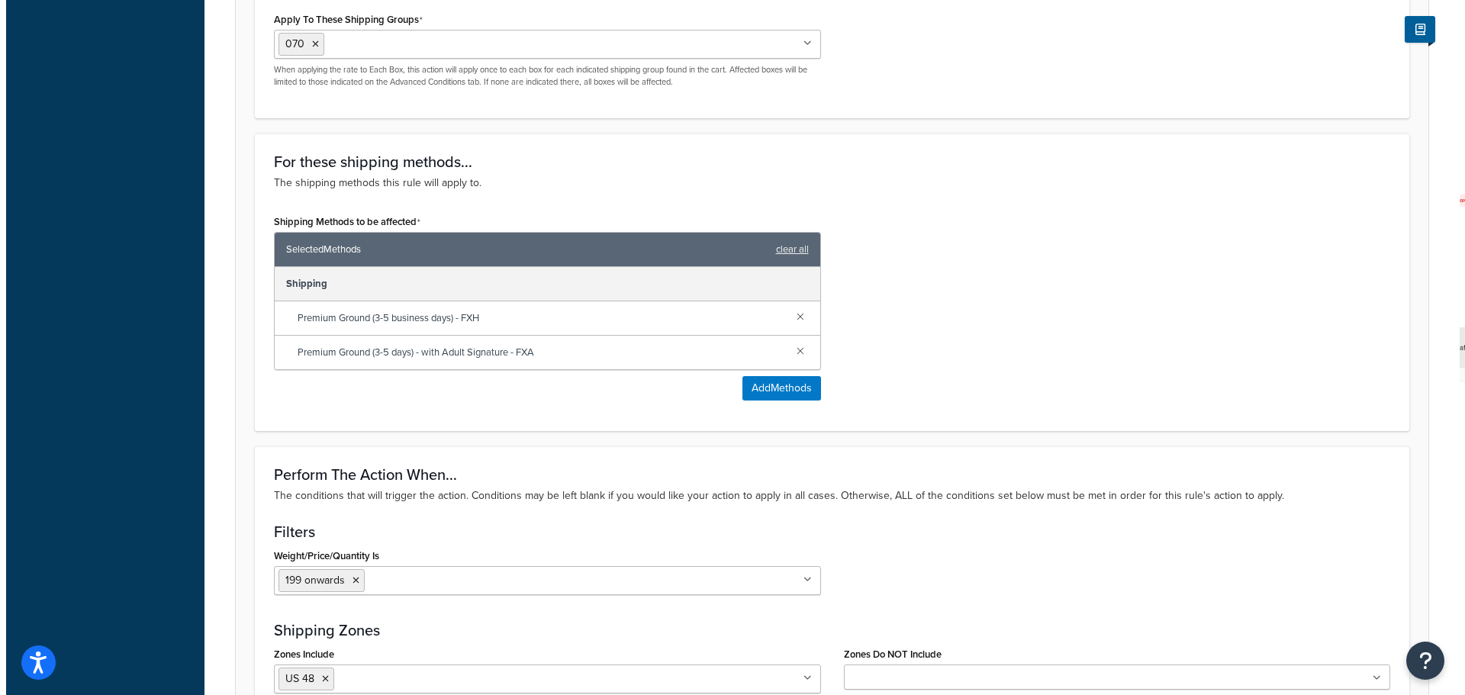
scroll to position [839, 0]
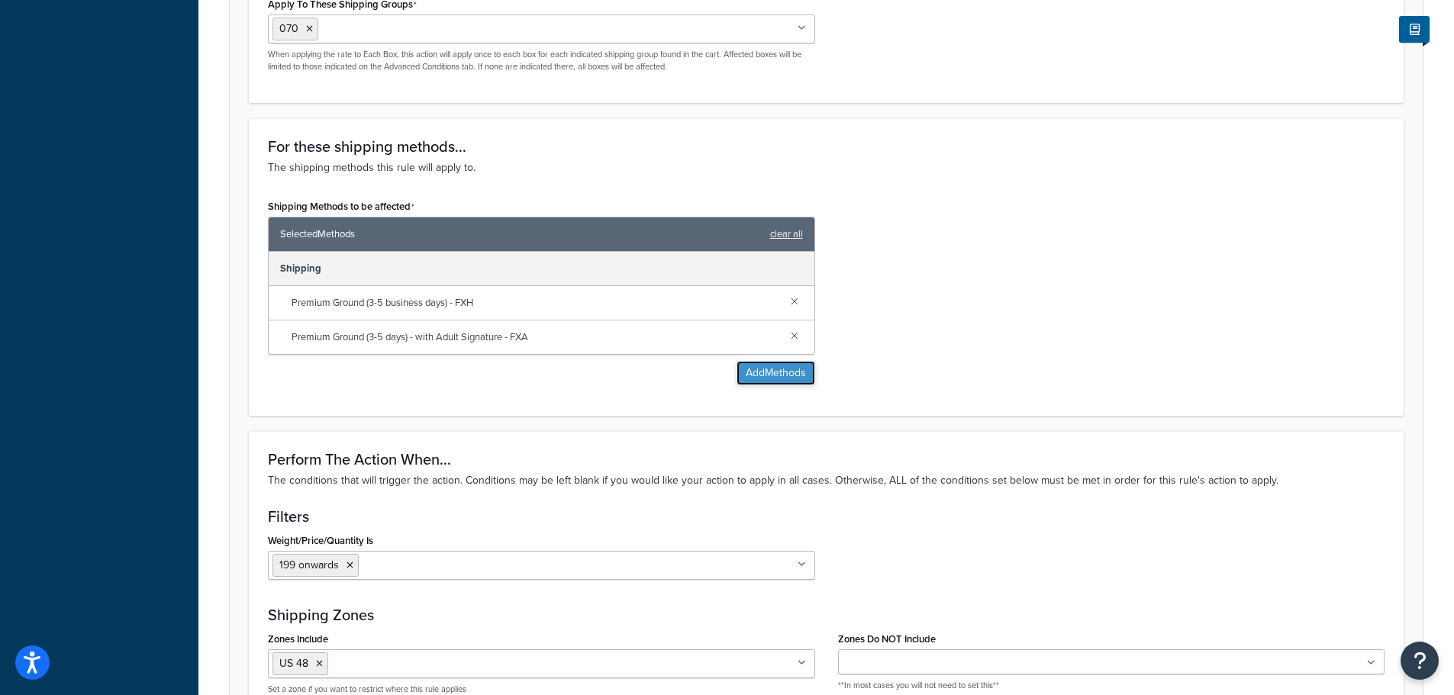
click at [752, 372] on button "Add Methods" at bounding box center [775, 373] width 79 height 24
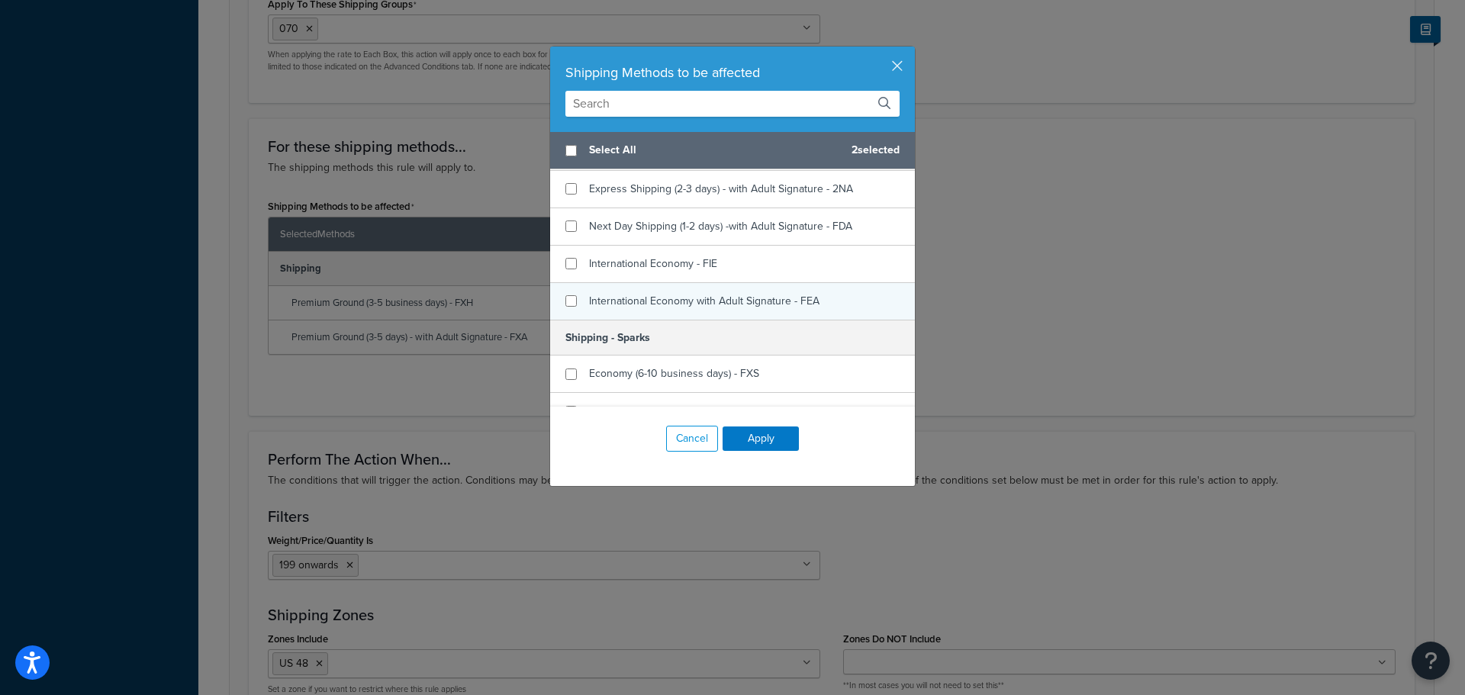
scroll to position [458, 0]
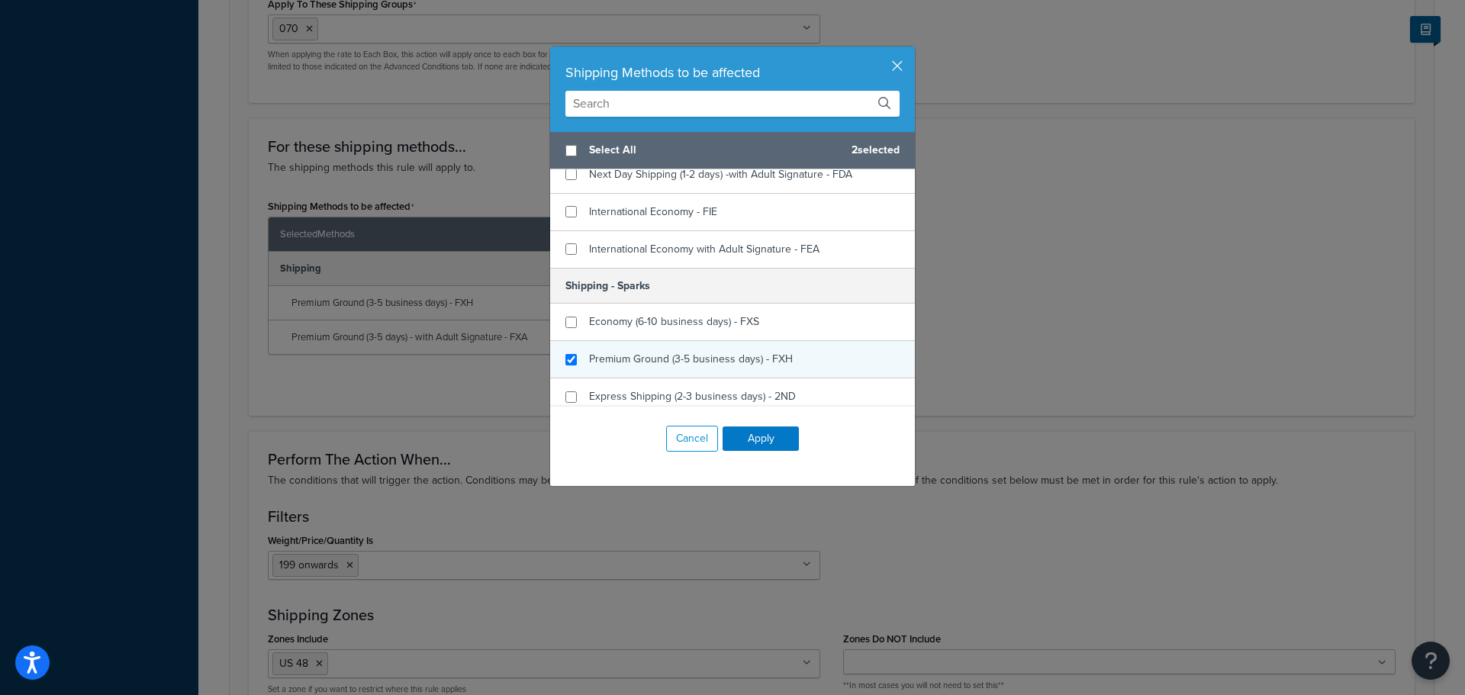
checkbox input "true"
click at [631, 359] on span "Premium Ground (3-5 business days) - FXH" at bounding box center [691, 359] width 204 height 16
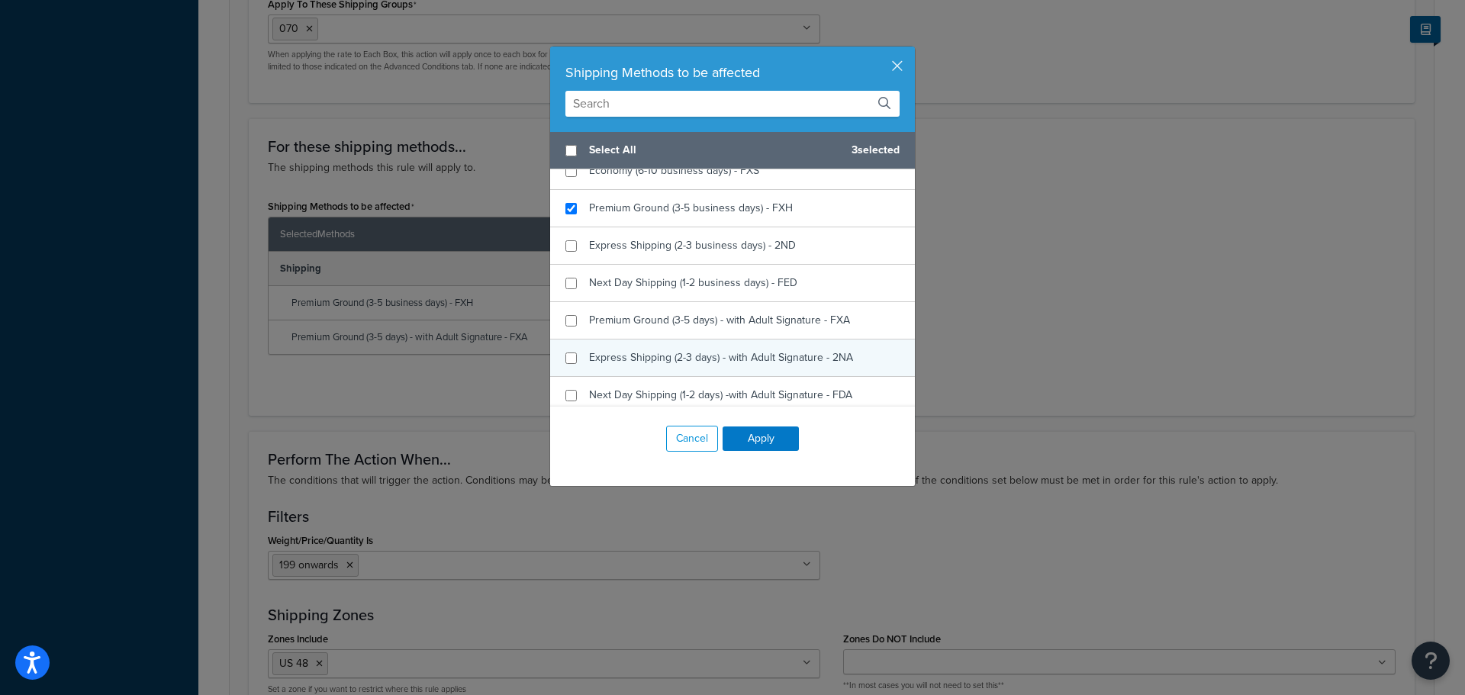
scroll to position [610, 0]
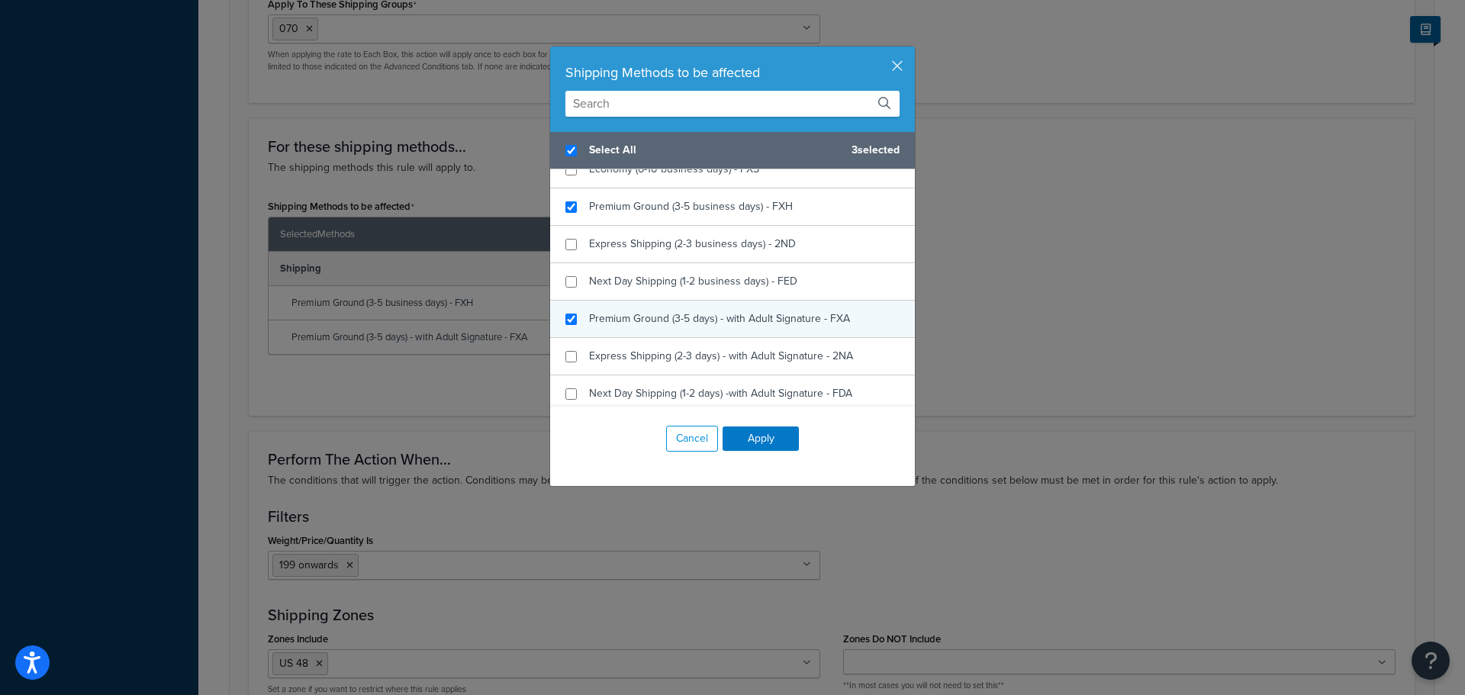
checkbox input "true"
click at [650, 322] on span "Premium Ground (3-5 days) - with Adult Signature - FXA" at bounding box center [719, 319] width 261 height 16
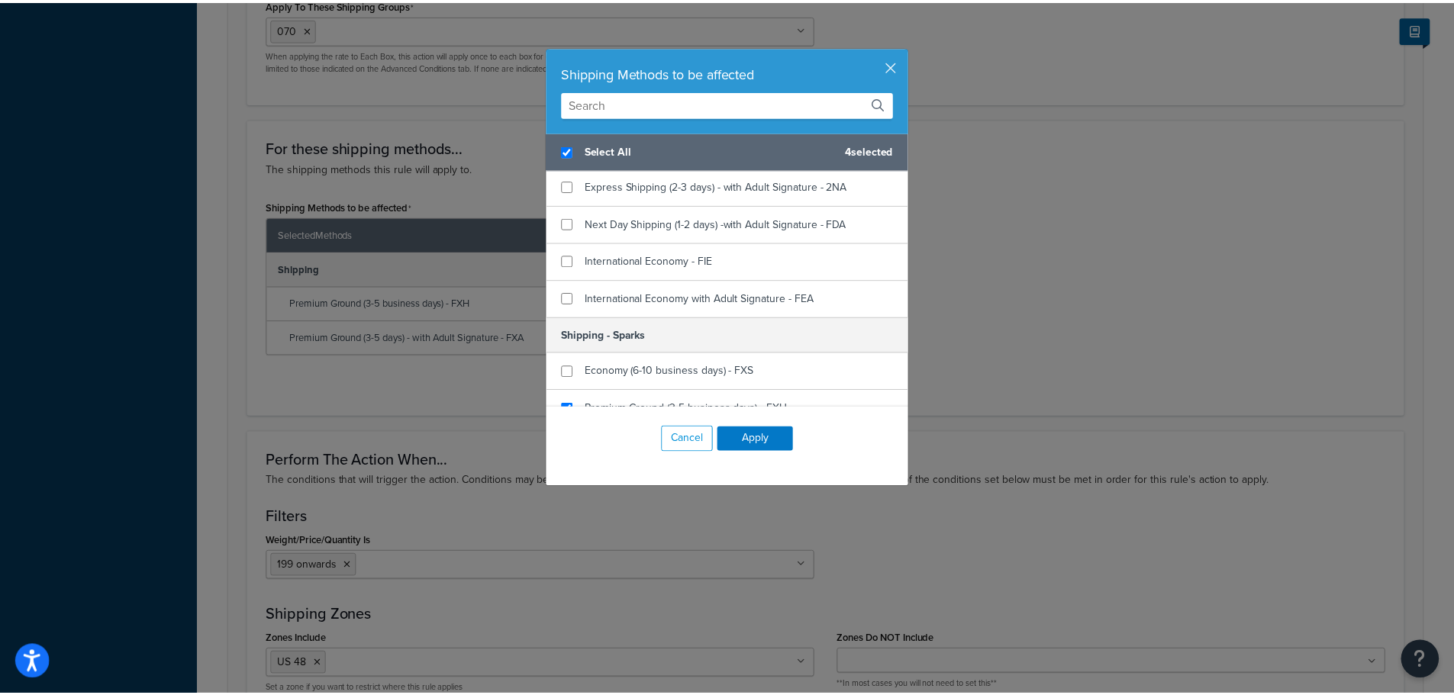
scroll to position [382, 0]
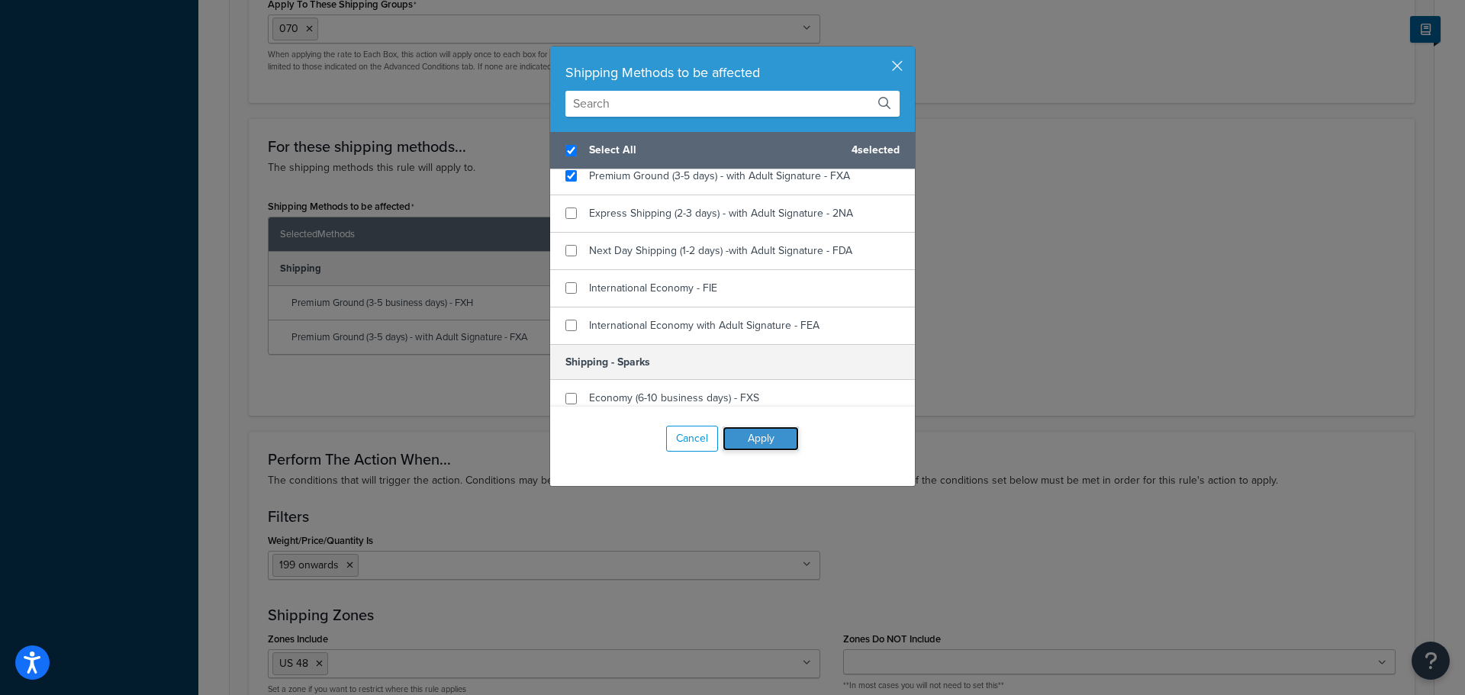
click at [766, 433] on button "Apply" at bounding box center [761, 439] width 76 height 24
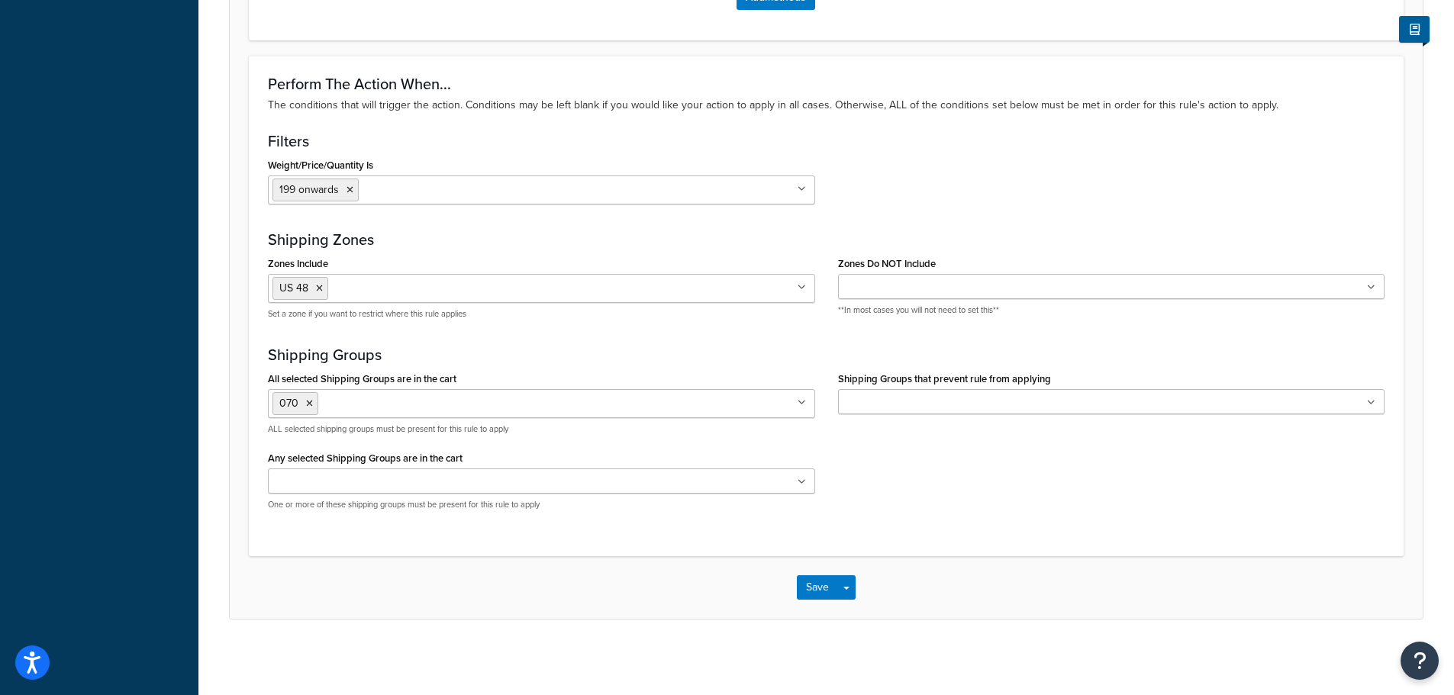
scroll to position [1319, 0]
click at [809, 587] on button "Save" at bounding box center [817, 587] width 41 height 24
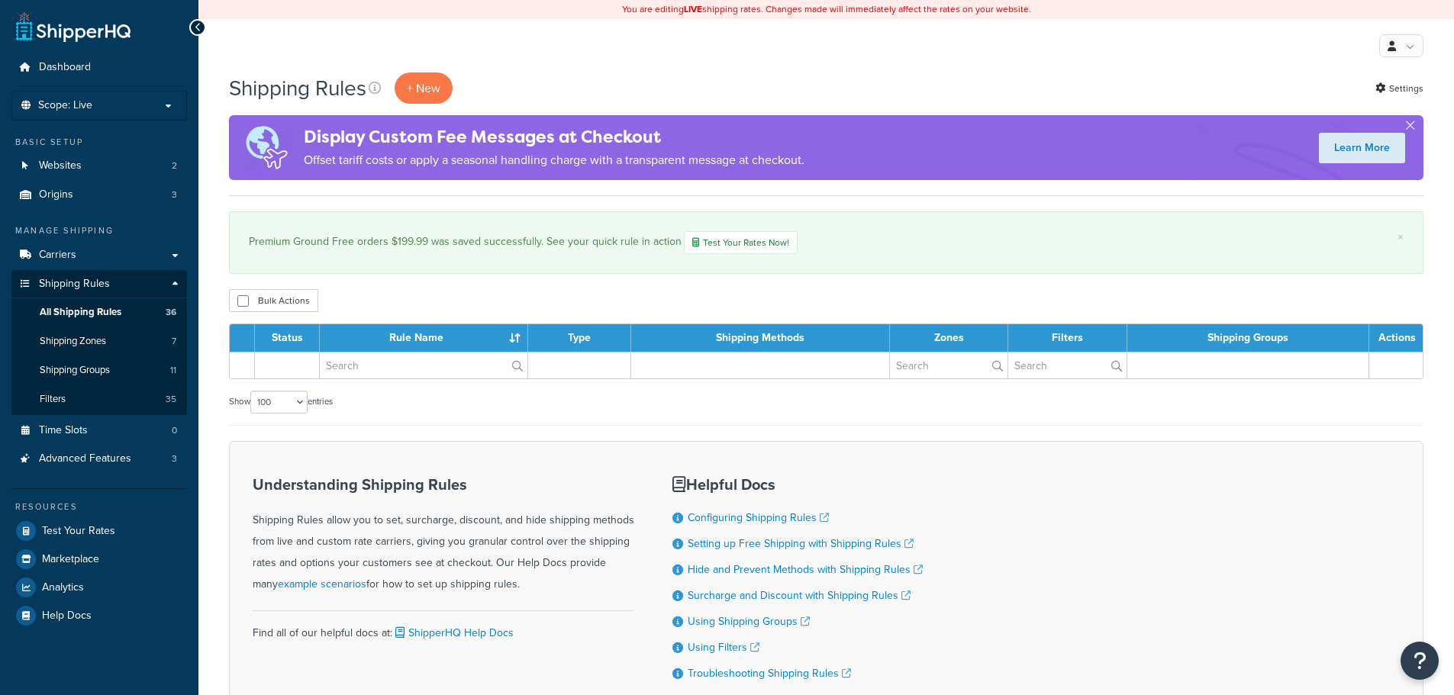
select select "100"
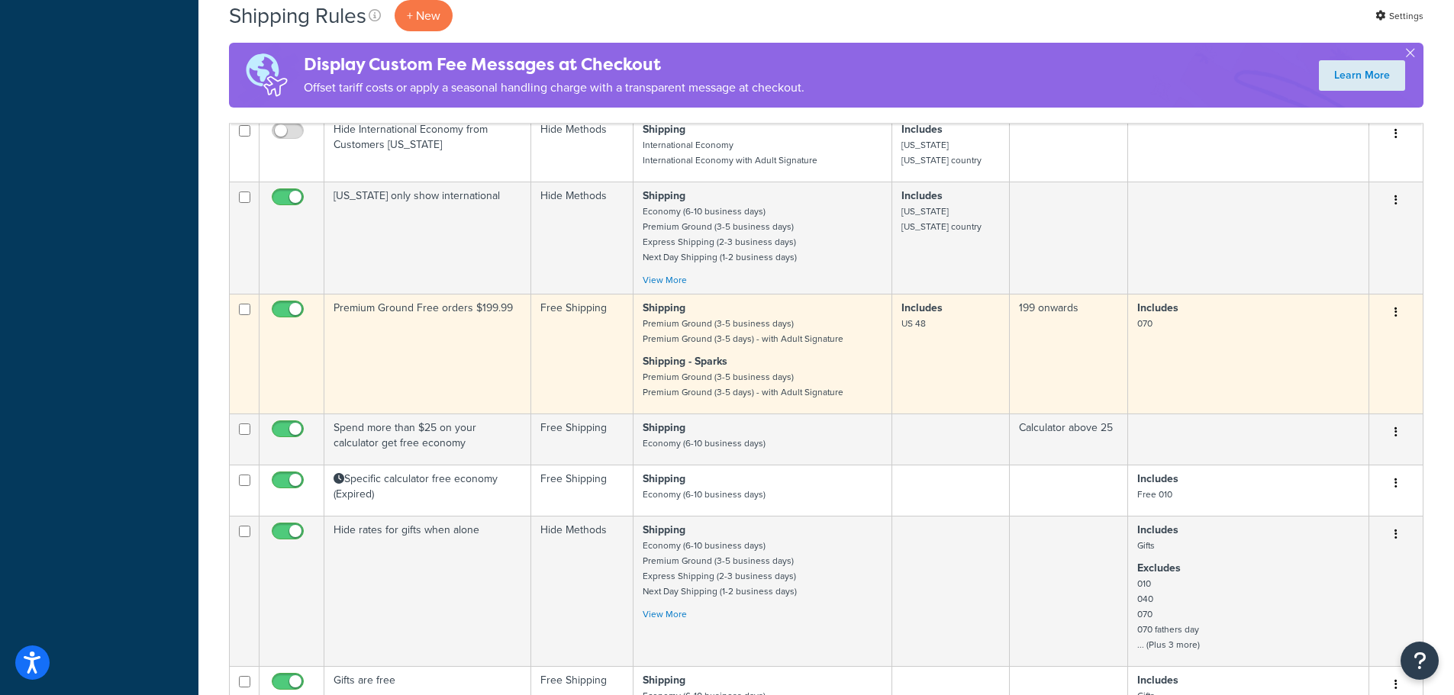
scroll to position [992, 0]
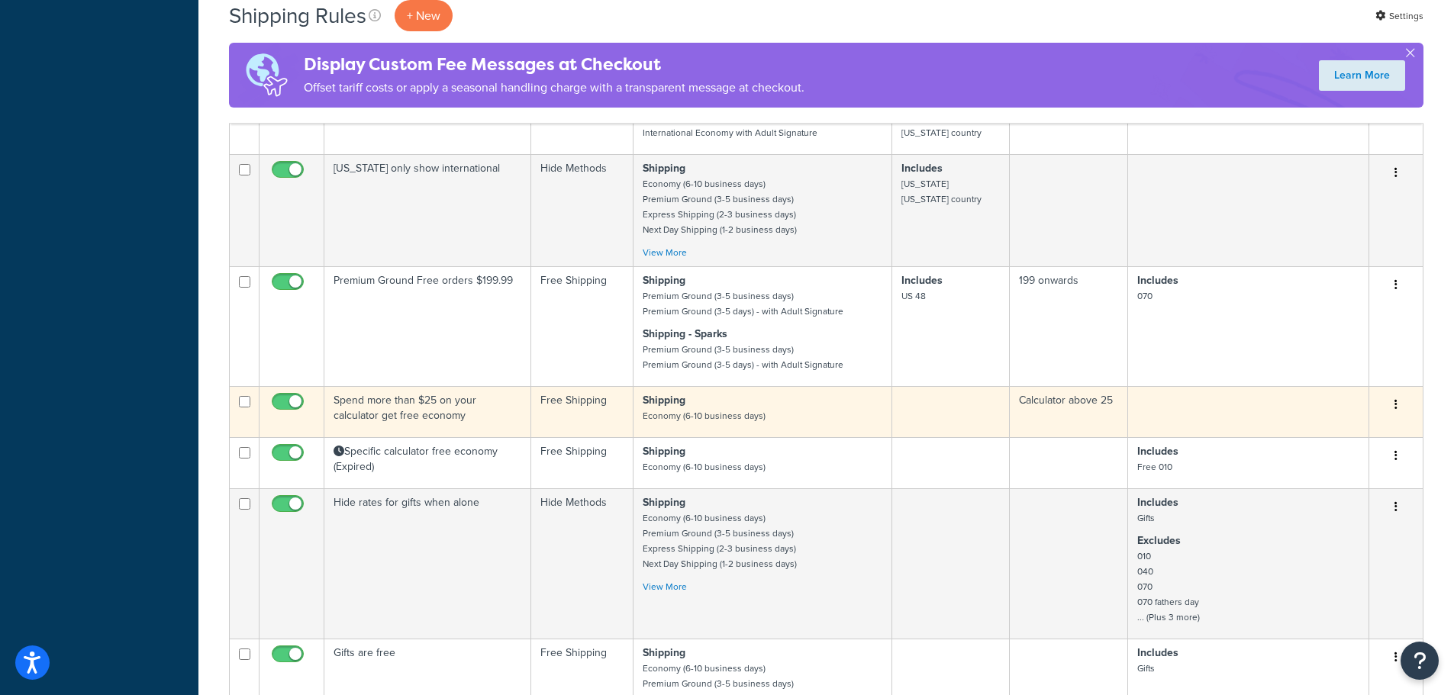
click at [391, 415] on td "Spend more than $25 on your calculator get free economy" at bounding box center [427, 411] width 207 height 51
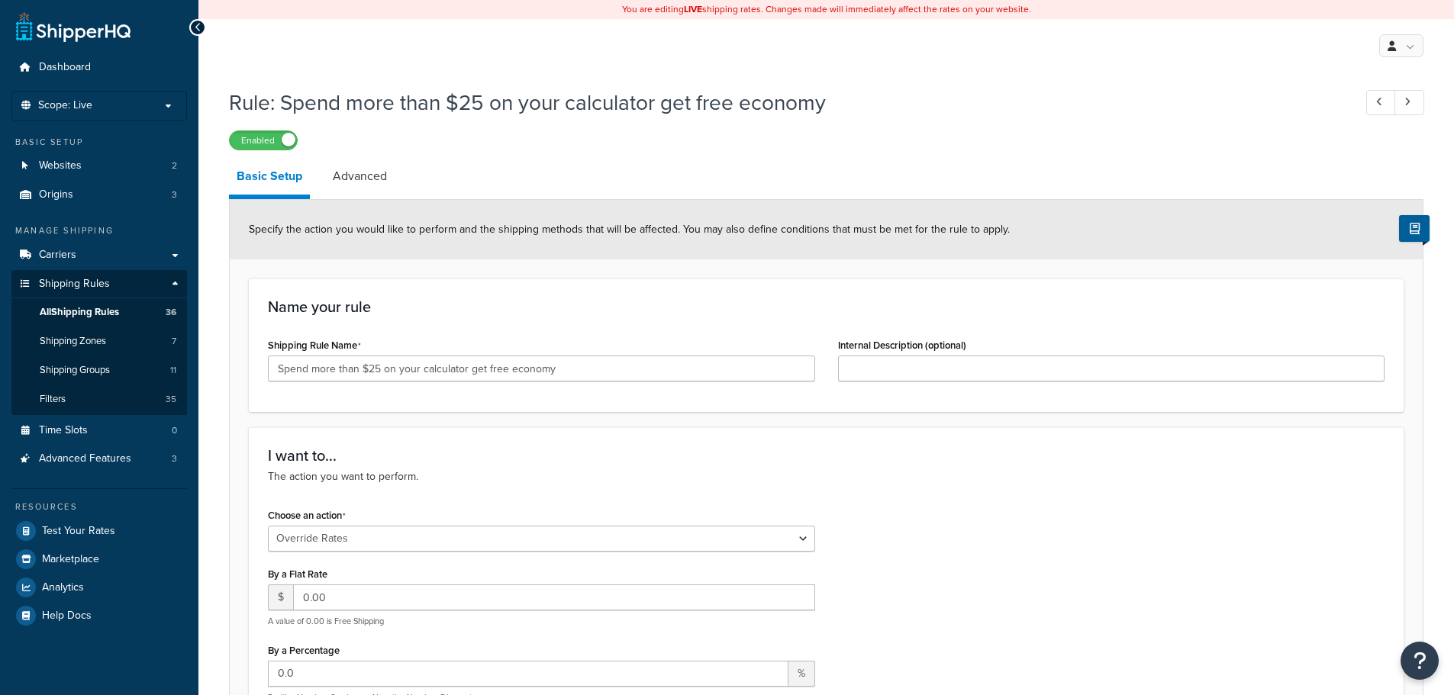
select select "OVERRIDE"
select select "SHIPPING_GROUP"
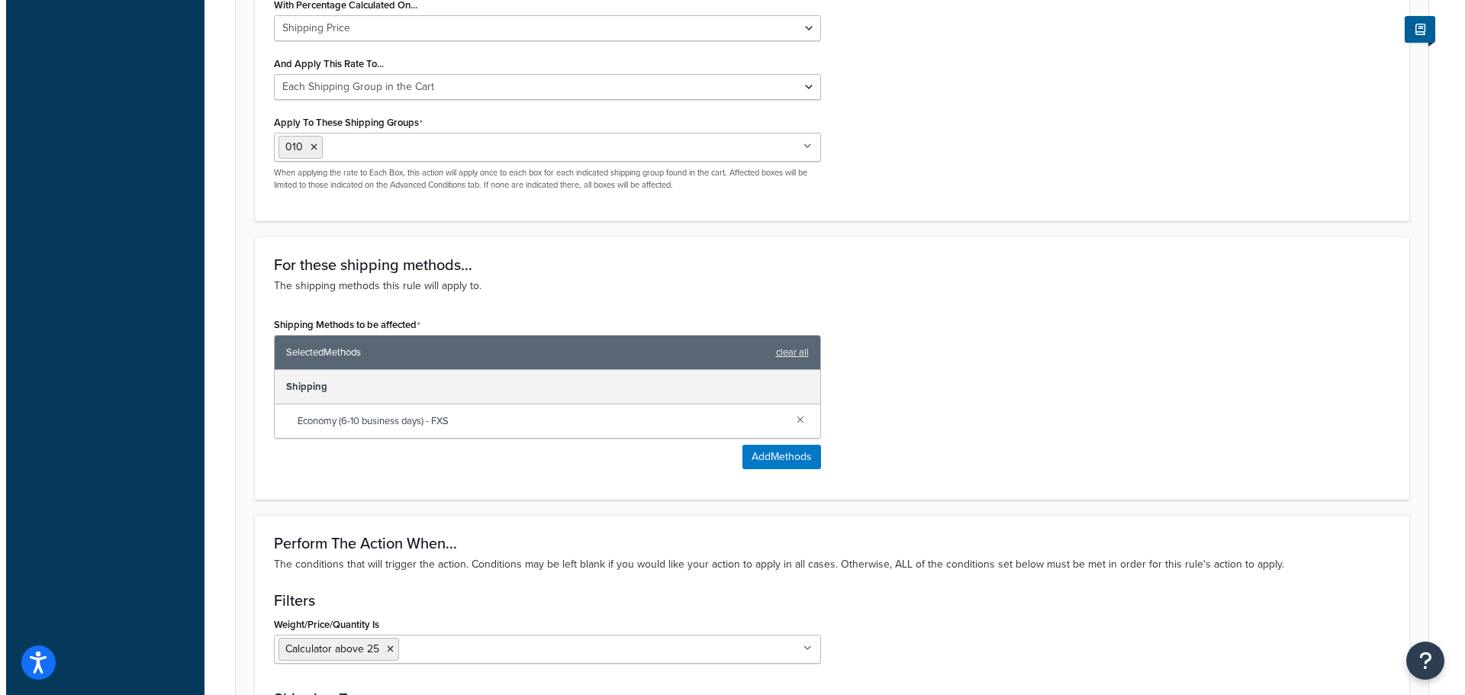
scroll to position [839, 0]
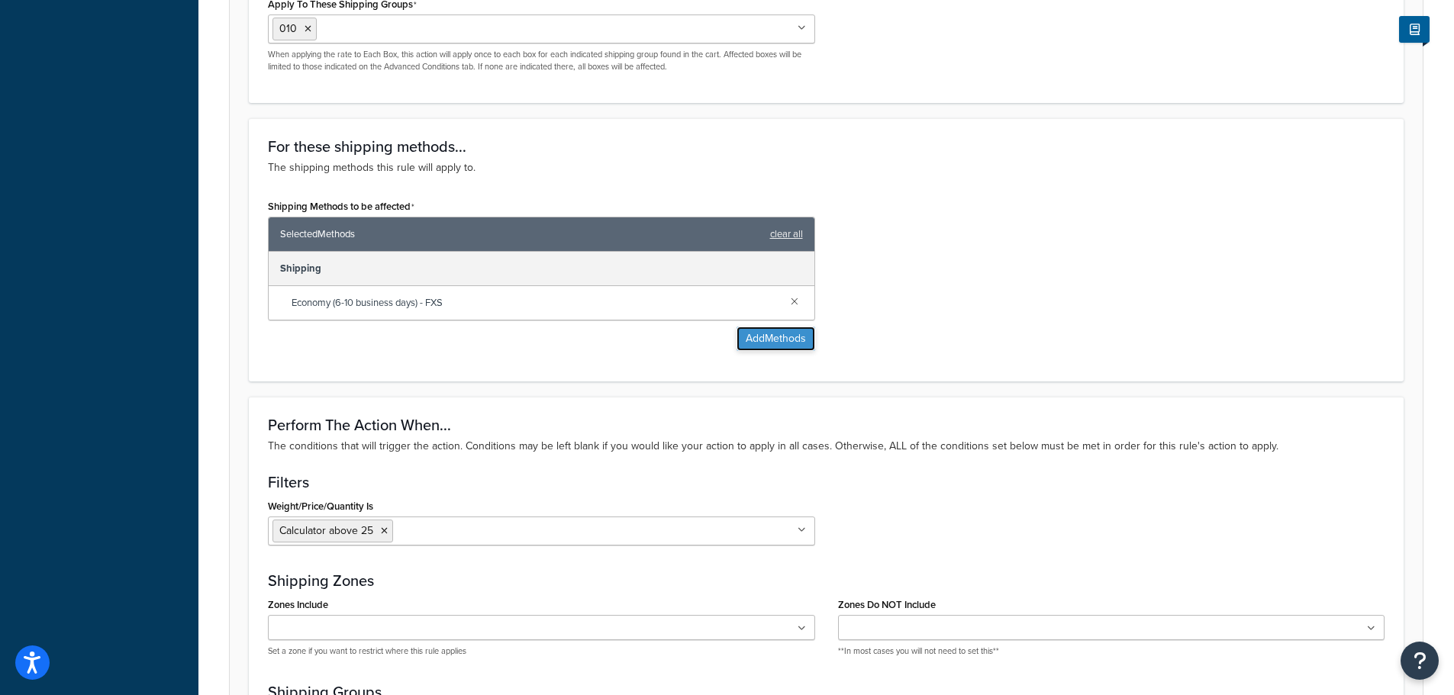
click at [777, 346] on button "Add Methods" at bounding box center [775, 339] width 79 height 24
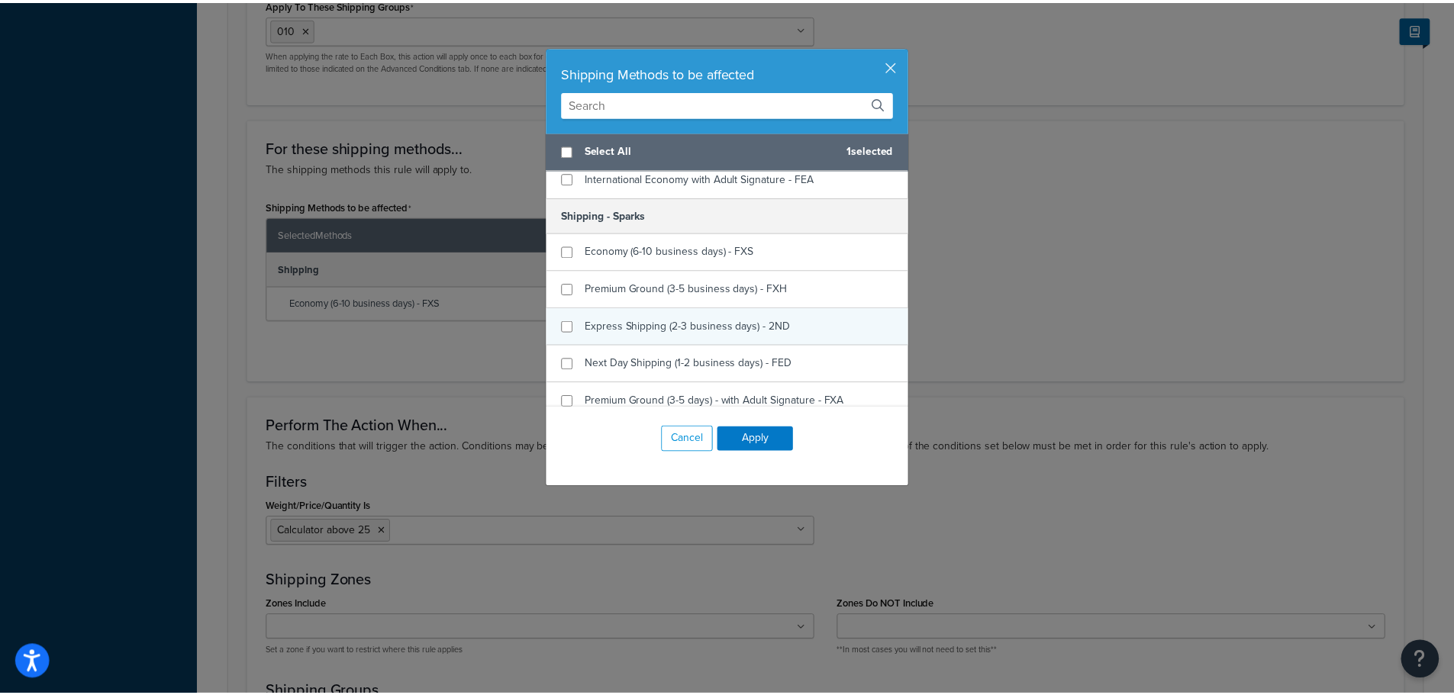
scroll to position [534, 0]
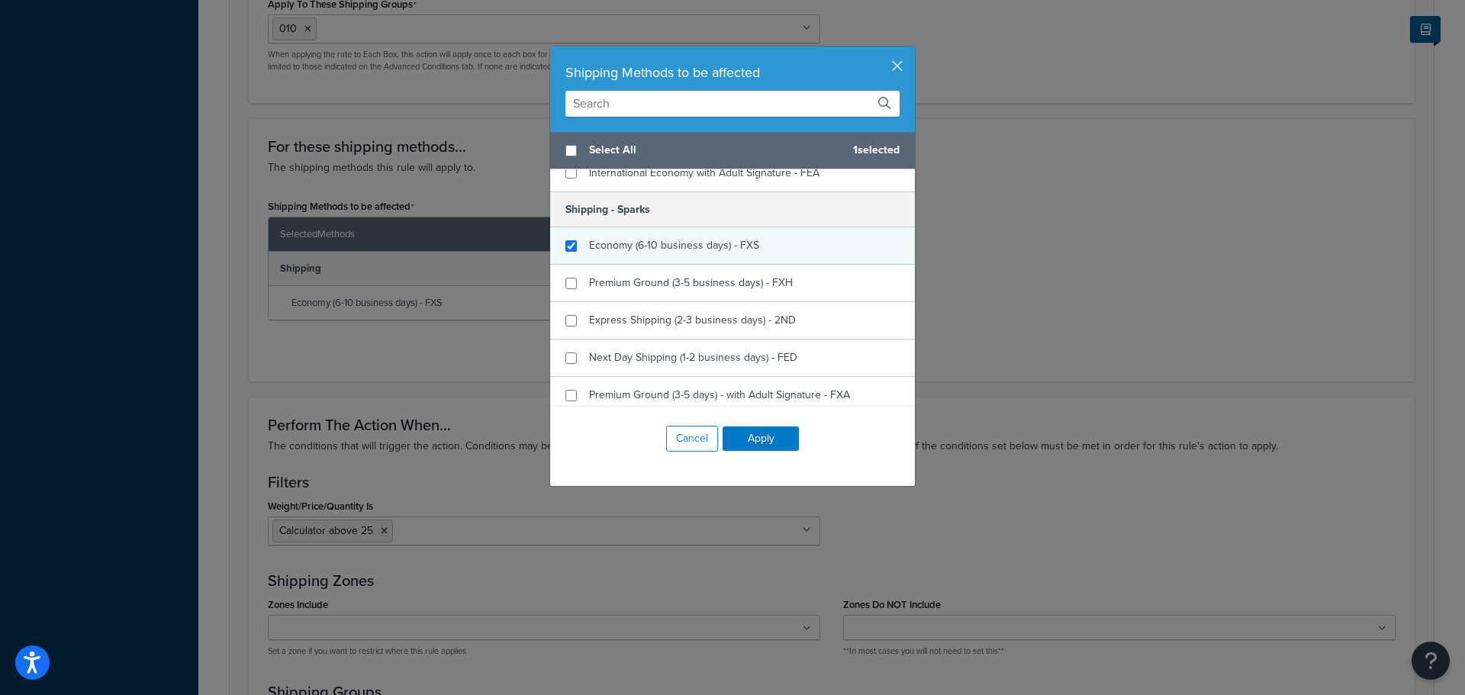
checkbox input "true"
click at [600, 249] on span "Economy (6-10 business days) - FXS" at bounding box center [674, 245] width 170 height 16
click at [756, 438] on button "Apply" at bounding box center [761, 439] width 76 height 24
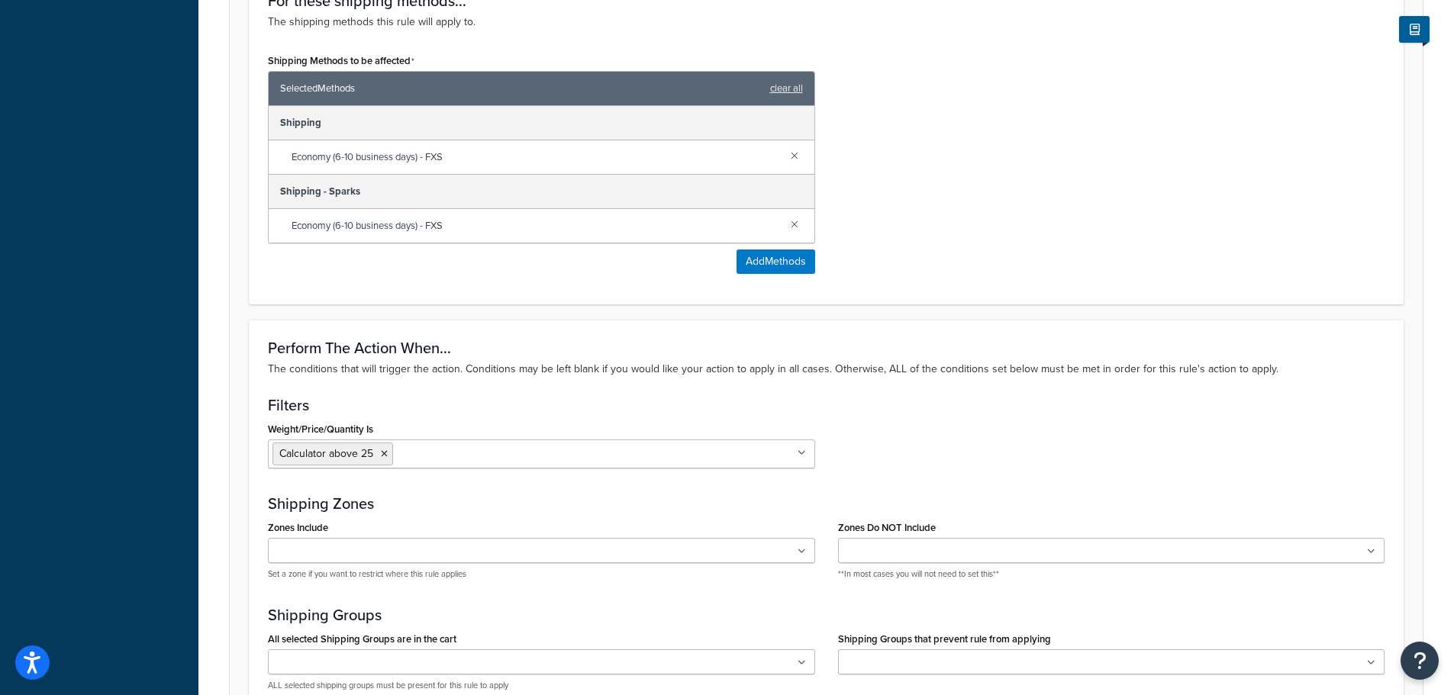
scroll to position [1242, 0]
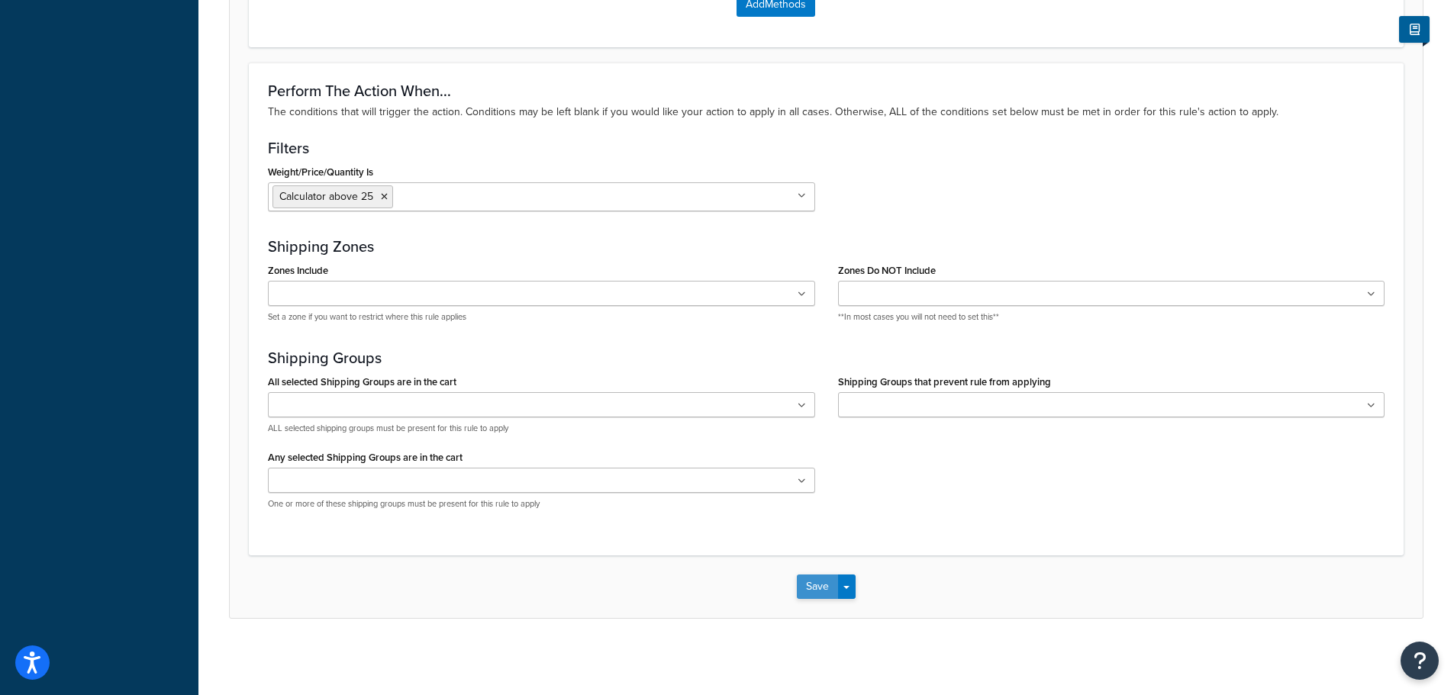
click at [811, 587] on button "Save" at bounding box center [817, 587] width 41 height 24
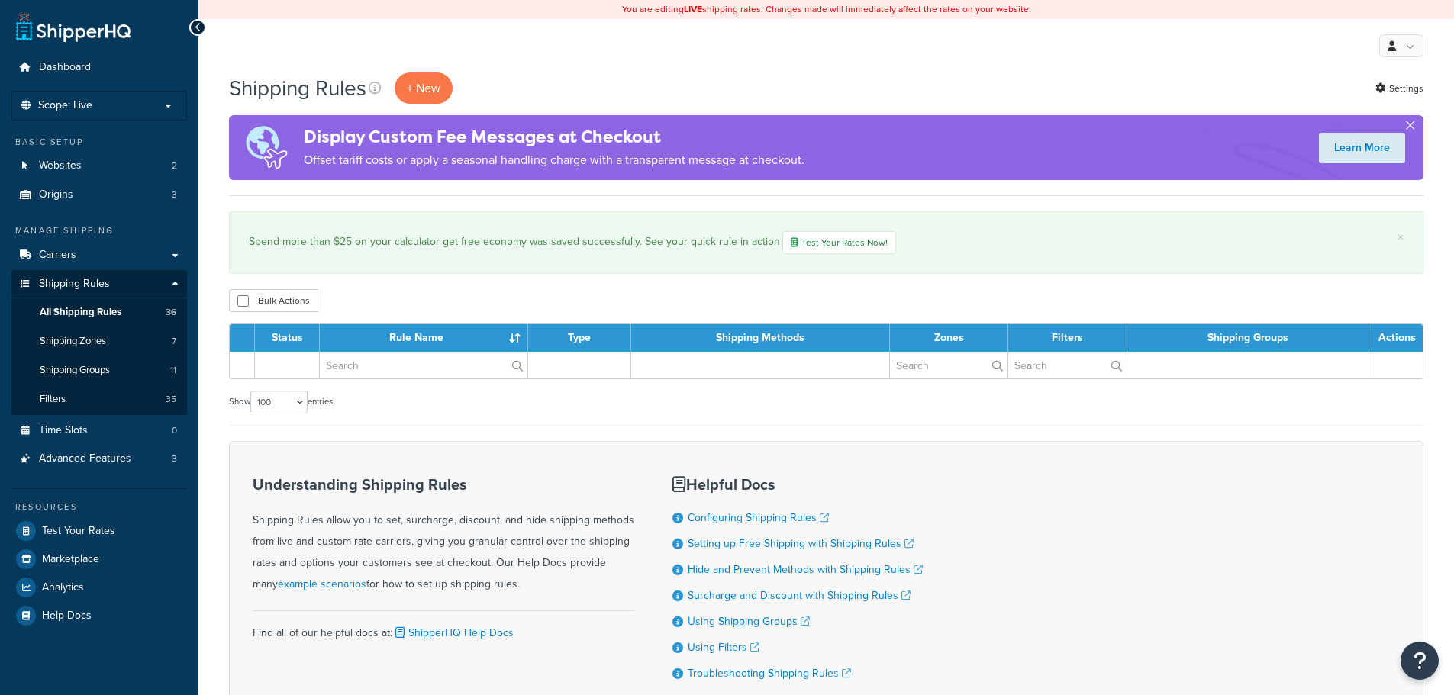
select select "100"
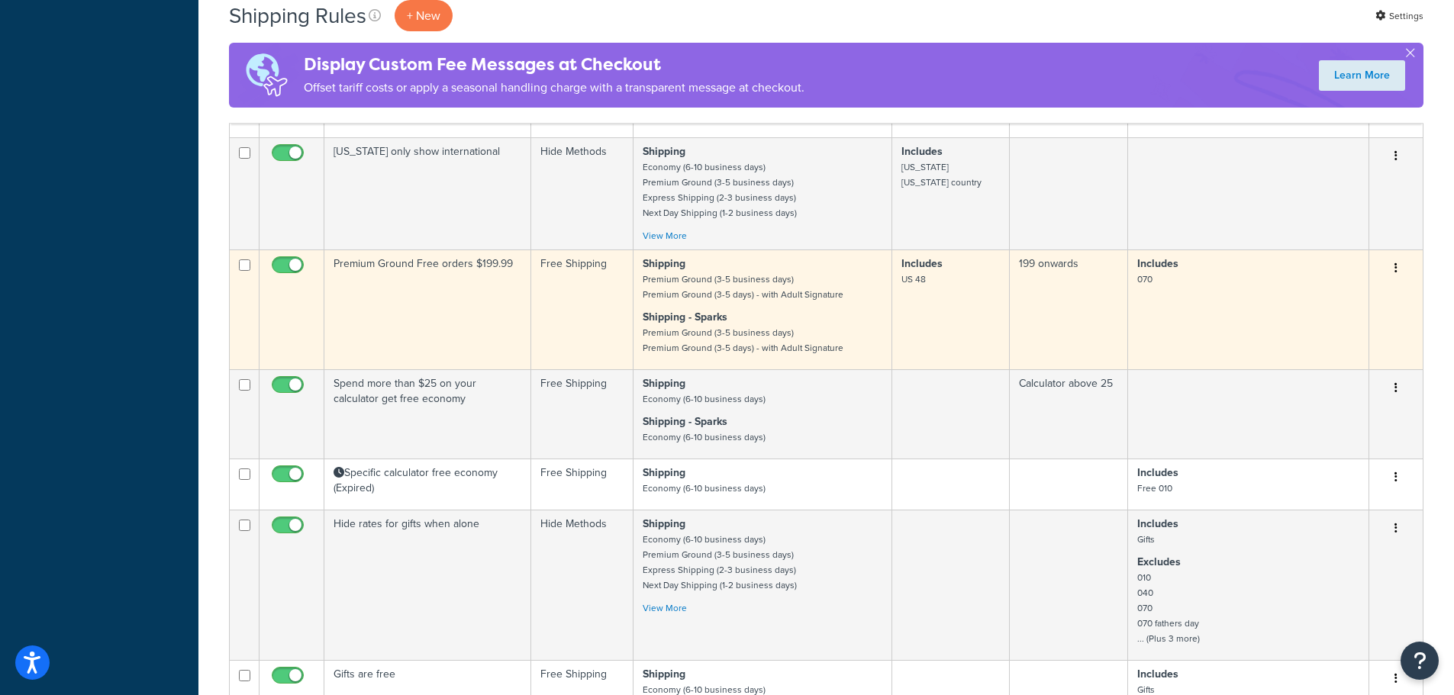
scroll to position [1068, 0]
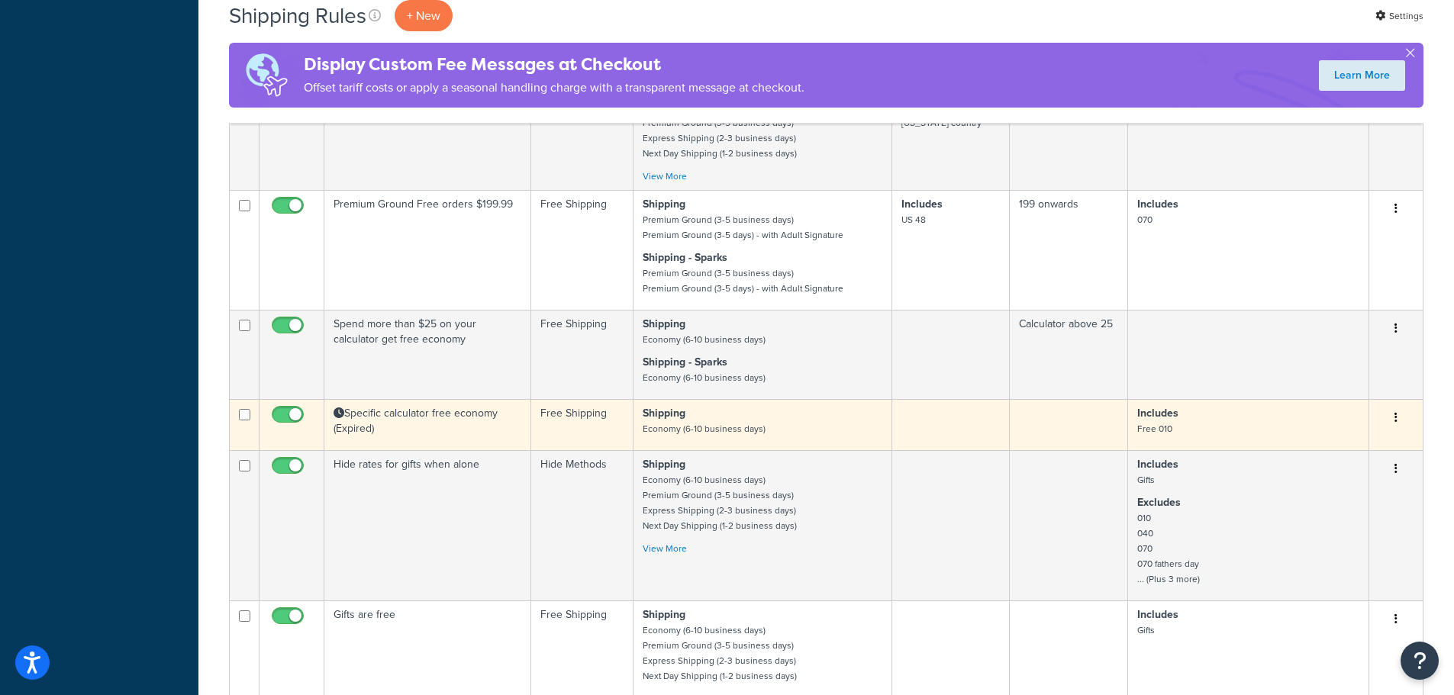
click at [437, 423] on td "Specific calculator free economy (Expired)" at bounding box center [427, 424] width 207 height 51
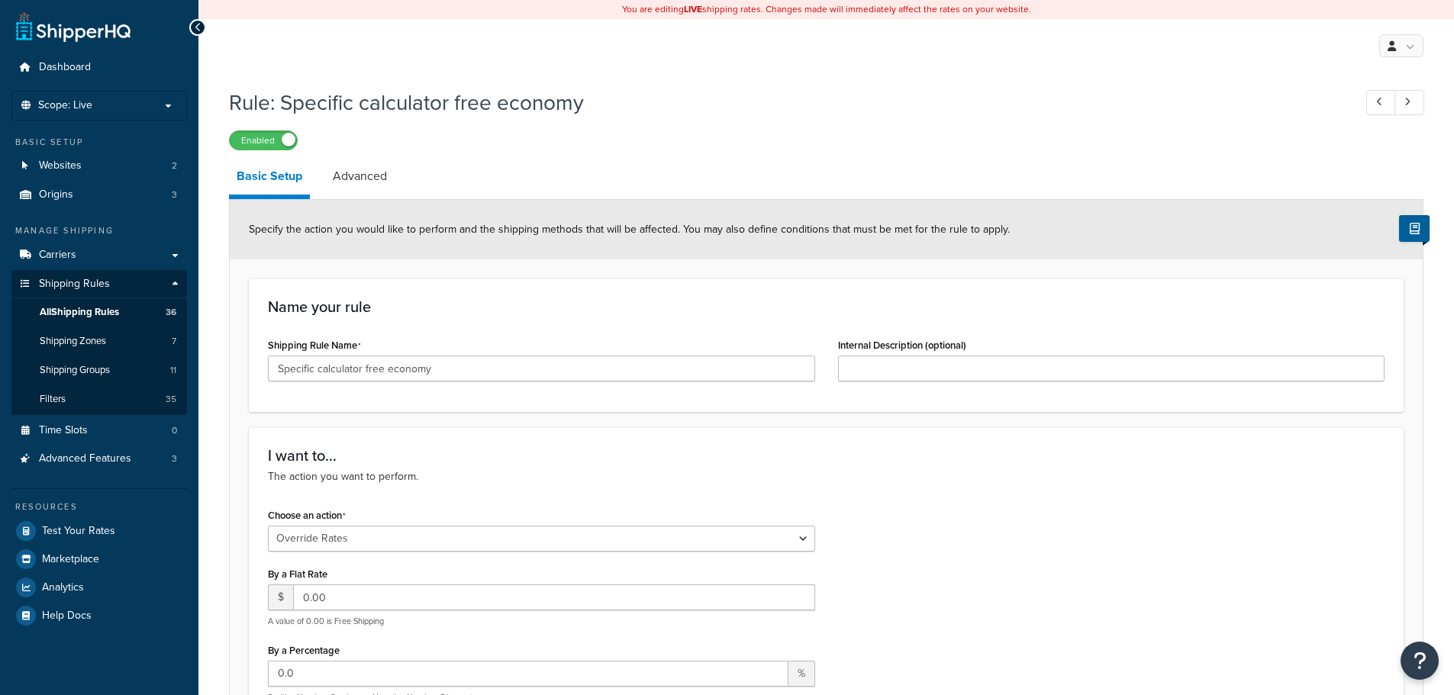
select select "OVERRIDE"
select select "SHIPPING_GROUP"
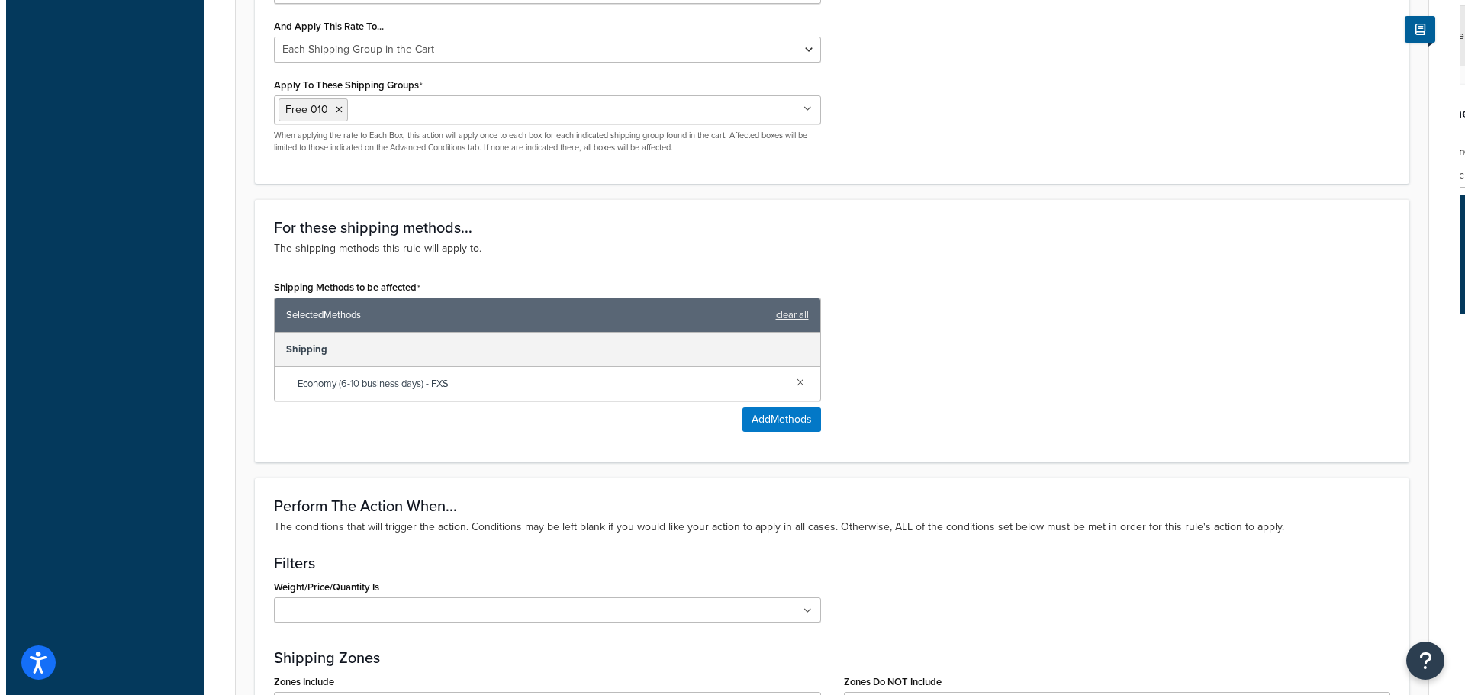
scroll to position [763, 0]
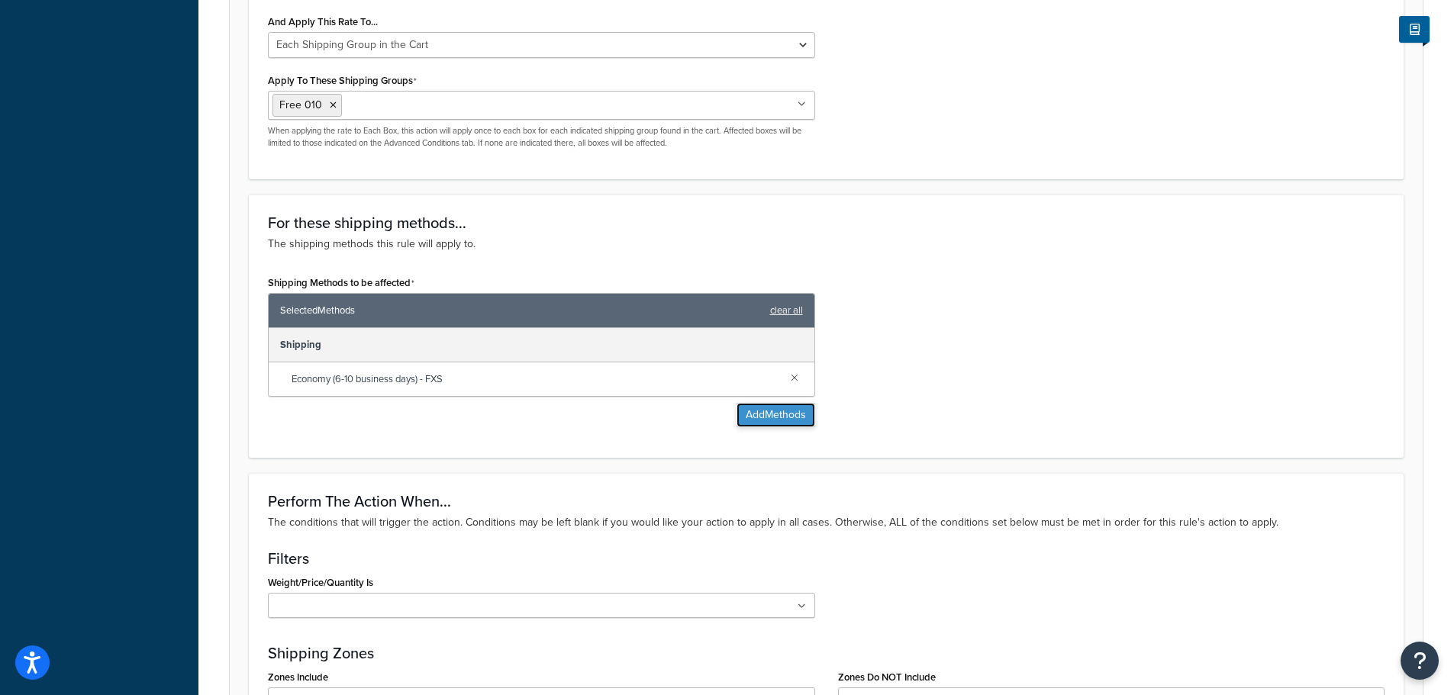
click at [783, 414] on button "Add Methods" at bounding box center [775, 415] width 79 height 24
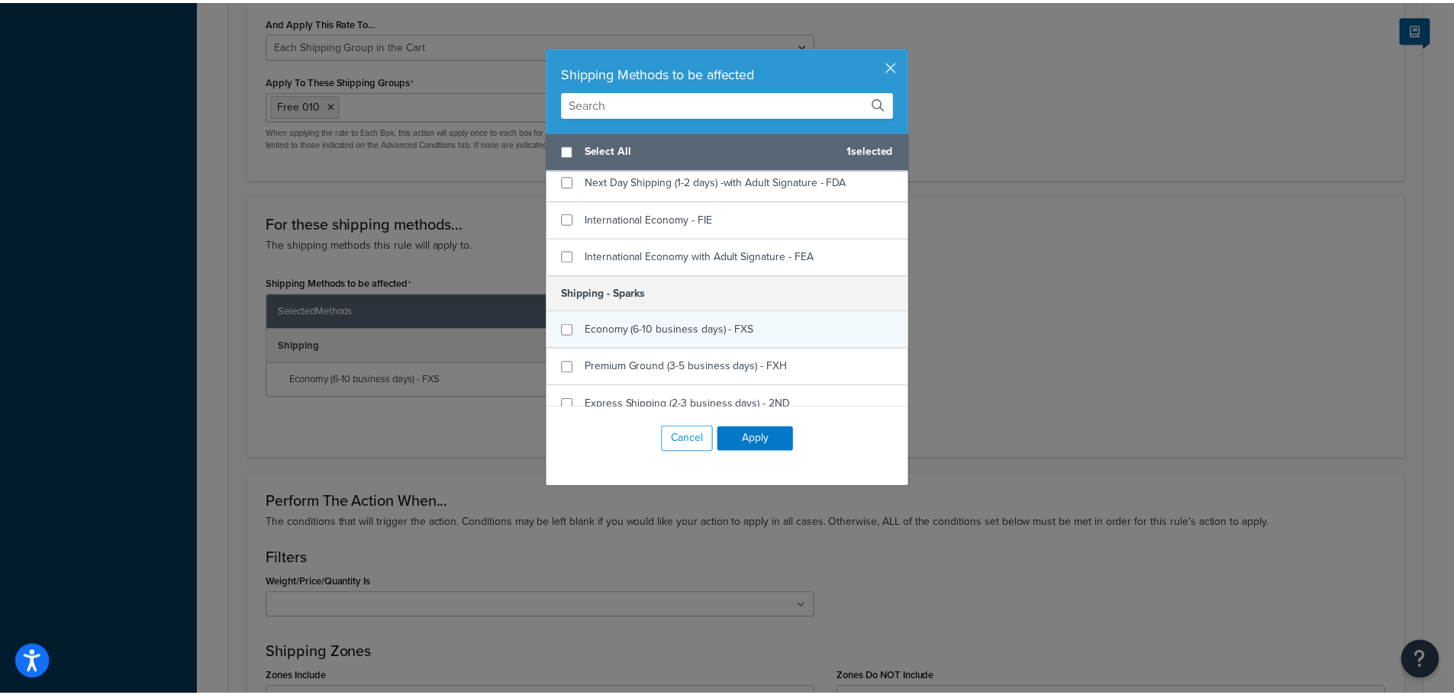
scroll to position [458, 0]
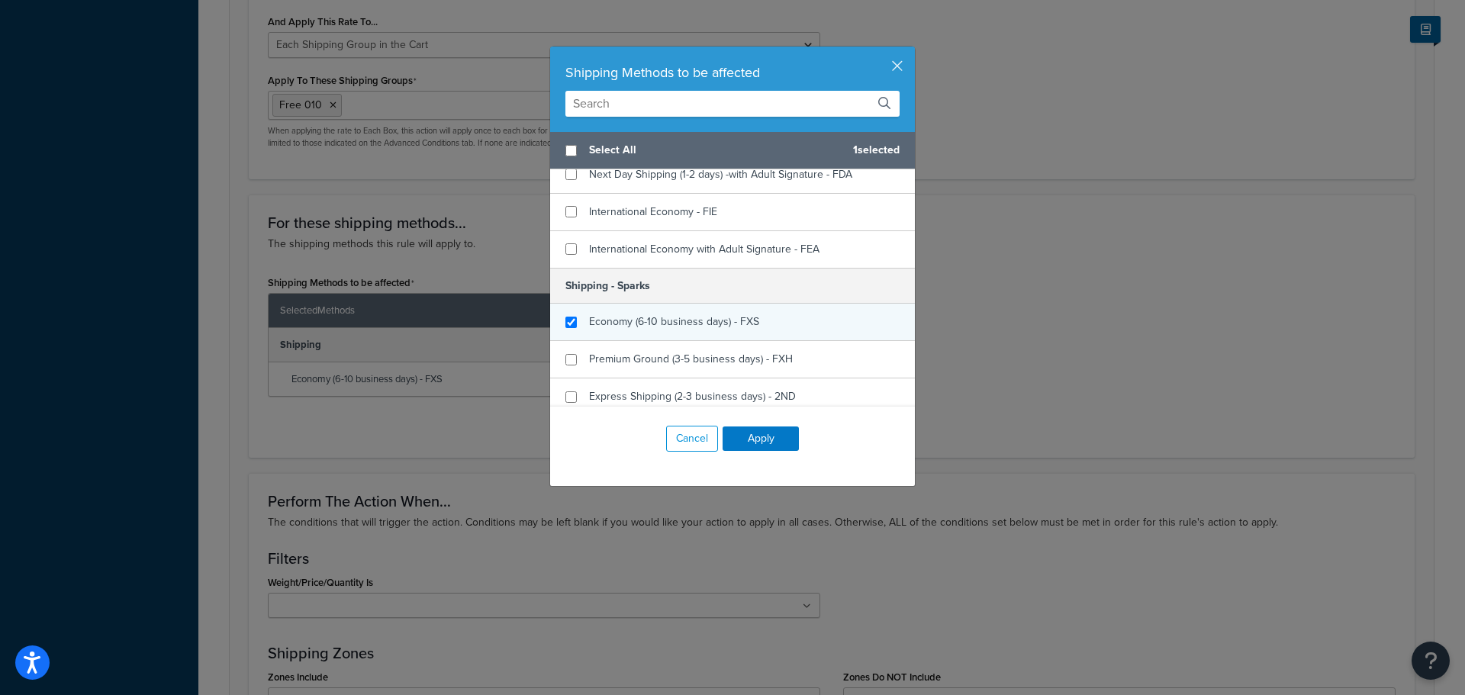
checkbox input "true"
drag, startPoint x: 640, startPoint y: 312, endPoint x: 648, endPoint y: 318, distance: 9.8
click at [646, 317] on div "Economy (6-10 business days) - FXS" at bounding box center [674, 321] width 170 height 21
click at [748, 435] on button "Apply" at bounding box center [761, 439] width 76 height 24
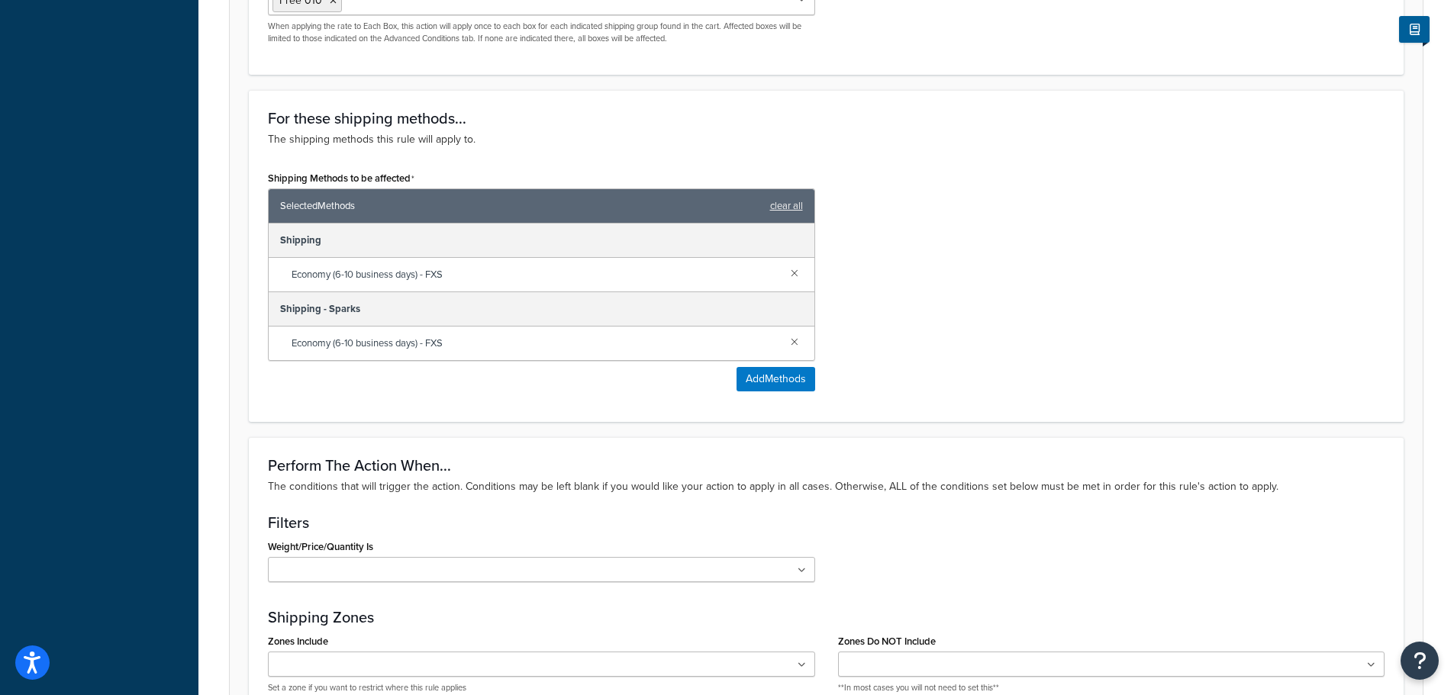
scroll to position [1221, 0]
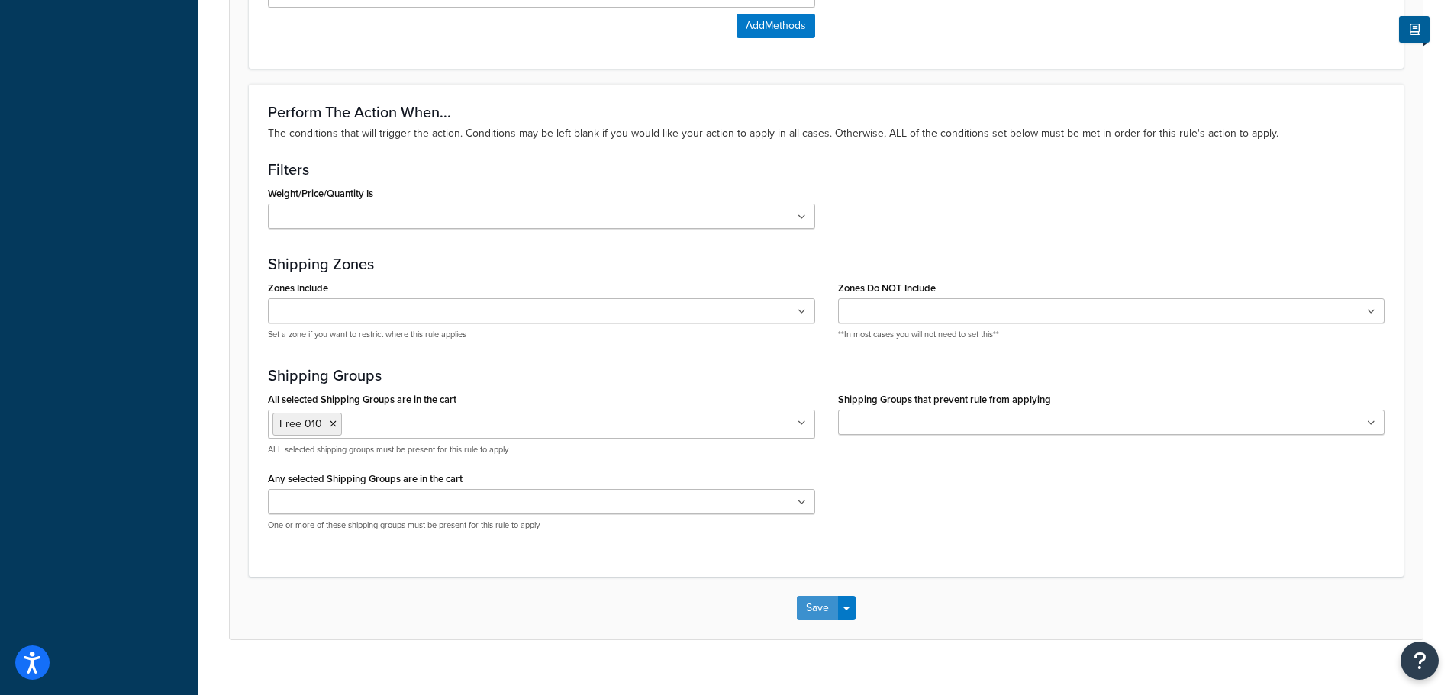
drag, startPoint x: 818, startPoint y: 605, endPoint x: 822, endPoint y: 587, distance: 18.7
click at [818, 603] on button "Save" at bounding box center [817, 608] width 41 height 24
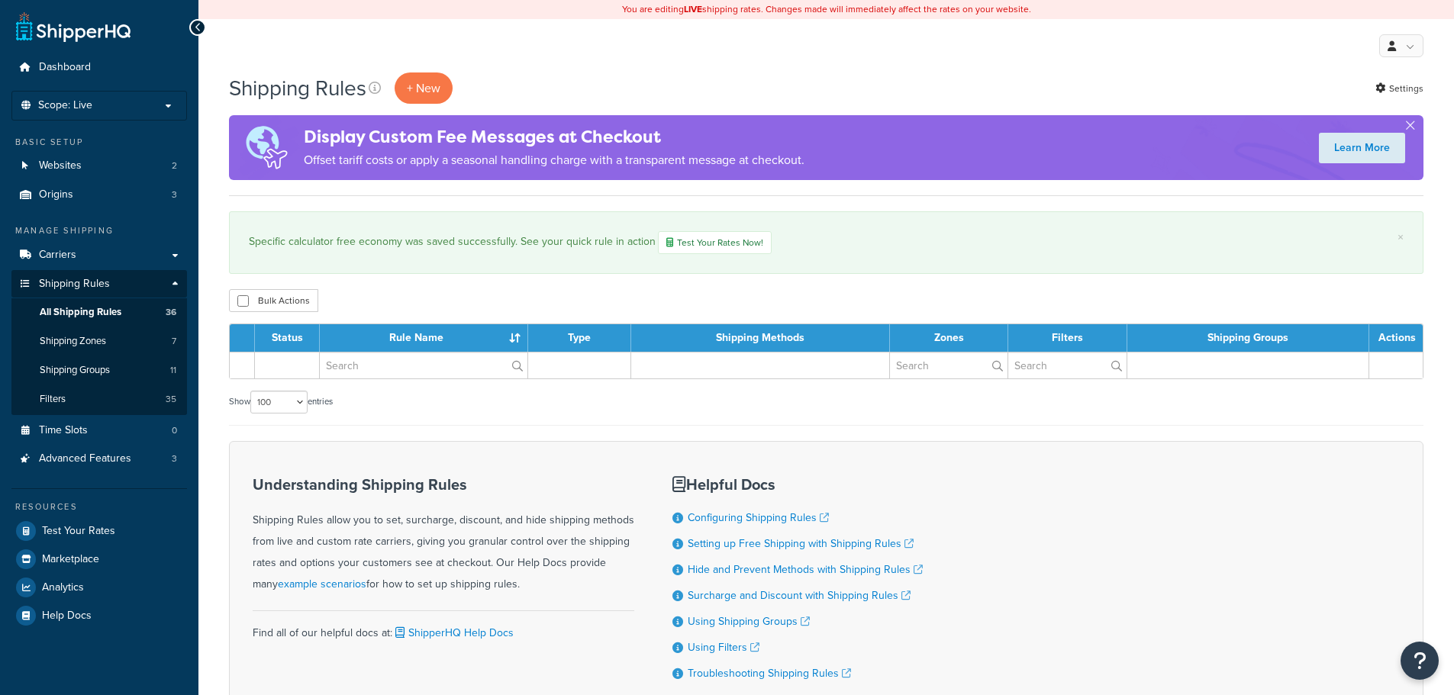
select select "100"
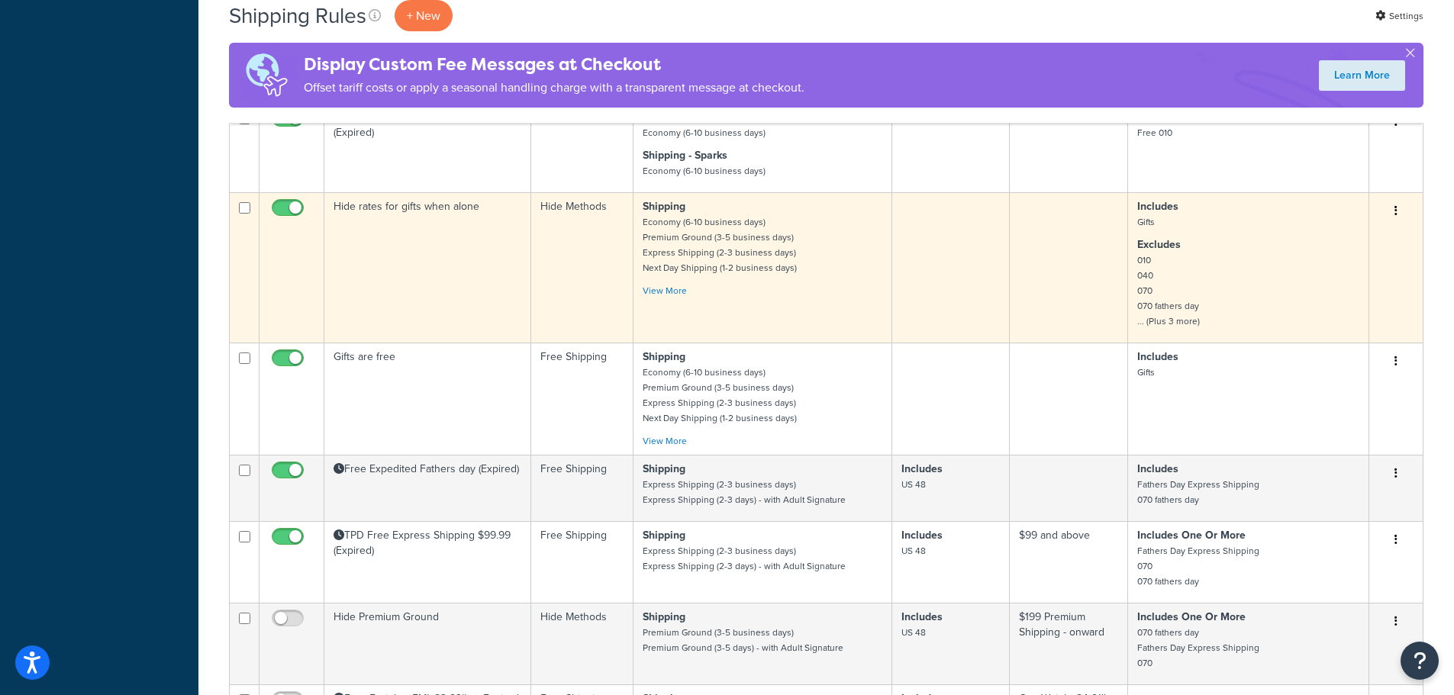
scroll to position [1373, 0]
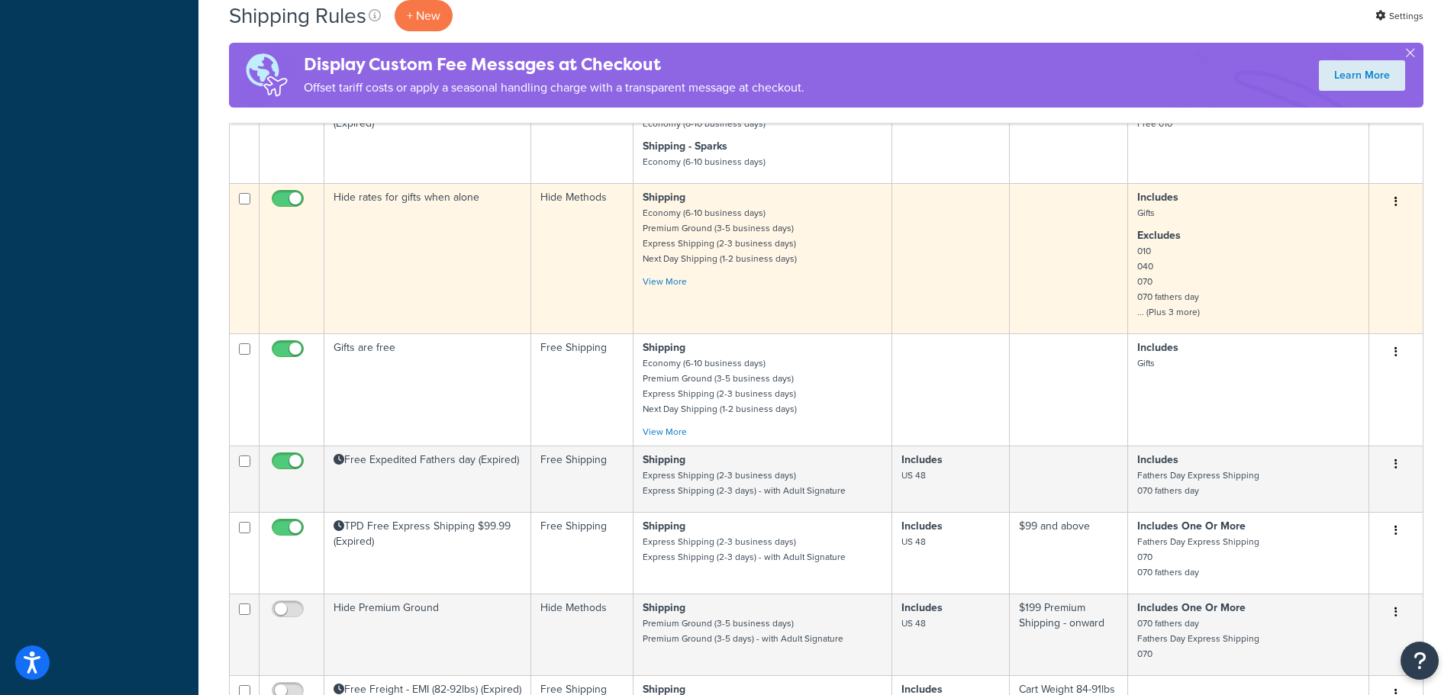
click at [448, 233] on td "Hide rates for gifts when alone" at bounding box center [427, 258] width 207 height 150
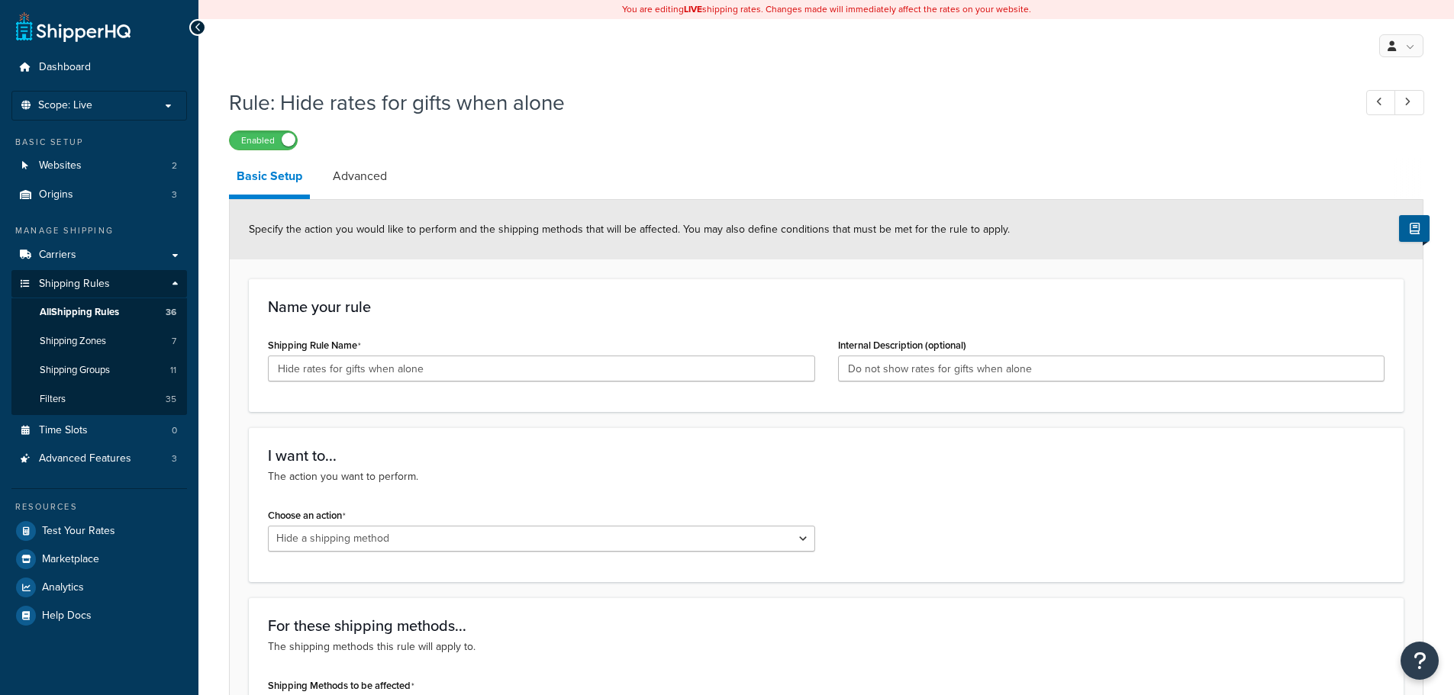
select select "HIDE"
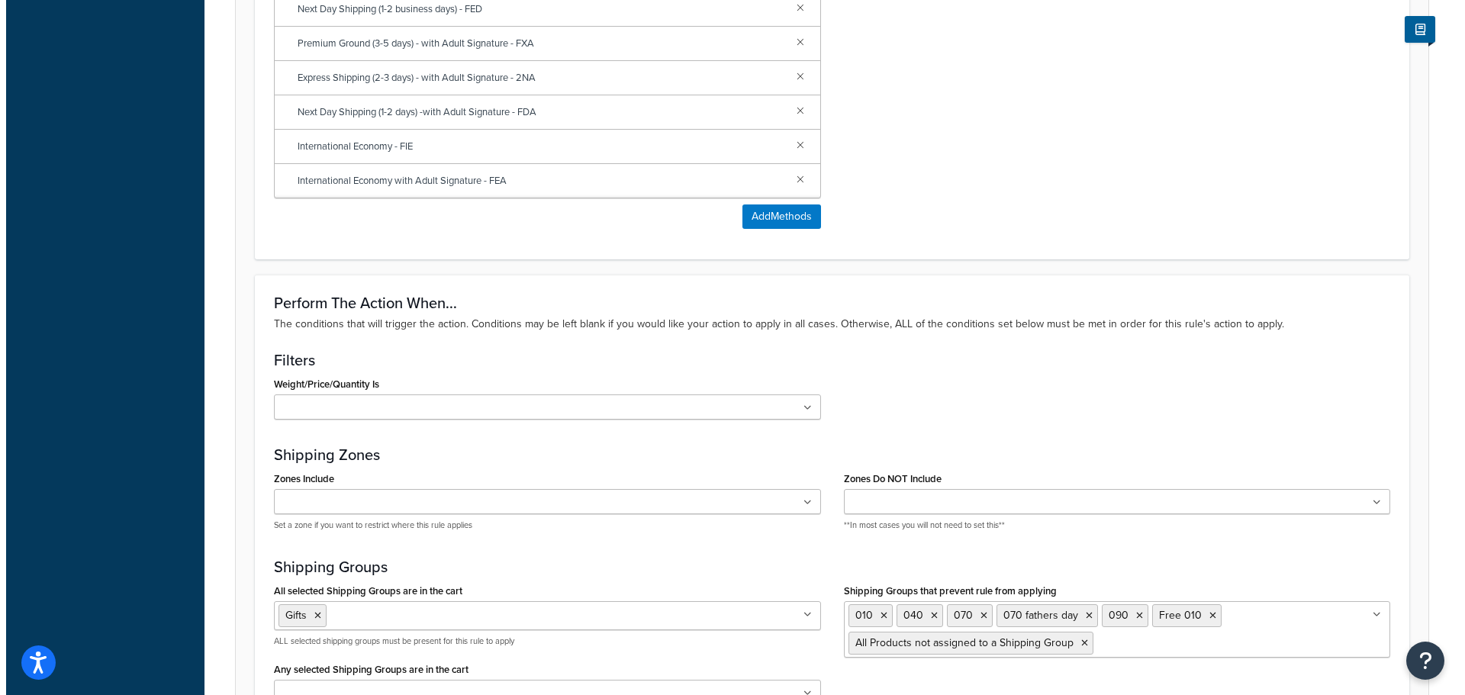
scroll to position [839, 0]
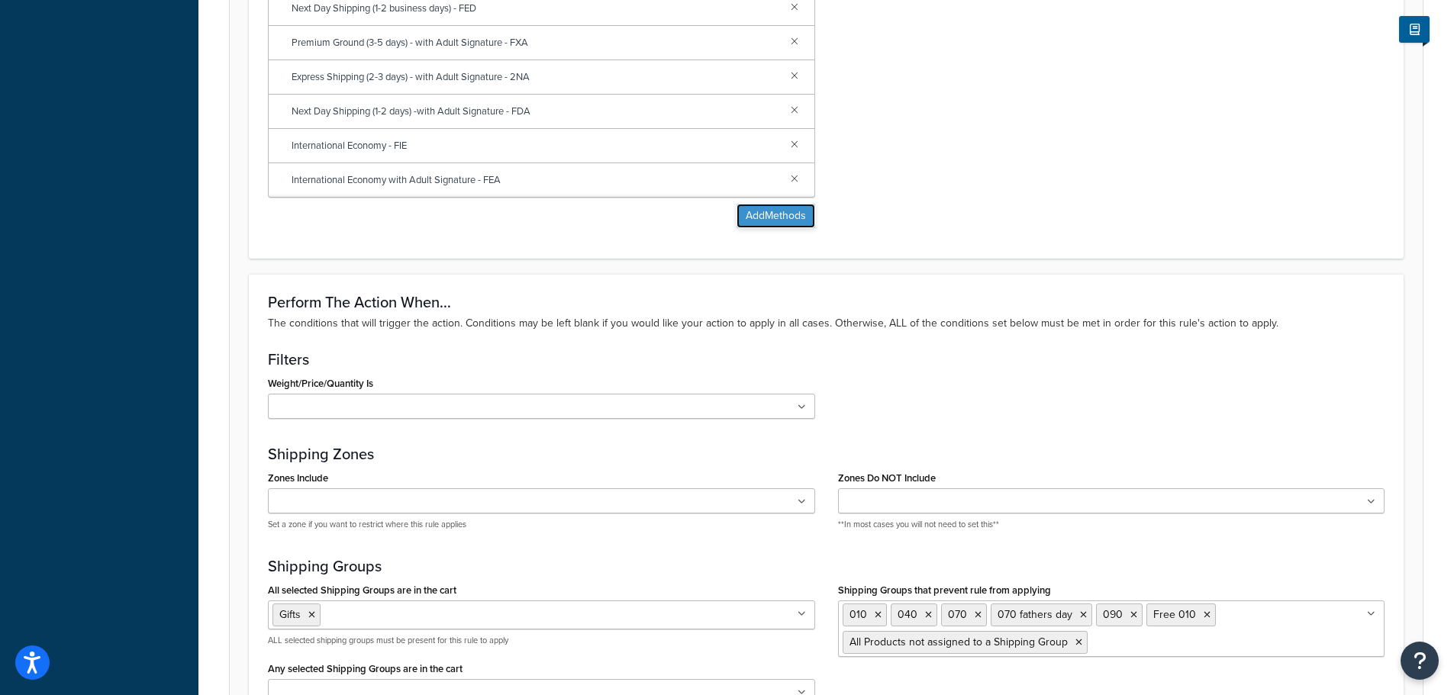
click at [765, 216] on button "Add Methods" at bounding box center [775, 216] width 79 height 24
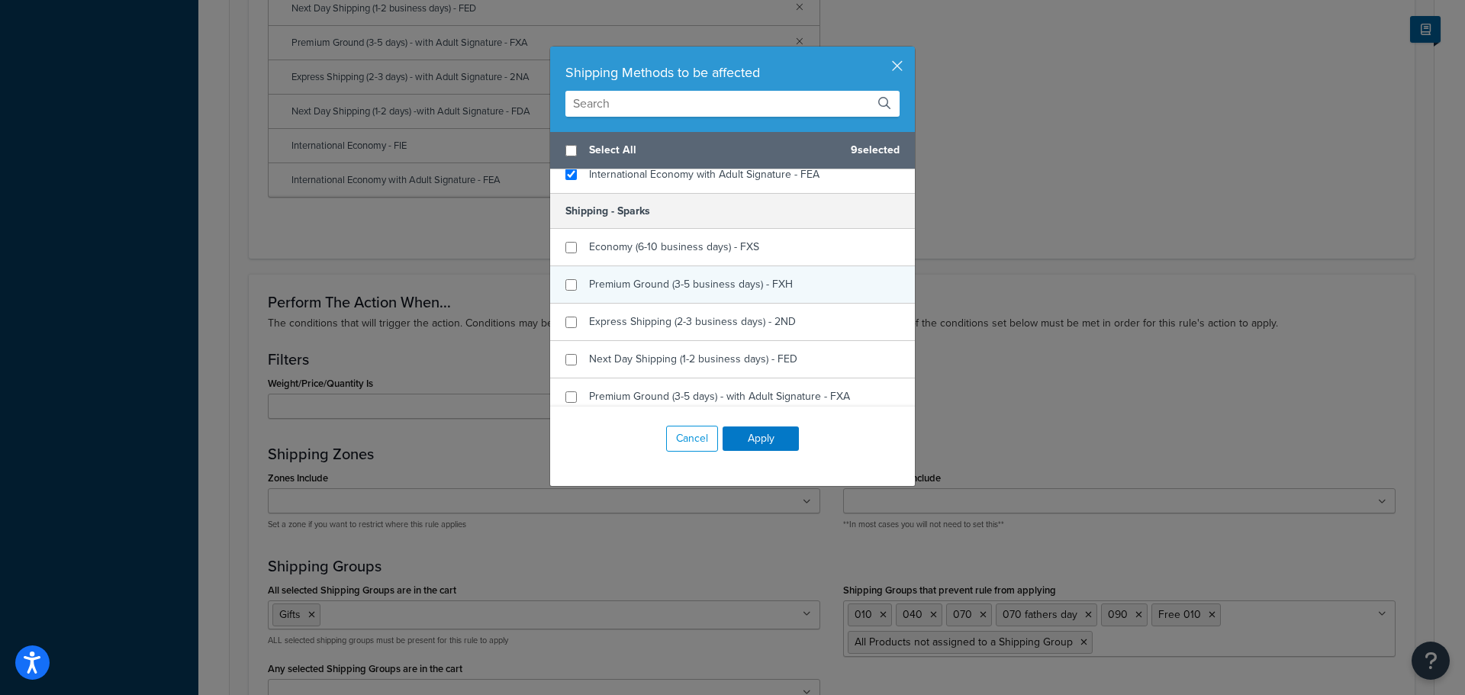
scroll to position [534, 0]
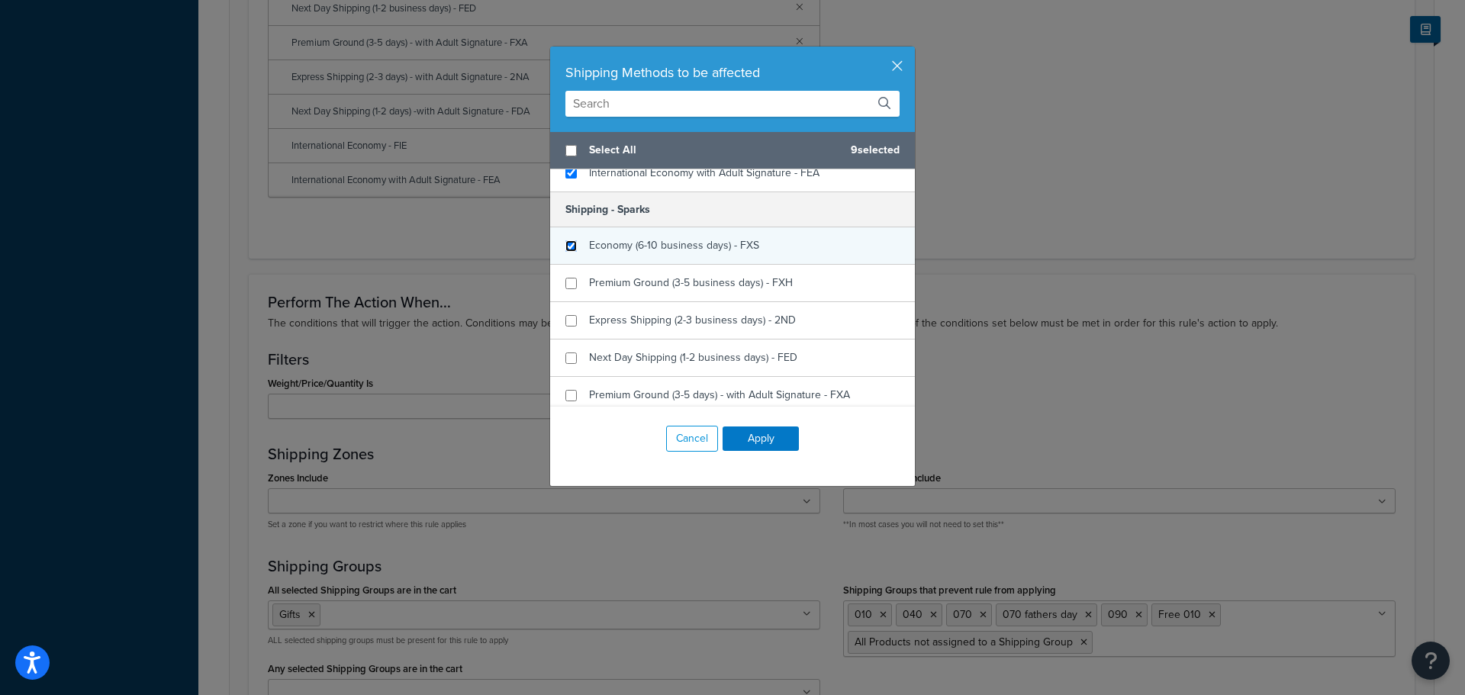
click at [571, 243] on input "checkbox" at bounding box center [570, 245] width 11 height 11
checkbox input "true"
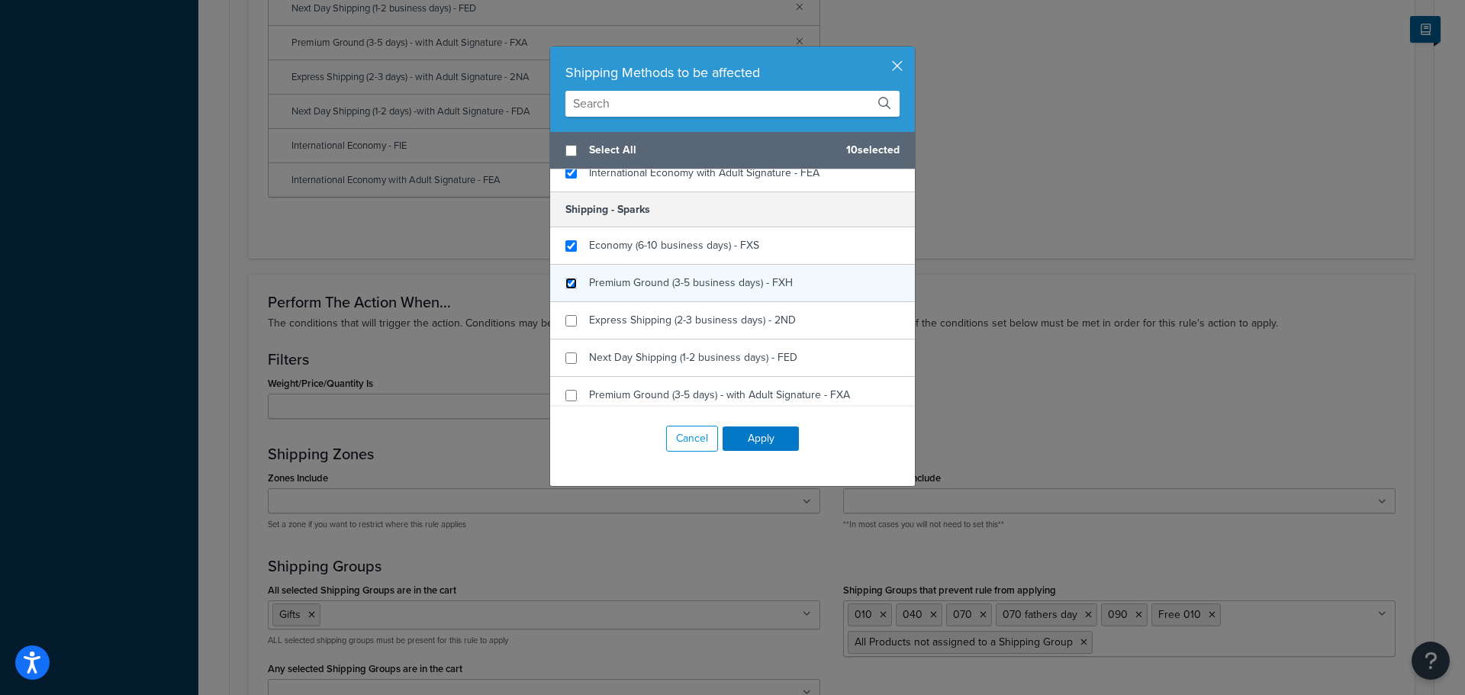
click at [566, 280] on input "checkbox" at bounding box center [570, 283] width 11 height 11
checkbox input "true"
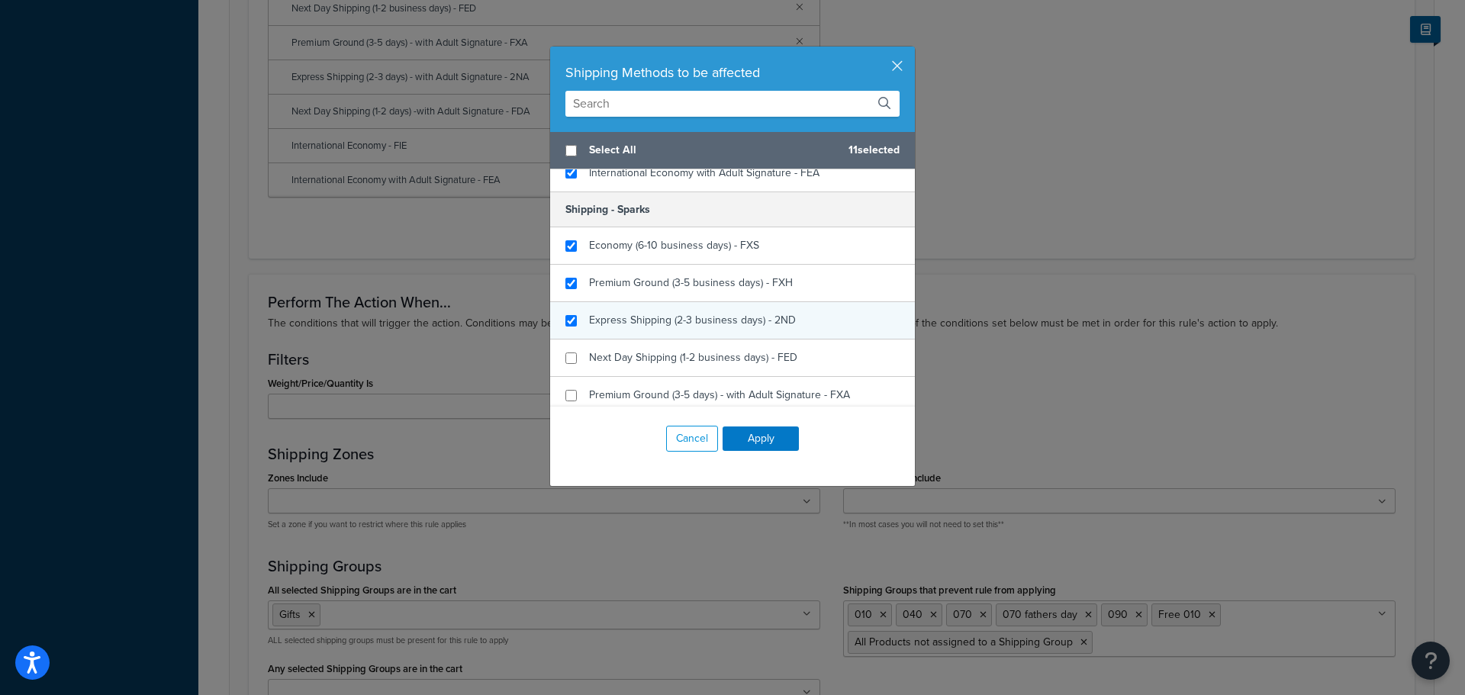
checkbox input "true"
click at [568, 327] on div "Express Shipping (2-3 business days) - 2ND" at bounding box center [732, 320] width 365 height 37
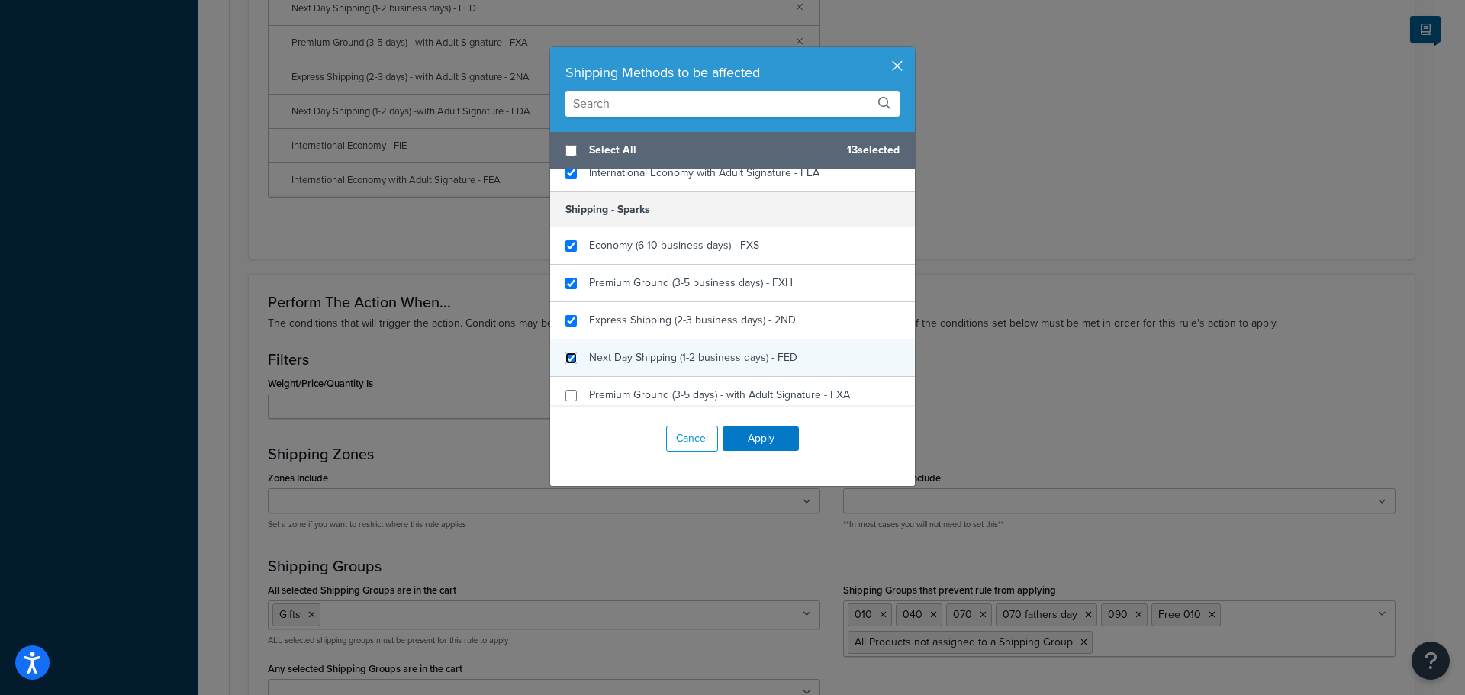
click at [565, 357] on input "checkbox" at bounding box center [570, 358] width 11 height 11
checkbox input "true"
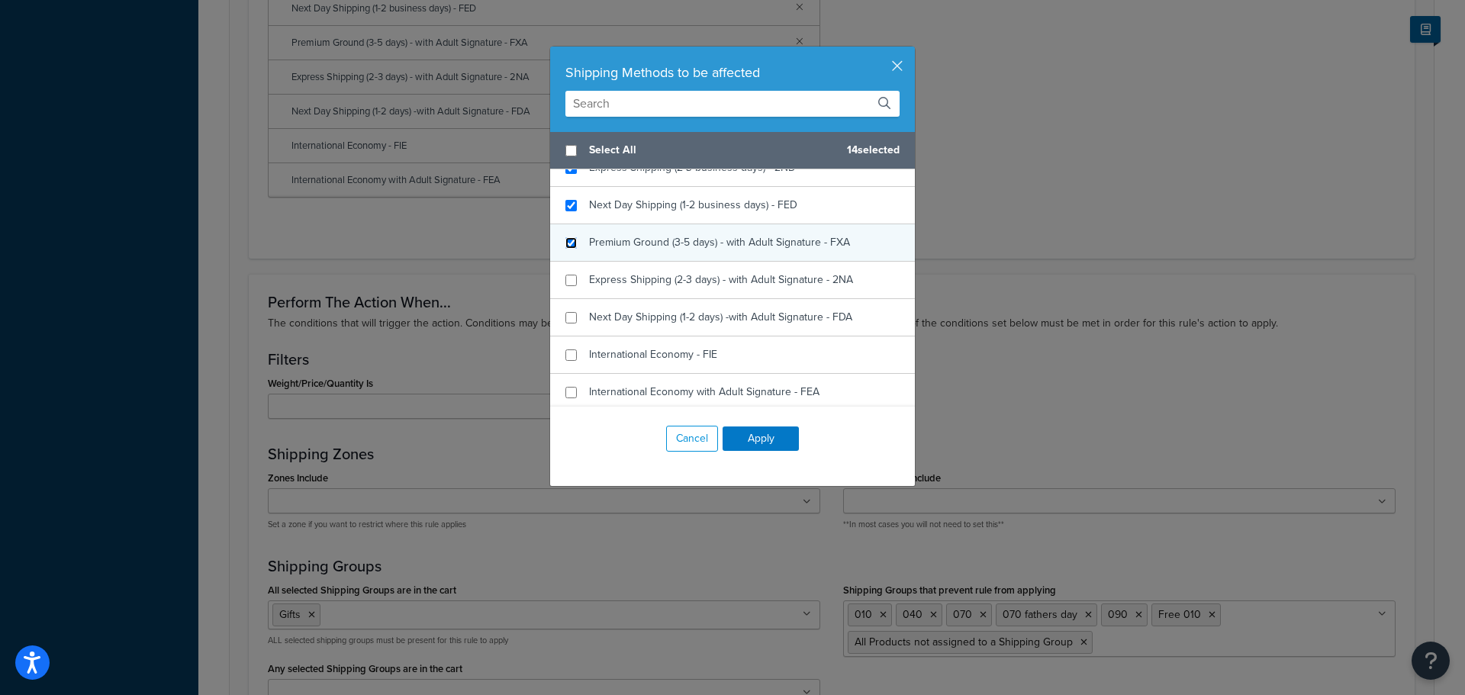
click at [565, 244] on input "checkbox" at bounding box center [570, 242] width 11 height 11
checkbox input "true"
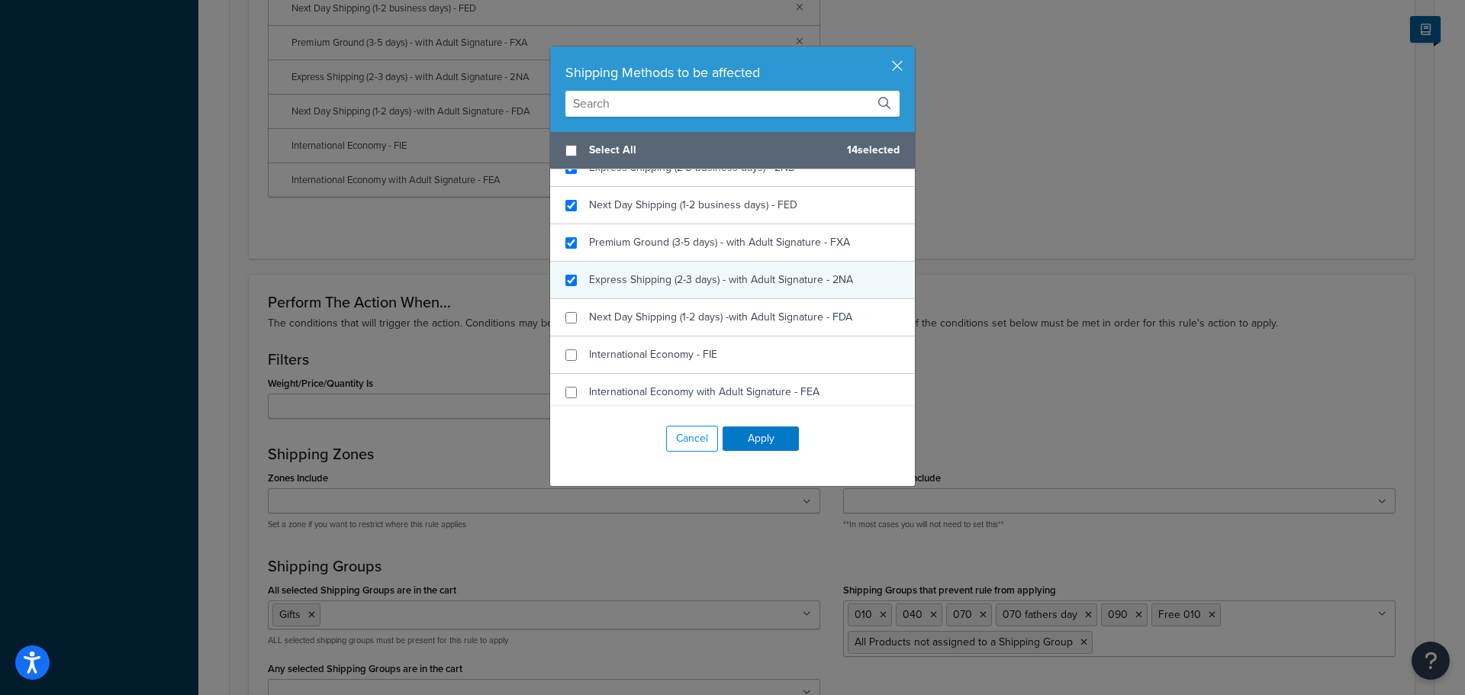
checkbox input "true"
click at [575, 287] on div "Express Shipping (2-3 days) - with Adult Signature - 2NA" at bounding box center [732, 280] width 365 height 37
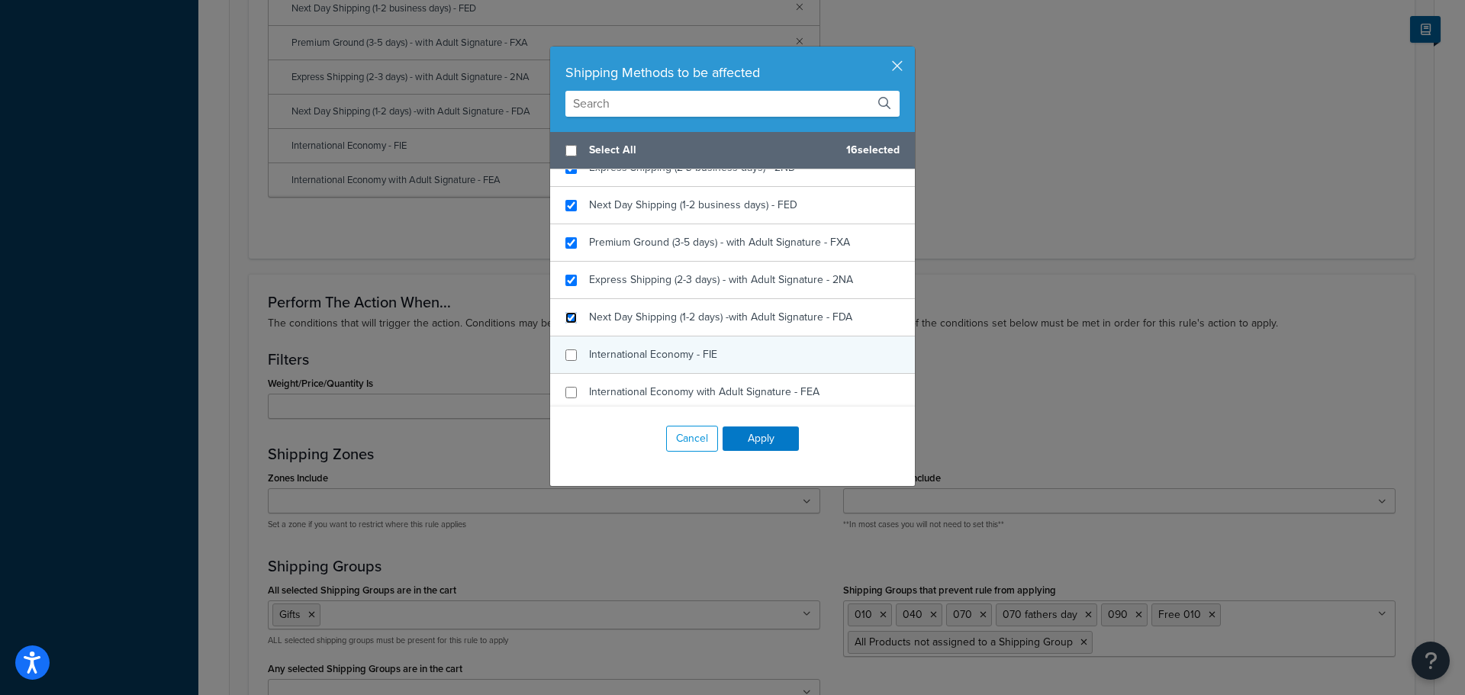
drag, startPoint x: 565, startPoint y: 318, endPoint x: 567, endPoint y: 344, distance: 26.0
click at [565, 321] on input "checkbox" at bounding box center [570, 317] width 11 height 11
checkbox input "true"
drag, startPoint x: 566, startPoint y: 349, endPoint x: 568, endPoint y: 367, distance: 18.4
click at [567, 353] on input "checkbox" at bounding box center [570, 354] width 11 height 11
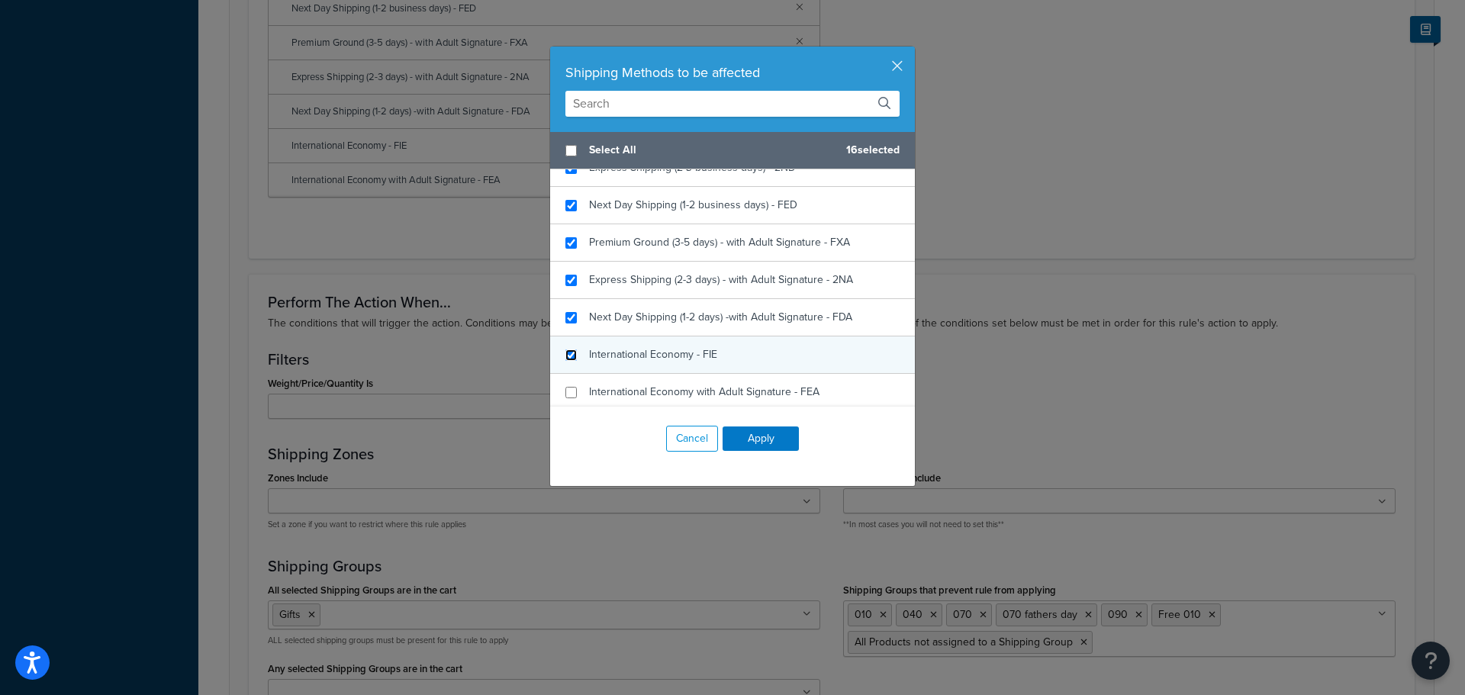
checkbox input "true"
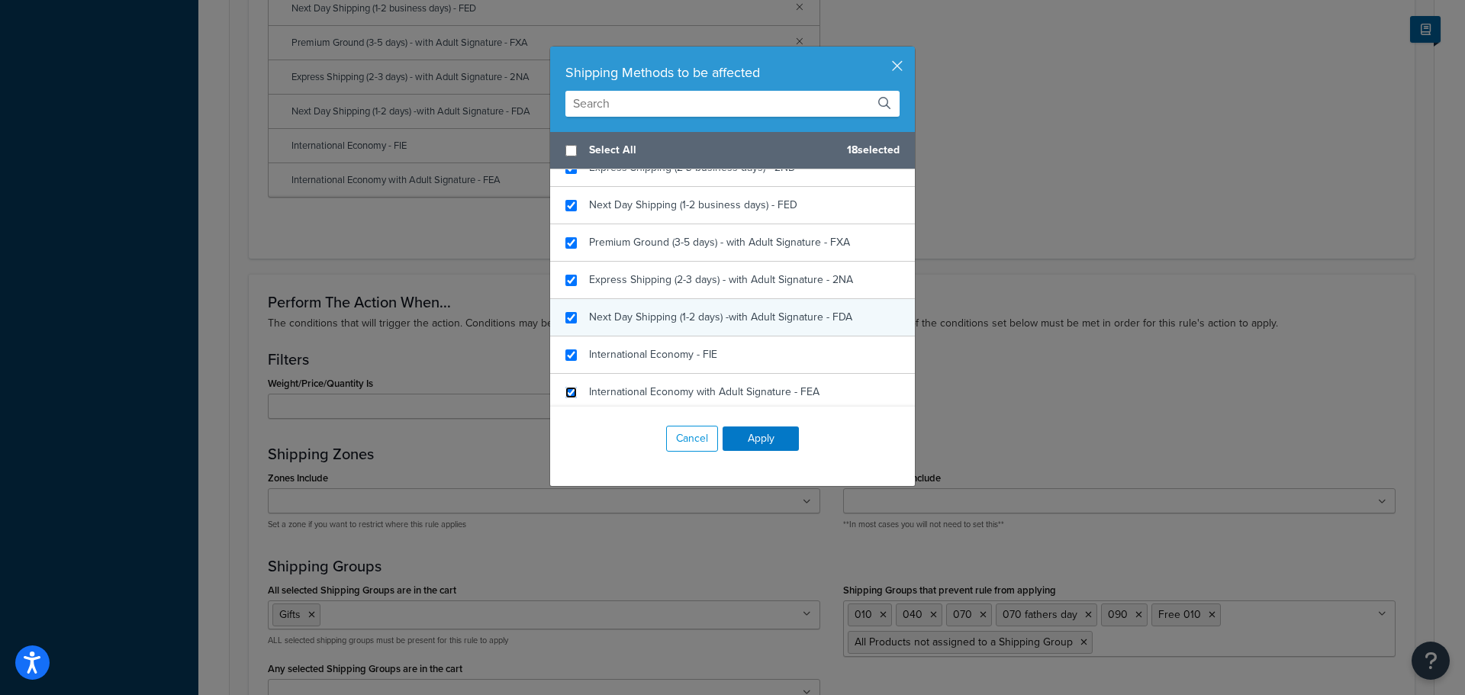
drag, startPoint x: 565, startPoint y: 386, endPoint x: 636, endPoint y: 330, distance: 90.2
click at [566, 387] on input "checkbox" at bounding box center [570, 392] width 11 height 11
checkbox input "true"
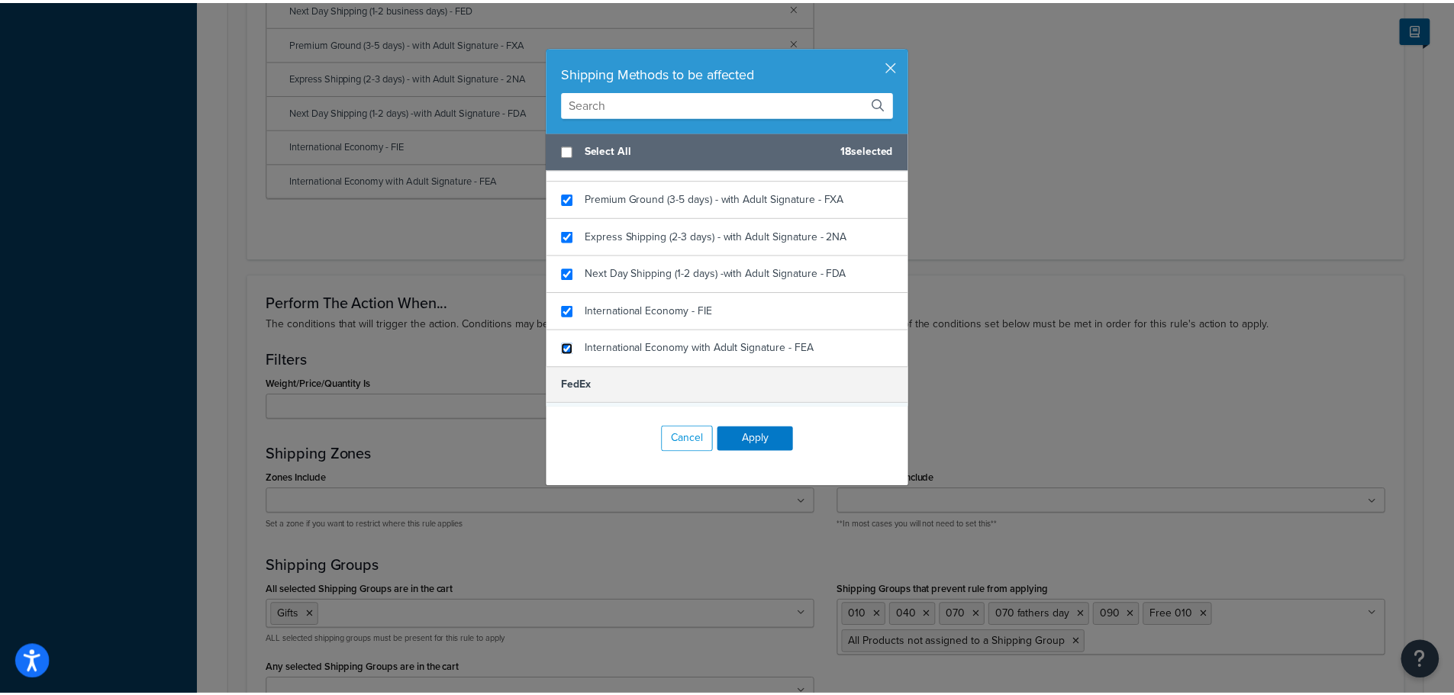
scroll to position [839, 0]
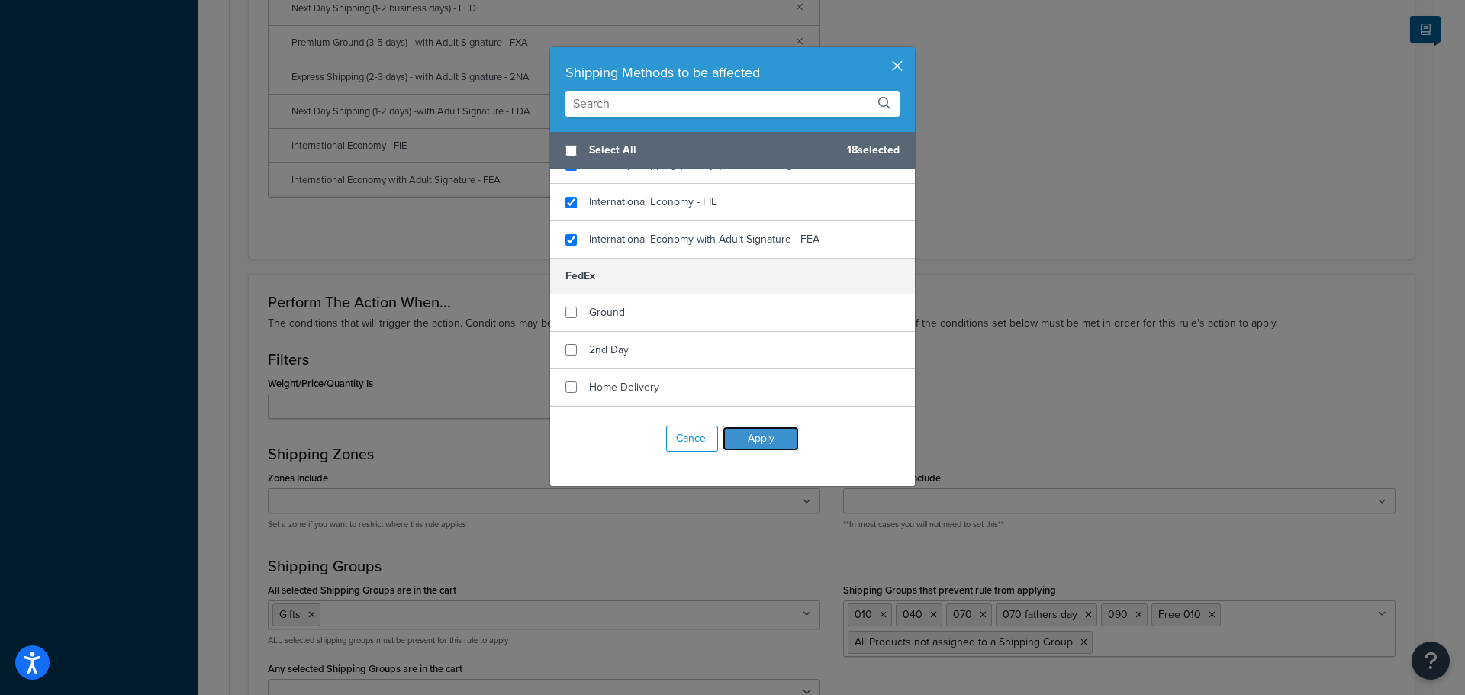
click at [756, 432] on button "Apply" at bounding box center [761, 439] width 76 height 24
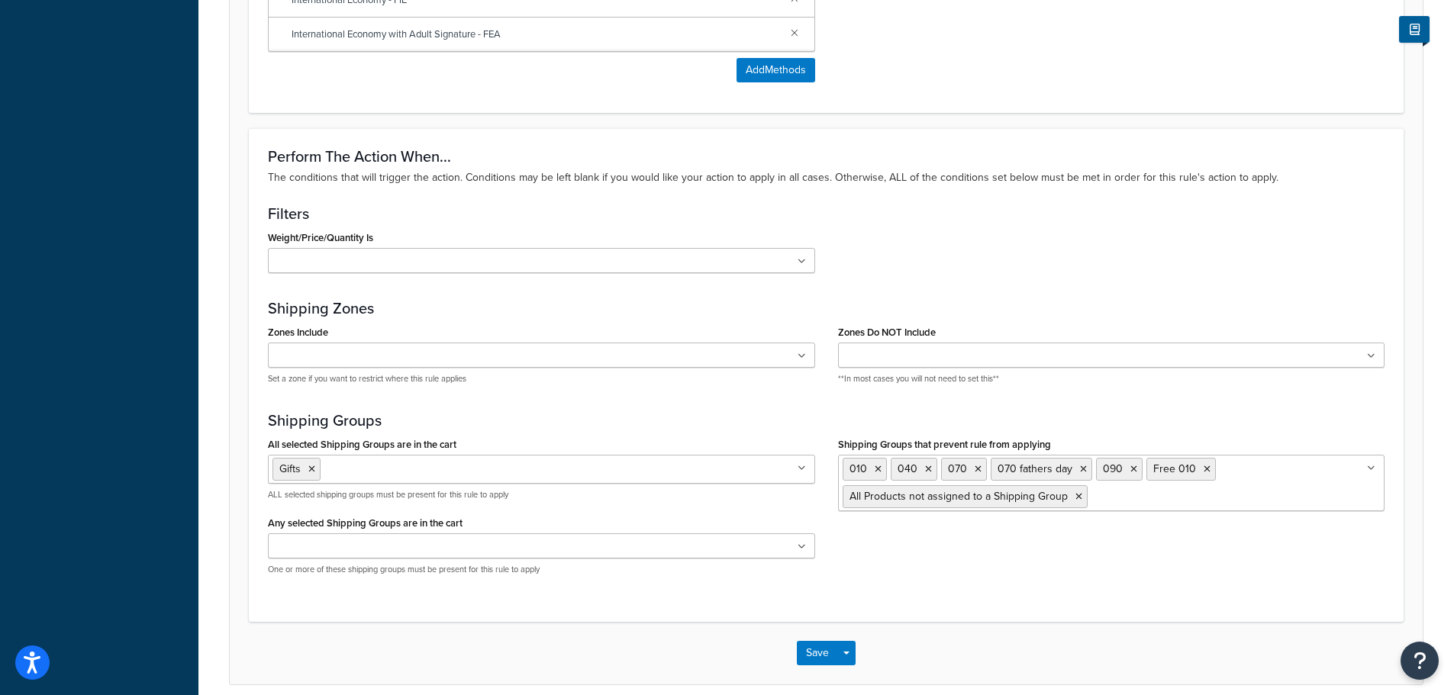
scroll to position [1051, 0]
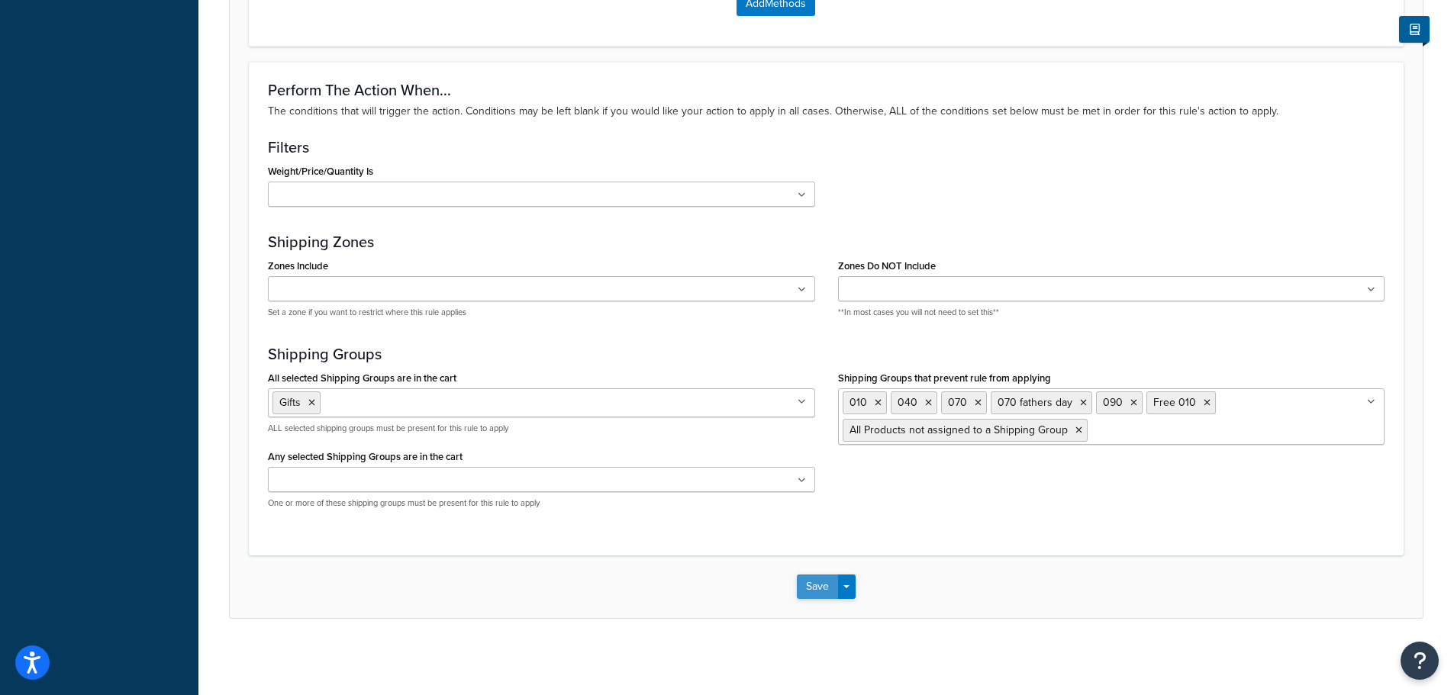
click at [804, 589] on button "Save" at bounding box center [817, 587] width 41 height 24
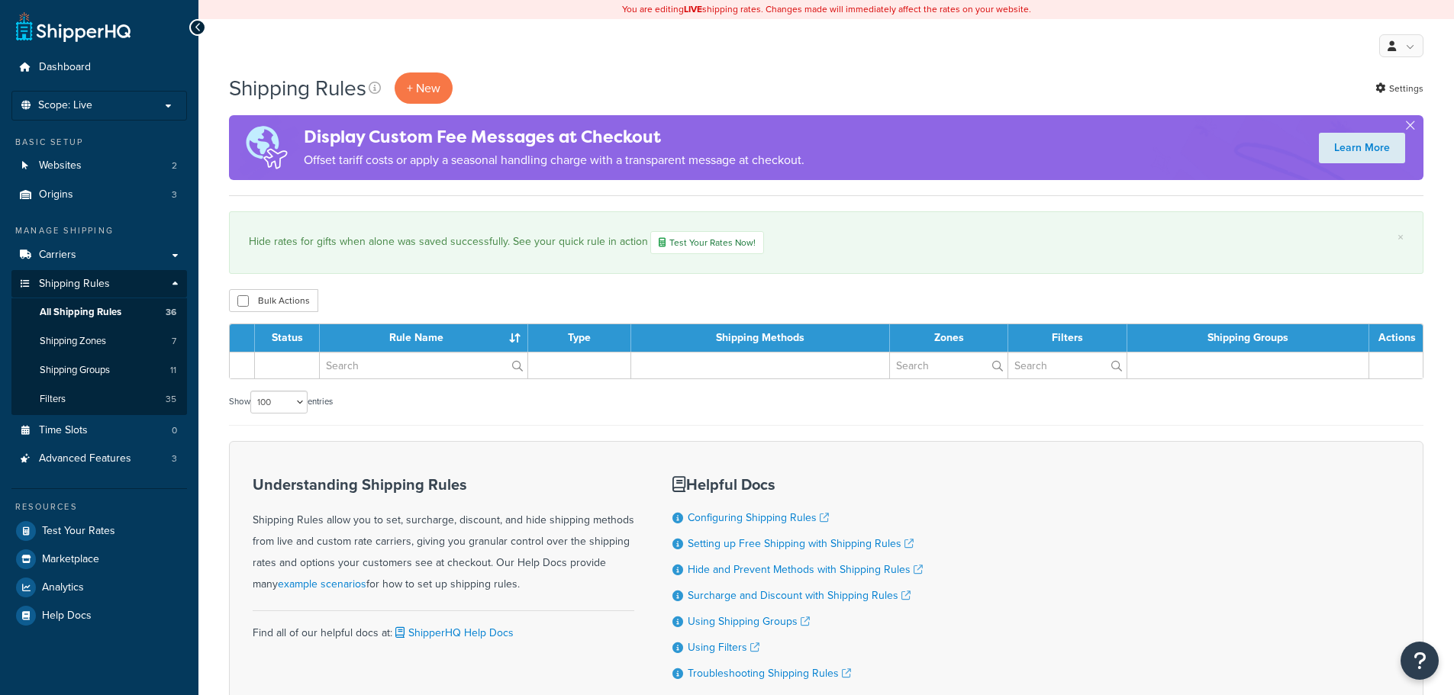
select select "100"
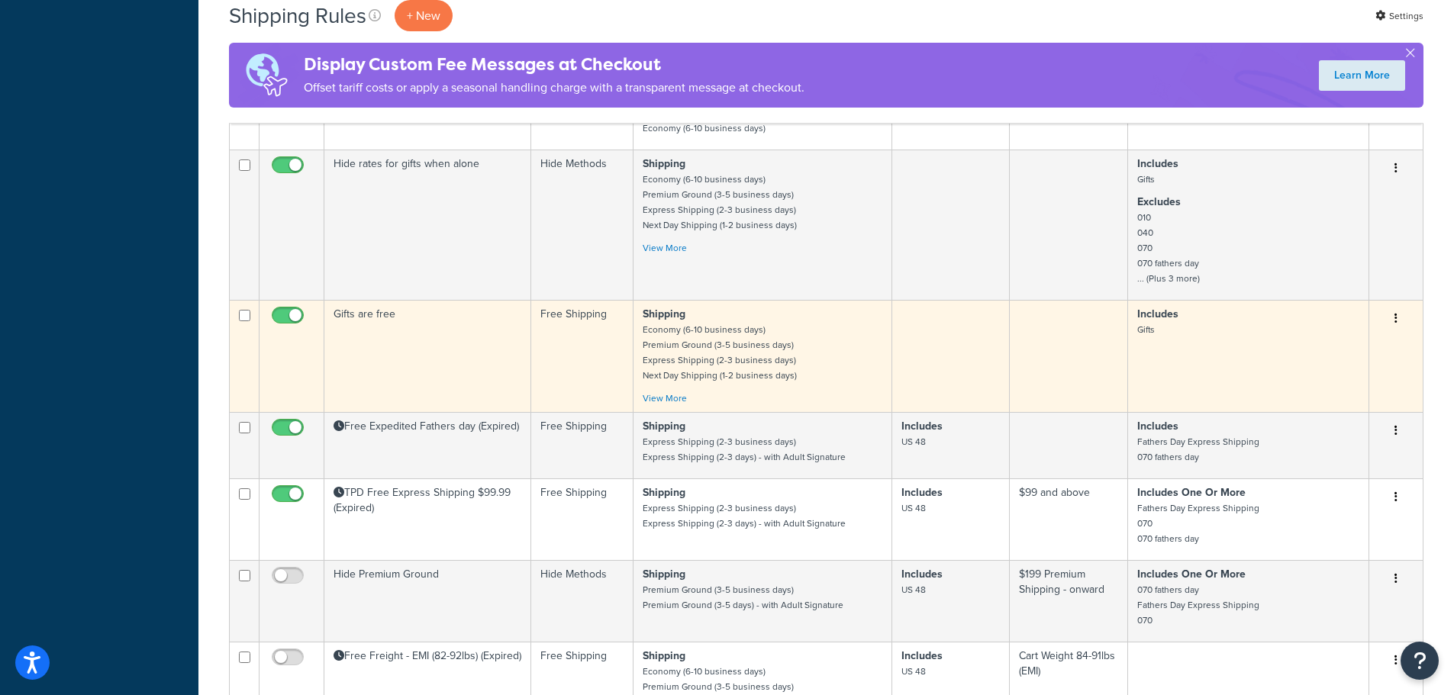
scroll to position [1450, 0]
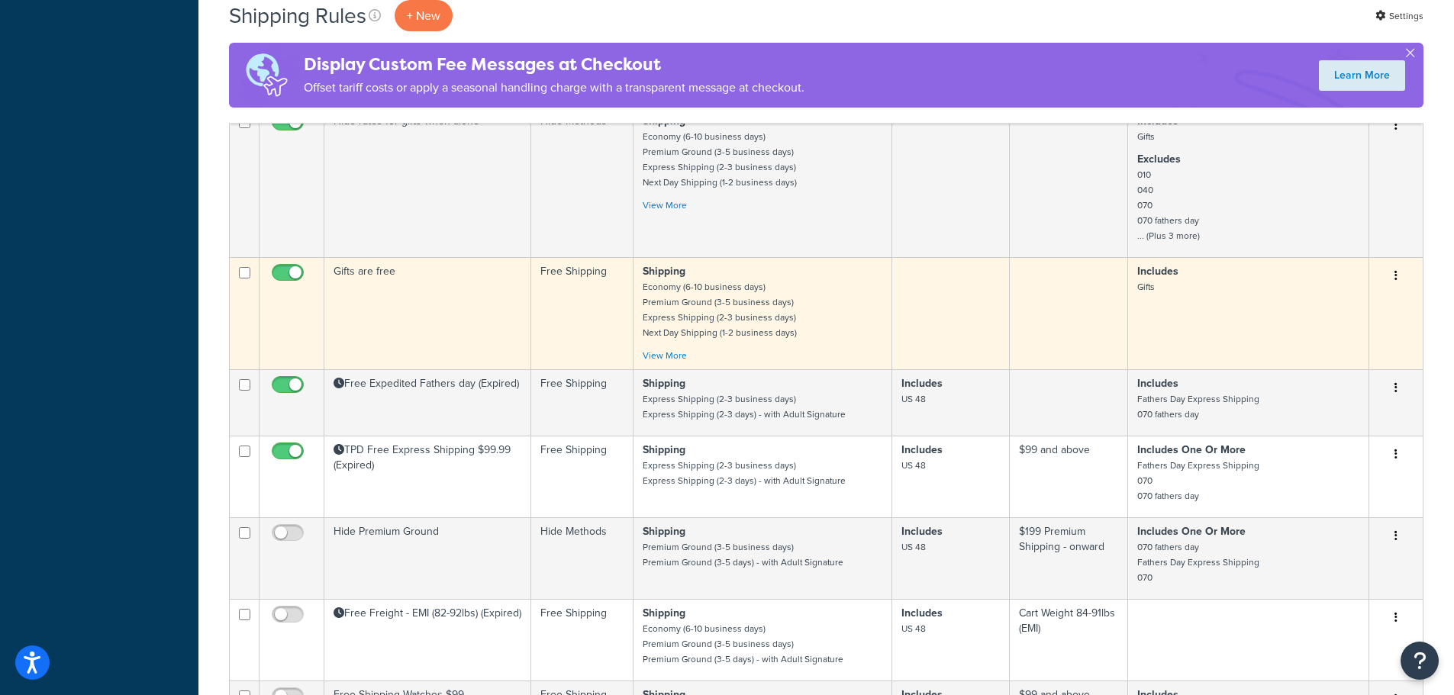
click at [400, 288] on td "Gifts are free" at bounding box center [427, 313] width 207 height 112
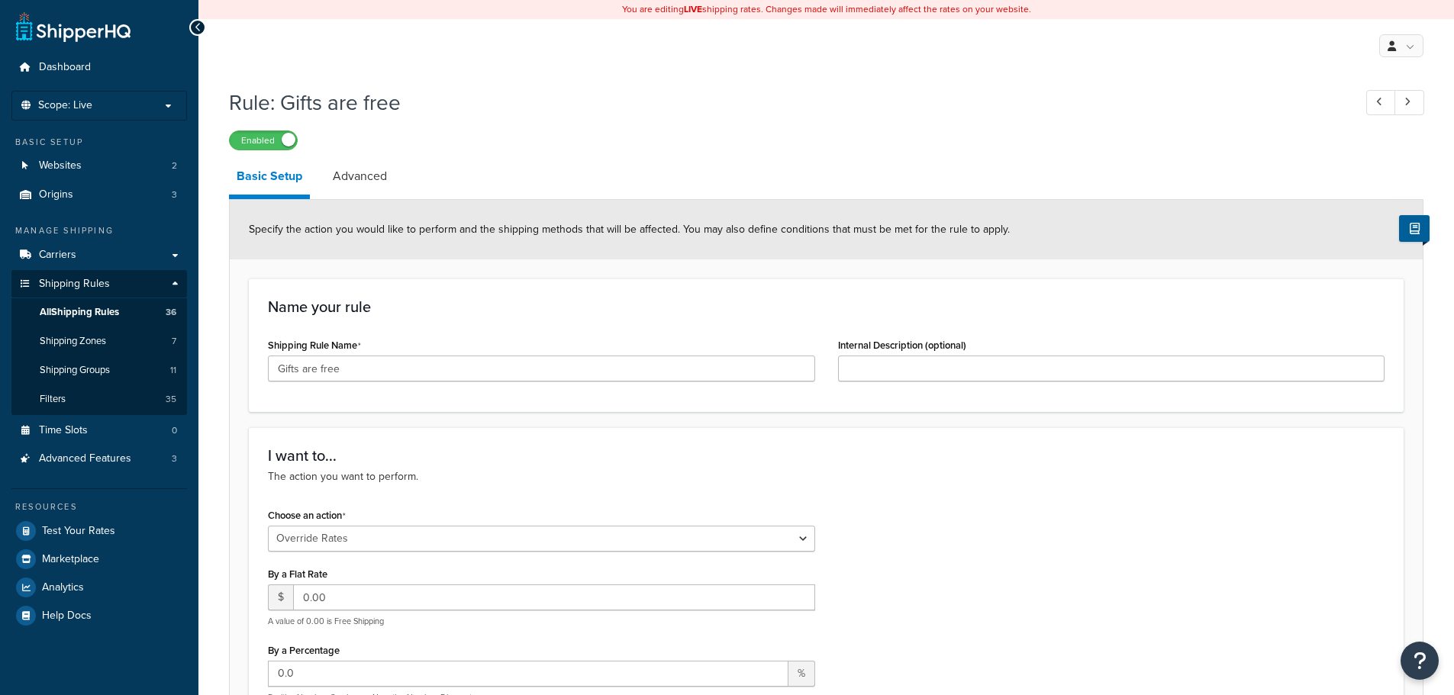
select select "OVERRIDE"
select select "SHIPPING_GROUP"
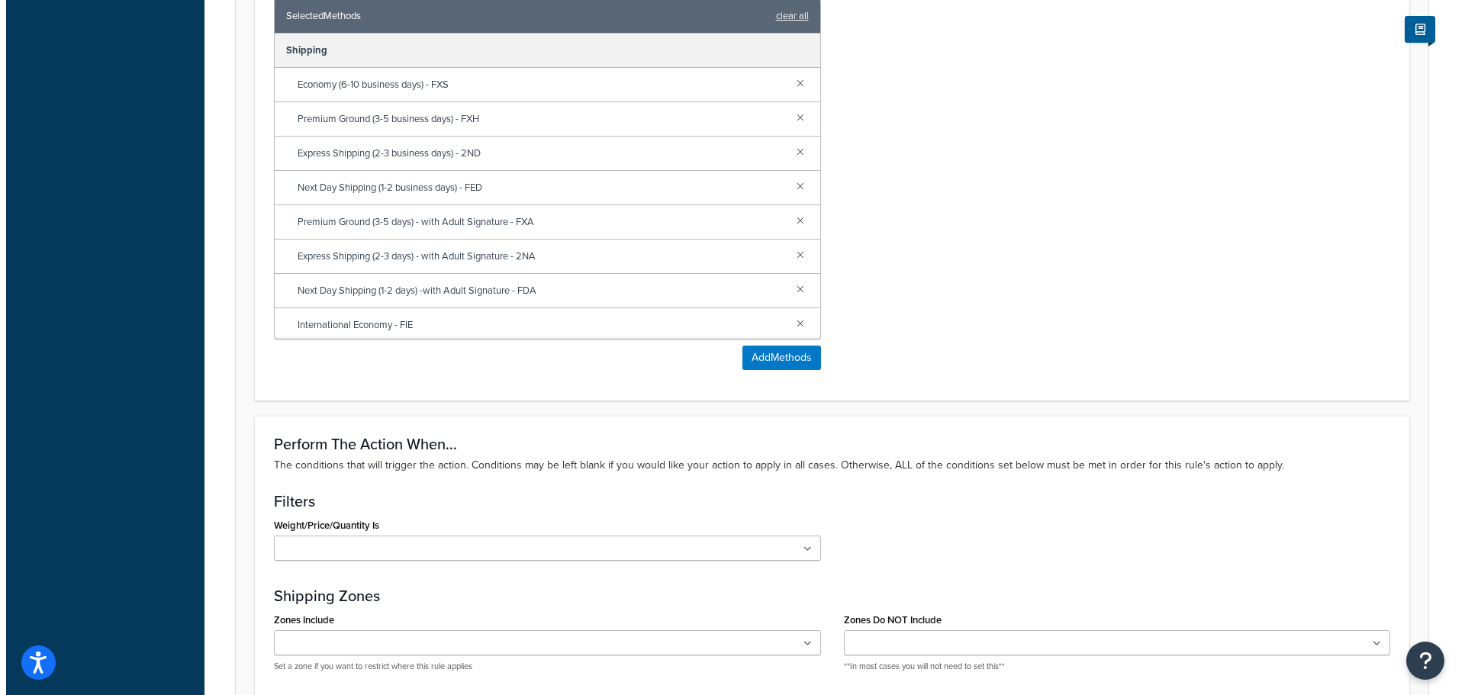
scroll to position [1145, 0]
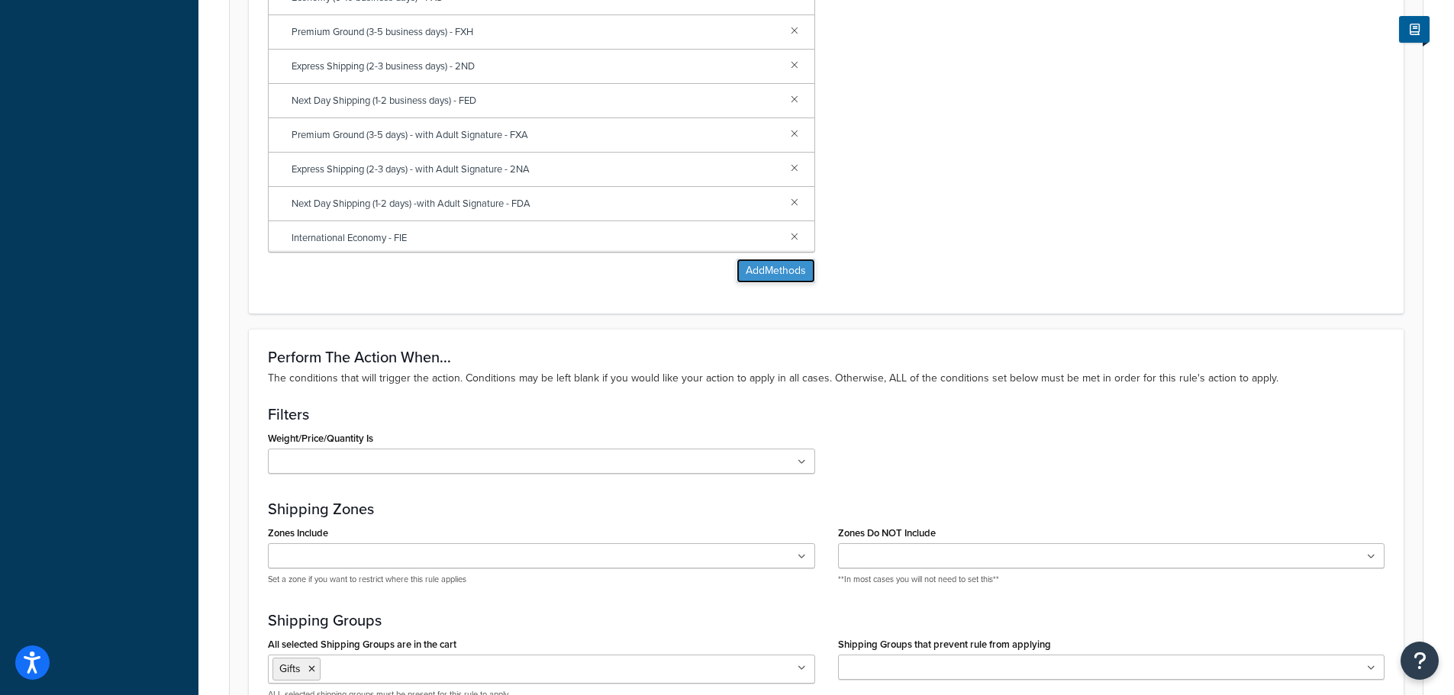
click at [749, 273] on button "Add Methods" at bounding box center [775, 271] width 79 height 24
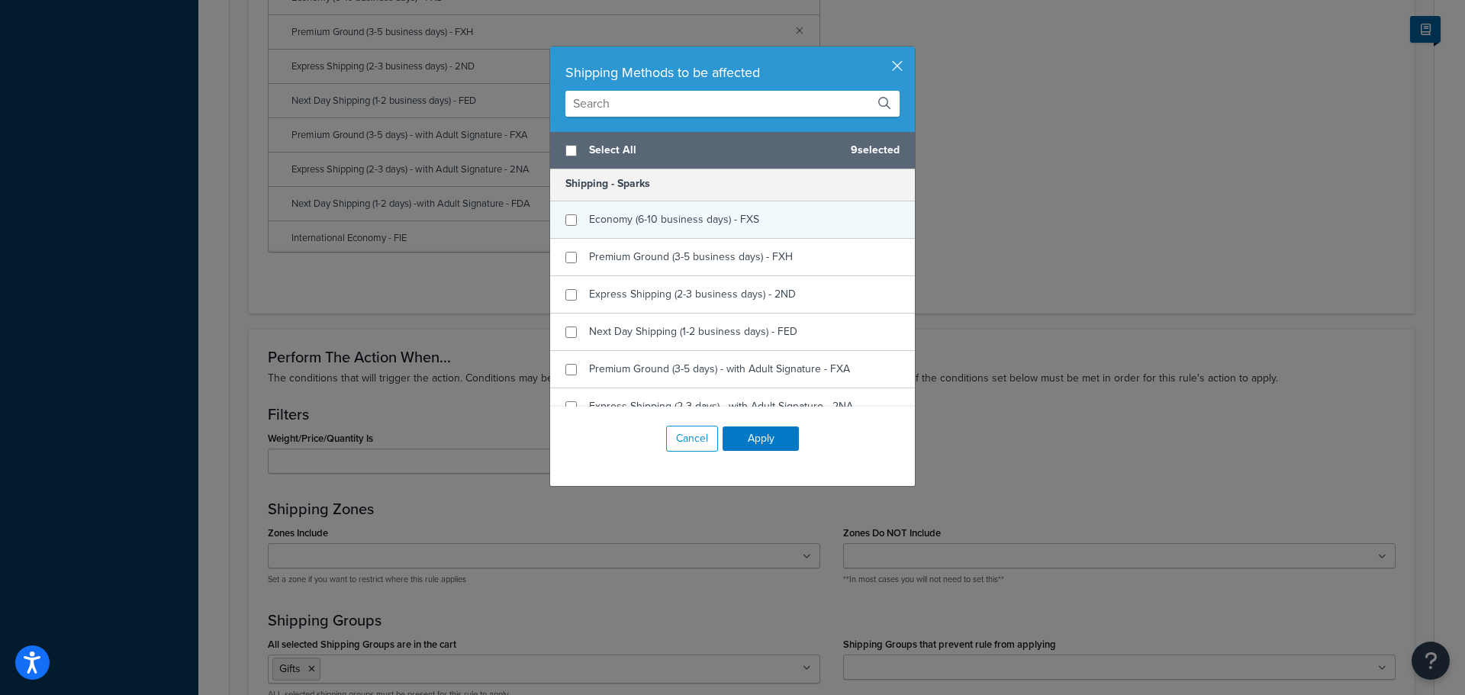
scroll to position [534, 0]
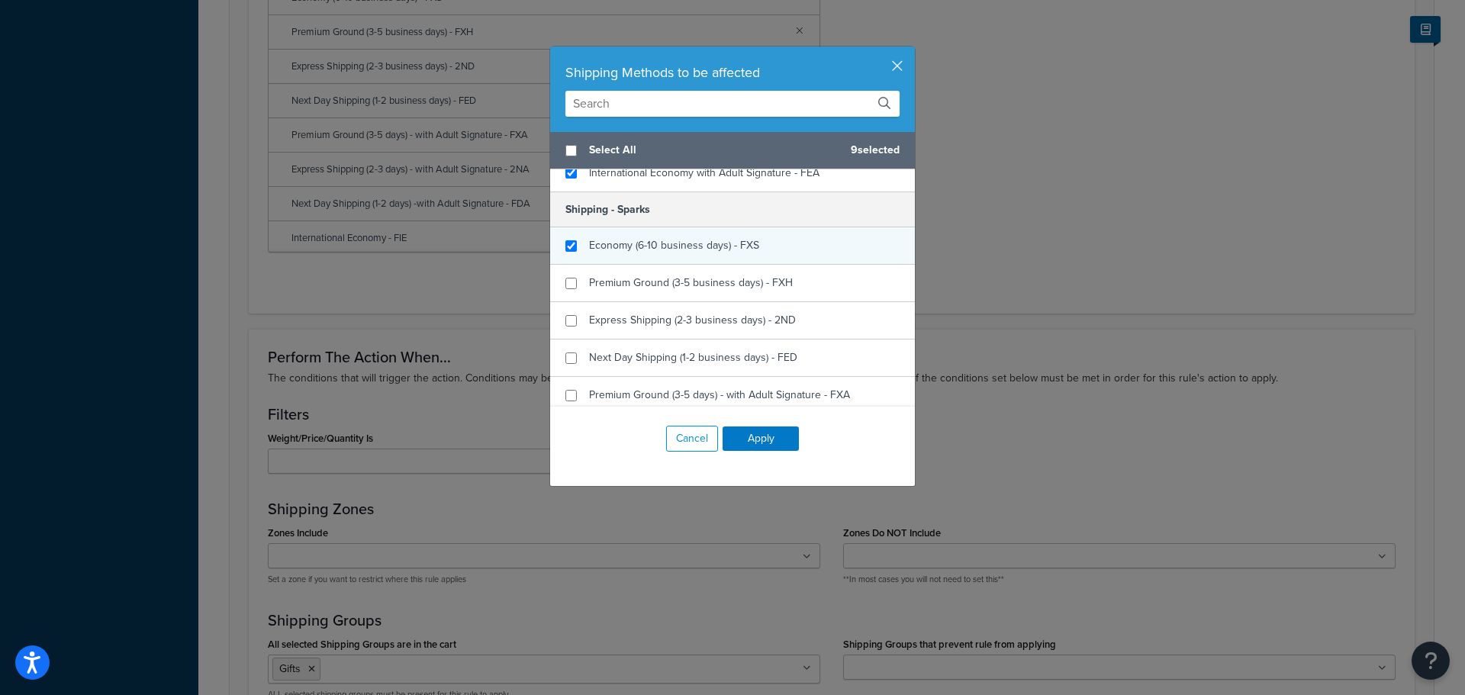
checkbox input "true"
click at [617, 243] on span "Economy (6-10 business days) - FXS" at bounding box center [674, 245] width 170 height 16
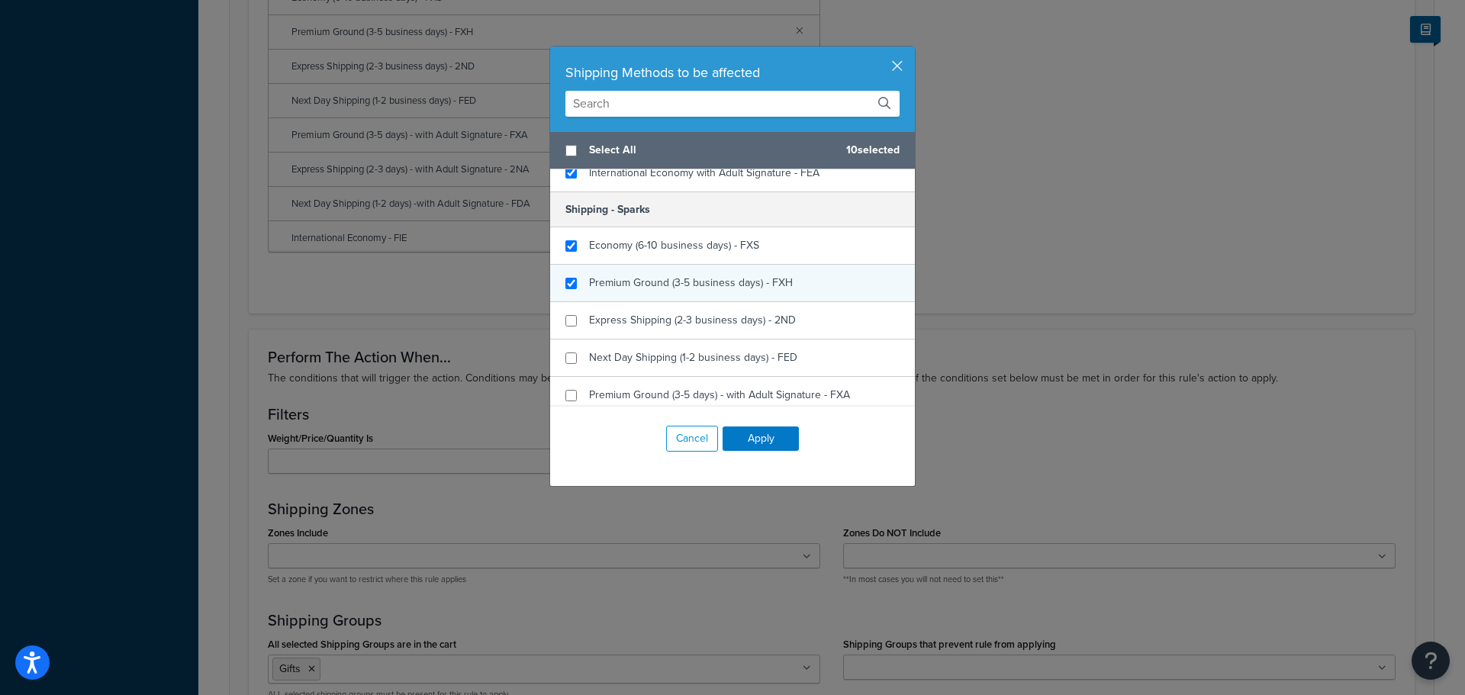
checkbox input "true"
drag, startPoint x: 610, startPoint y: 274, endPoint x: 619, endPoint y: 284, distance: 13.0
click at [614, 277] on div "Premium Ground (3-5 business days) - FXH" at bounding box center [691, 282] width 204 height 21
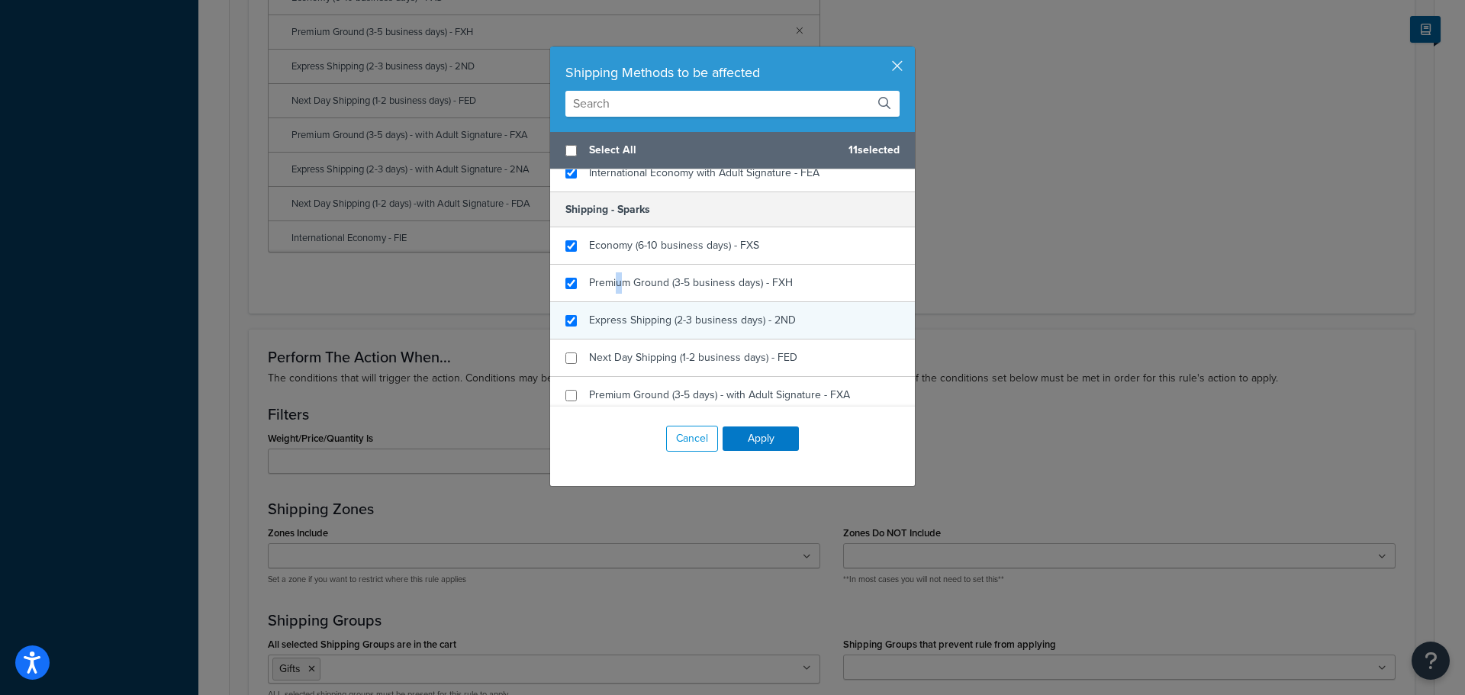
checkbox input "true"
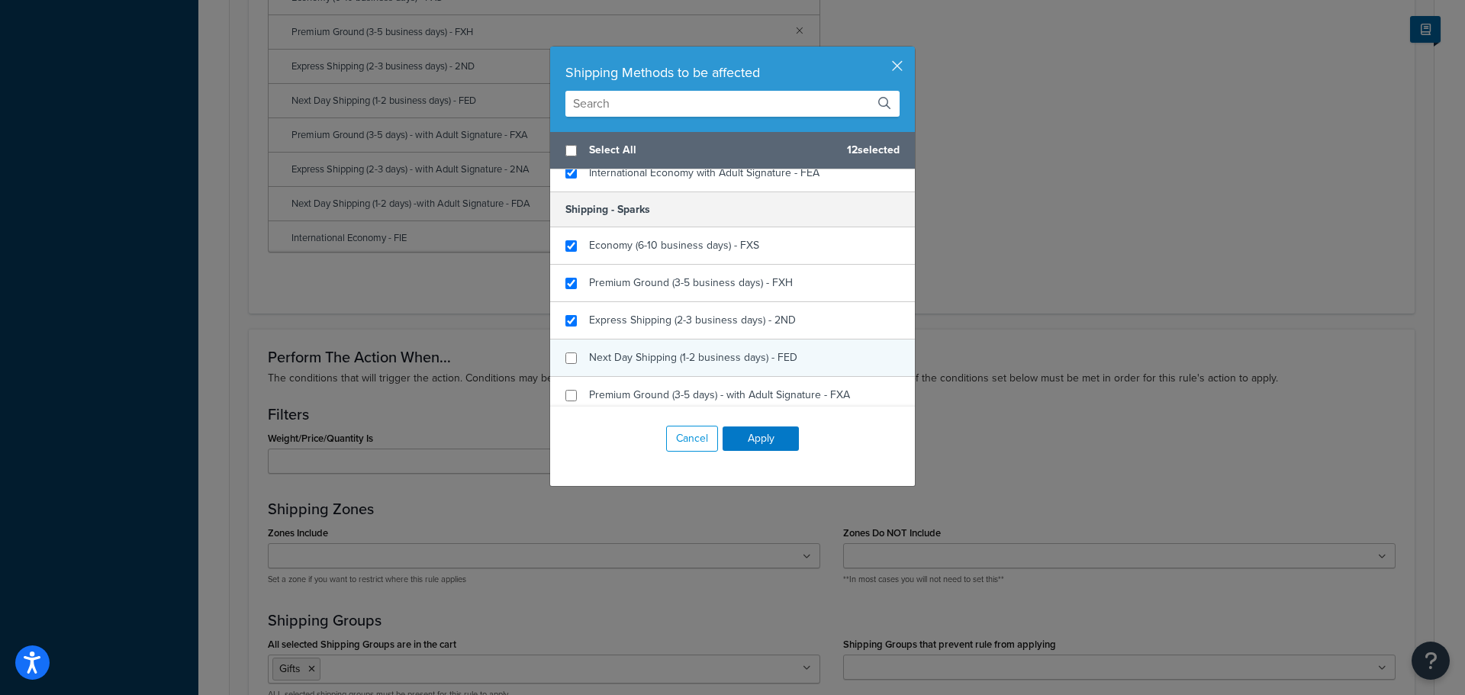
drag, startPoint x: 616, startPoint y: 315, endPoint x: 617, endPoint y: 340, distance: 25.2
click at [617, 317] on span "Express Shipping (2-3 business days) - 2ND" at bounding box center [692, 320] width 207 height 16
checkbox input "true"
click at [612, 356] on span "Next Day Shipping (1-2 business days) - FED" at bounding box center [693, 357] width 208 height 16
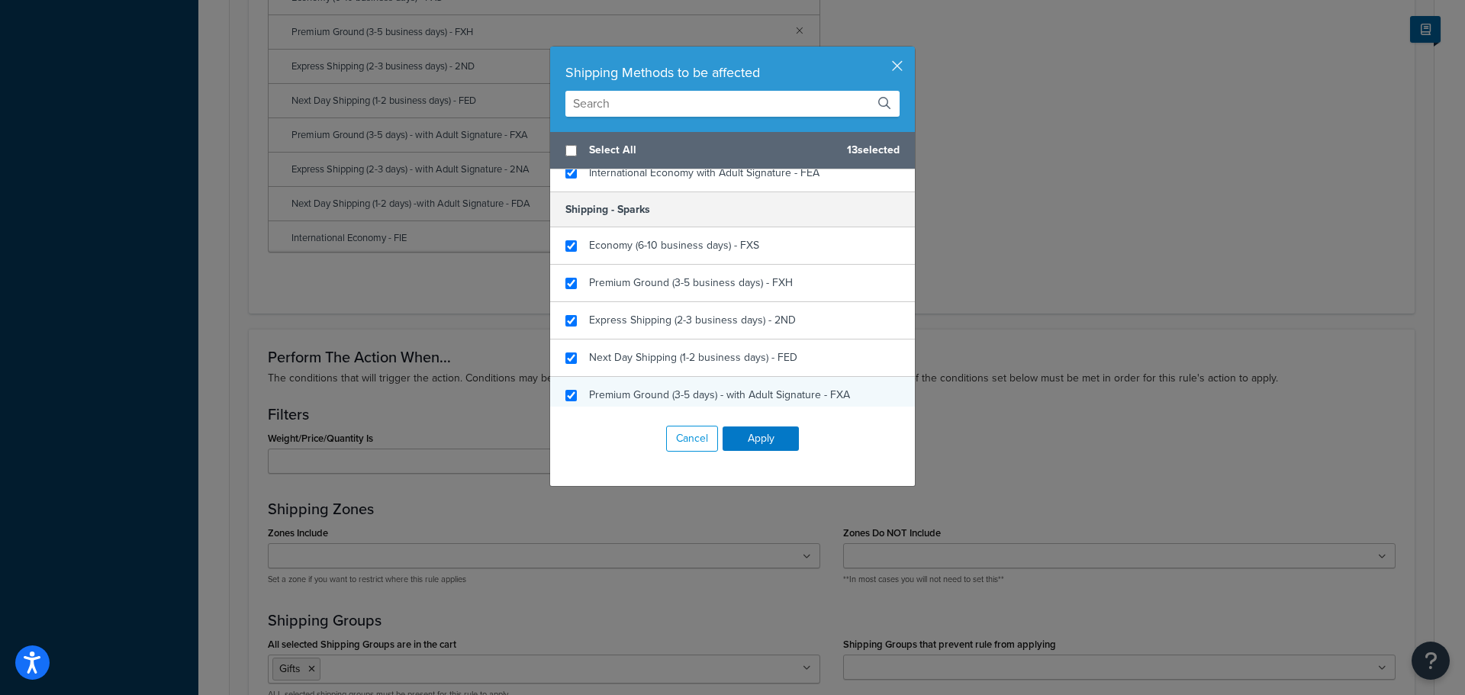
checkbox input "true"
click at [614, 382] on div "Premium Ground (3-5 days) - with Adult Signature - FXA" at bounding box center [732, 395] width 365 height 37
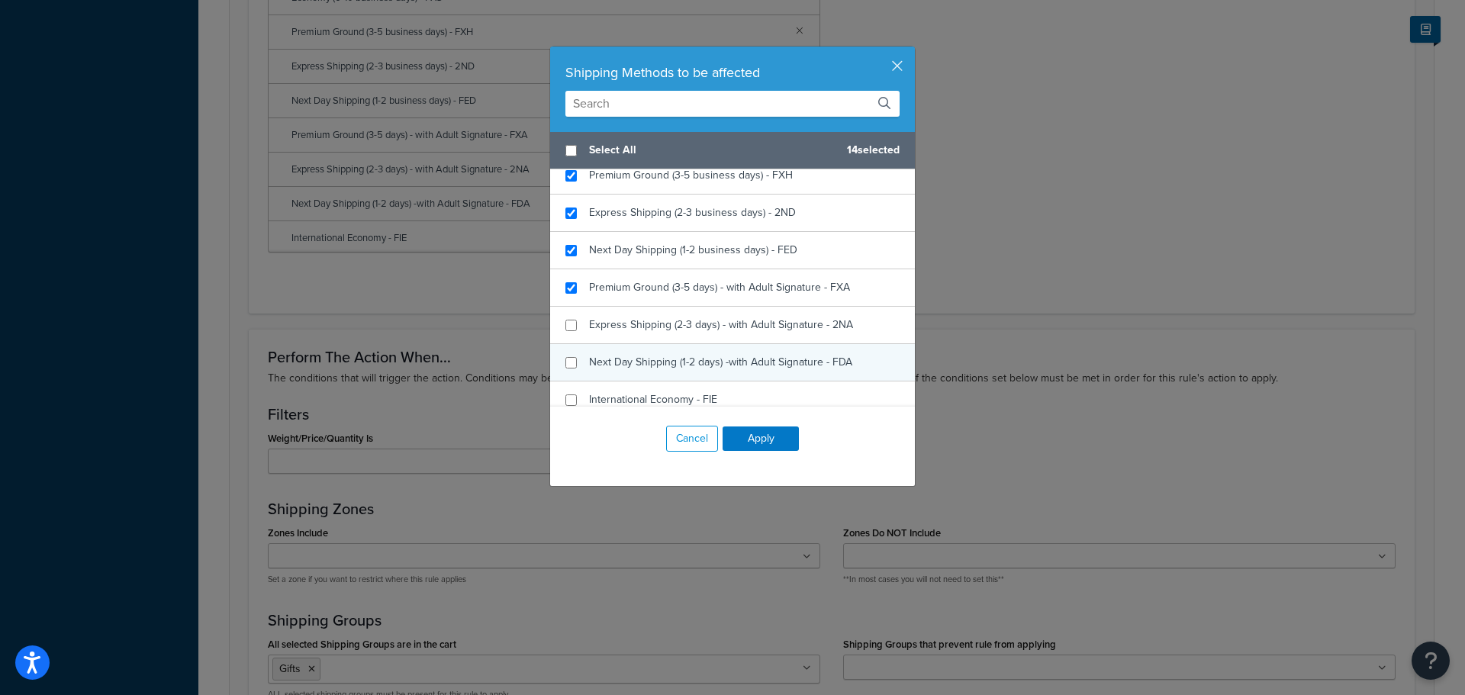
scroll to position [687, 0]
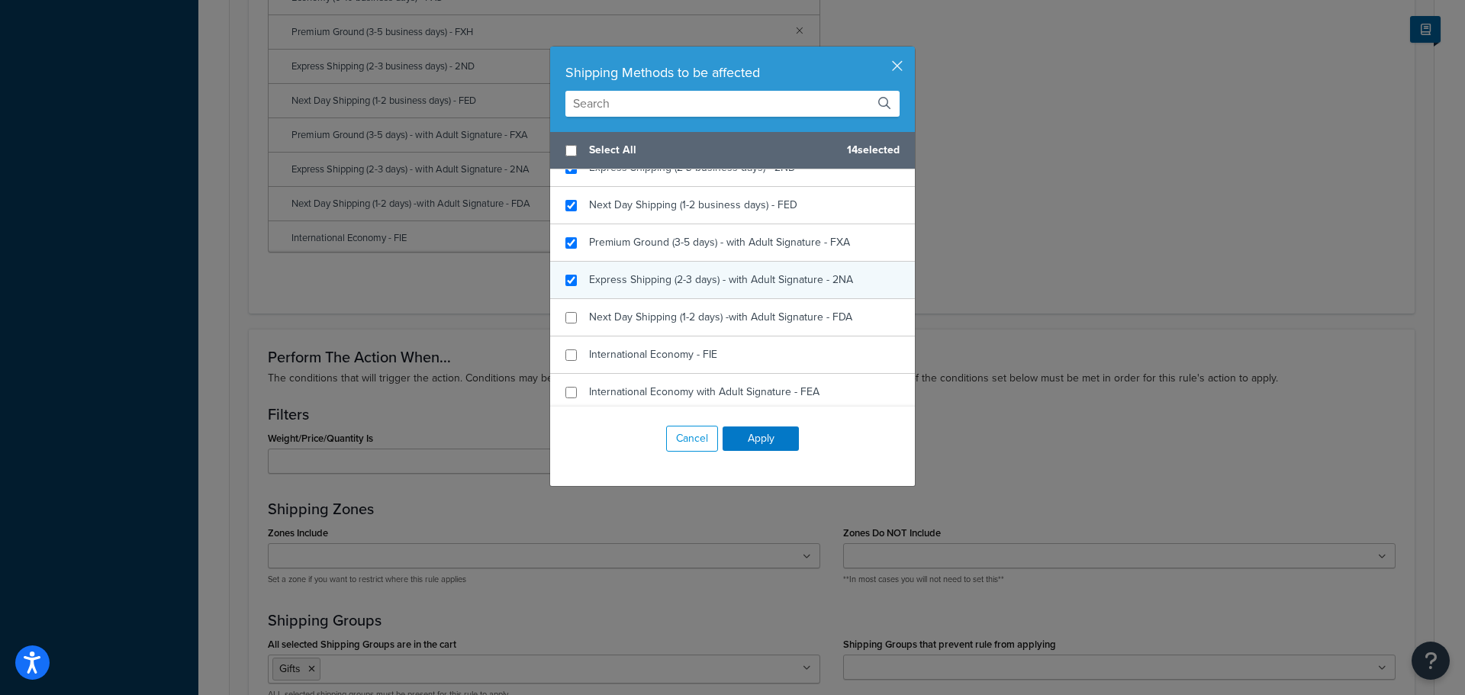
checkbox input "true"
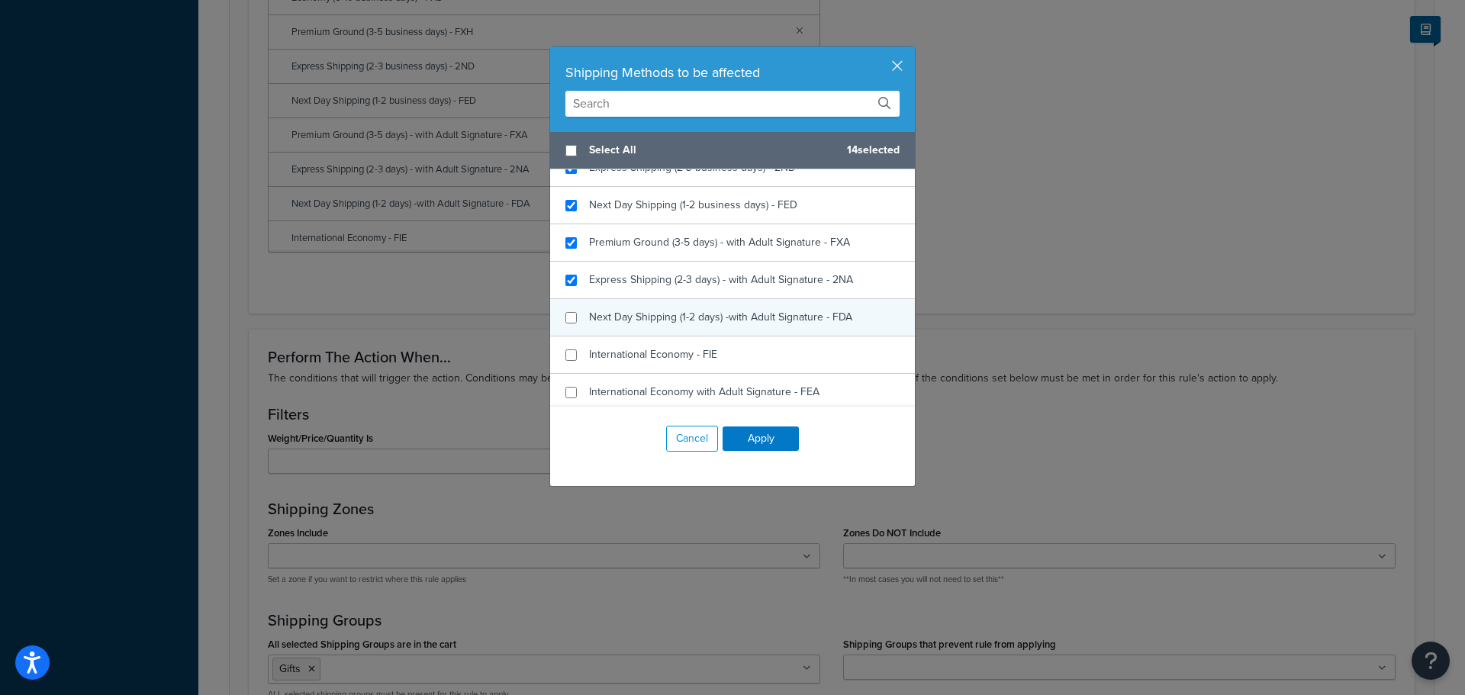
drag, startPoint x: 630, startPoint y: 272, endPoint x: 625, endPoint y: 299, distance: 27.1
click at [632, 274] on span "Express Shipping (2-3 days) - with Adult Signature - 2NA" at bounding box center [721, 280] width 264 height 16
checkbox input "true"
drag, startPoint x: 623, startPoint y: 311, endPoint x: 625, endPoint y: 321, distance: 10.2
click at [623, 316] on span "Next Day Shipping (1-2 days) -with Adult Signature - FDA" at bounding box center [720, 317] width 263 height 16
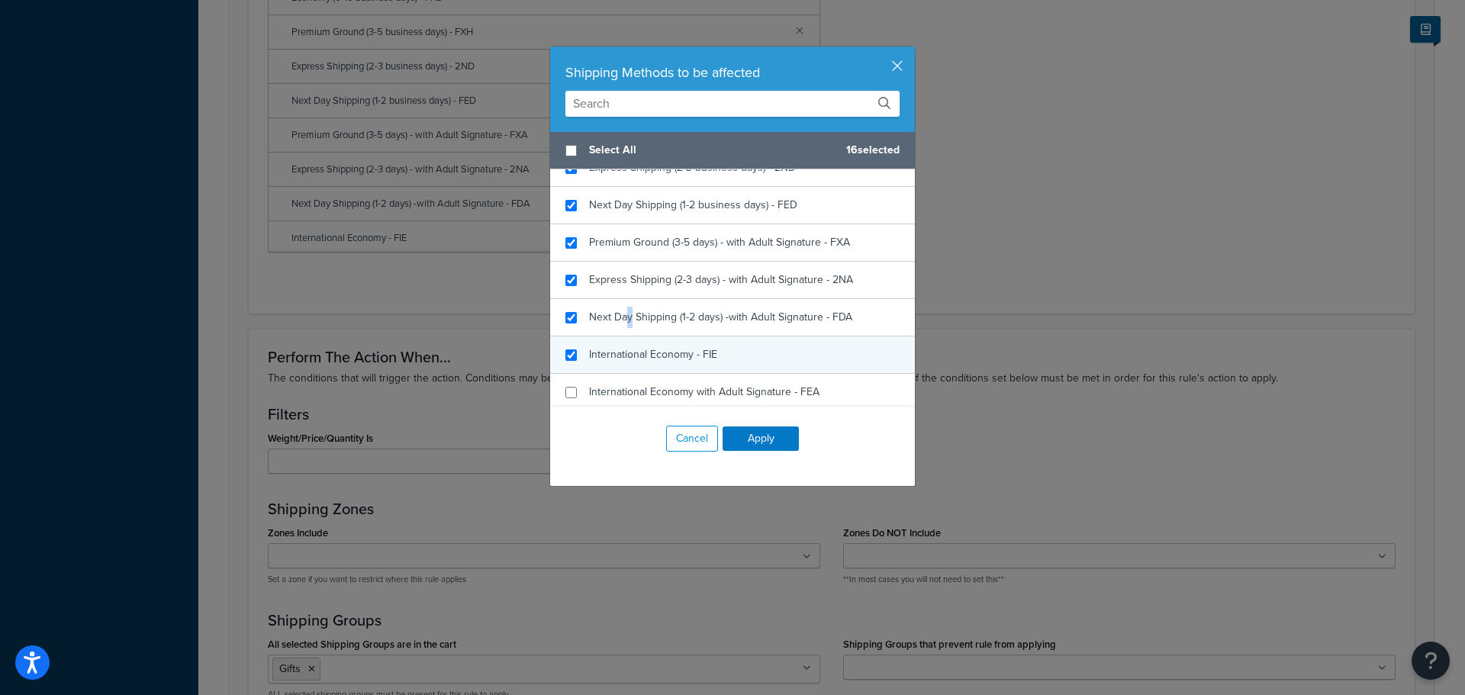
checkbox input "true"
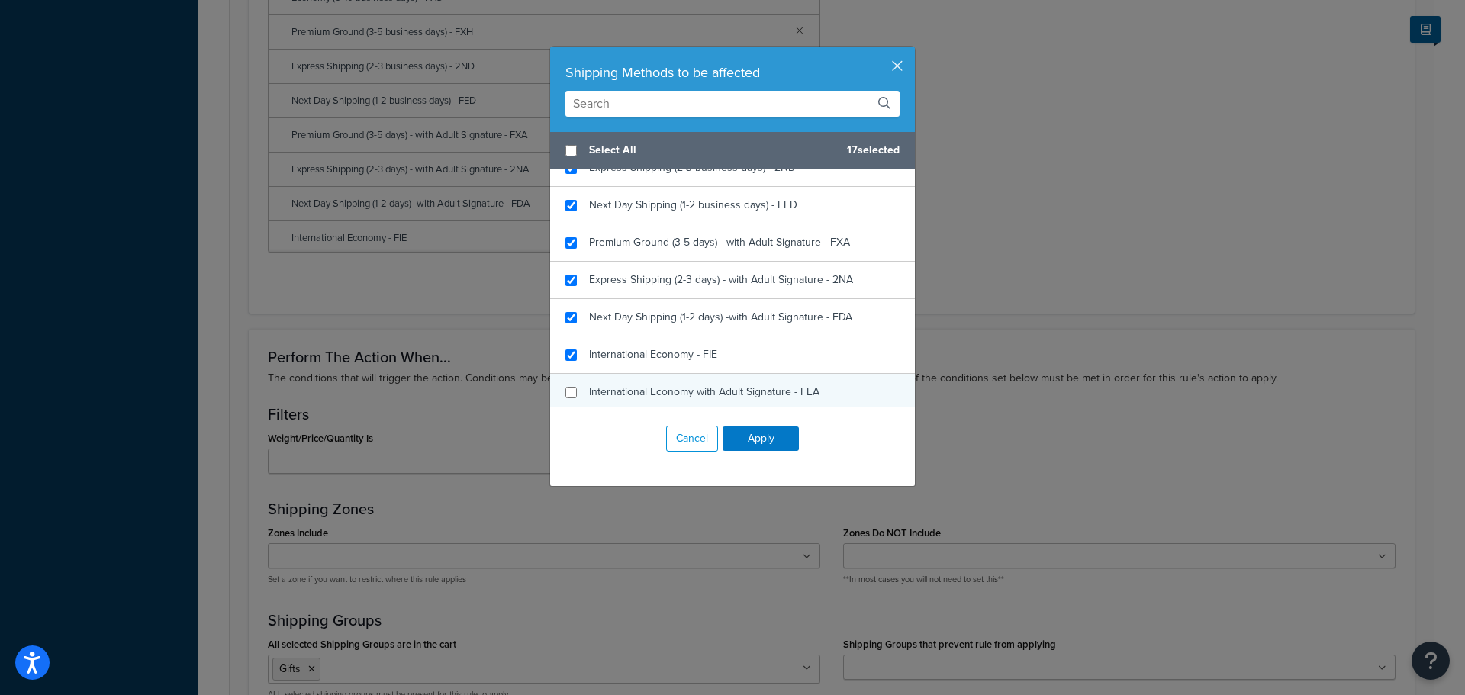
drag, startPoint x: 616, startPoint y: 349, endPoint x: 618, endPoint y: 374, distance: 24.5
click at [618, 353] on span "International Economy - FIE" at bounding box center [653, 354] width 128 height 16
checkbox input "true"
click at [617, 378] on div "International Economy with Adult Signature - FEA" at bounding box center [732, 392] width 365 height 37
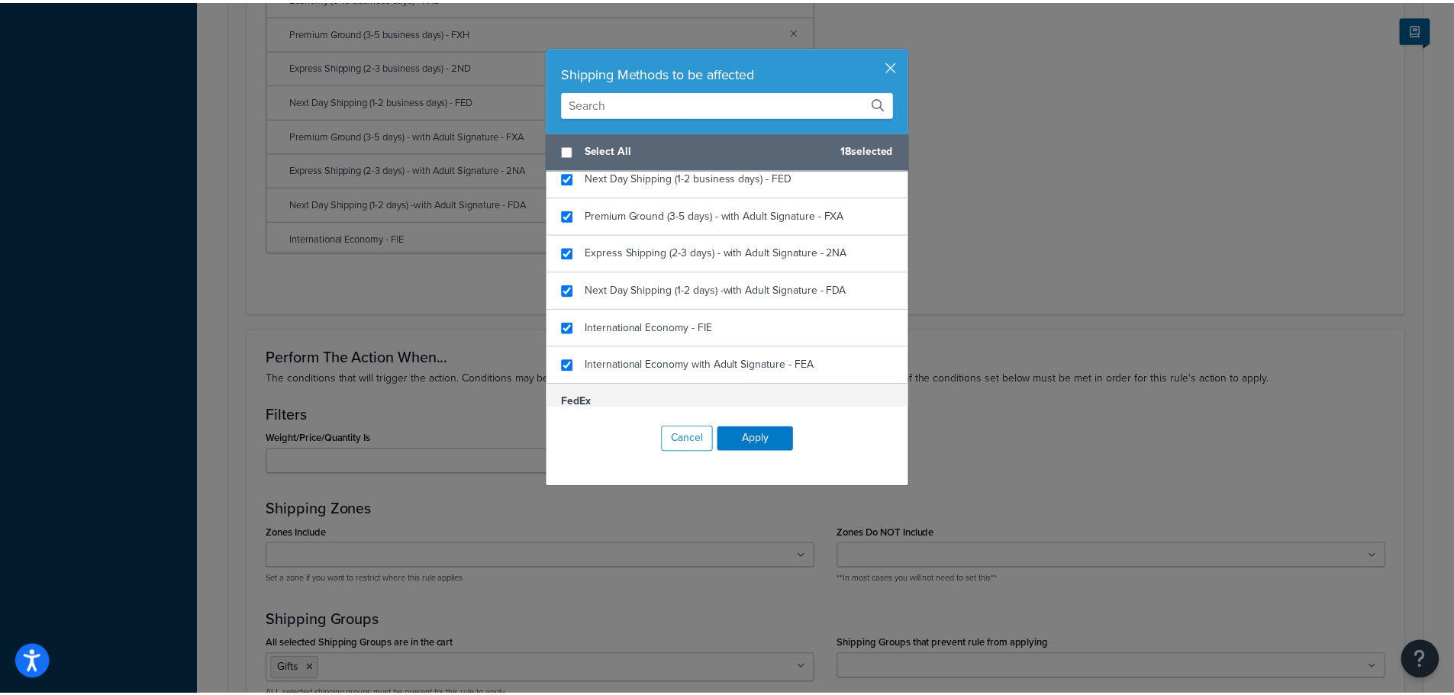
scroll to position [763, 0]
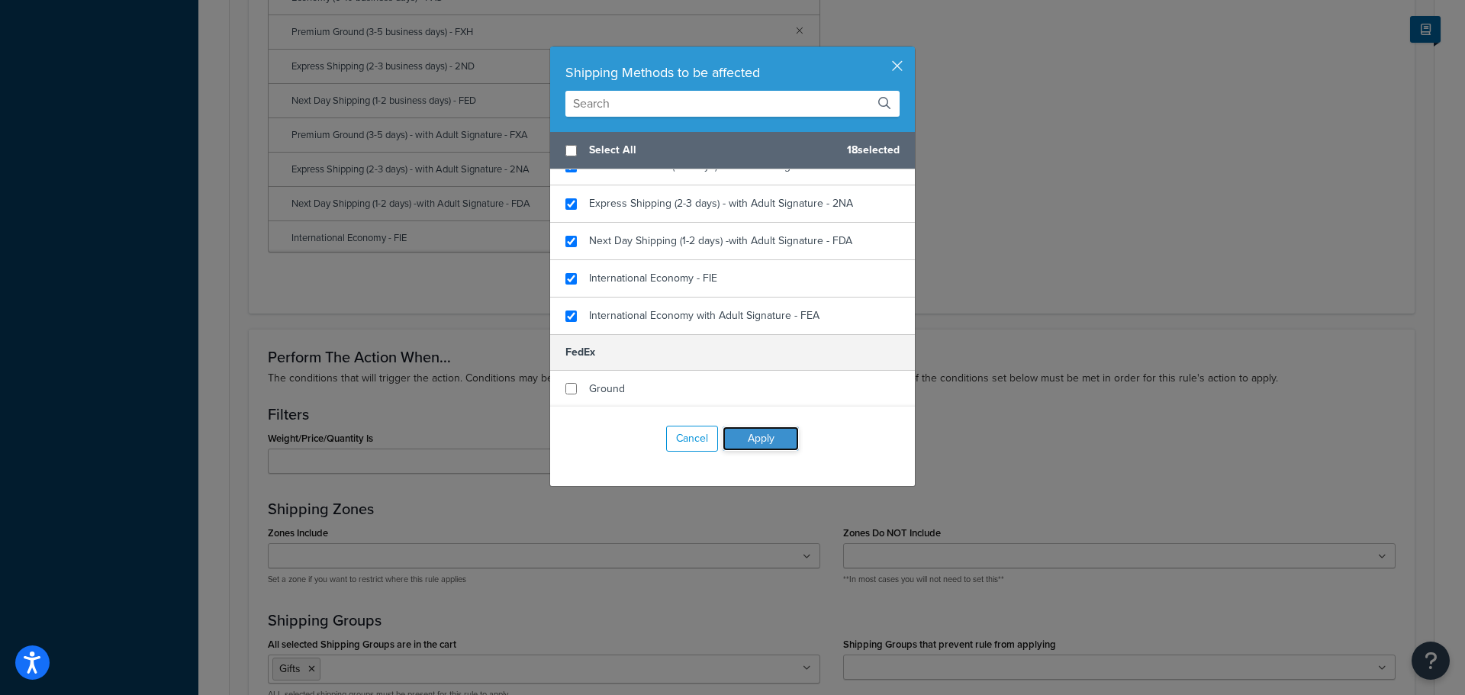
click at [761, 429] on button "Apply" at bounding box center [761, 439] width 76 height 24
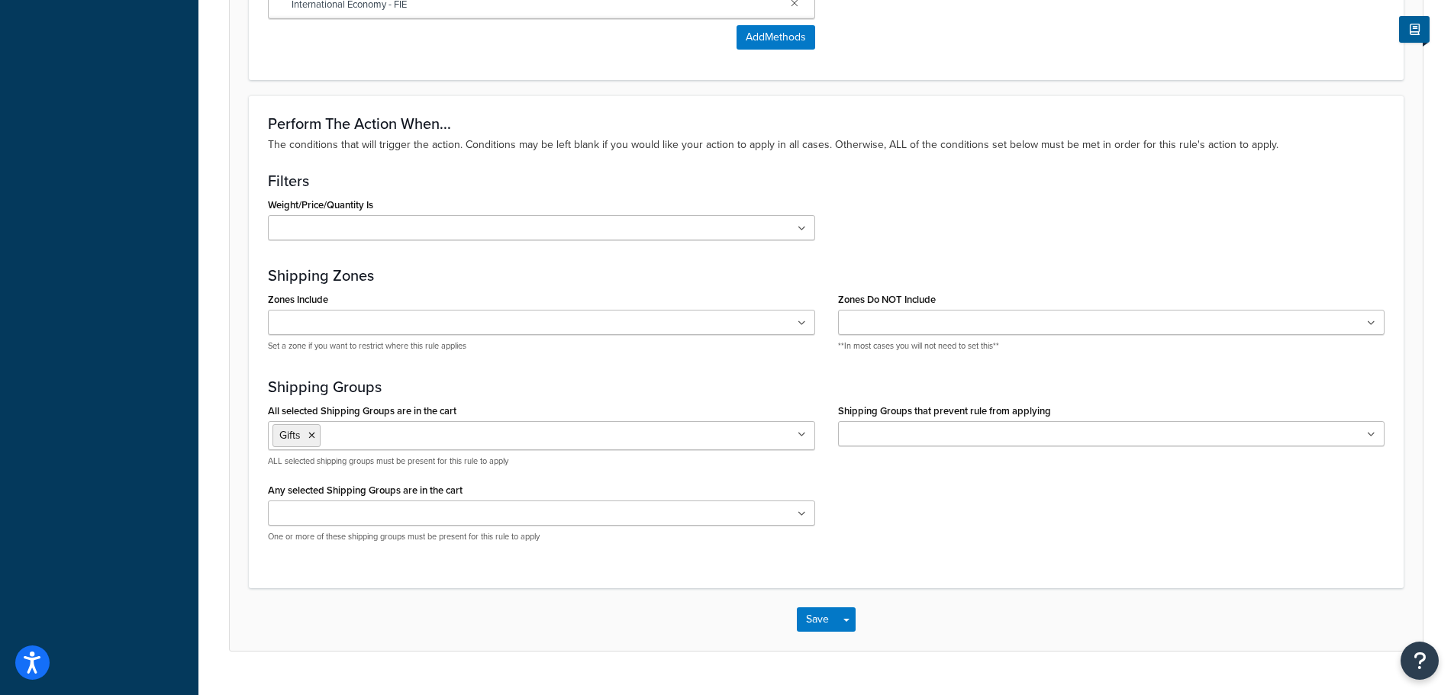
scroll to position [1411, 0]
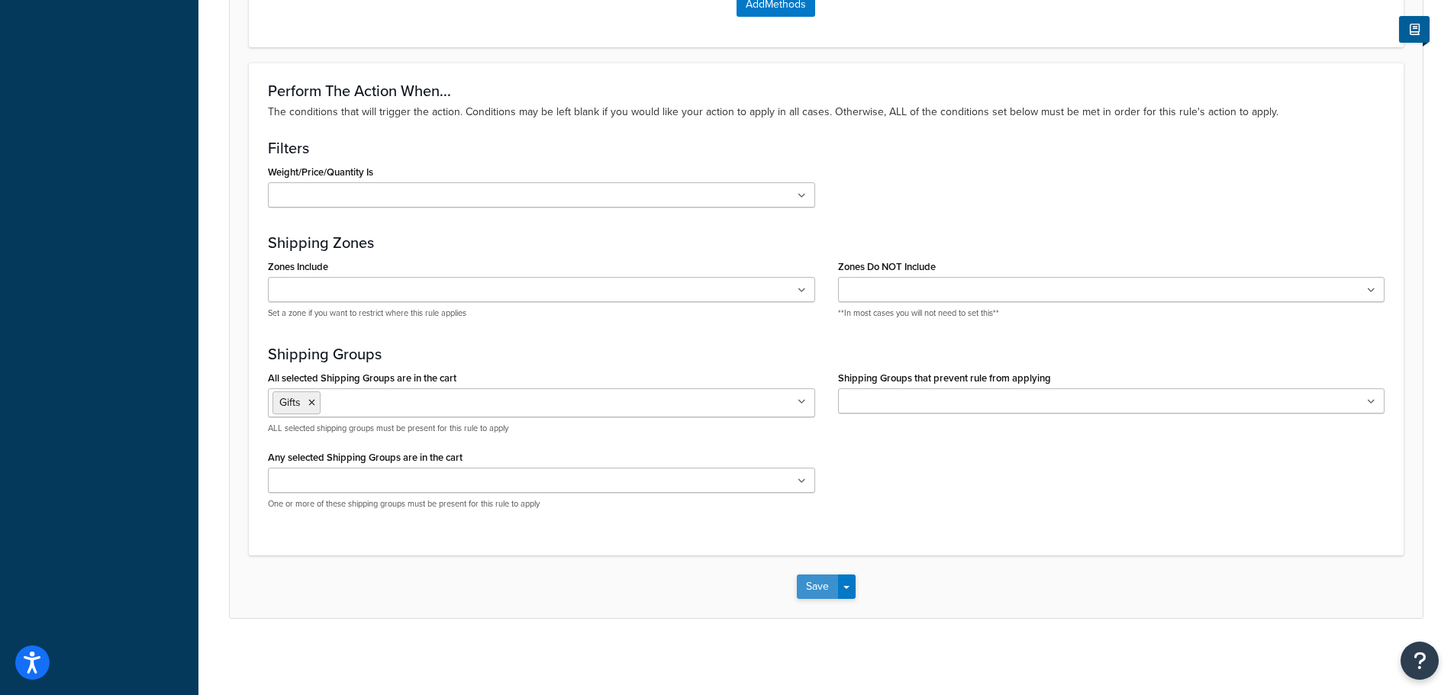
click at [807, 591] on button "Save" at bounding box center [817, 587] width 41 height 24
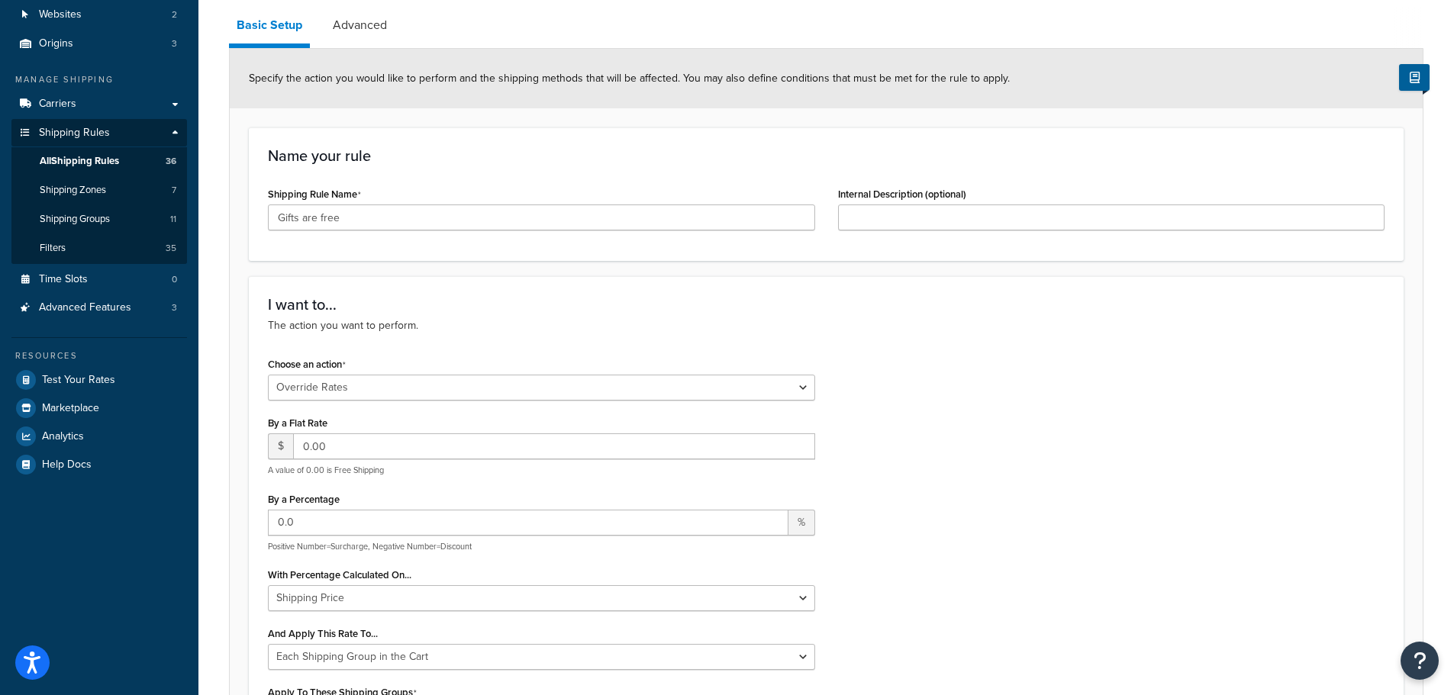
scroll to position [153, 0]
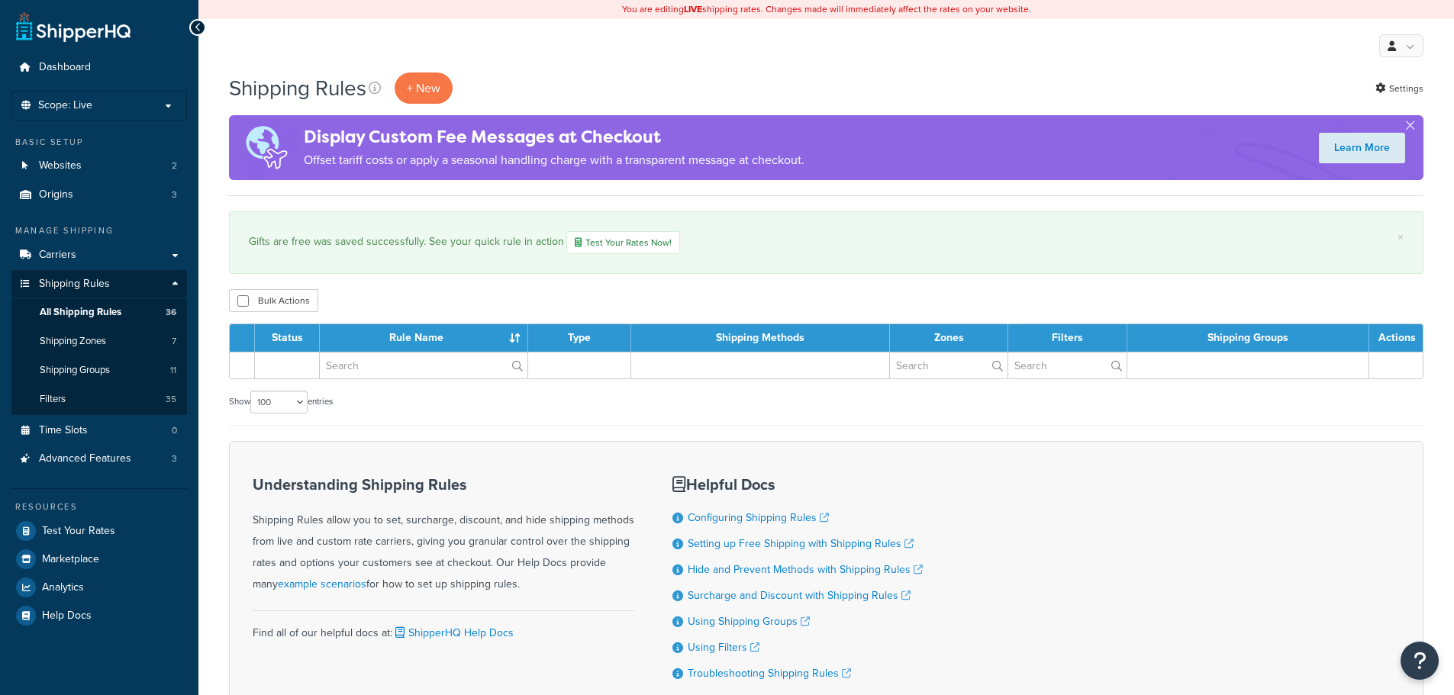
select select "100"
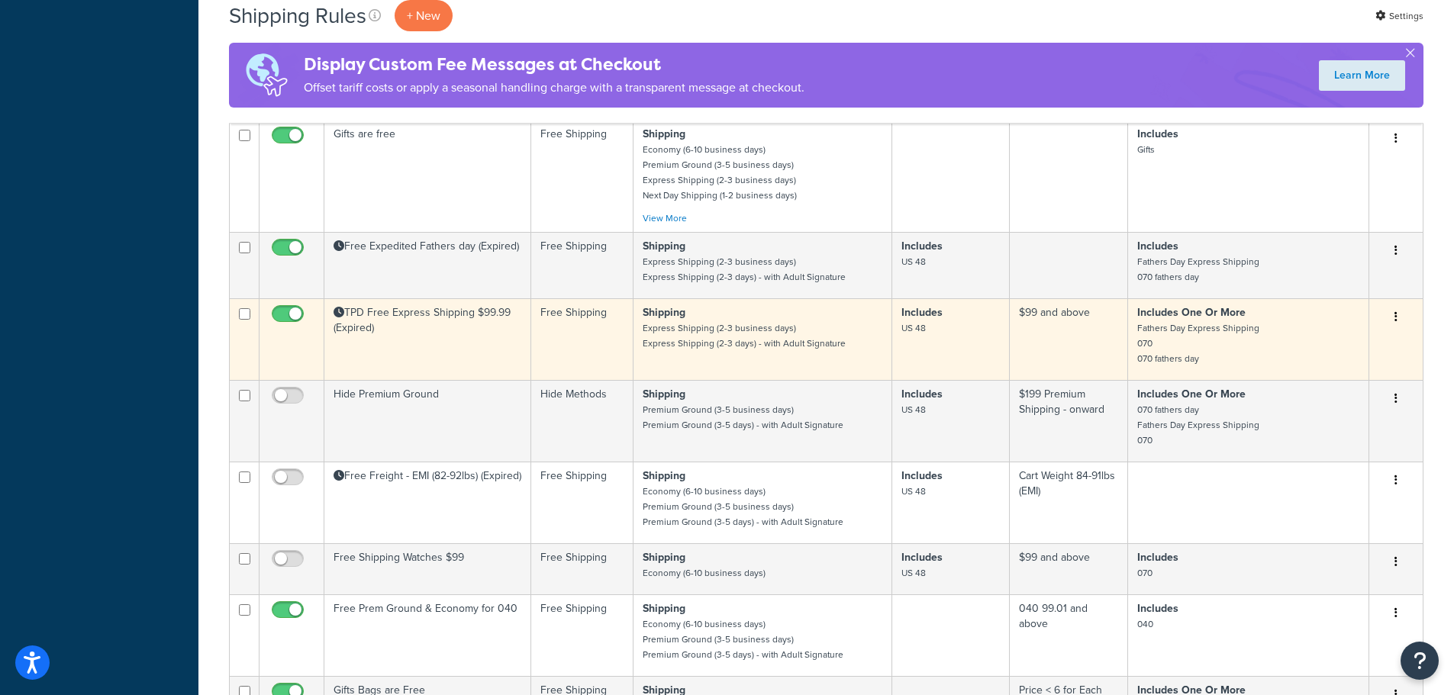
scroll to position [1602, 0]
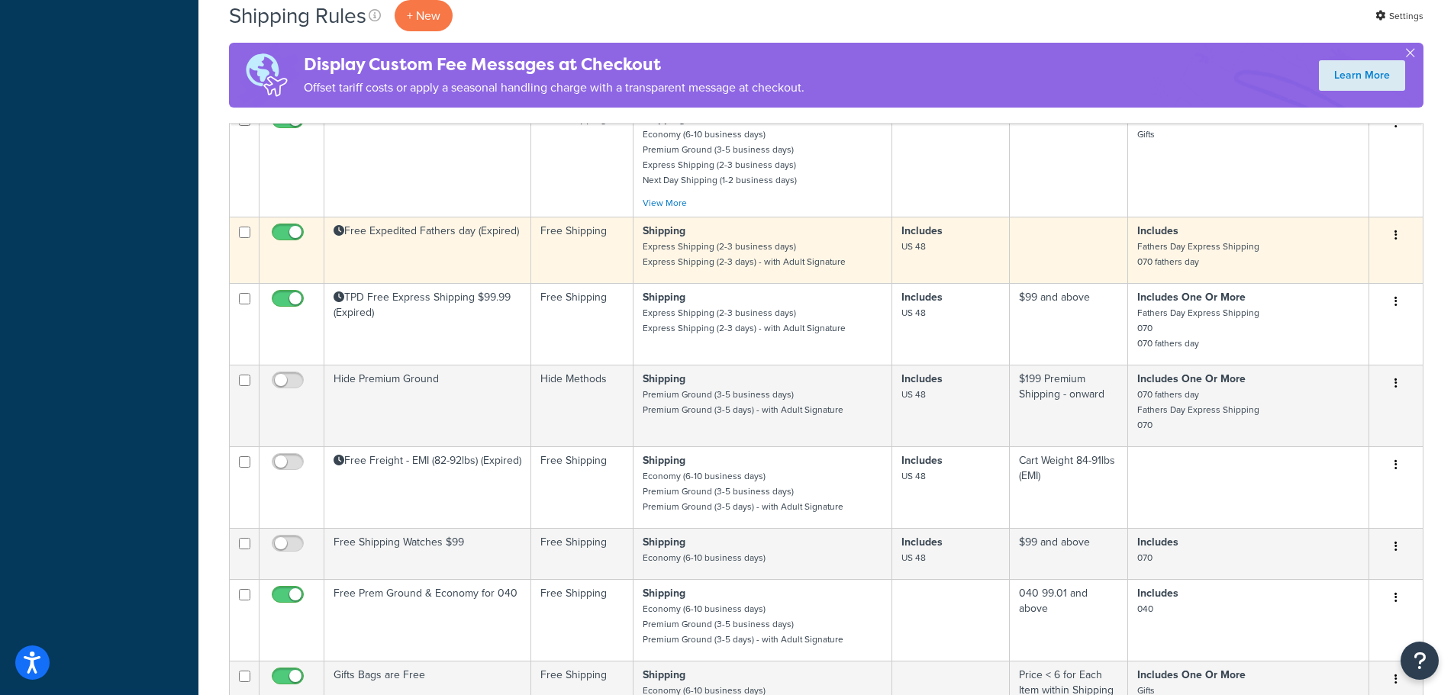
drag, startPoint x: 454, startPoint y: 250, endPoint x: 469, endPoint y: 252, distance: 14.7
click at [454, 249] on td "Free Expedited Fathers day (Expired)" at bounding box center [427, 250] width 207 height 66
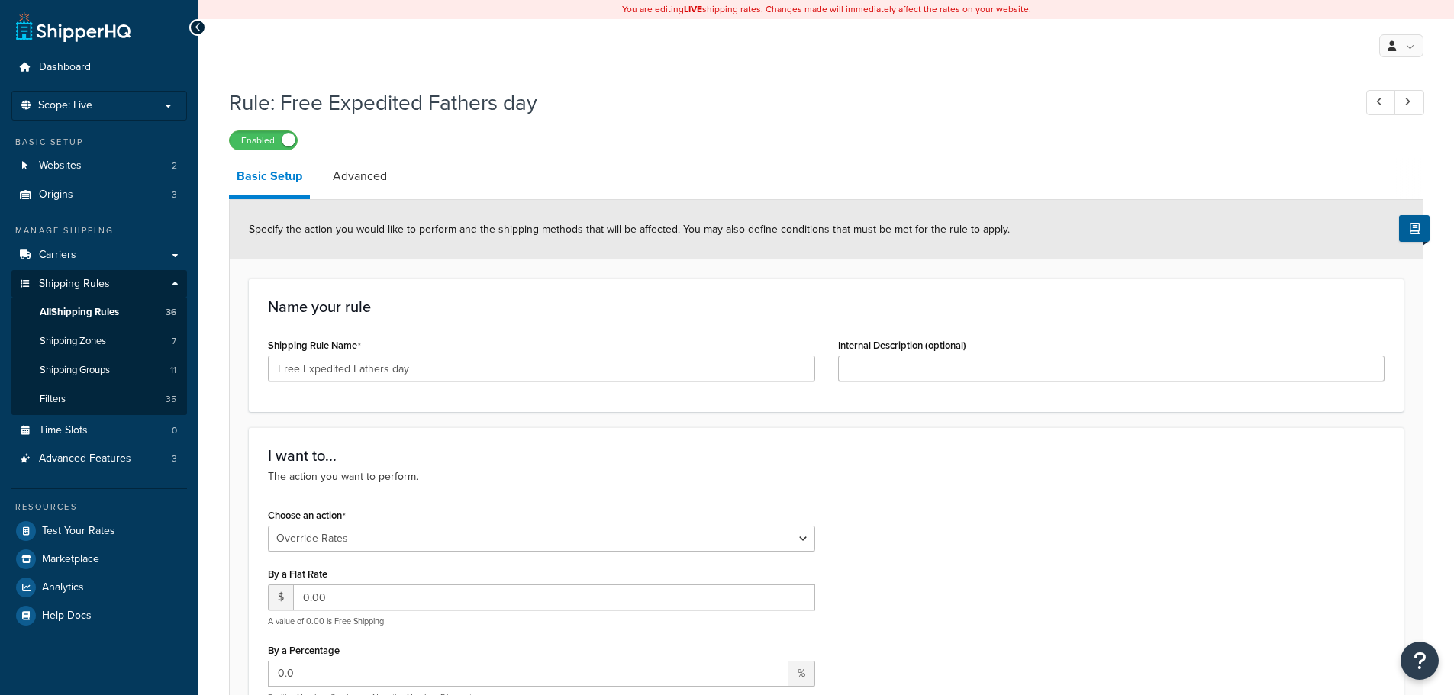
select select "OVERRIDE"
select select "SHIPPING_GROUP"
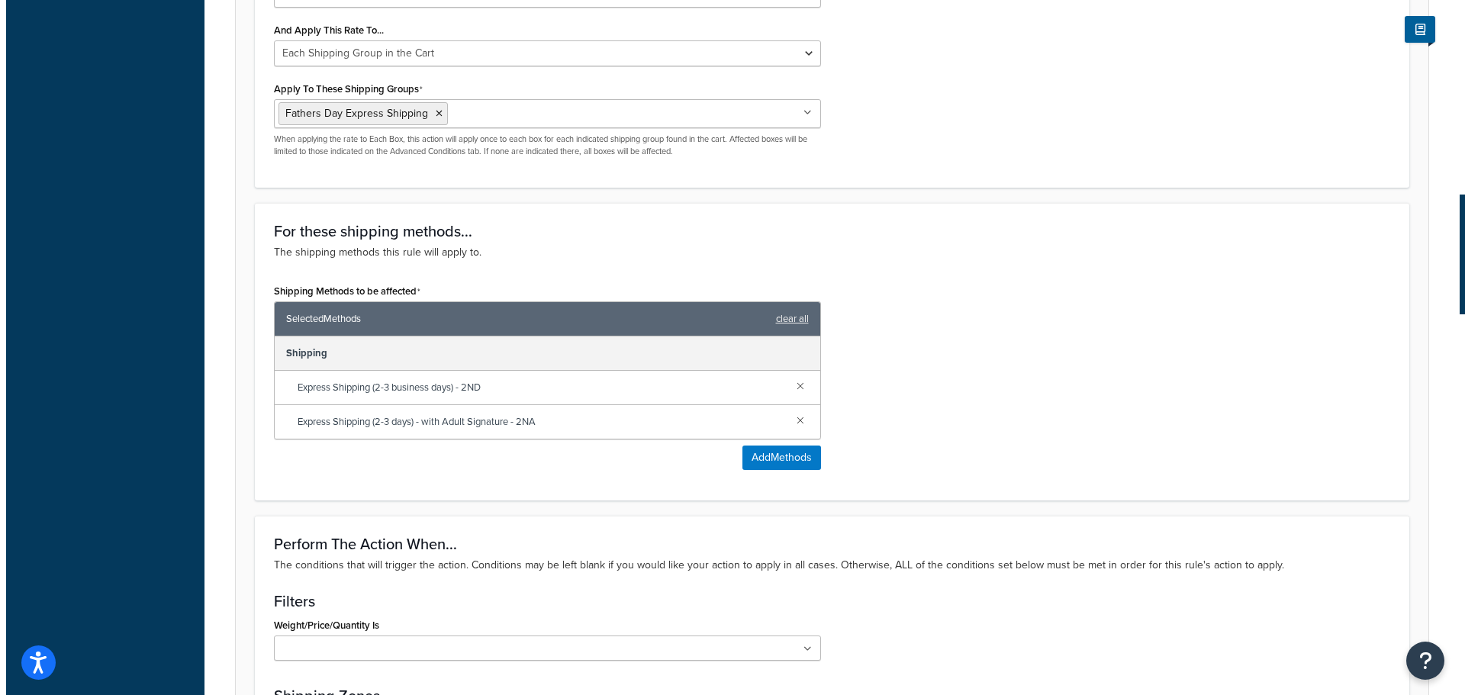
scroll to position [763, 0]
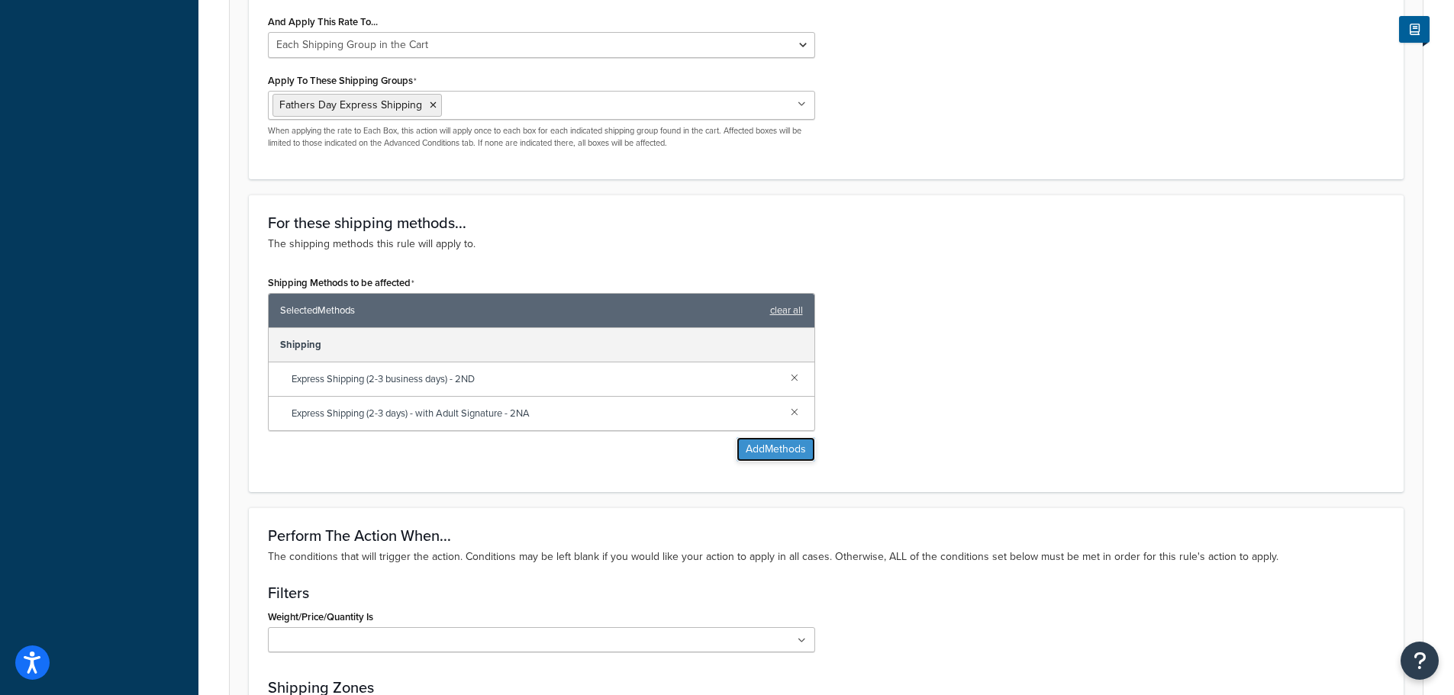
click at [803, 445] on button "Add Methods" at bounding box center [775, 449] width 79 height 24
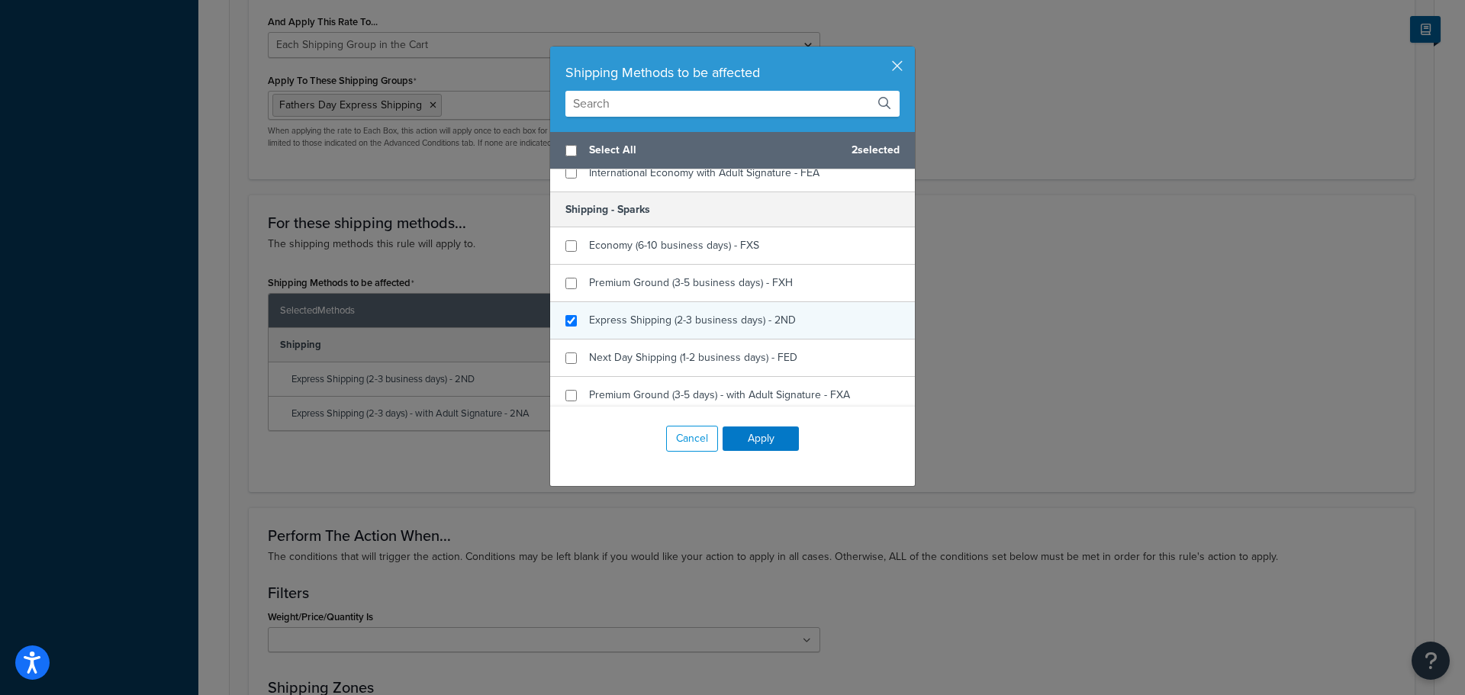
checkbox input "true"
click at [640, 324] on span "Express Shipping (2-3 business days) - 2ND" at bounding box center [692, 320] width 207 height 16
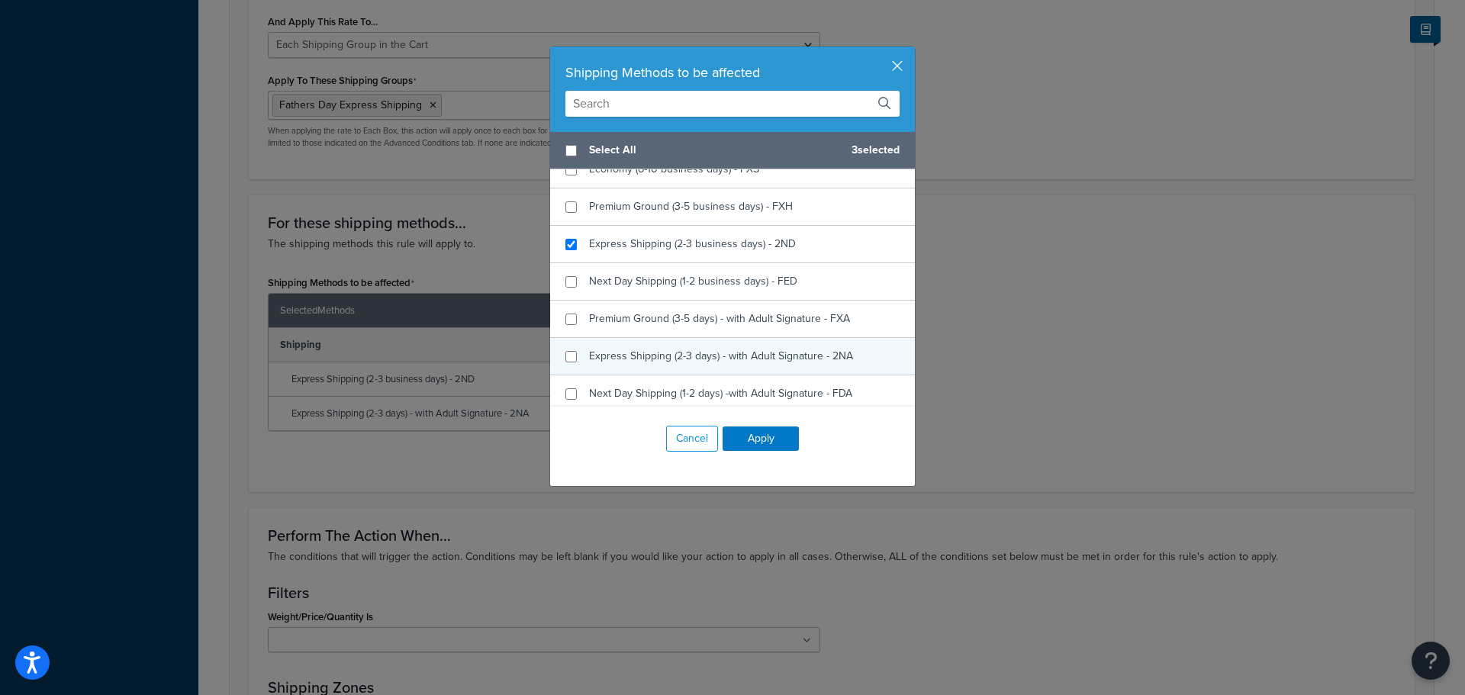
scroll to position [687, 0]
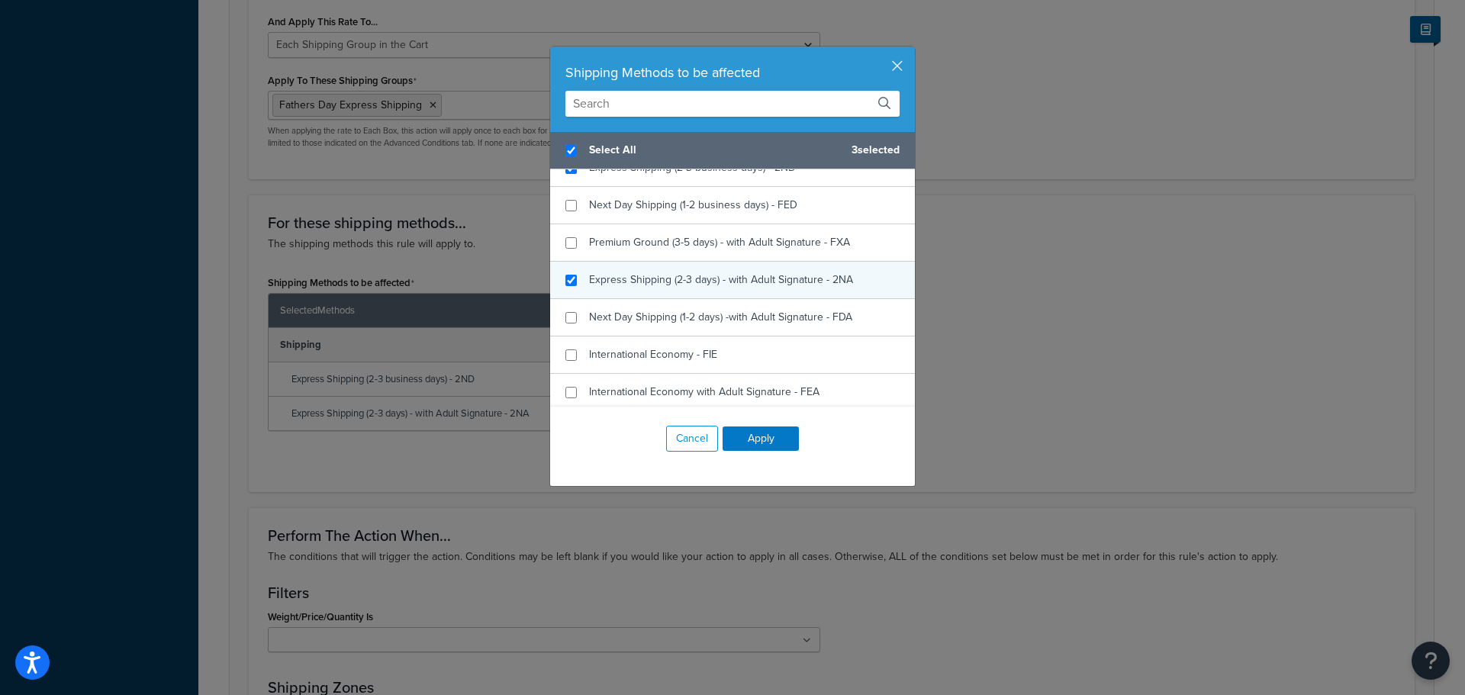
checkbox input "true"
click at [638, 280] on span "Express Shipping (2-3 days) - with Adult Signature - 2NA" at bounding box center [721, 280] width 264 height 16
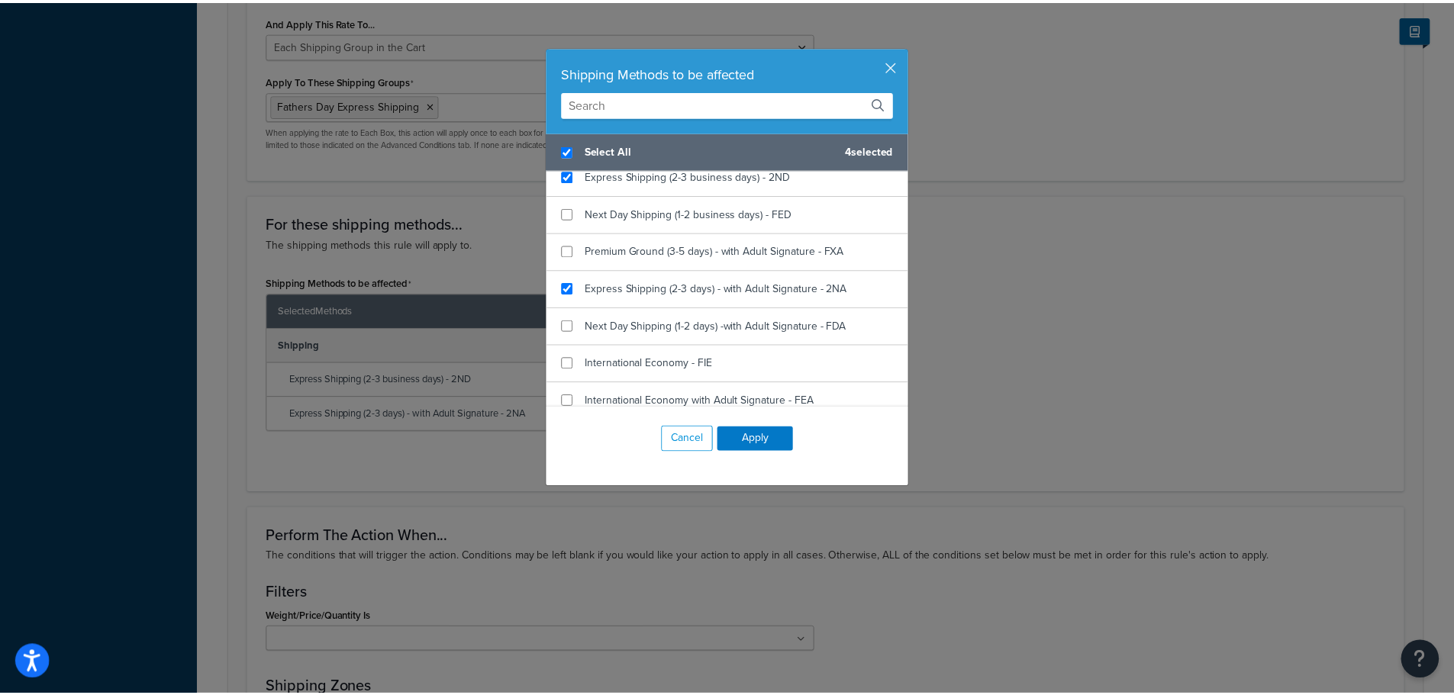
scroll to position [382, 0]
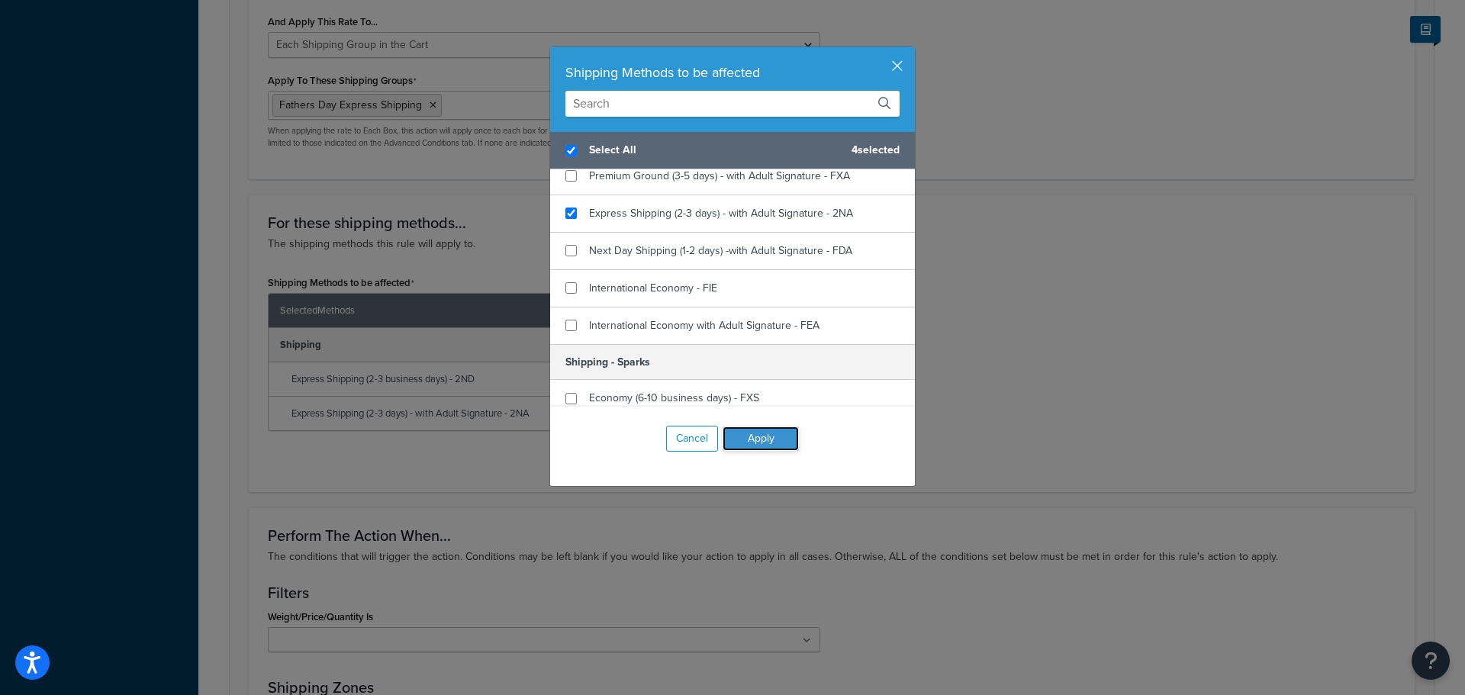
click at [762, 443] on button "Apply" at bounding box center [761, 439] width 76 height 24
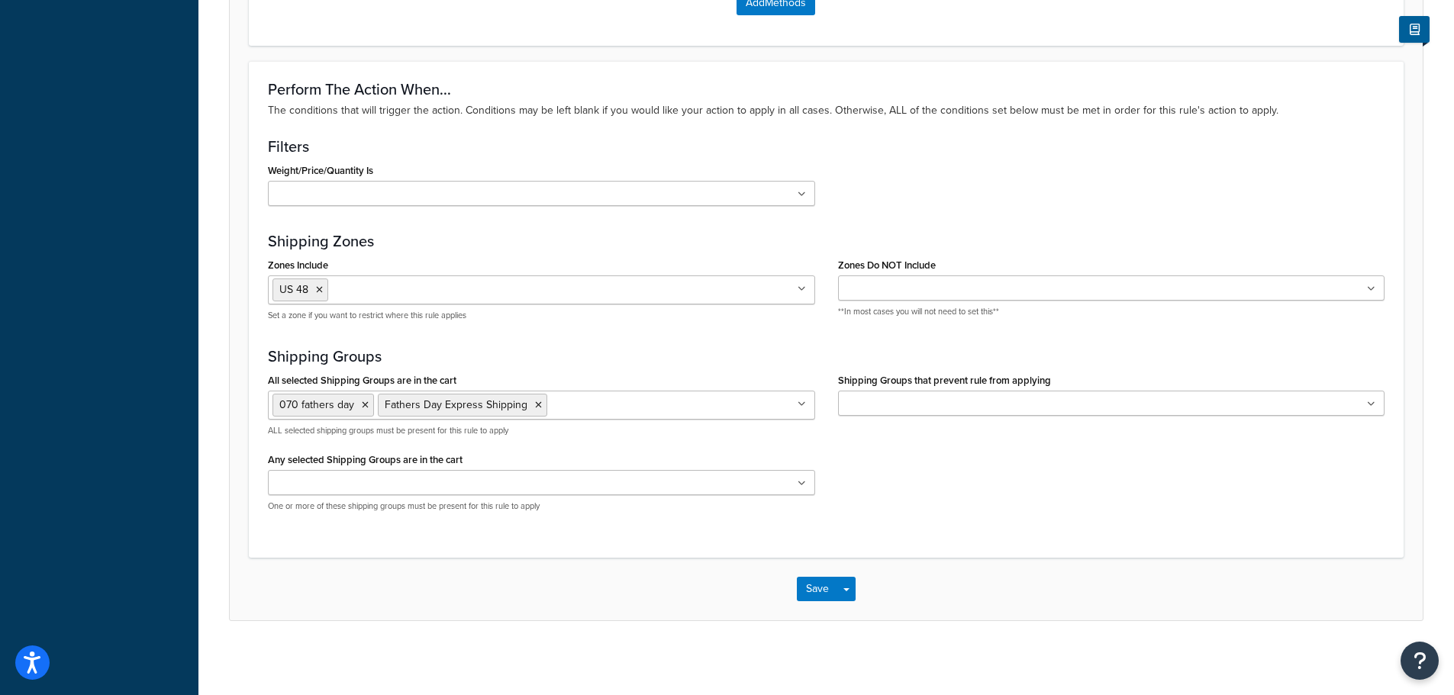
scroll to position [1315, 0]
click at [813, 585] on button "Save" at bounding box center [817, 587] width 41 height 24
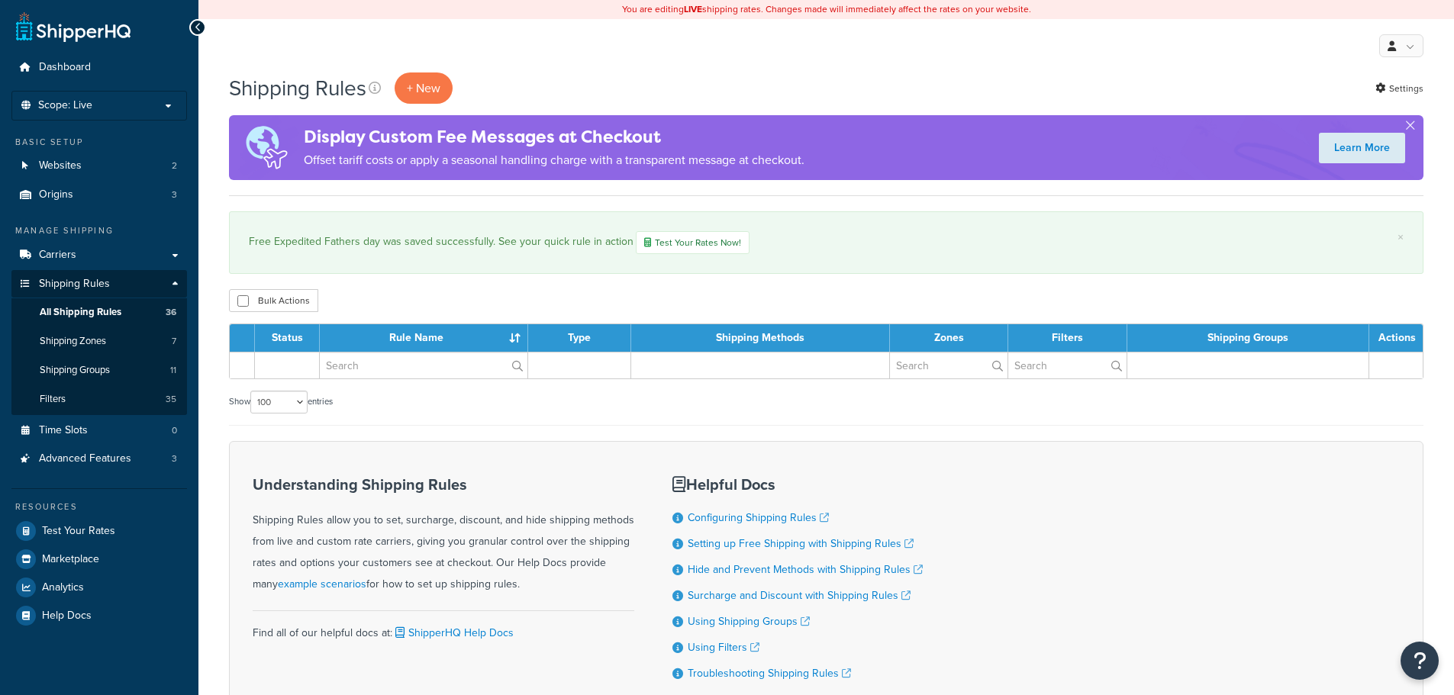
select select "100"
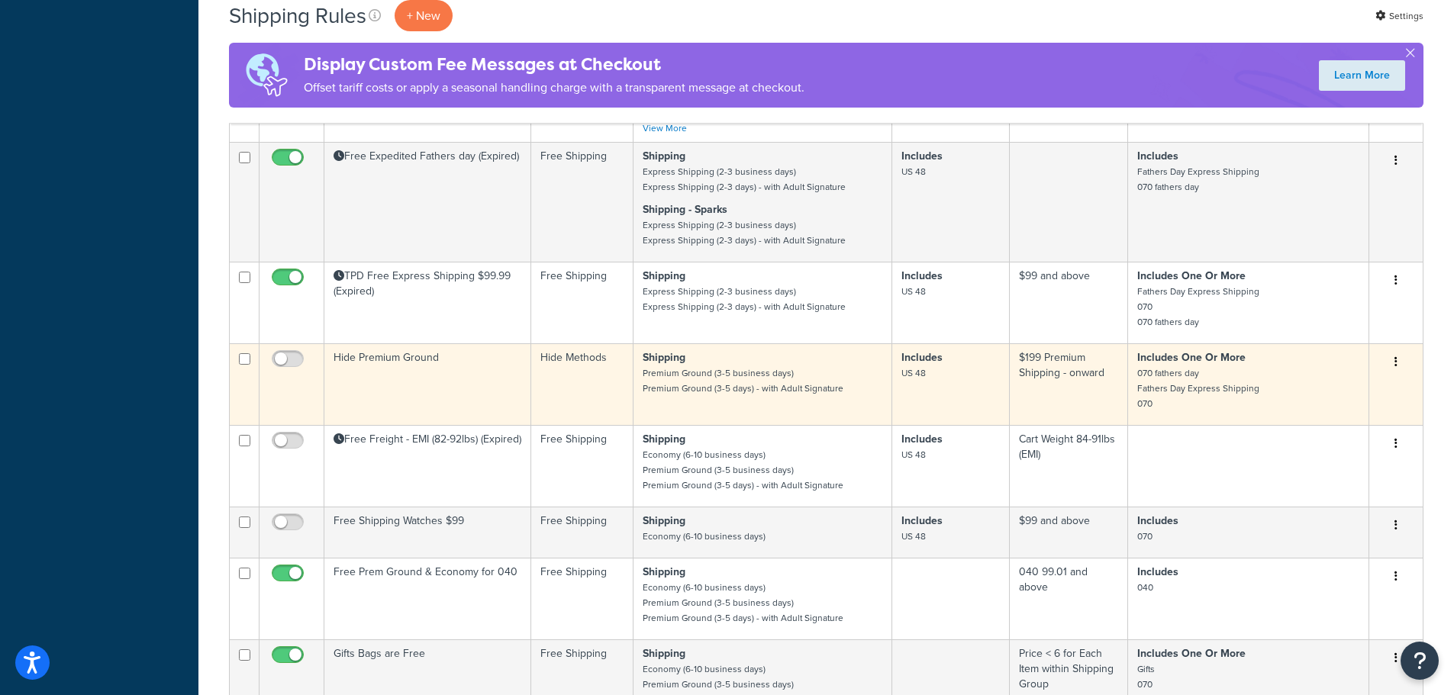
scroll to position [1679, 0]
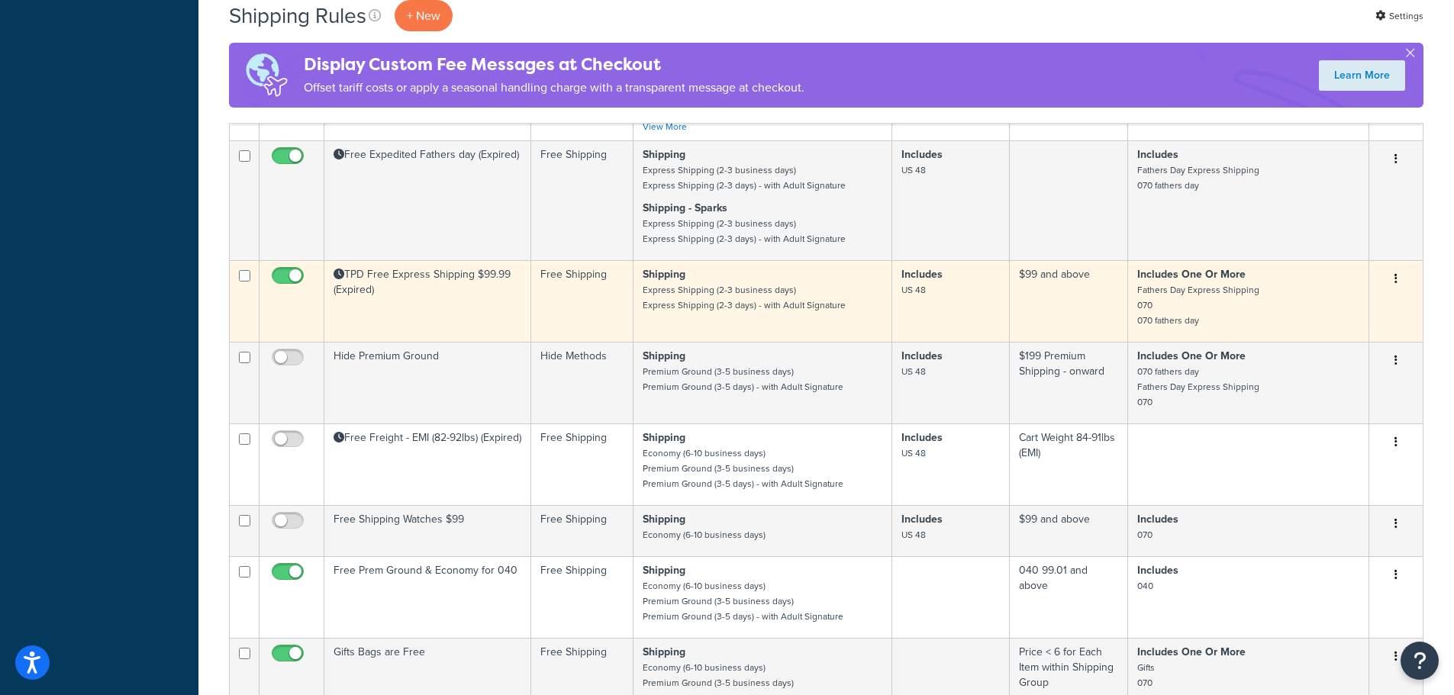
click at [452, 298] on td "TPD Free Express Shipping $99.99 (Expired)" at bounding box center [427, 301] width 207 height 82
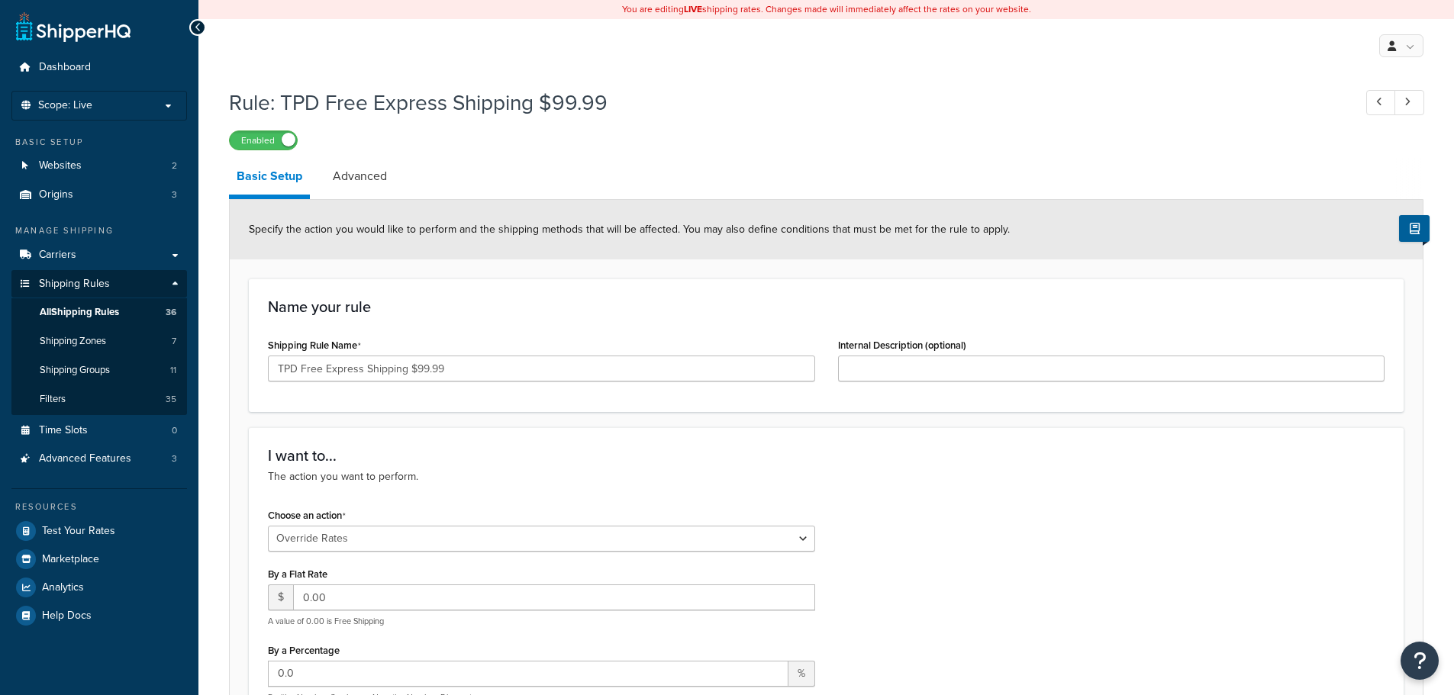
select select "OVERRIDE"
select select "SHIPPING_GROUP"
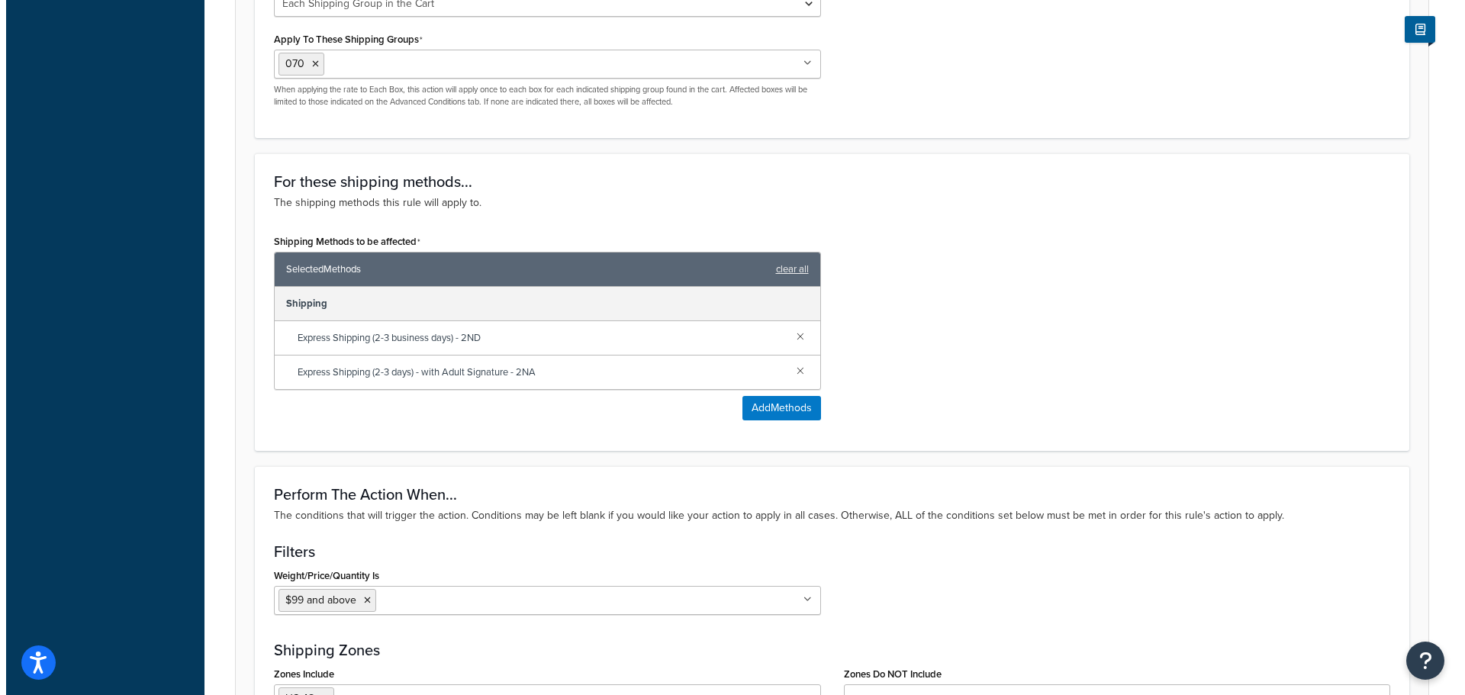
scroll to position [839, 0]
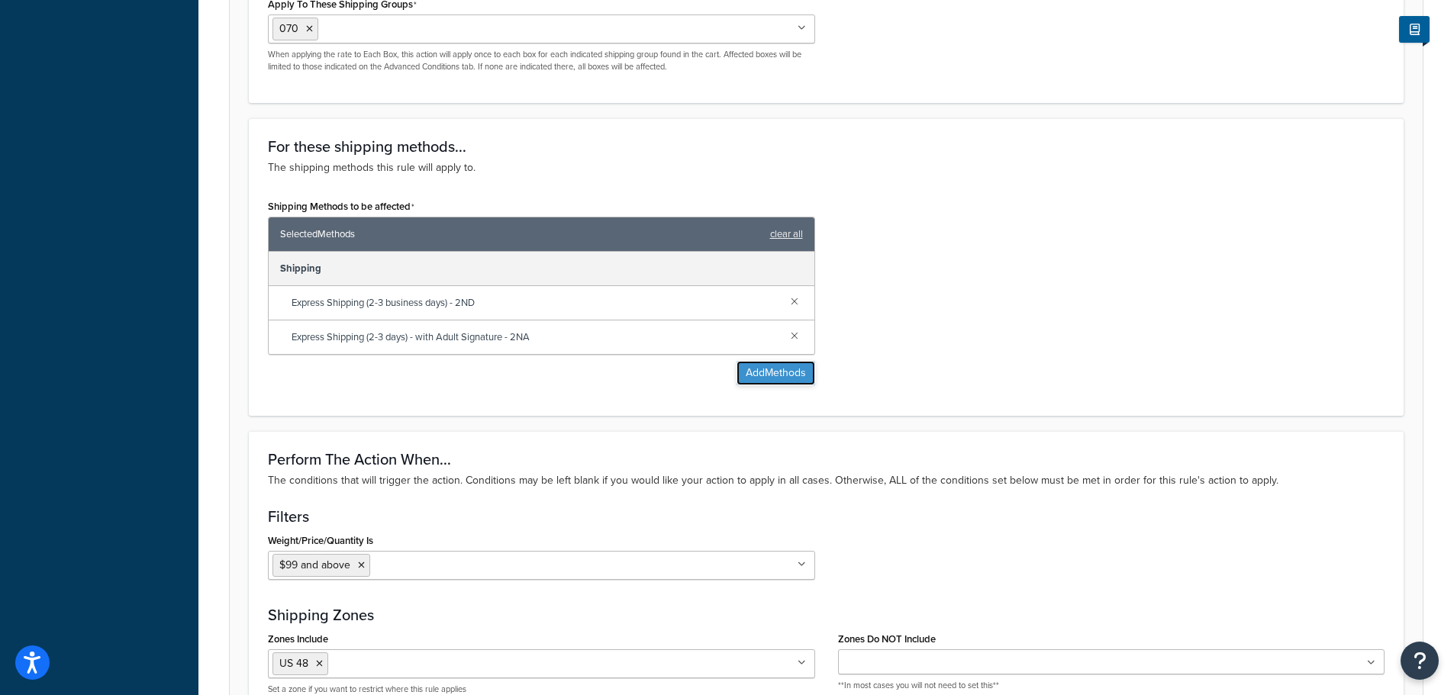
click at [773, 375] on button "Add Methods" at bounding box center [775, 373] width 79 height 24
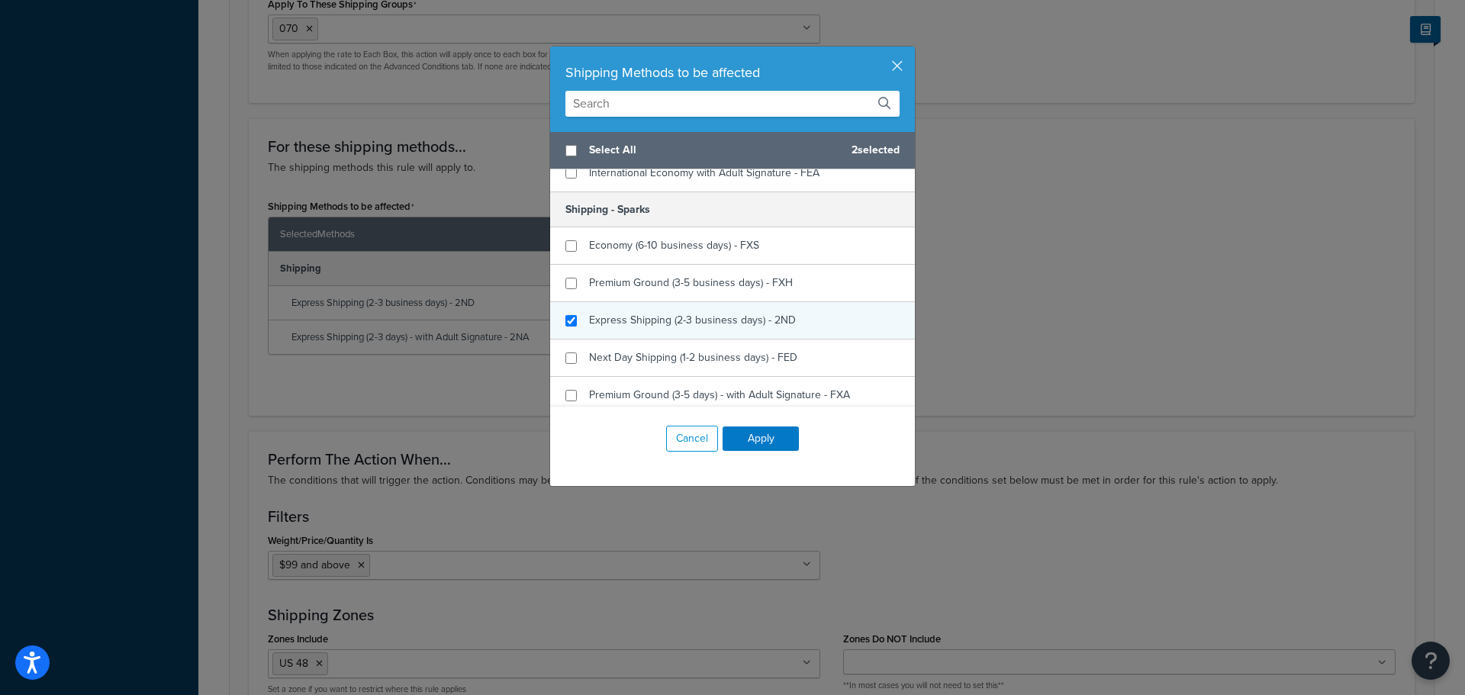
checkbox input "true"
click at [665, 319] on span "Express Shipping (2-3 business days) - 2ND" at bounding box center [692, 320] width 207 height 16
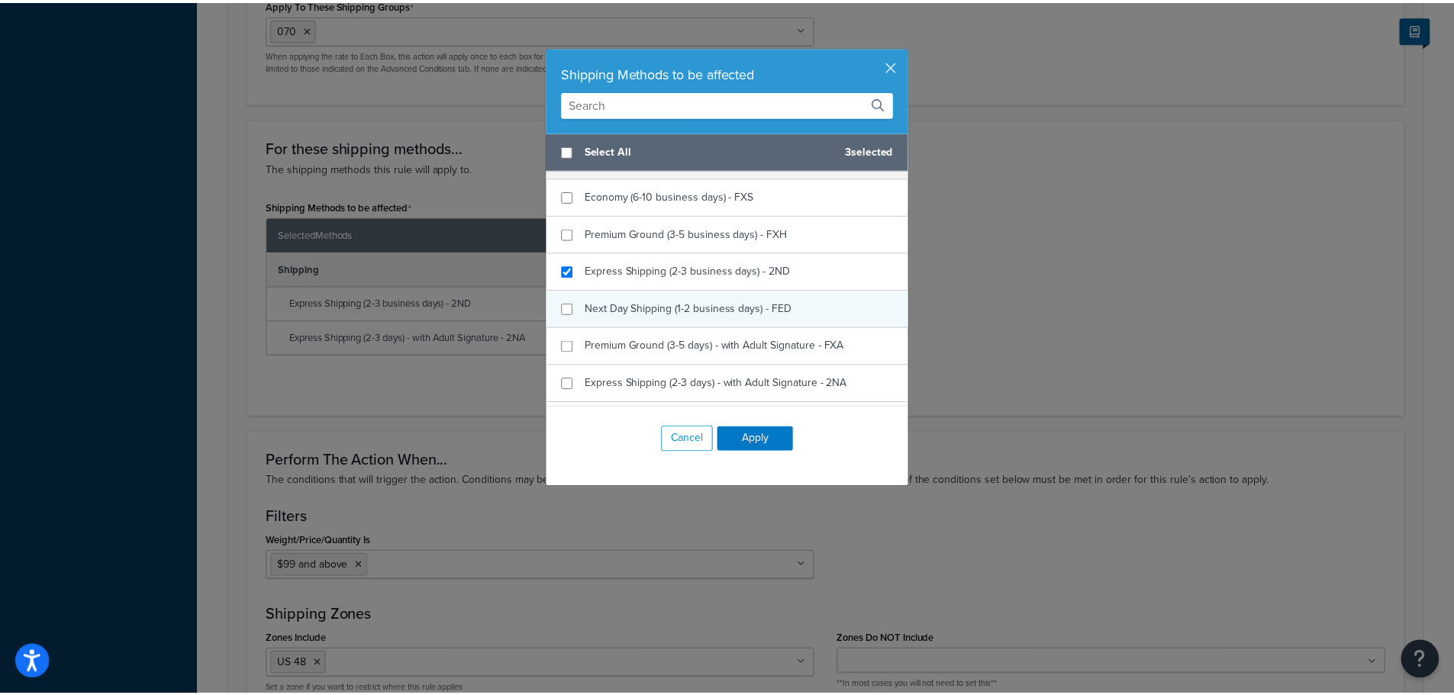
scroll to position [610, 0]
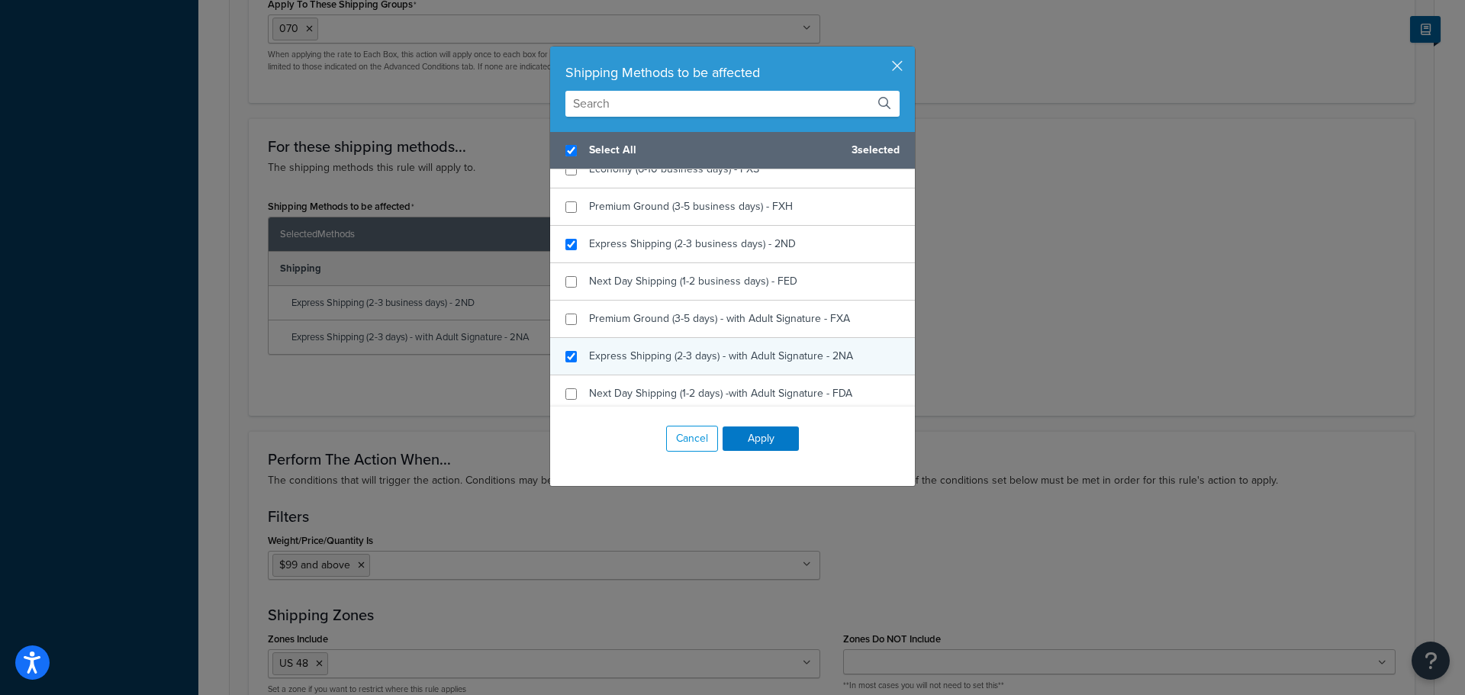
checkbox input "true"
drag, startPoint x: 671, startPoint y: 358, endPoint x: 678, endPoint y: 363, distance: 8.7
click at [672, 359] on span "Express Shipping (2-3 days) - with Adult Signature - 2NA" at bounding box center [721, 356] width 264 height 16
click at [765, 439] on button "Apply" at bounding box center [761, 439] width 76 height 24
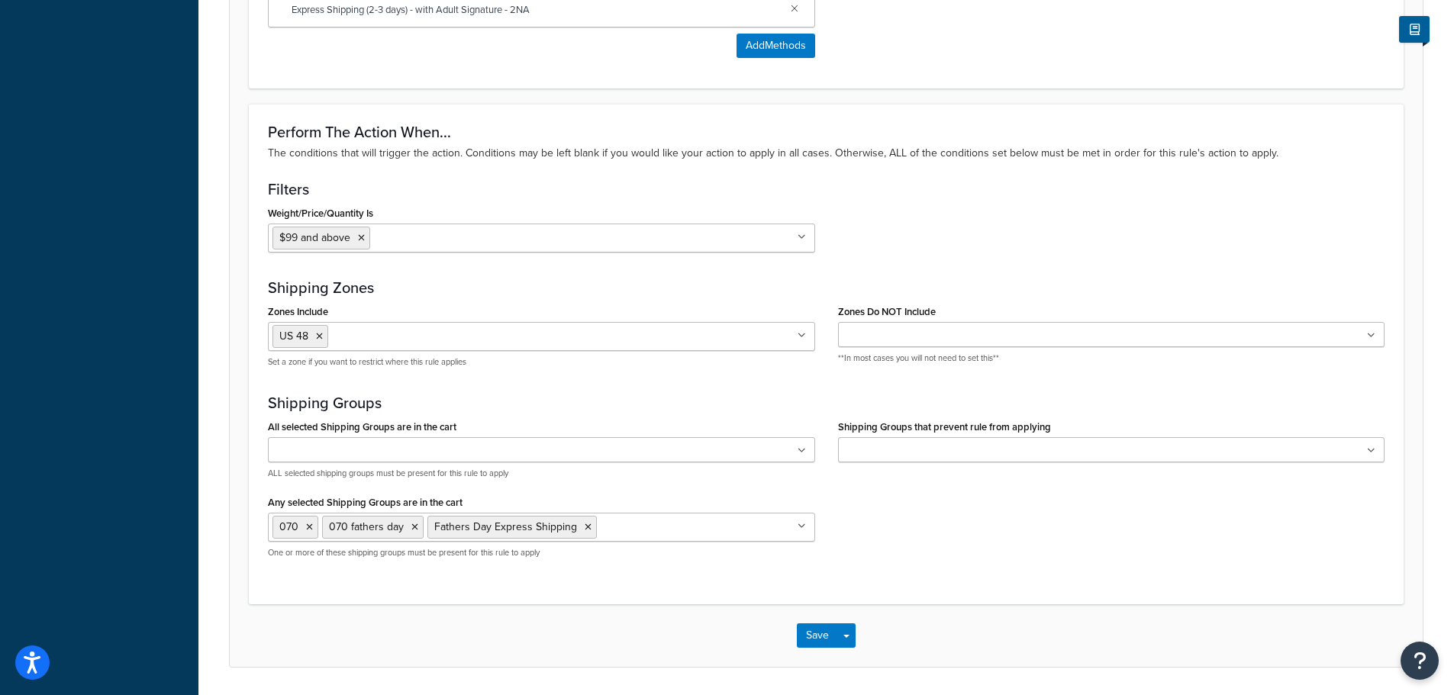
scroll to position [1319, 0]
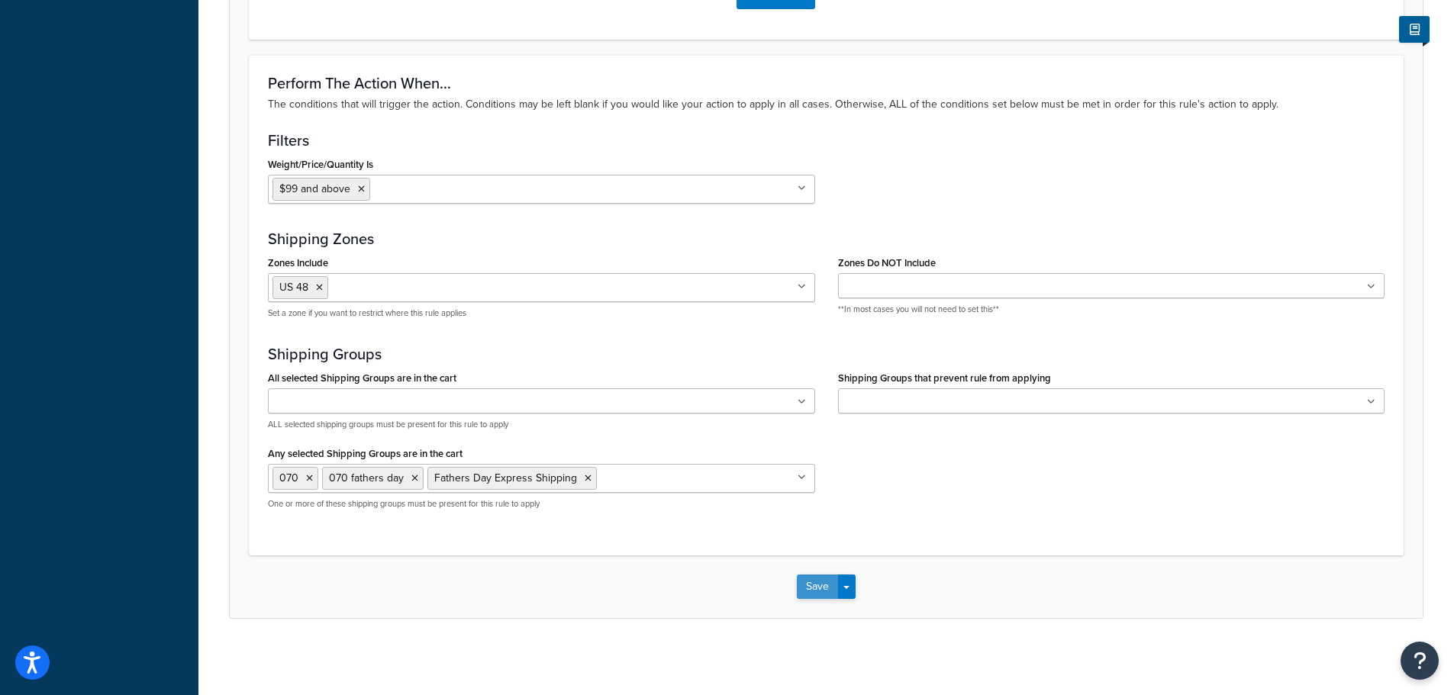
click at [817, 591] on button "Save" at bounding box center [817, 587] width 41 height 24
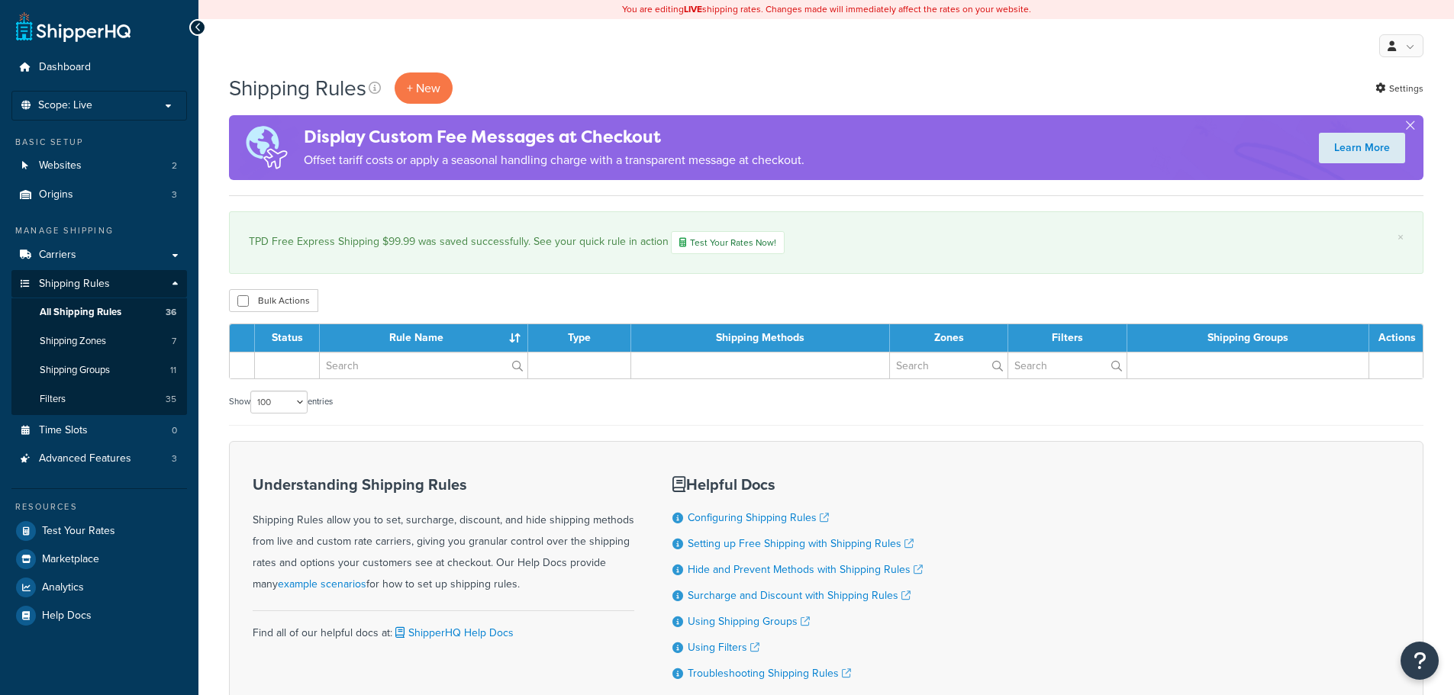
select select "100"
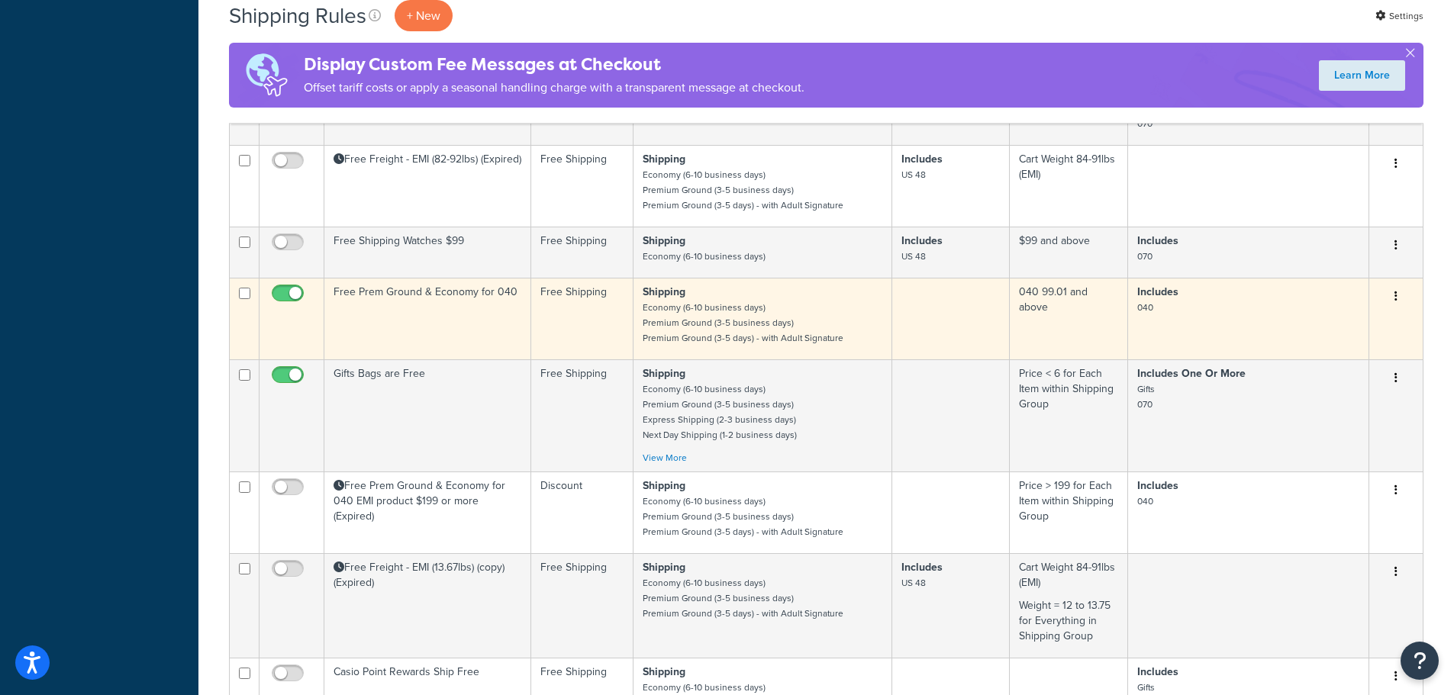
scroll to position [1984, 0]
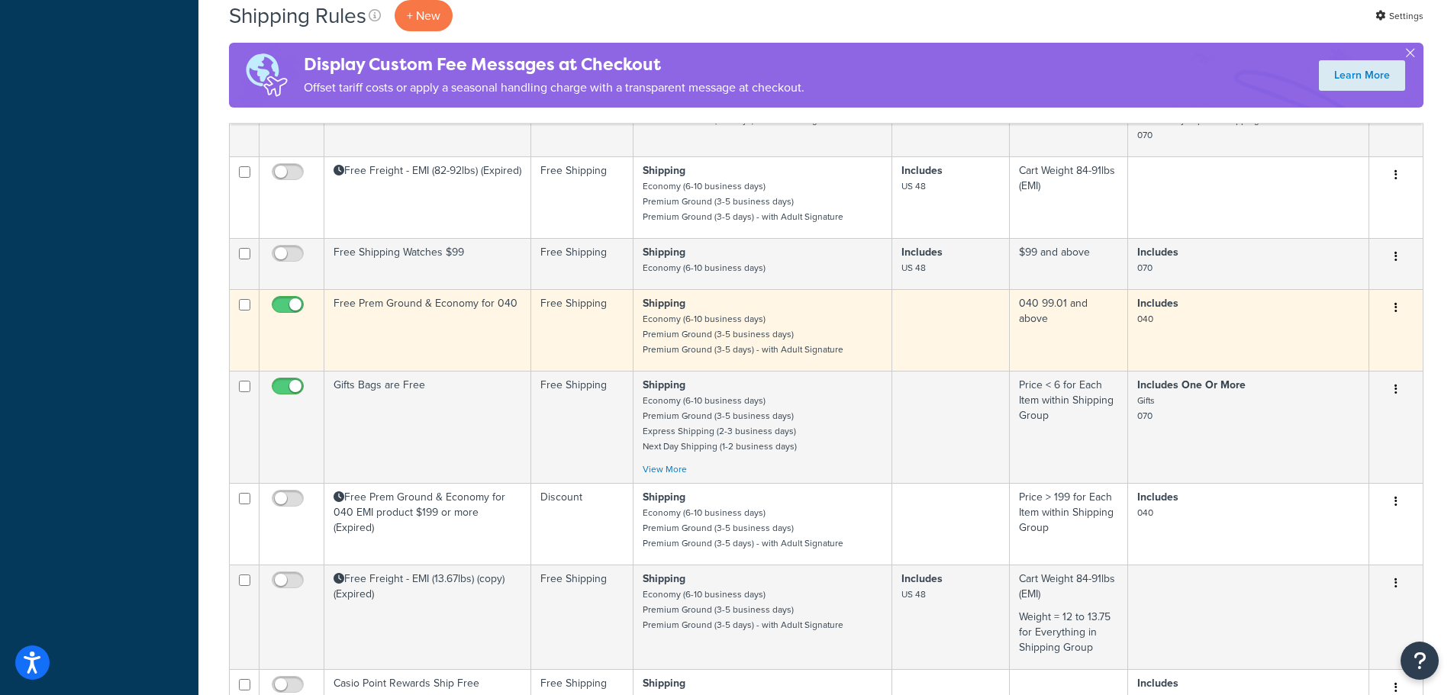
click at [460, 317] on td "Free Prem Ground & Economy for 040" at bounding box center [427, 330] width 207 height 82
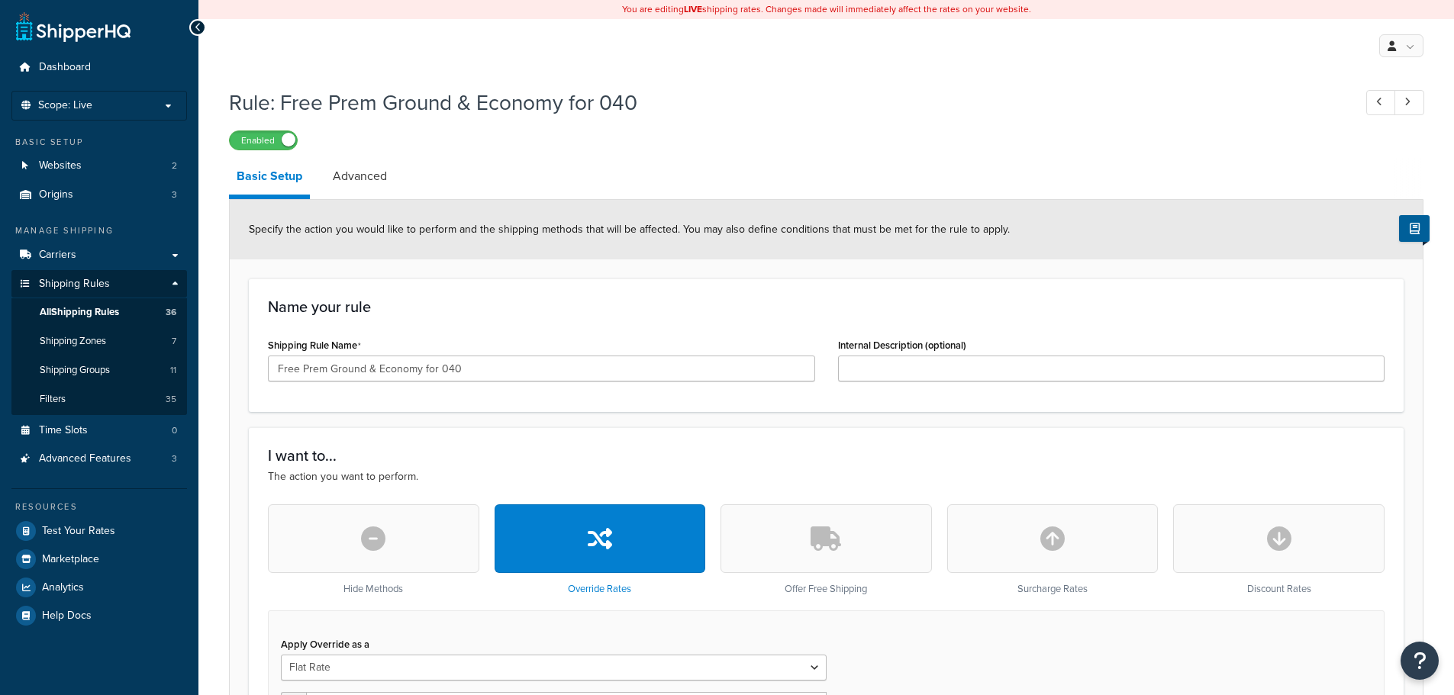
select select "SHIPPING_GROUP"
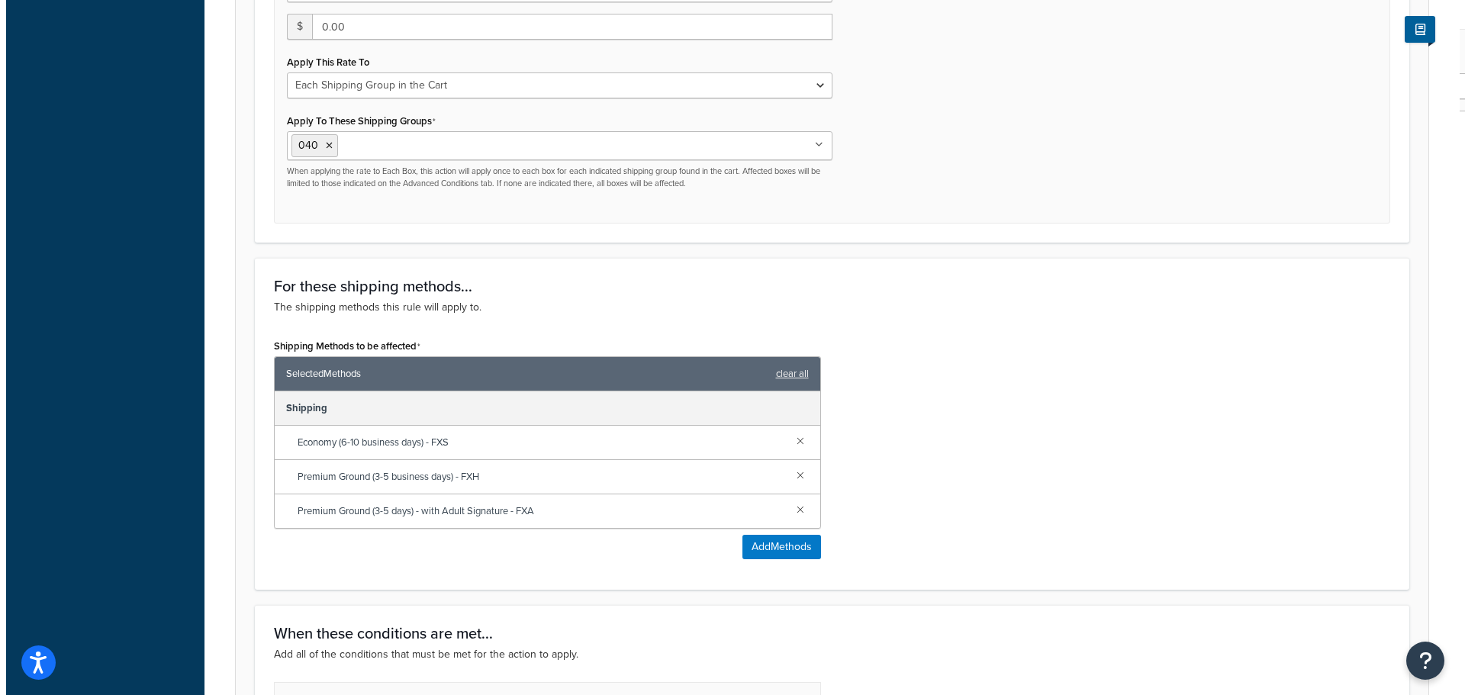
scroll to position [687, 0]
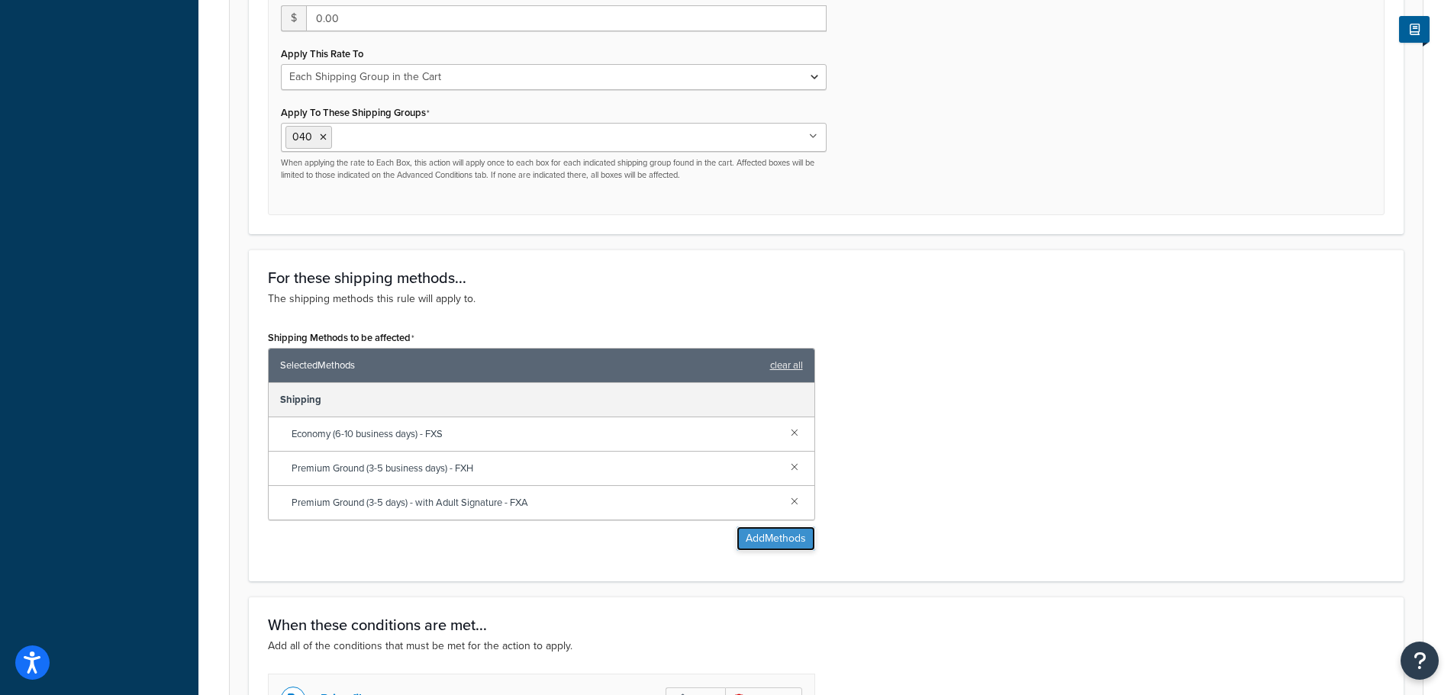
click at [786, 541] on button "Add Methods" at bounding box center [775, 539] width 79 height 24
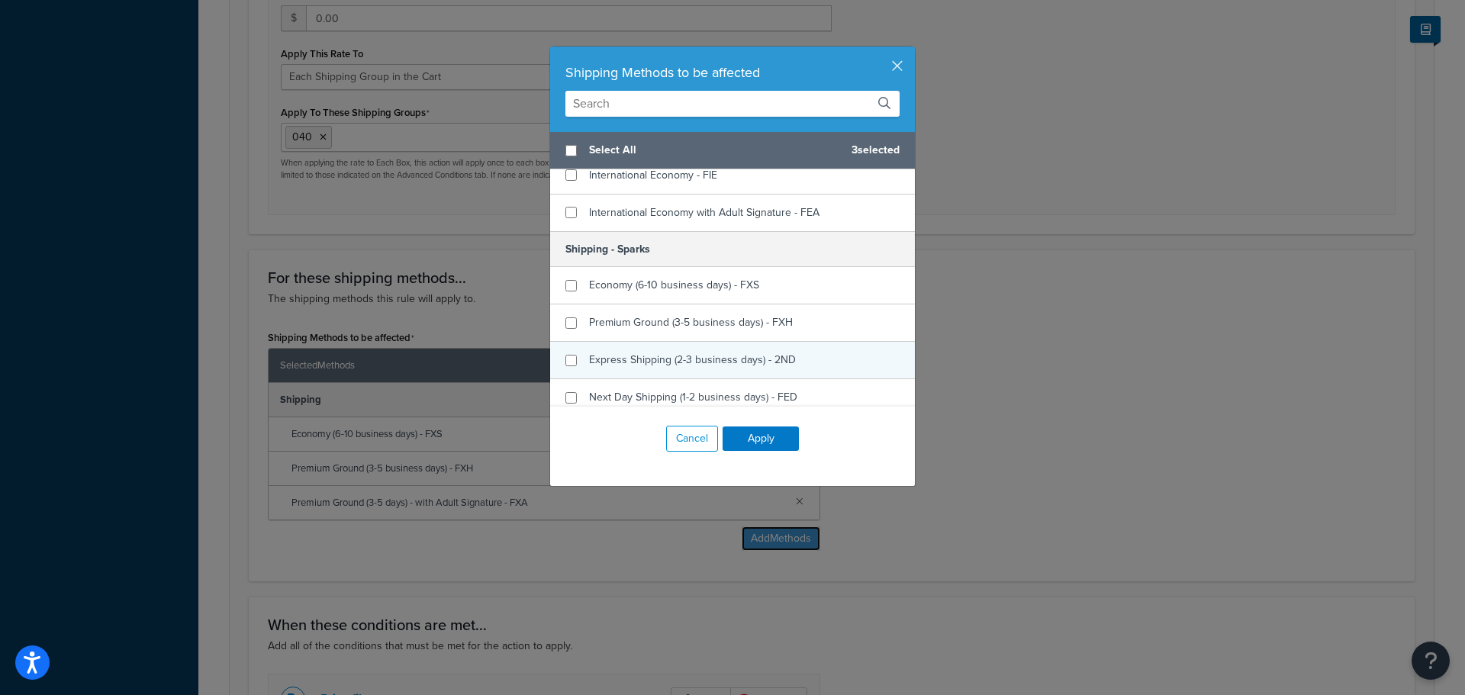
scroll to position [534, 0]
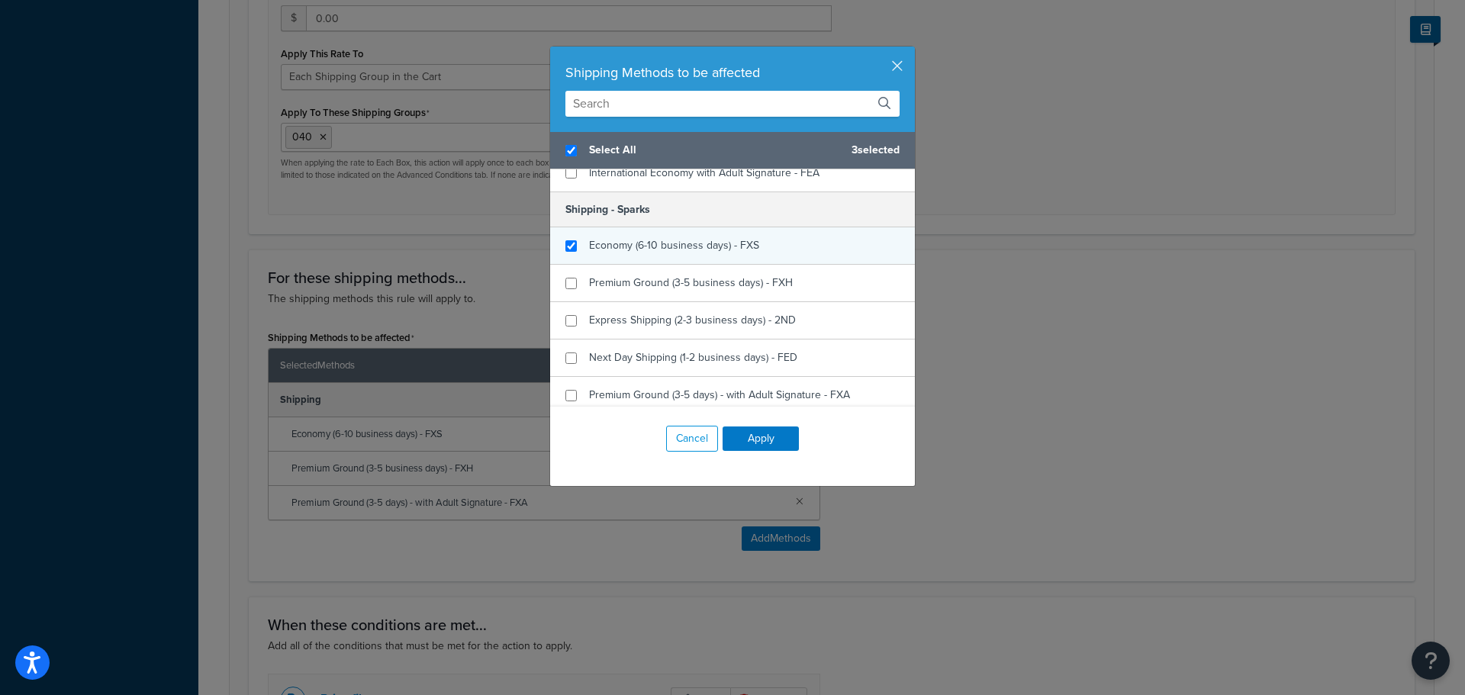
checkbox input "true"
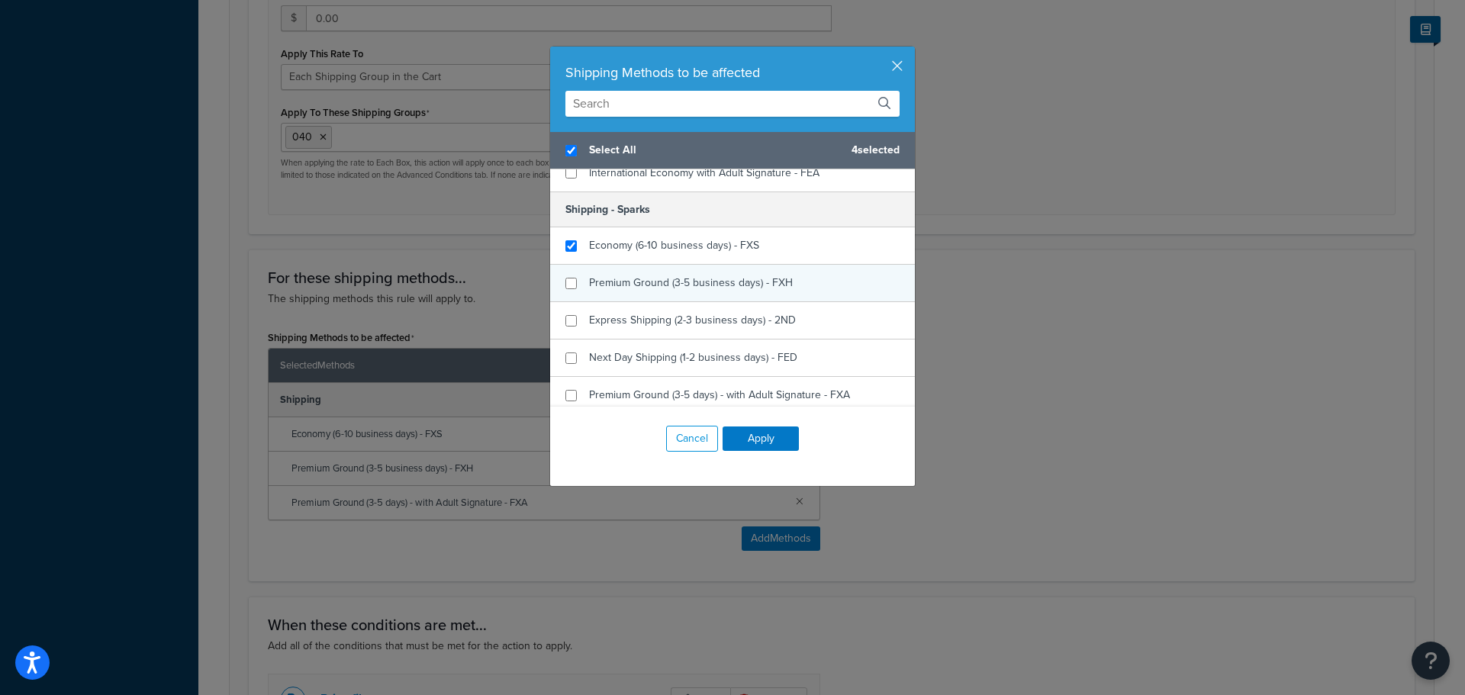
drag, startPoint x: 628, startPoint y: 242, endPoint x: 624, endPoint y: 266, distance: 24.0
click at [626, 243] on span "Economy (6-10 business days) - FXS" at bounding box center [674, 245] width 170 height 16
checkbox input "false"
checkbox input "true"
drag, startPoint x: 620, startPoint y: 287, endPoint x: 621, endPoint y: 295, distance: 8.5
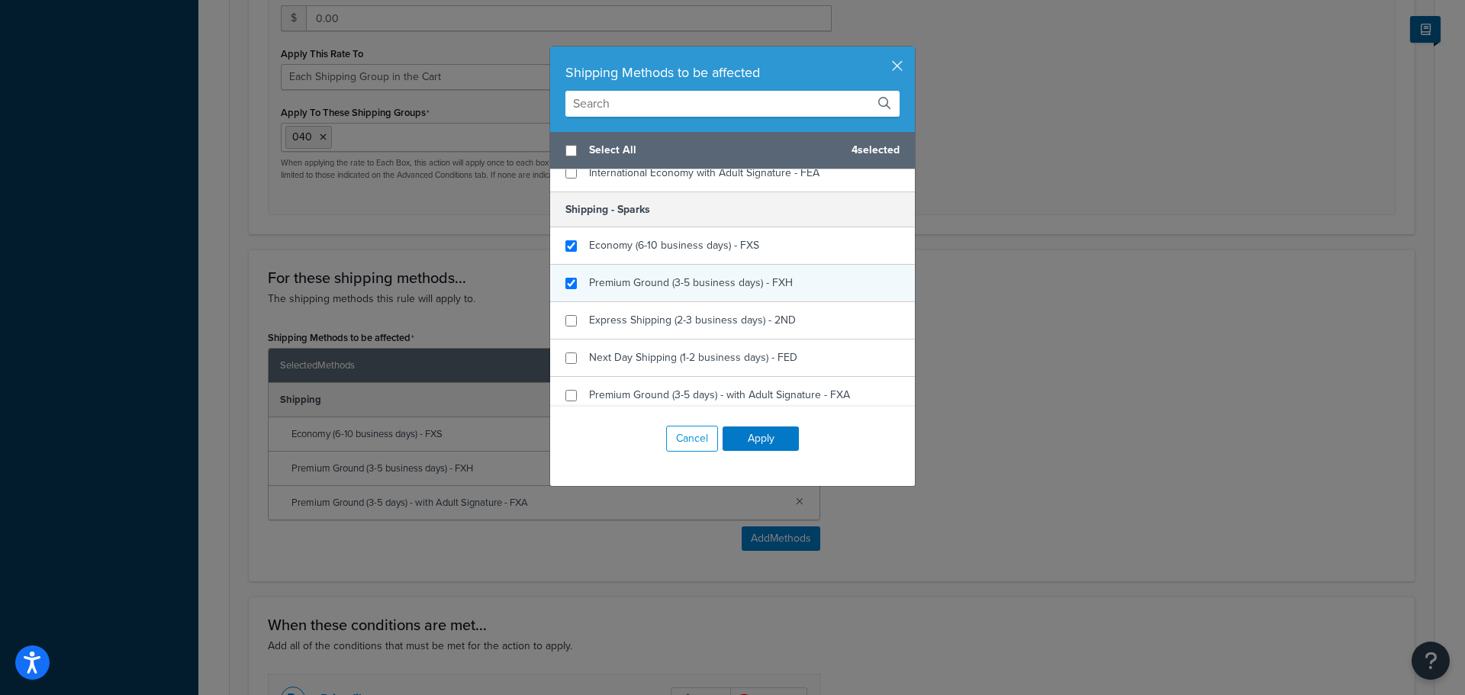
click at [620, 291] on span "Premium Ground (3-5 business days) - FXH" at bounding box center [691, 283] width 204 height 16
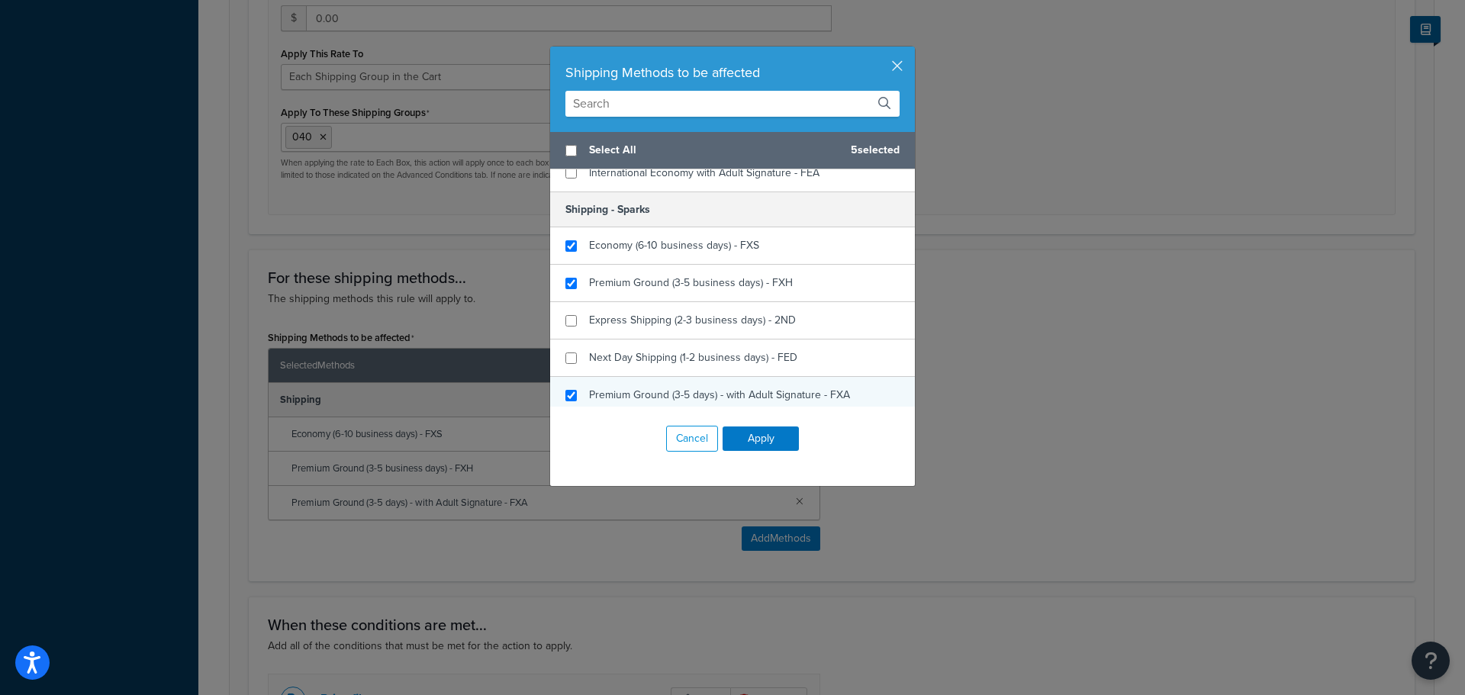
checkbox input "true"
click at [617, 393] on span "Premium Ground (3-5 days) - with Adult Signature - FXA" at bounding box center [719, 395] width 261 height 16
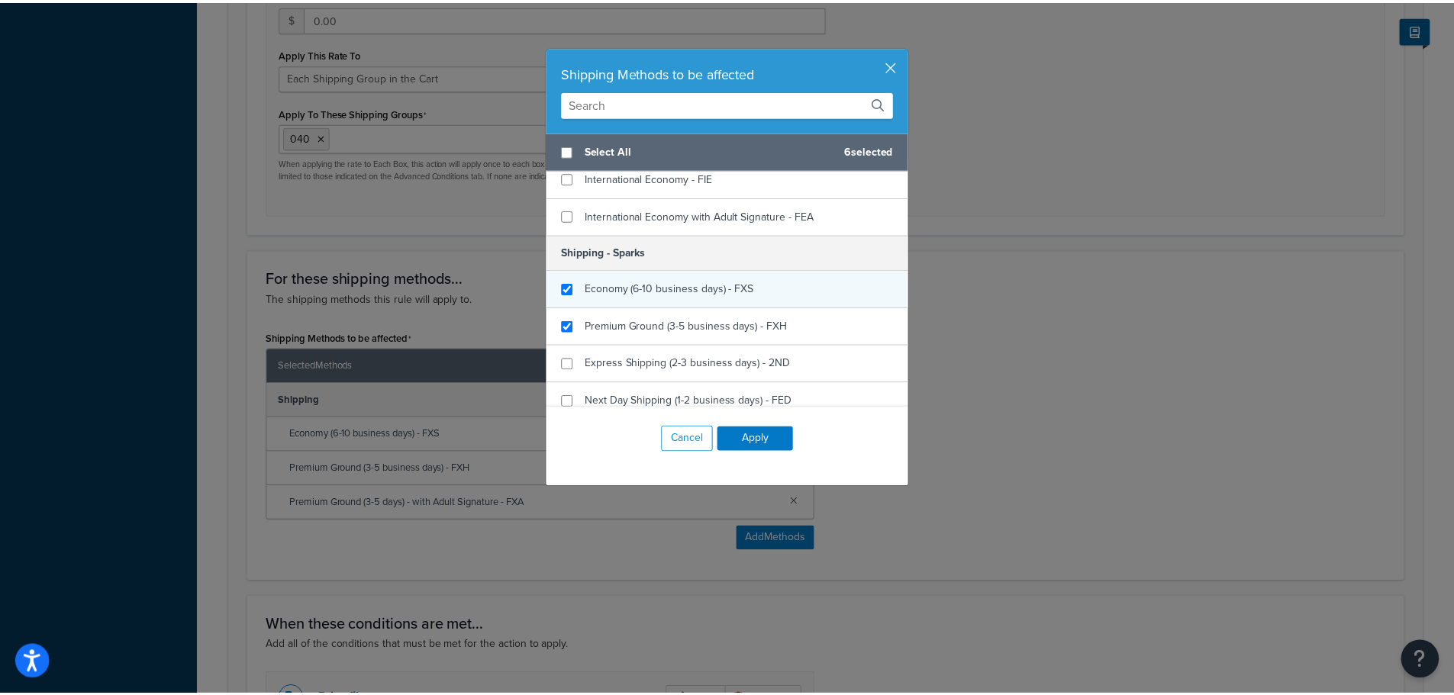
scroll to position [382, 0]
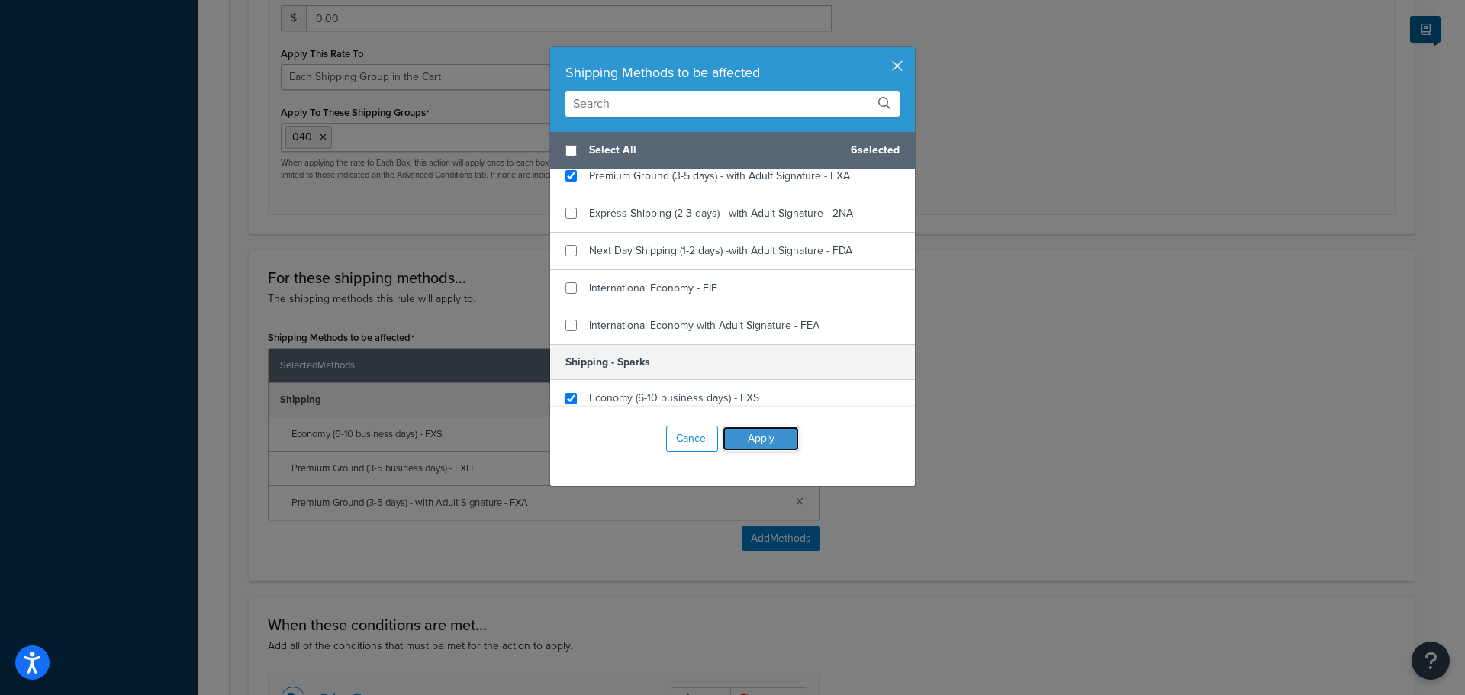
click at [762, 449] on button "Apply" at bounding box center [761, 439] width 76 height 24
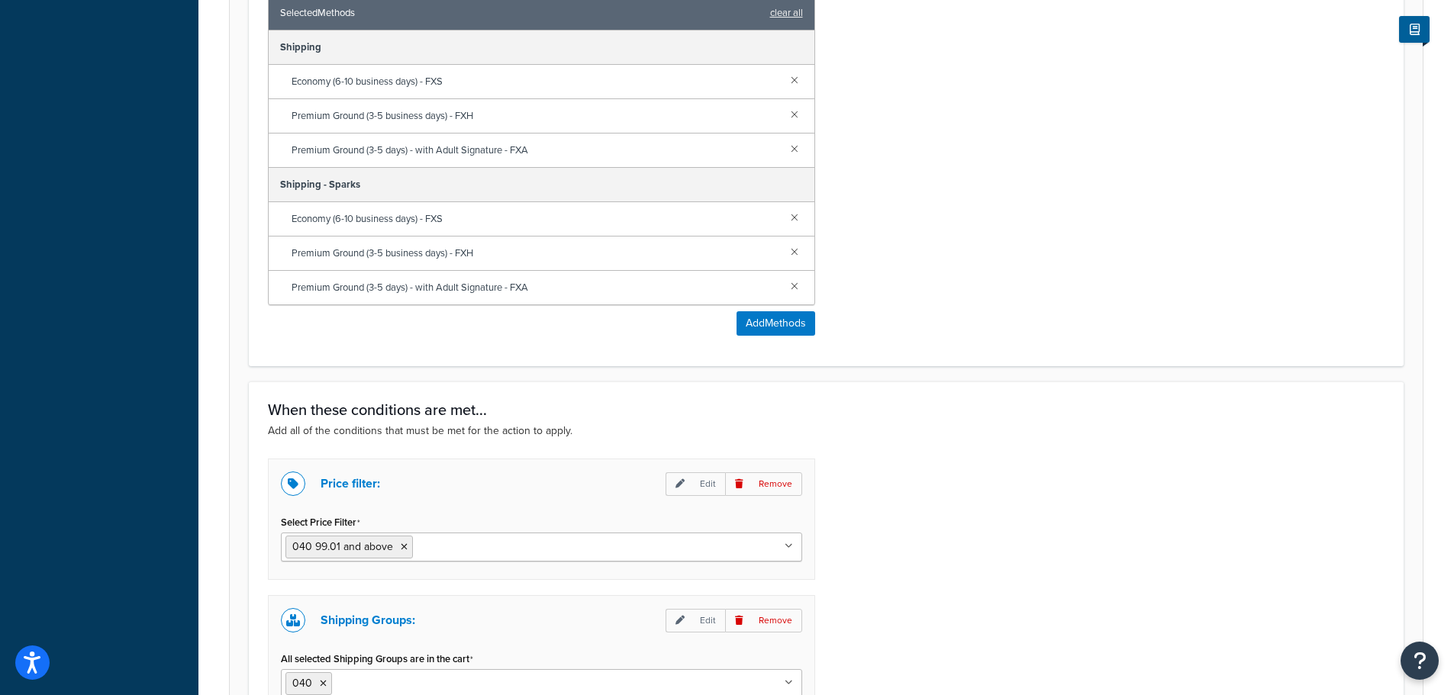
scroll to position [1259, 0]
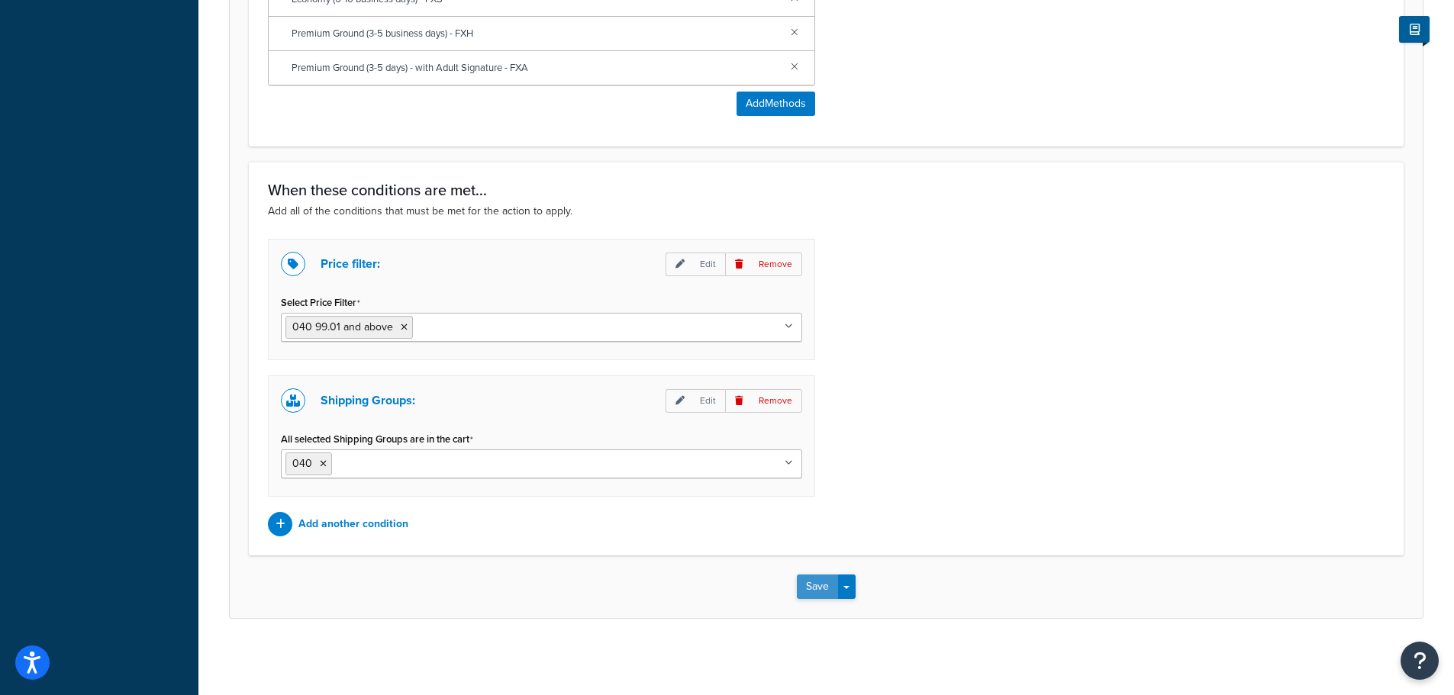
click at [816, 590] on button "Save" at bounding box center [817, 587] width 41 height 24
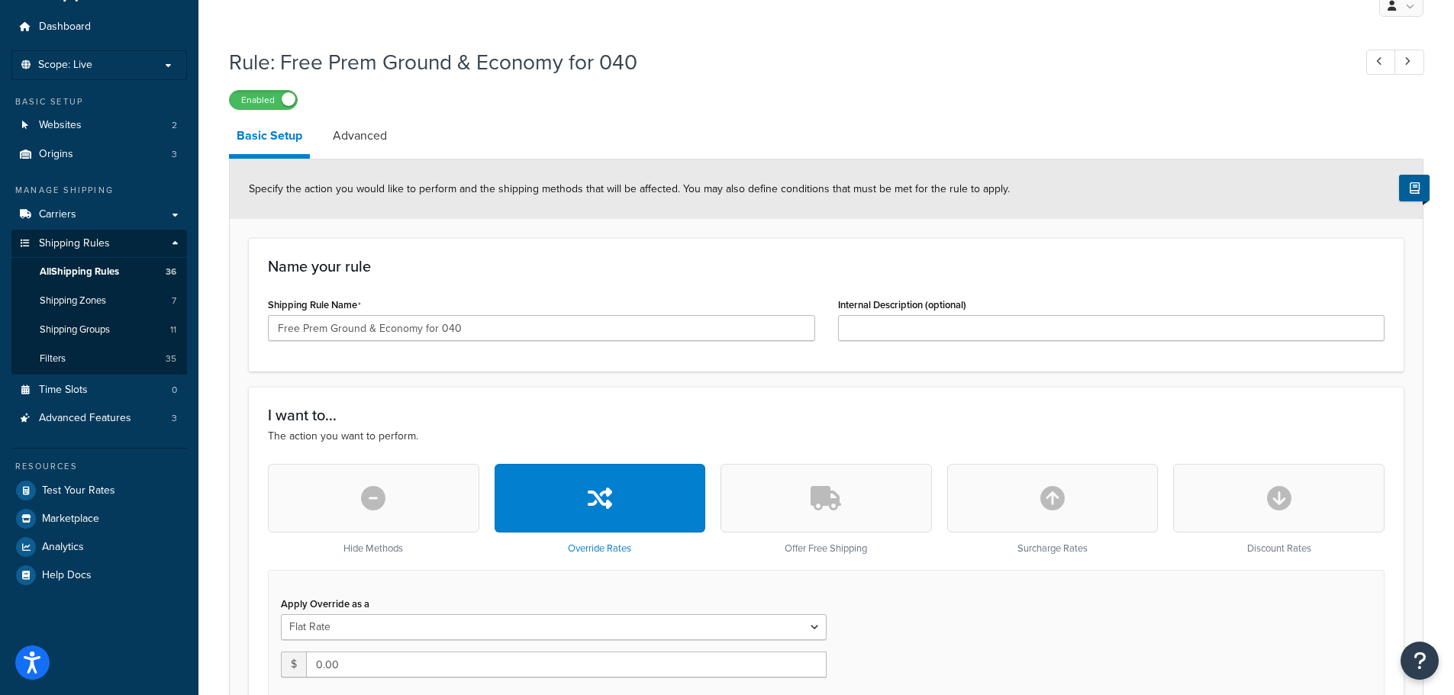
scroll to position [76, 0]
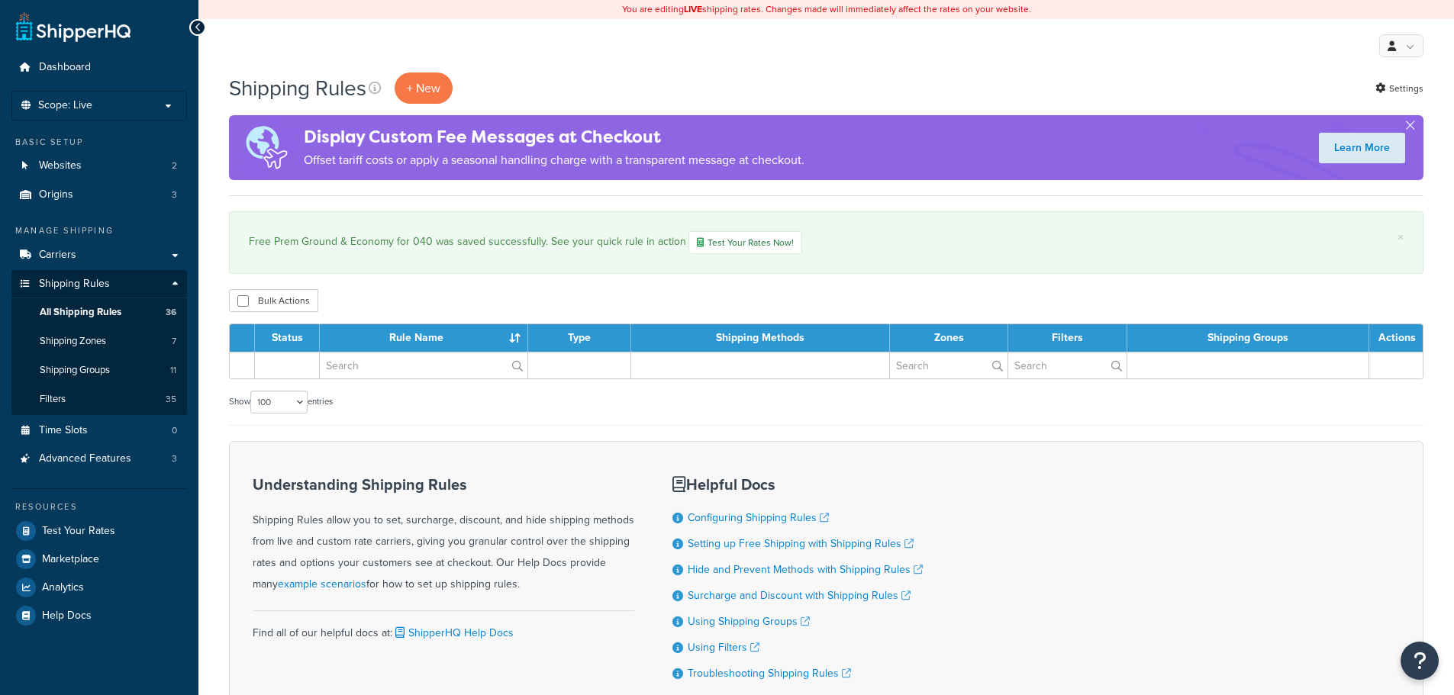
select select "100"
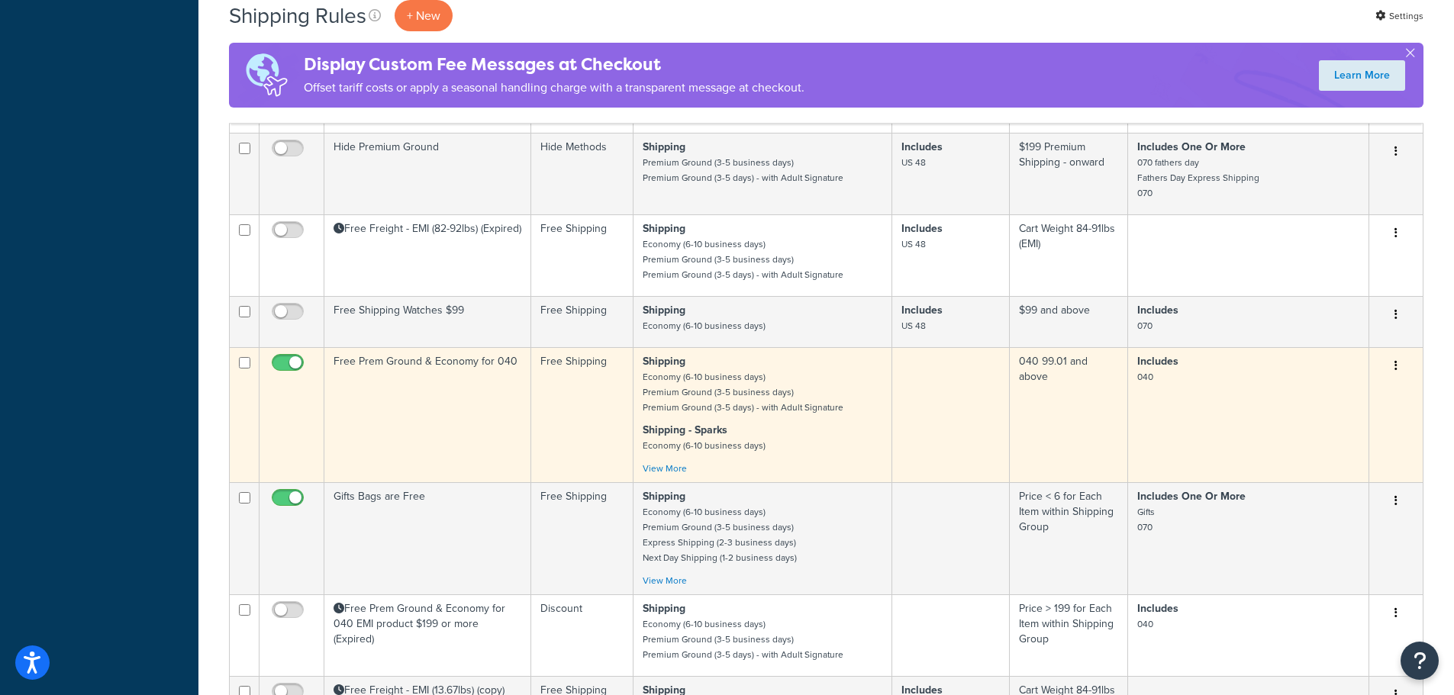
scroll to position [2019, 0]
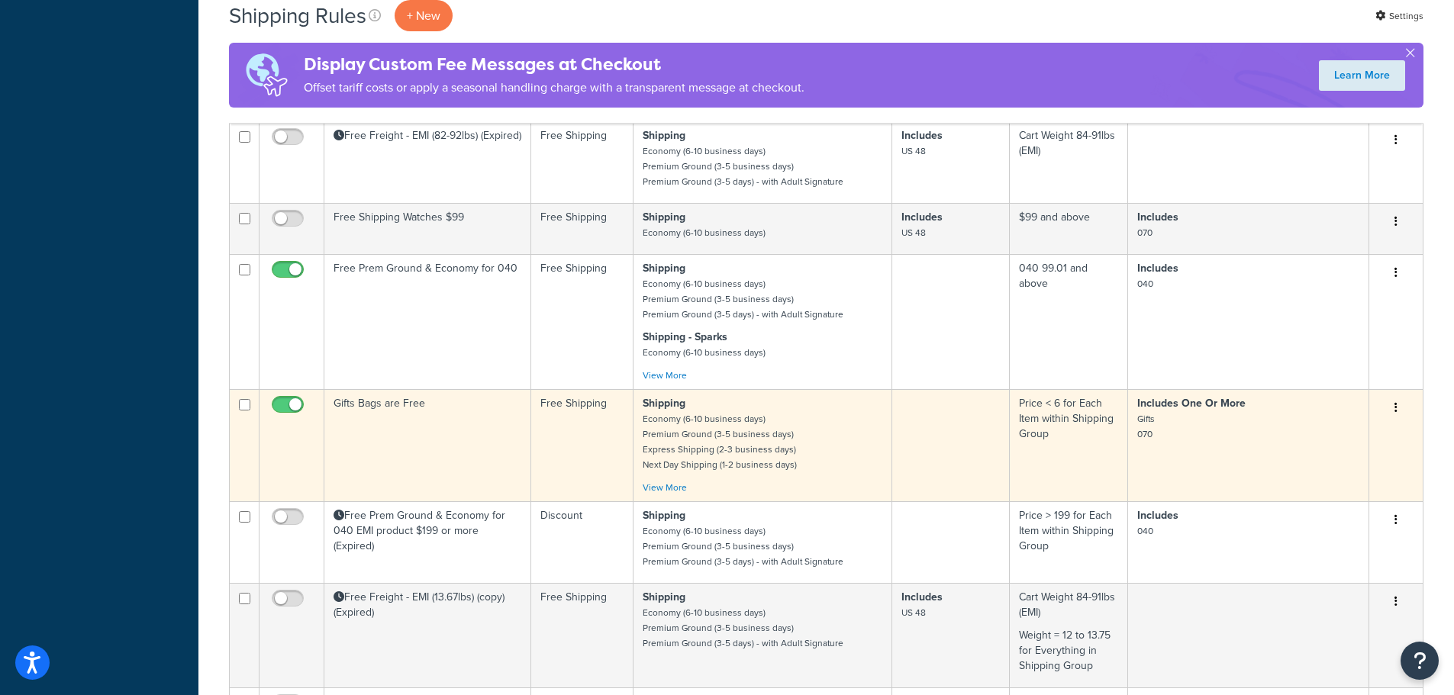
click at [411, 414] on td "Gifts Bags are Free" at bounding box center [427, 445] width 207 height 112
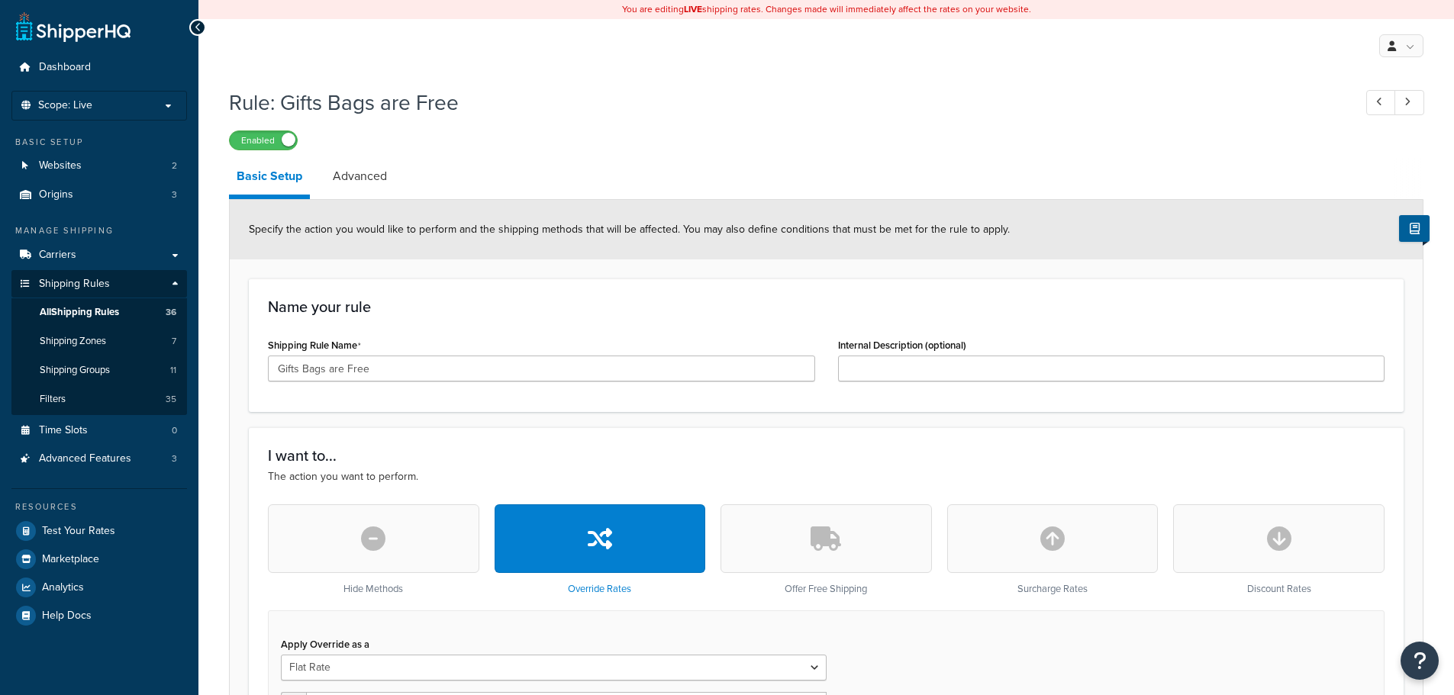
select select "SHIPPING_GROUP"
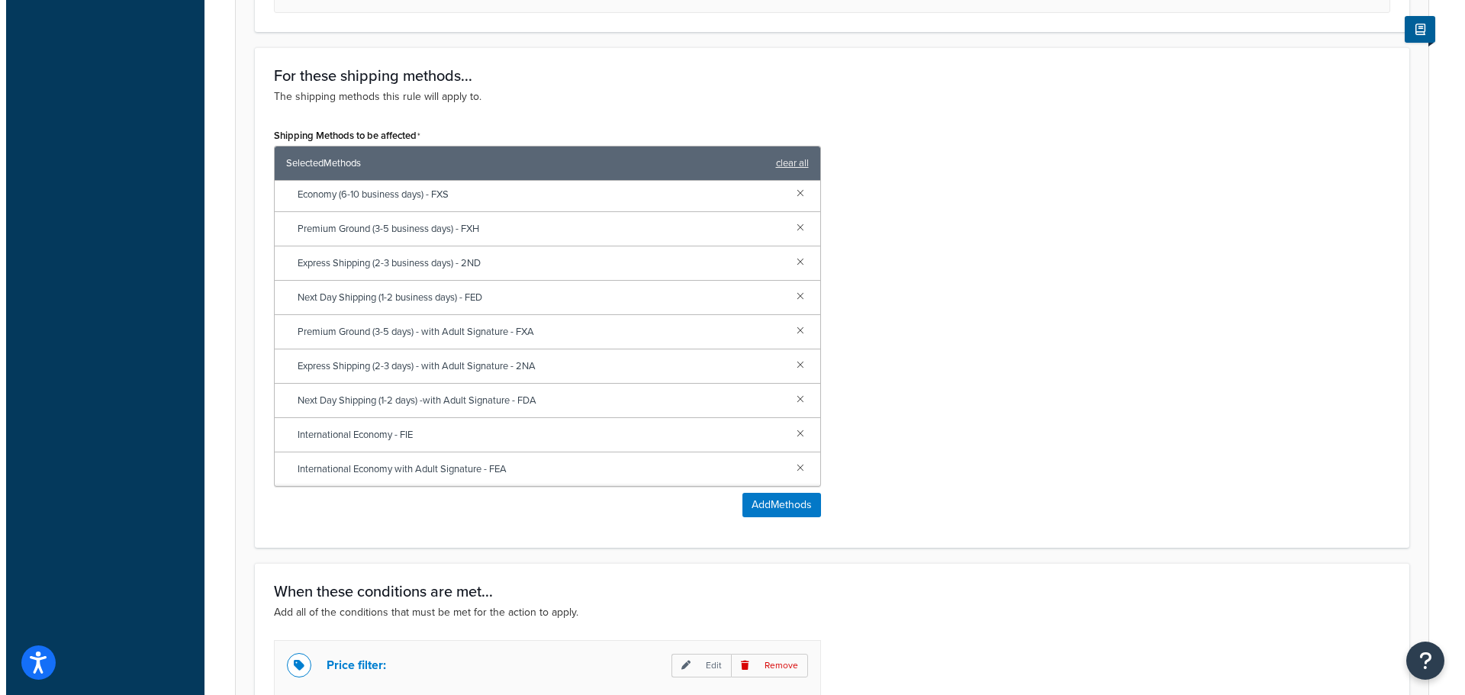
scroll to position [916, 0]
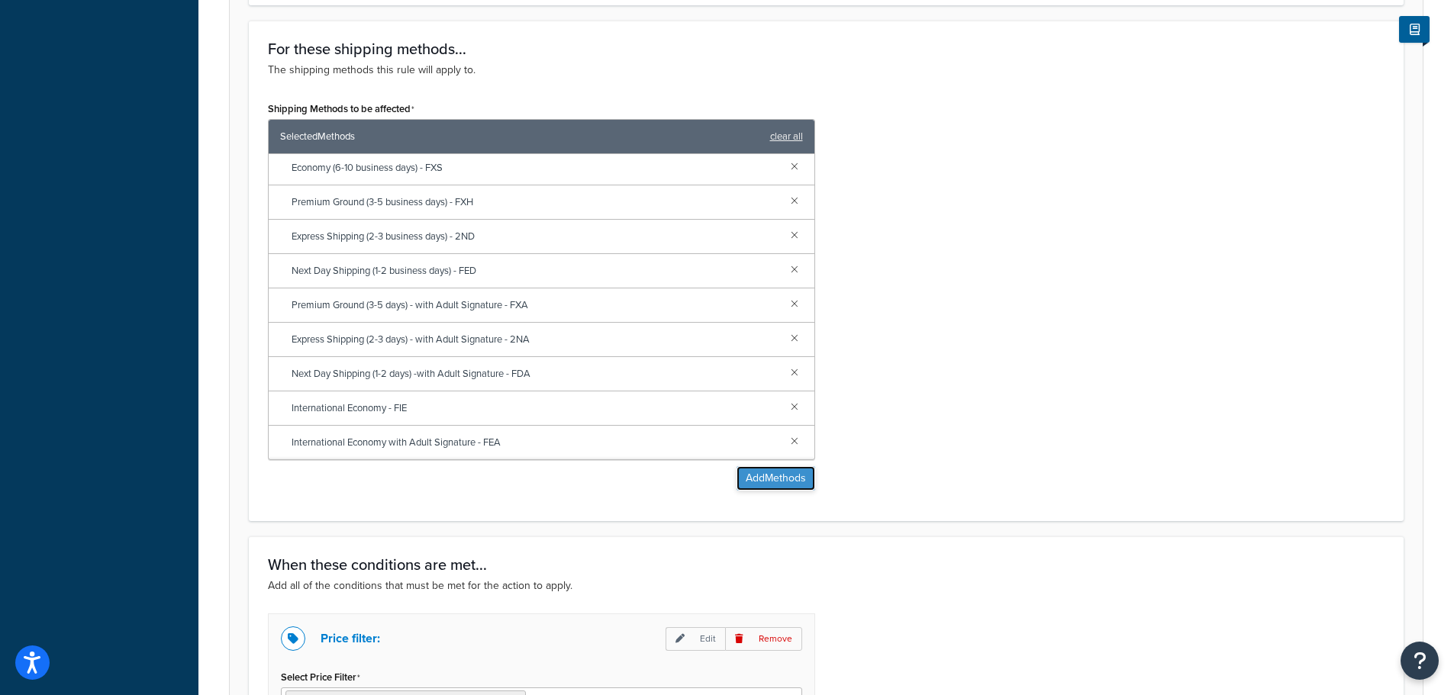
click at [768, 474] on button "Add Methods" at bounding box center [775, 478] width 79 height 24
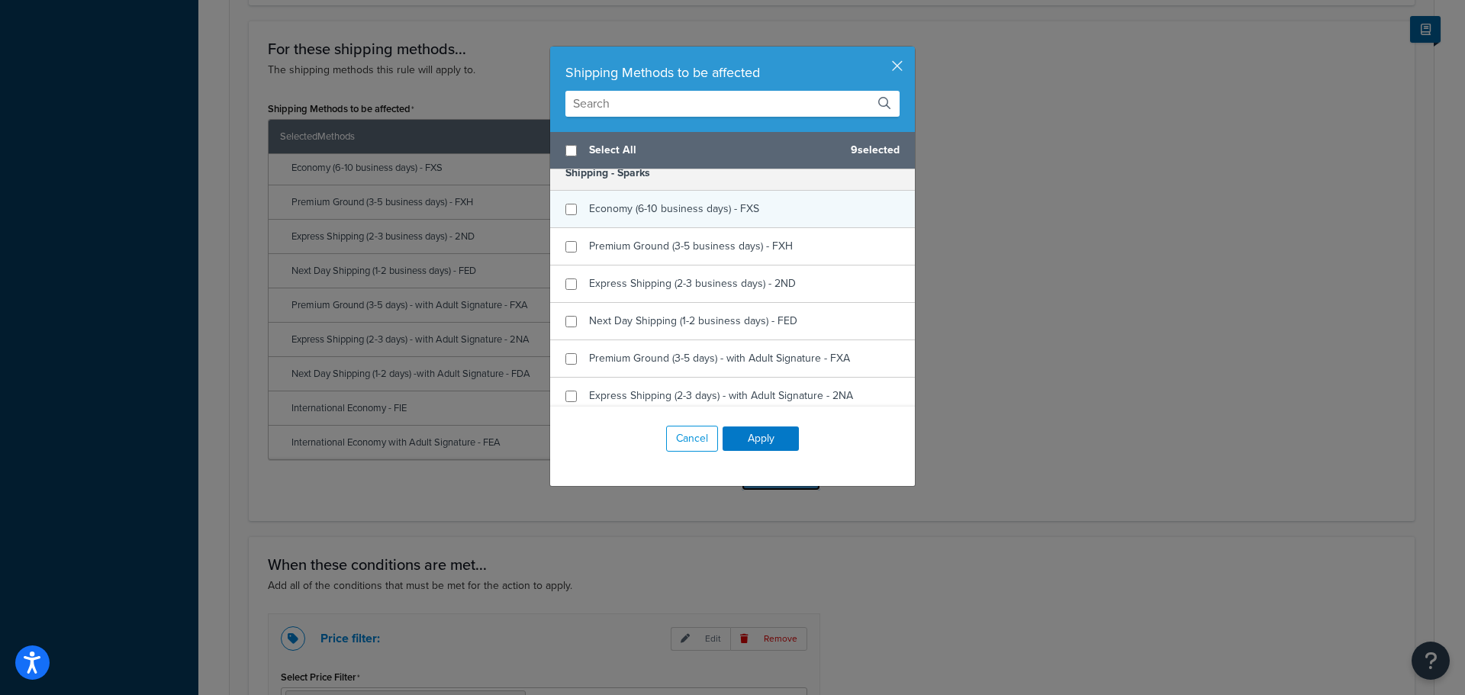
scroll to position [534, 0]
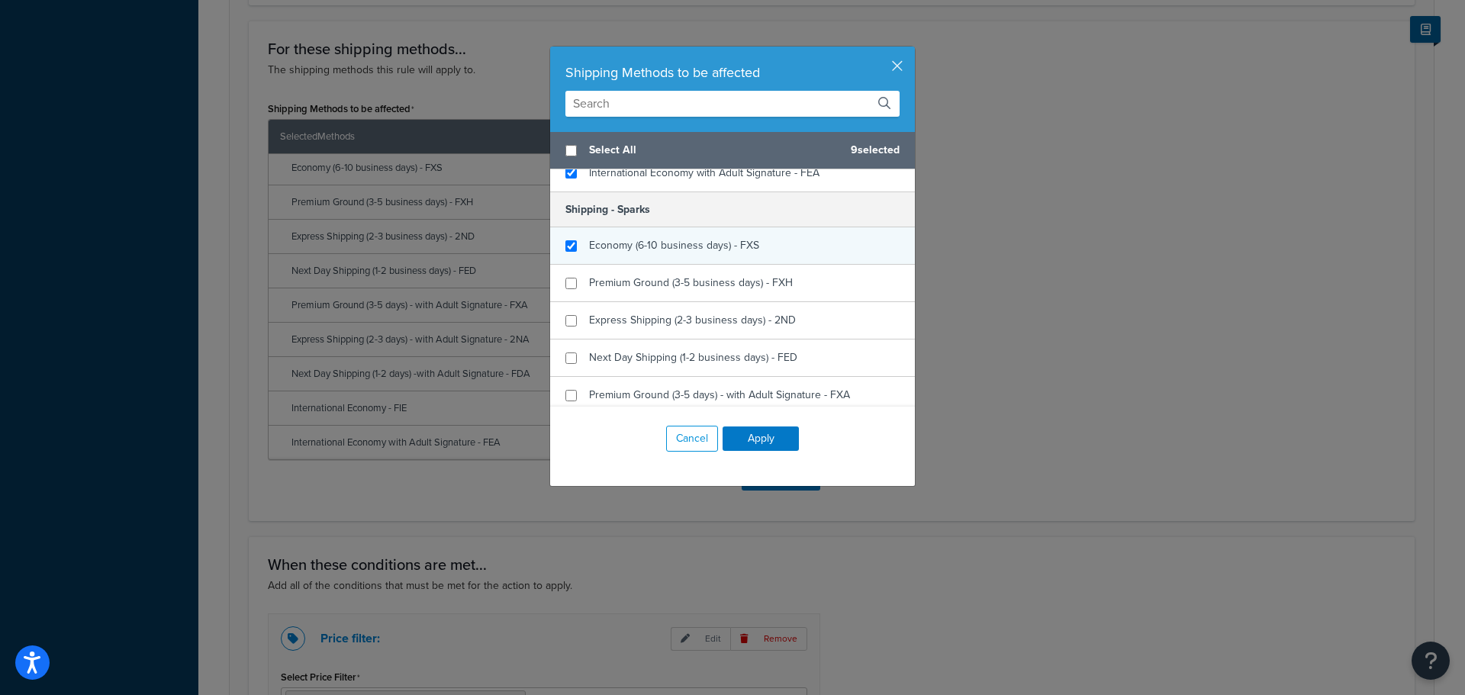
checkbox input "true"
click at [604, 247] on span "Economy (6-10 business days) - FXS" at bounding box center [674, 245] width 170 height 16
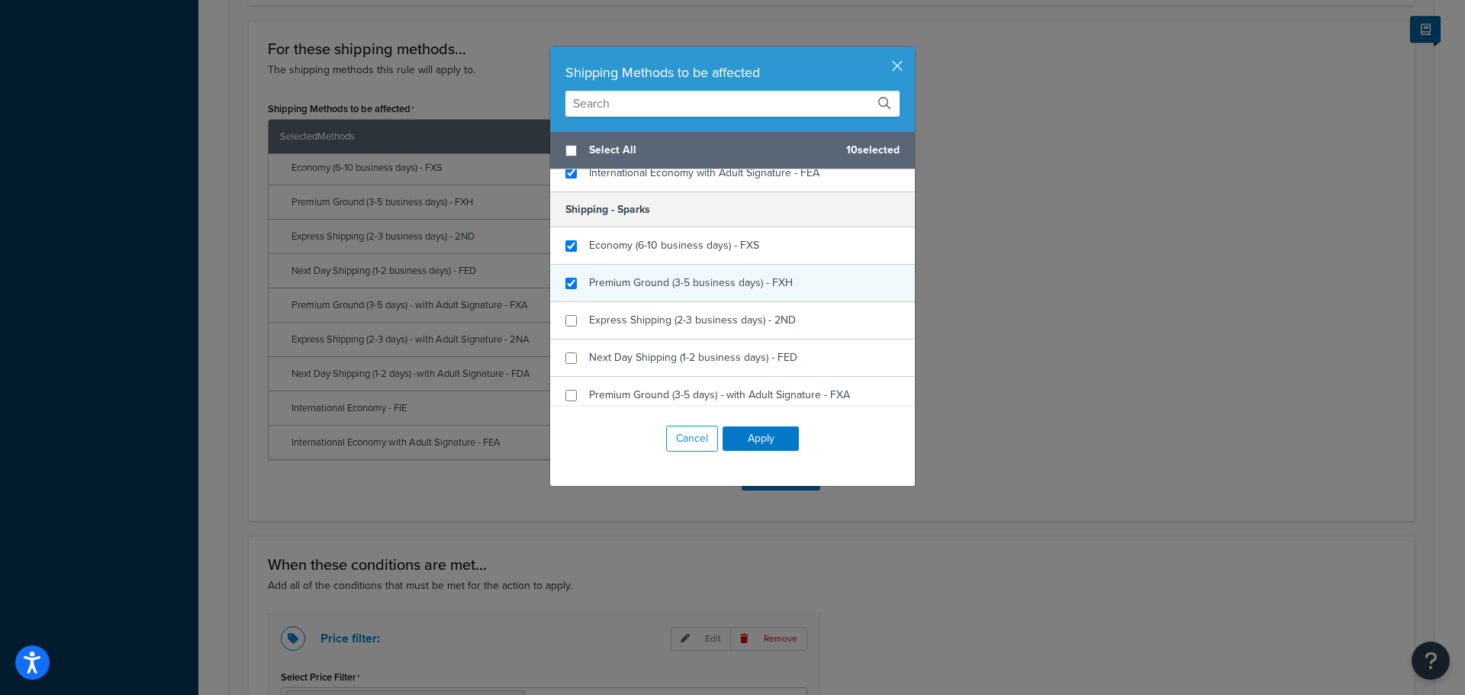
checkbox input "true"
drag, startPoint x: 602, startPoint y: 279, endPoint x: 602, endPoint y: 298, distance: 19.1
click at [602, 282] on span "Premium Ground (3-5 business days) - FXH" at bounding box center [691, 283] width 204 height 16
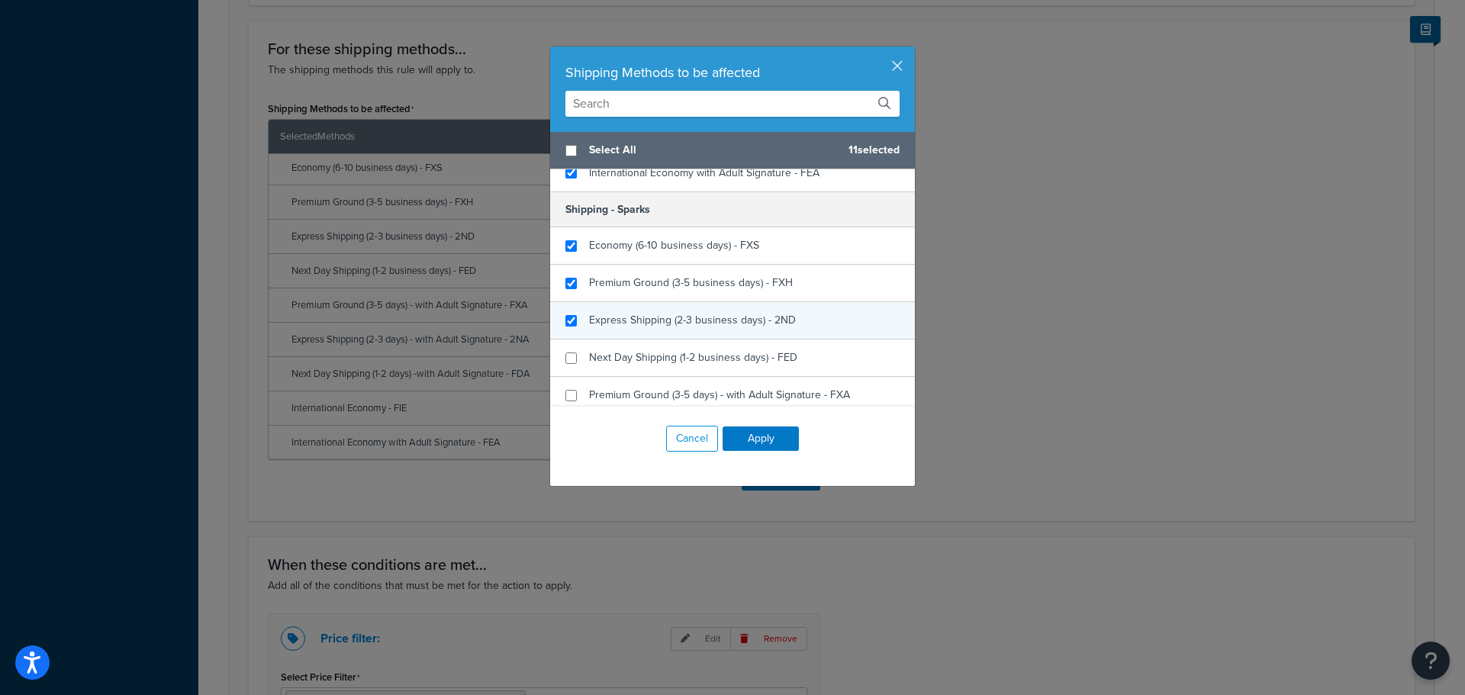
checkbox input "true"
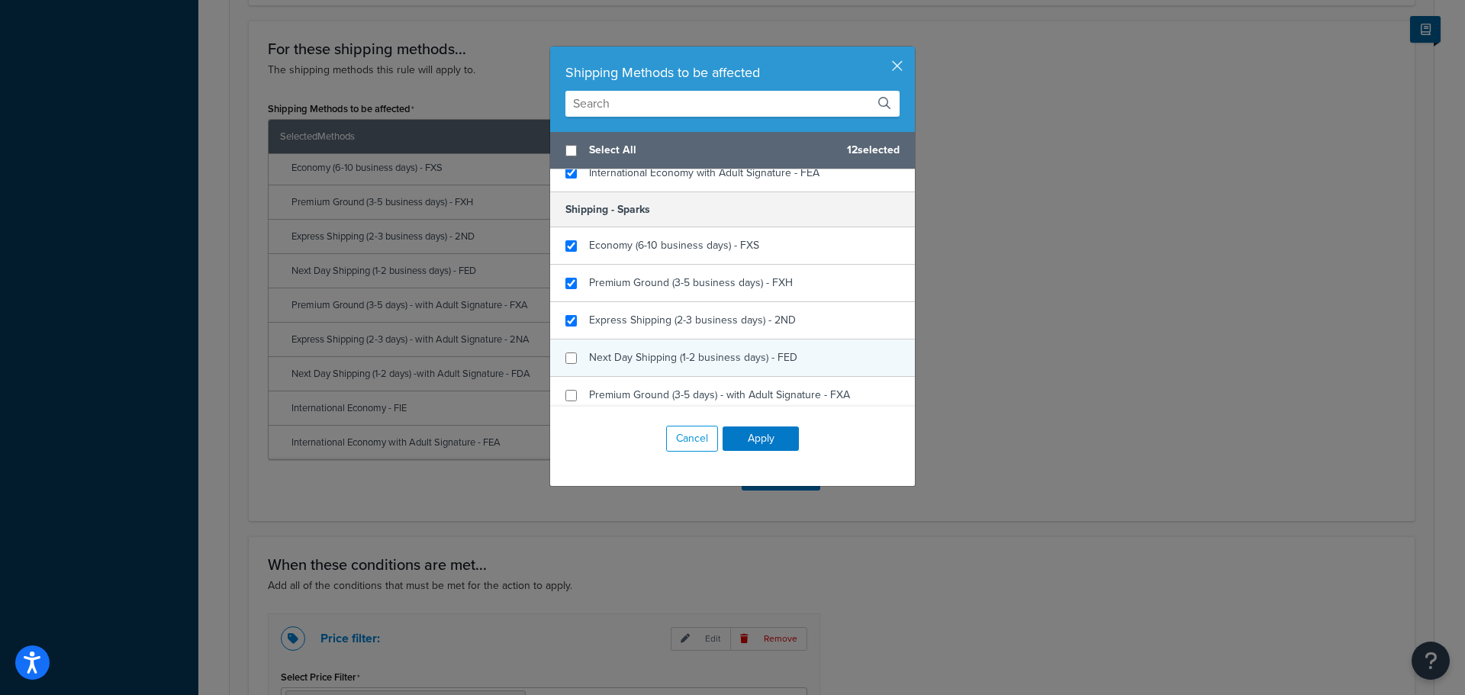
drag, startPoint x: 595, startPoint y: 319, endPoint x: 604, endPoint y: 345, distance: 27.3
click at [597, 325] on span "Express Shipping (2-3 business days) - 2ND" at bounding box center [692, 320] width 207 height 16
checkbox input "true"
drag, startPoint x: 609, startPoint y: 356, endPoint x: 613, endPoint y: 365, distance: 9.6
click at [610, 356] on span "Next Day Shipping (1-2 business days) - FED" at bounding box center [693, 357] width 208 height 16
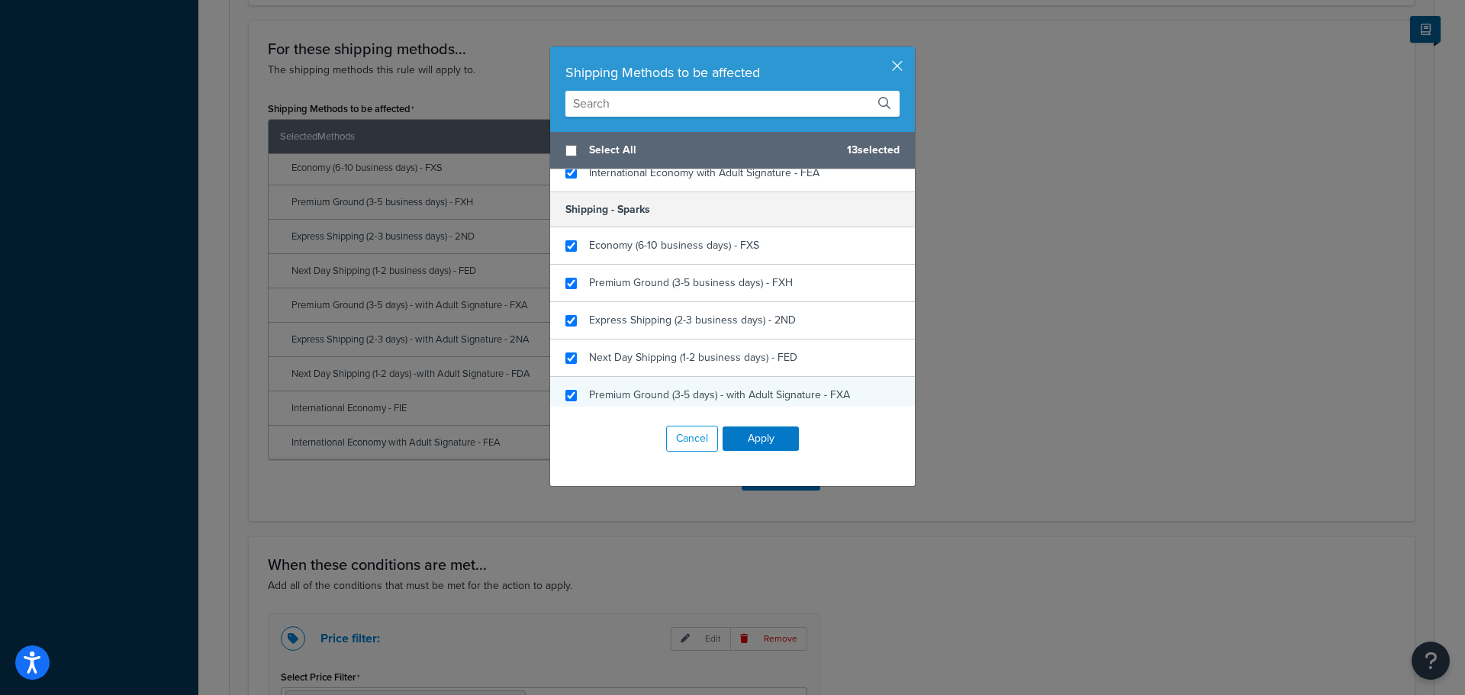
checkbox input "true"
click at [615, 383] on div "Premium Ground (3-5 days) - with Adult Signature - FXA" at bounding box center [732, 395] width 365 height 37
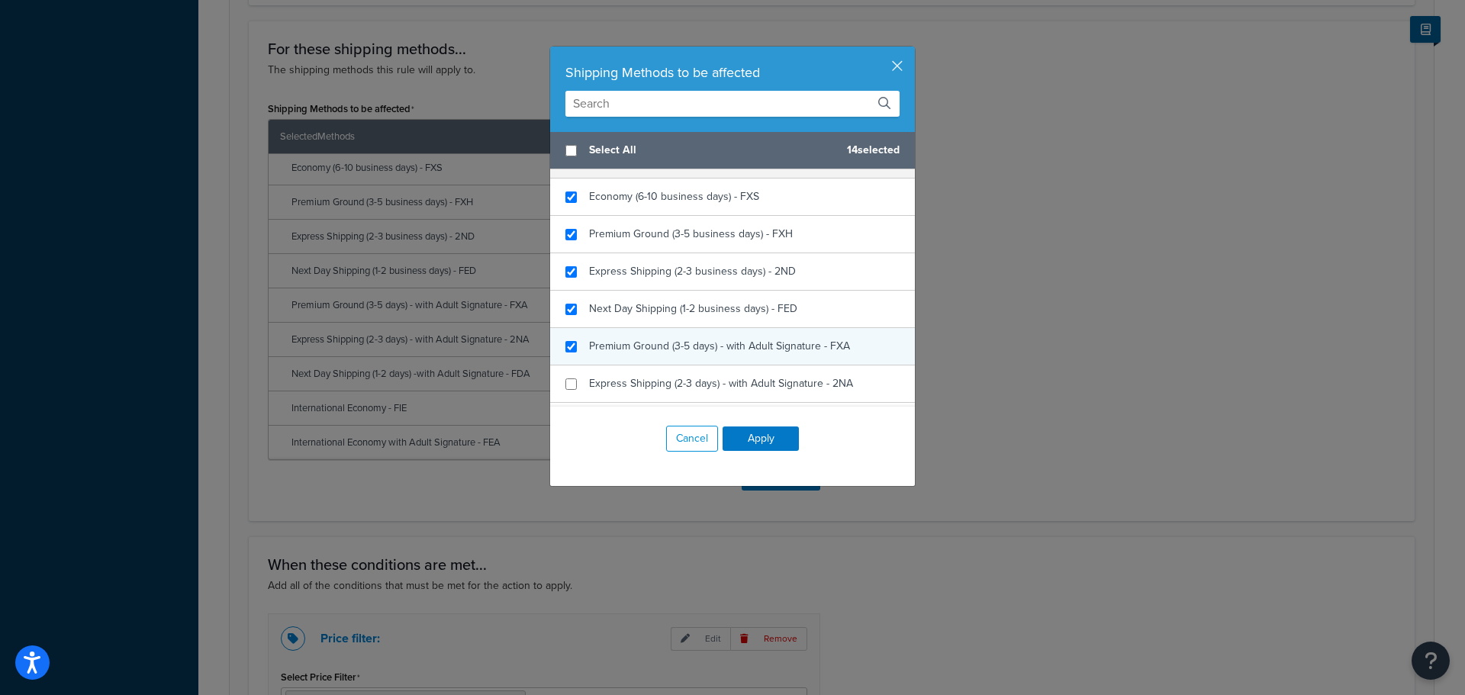
scroll to position [610, 0]
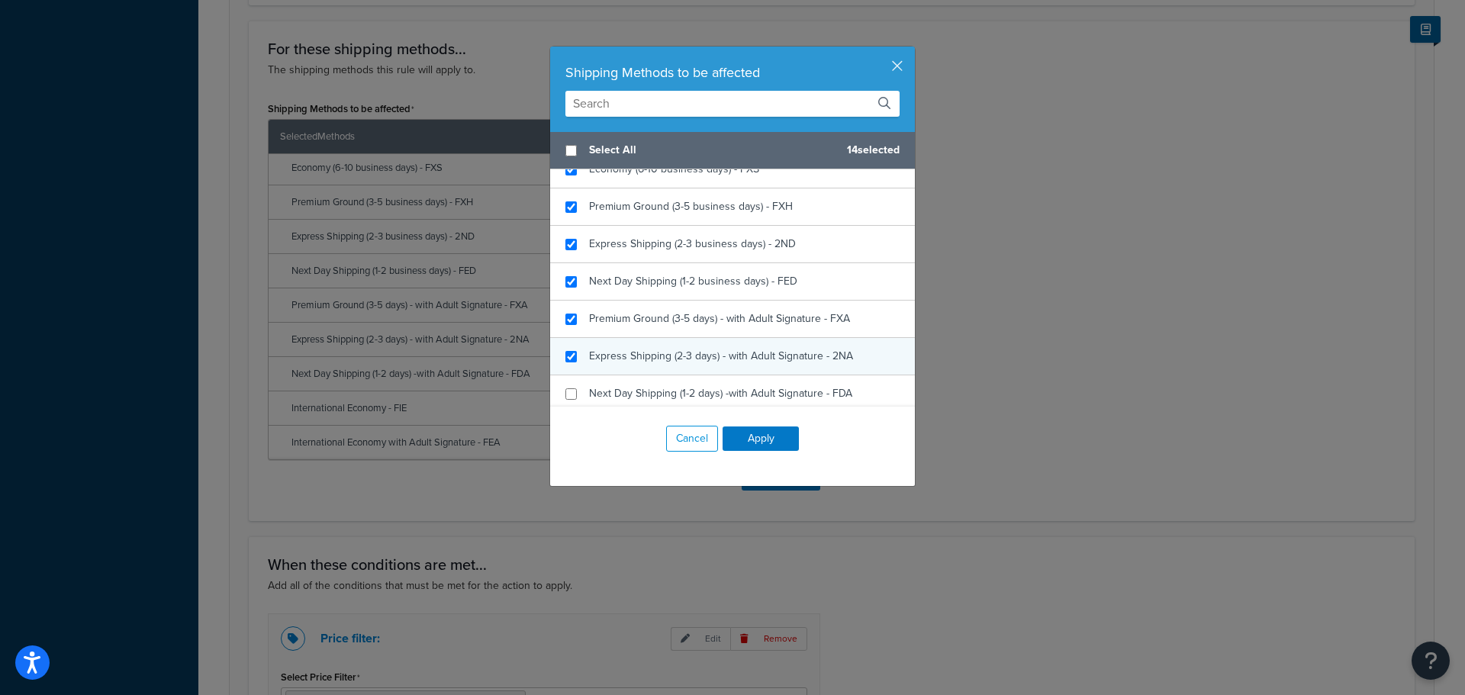
checkbox input "true"
drag, startPoint x: 607, startPoint y: 353, endPoint x: 615, endPoint y: 378, distance: 26.3
click at [611, 358] on span "Express Shipping (2-3 days) - with Adult Signature - 2NA" at bounding box center [721, 356] width 264 height 16
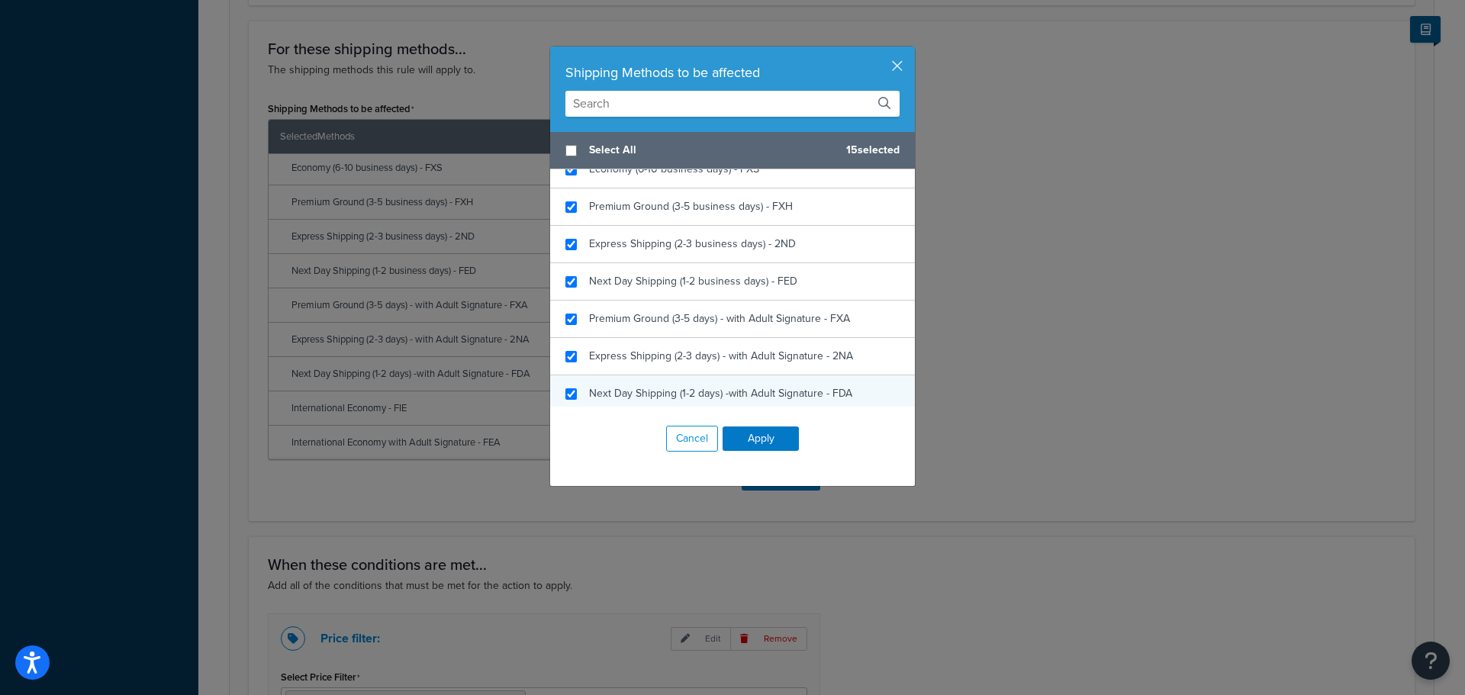
checkbox input "true"
drag, startPoint x: 615, startPoint y: 385, endPoint x: 629, endPoint y: 358, distance: 30.7
click at [617, 386] on span "Next Day Shipping (1-2 days) -with Adult Signature - FDA" at bounding box center [720, 393] width 263 height 16
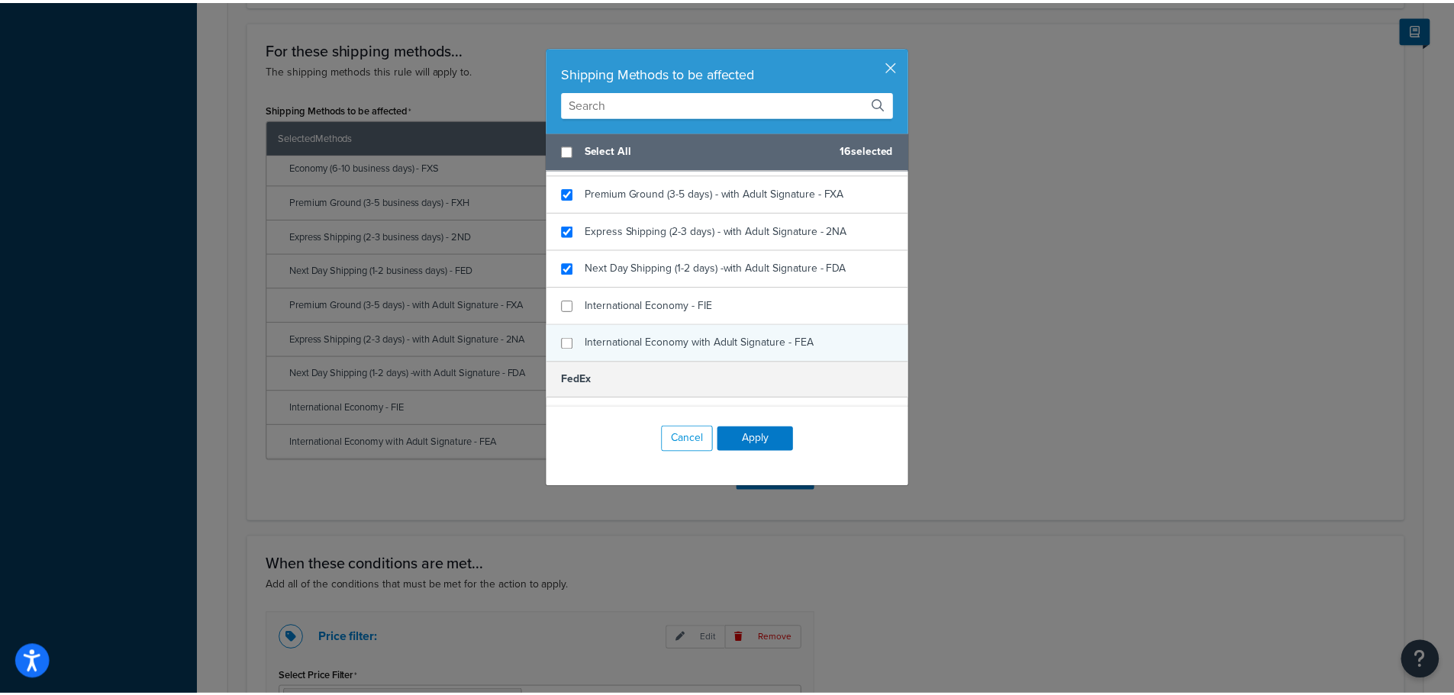
scroll to position [763, 0]
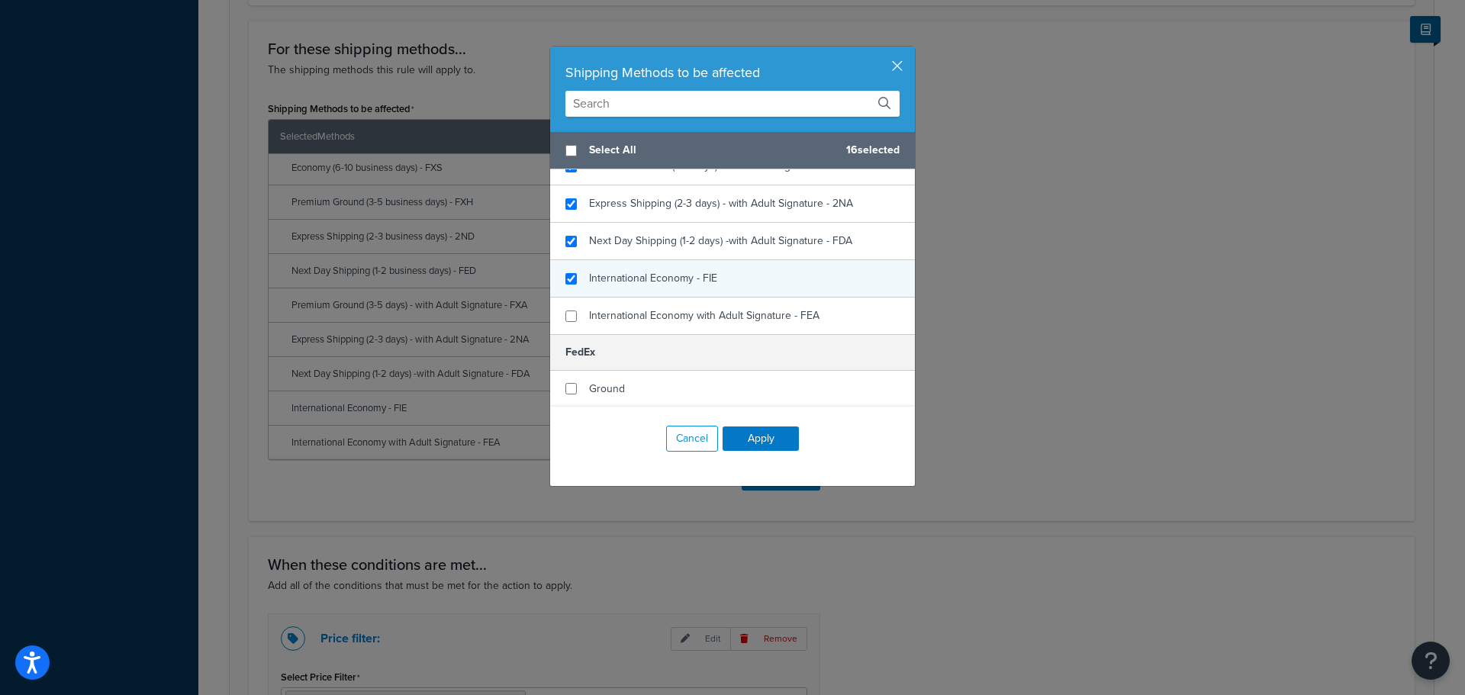
checkbox input "true"
click at [617, 265] on div "International Economy - FIE" at bounding box center [732, 278] width 365 height 37
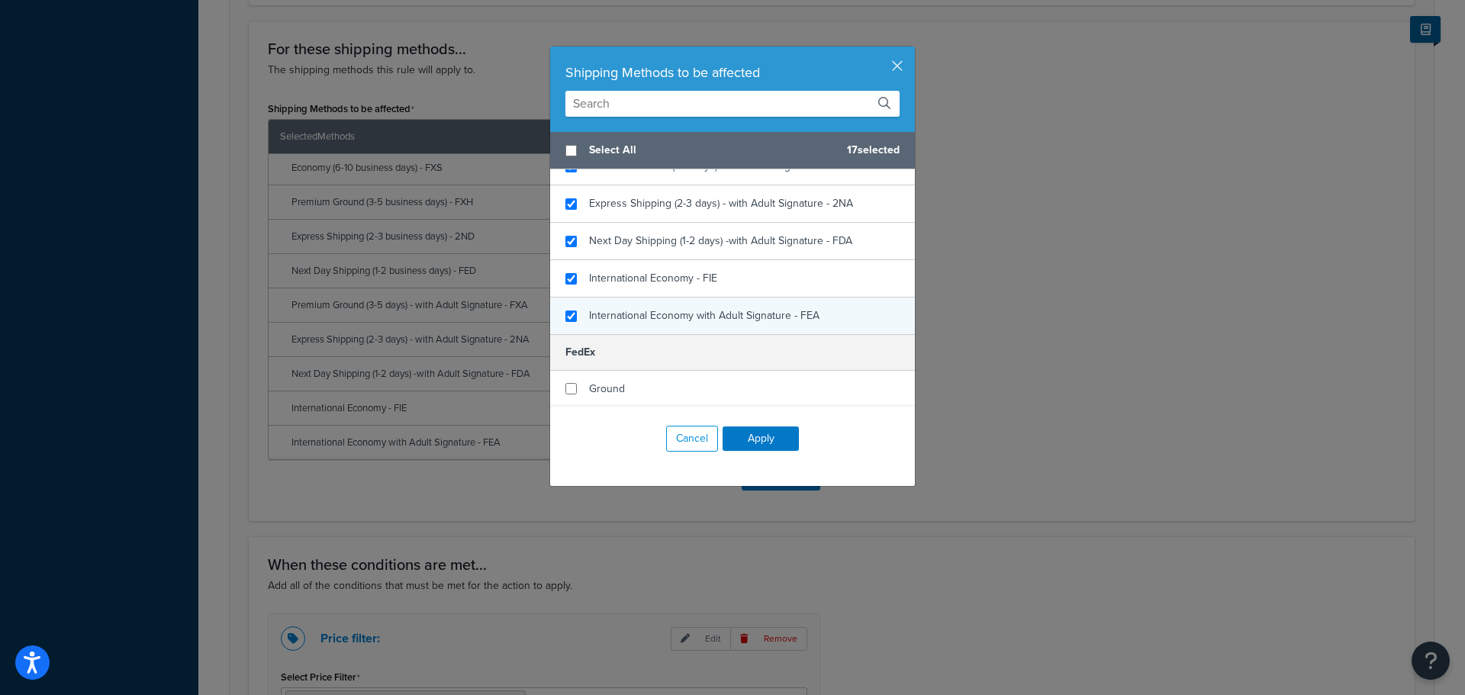
checkbox input "true"
drag, startPoint x: 620, startPoint y: 314, endPoint x: 639, endPoint y: 320, distance: 20.3
click at [624, 316] on span "International Economy with Adult Signature - FEA" at bounding box center [704, 316] width 230 height 16
click at [752, 449] on button "Apply" at bounding box center [761, 439] width 76 height 24
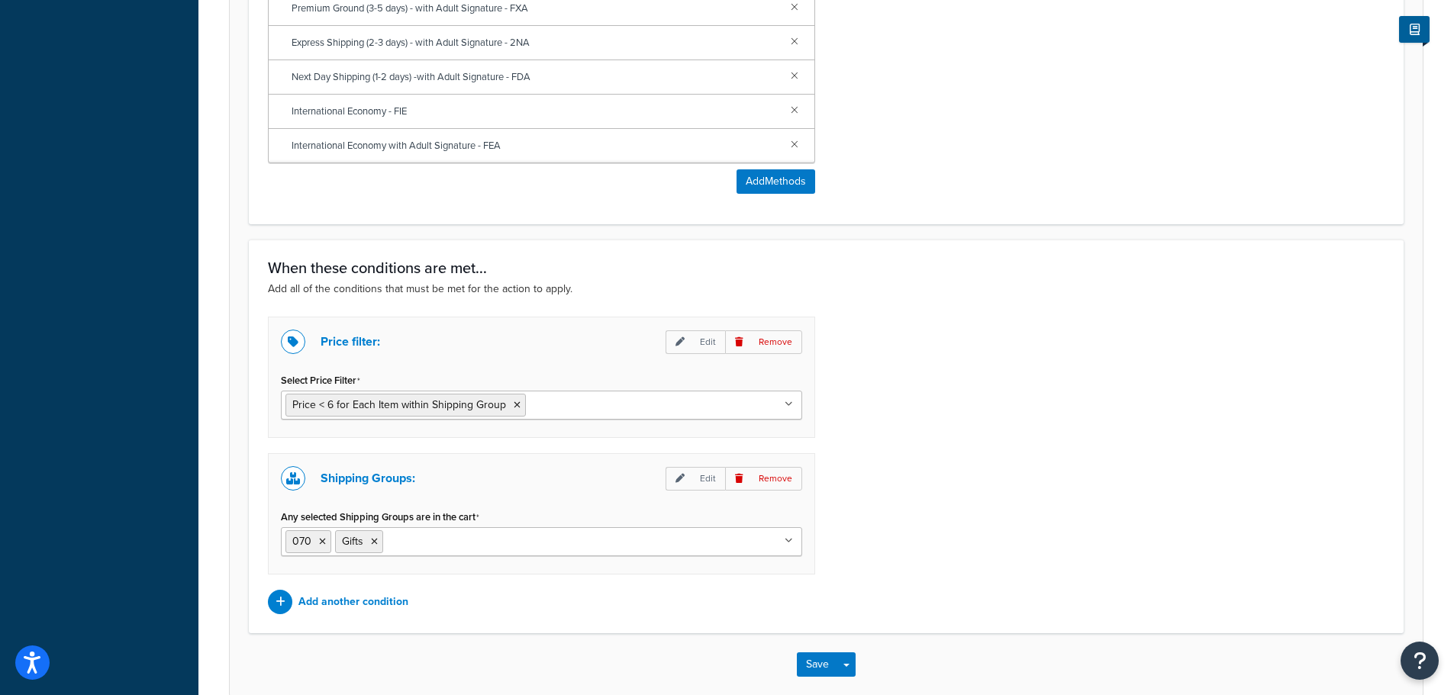
scroll to position [1290, 0]
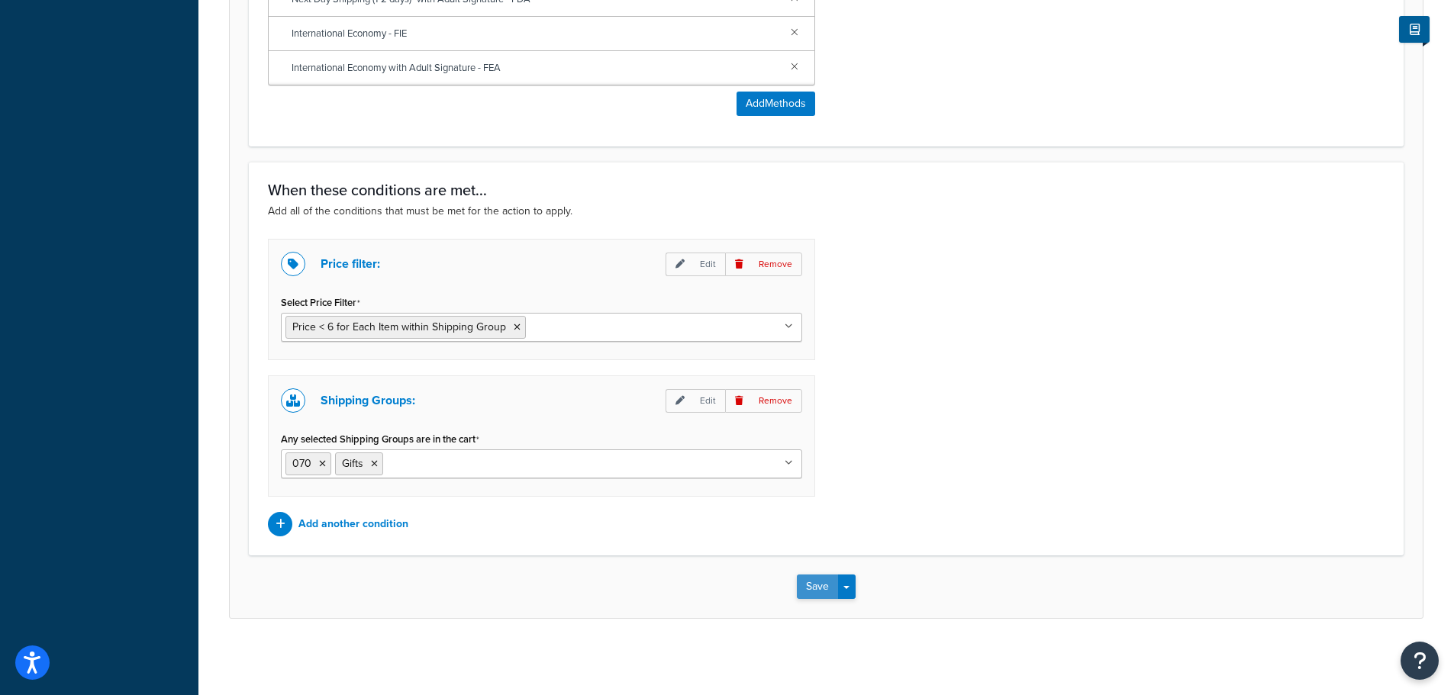
click at [814, 591] on button "Save" at bounding box center [817, 587] width 41 height 24
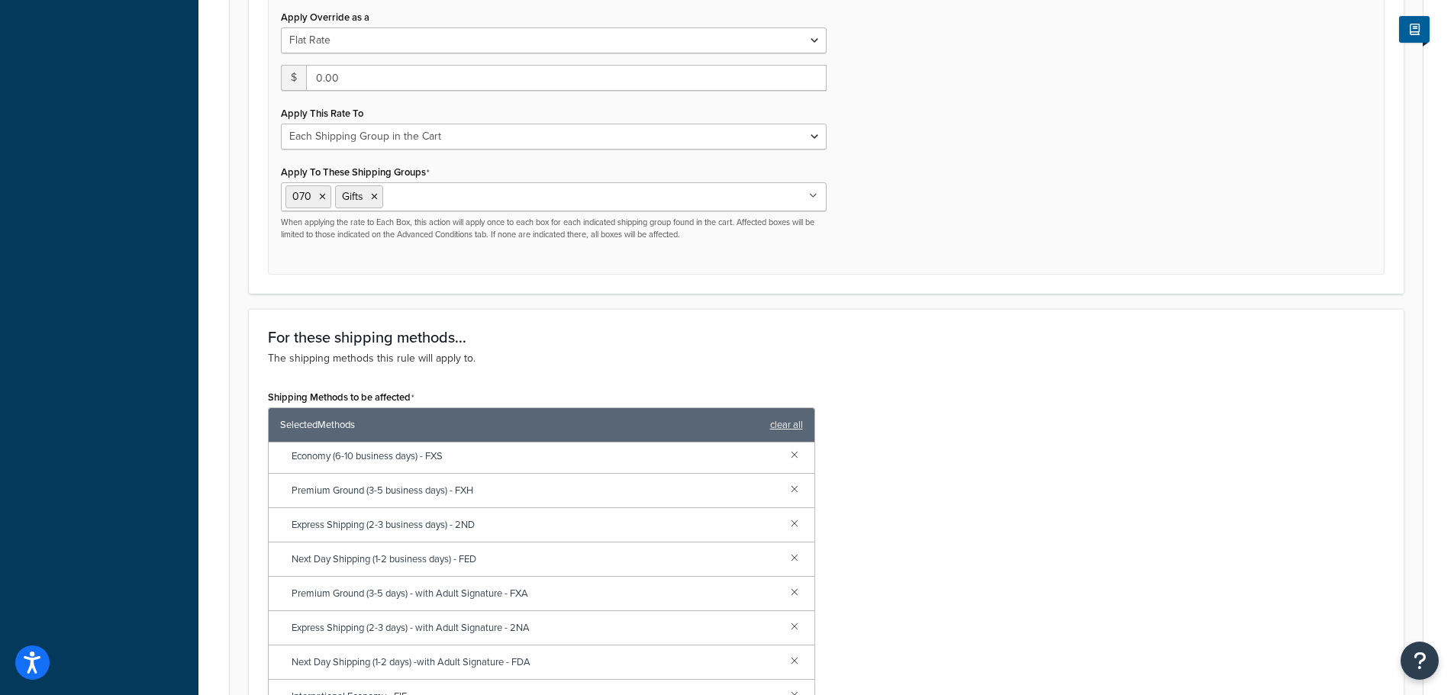
scroll to position [687, 0]
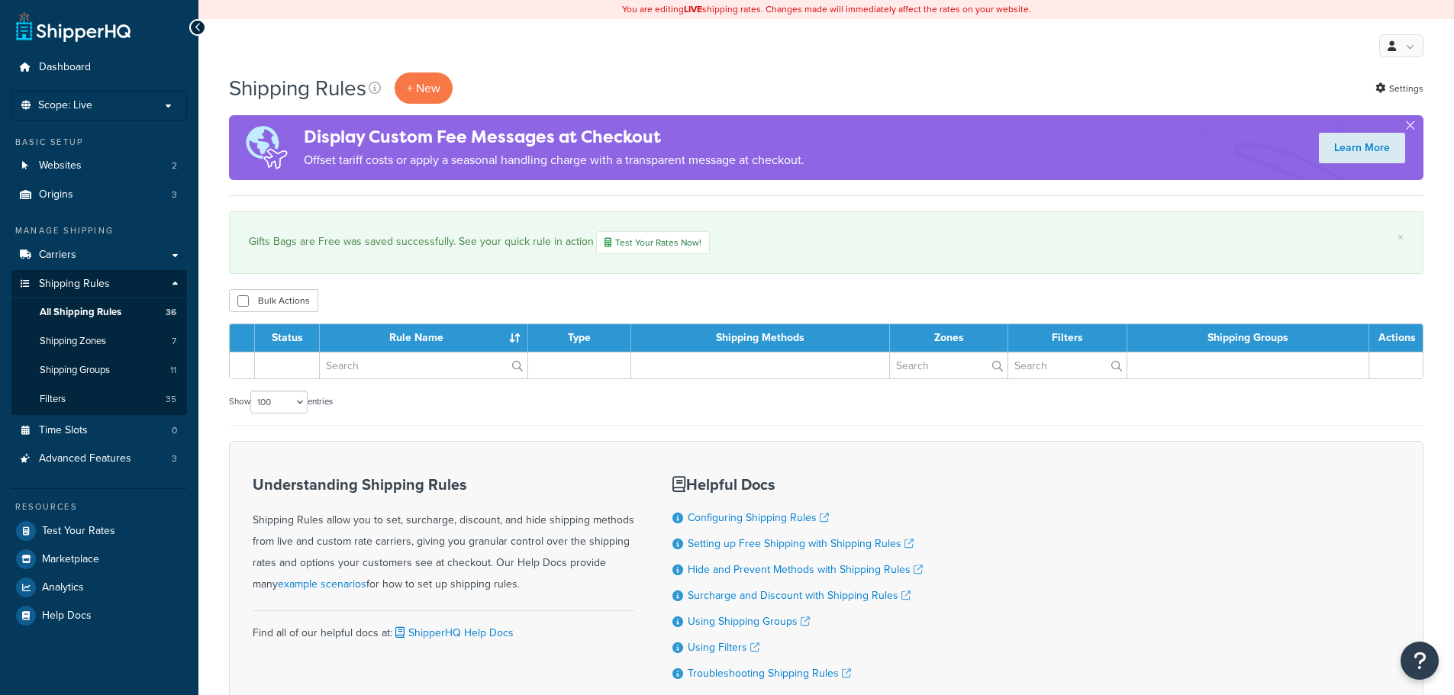
select select "100"
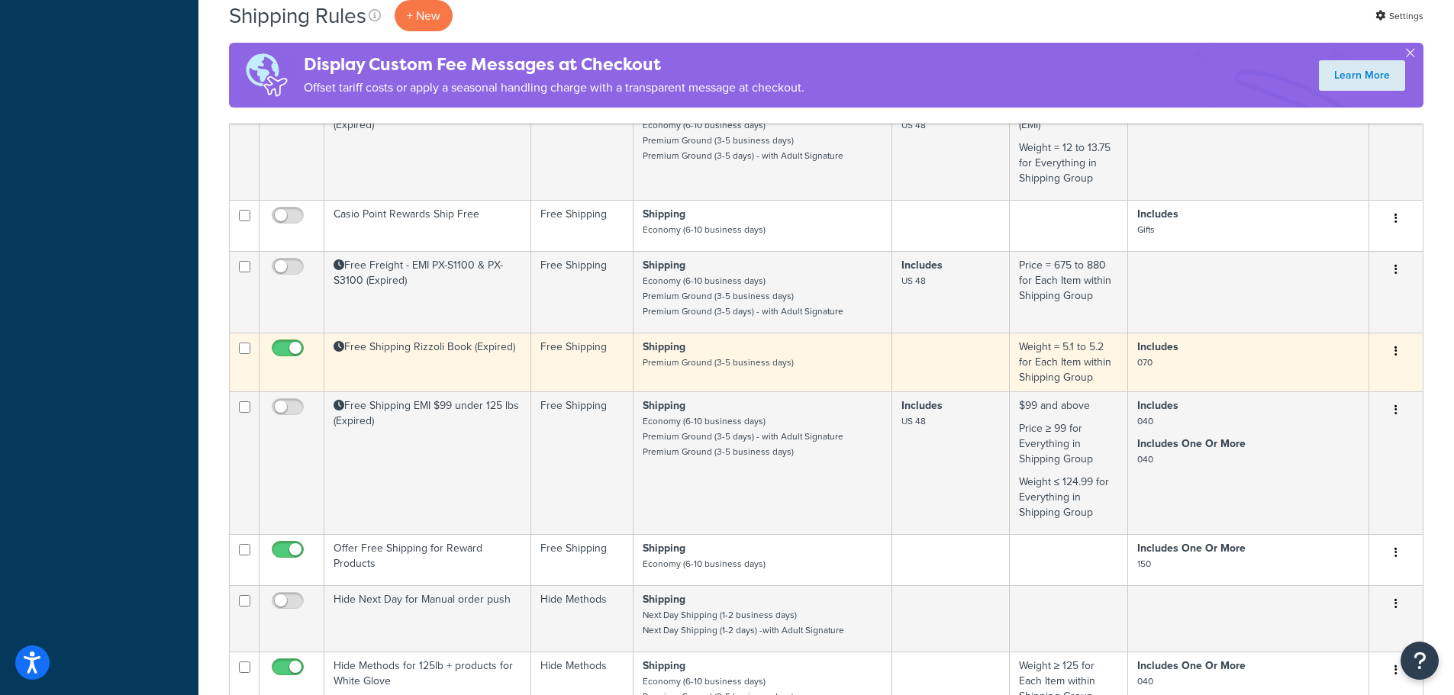
scroll to position [2553, 0]
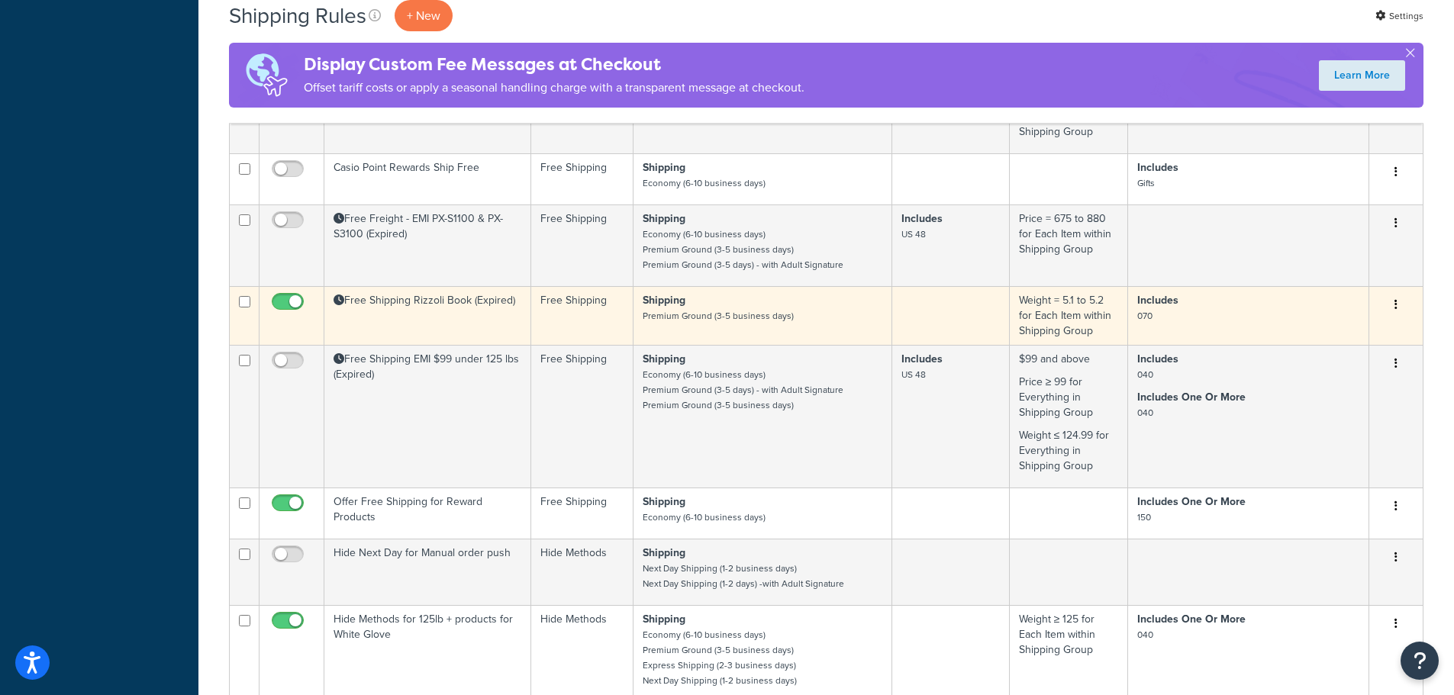
click at [456, 307] on td "Free Shipping Rizzoli Book (Expired)" at bounding box center [427, 315] width 207 height 59
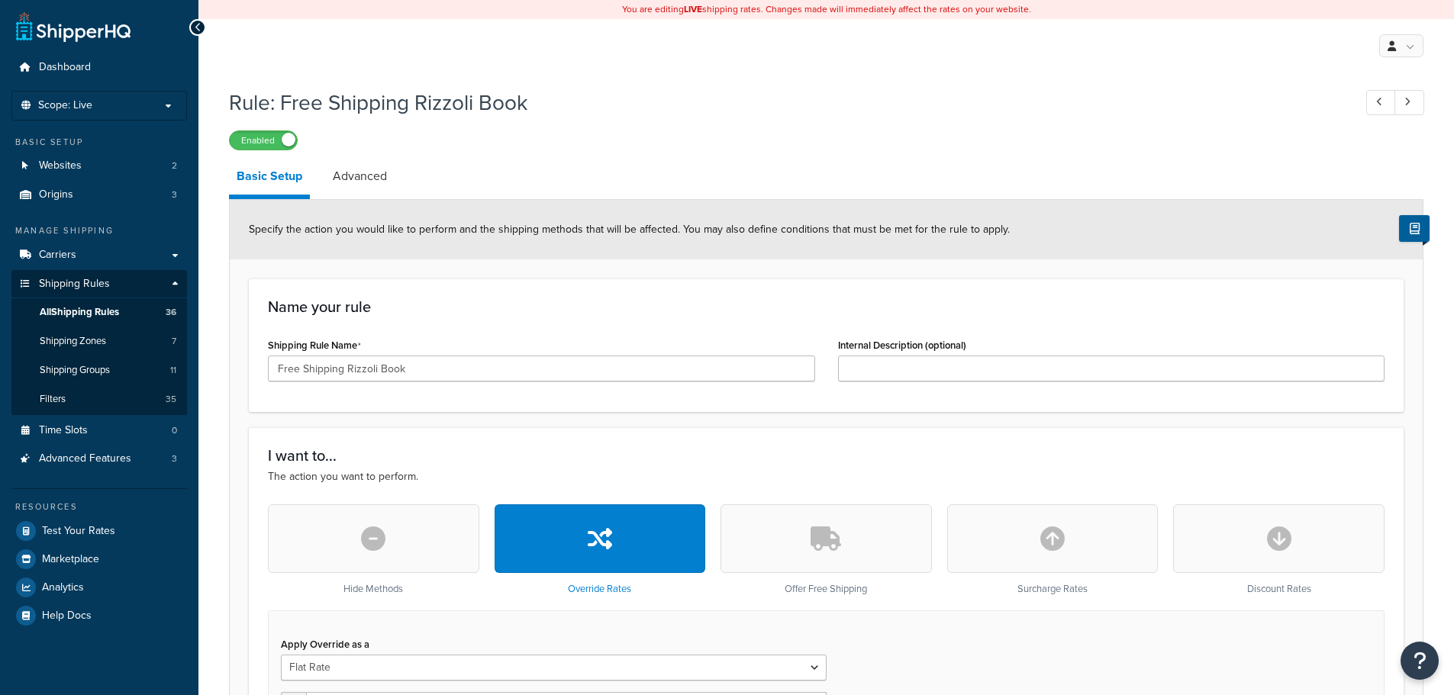
select select "SHIPPING_GROUP"
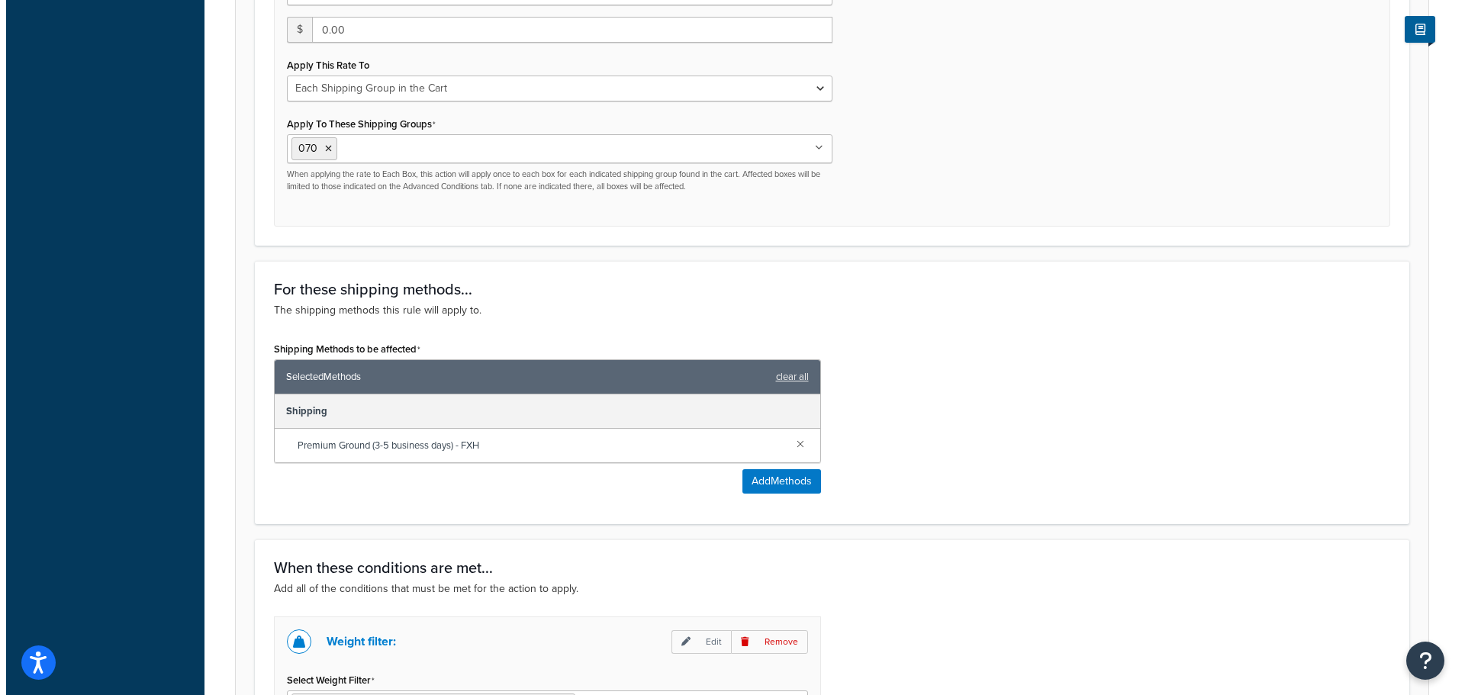
scroll to position [763, 0]
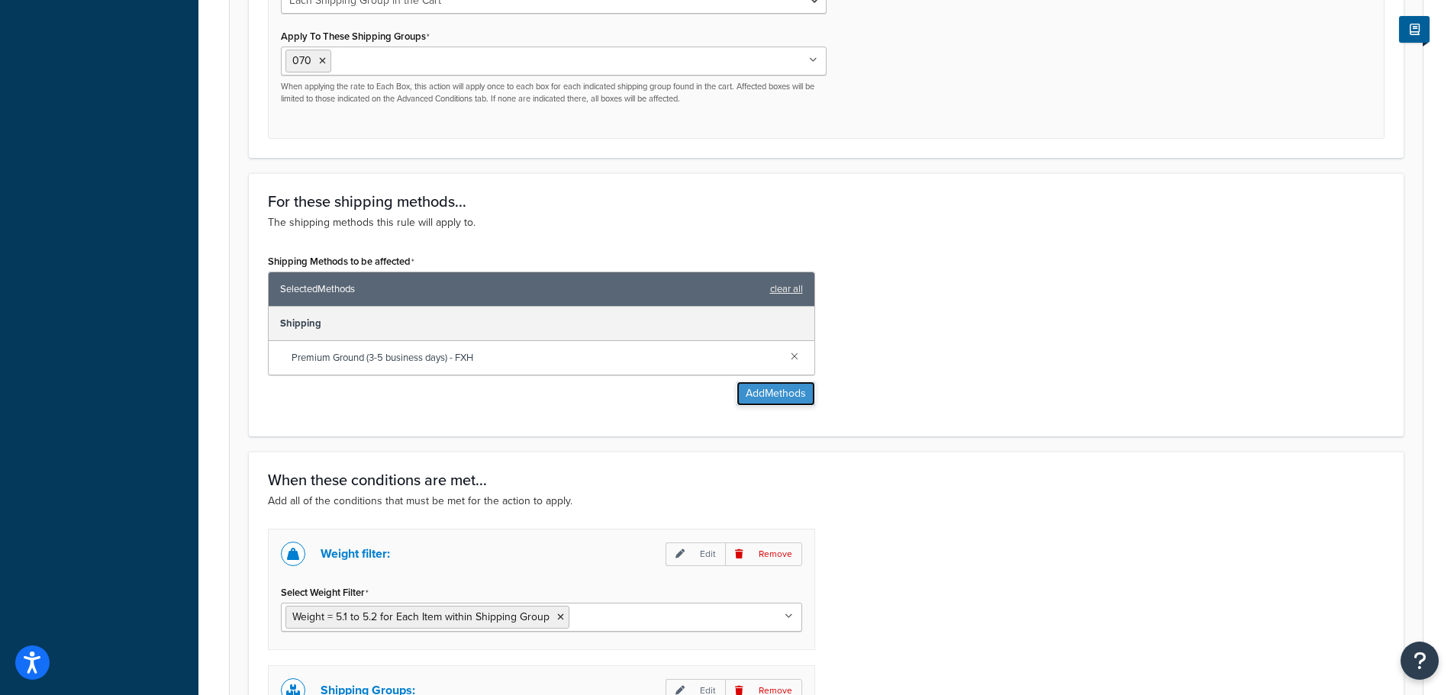
click at [780, 399] on button "Add Methods" at bounding box center [775, 394] width 79 height 24
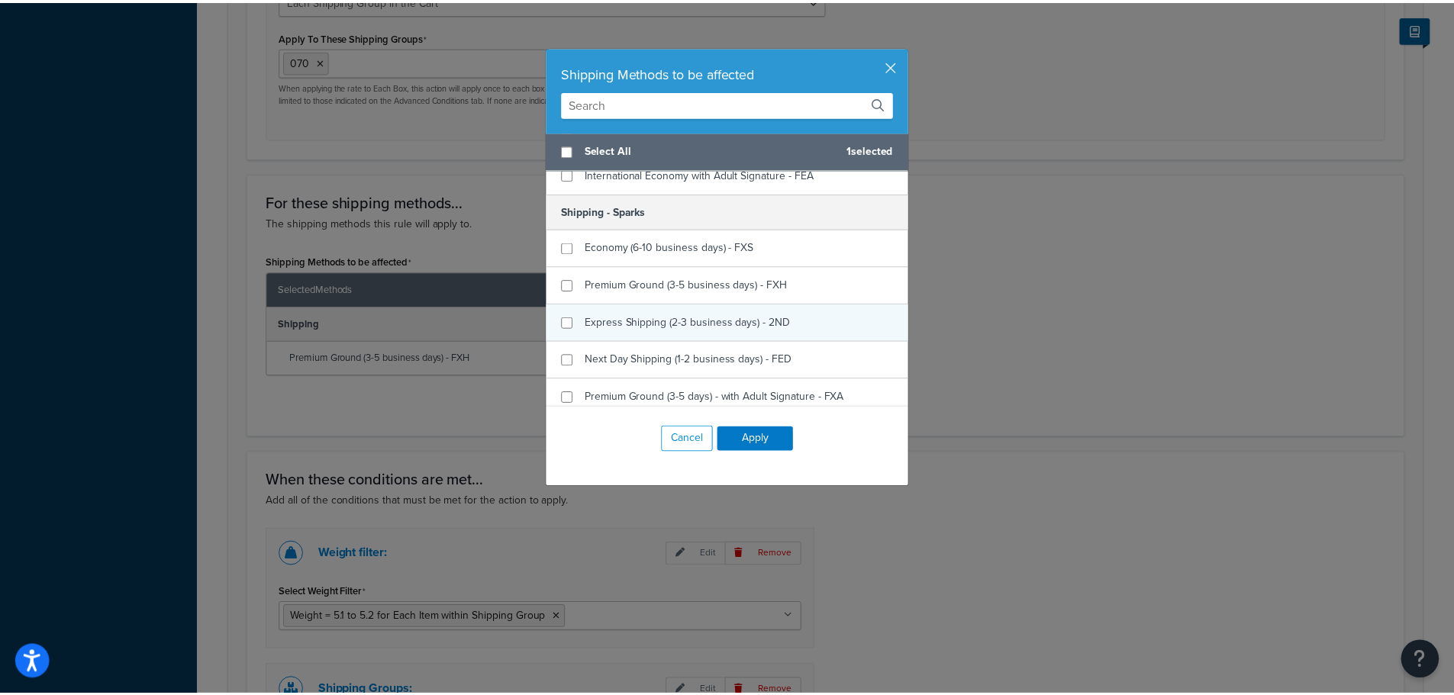
scroll to position [534, 0]
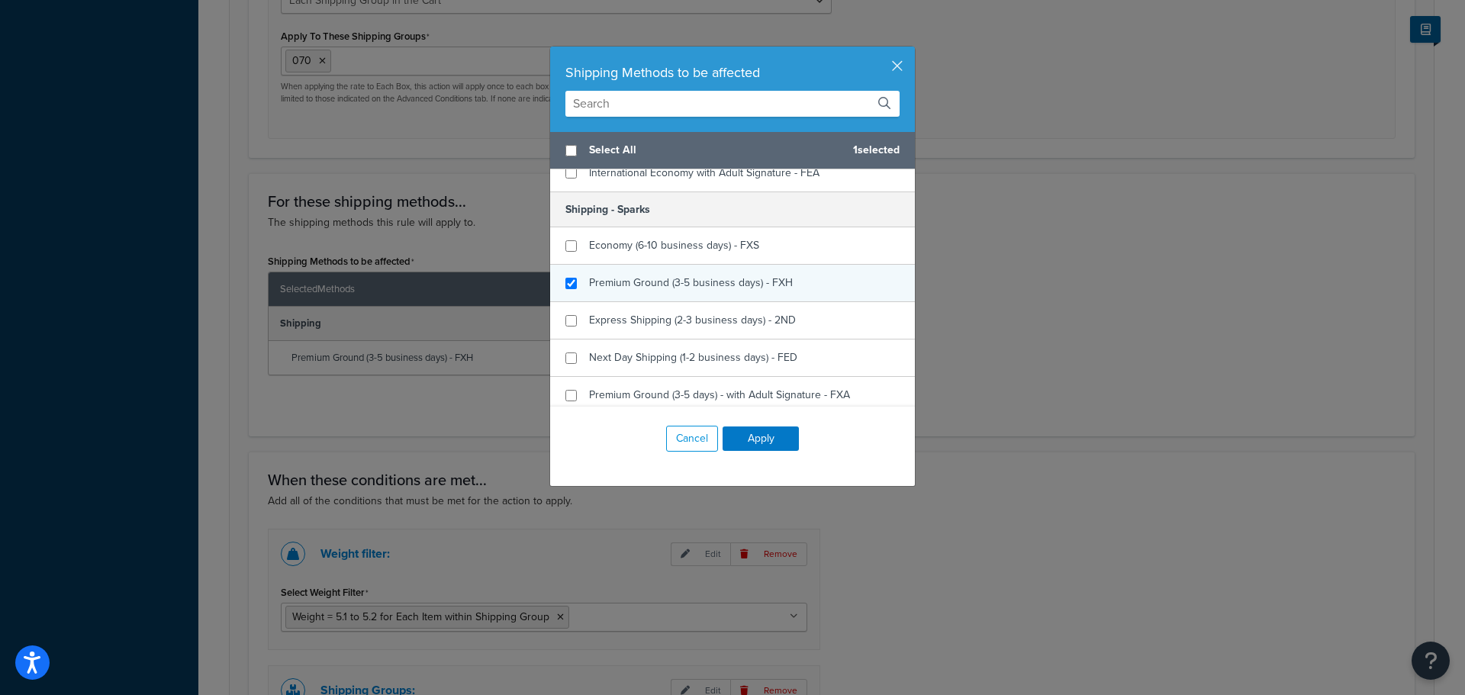
checkbox input "true"
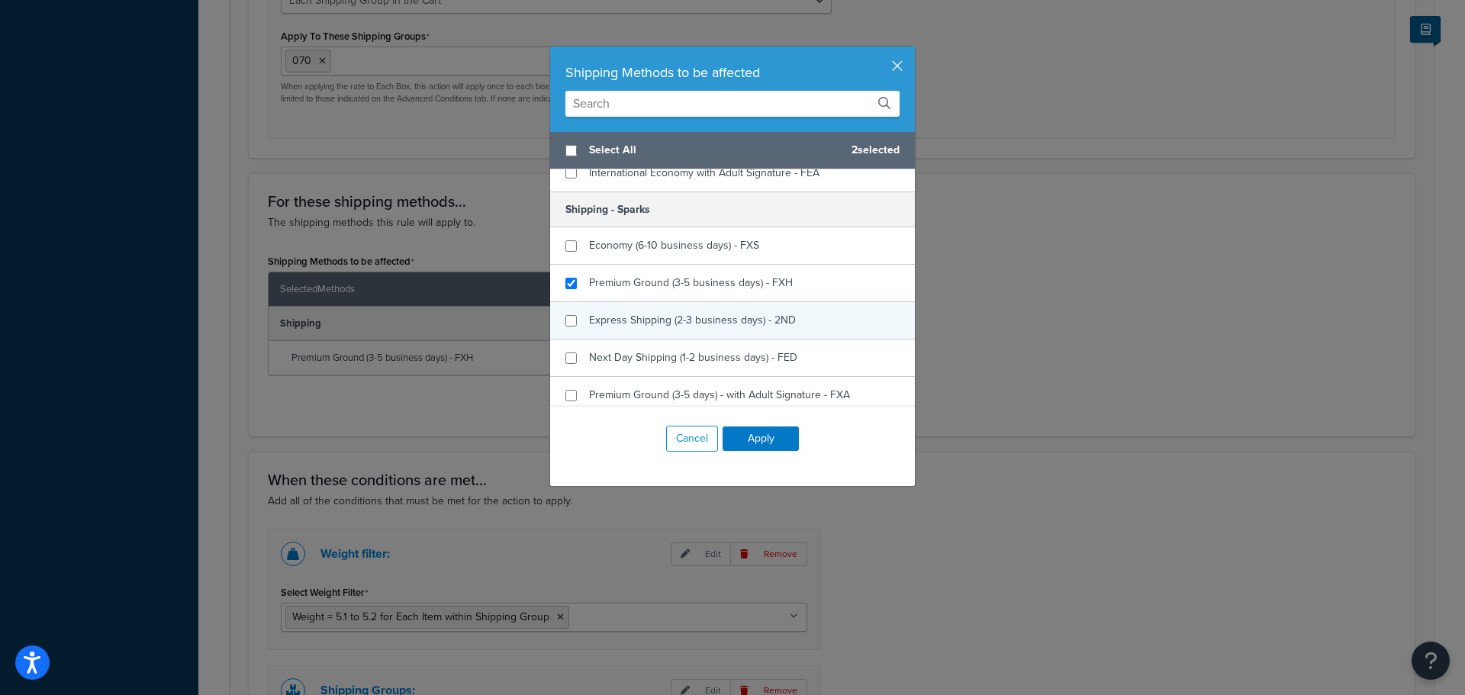
drag, startPoint x: 661, startPoint y: 285, endPoint x: 703, endPoint y: 320, distance: 54.7
click at [662, 285] on span "Premium Ground (3-5 business days) - FXH" at bounding box center [691, 283] width 204 height 16
click at [771, 445] on button "Apply" at bounding box center [761, 439] width 76 height 24
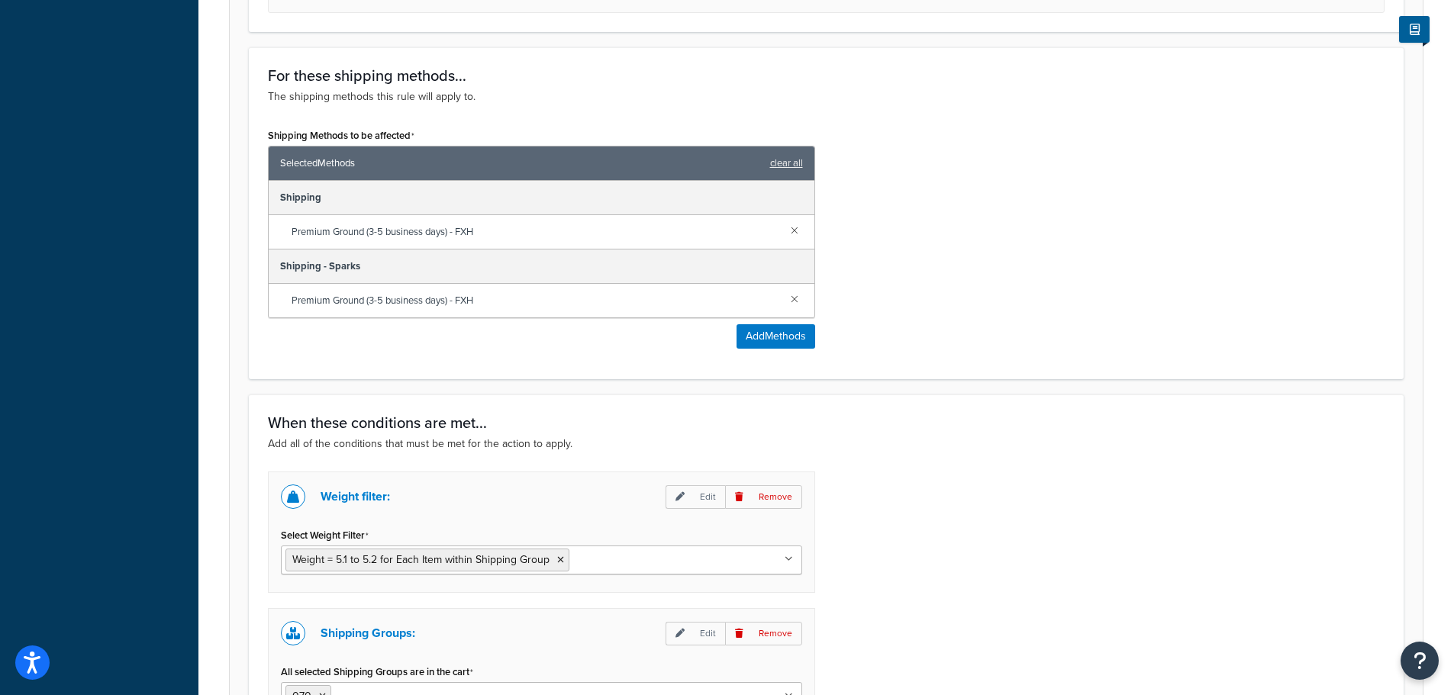
scroll to position [1122, 0]
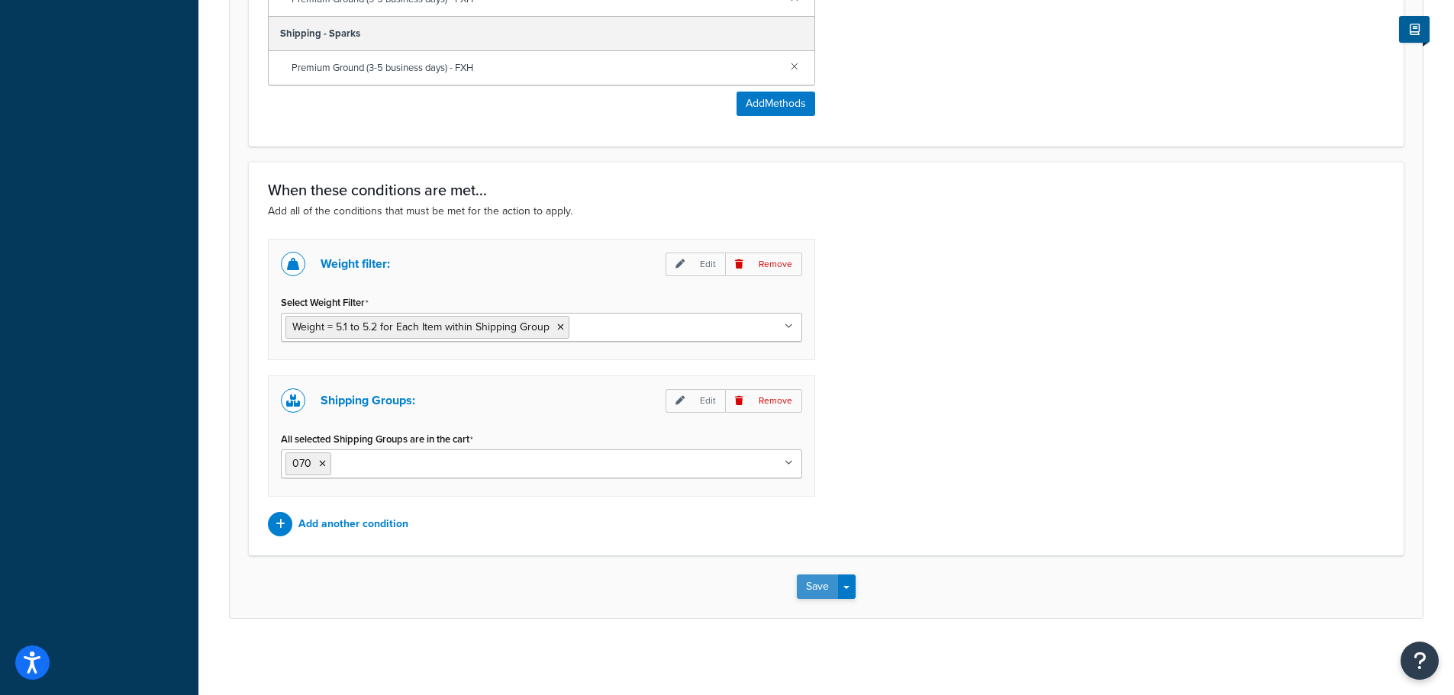
click at [808, 584] on button "Save" at bounding box center [817, 587] width 41 height 24
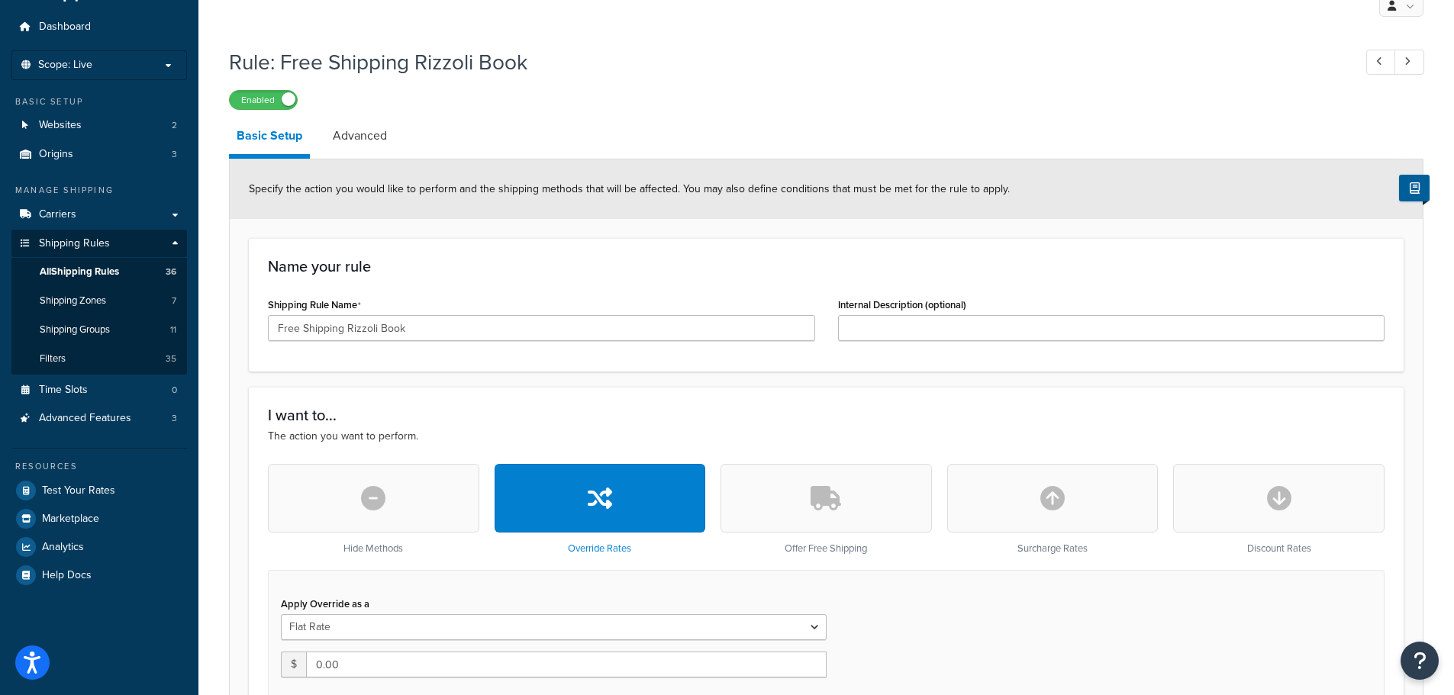
scroll to position [76, 0]
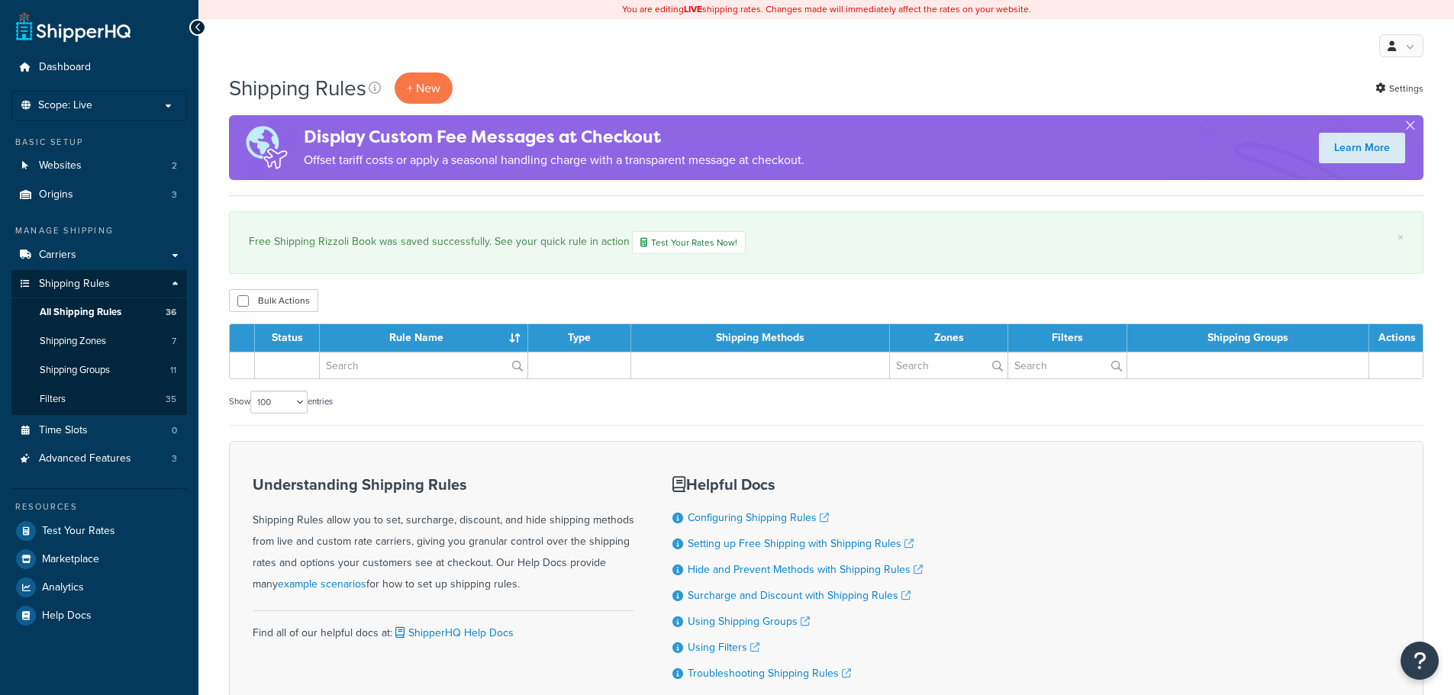
select select "100"
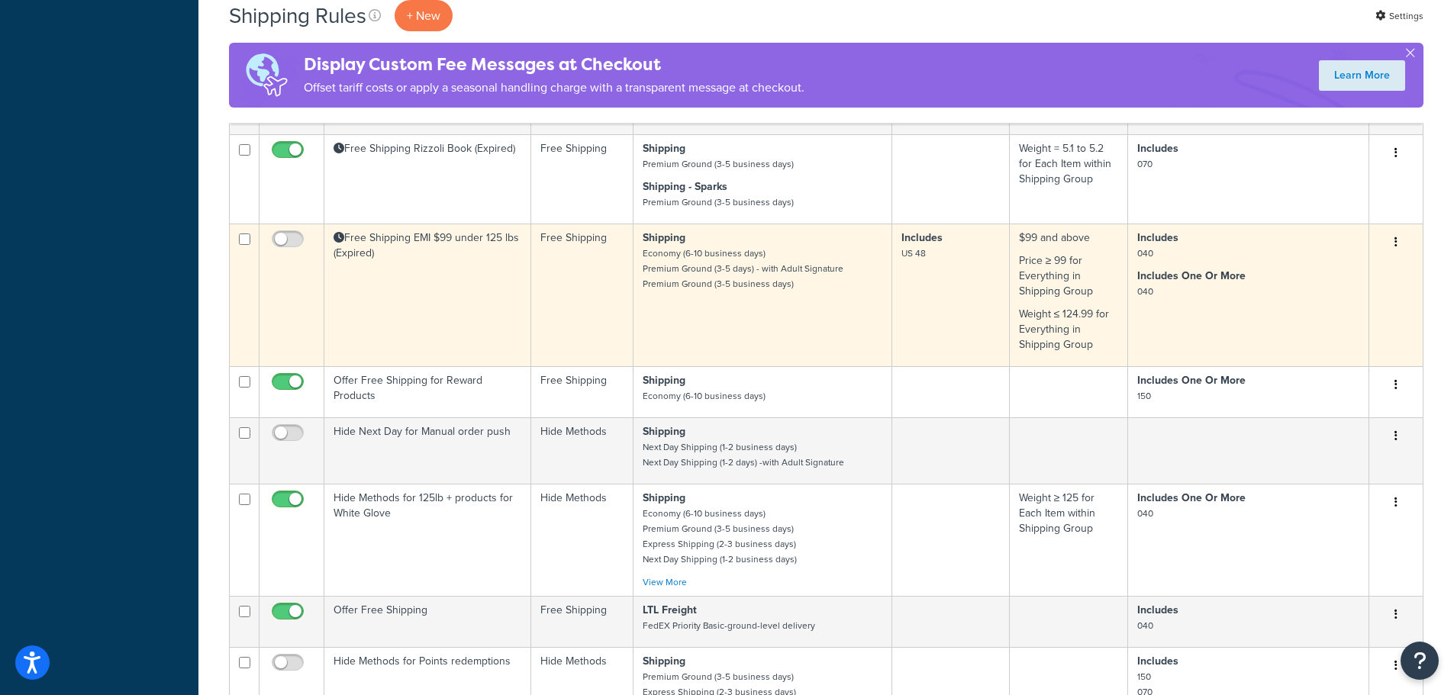
scroll to position [2671, 0]
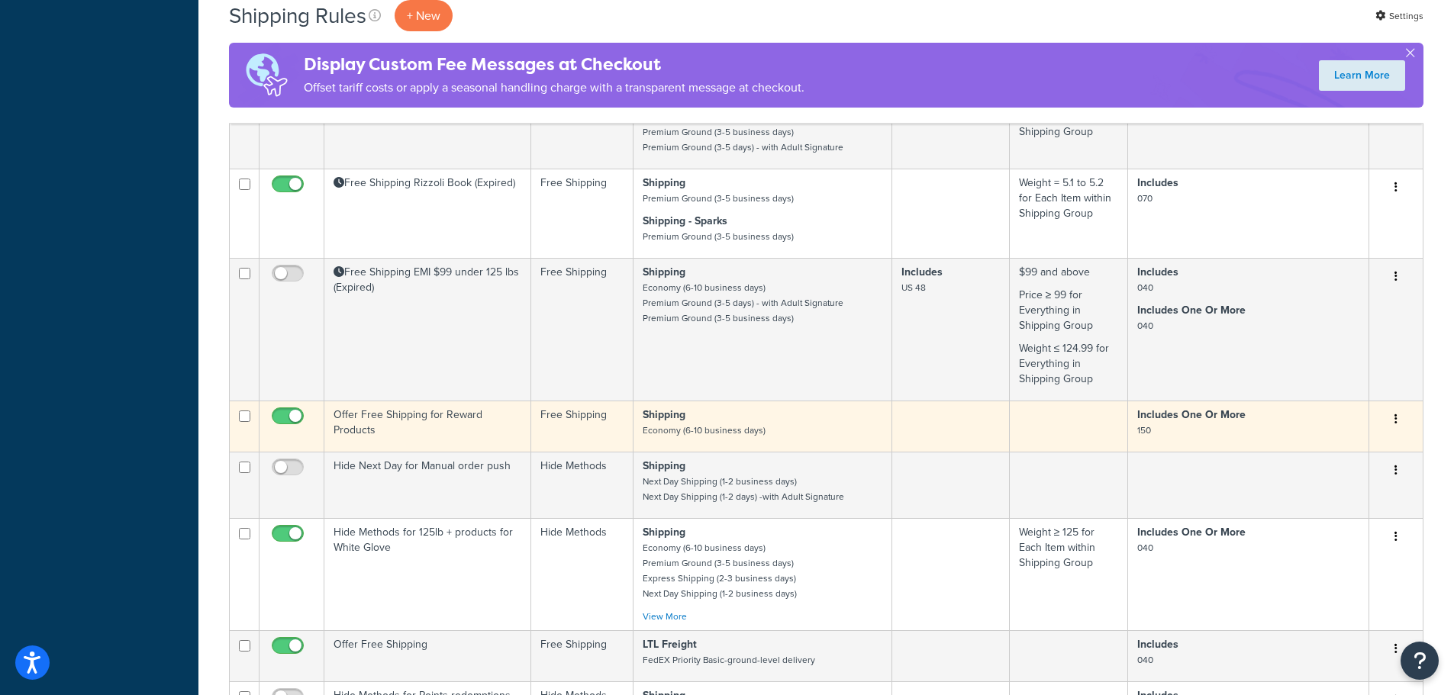
click at [448, 427] on td "Offer Free Shipping for Reward Products" at bounding box center [427, 426] width 207 height 51
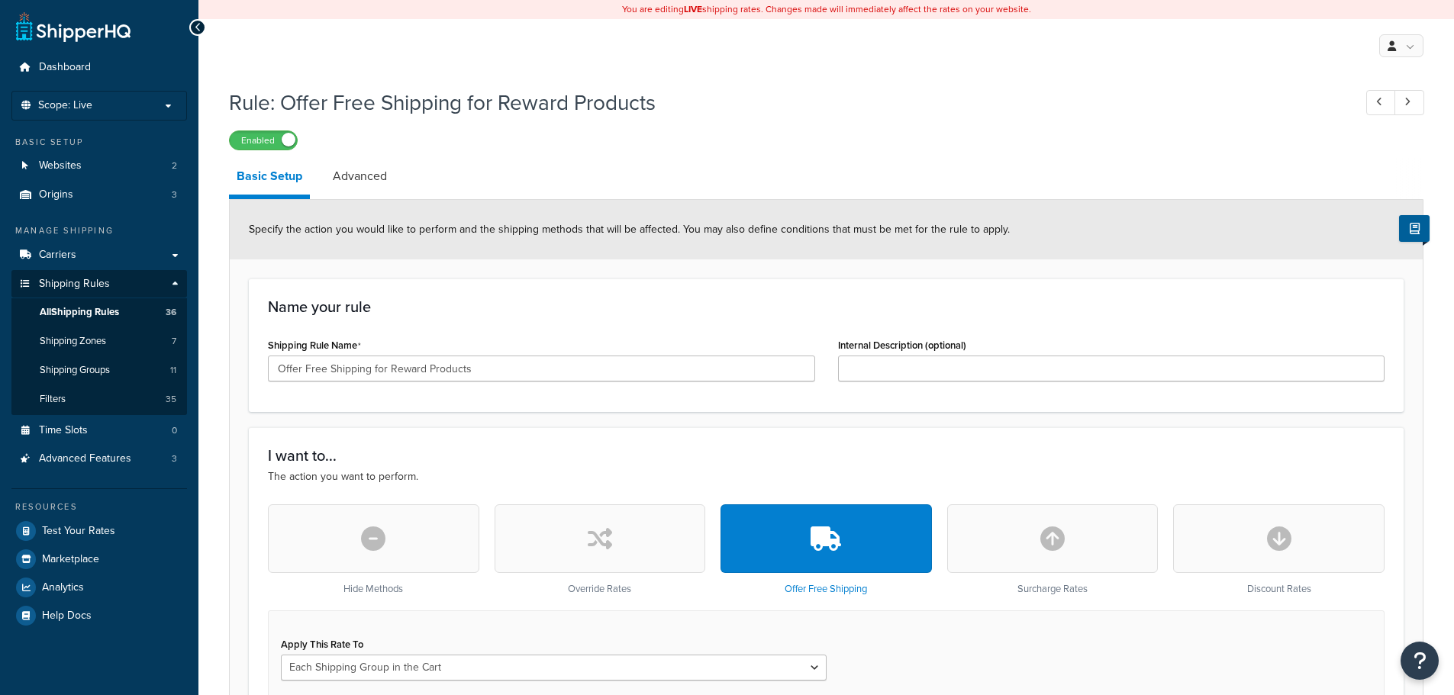
select select "SHIPPING_GROUP"
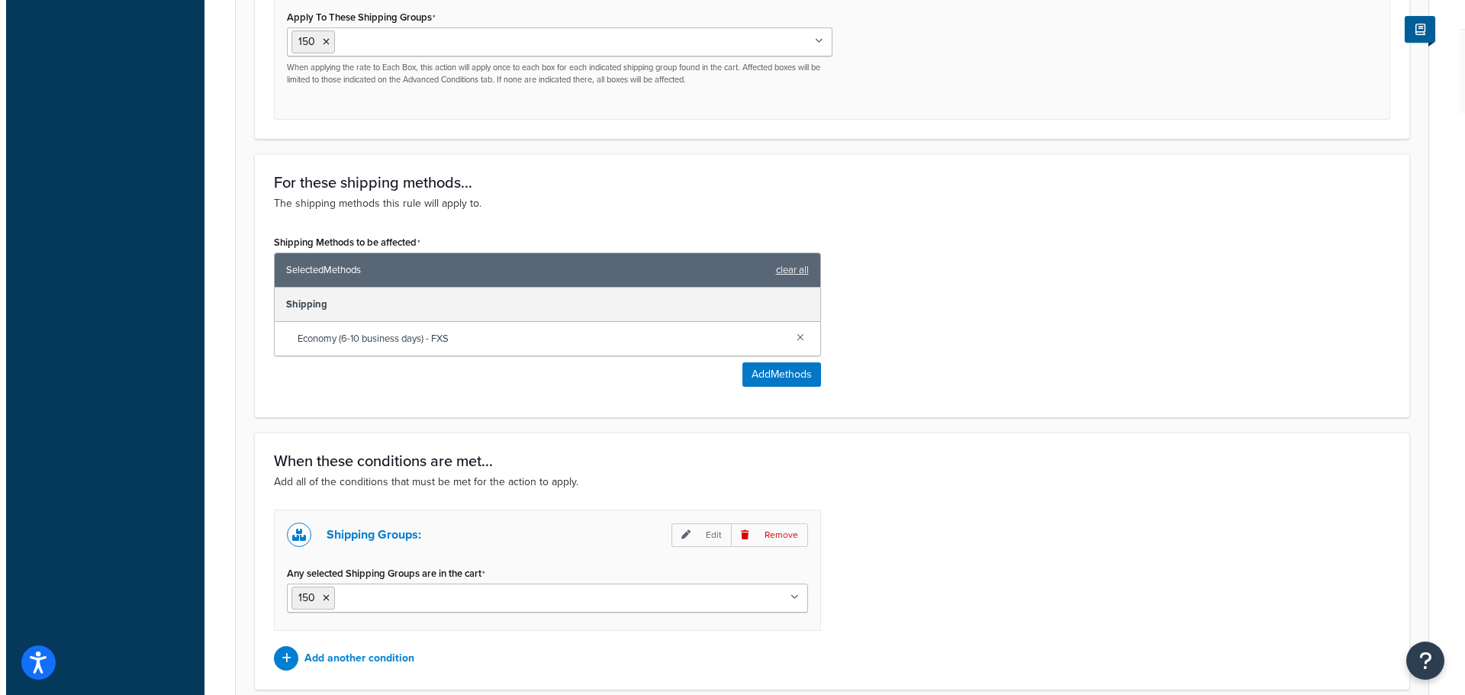
scroll to position [687, 0]
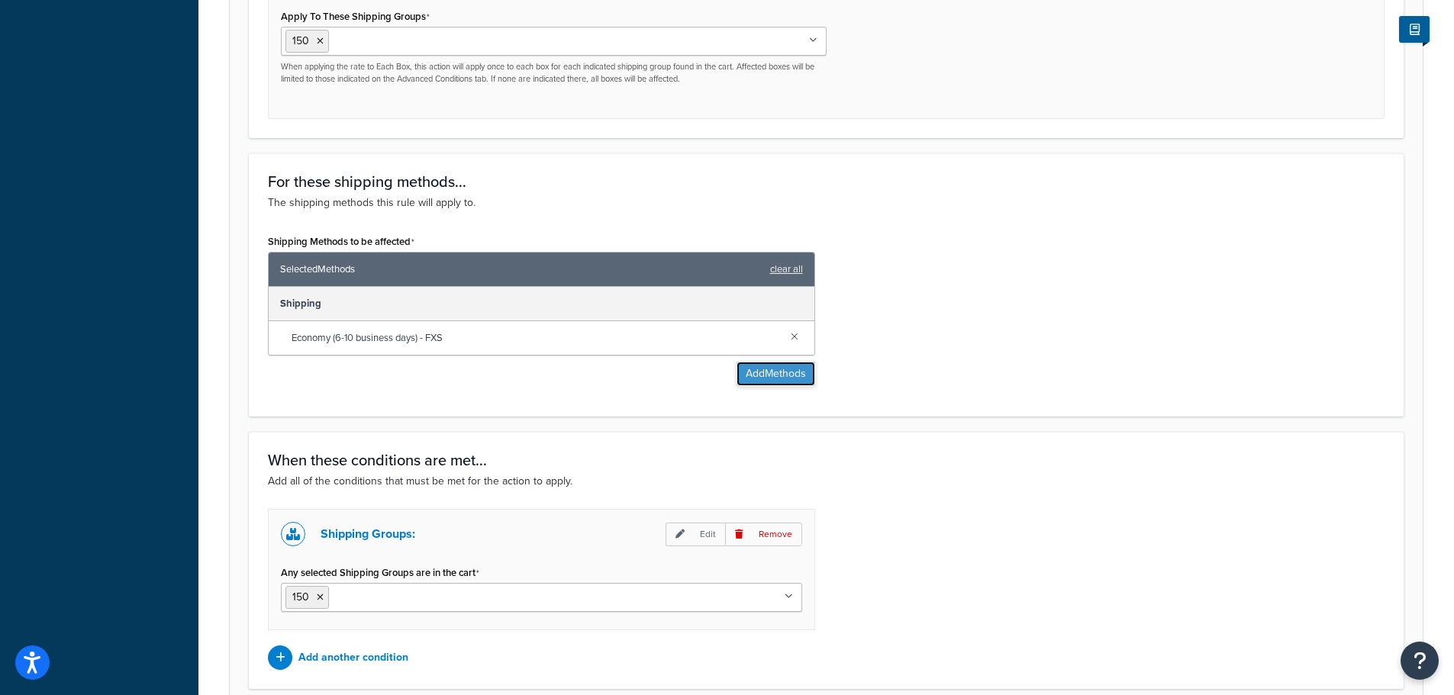
click at [743, 371] on button "Add Methods" at bounding box center [775, 374] width 79 height 24
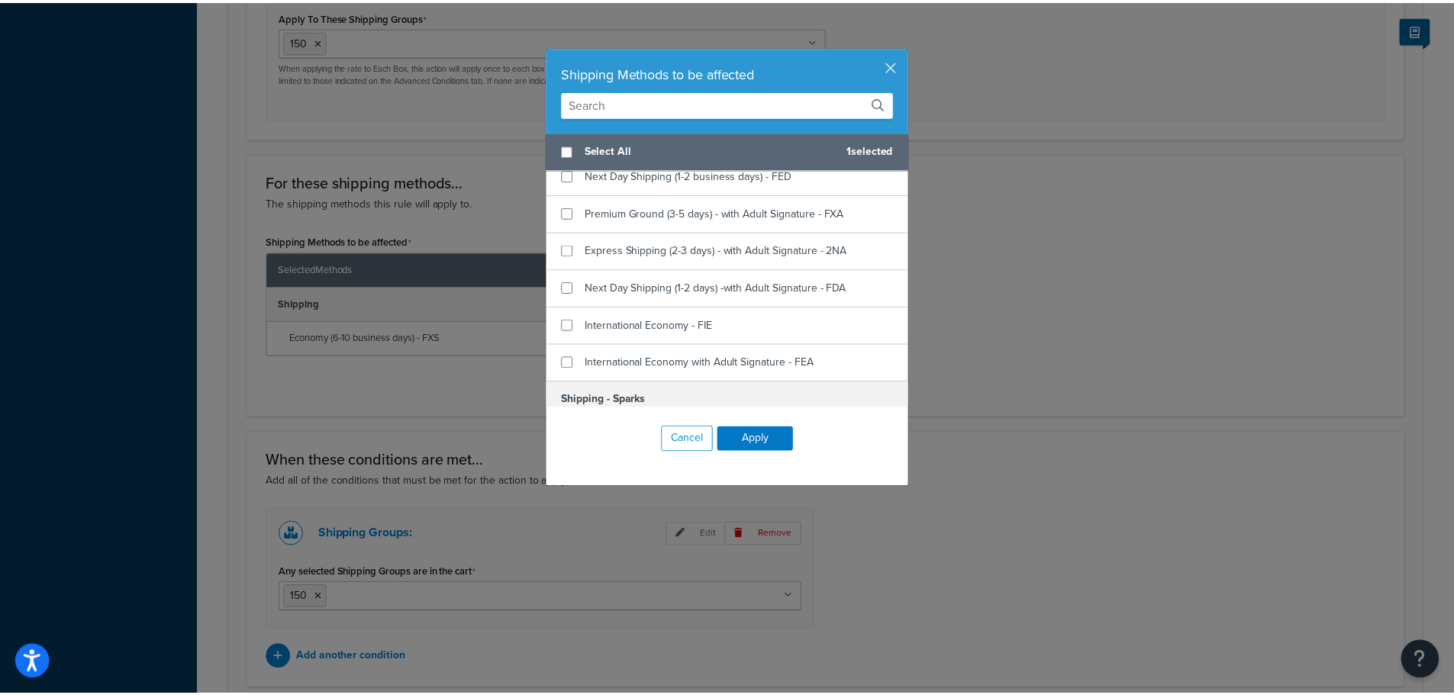
scroll to position [458, 0]
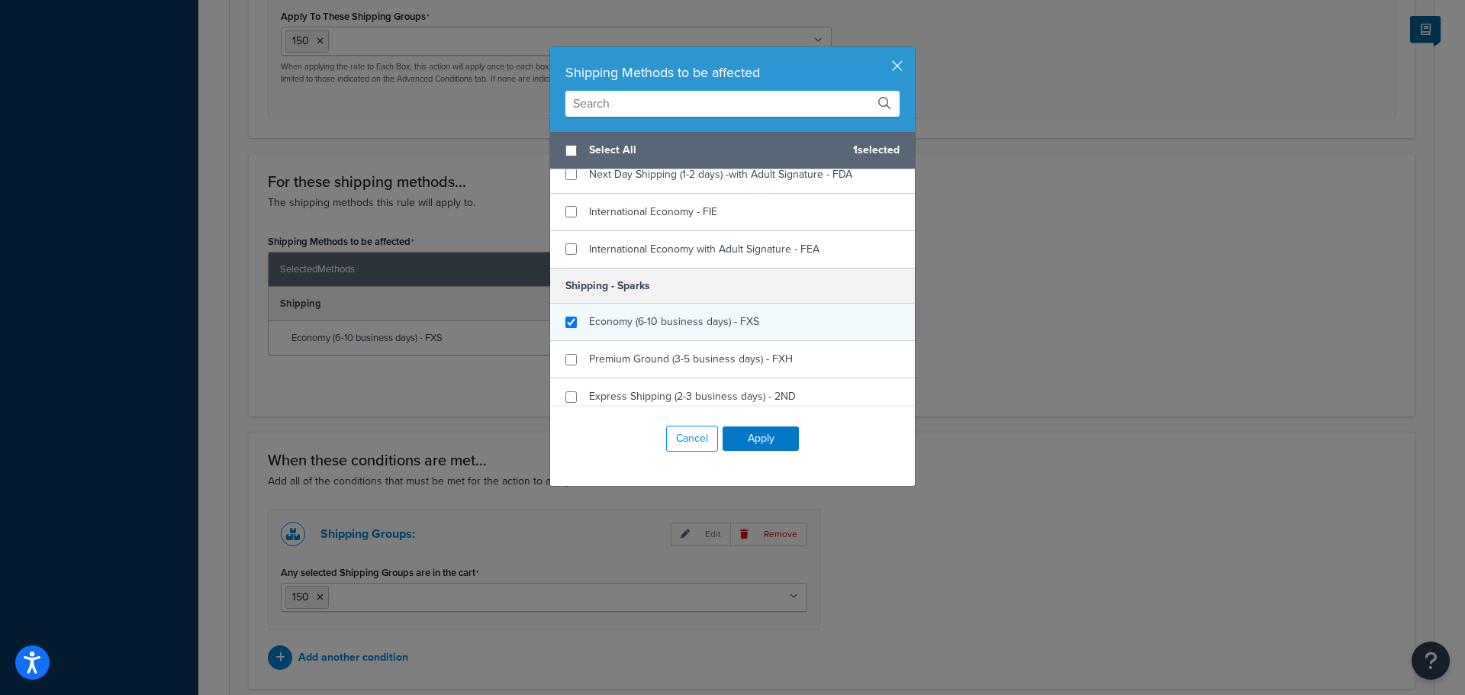
checkbox input "true"
click at [625, 330] on div "Economy (6-10 business days) - FXS" at bounding box center [674, 321] width 170 height 21
click at [755, 446] on button "Apply" at bounding box center [761, 439] width 76 height 24
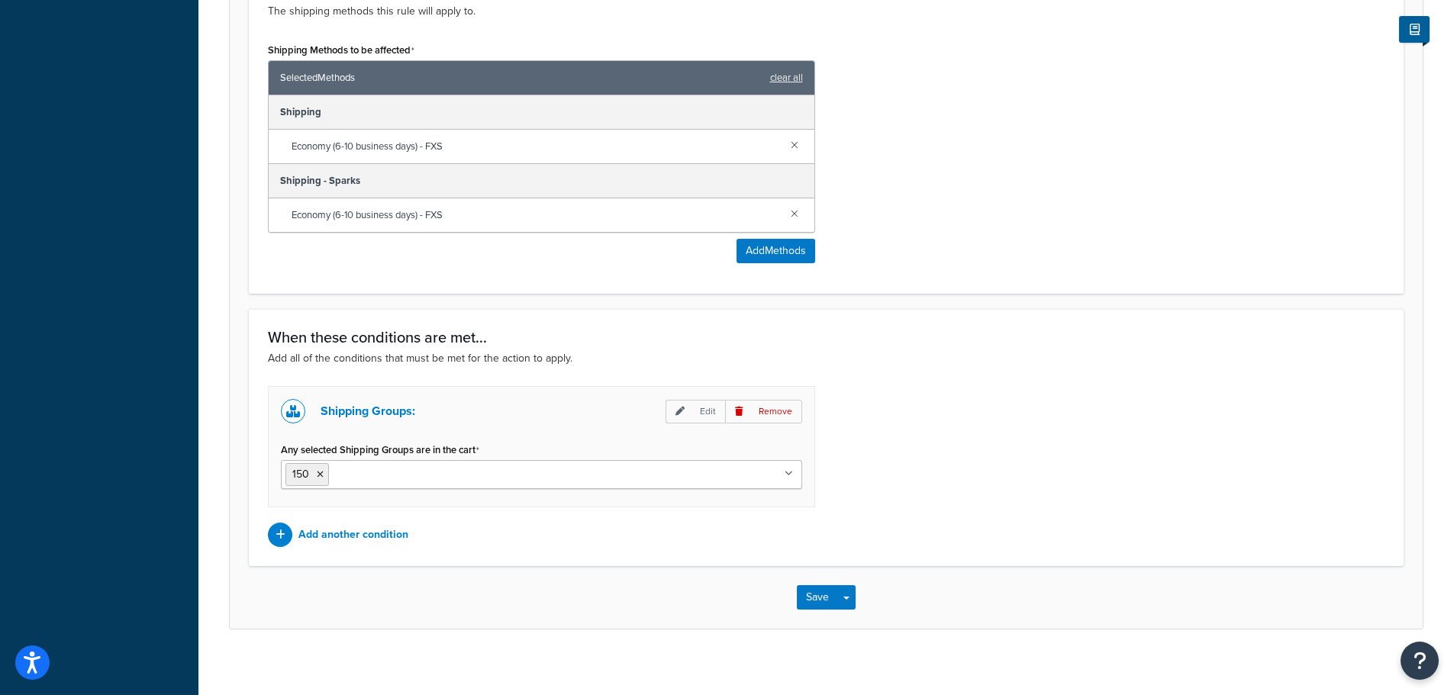
scroll to position [889, 0]
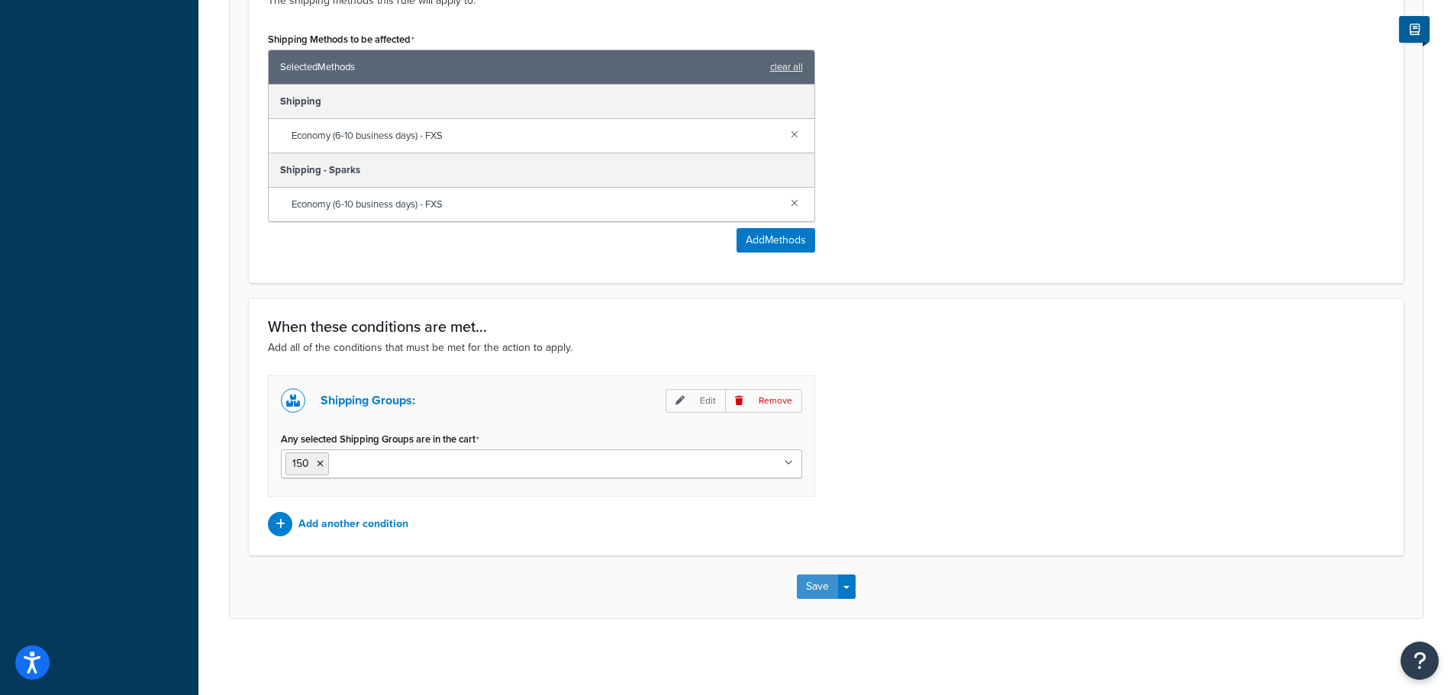
click at [811, 586] on button "Save" at bounding box center [817, 587] width 41 height 24
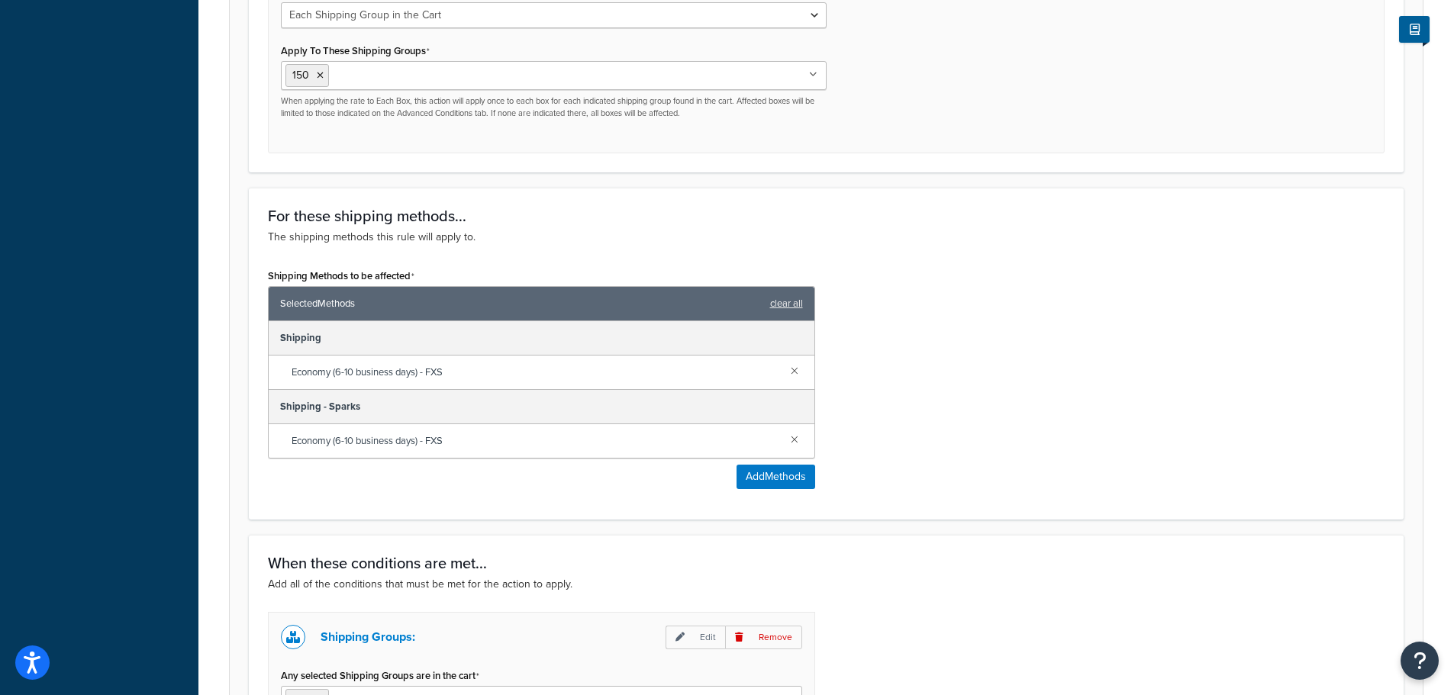
scroll to position [687, 0]
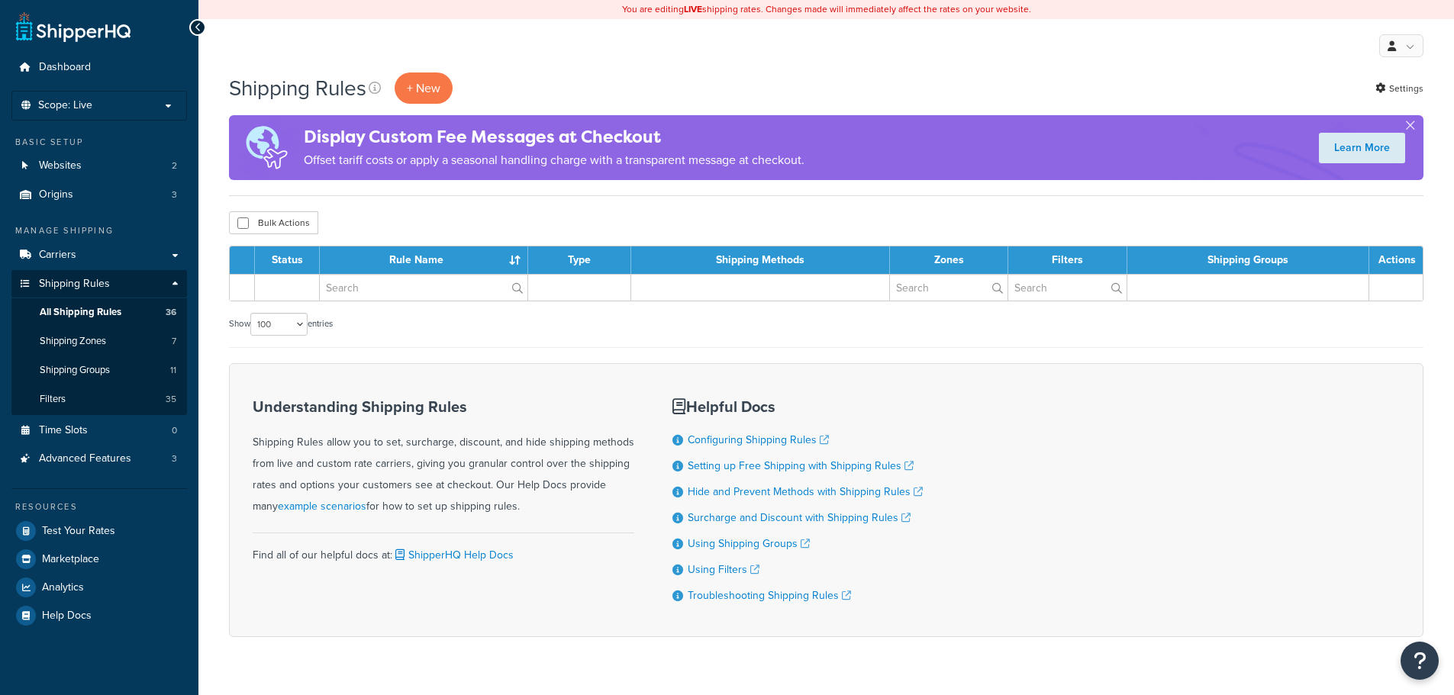
select select "100"
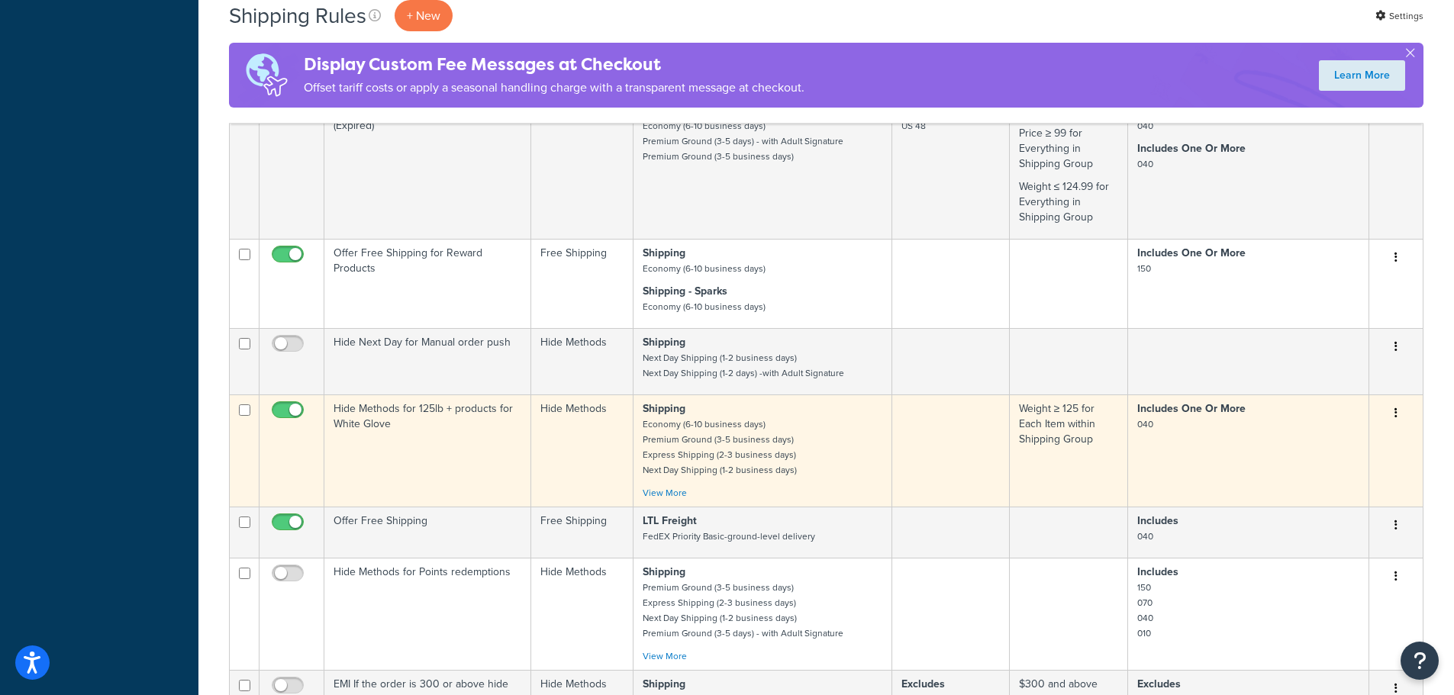
scroll to position [2781, 0]
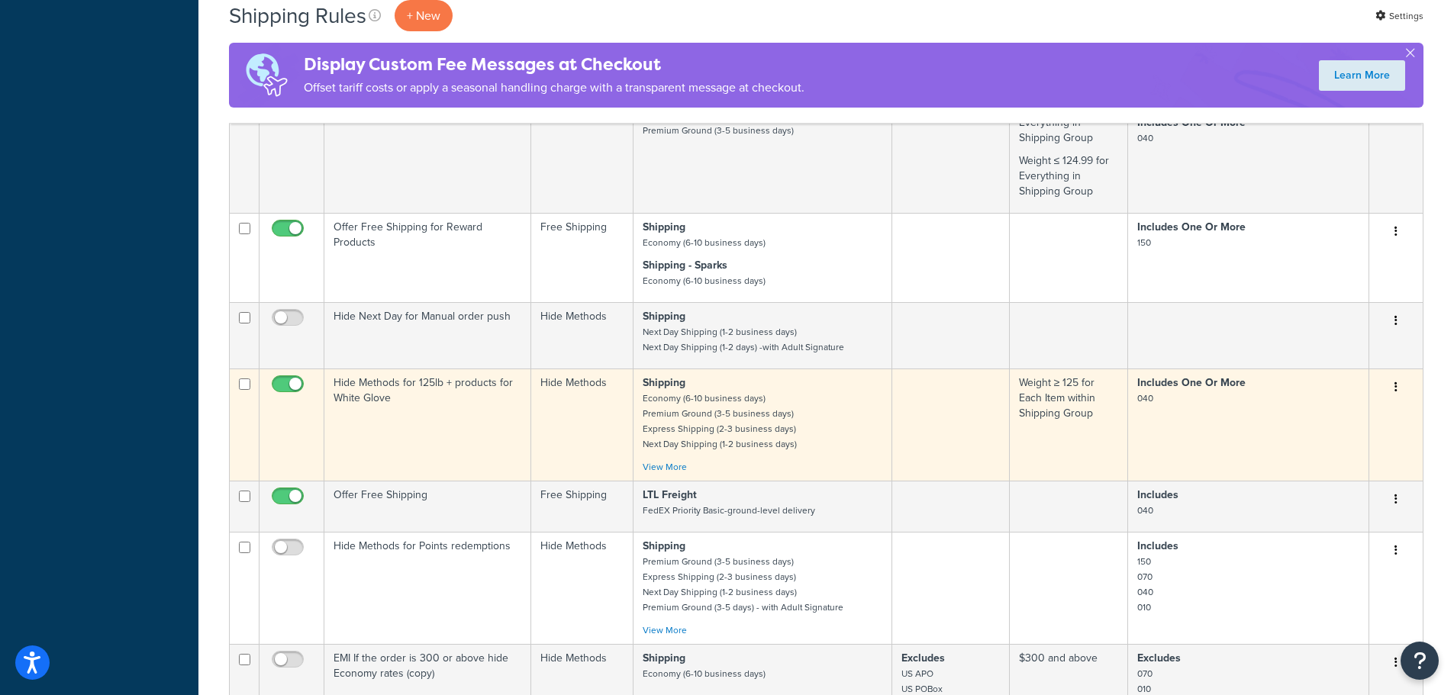
click at [423, 405] on td "Hide Methods for 125lb + products for White Glove" at bounding box center [427, 425] width 207 height 112
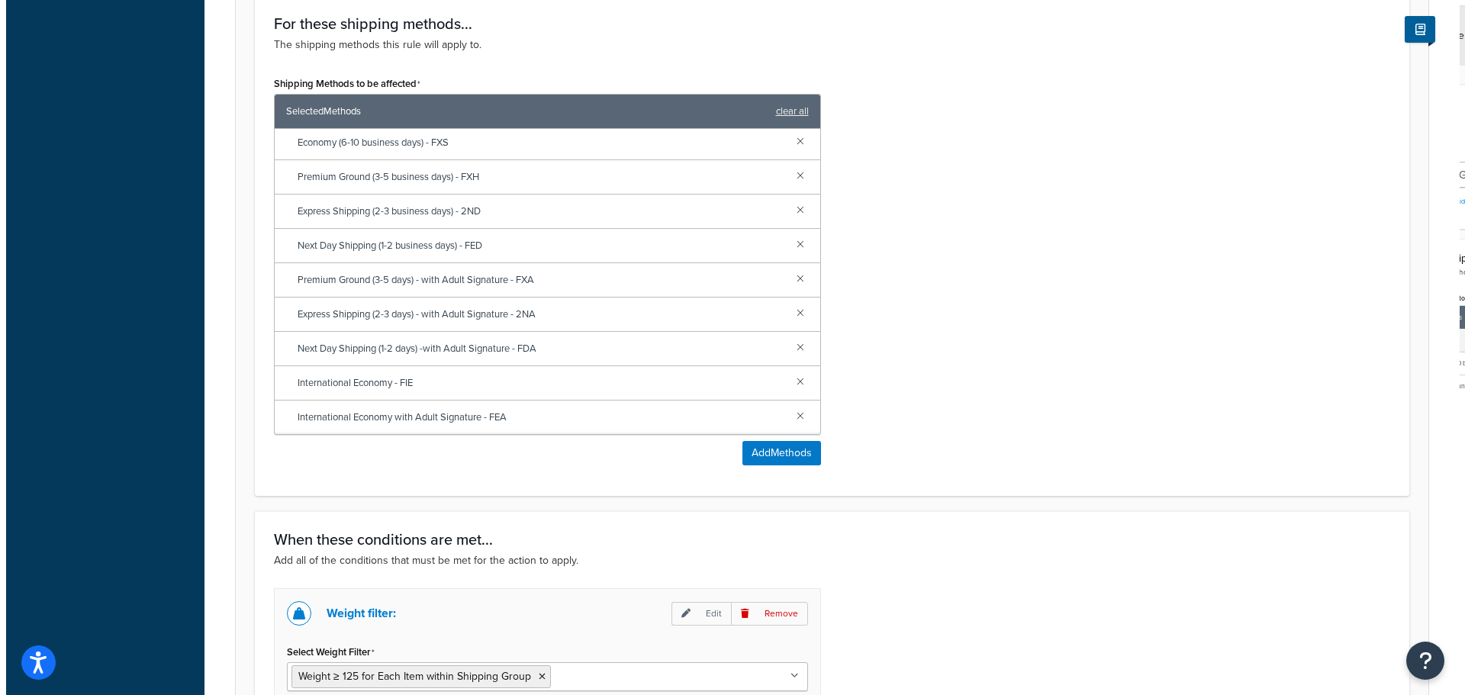
scroll to position [992, 0]
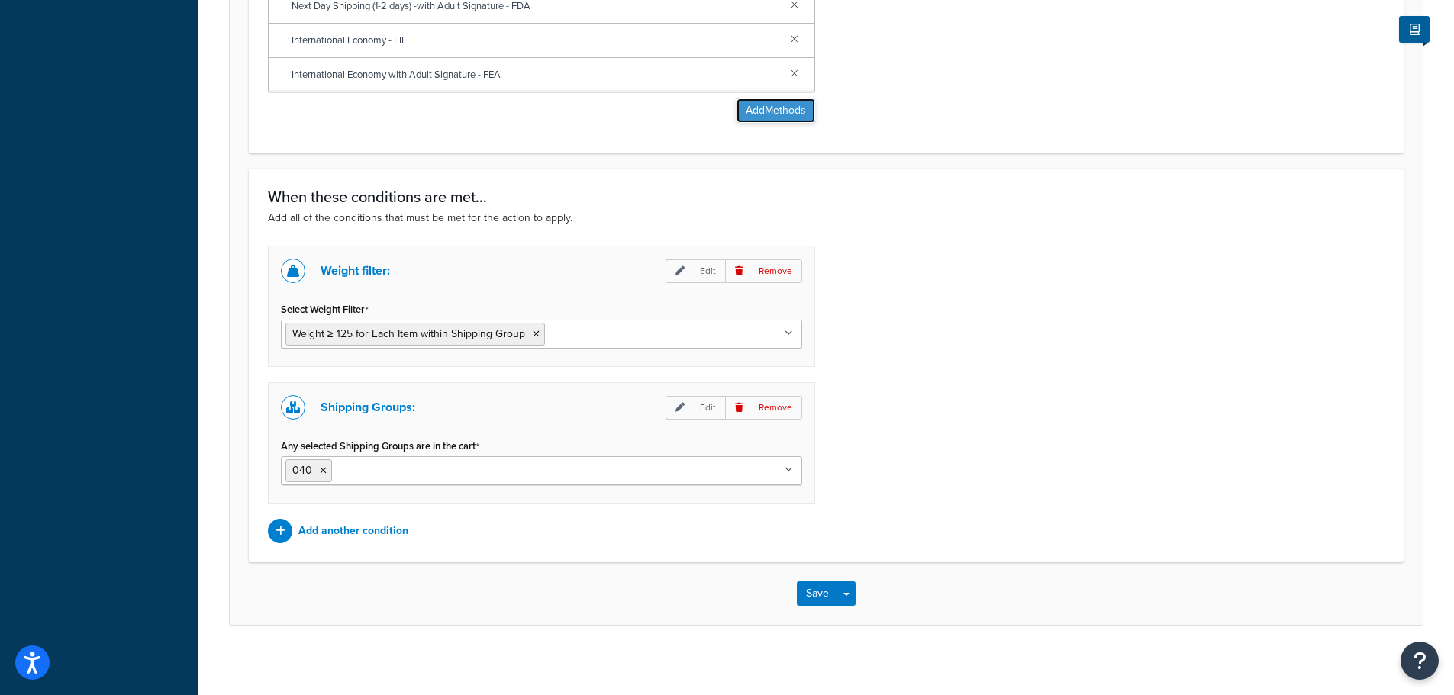
click at [748, 105] on button "Add Methods" at bounding box center [775, 110] width 79 height 24
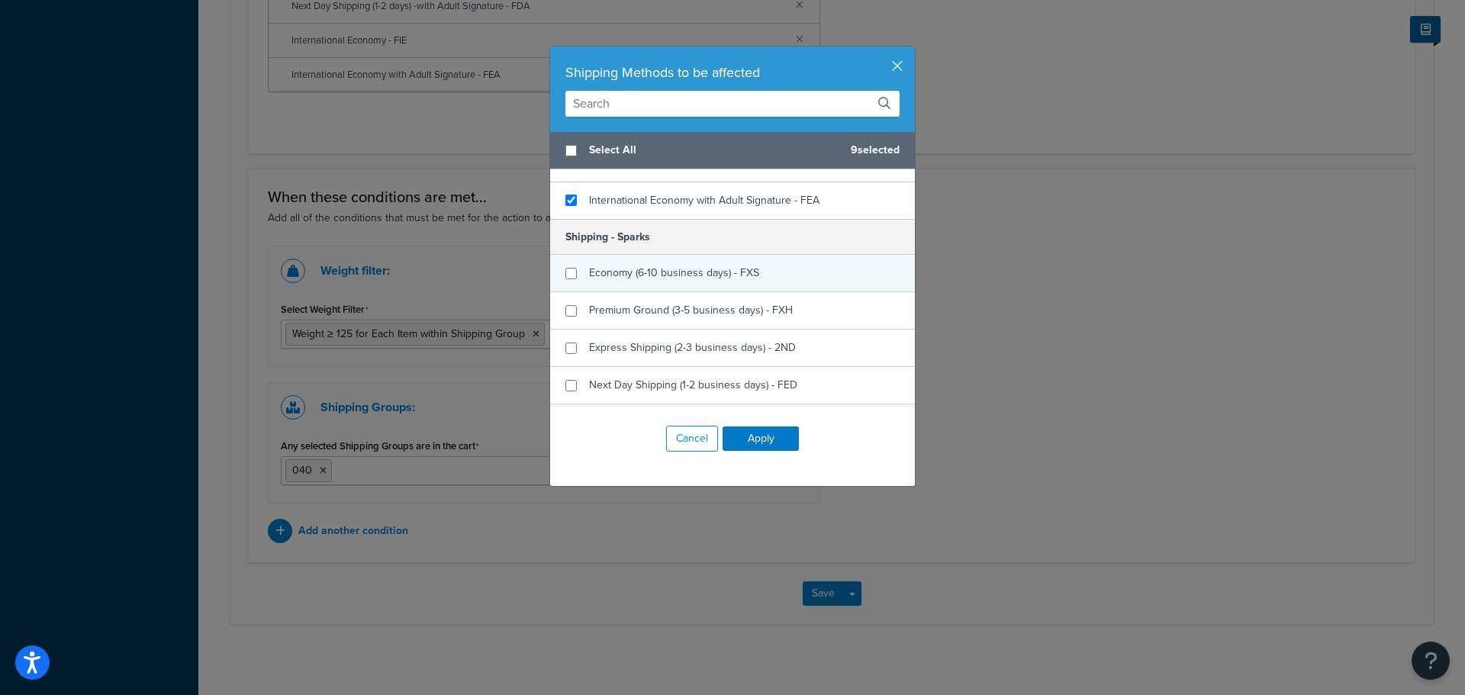
scroll to position [534, 0]
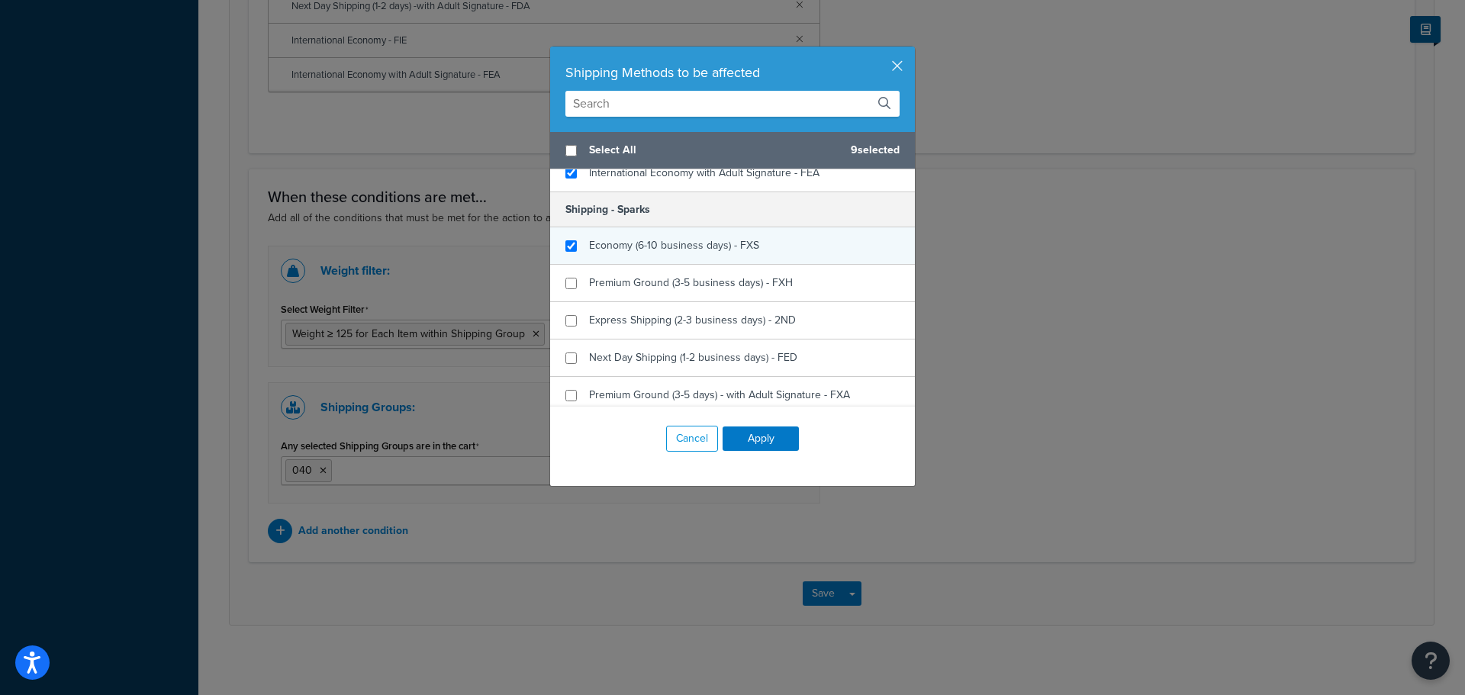
checkbox input "true"
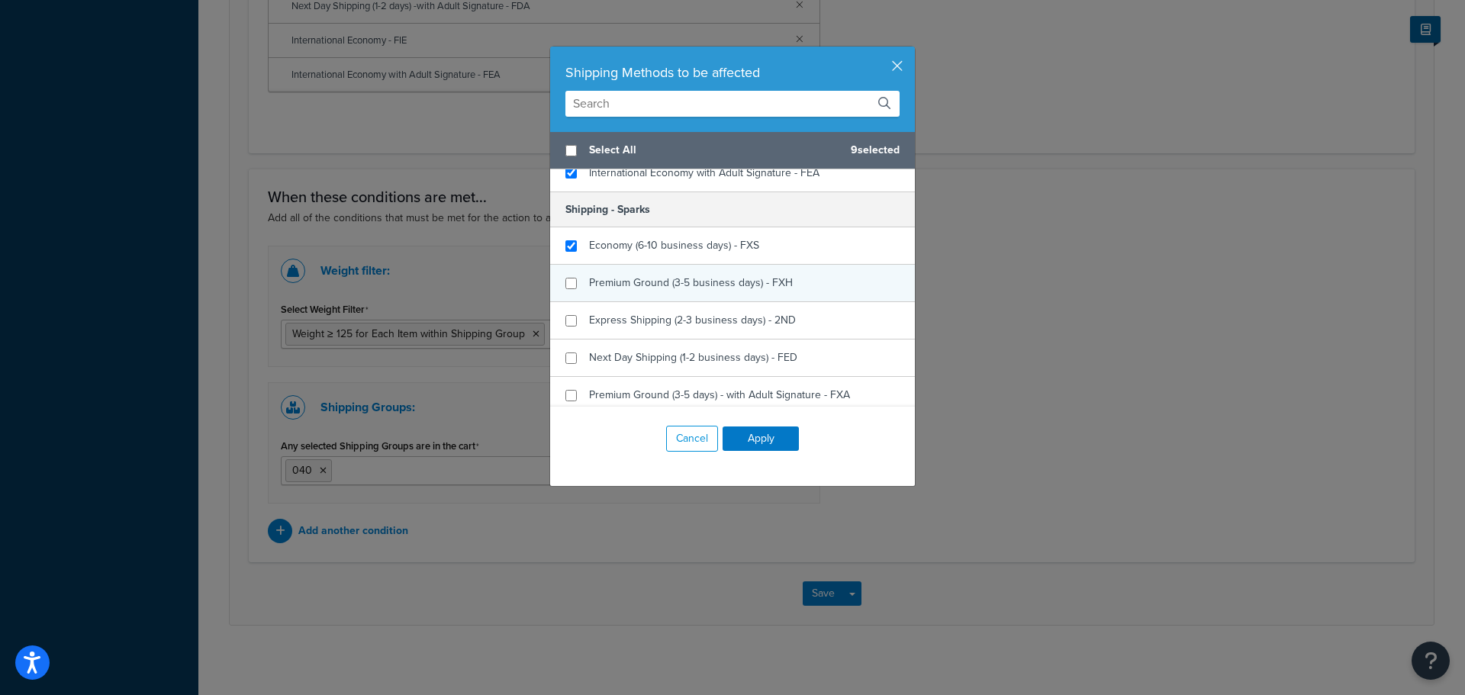
drag, startPoint x: 626, startPoint y: 248, endPoint x: 626, endPoint y: 266, distance: 17.6
click at [629, 250] on span "Economy (6-10 business days) - FXS" at bounding box center [674, 245] width 170 height 16
checkbox input "true"
click at [626, 281] on span "Premium Ground (3-5 business days) - FXH" at bounding box center [691, 283] width 204 height 16
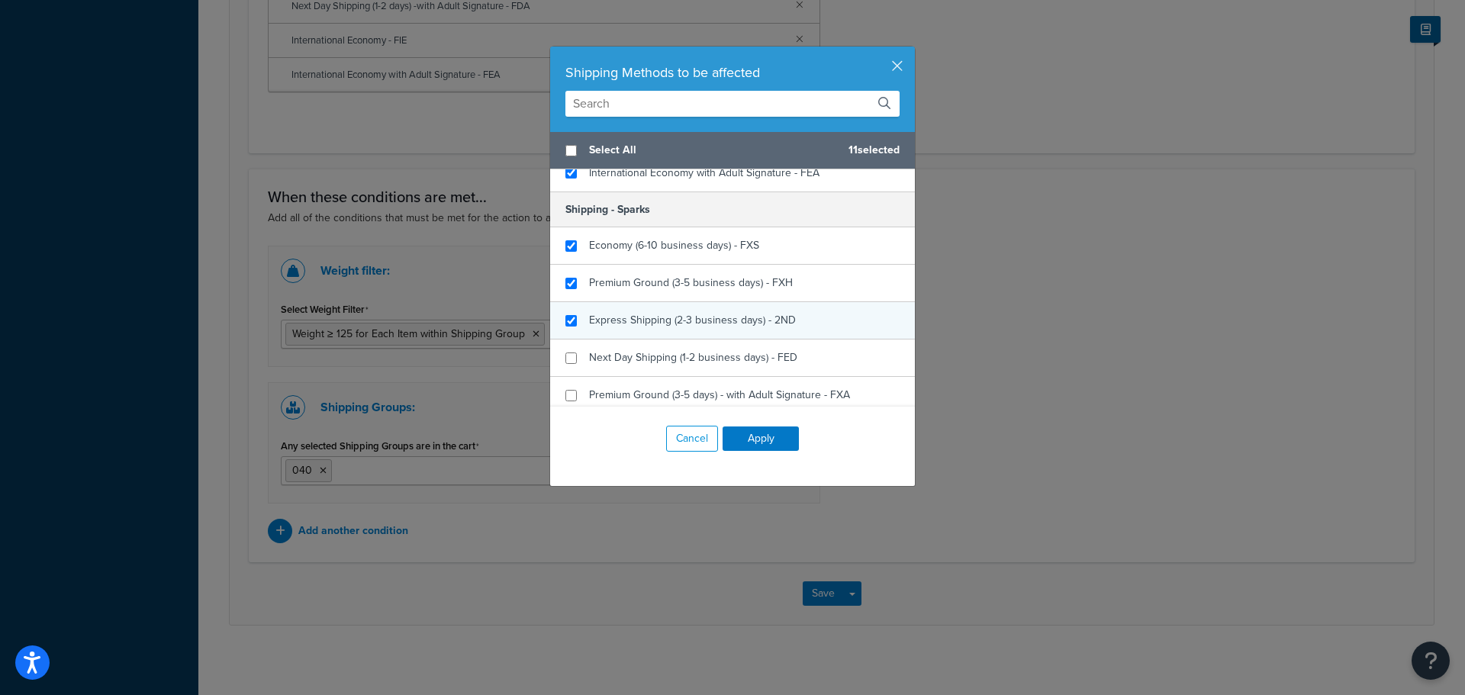
checkbox input "true"
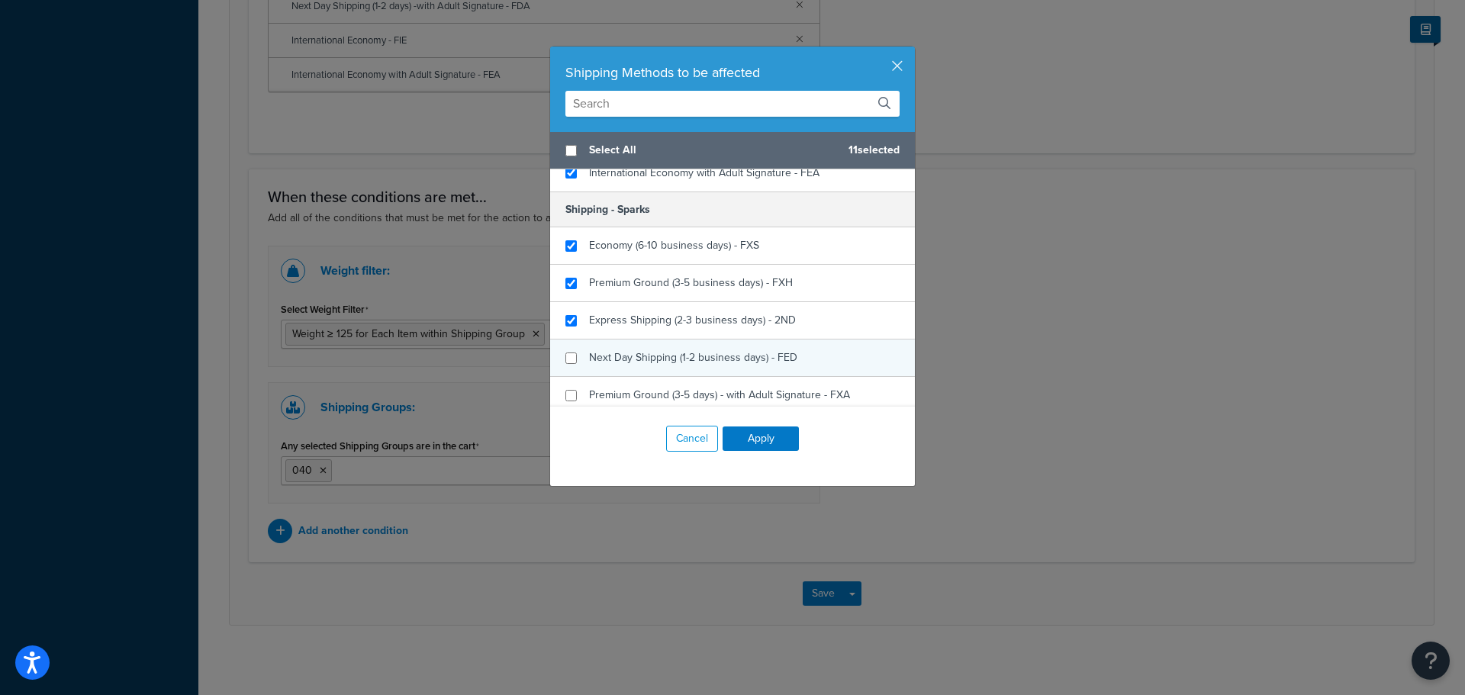
drag, startPoint x: 626, startPoint y: 320, endPoint x: 629, endPoint y: 340, distance: 20.7
click at [630, 324] on span "Express Shipping (2-3 business days) - 2ND" at bounding box center [692, 320] width 207 height 16
checkbox input "true"
click at [626, 356] on span "Next Day Shipping (1-2 business days) - FED" at bounding box center [693, 357] width 208 height 16
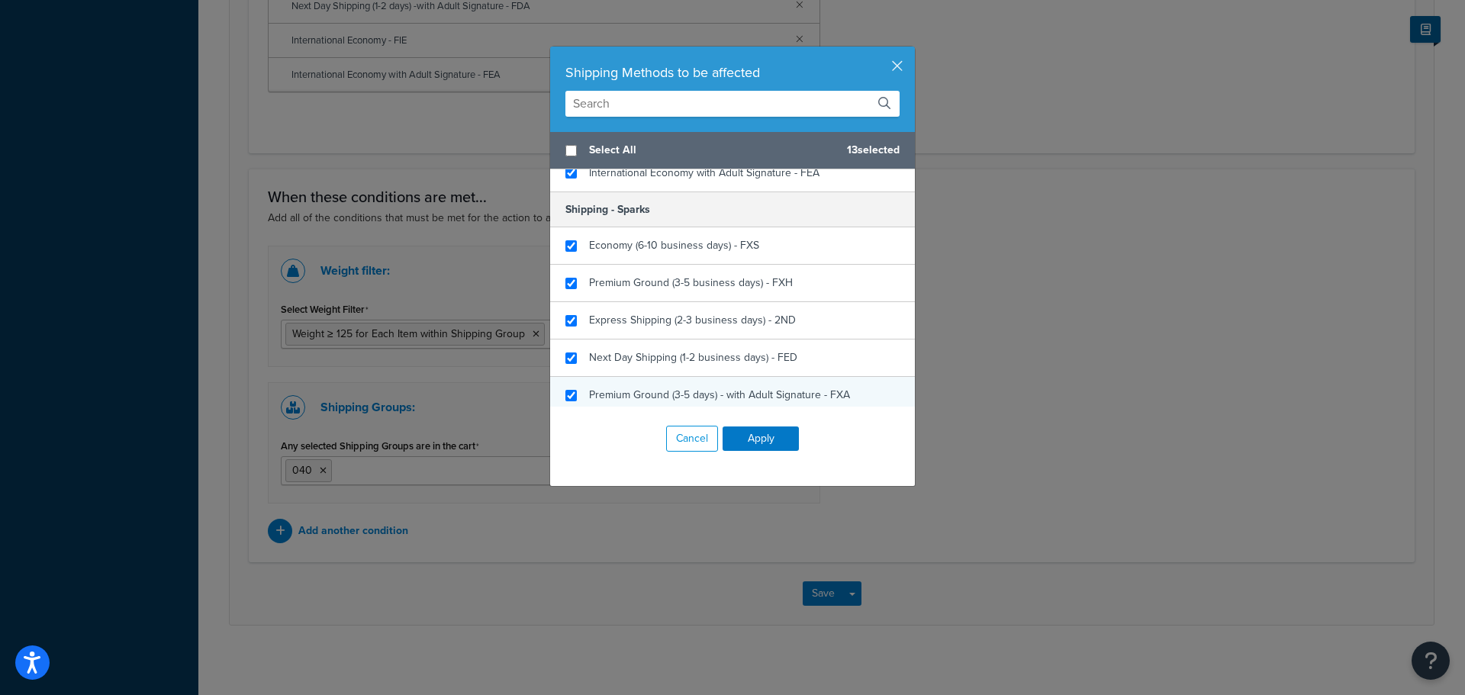
checkbox input "true"
click at [628, 379] on div "Premium Ground (3-5 days) - with Adult Signature - FXA" at bounding box center [732, 395] width 365 height 37
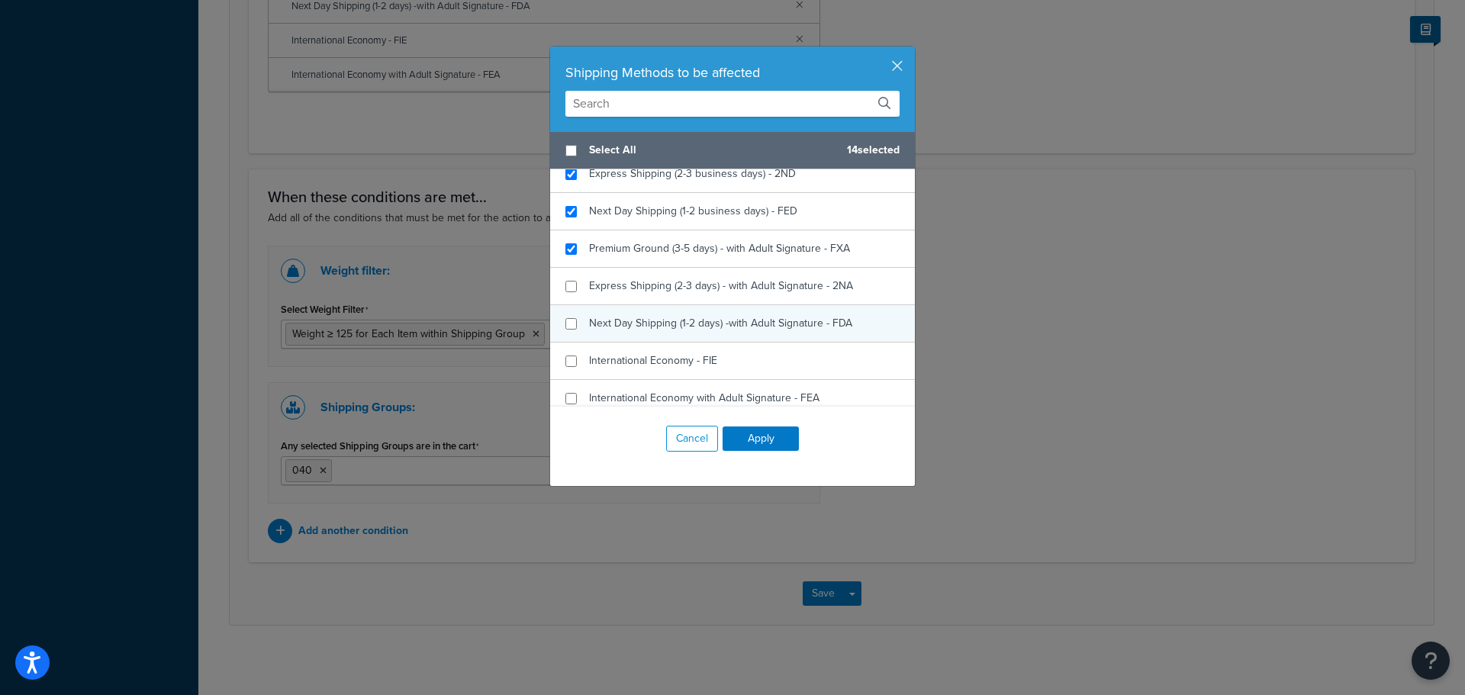
scroll to position [687, 0]
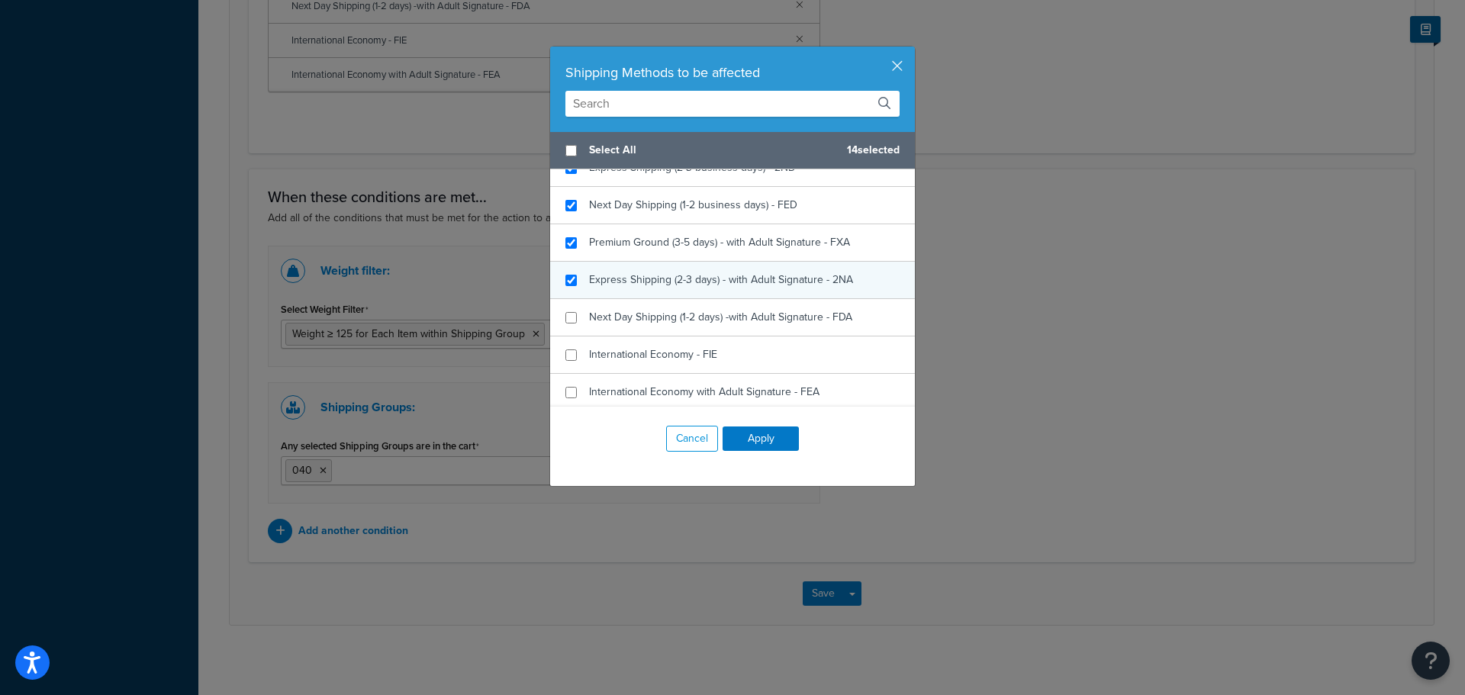
checkbox input "true"
drag, startPoint x: 648, startPoint y: 280, endPoint x: 652, endPoint y: 298, distance: 18.7
click at [651, 285] on span "Express Shipping (2-3 days) - with Adult Signature - 2NA" at bounding box center [721, 280] width 264 height 16
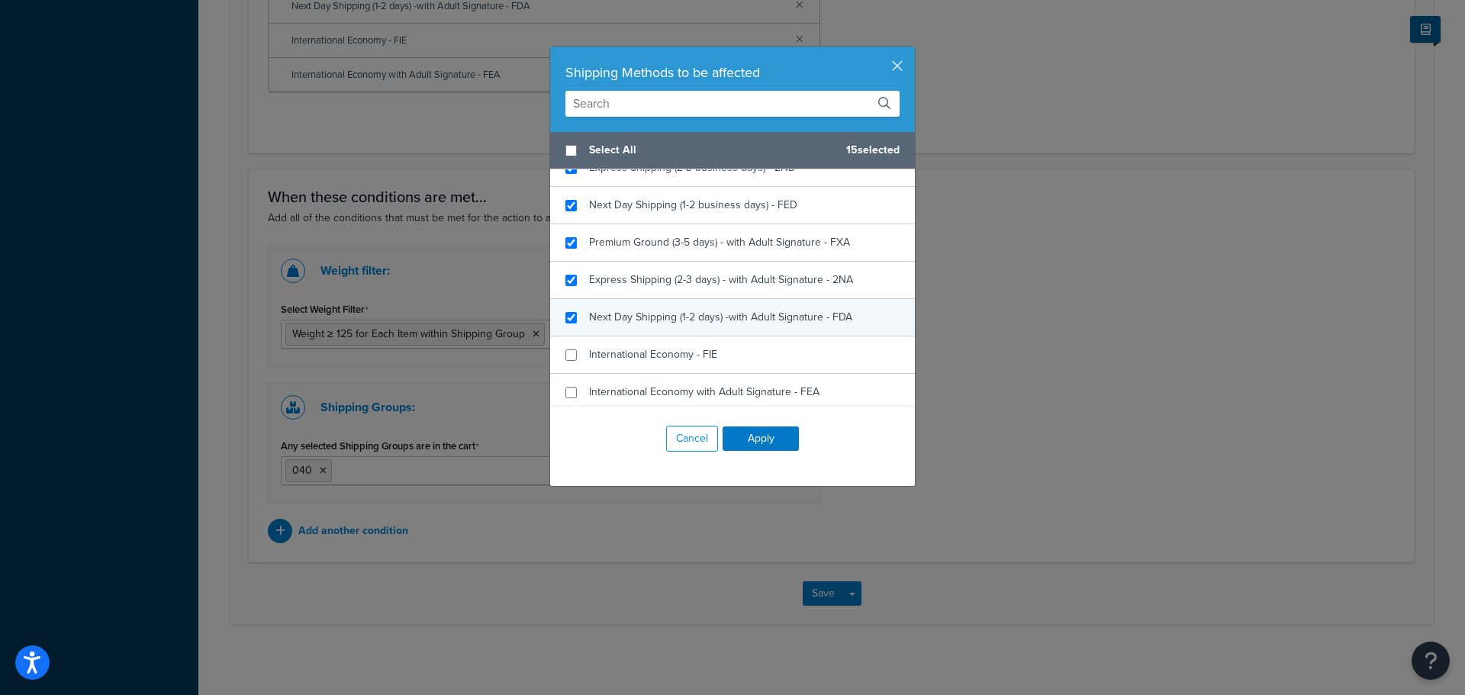
checkbox input "true"
click at [652, 316] on span "Next Day Shipping (1-2 days) -with Adult Signature - FDA" at bounding box center [720, 317] width 263 height 16
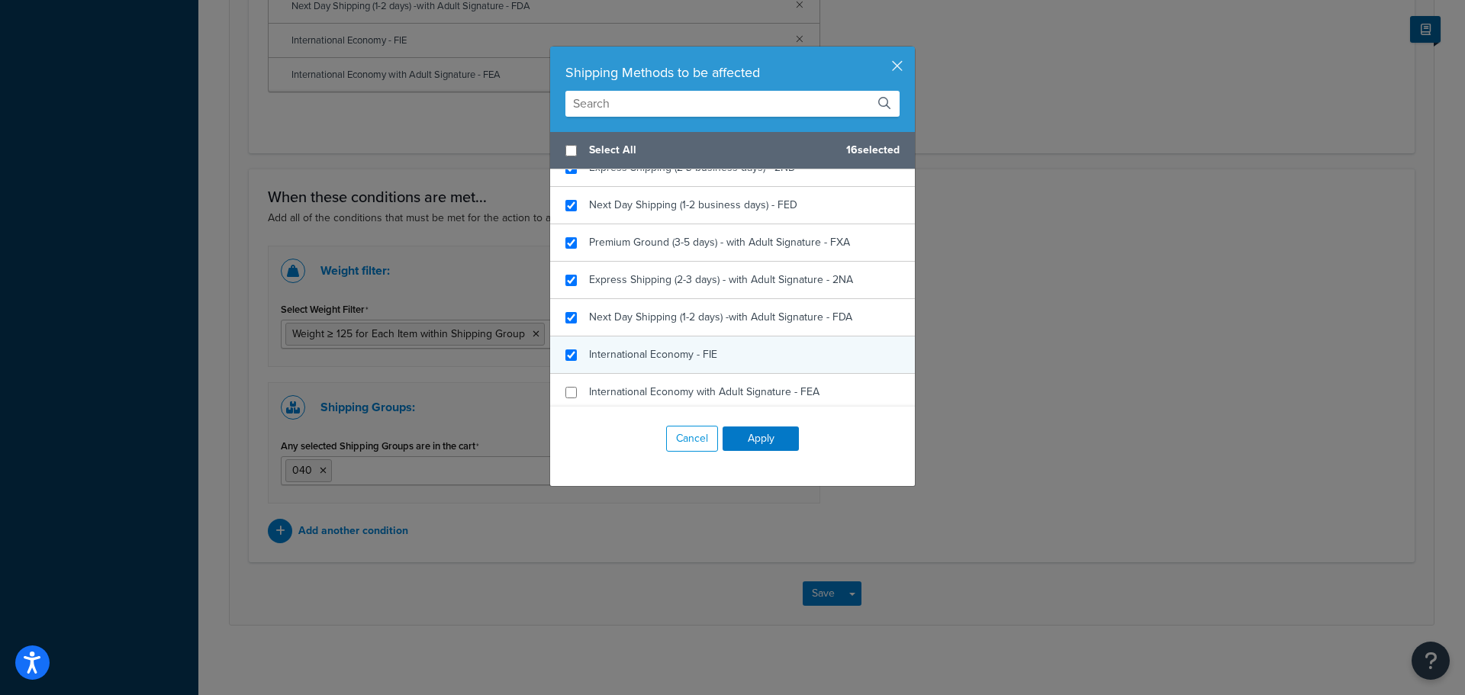
checkbox input "true"
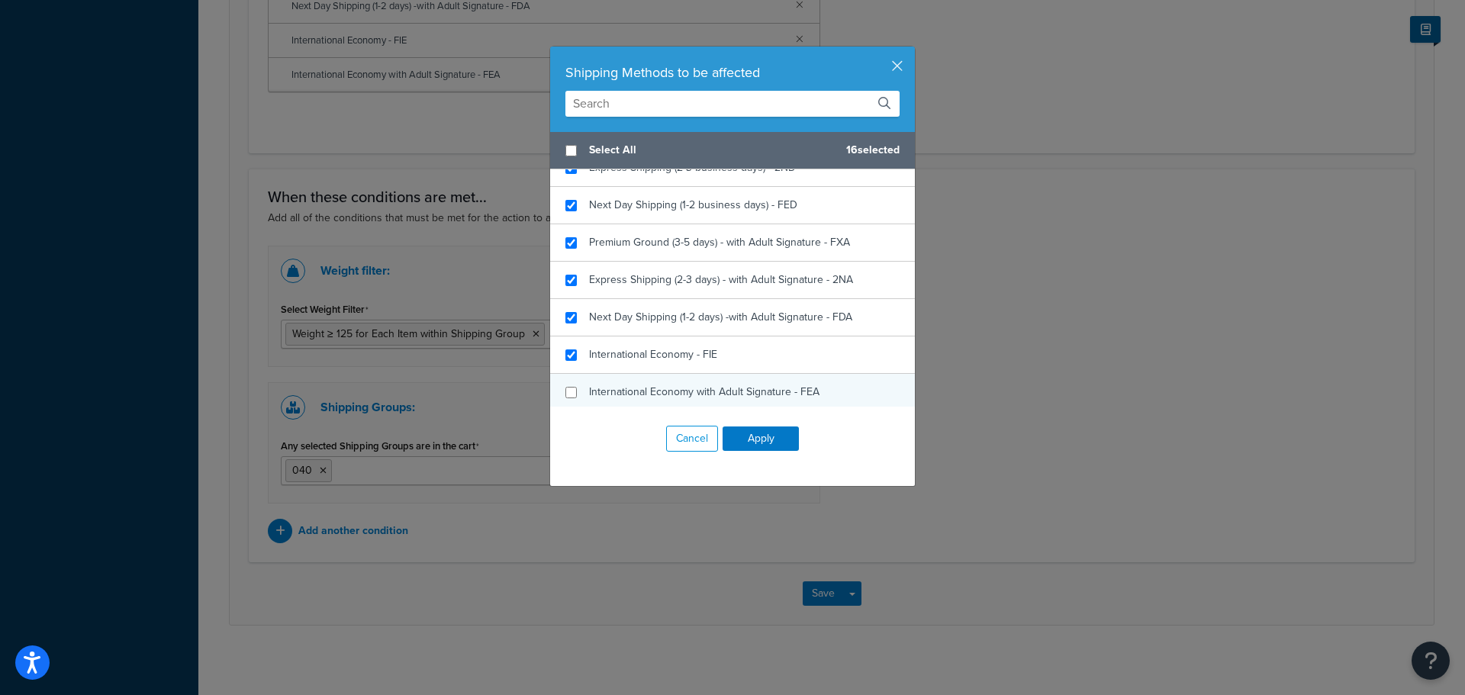
drag, startPoint x: 635, startPoint y: 351, endPoint x: 636, endPoint y: 380, distance: 29.0
click at [638, 356] on span "International Economy - FIE" at bounding box center [653, 354] width 128 height 16
checkbox input "true"
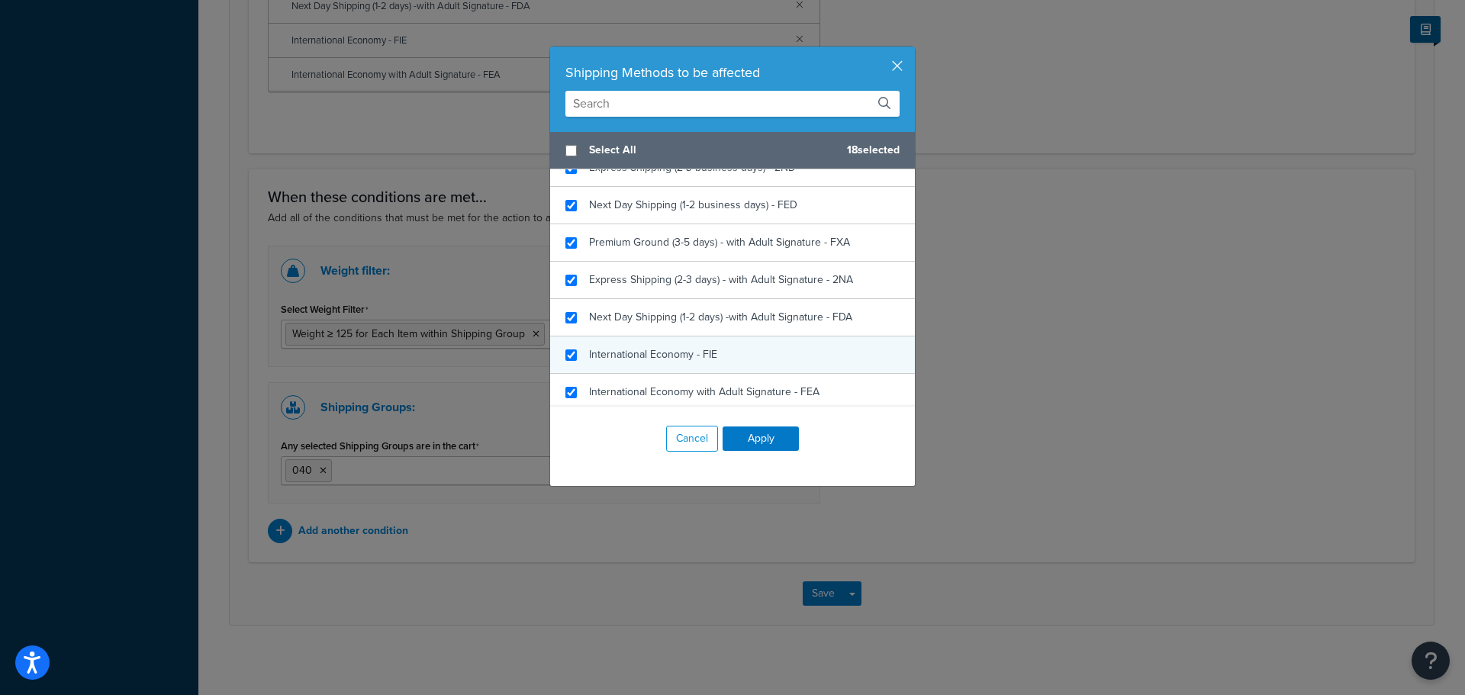
drag, startPoint x: 636, startPoint y: 387, endPoint x: 682, endPoint y: 345, distance: 62.7
click at [636, 386] on span "International Economy with Adult Signature - FEA" at bounding box center [704, 392] width 230 height 16
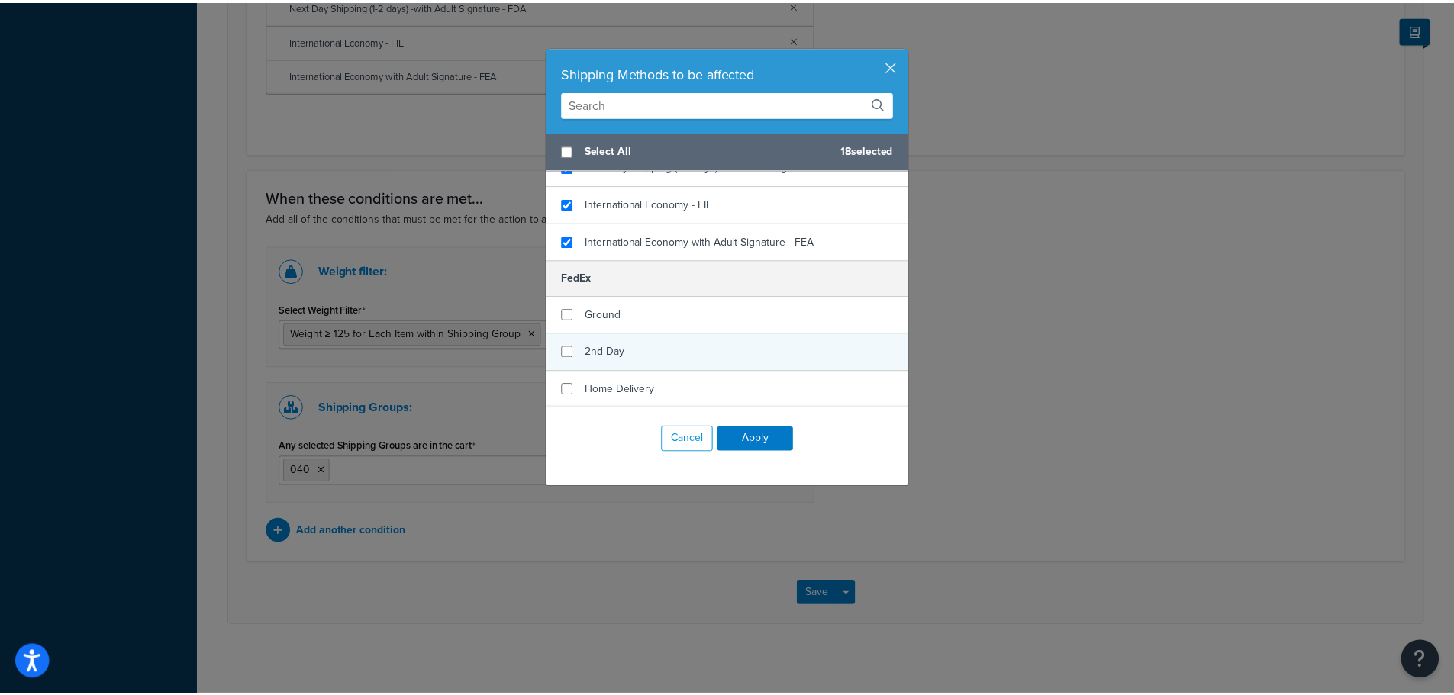
scroll to position [839, 0]
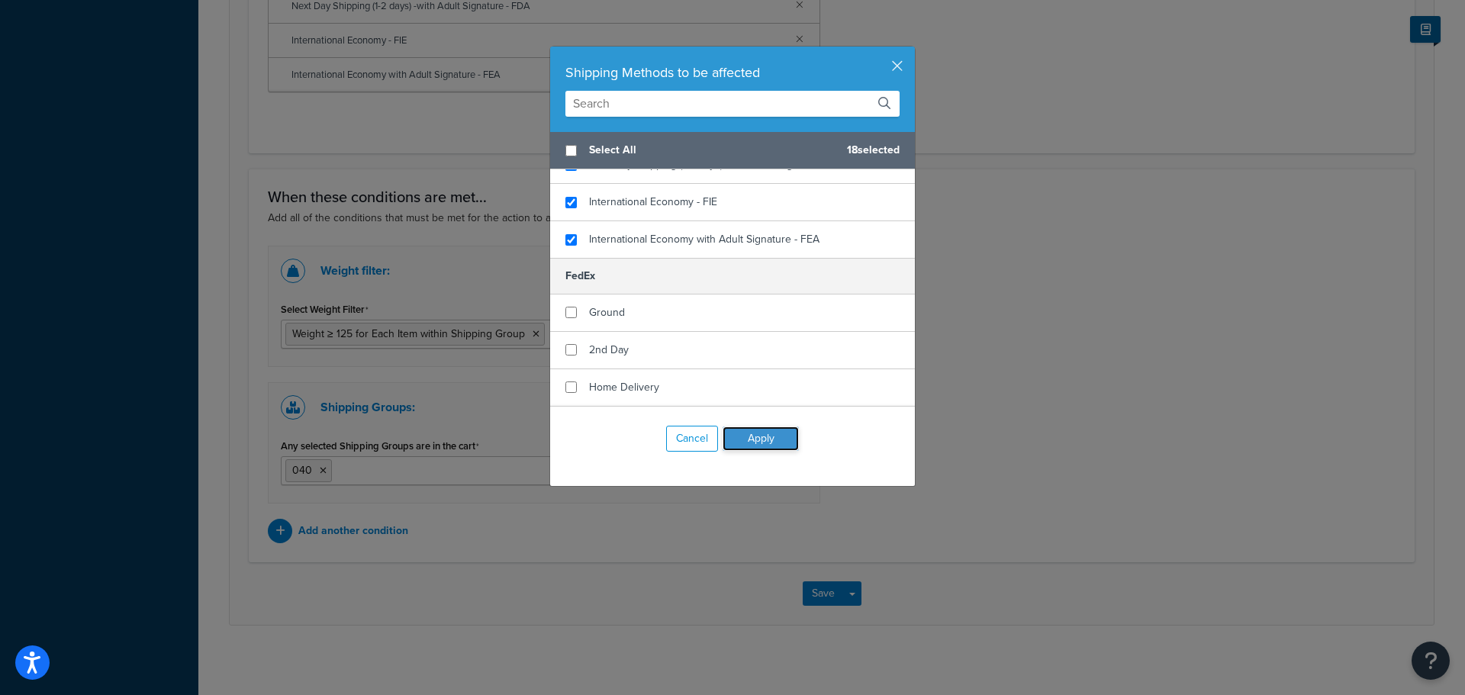
click at [754, 433] on button "Apply" at bounding box center [761, 439] width 76 height 24
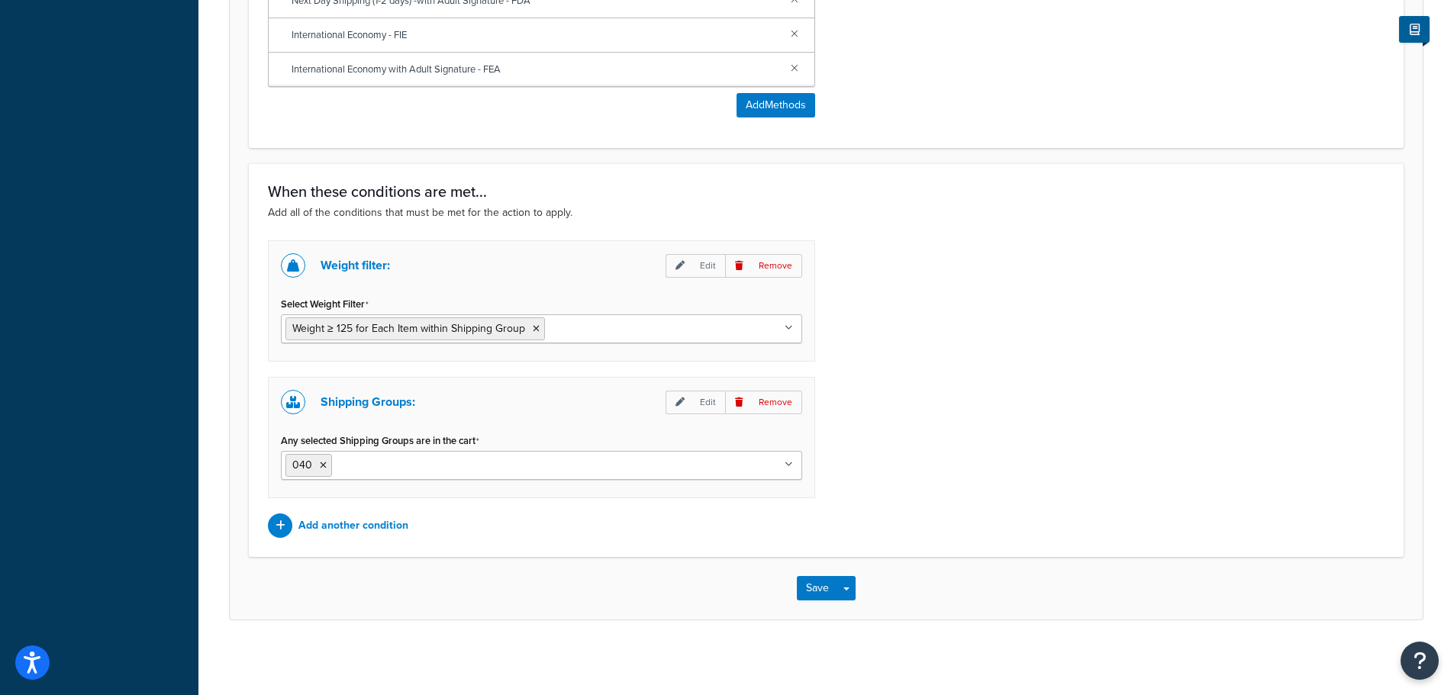
scroll to position [999, 0]
click at [820, 597] on button "Save" at bounding box center [817, 587] width 41 height 24
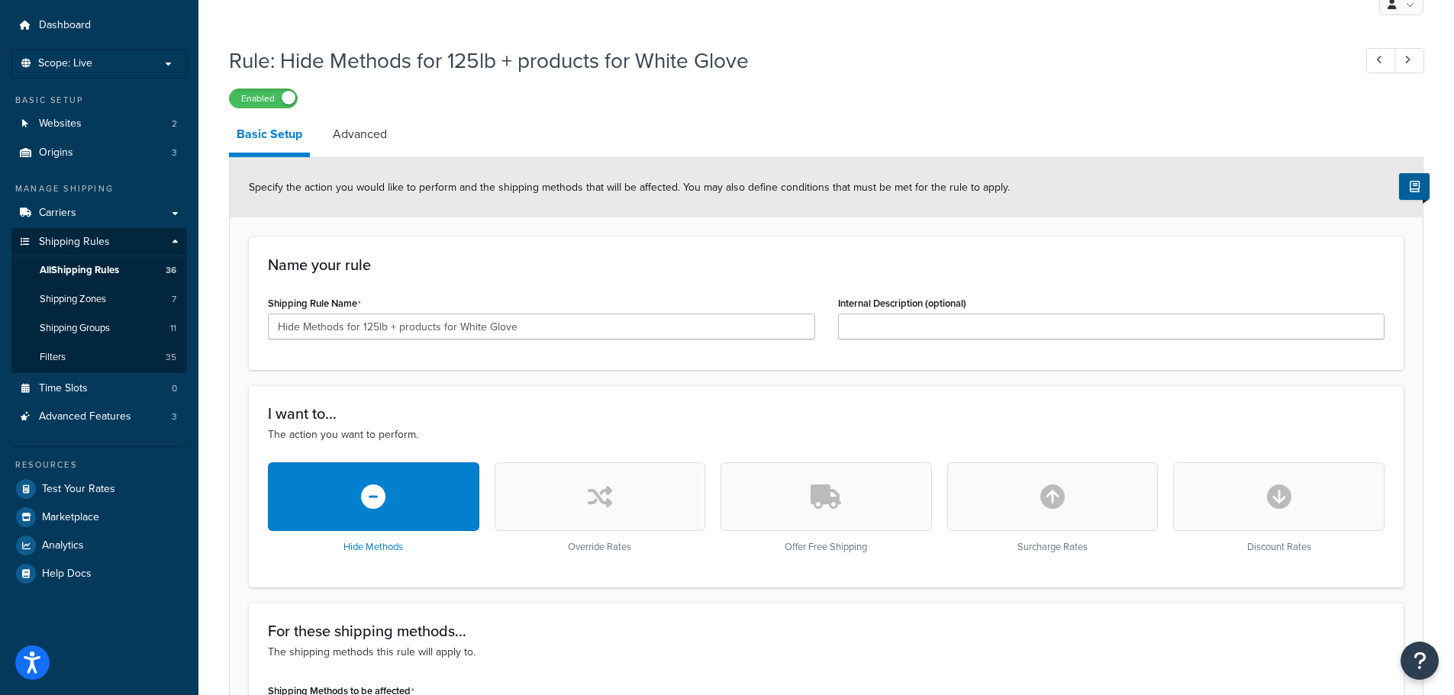
scroll to position [76, 0]
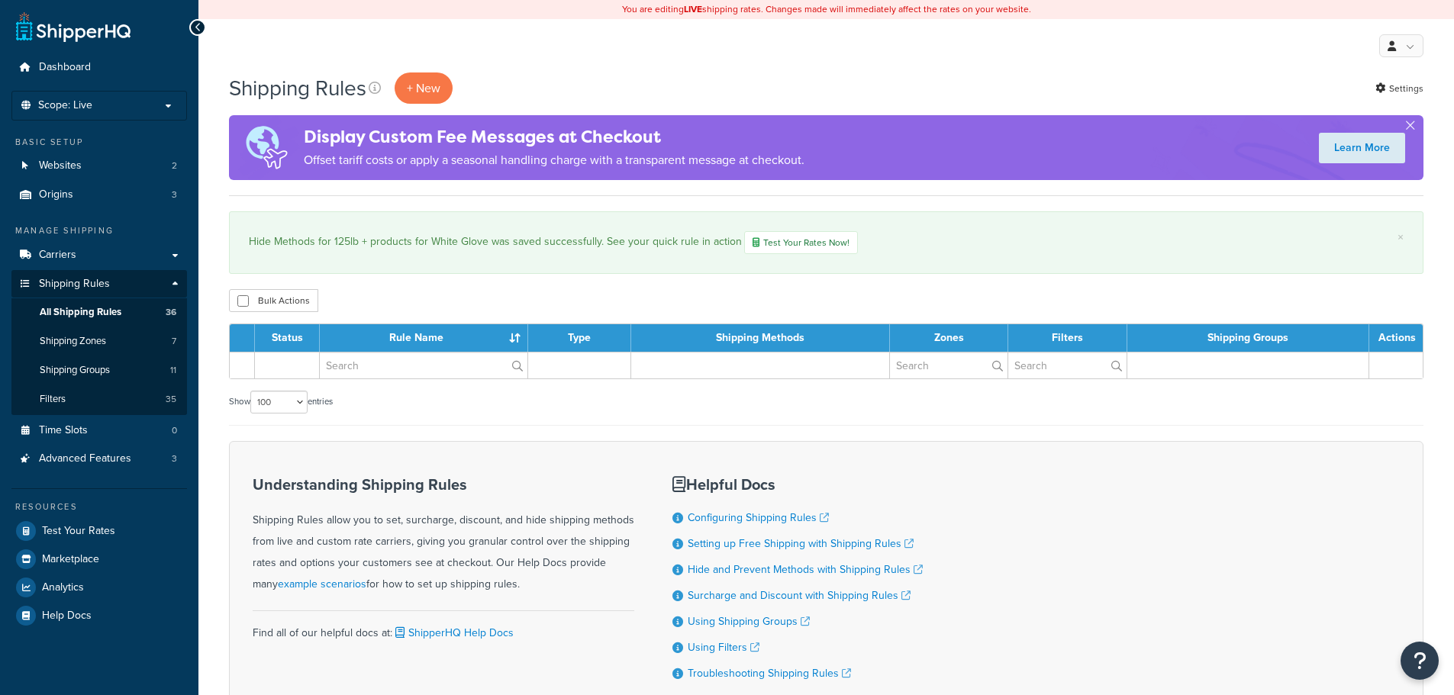
select select "100"
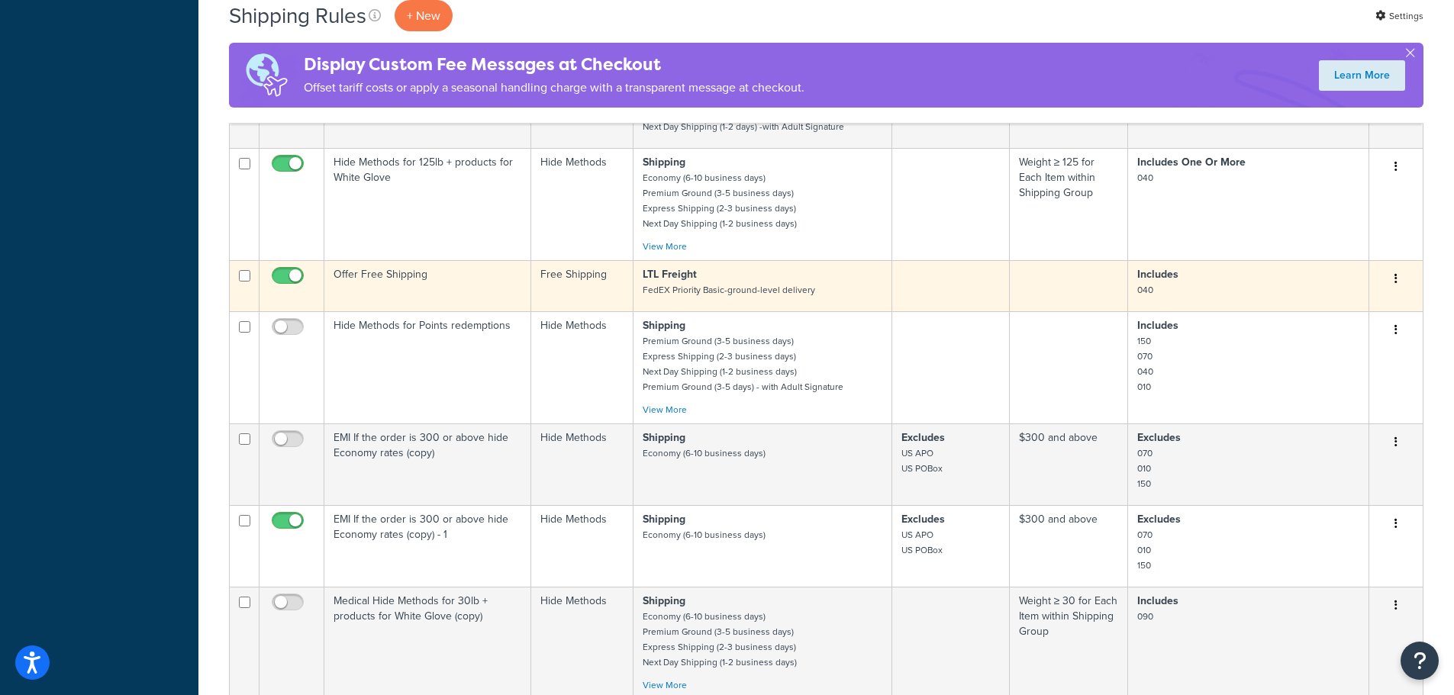
scroll to position [3052, 0]
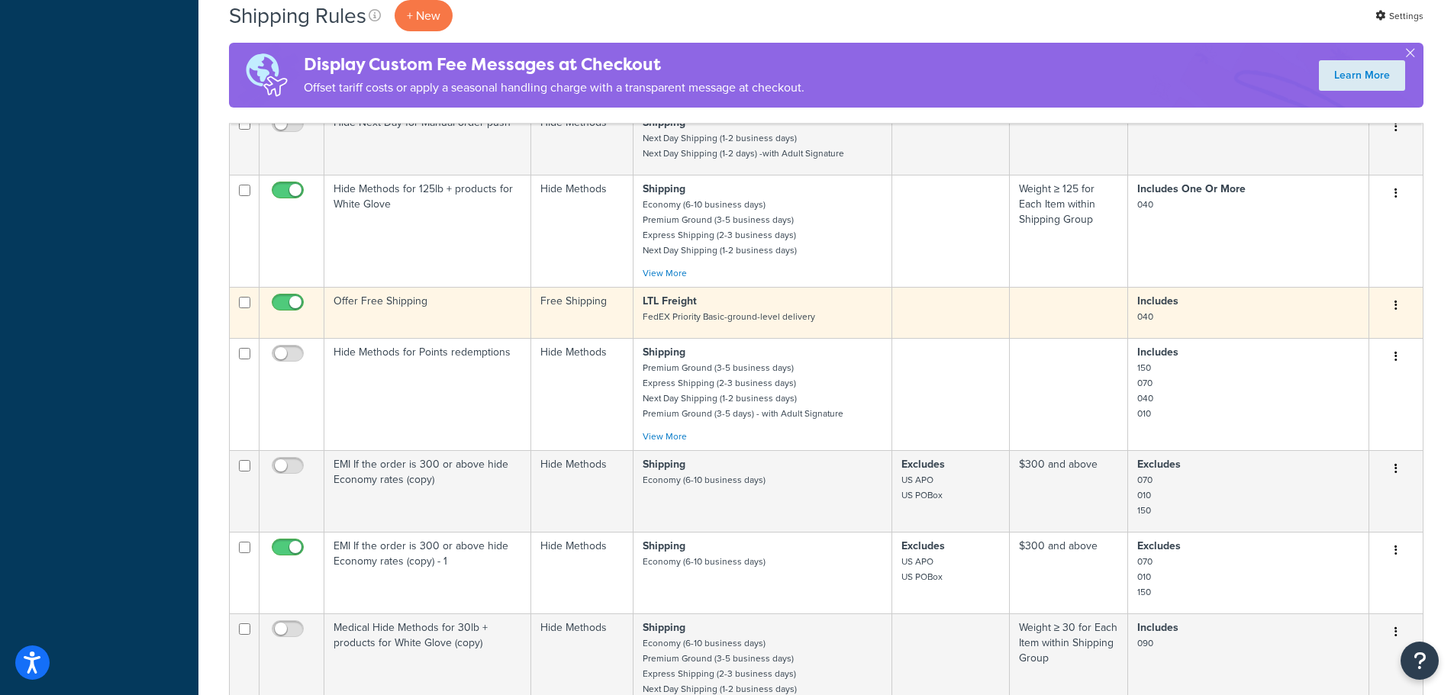
click at [446, 305] on td "Offer Free Shipping" at bounding box center [427, 312] width 207 height 51
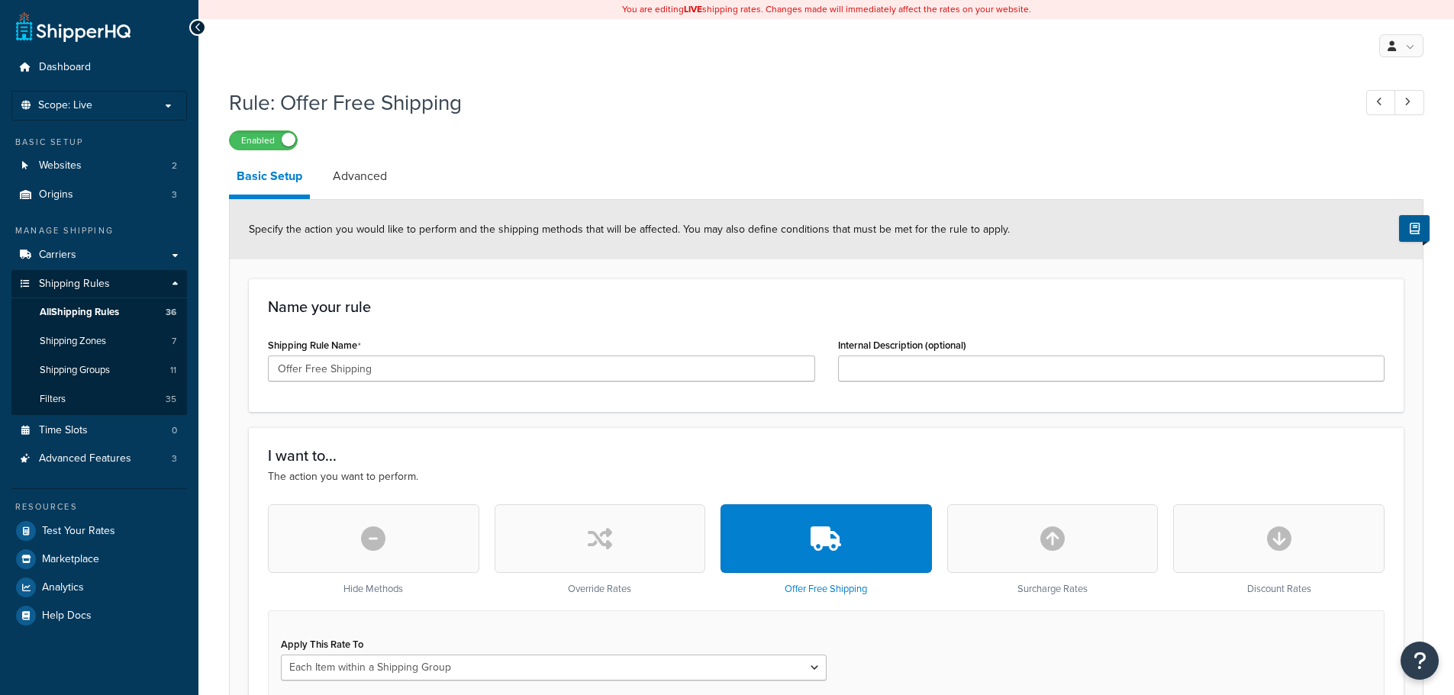
select select "ITEM"
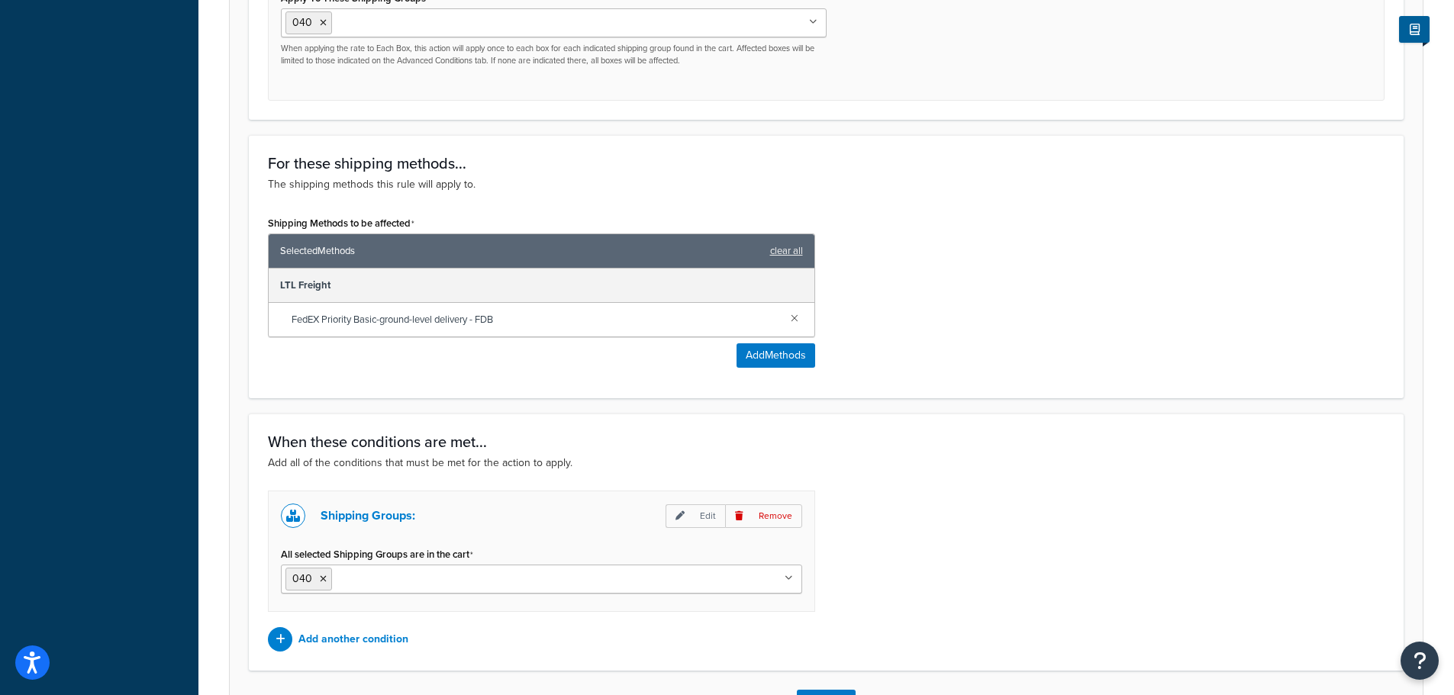
scroll to position [820, 0]
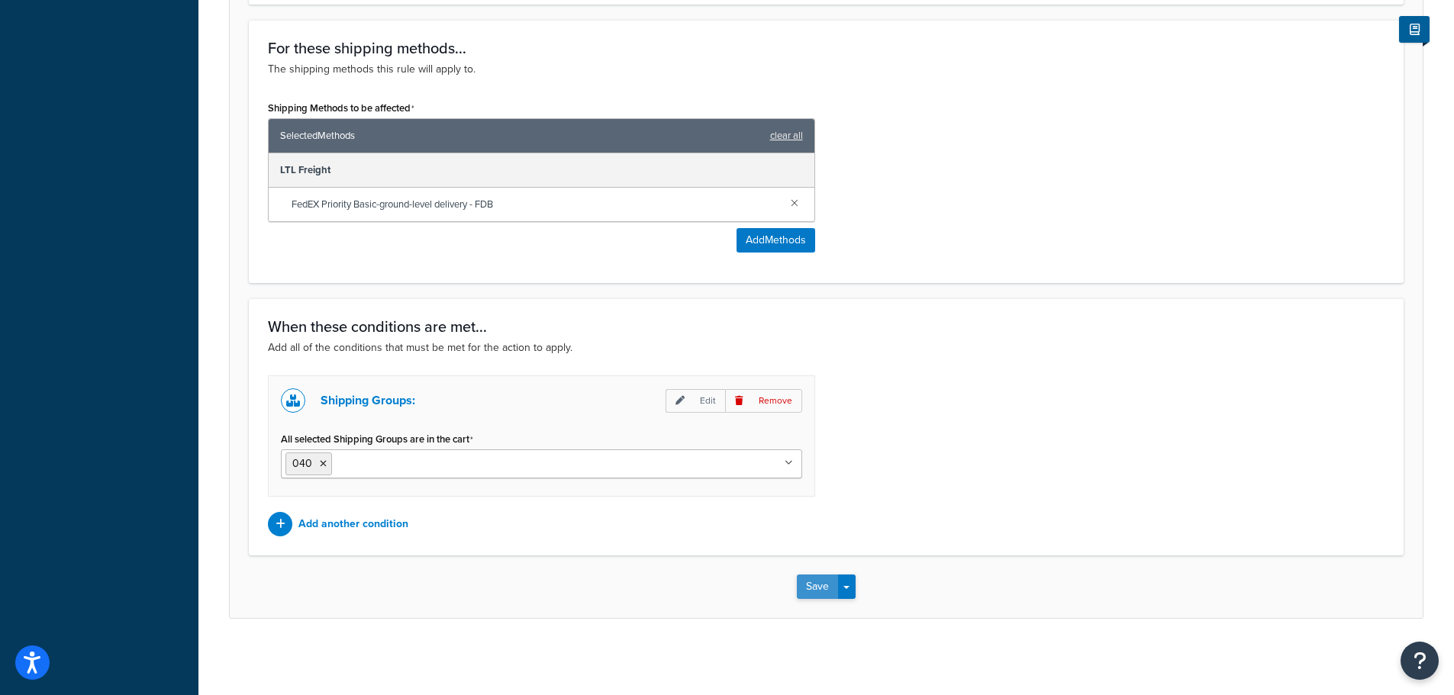
click at [809, 588] on button "Save" at bounding box center [817, 587] width 41 height 24
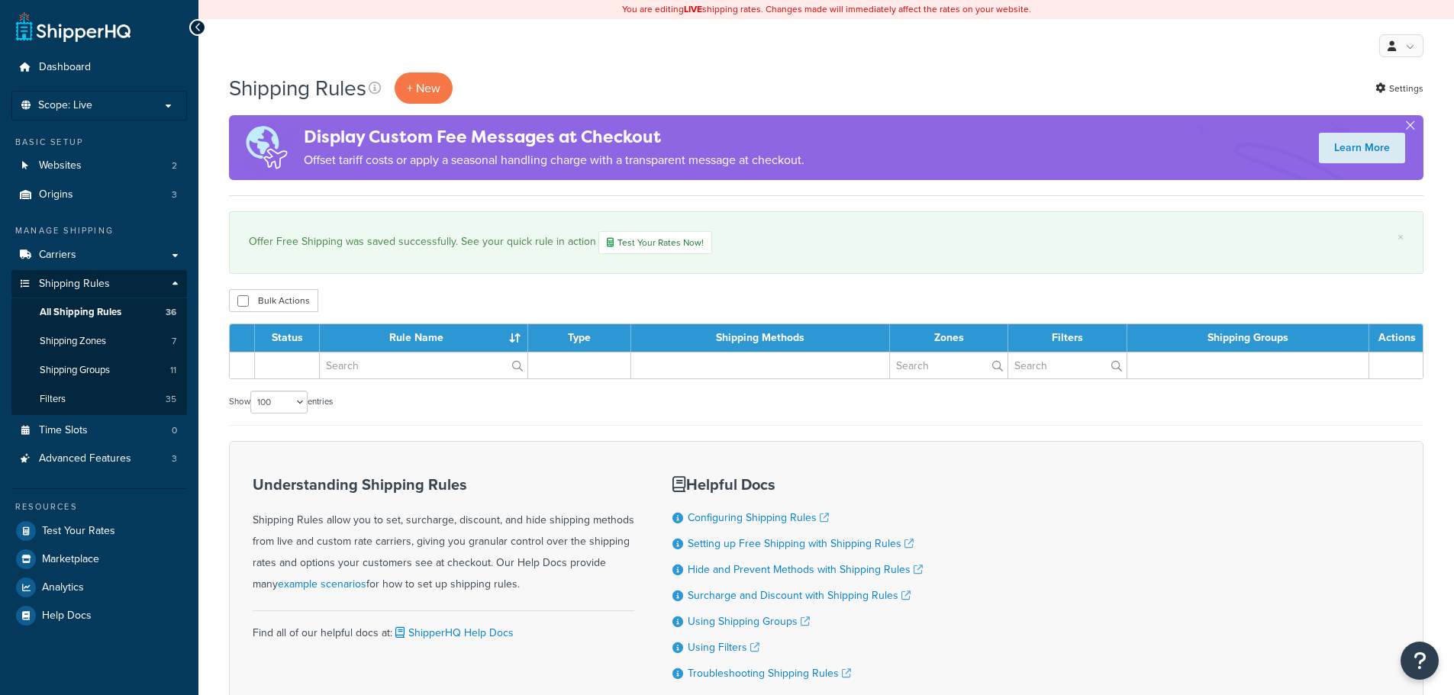
select select "100"
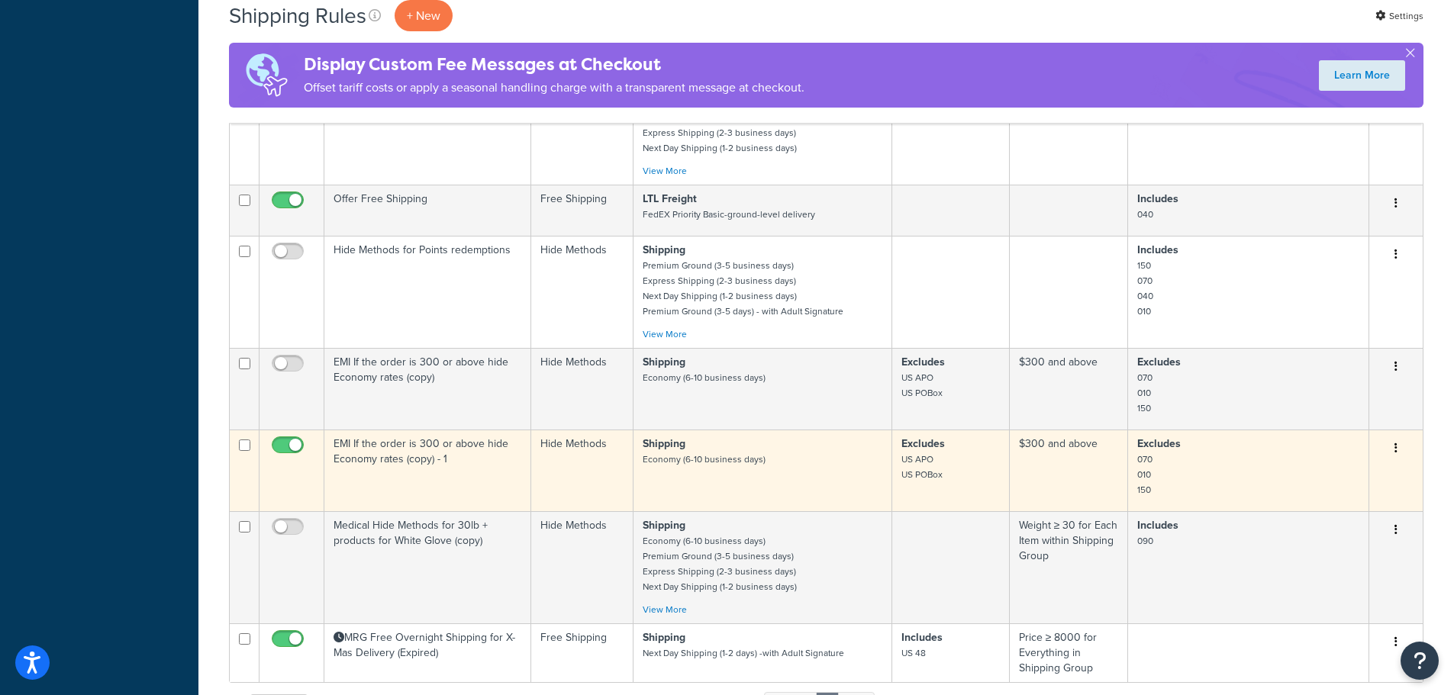
scroll to position [3240, 0]
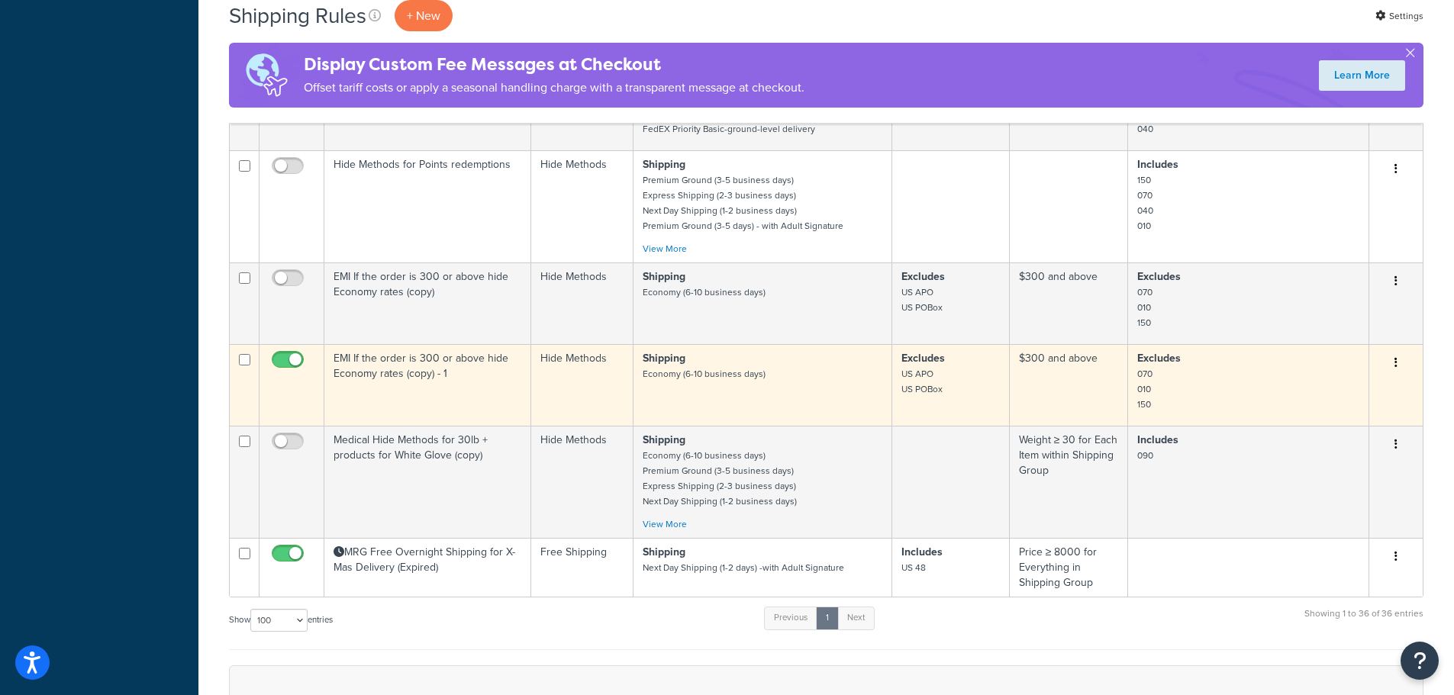
click at [462, 372] on td "EMI If the order is 300 or above hide Economy rates (copy) - 1" at bounding box center [427, 385] width 207 height 82
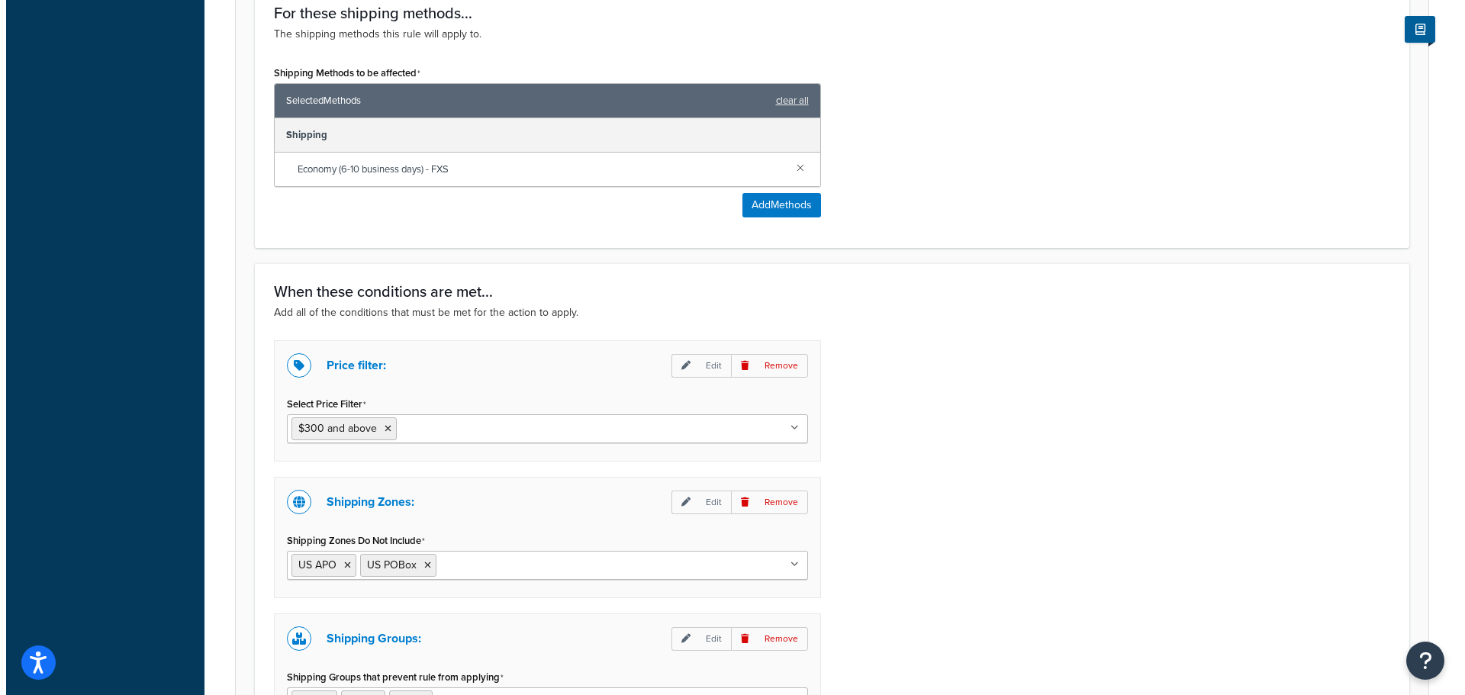
scroll to position [687, 0]
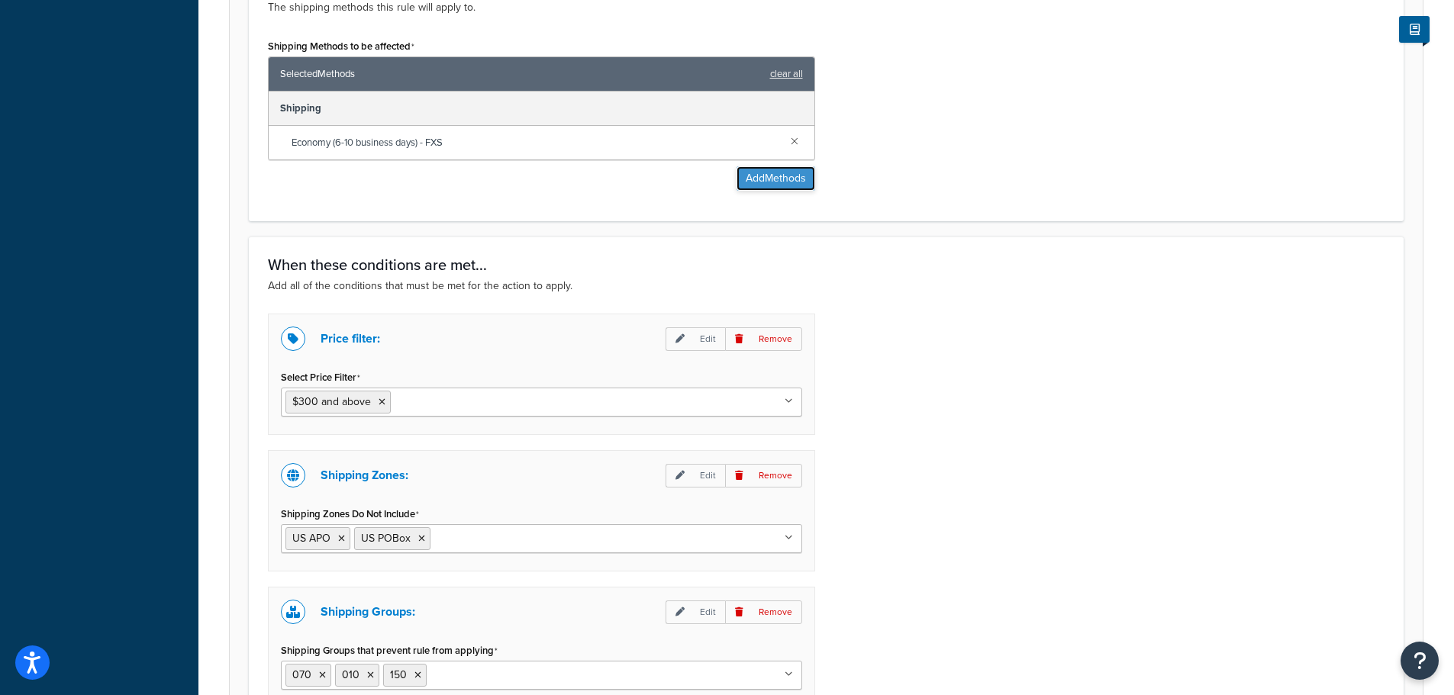
click at [768, 180] on button "Add Methods" at bounding box center [775, 178] width 79 height 24
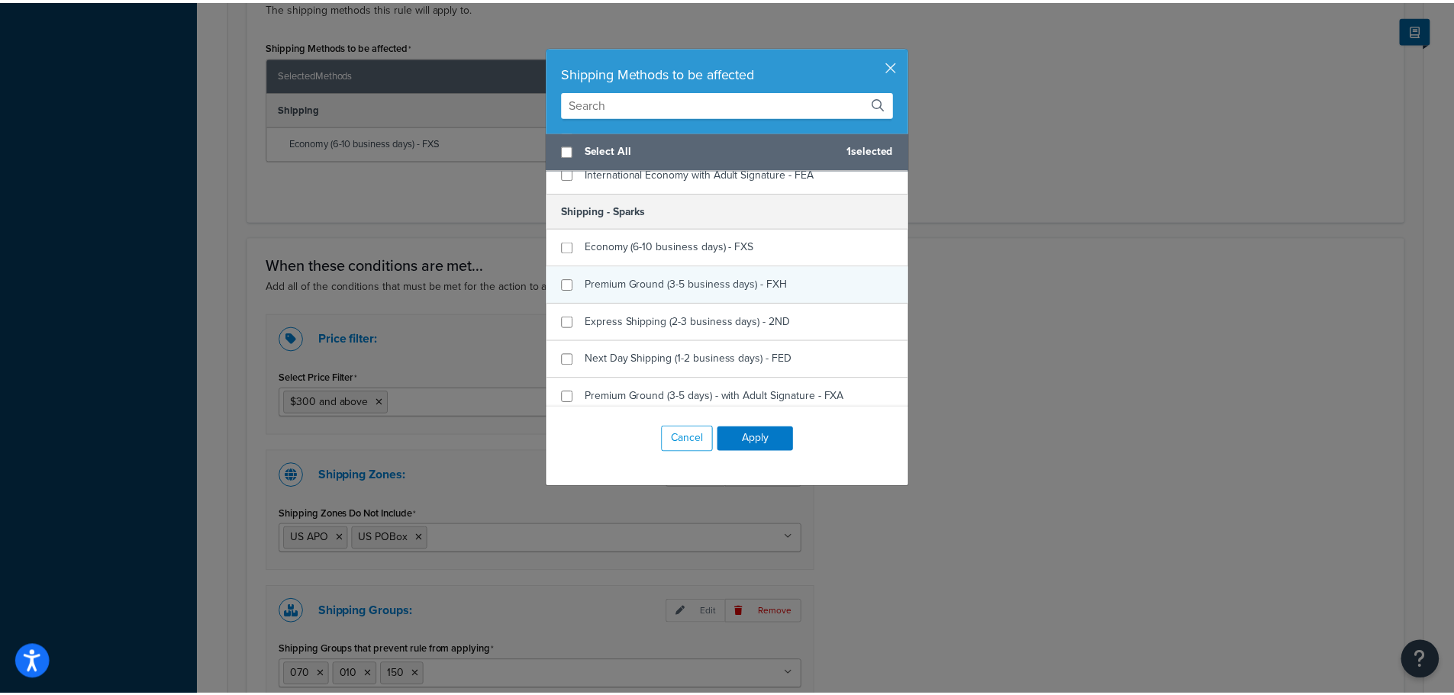
scroll to position [534, 0]
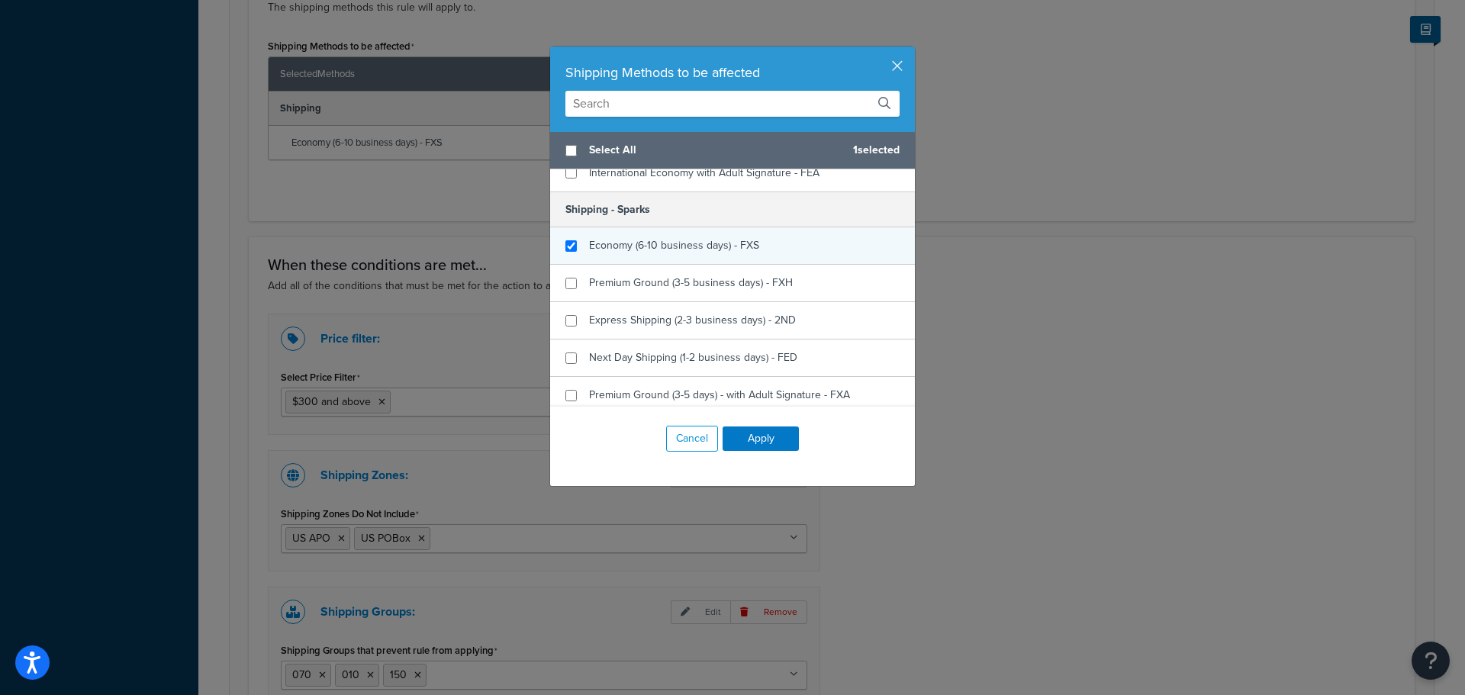
checkbox input "true"
click at [635, 244] on span "Economy (6-10 business days) - FXS" at bounding box center [674, 245] width 170 height 16
click at [755, 440] on button "Apply" at bounding box center [761, 439] width 76 height 24
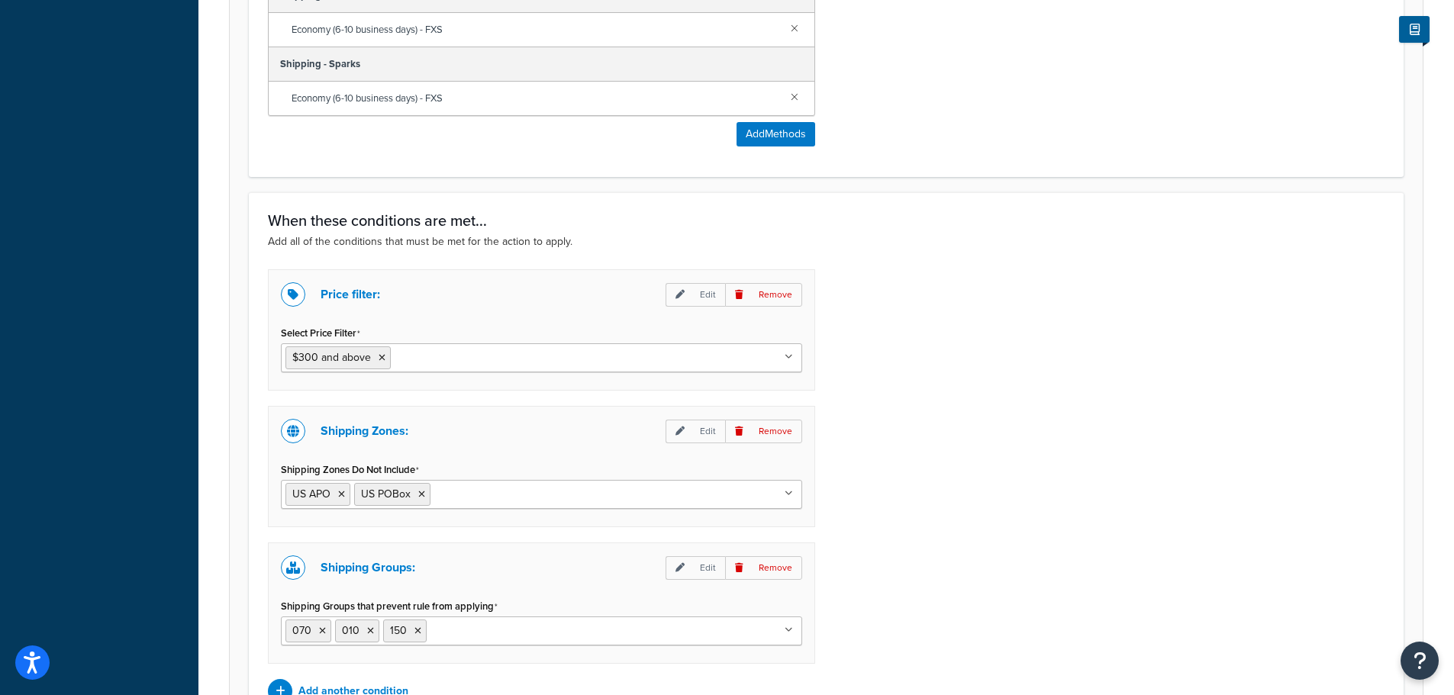
scroll to position [967, 0]
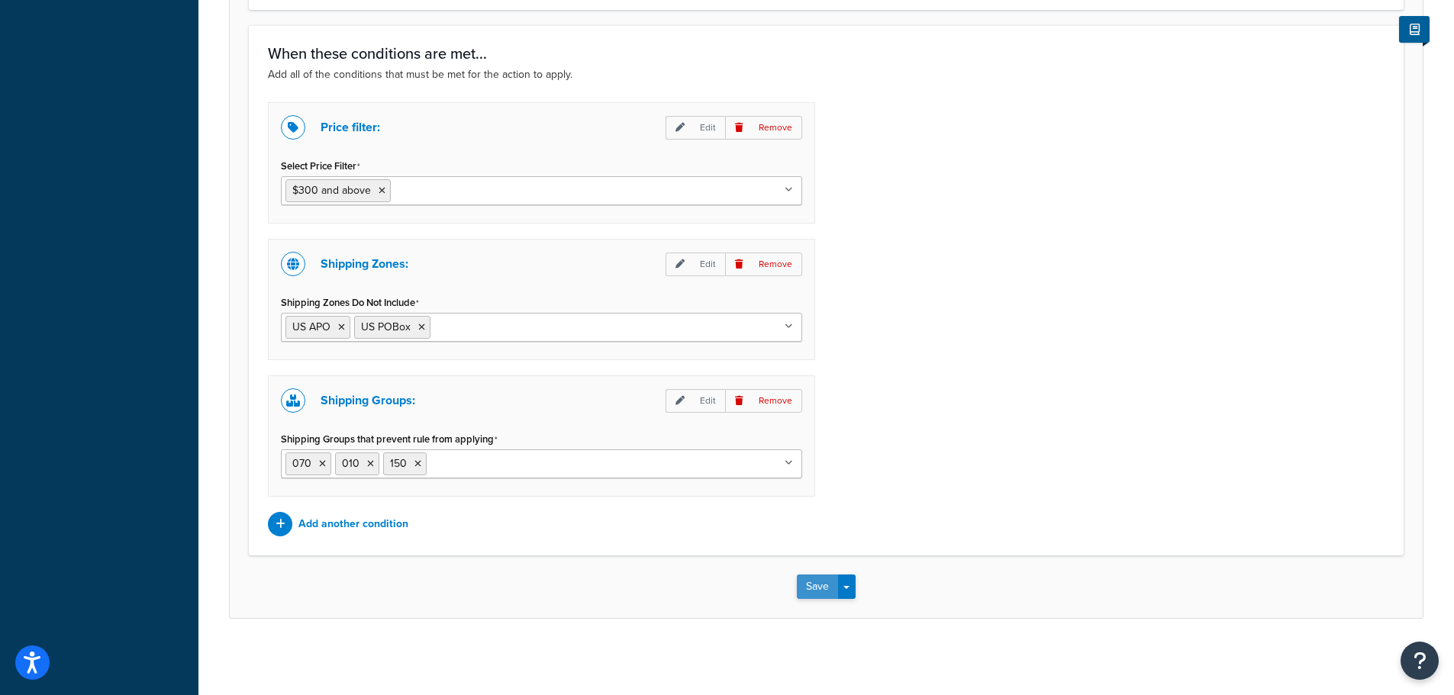
click at [818, 580] on button "Save" at bounding box center [817, 587] width 41 height 24
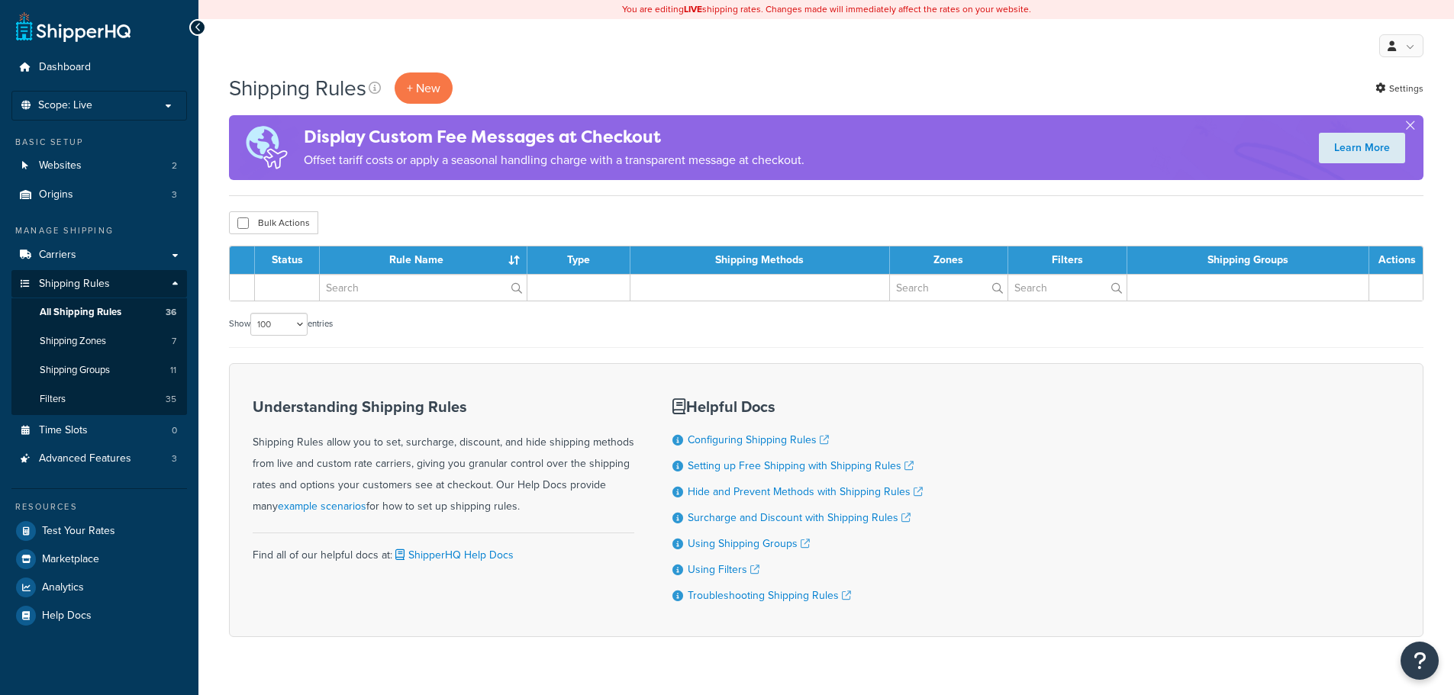
select select "100"
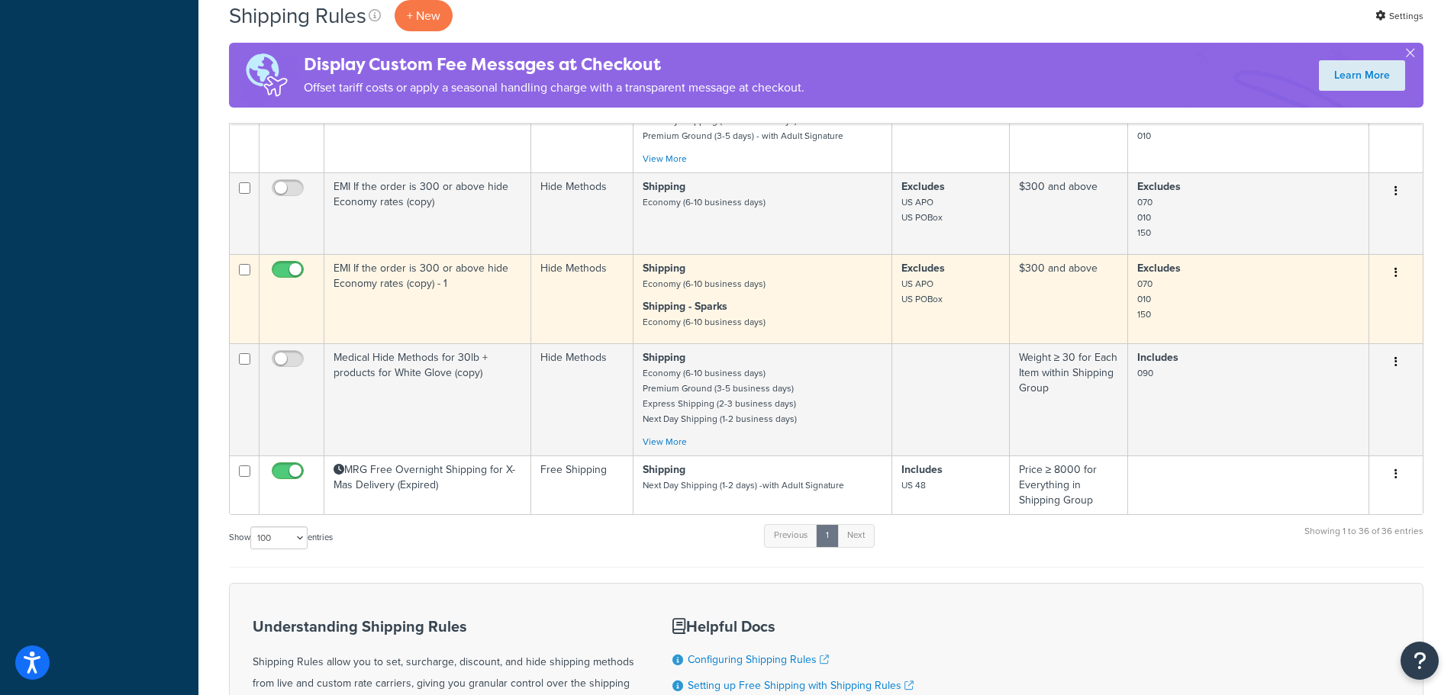
scroll to position [3281, 0]
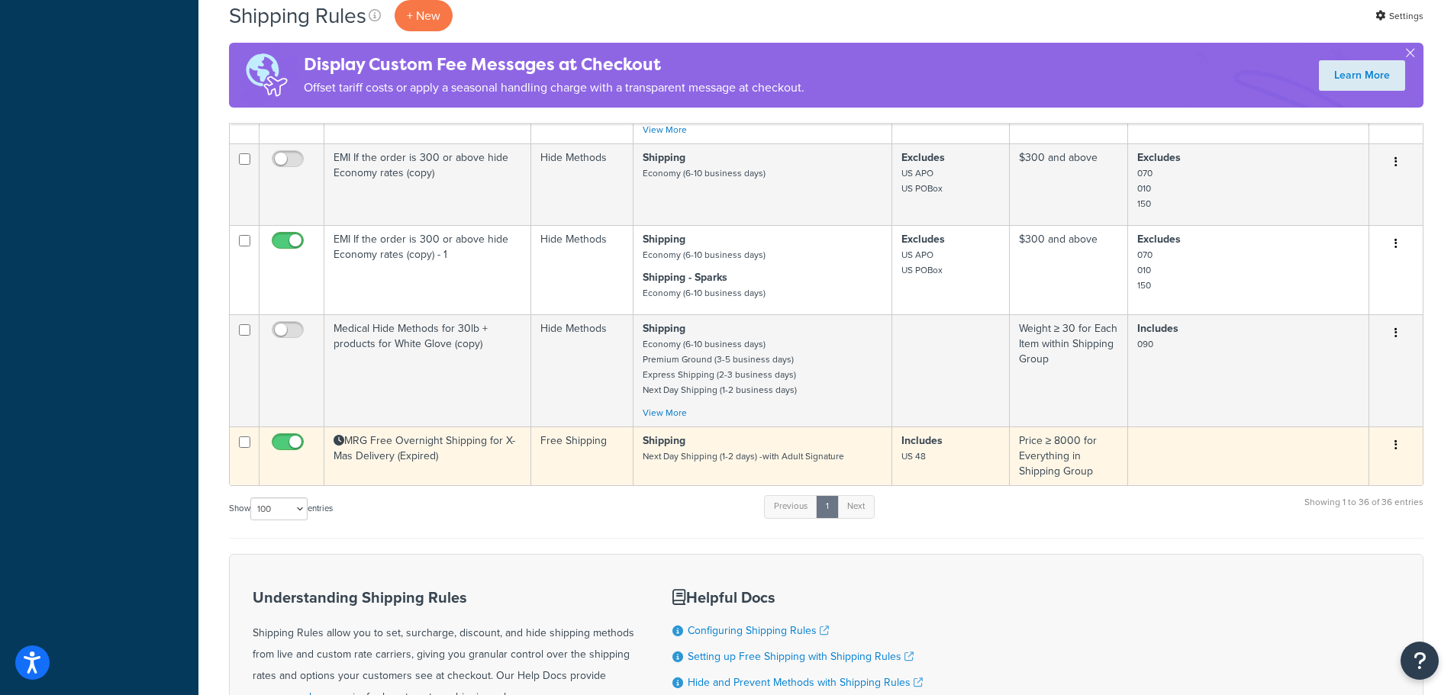
click at [455, 449] on td "MRG Free Overnight Shipping for X-Mas Delivery (Expired)" at bounding box center [427, 456] width 207 height 59
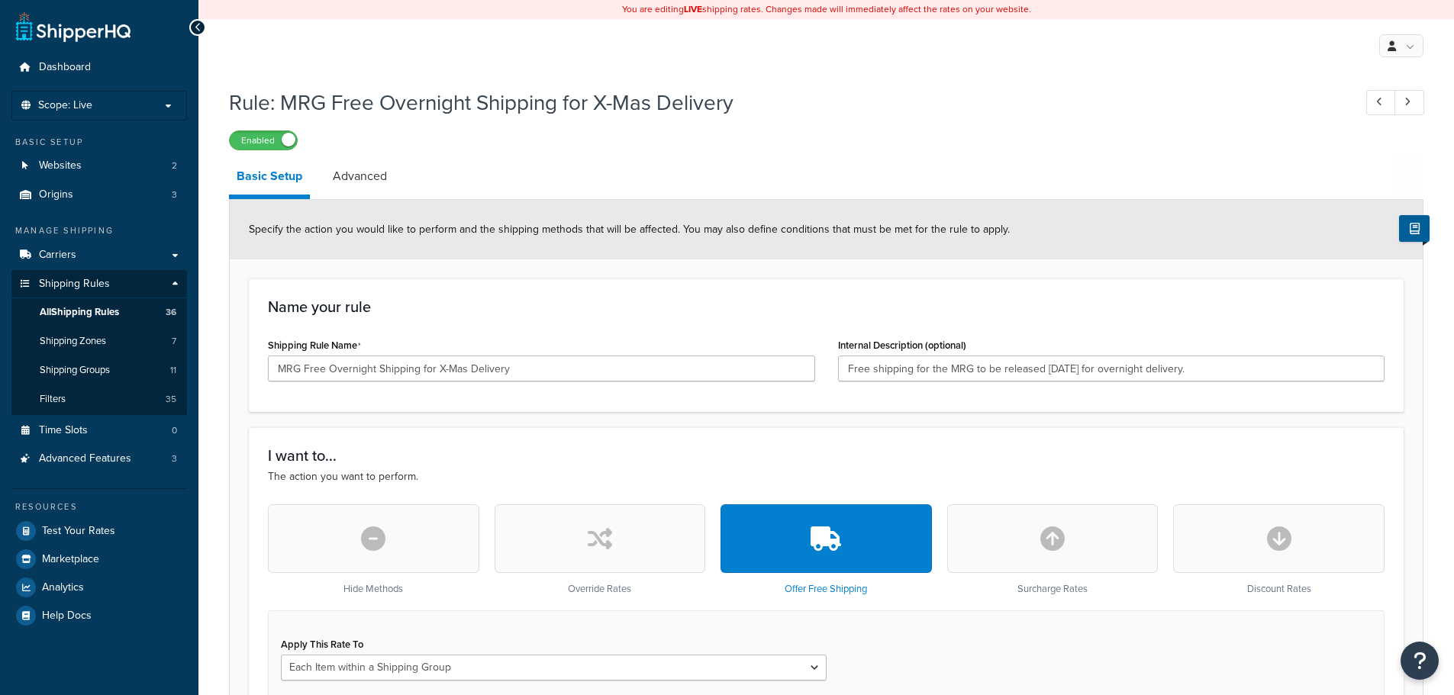
select select "ITEM"
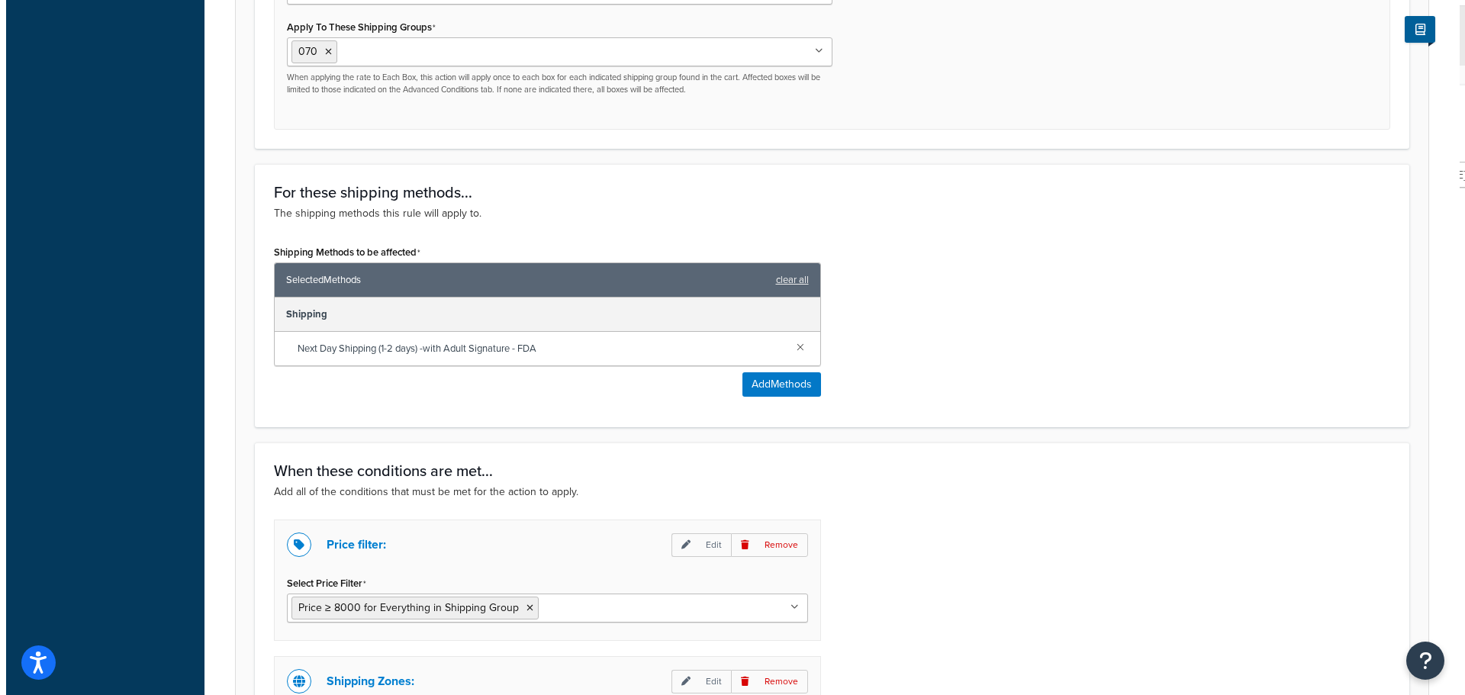
scroll to position [916, 0]
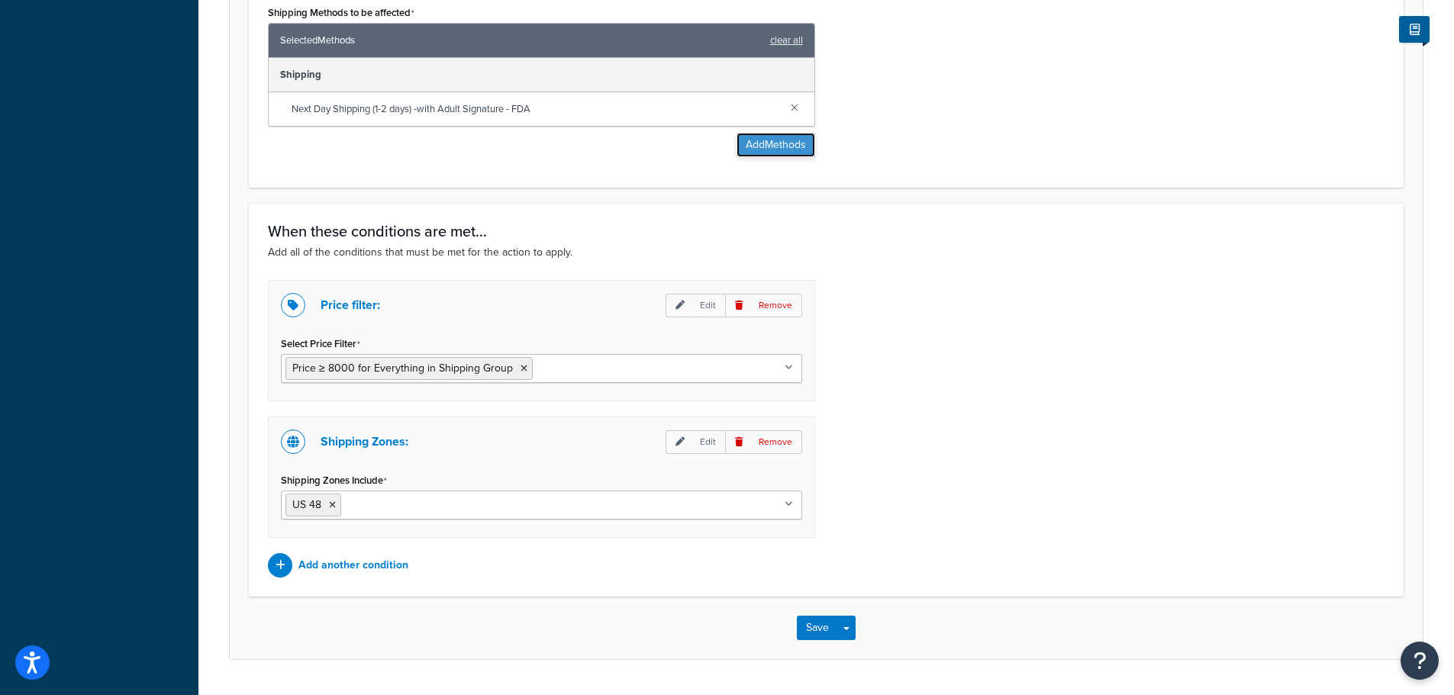
click at [777, 150] on button "Add Methods" at bounding box center [775, 145] width 79 height 24
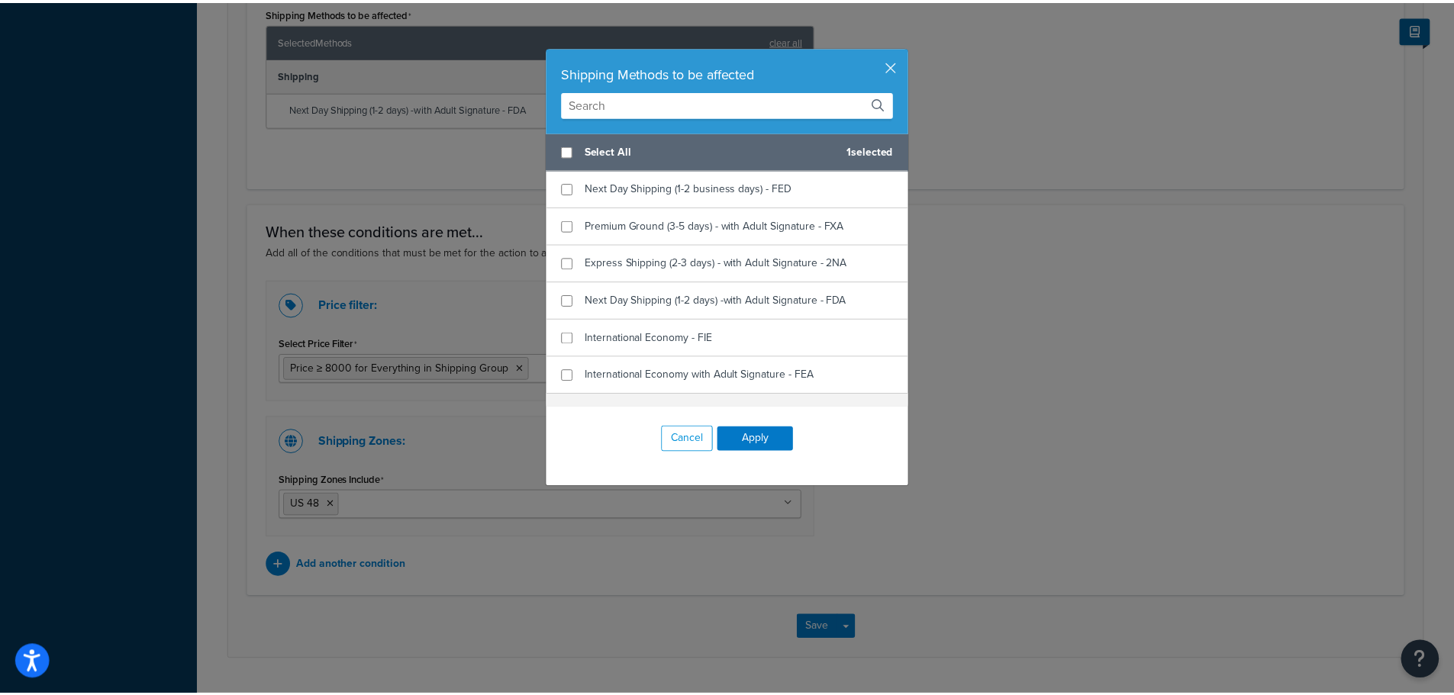
scroll to position [687, 0]
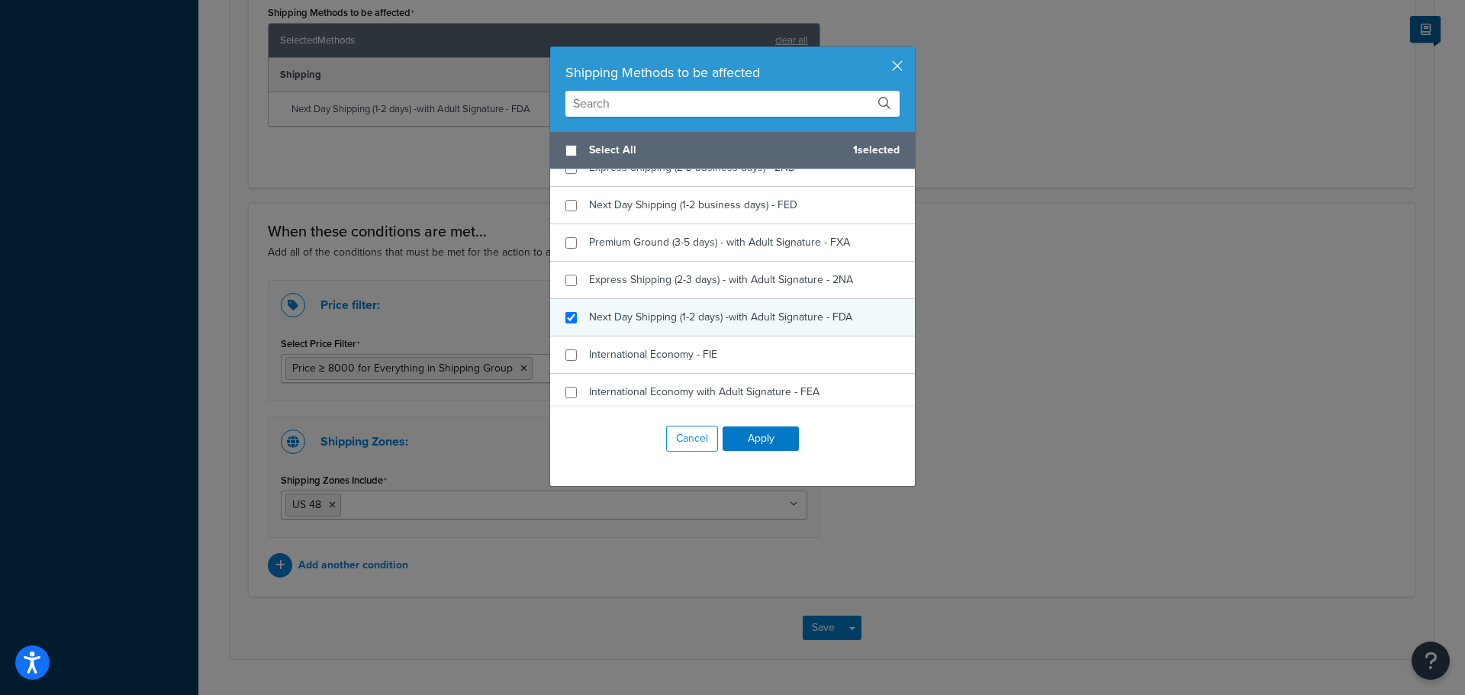
checkbox input "true"
click at [634, 317] on span "Next Day Shipping (1-2 days) -with Adult Signature - FDA" at bounding box center [720, 317] width 263 height 16
click at [770, 443] on button "Apply" at bounding box center [761, 439] width 76 height 24
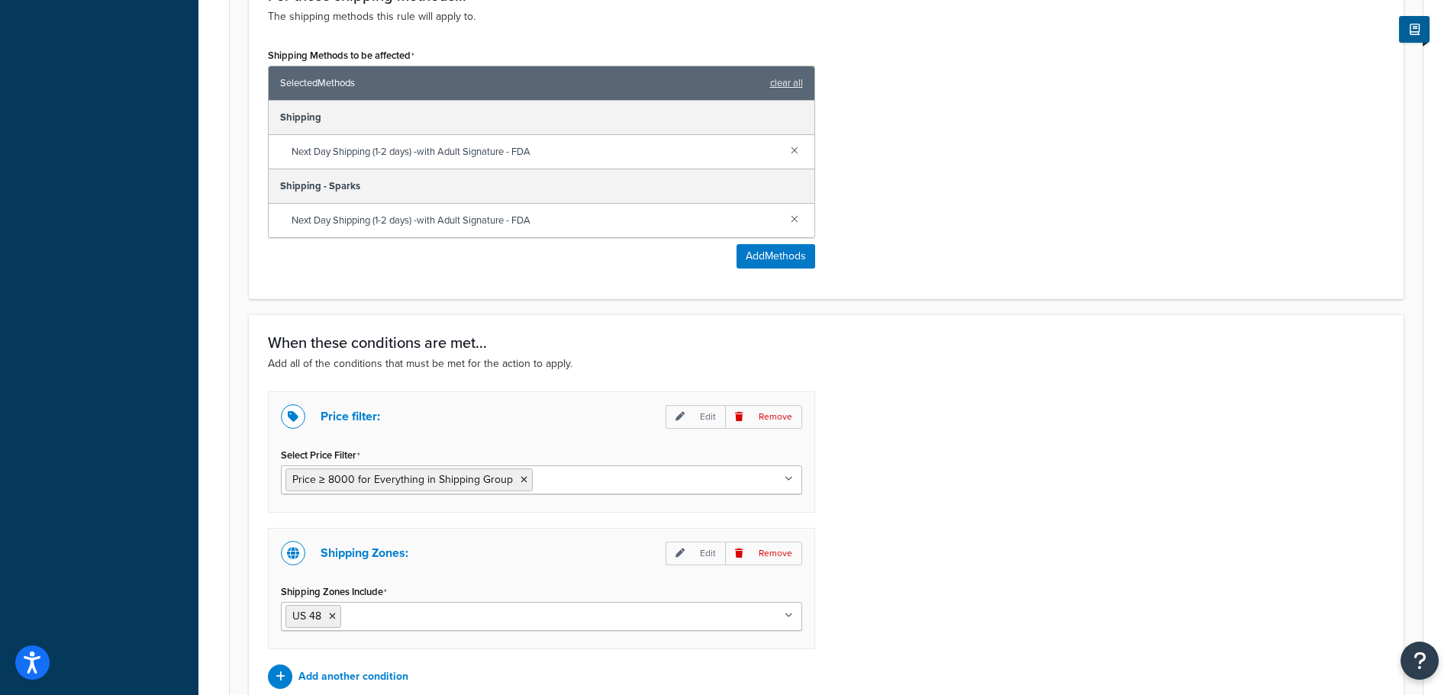
scroll to position [1026, 0]
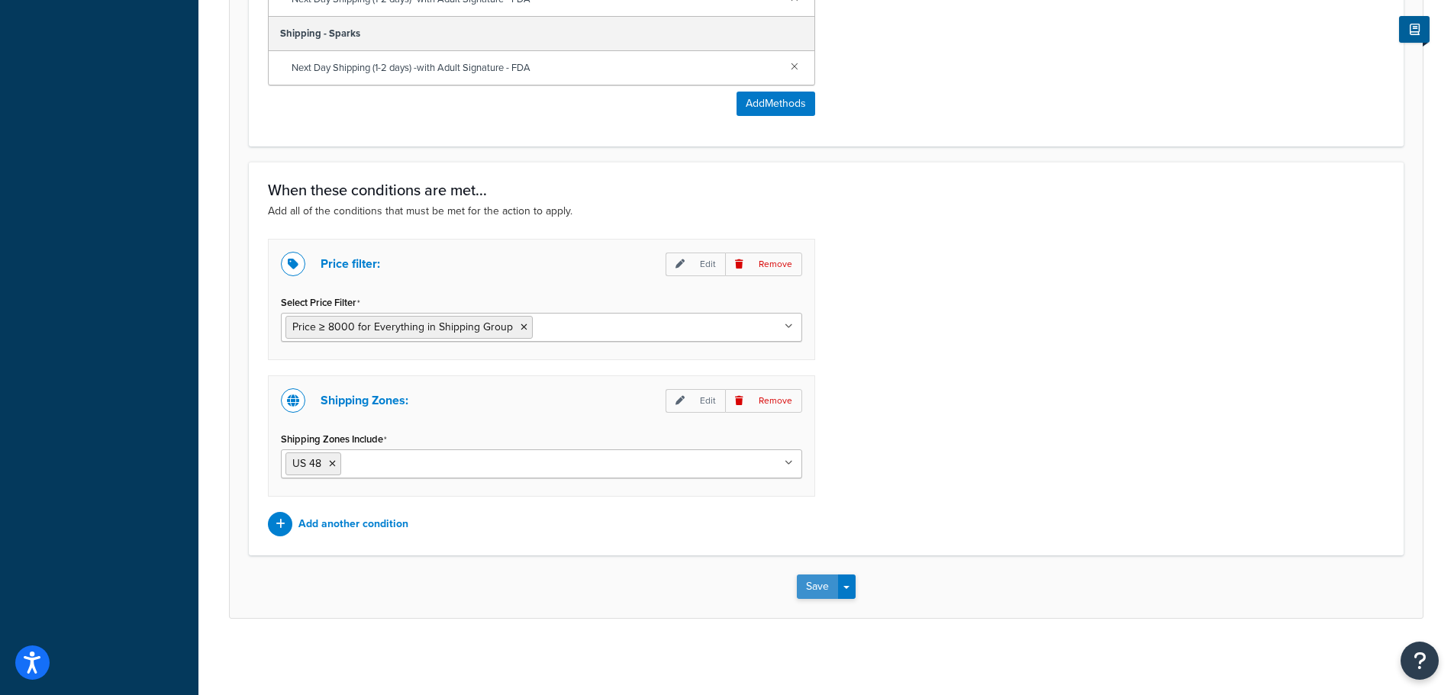
click at [807, 588] on button "Save" at bounding box center [817, 587] width 41 height 24
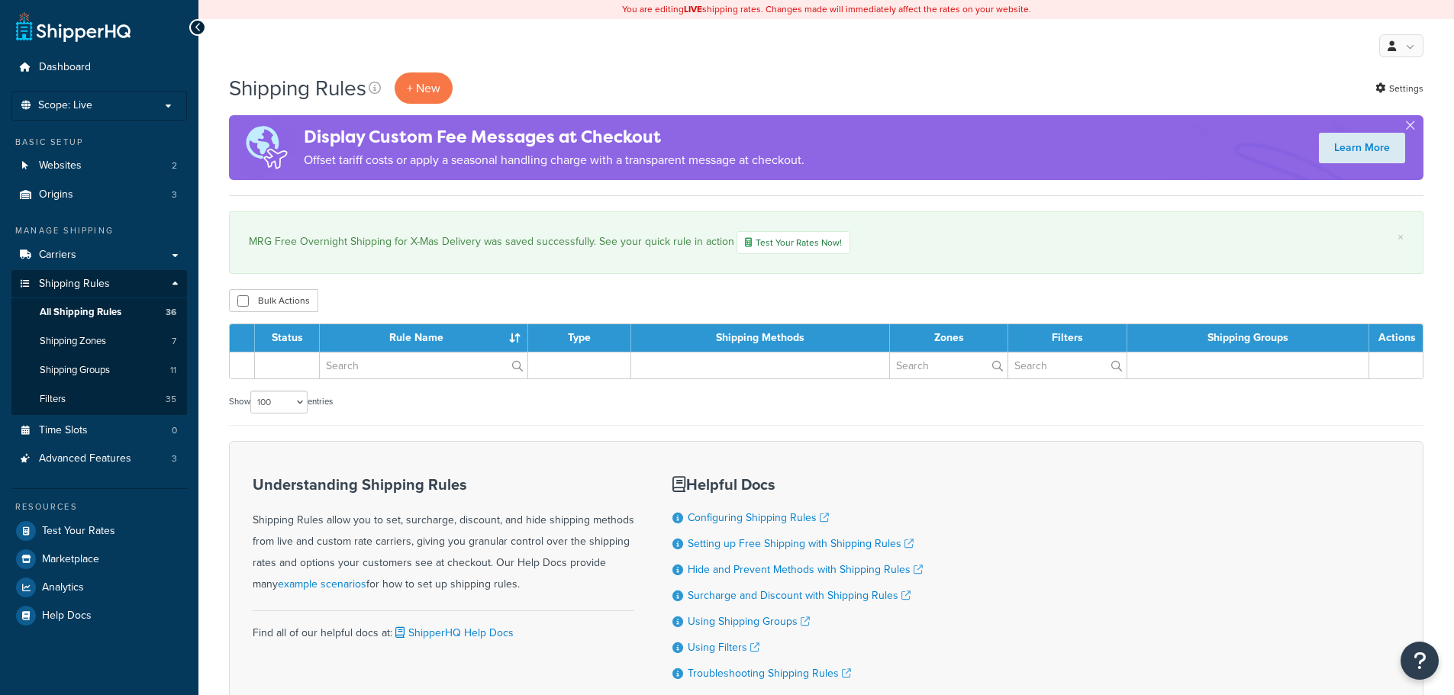
select select "100"
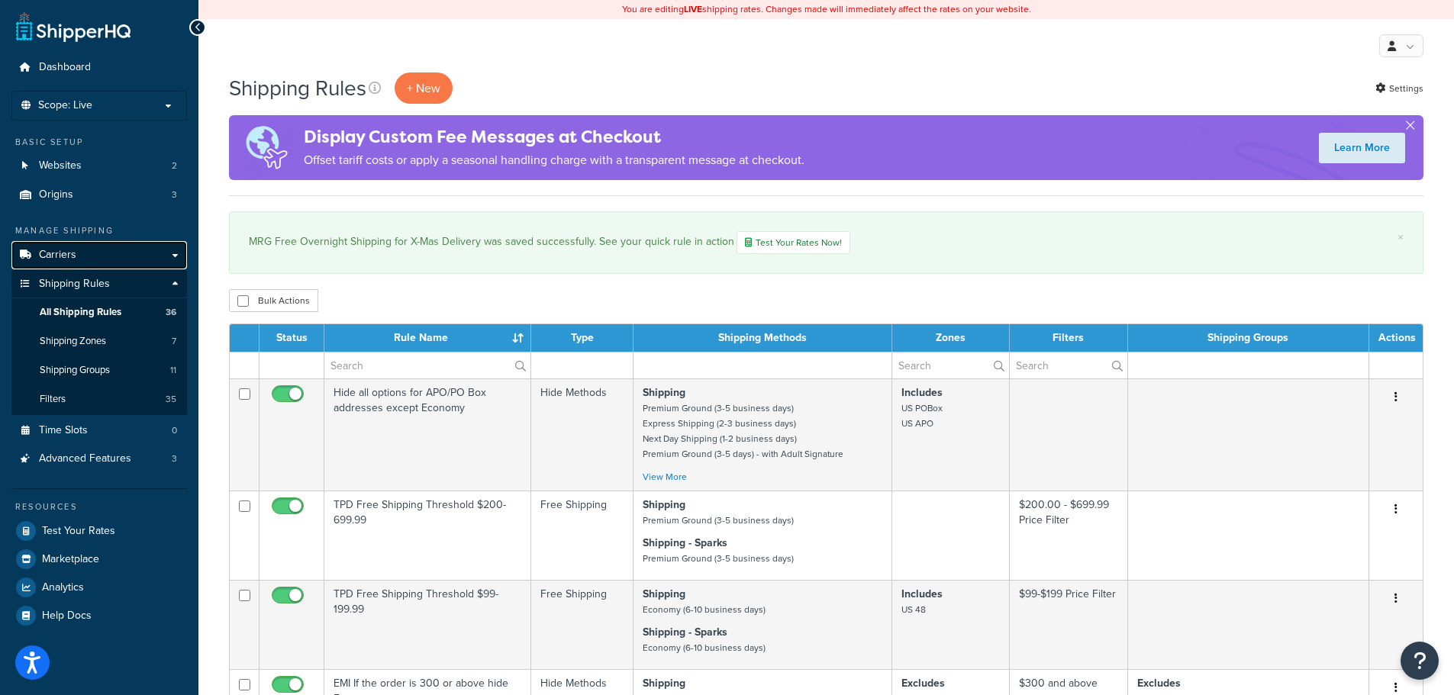
click at [89, 257] on link "Carriers" at bounding box center [99, 255] width 176 height 28
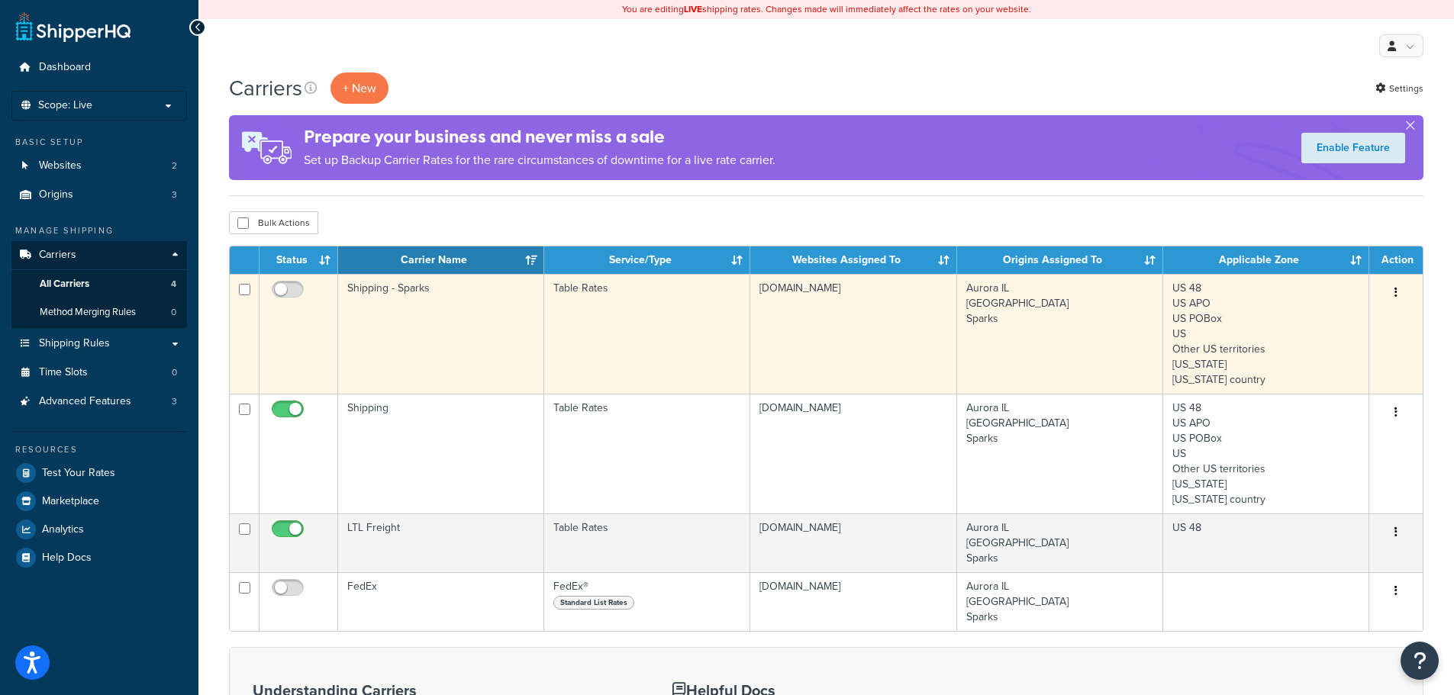
click at [442, 298] on td "Shipping - Sparks" at bounding box center [441, 334] width 206 height 120
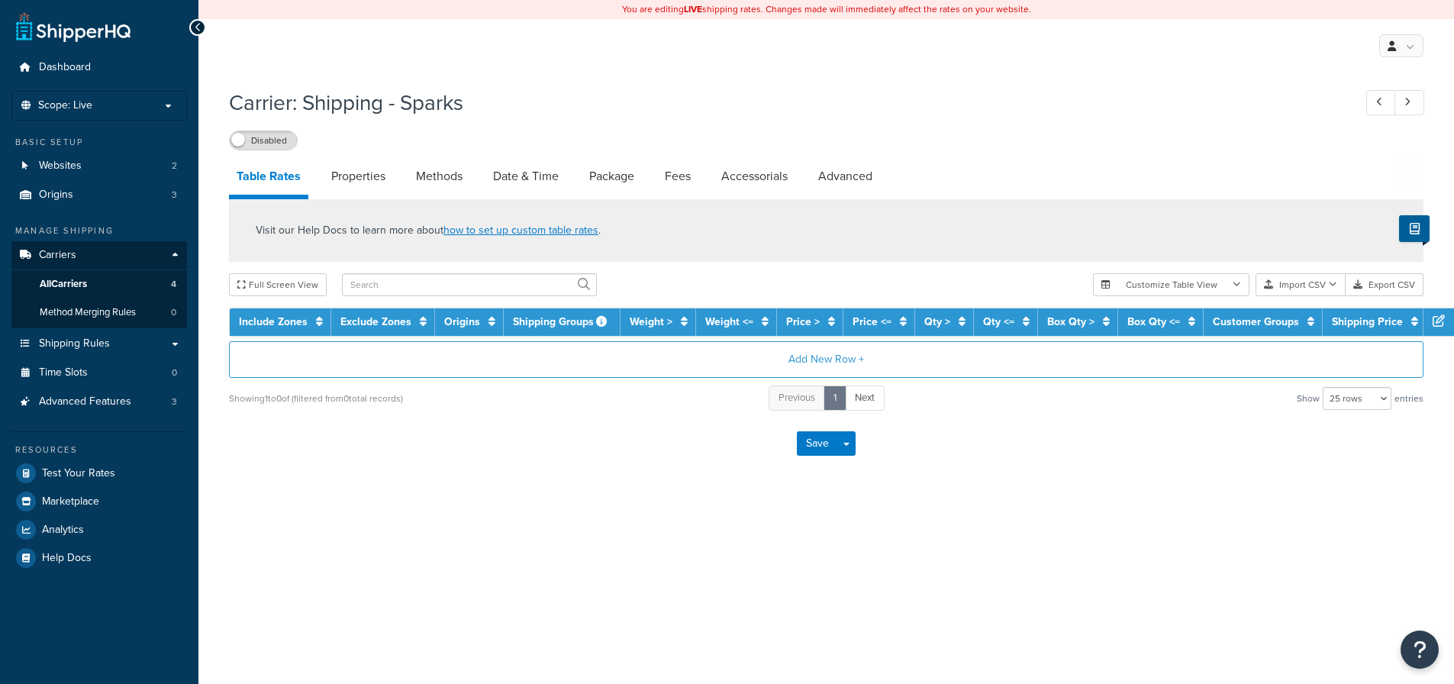
select select "25"
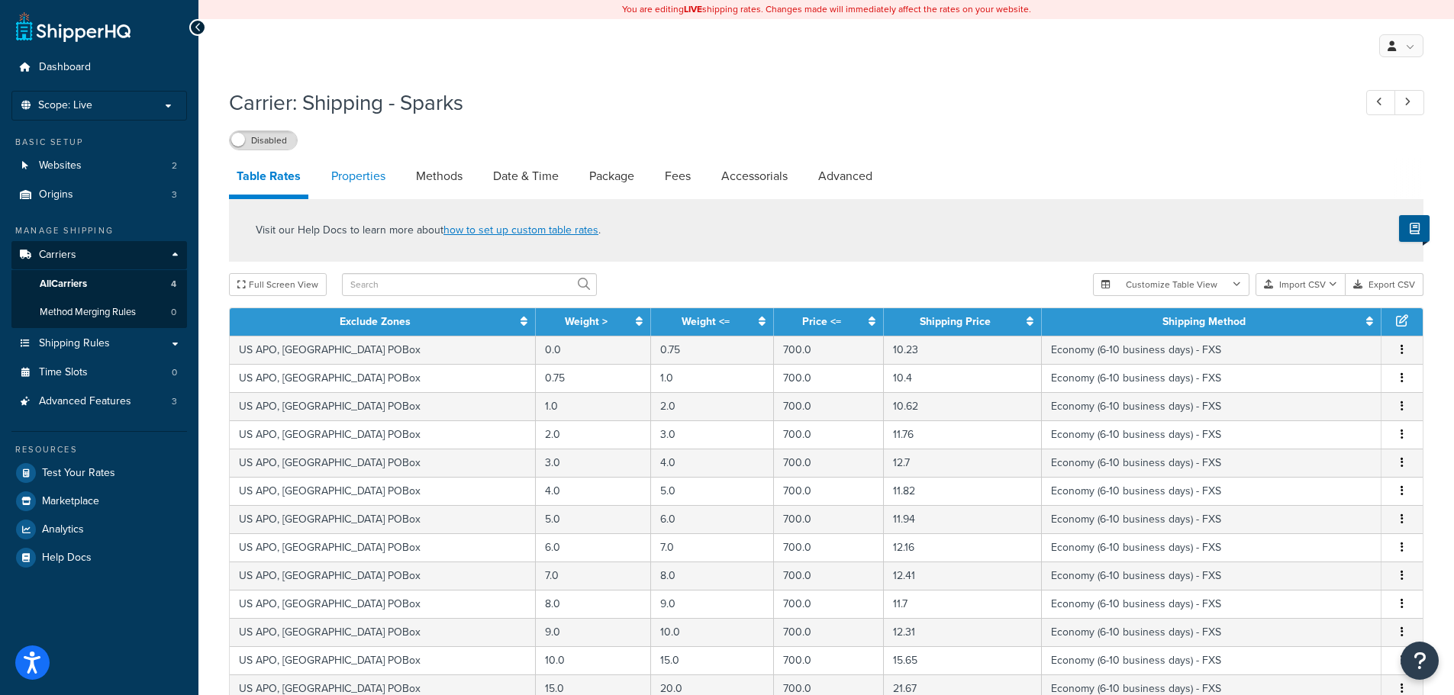
click at [377, 180] on link "Properties" at bounding box center [358, 176] width 69 height 37
select select "HIGHEST"
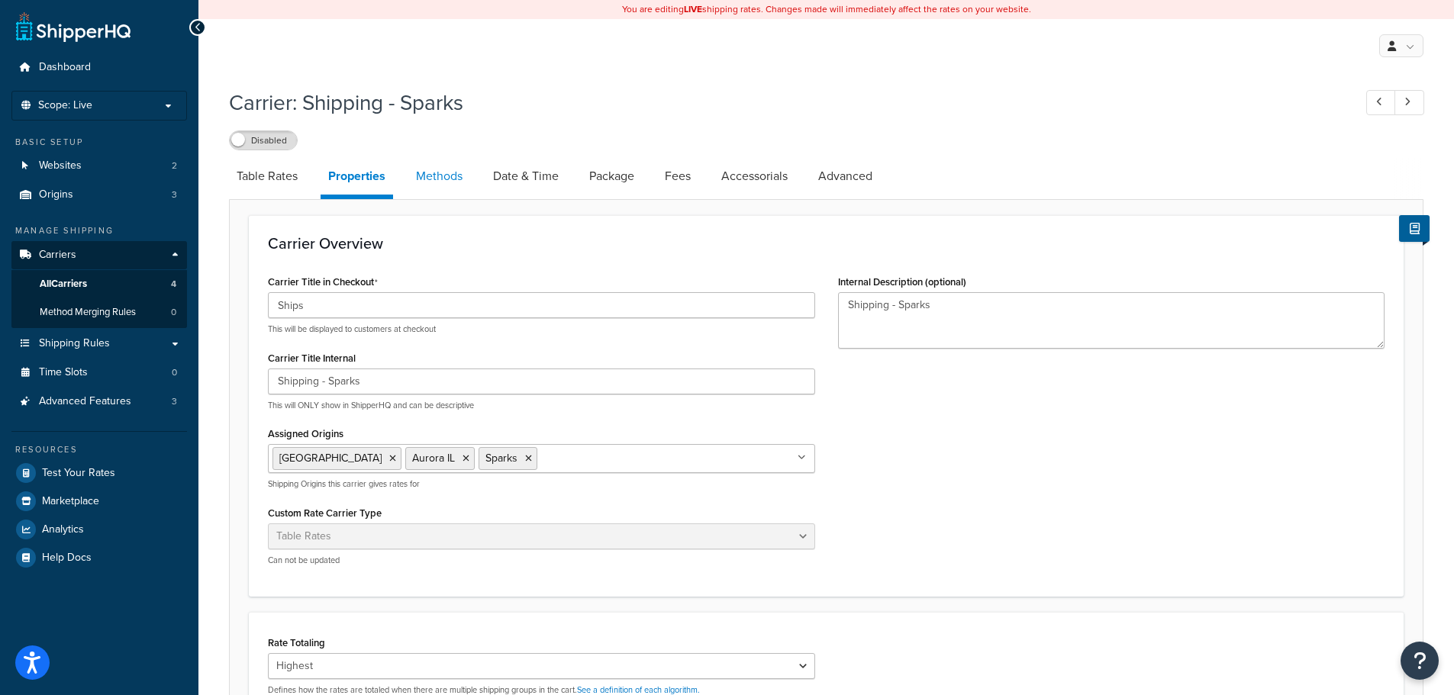
click at [441, 183] on link "Methods" at bounding box center [439, 176] width 62 height 37
select select "25"
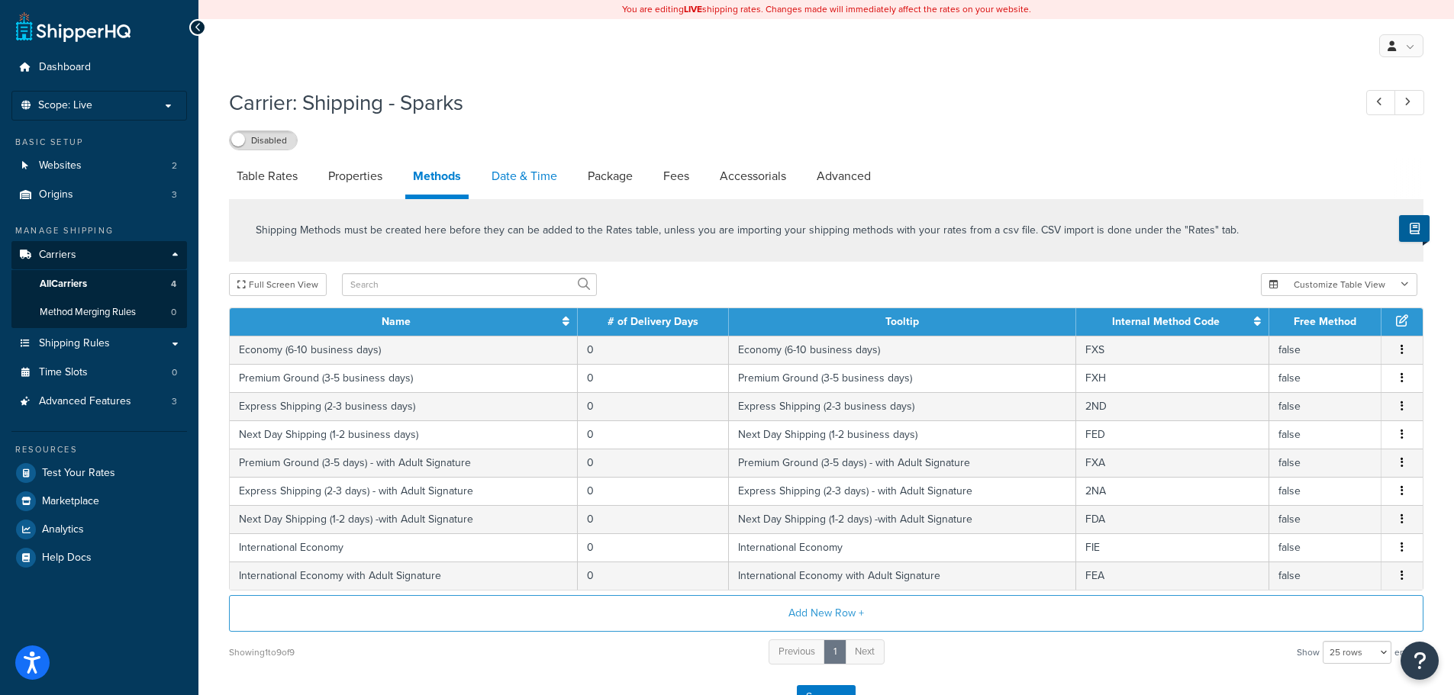
click at [512, 176] on link "Date & Time" at bounding box center [524, 176] width 81 height 37
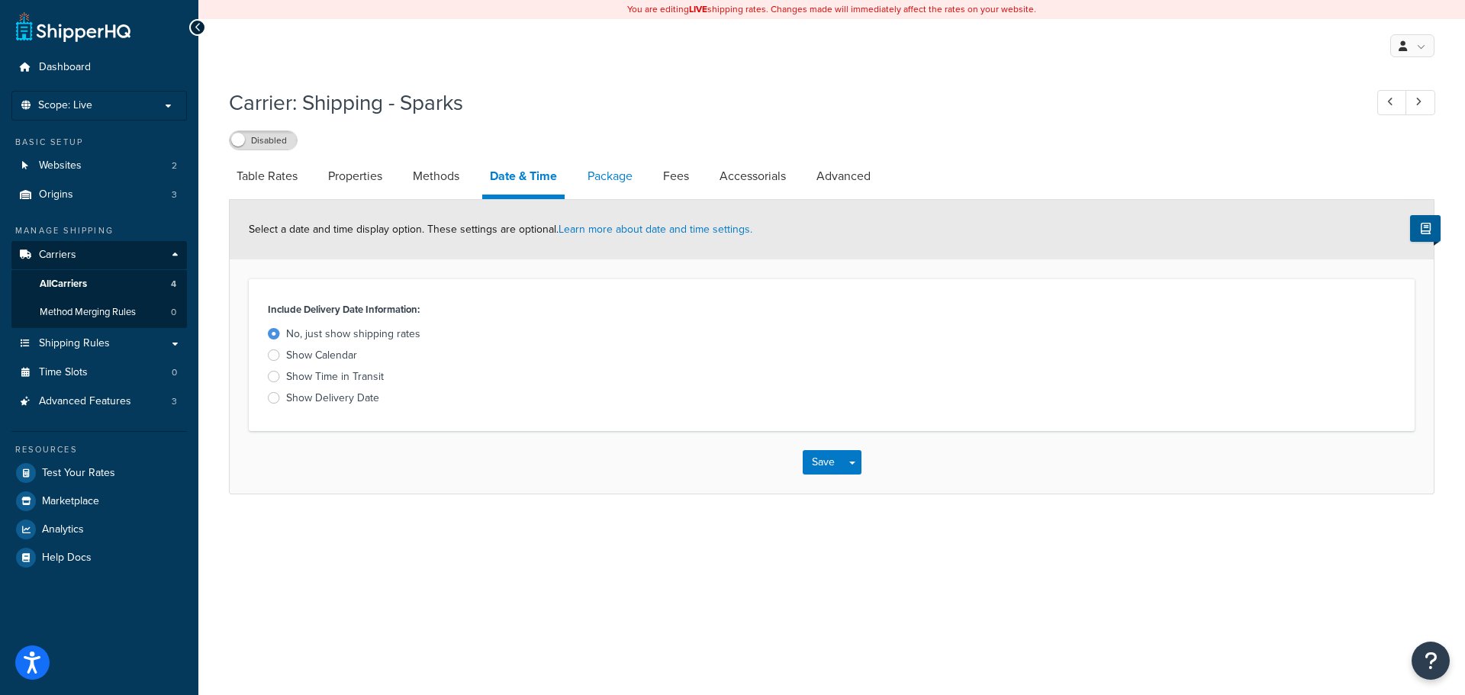
click at [583, 176] on link "Package" at bounding box center [610, 176] width 60 height 37
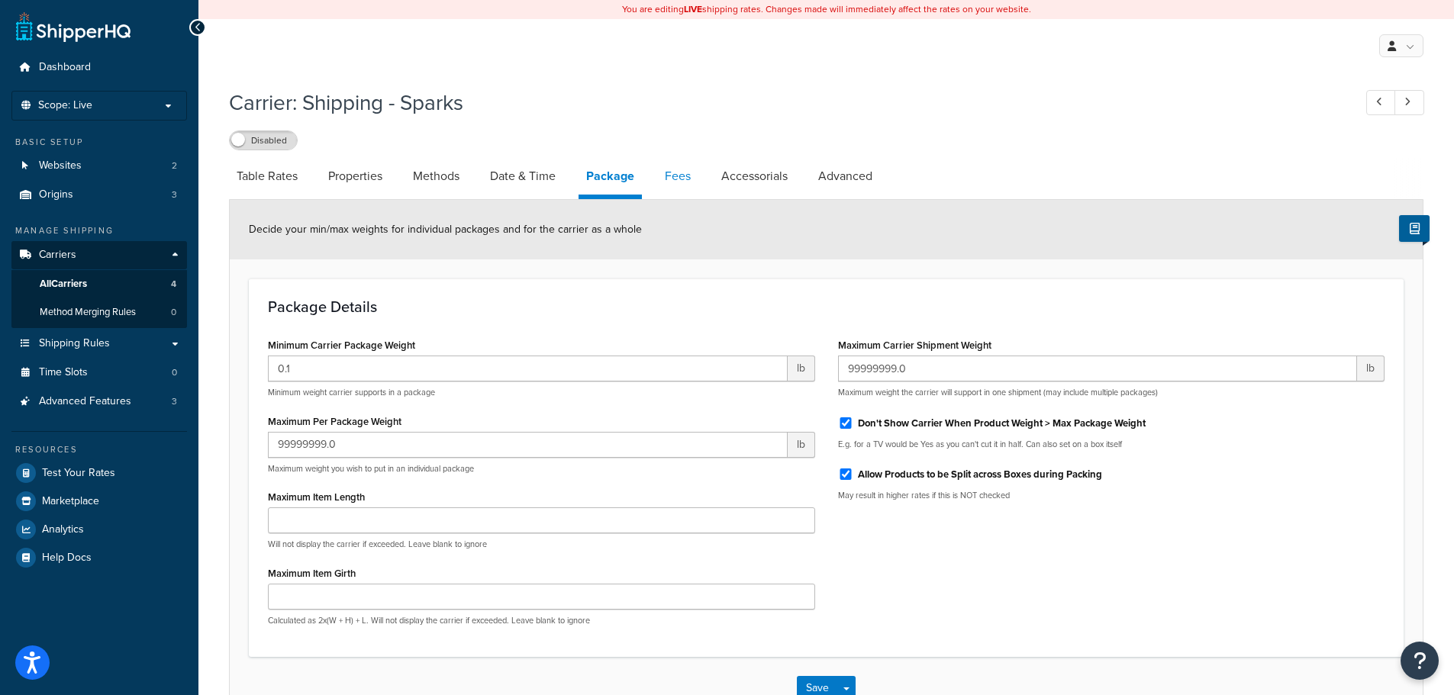
click at [678, 175] on link "Fees" at bounding box center [677, 176] width 41 height 37
select select "AFTER"
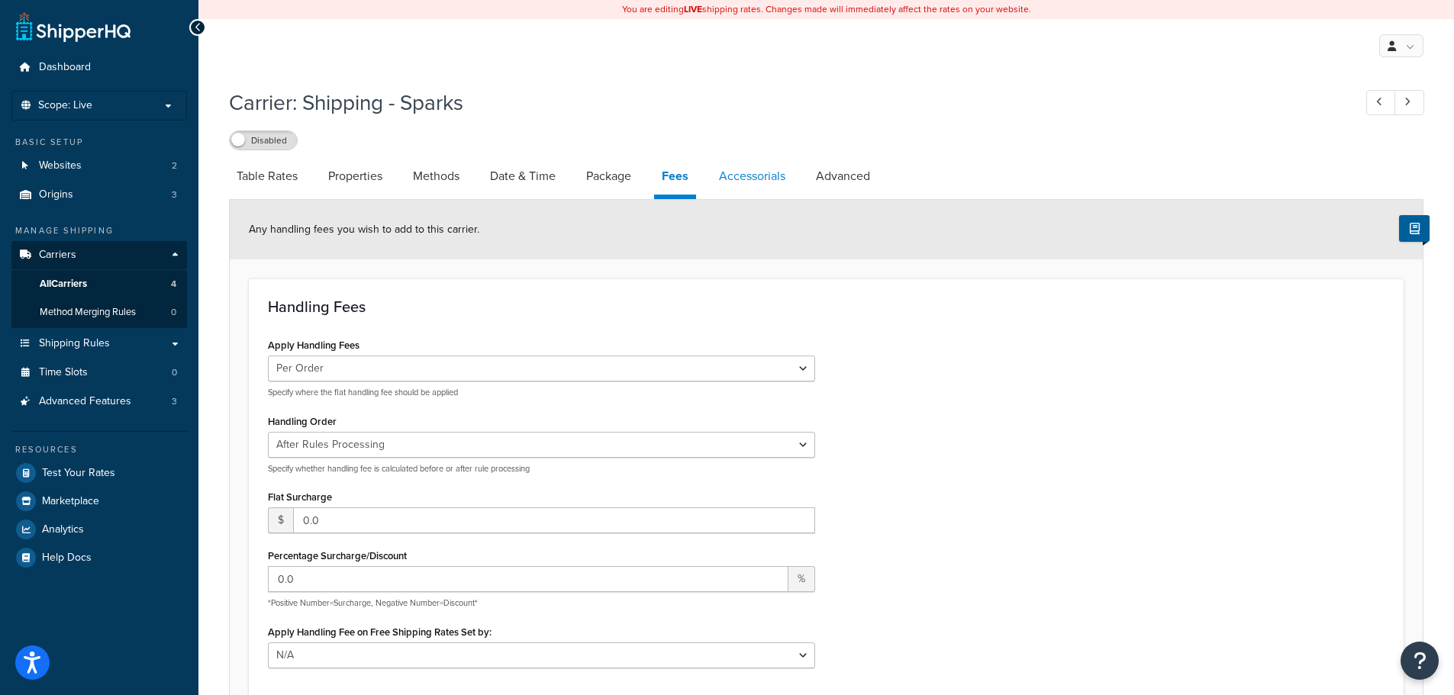
click at [734, 176] on link "Accessorials" at bounding box center [752, 176] width 82 height 37
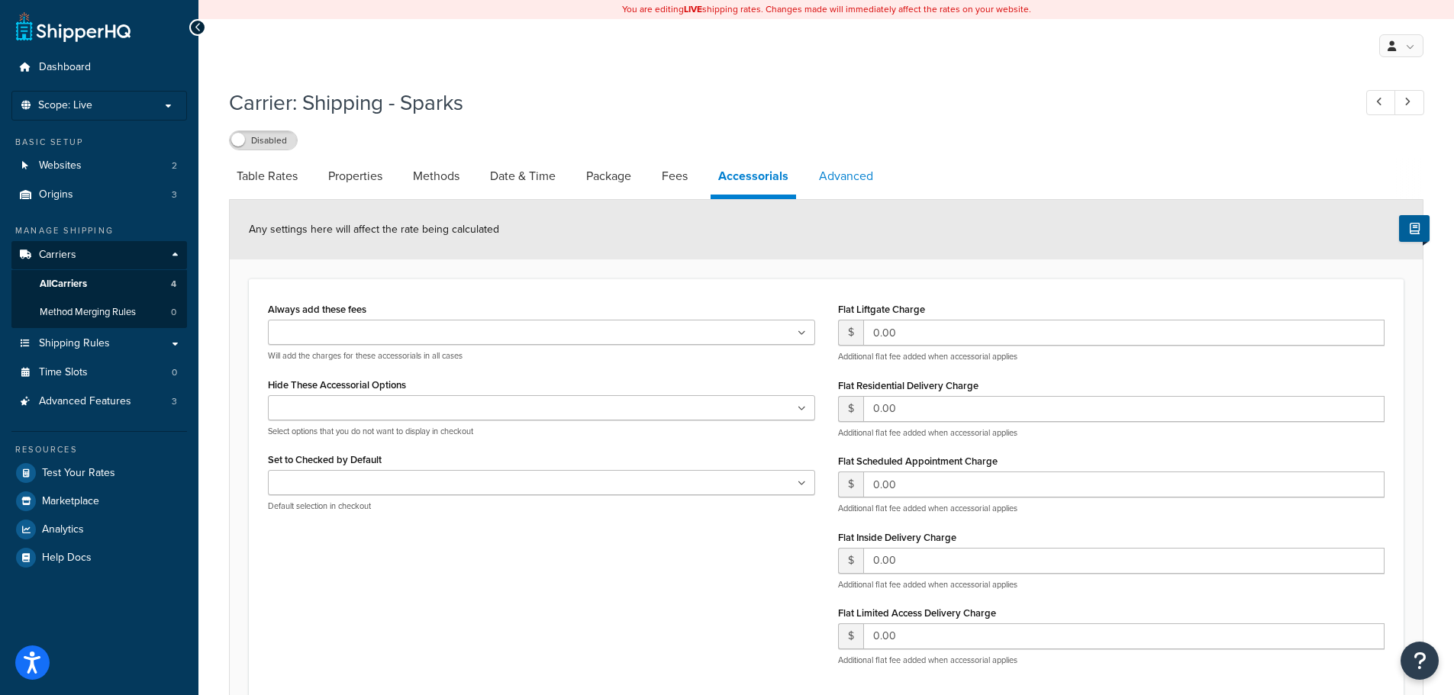
click at [824, 183] on link "Advanced" at bounding box center [845, 176] width 69 height 37
select select "false"
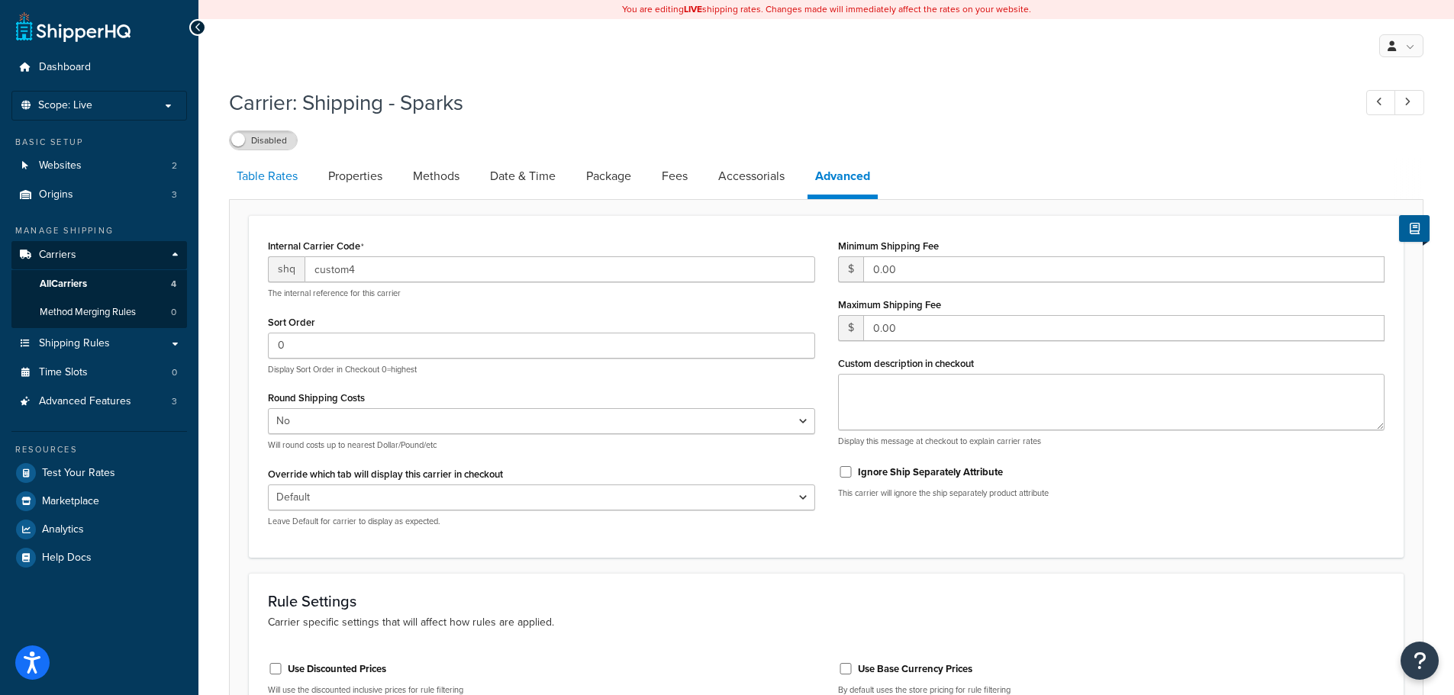
click at [252, 182] on link "Table Rates" at bounding box center [267, 176] width 76 height 37
select select "25"
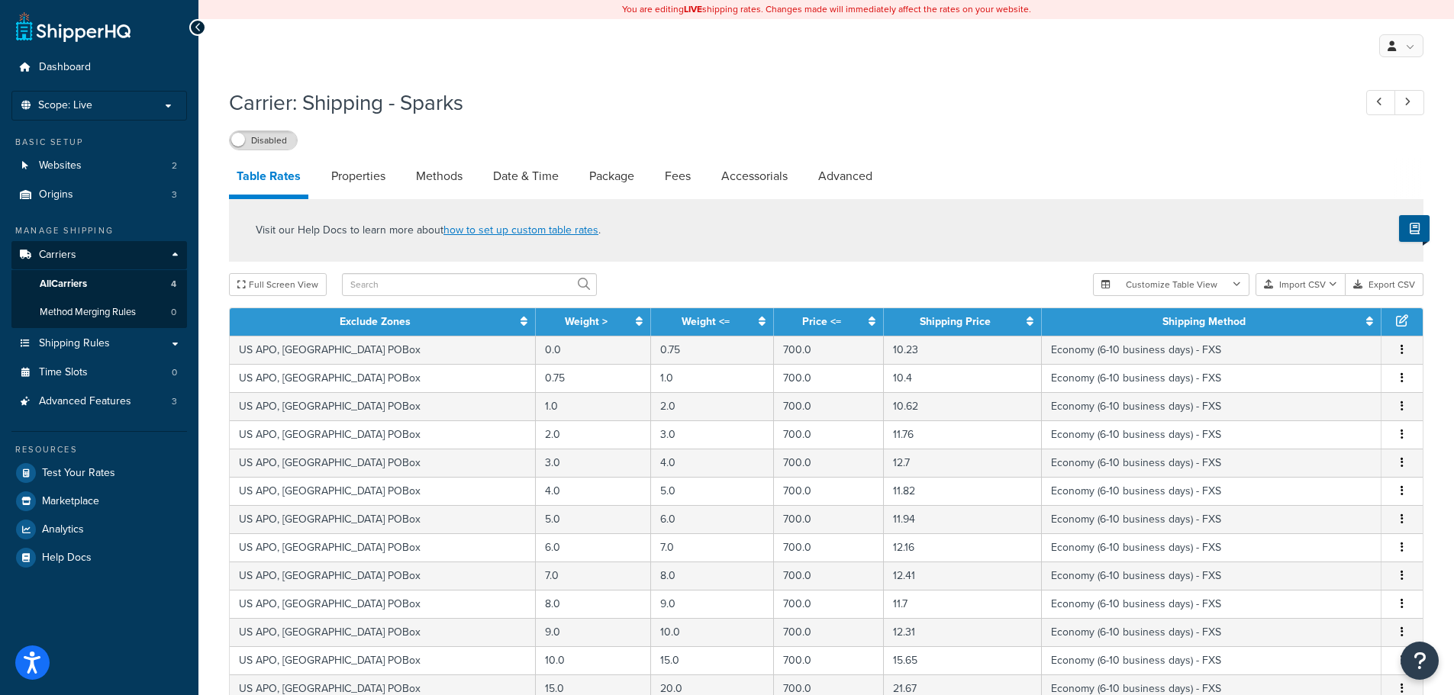
select select "false"
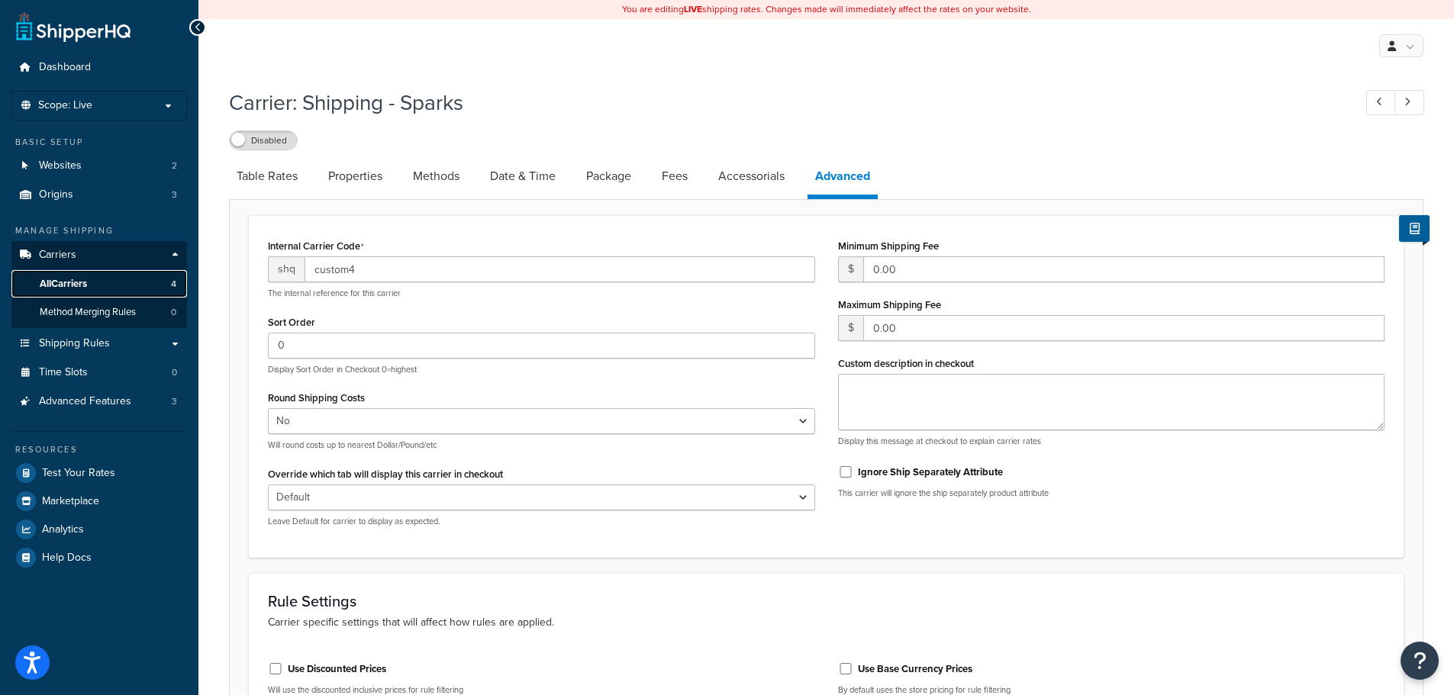
drag, startPoint x: 92, startPoint y: 281, endPoint x: 101, endPoint y: 278, distance: 9.7
click at [92, 279] on link "All Carriers 4" at bounding box center [99, 284] width 176 height 28
